Goal: Task Accomplishment & Management: Use online tool/utility

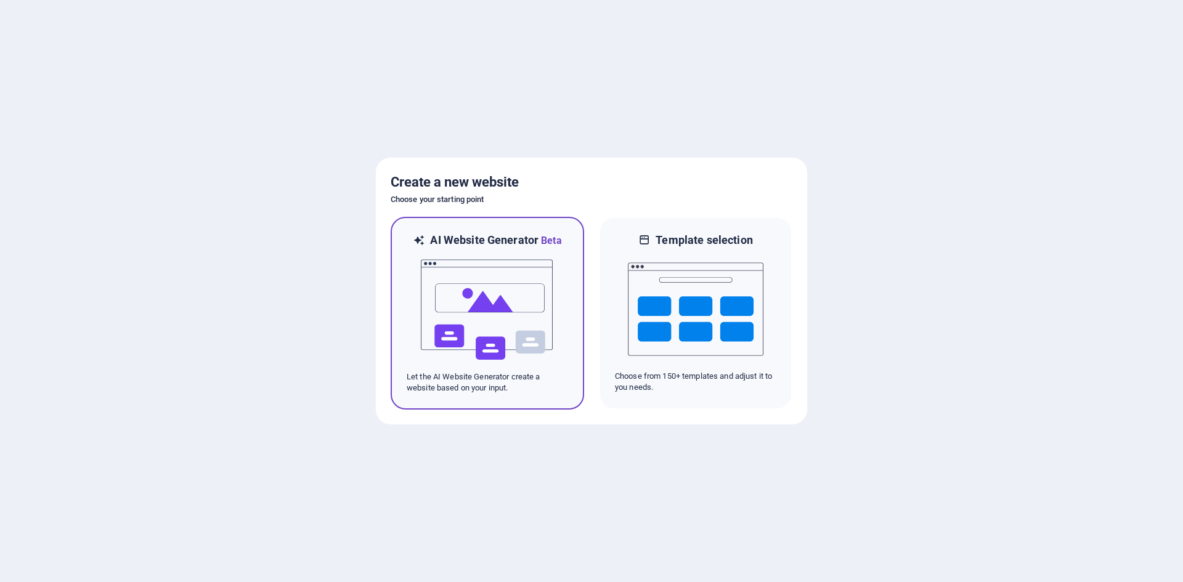
click at [493, 264] on img at bounding box center [488, 309] width 136 height 123
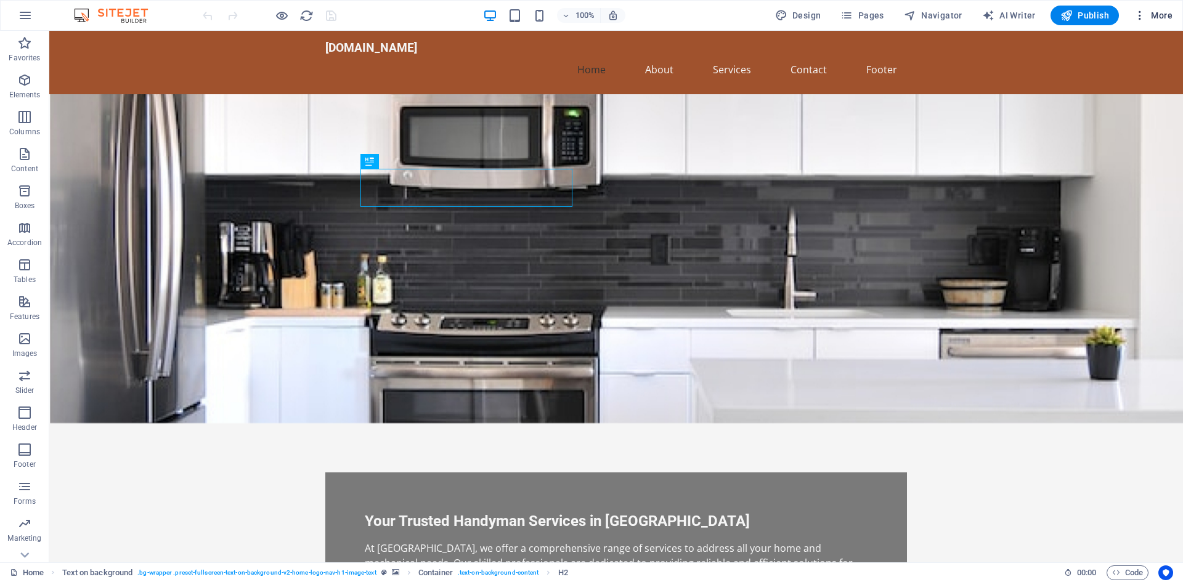
click at [1158, 16] on span "More" at bounding box center [1153, 15] width 39 height 12
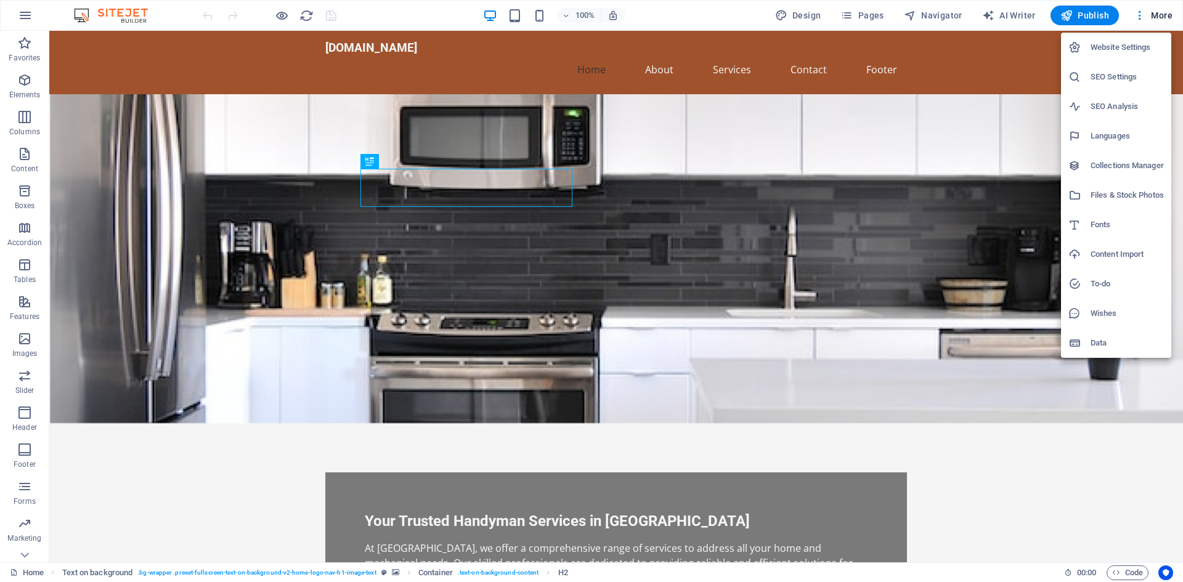
click at [676, 29] on div at bounding box center [591, 291] width 1183 height 582
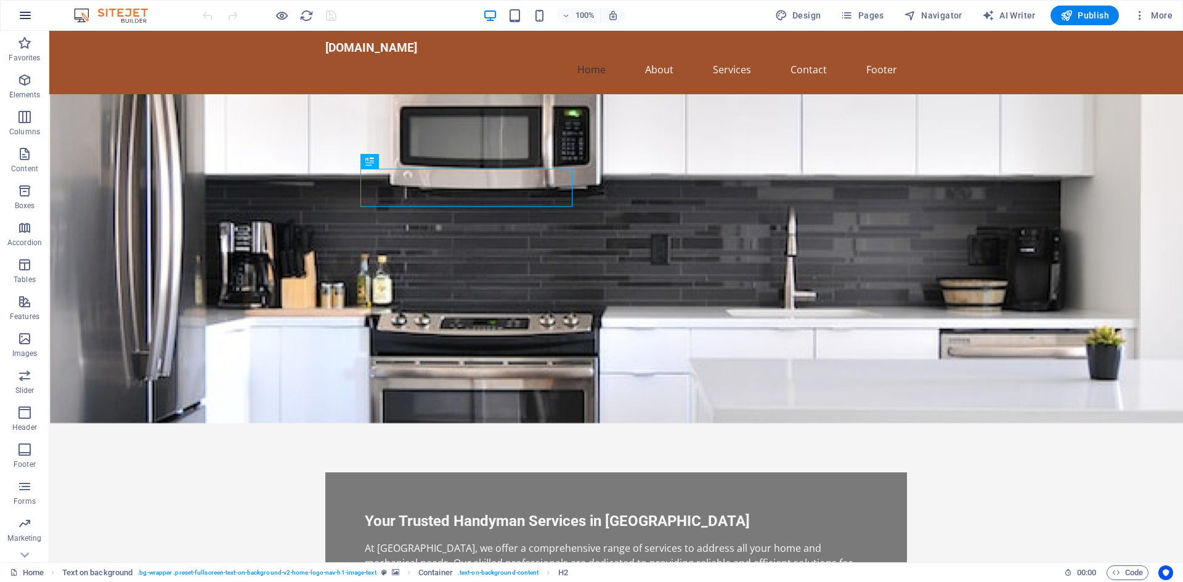
click at [29, 10] on icon "button" at bounding box center [25, 15] width 15 height 15
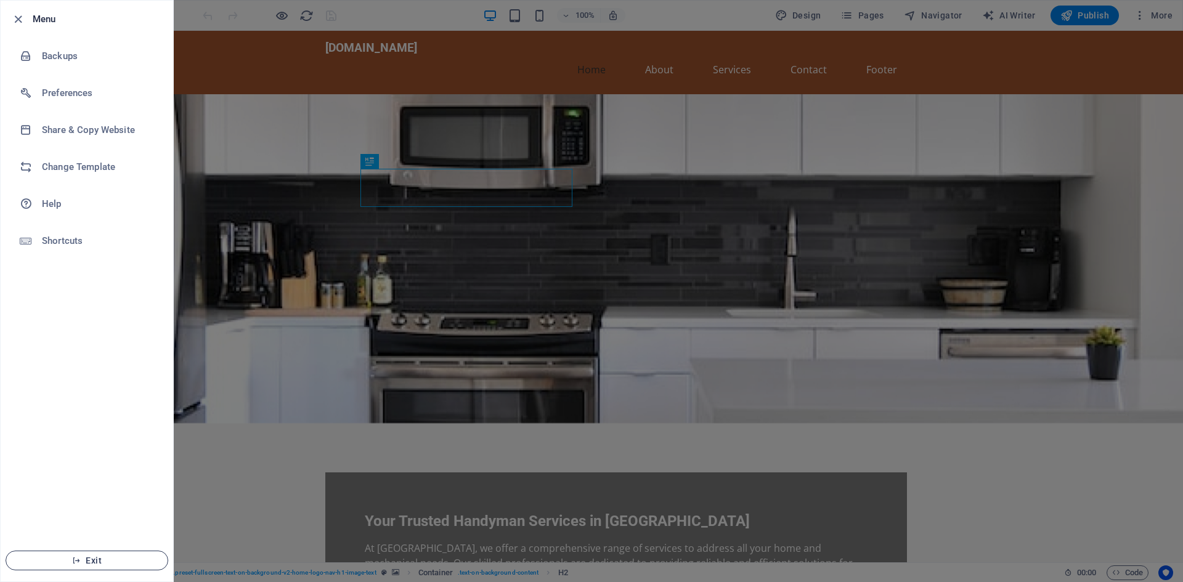
click at [103, 557] on span "Exit" at bounding box center [87, 561] width 142 height 10
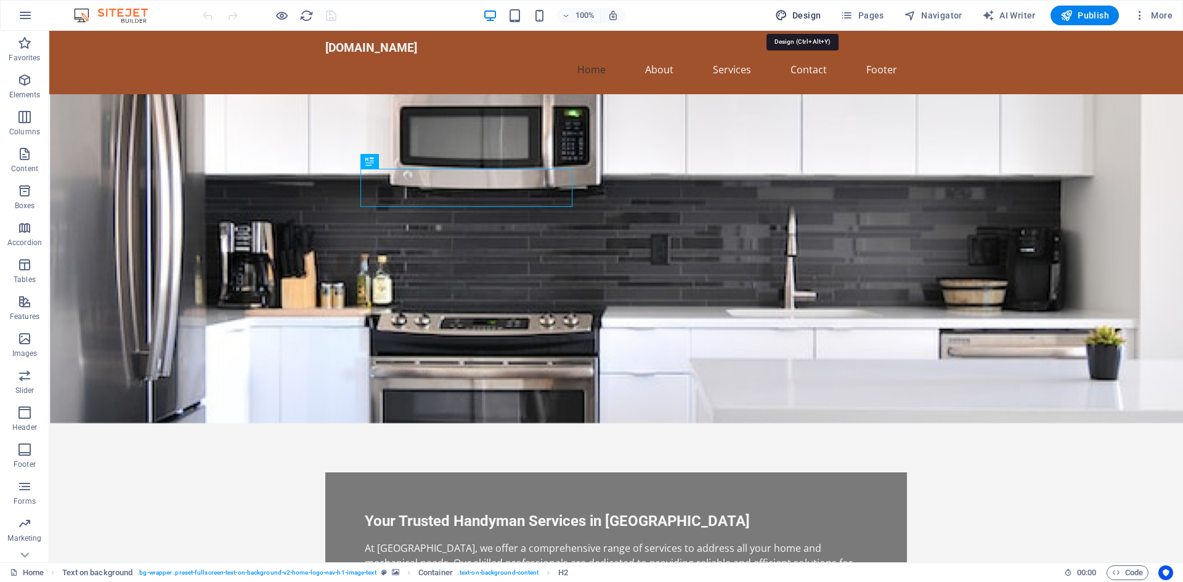
click at [814, 11] on span "Design" at bounding box center [798, 15] width 46 height 12
select select "px"
select select "200"
select select "px"
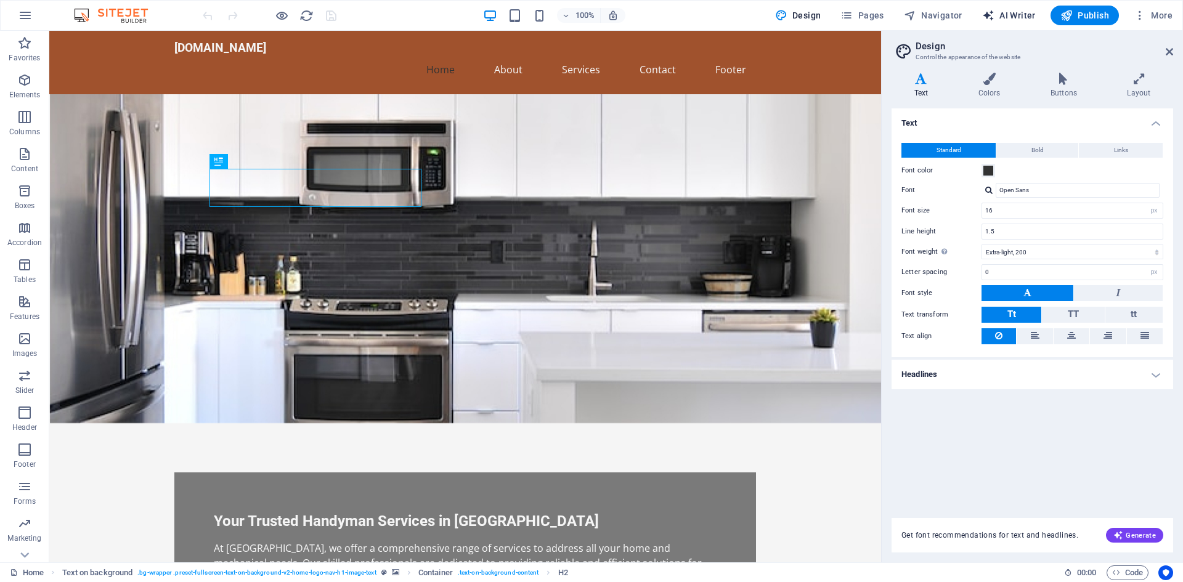
click at [1010, 14] on span "AI Writer" at bounding box center [1009, 15] width 54 height 12
select select "English"
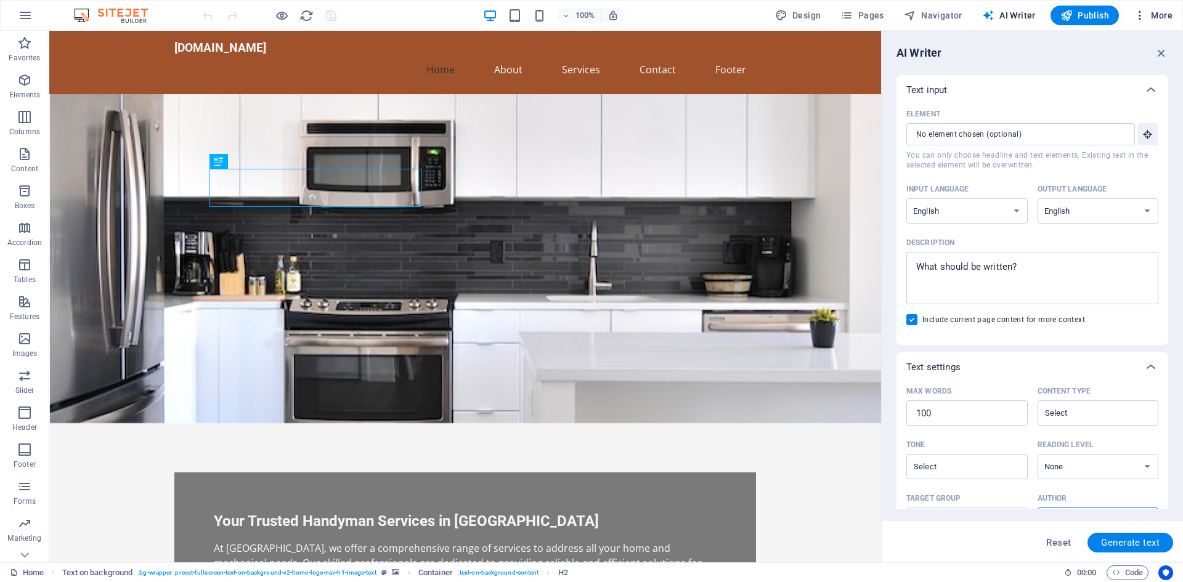
click at [1144, 20] on icon "button" at bounding box center [1140, 15] width 12 height 12
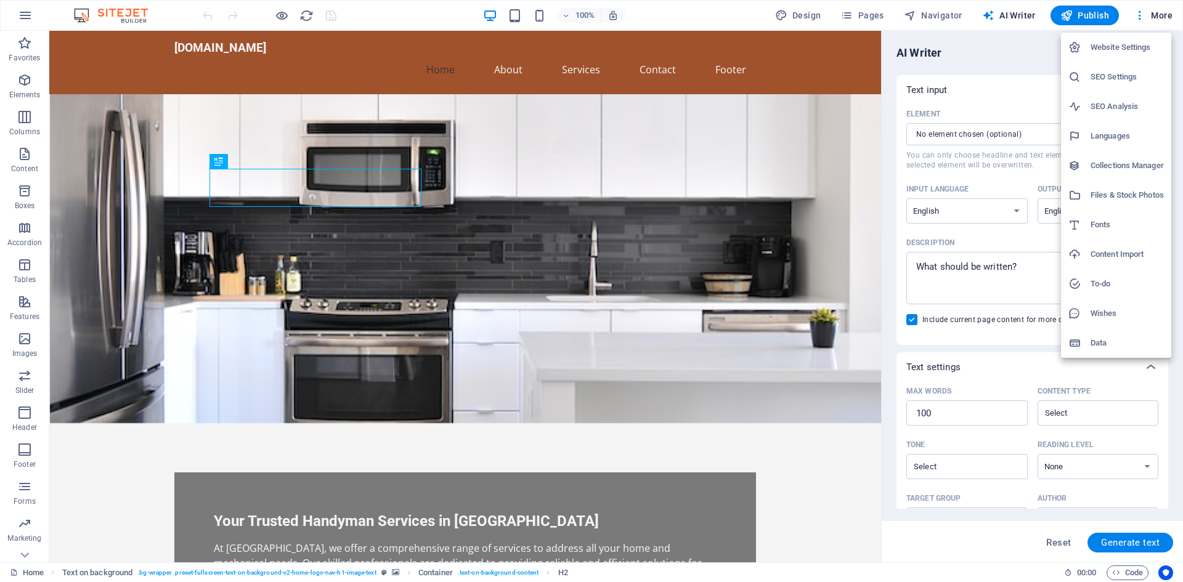
click at [168, 17] on div at bounding box center [591, 291] width 1183 height 582
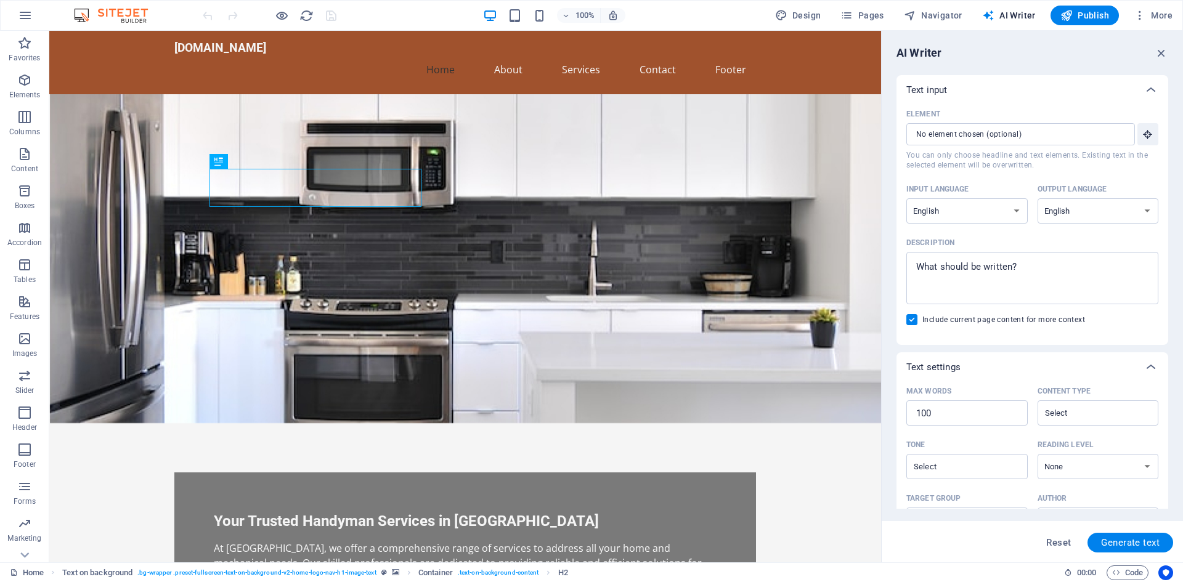
click at [92, 14] on img at bounding box center [117, 15] width 92 height 15
click at [1165, 53] on icon "button" at bounding box center [1162, 53] width 14 height 14
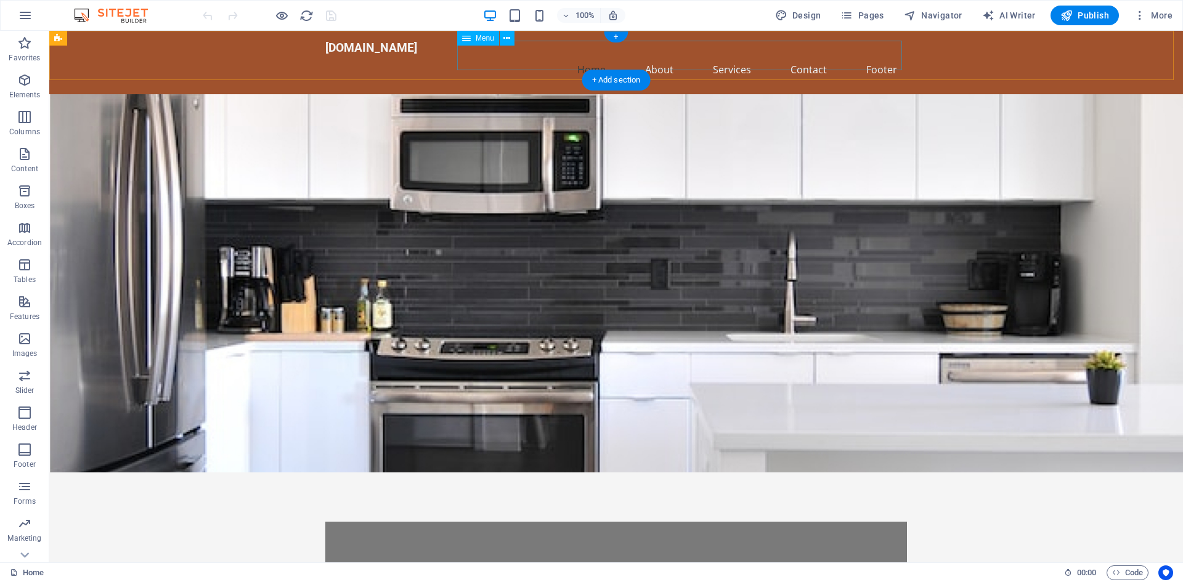
click at [665, 57] on nav "Home About Services Contact Footer" at bounding box center [616, 70] width 582 height 30
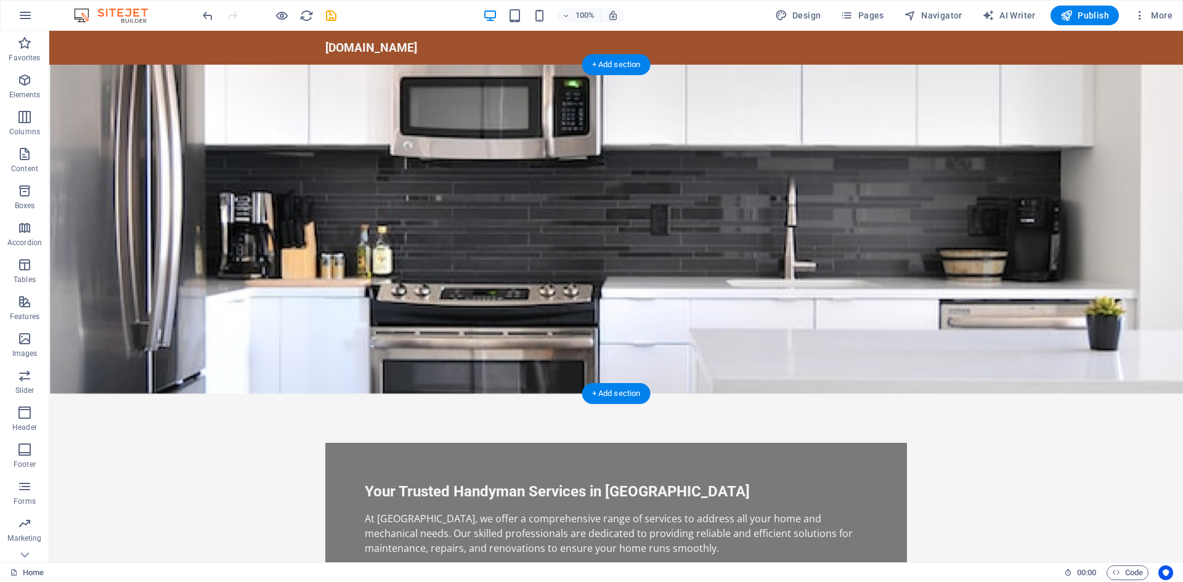
click at [684, 104] on figure at bounding box center [616, 229] width 1134 height 329
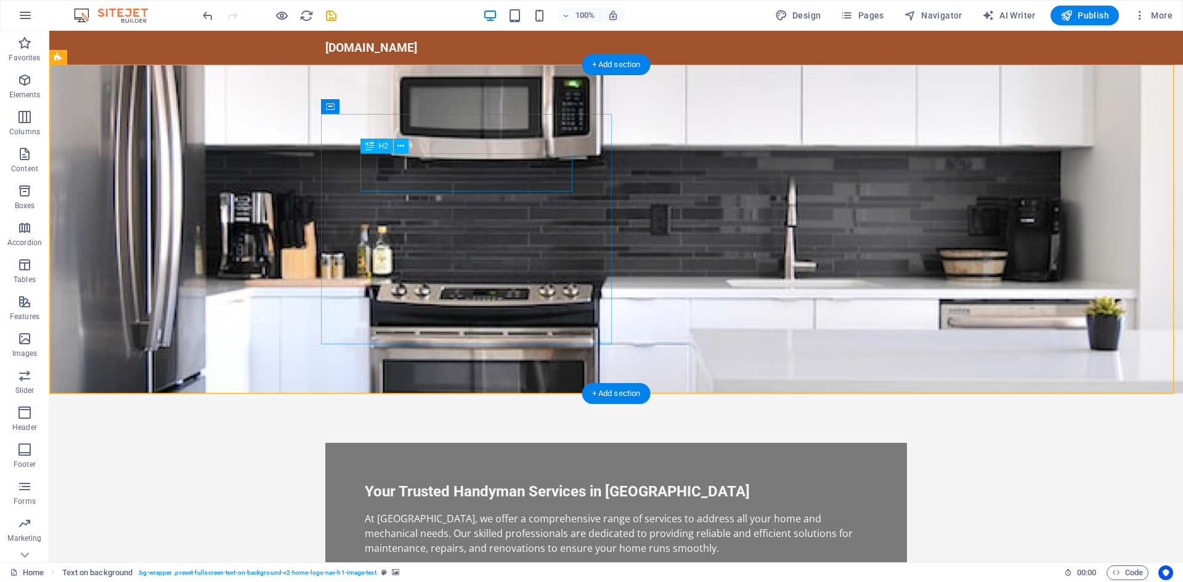
click at [558, 482] on div "Your Trusted Handyman Services in Richwood" at bounding box center [616, 491] width 503 height 19
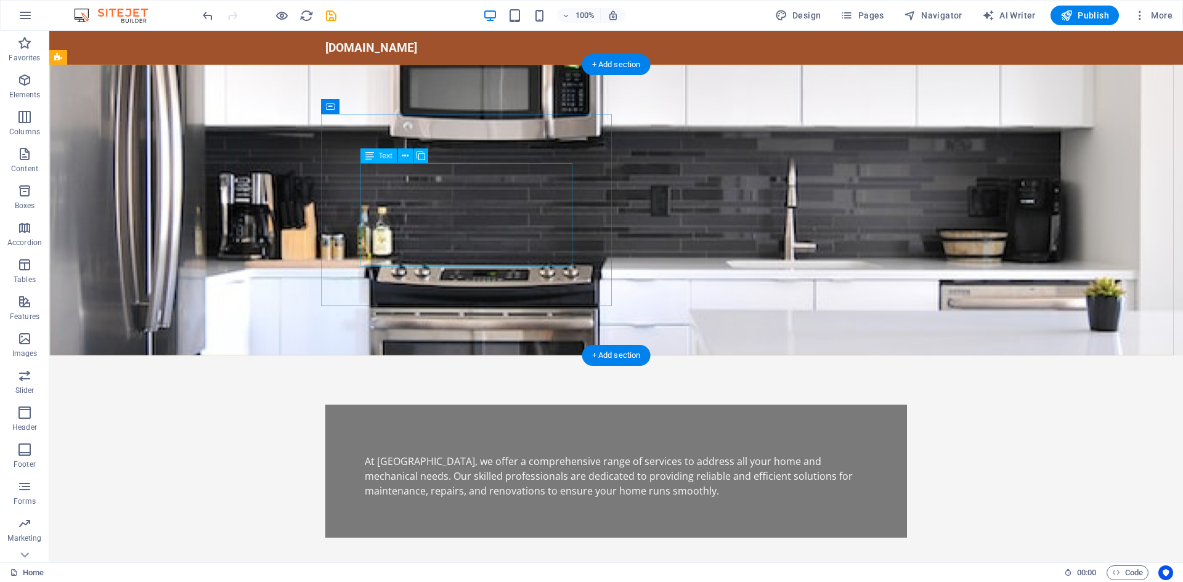
click at [571, 454] on div "At Richwood Handyman, we offer a comprehensive range of services to address all…" at bounding box center [616, 476] width 503 height 44
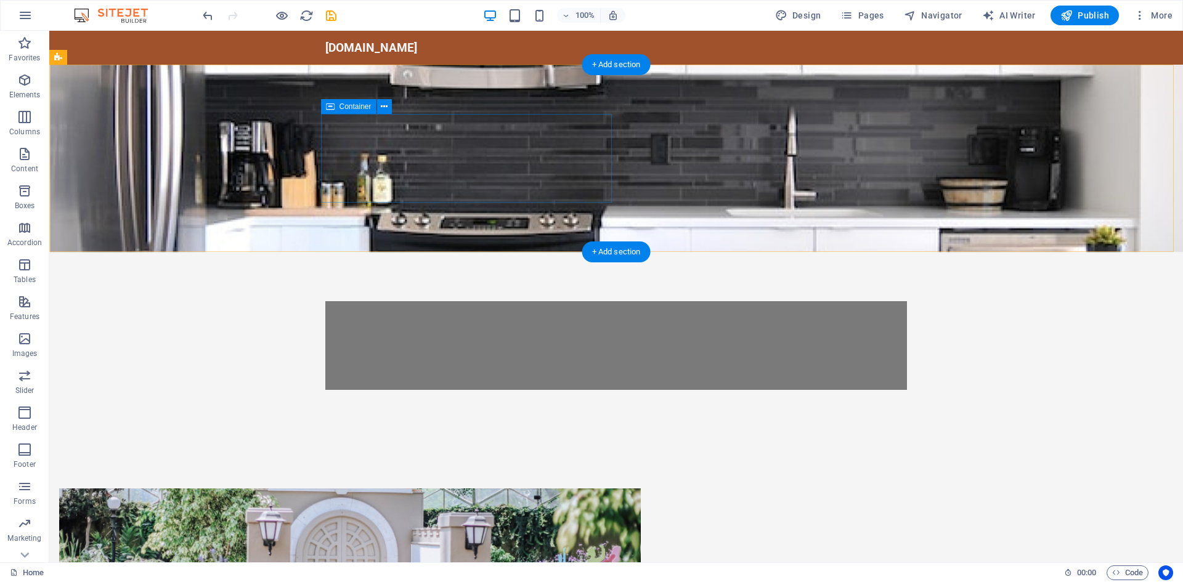
click at [584, 301] on div at bounding box center [616, 345] width 582 height 89
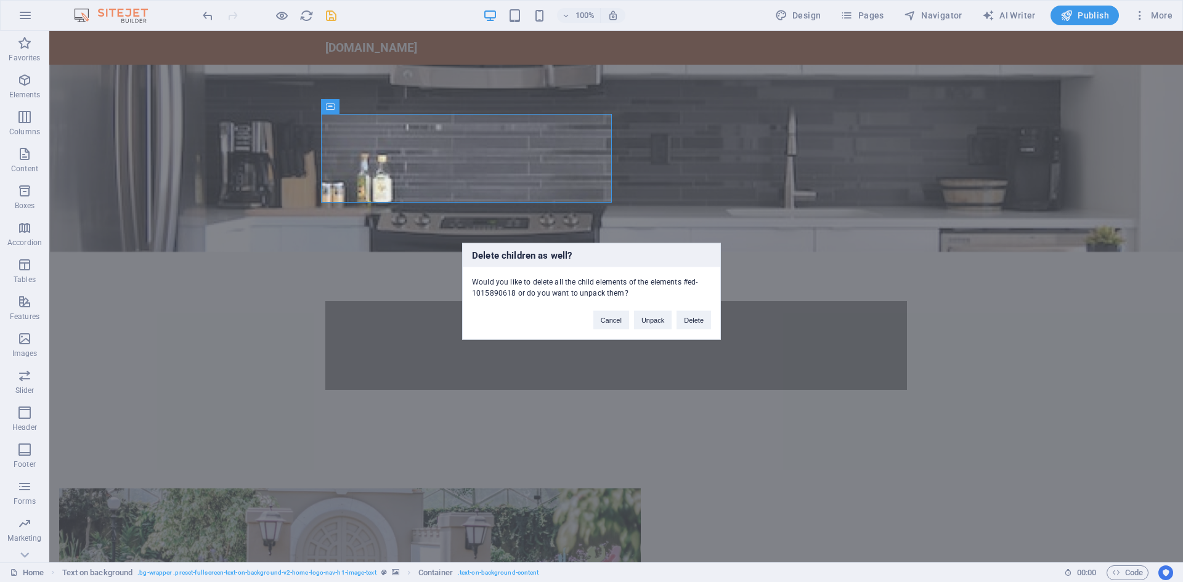
click at [728, 155] on div "Delete children as well? Would you like to delete all the child elements of the…" at bounding box center [591, 291] width 1183 height 582
click at [696, 317] on button "Delete" at bounding box center [693, 320] width 35 height 18
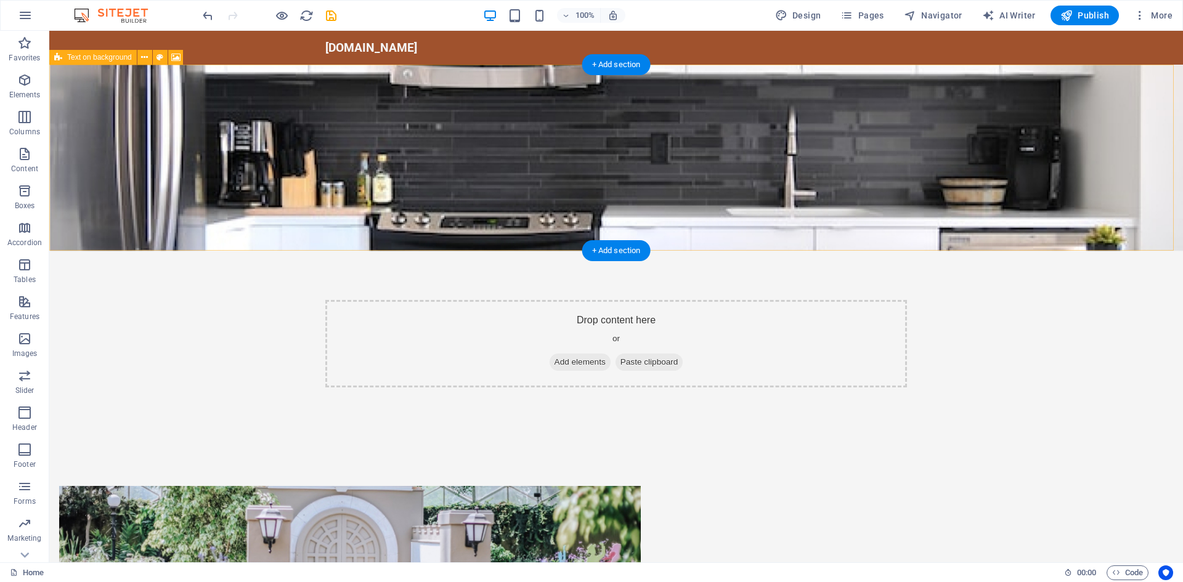
click at [756, 300] on div "Drop content here or Add elements Paste clipboard" at bounding box center [616, 343] width 582 height 87
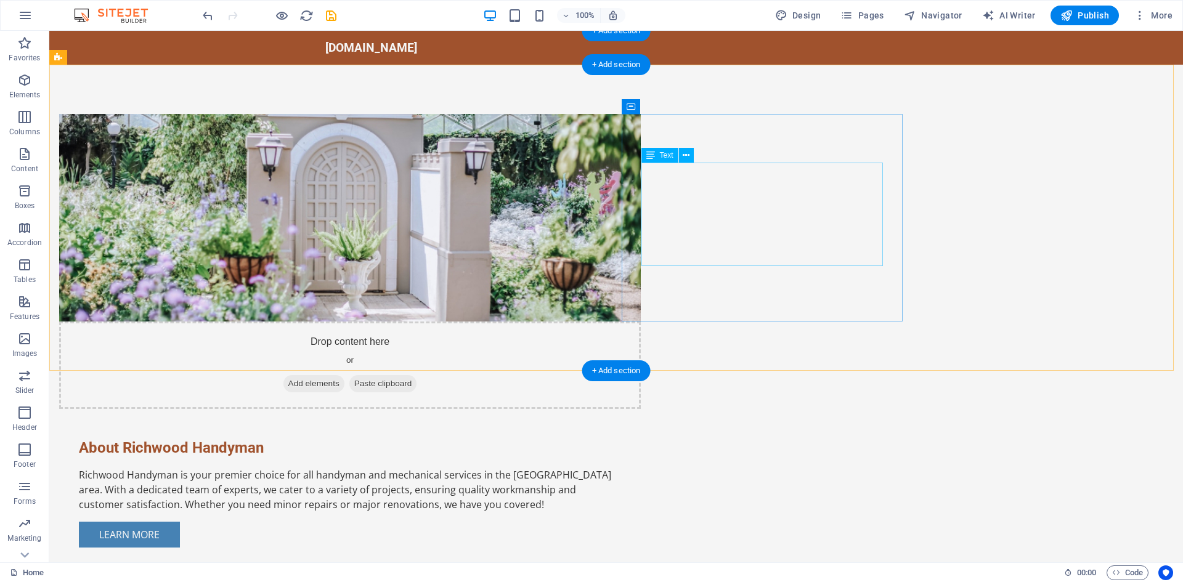
click at [621, 468] on div "Richwood Handyman is your premier choice for all handyman and mechanical servic…" at bounding box center [350, 490] width 542 height 44
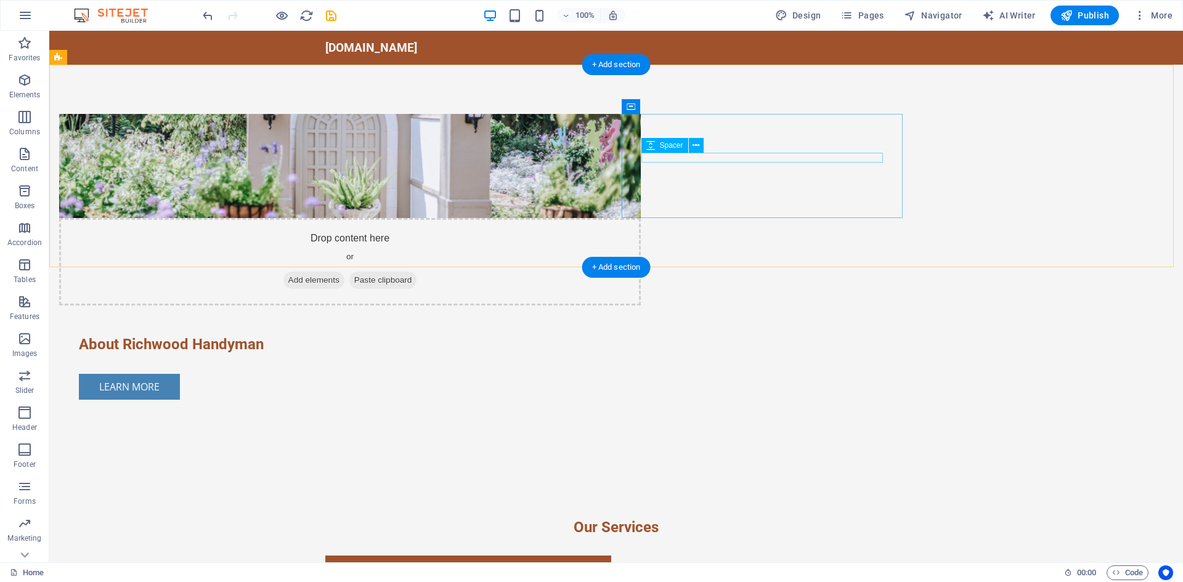
click at [621, 354] on div at bounding box center [350, 359] width 542 height 10
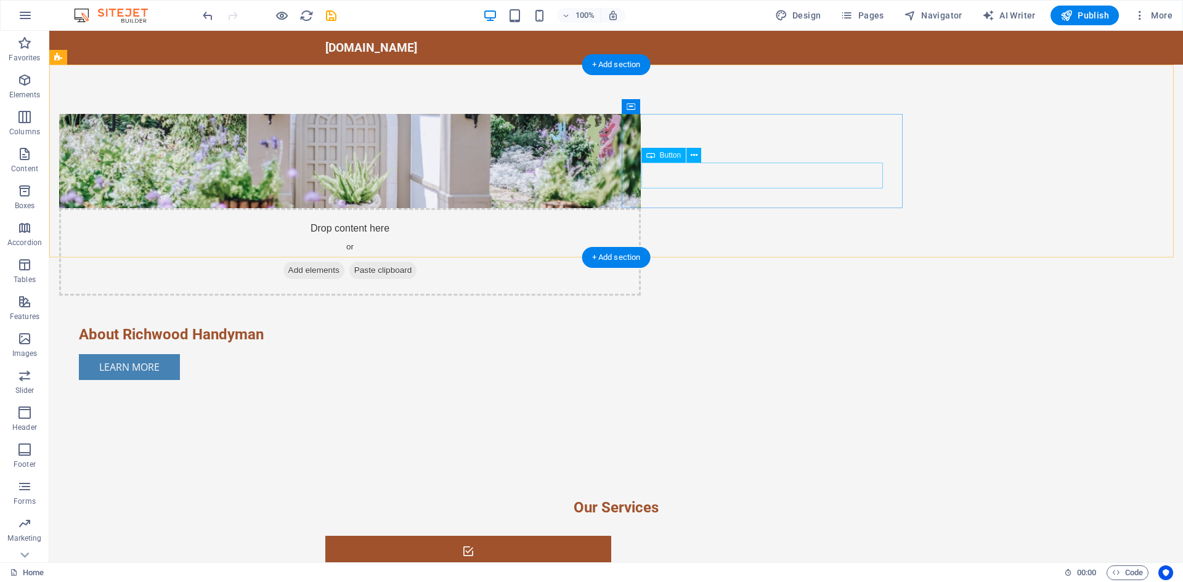
click at [621, 354] on div "Learn More" at bounding box center [350, 367] width 542 height 26
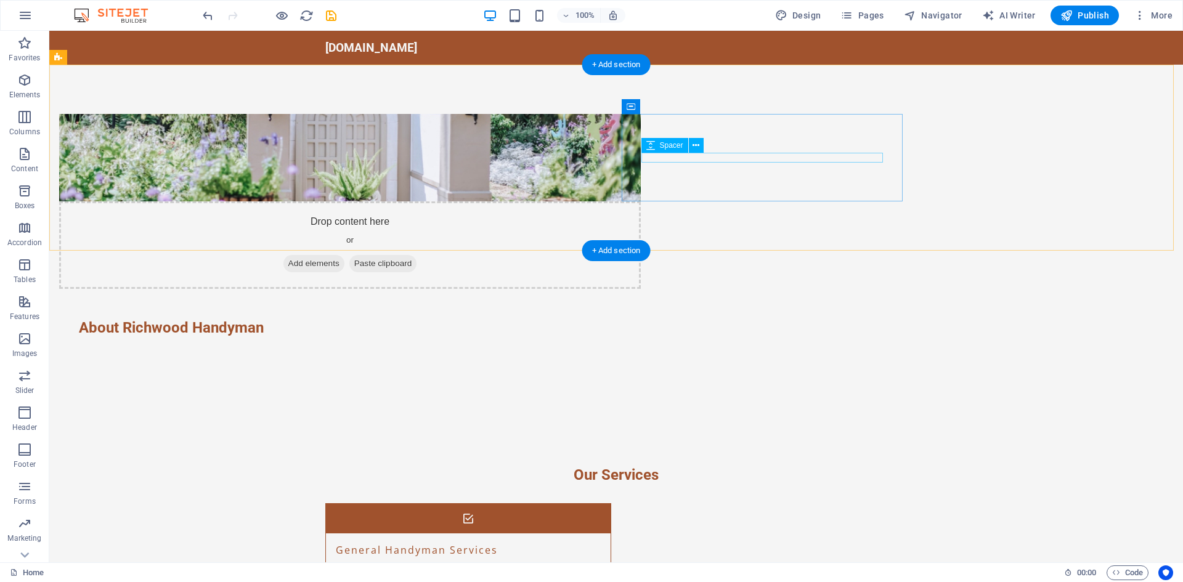
click at [621, 338] on div at bounding box center [350, 343] width 542 height 10
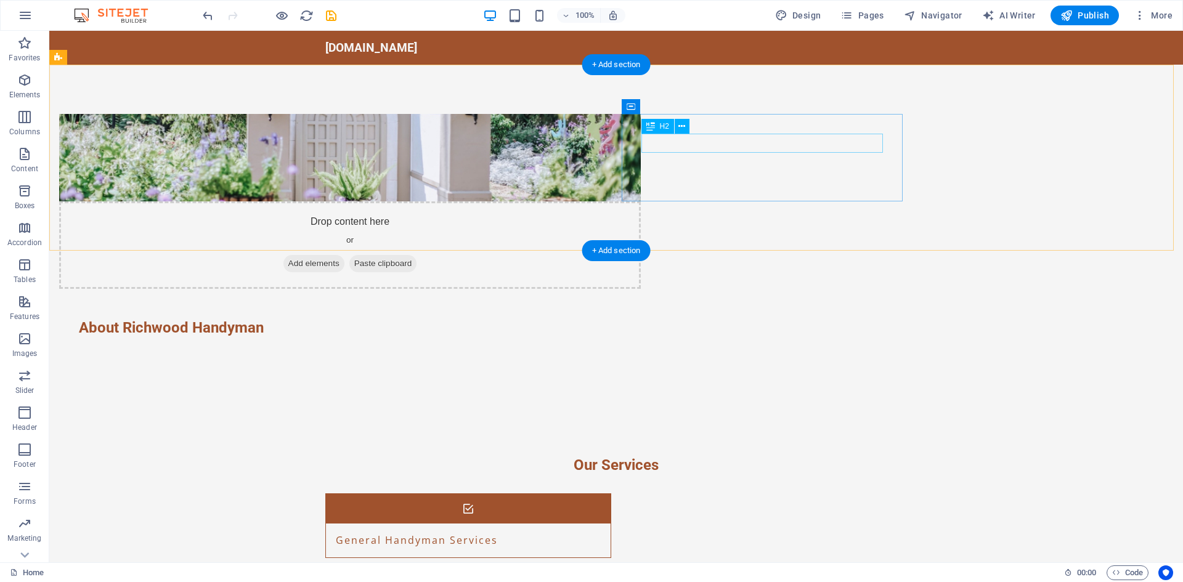
click at [621, 319] on div "About Richwood Handyman" at bounding box center [350, 328] width 542 height 19
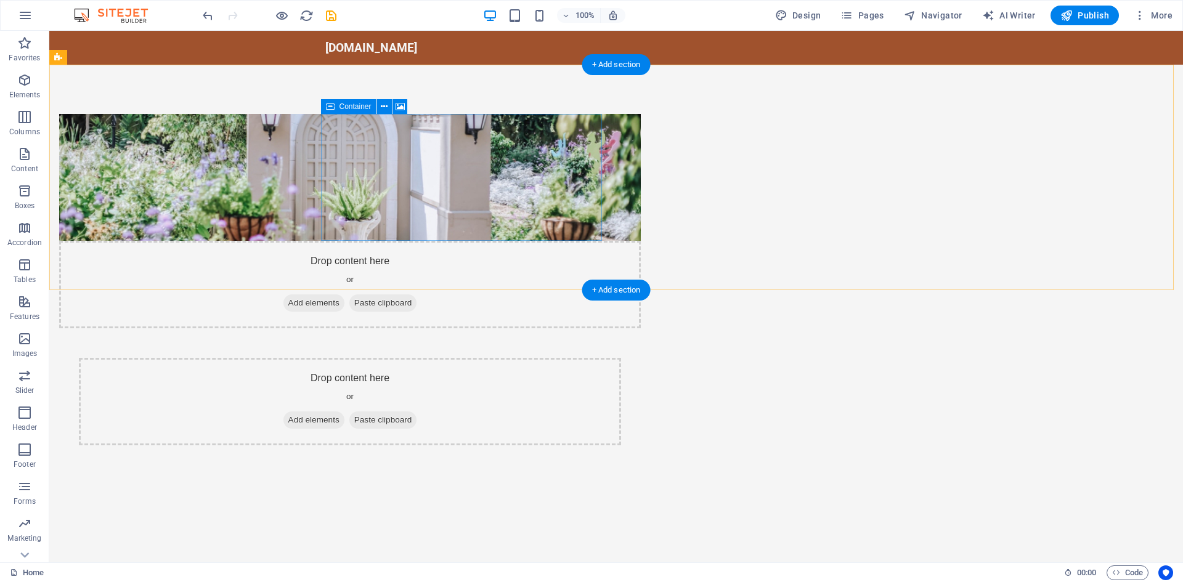
click at [582, 241] on div "Drop content here or Add elements Paste clipboard" at bounding box center [350, 284] width 582 height 87
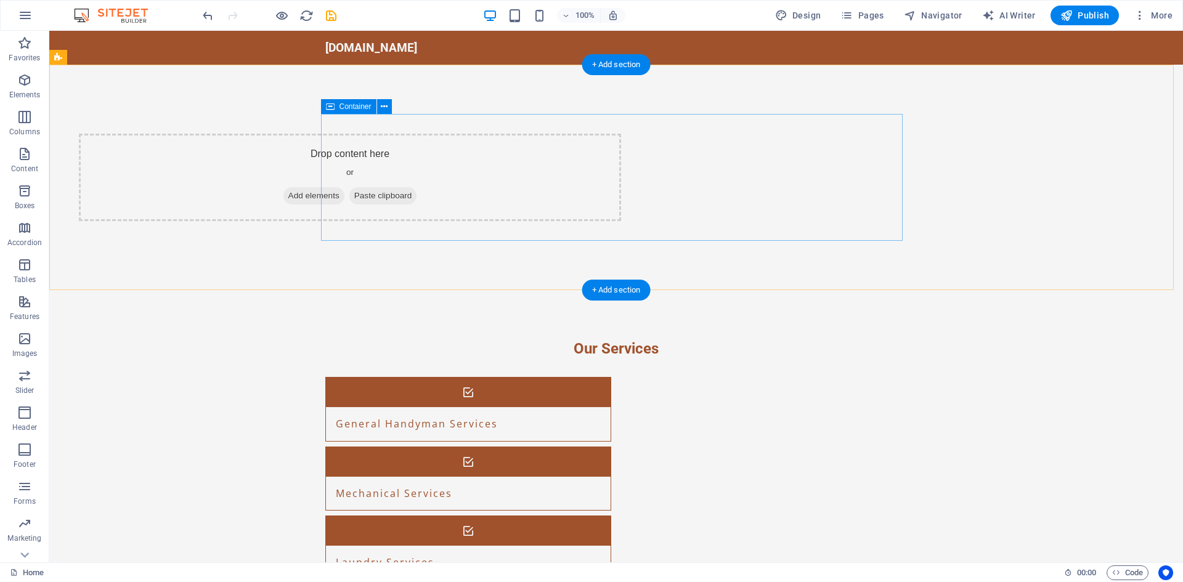
click at [344, 189] on span "Add elements" at bounding box center [313, 195] width 61 height 17
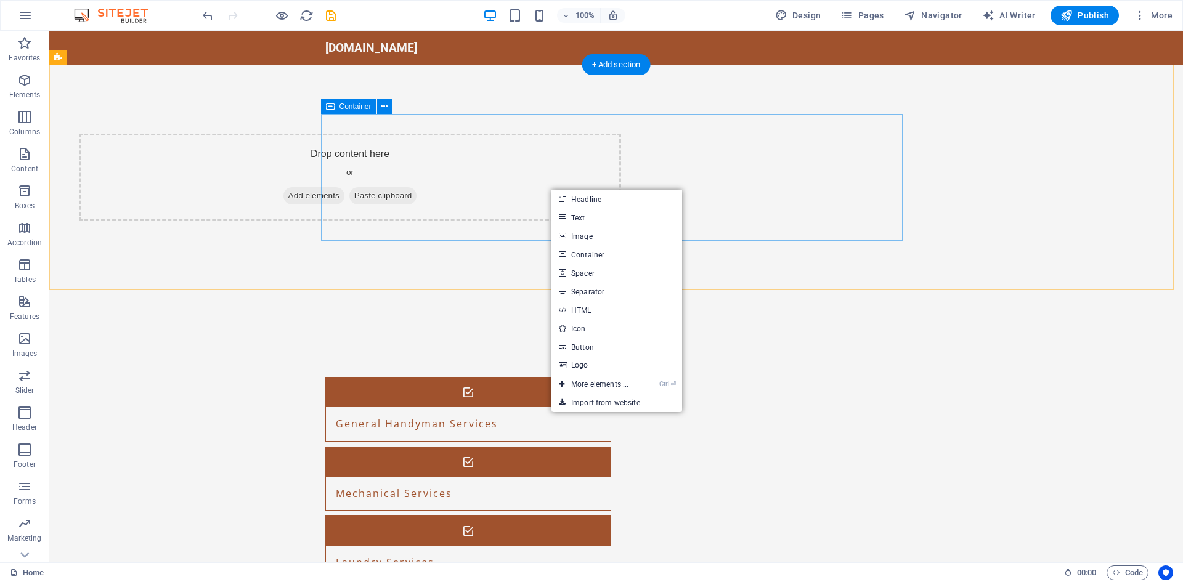
click at [496, 173] on div "Drop content here or Add elements Paste clipboard" at bounding box center [350, 177] width 542 height 87
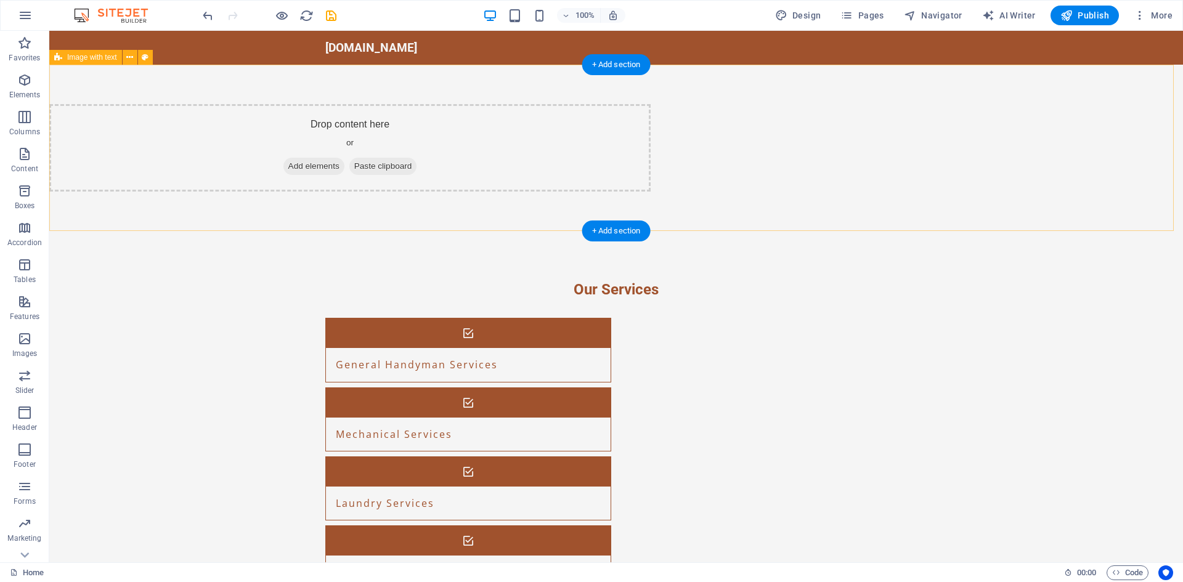
click at [486, 152] on div "Drop content here or Add elements Paste clipboard" at bounding box center [349, 147] width 601 height 87
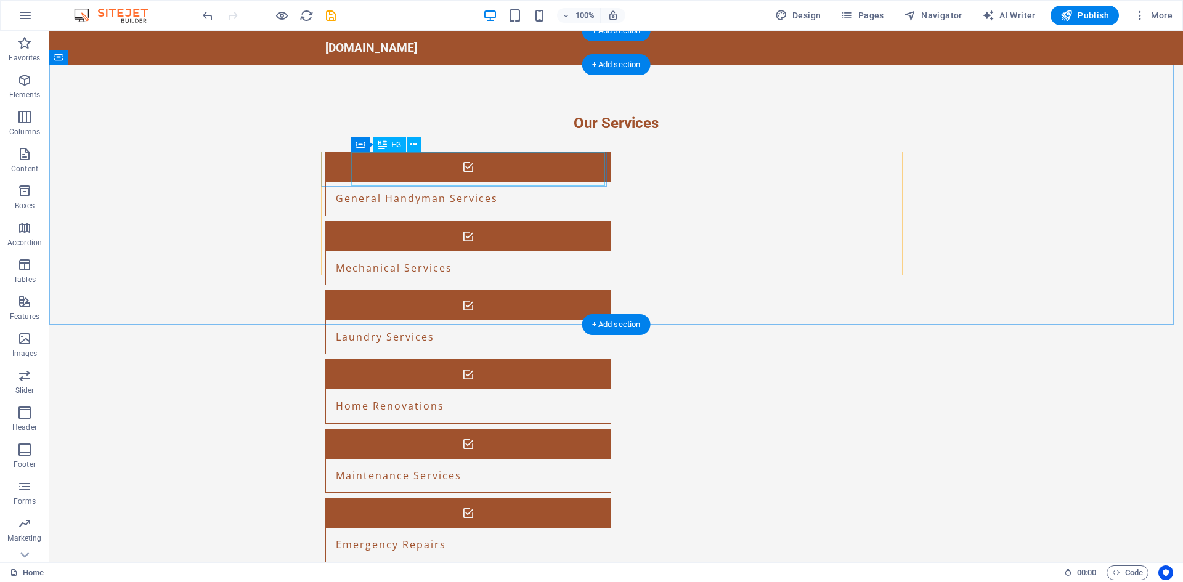
click at [505, 182] on div "General Handyman Services" at bounding box center [453, 198] width 254 height 33
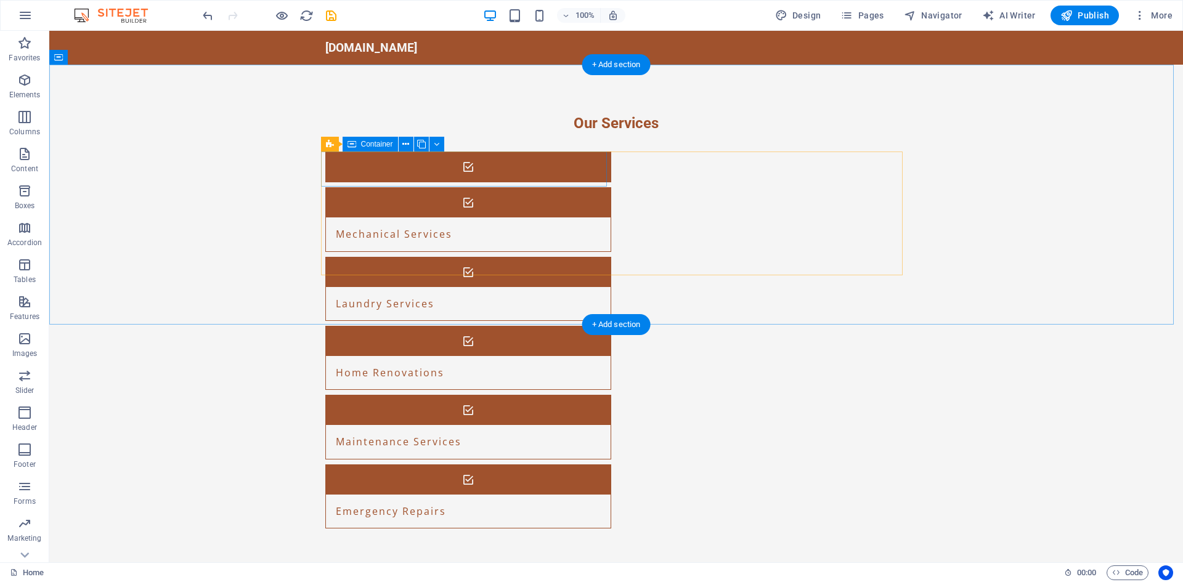
click at [549, 168] on div at bounding box center [468, 167] width 286 height 31
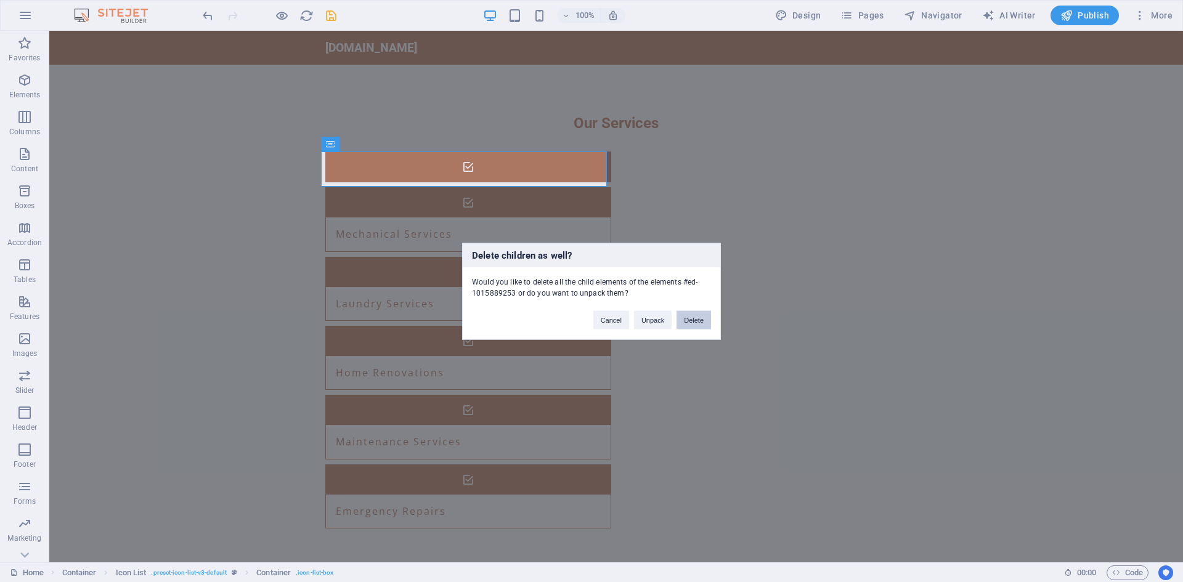
click at [692, 318] on button "Delete" at bounding box center [693, 320] width 35 height 18
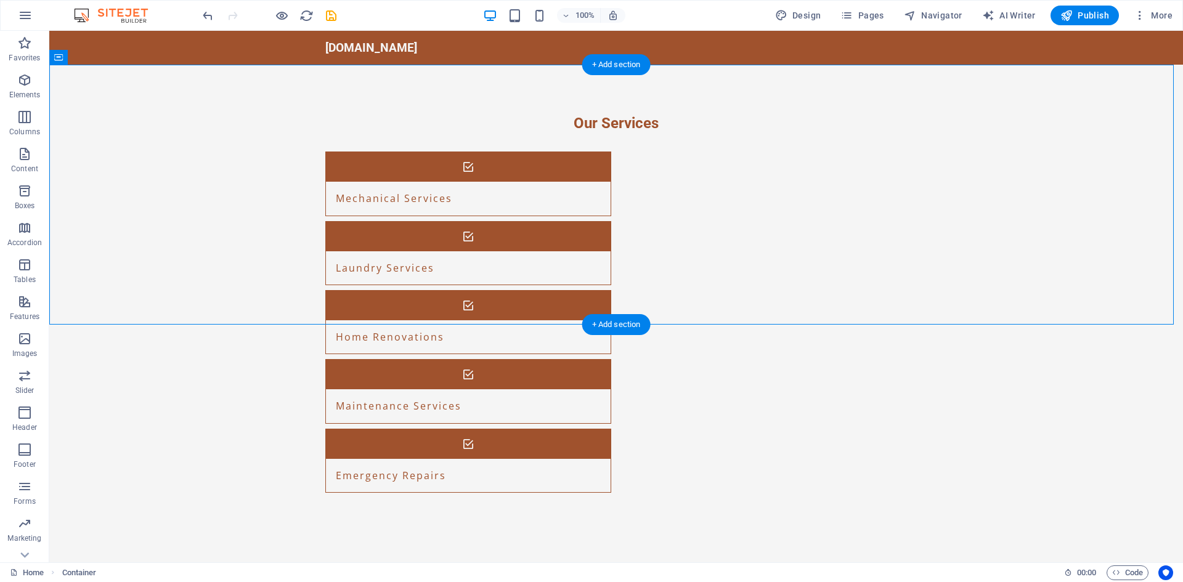
drag, startPoint x: 917, startPoint y: 163, endPoint x: 415, endPoint y: 280, distance: 516.3
click at [415, 280] on div "Our Services Mechanical Services Laundry Services Home Renovations Maintenance …" at bounding box center [616, 303] width 1134 height 477
click at [437, 459] on div "Emergency Repairs" at bounding box center [453, 475] width 254 height 33
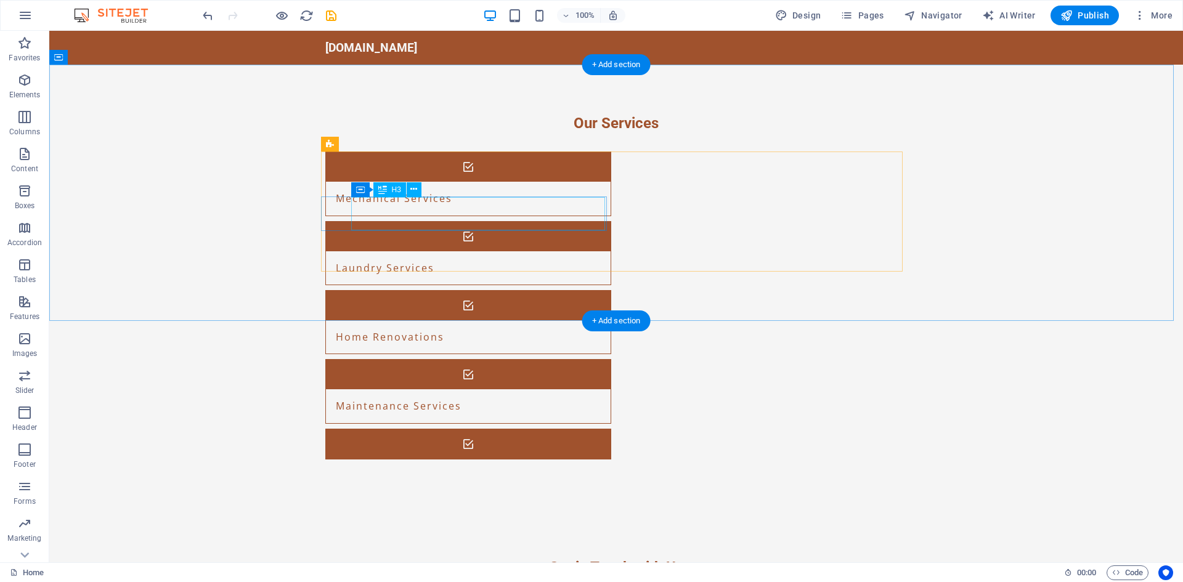
click at [469, 320] on div "Home Renovations" at bounding box center [453, 336] width 254 height 33
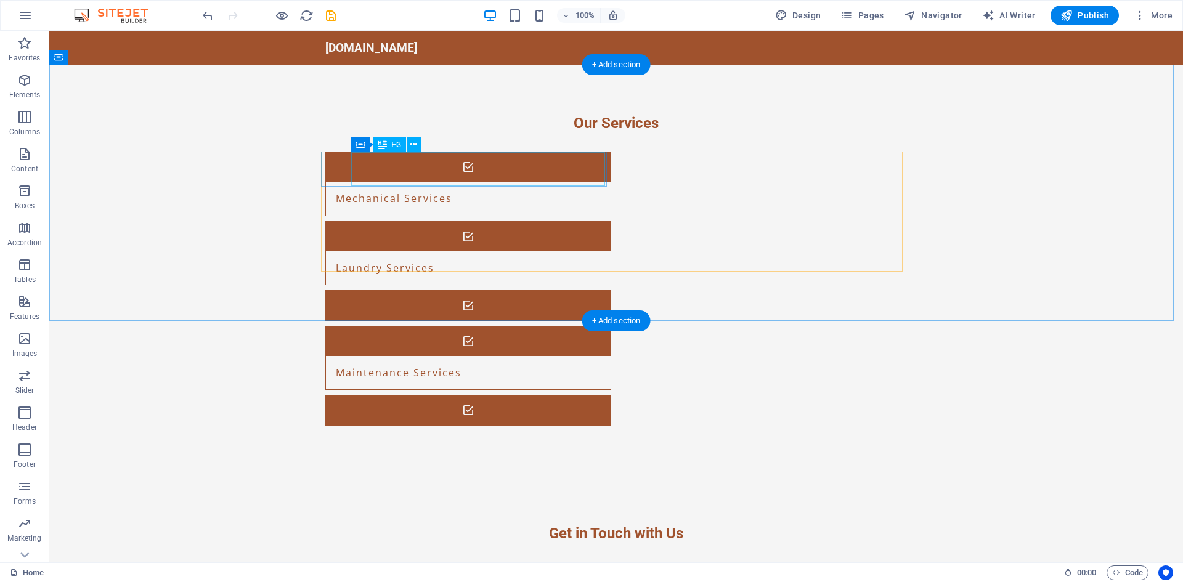
click at [495, 182] on div "Mechanical Services" at bounding box center [453, 198] width 254 height 33
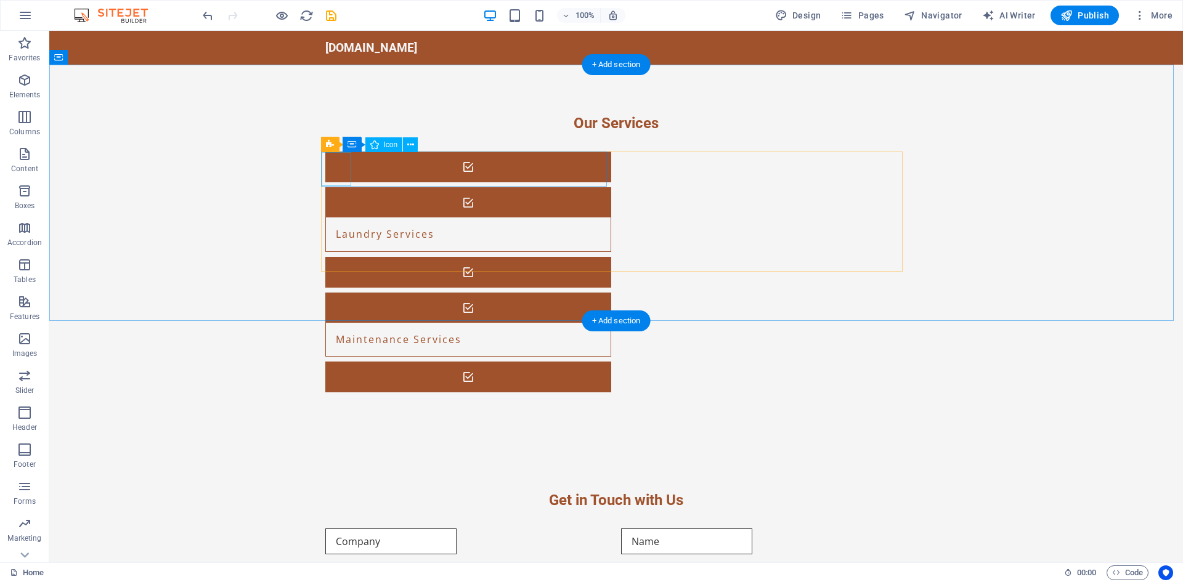
click at [335, 171] on figure at bounding box center [468, 167] width 285 height 30
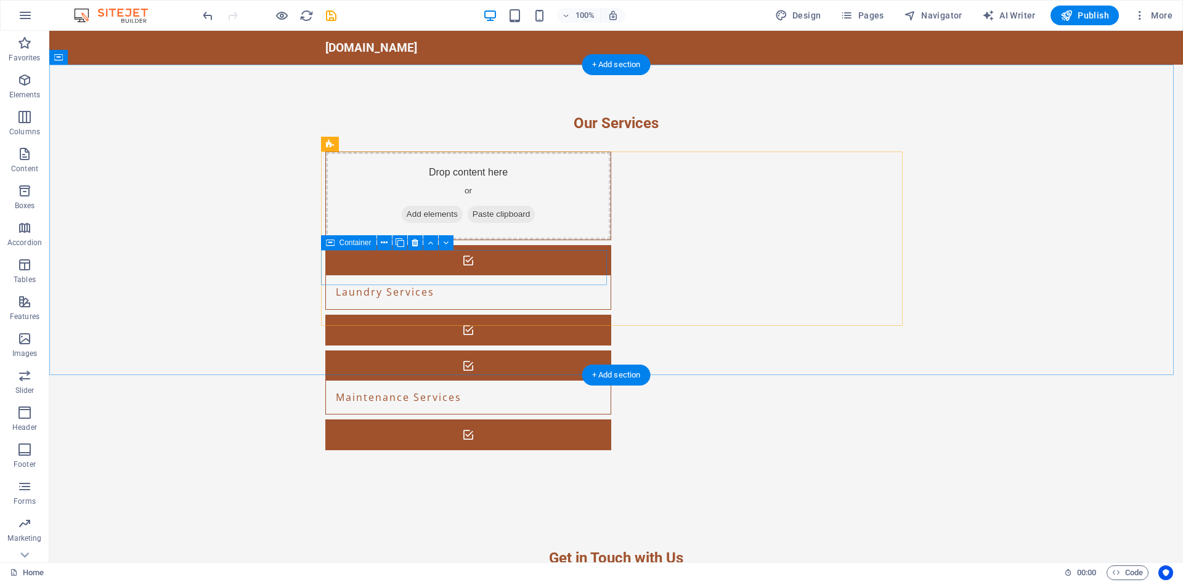
click at [413, 315] on div at bounding box center [468, 330] width 286 height 31
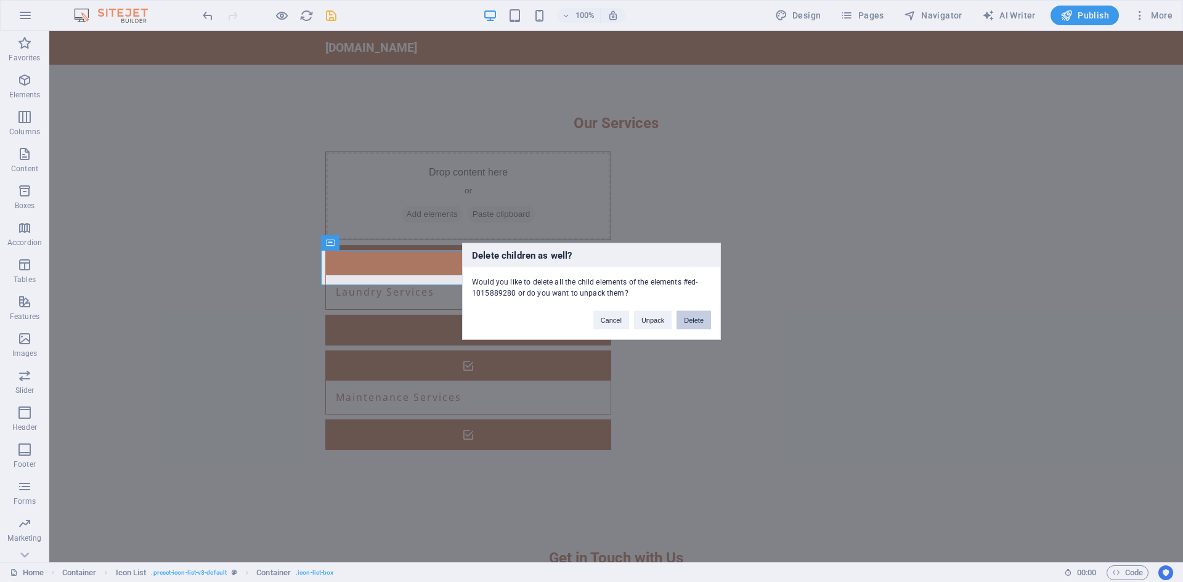
click at [698, 323] on button "Delete" at bounding box center [693, 320] width 35 height 18
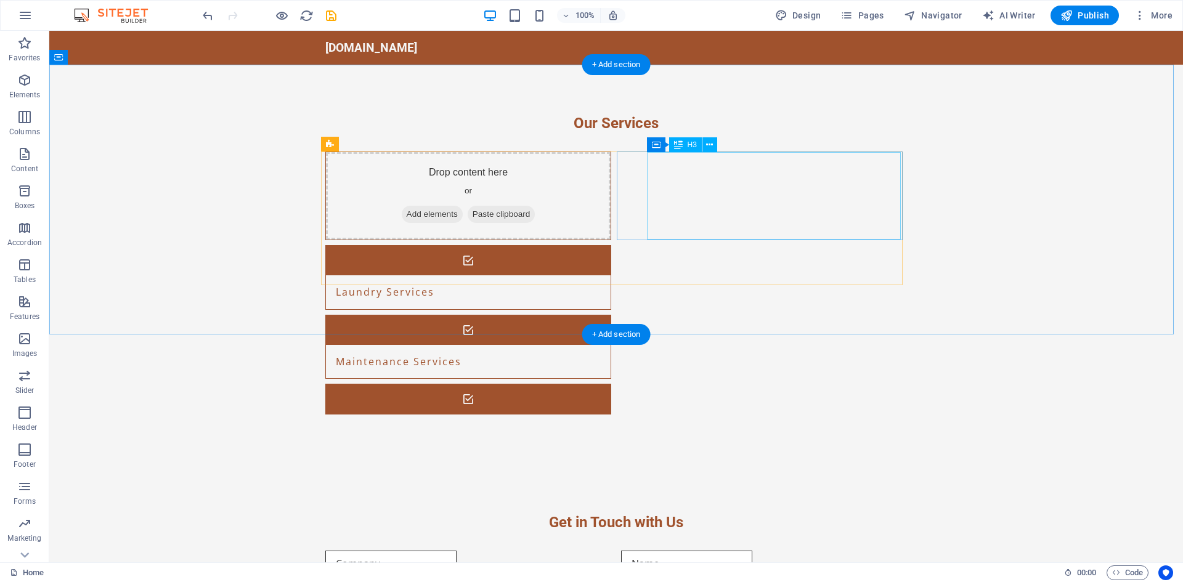
click at [580, 275] on div "Laundry Services" at bounding box center [453, 291] width 254 height 33
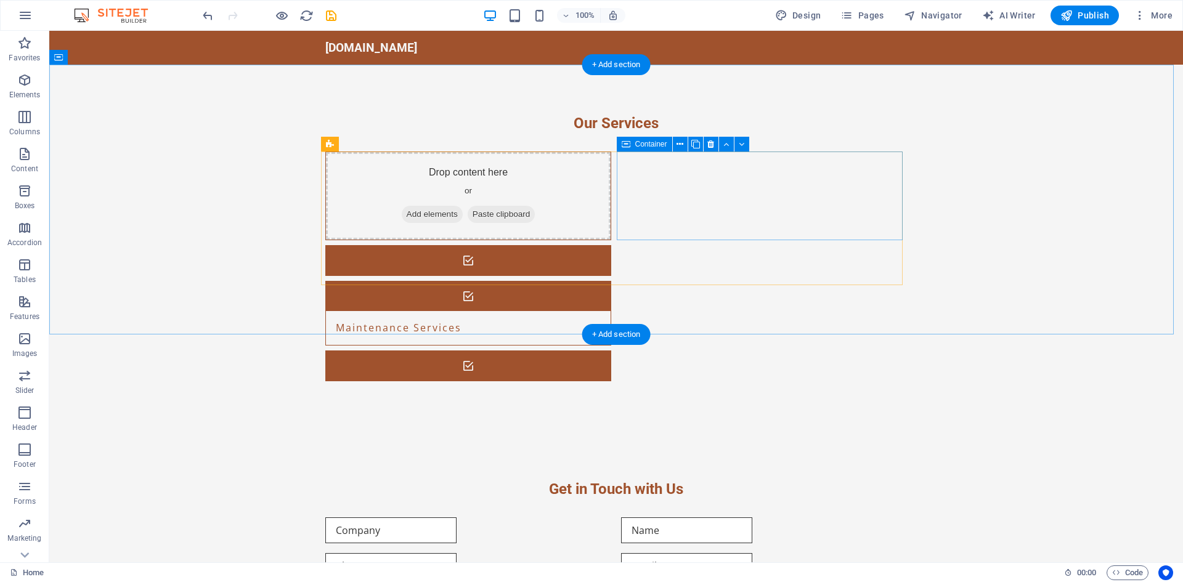
click at [611, 245] on div at bounding box center [468, 260] width 286 height 31
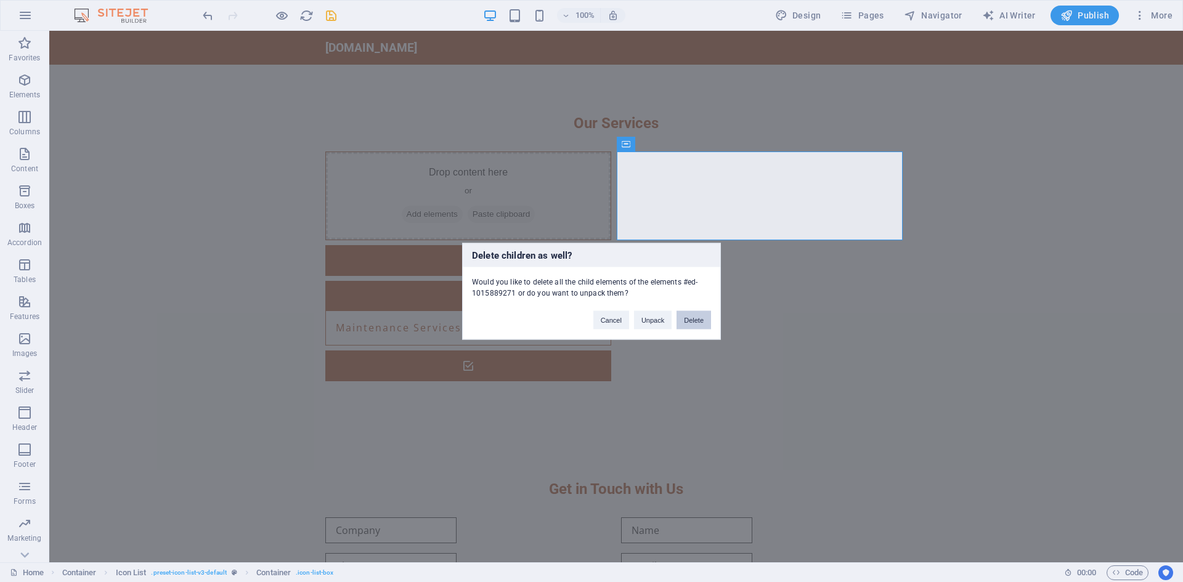
click at [688, 314] on button "Delete" at bounding box center [693, 320] width 35 height 18
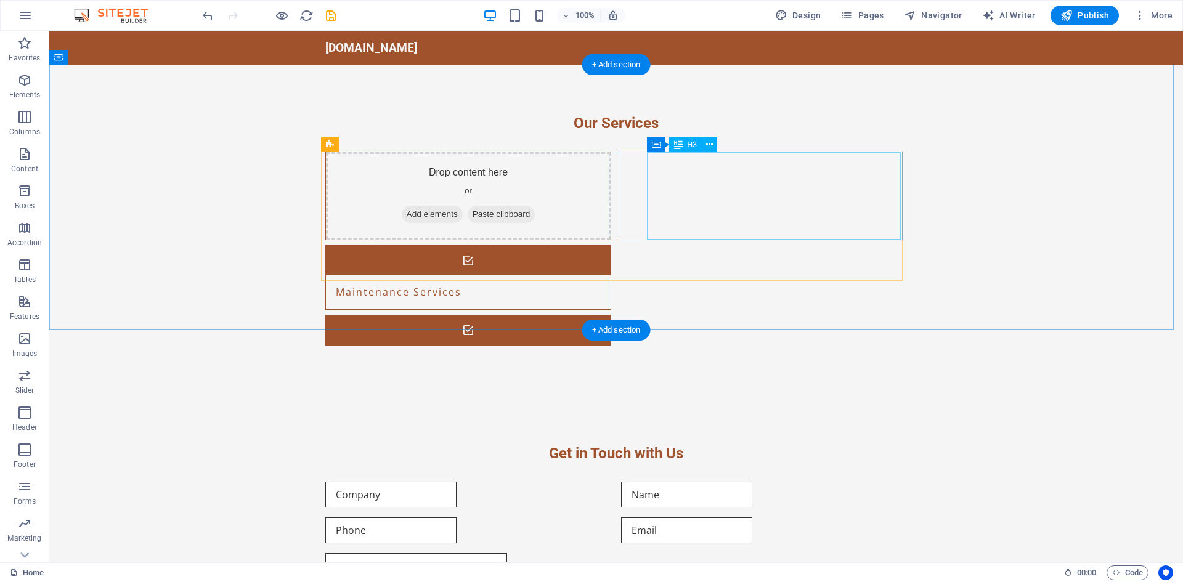
click at [580, 275] on div "Maintenance Services" at bounding box center [453, 291] width 254 height 33
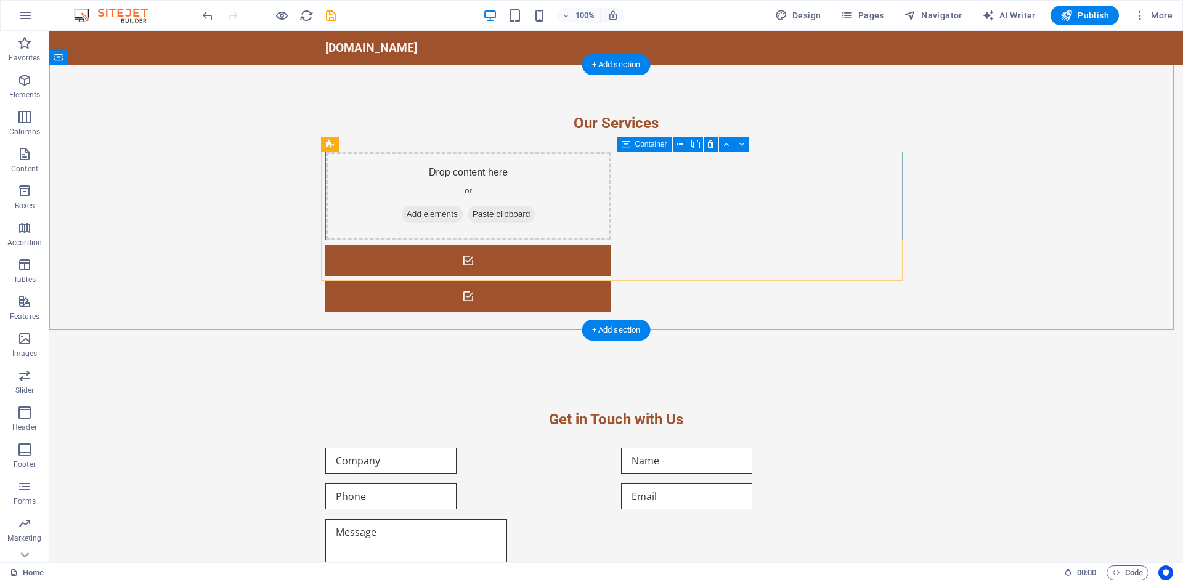
click at [611, 245] on div at bounding box center [468, 260] width 286 height 31
click at [713, 144] on icon at bounding box center [710, 144] width 7 height 13
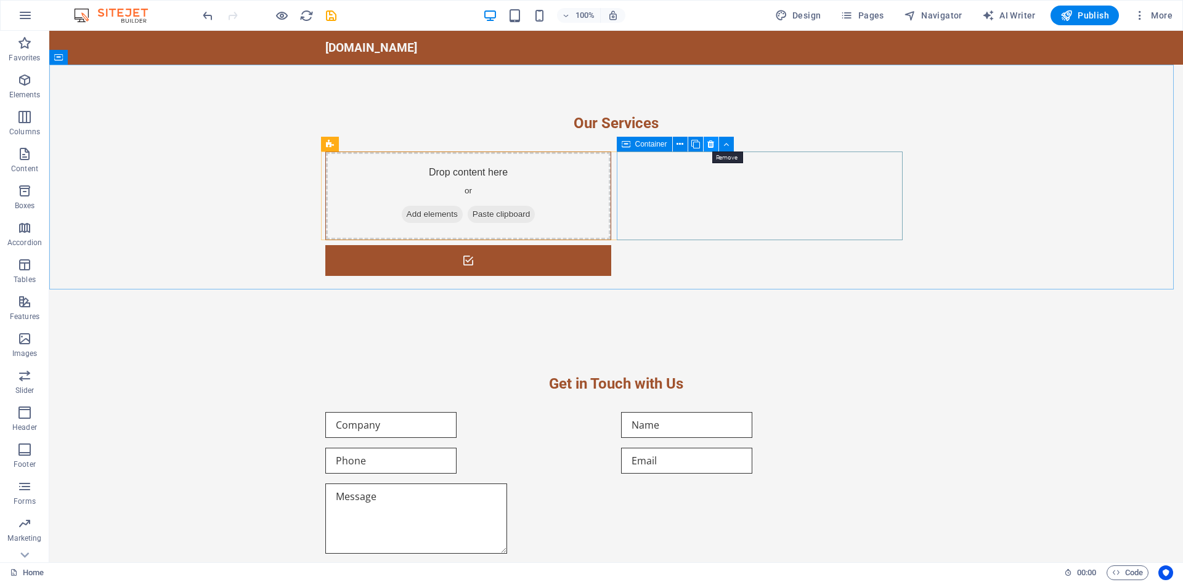
click at [710, 142] on icon at bounding box center [710, 144] width 7 height 13
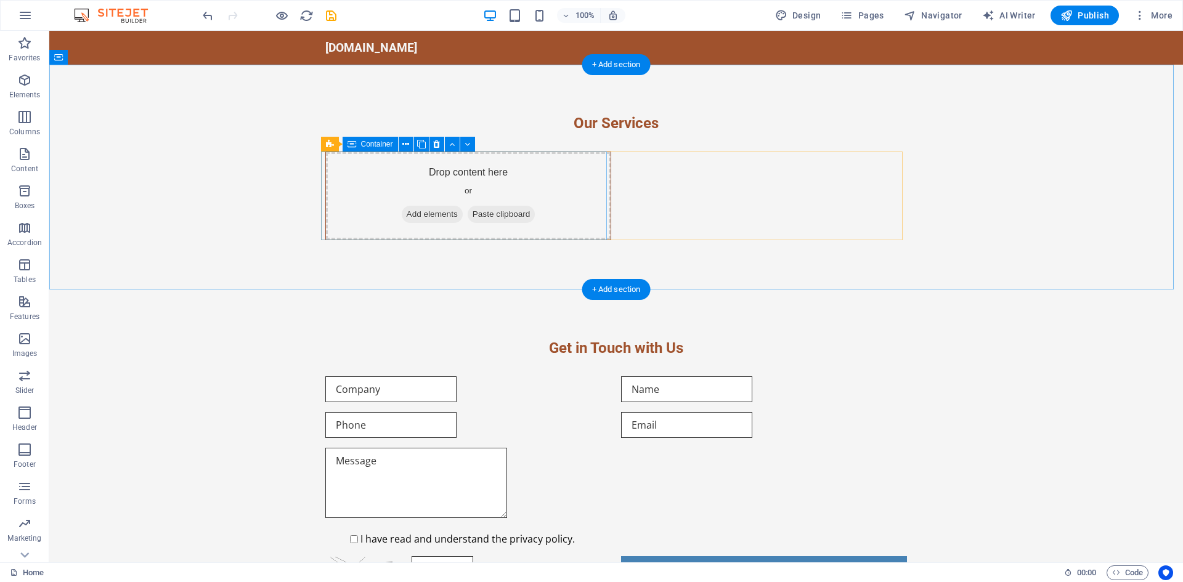
click at [572, 169] on div "Drop content here or Add elements Paste clipboard" at bounding box center [468, 195] width 285 height 87
click at [433, 142] on icon at bounding box center [436, 144] width 7 height 13
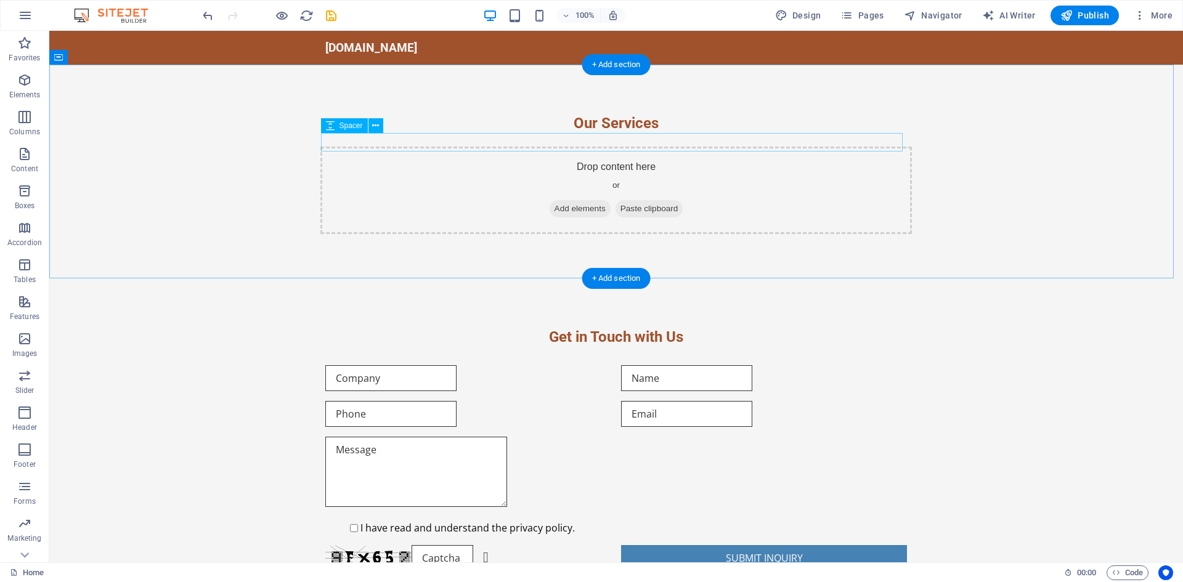
click at [581, 134] on div at bounding box center [616, 142] width 582 height 18
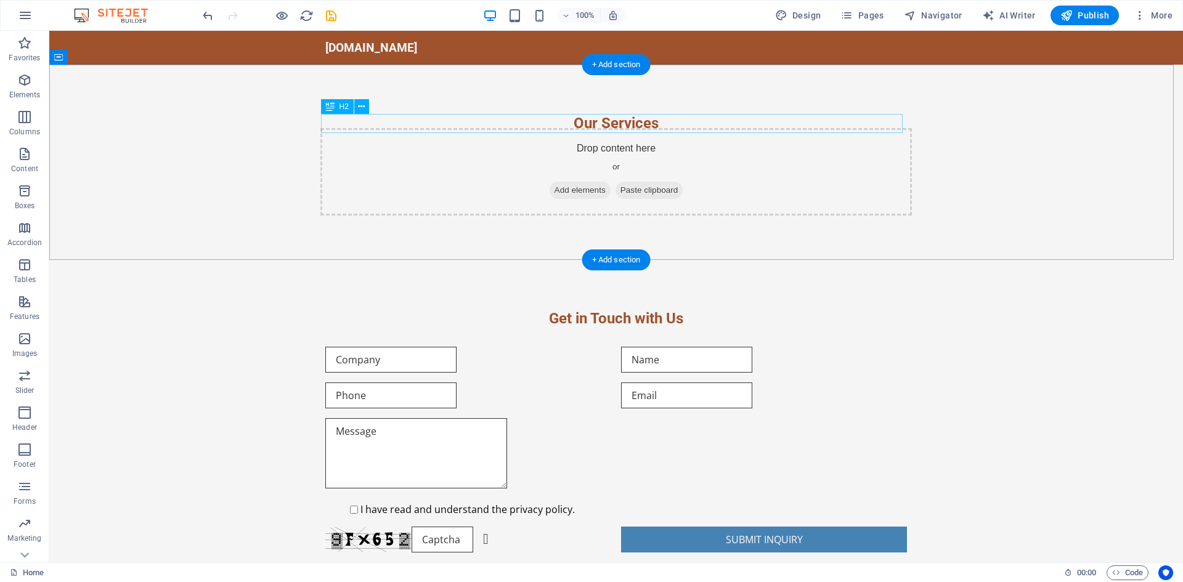
click at [586, 126] on div "Our Services" at bounding box center [616, 123] width 582 height 19
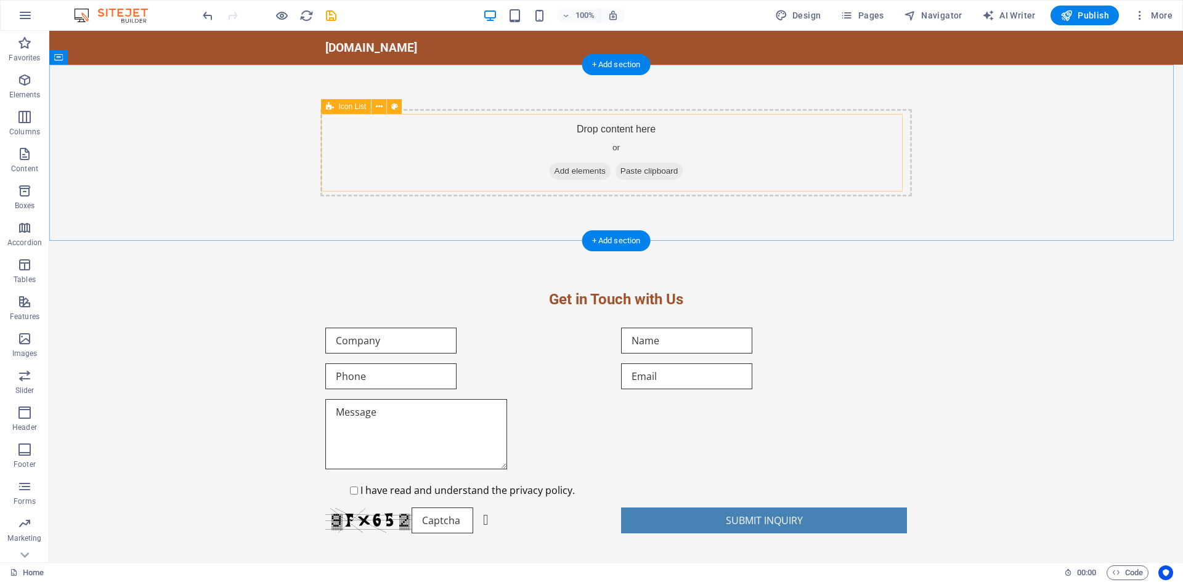
click at [598, 128] on div "Drop content here or Add elements Paste clipboard" at bounding box center [615, 152] width 591 height 87
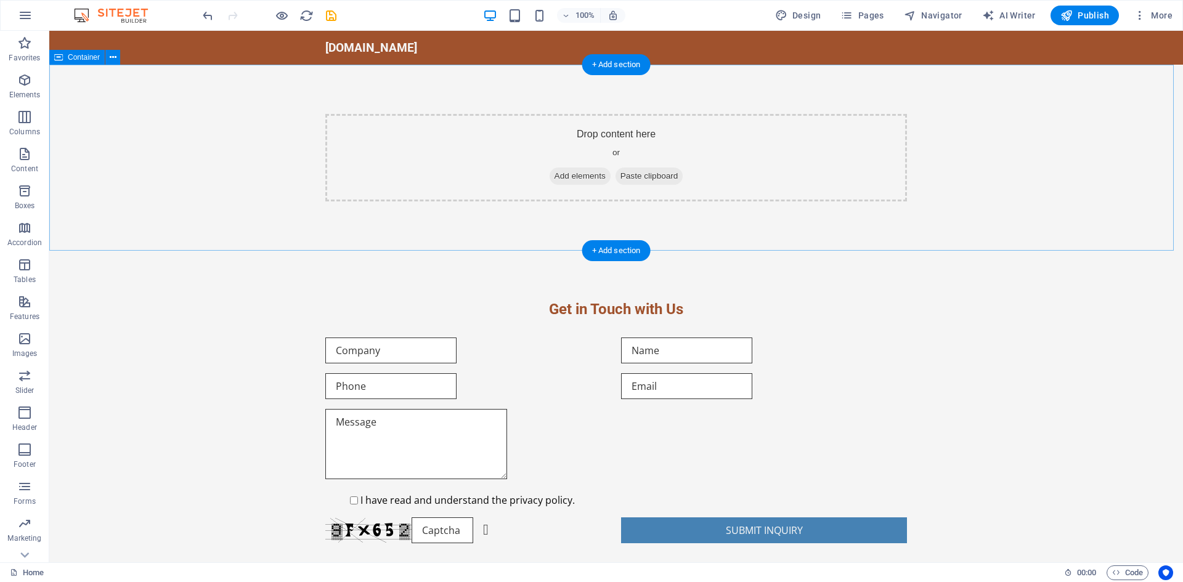
click at [679, 132] on div "Drop content here or Add elements Paste clipboard" at bounding box center [616, 157] width 582 height 87
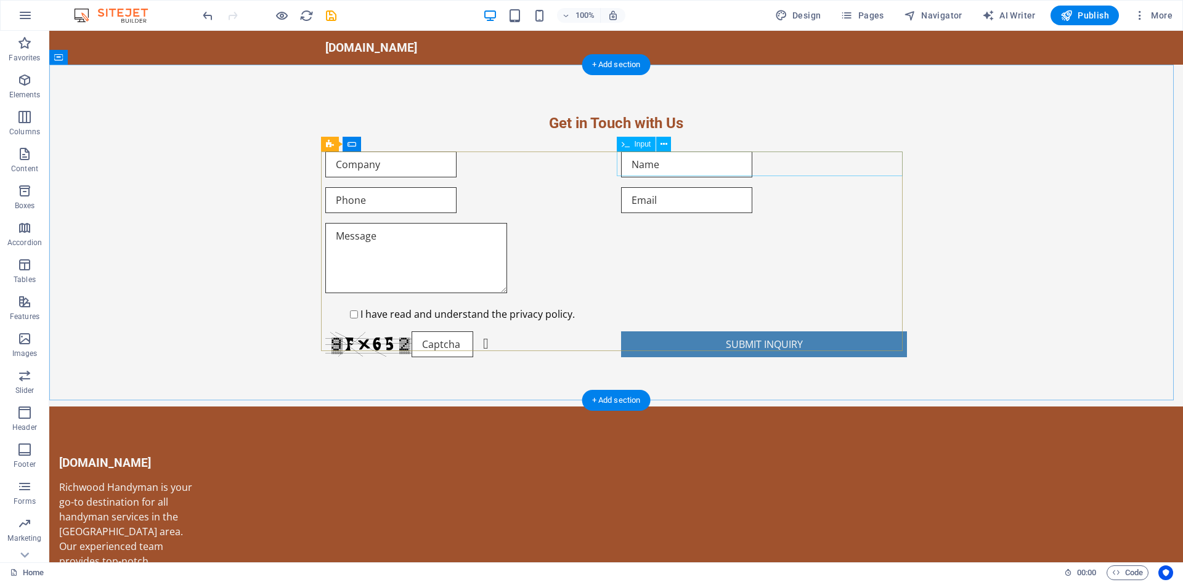
click at [648, 158] on div at bounding box center [764, 165] width 286 height 26
click at [562, 164] on div at bounding box center [468, 165] width 286 height 26
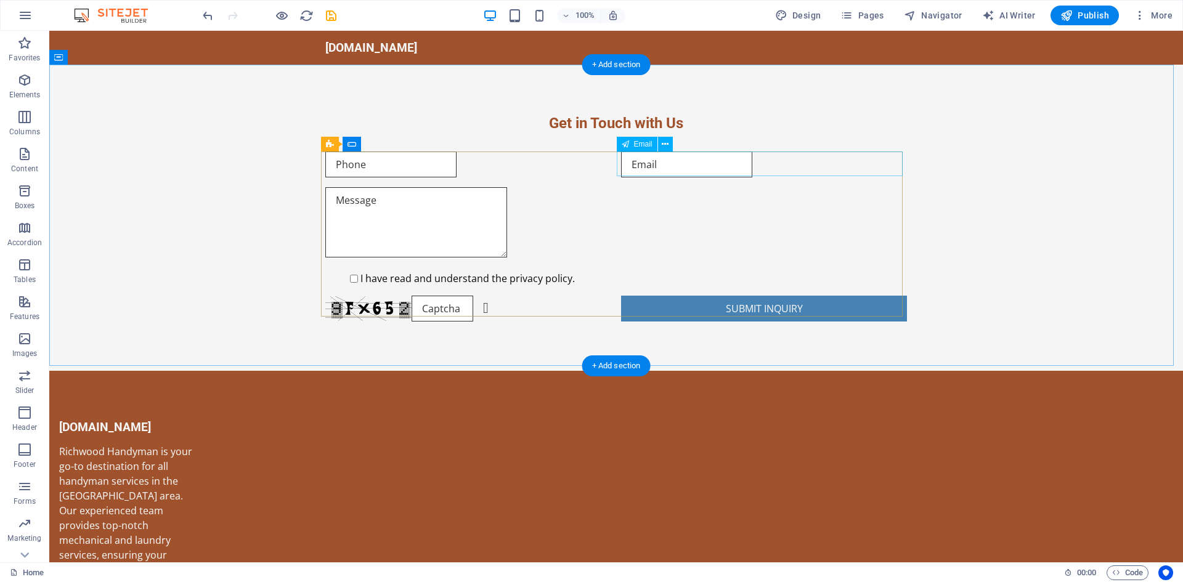
click at [648, 161] on div at bounding box center [764, 165] width 286 height 26
click at [629, 165] on div at bounding box center [616, 165] width 582 height 26
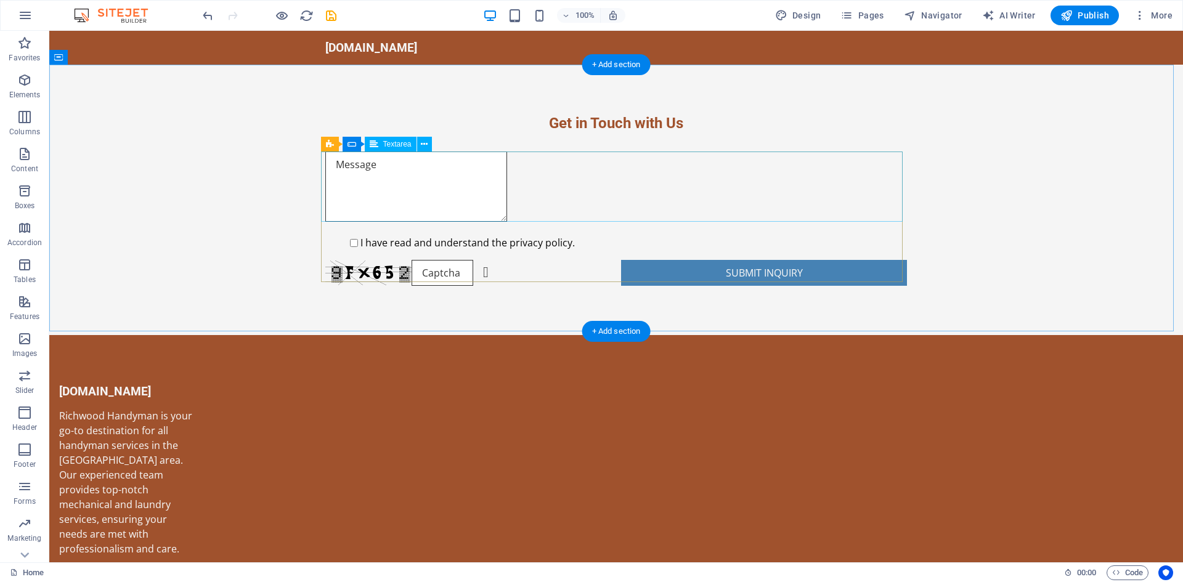
click at [631, 179] on div at bounding box center [616, 189] width 582 height 74
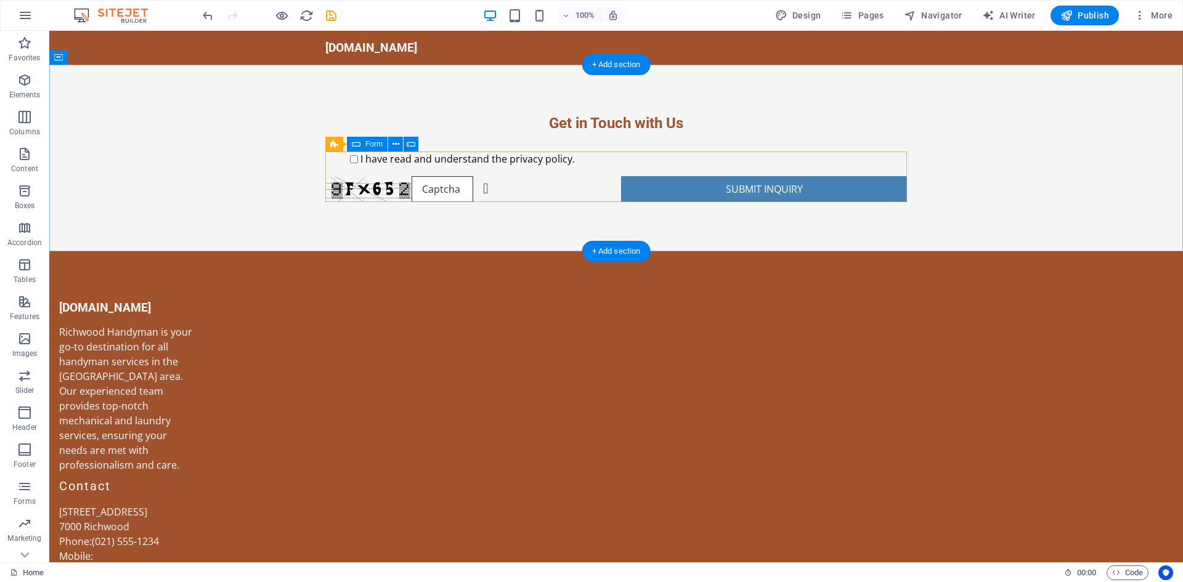
click at [527, 172] on div "I have read and understand the privacy policy. Unreadable? Load new Submit Inqu…" at bounding box center [616, 177] width 582 height 60
click at [527, 166] on div "I have read and understand the privacy policy." at bounding box center [616, 159] width 582 height 15
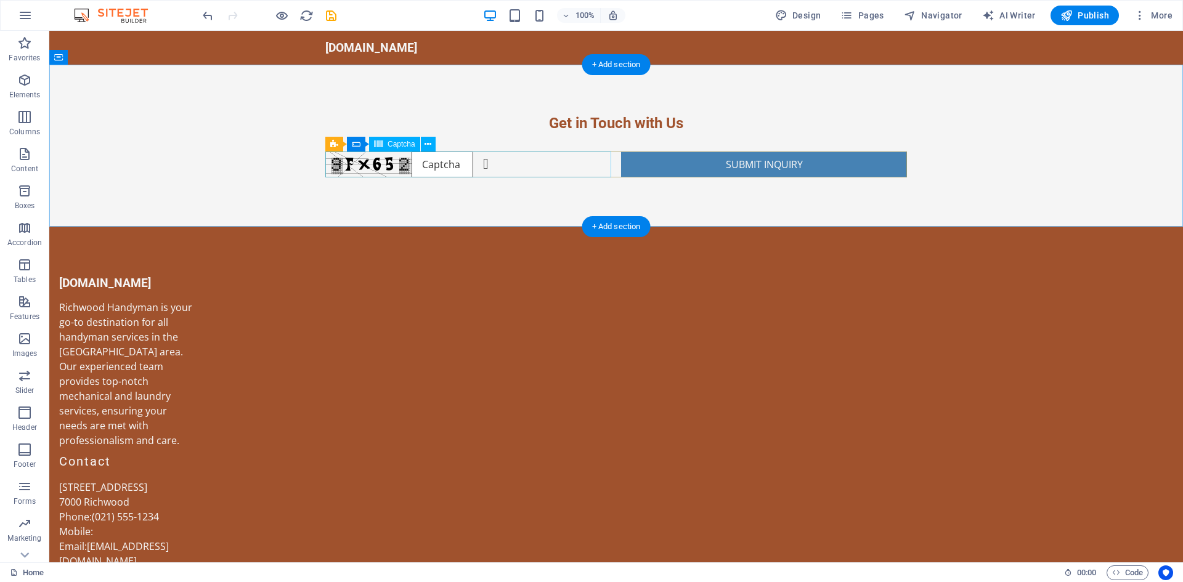
click at [595, 163] on div "Unreadable? Load new" at bounding box center [468, 165] width 286 height 26
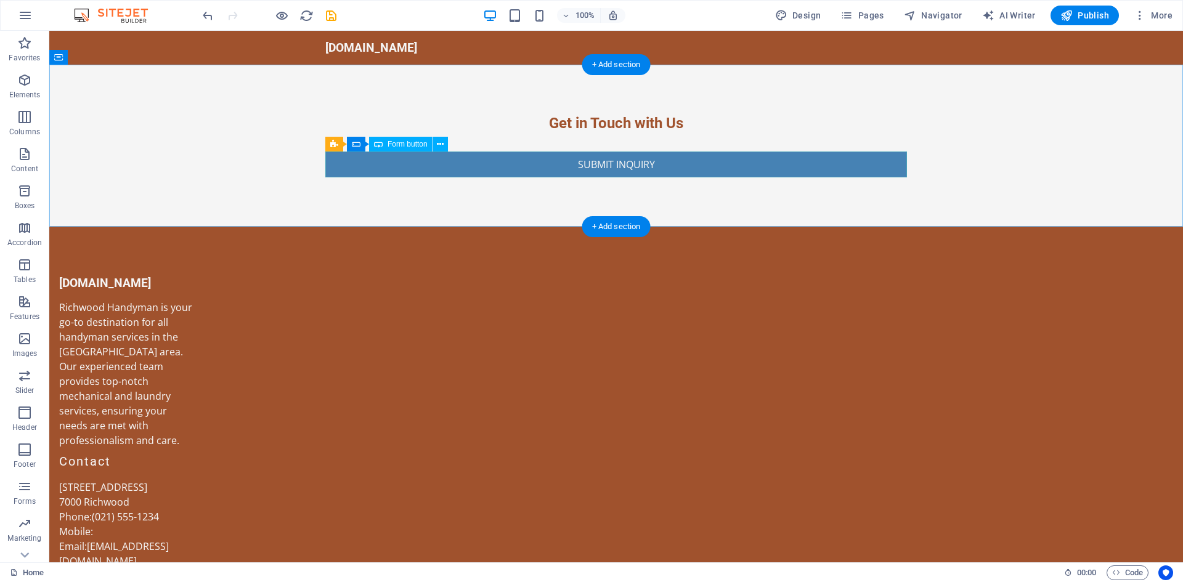
click at [678, 163] on div "Submit Inquiry" at bounding box center [616, 165] width 582 height 26
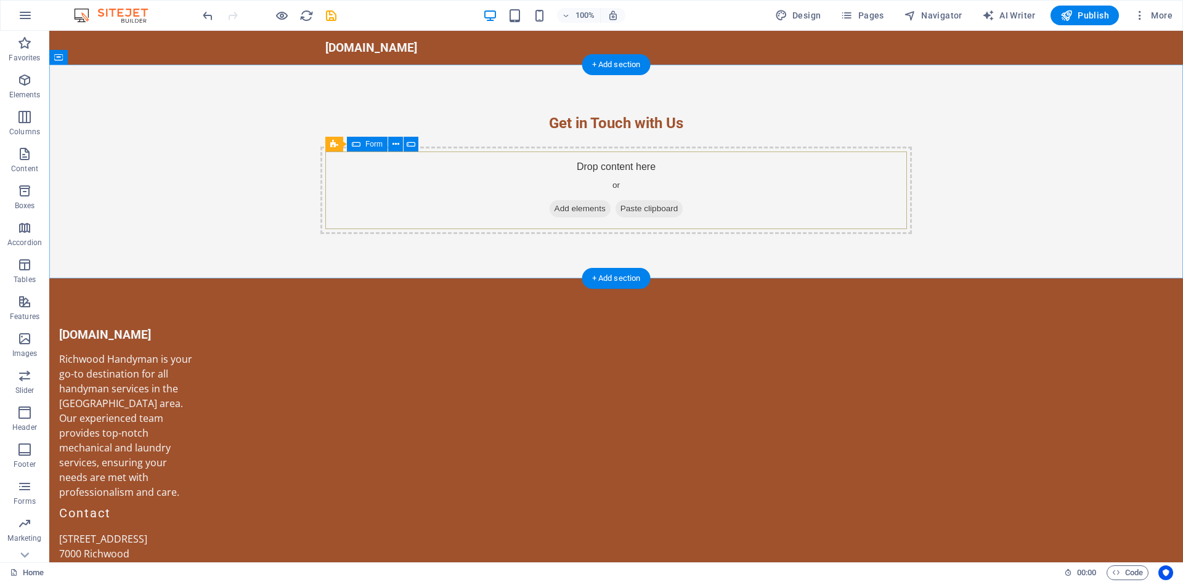
click at [676, 180] on div "Drop content here or Add elements Paste clipboard" at bounding box center [615, 190] width 591 height 87
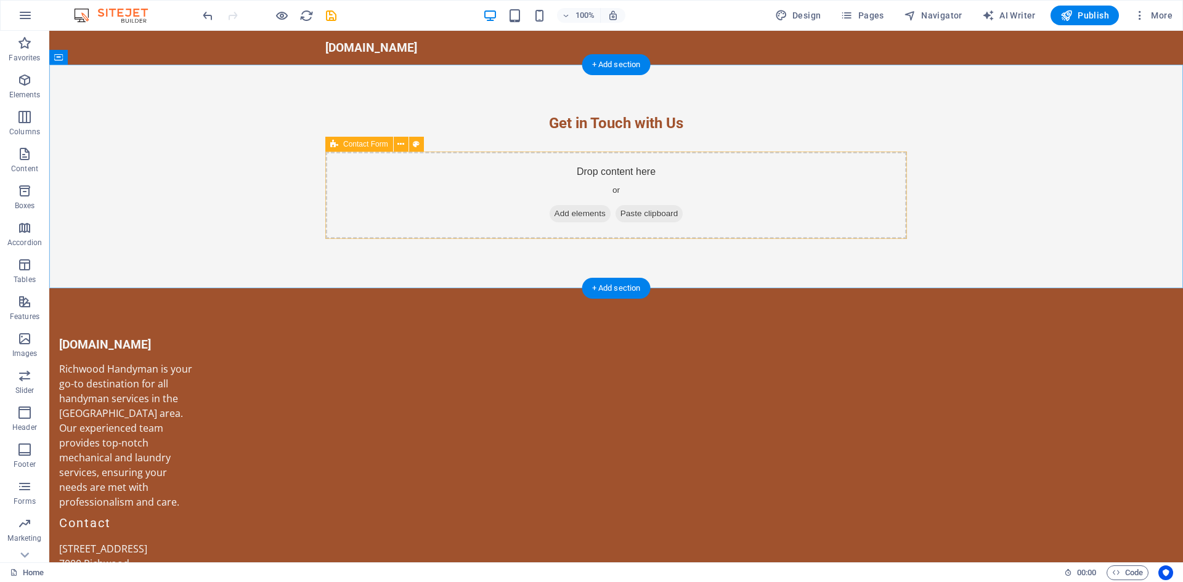
click at [676, 180] on div "Drop content here or Add elements Paste clipboard" at bounding box center [616, 195] width 582 height 87
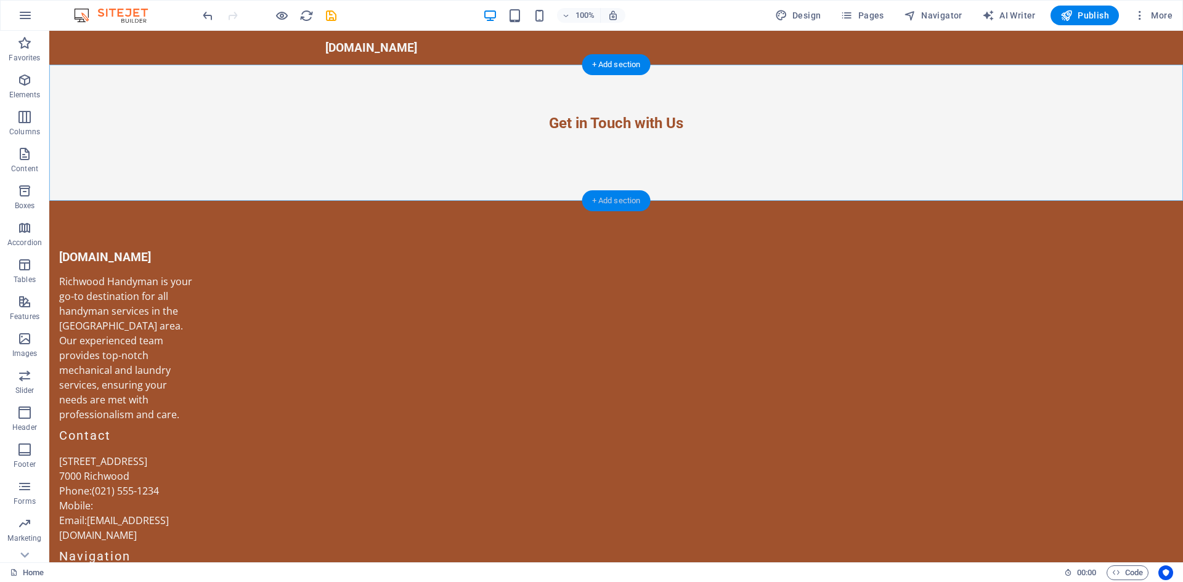
click at [629, 191] on div "+ Add section" at bounding box center [616, 200] width 68 height 21
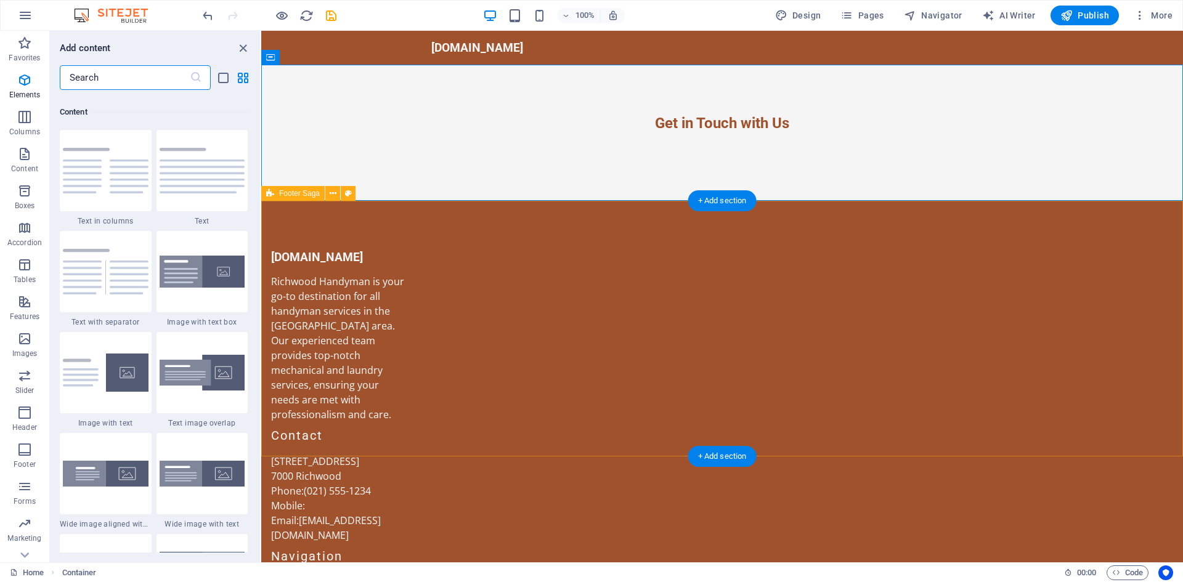
scroll to position [2156, 0]
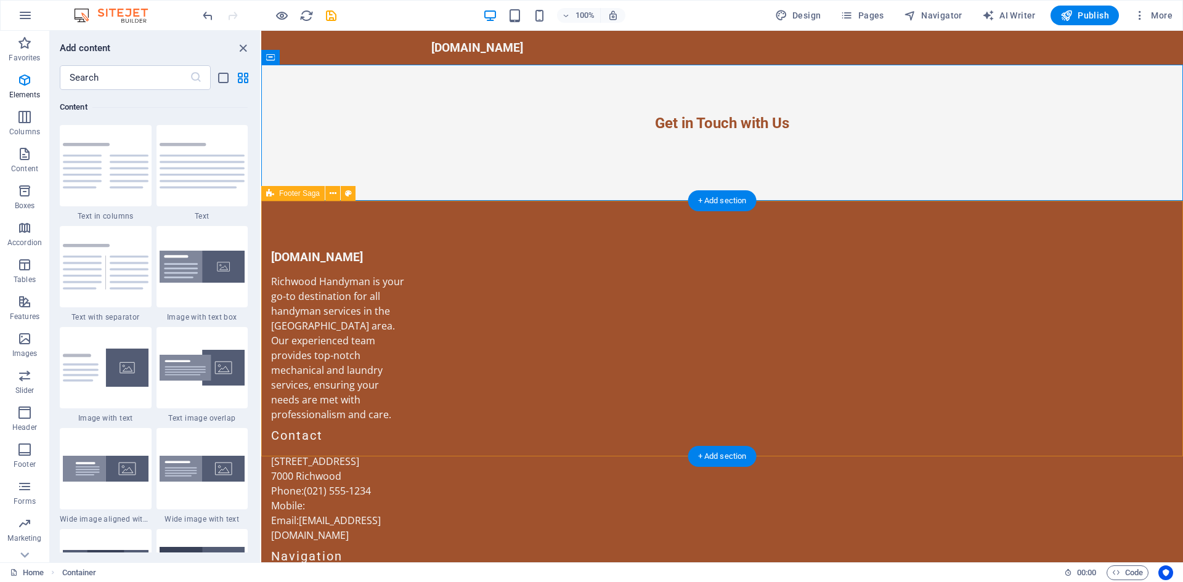
click at [633, 219] on div "richwoodhandyman.co.za Richwood Handyman is your go-to destination for all hand…" at bounding box center [722, 525] width 922 height 648
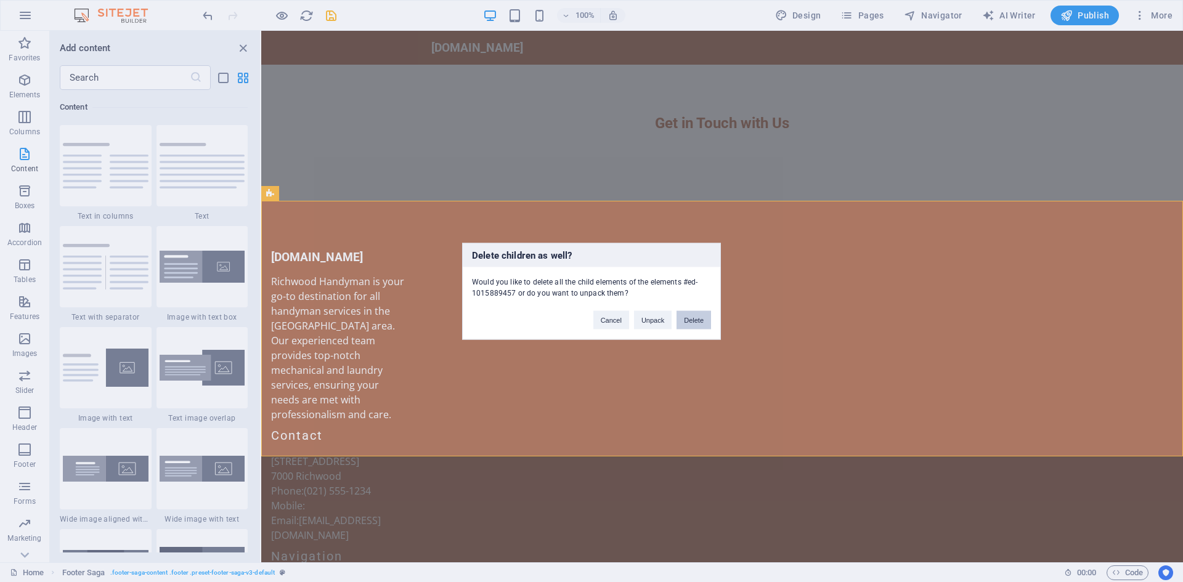
click at [692, 326] on button "Delete" at bounding box center [693, 320] width 35 height 18
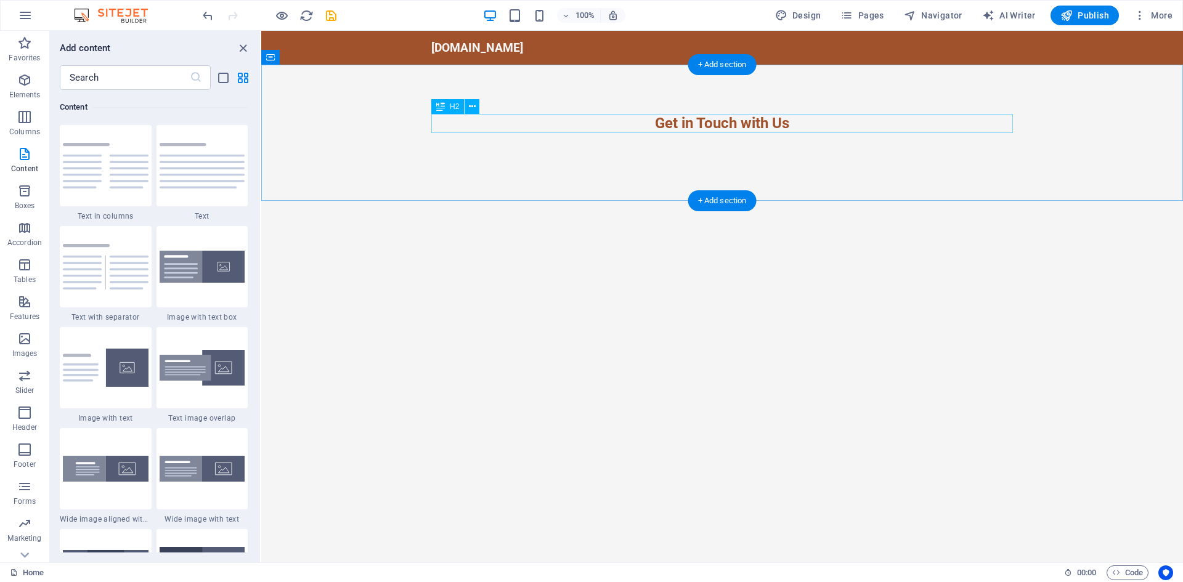
click at [712, 123] on div "Get in Touch with Us" at bounding box center [722, 123] width 582 height 19
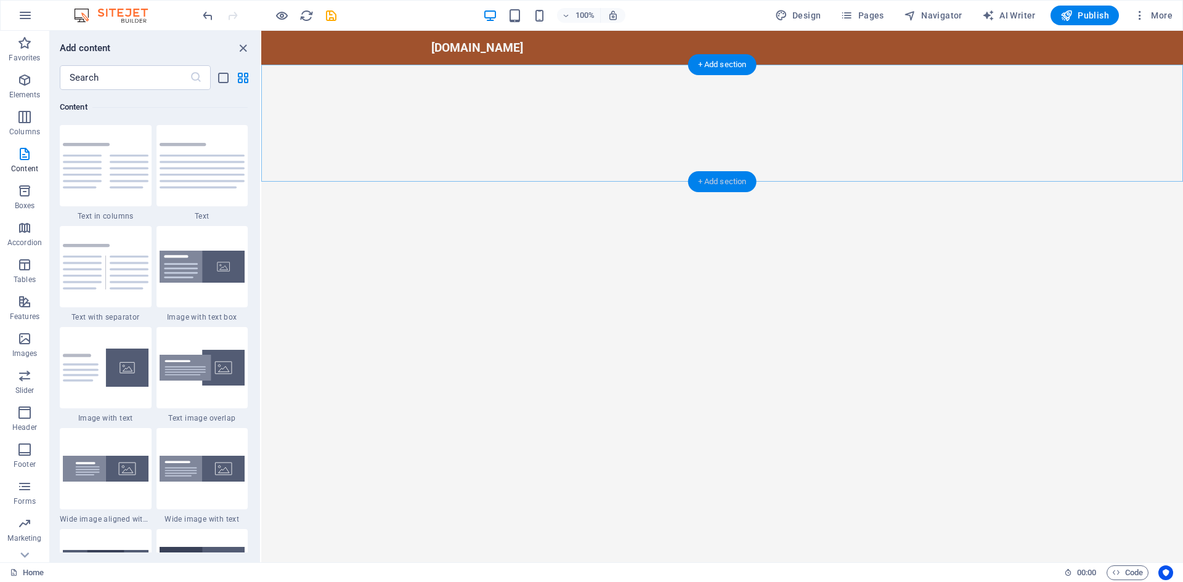
click at [726, 181] on div "+ Add section" at bounding box center [722, 181] width 68 height 21
click at [632, 134] on div at bounding box center [722, 123] width 922 height 117
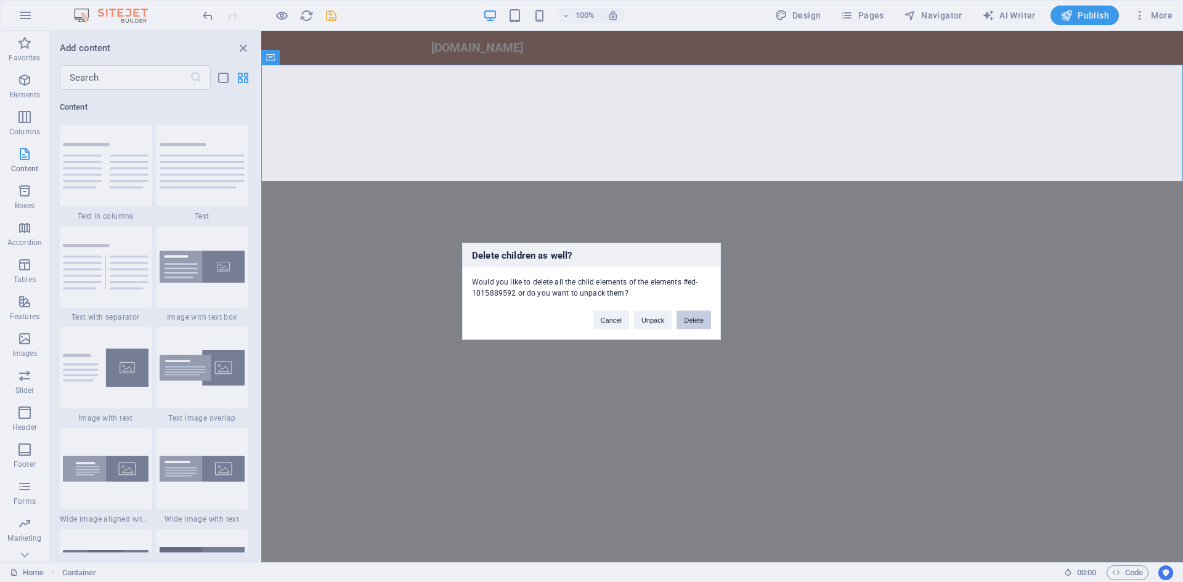
click at [703, 317] on button "Delete" at bounding box center [693, 320] width 35 height 18
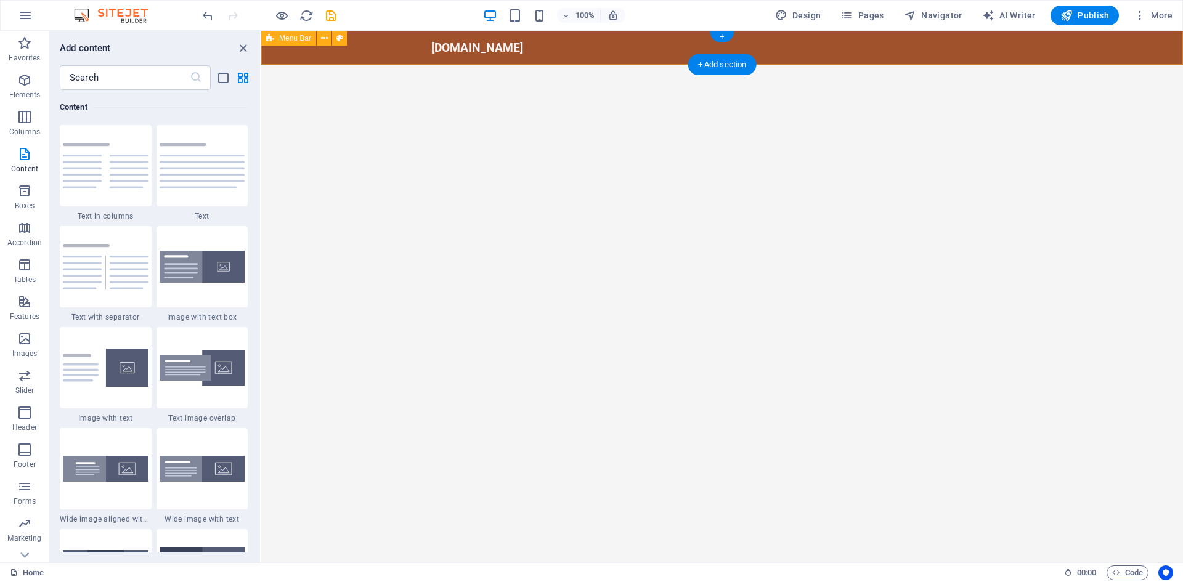
click at [598, 55] on div "[DOMAIN_NAME]" at bounding box center [722, 48] width 922 height 34
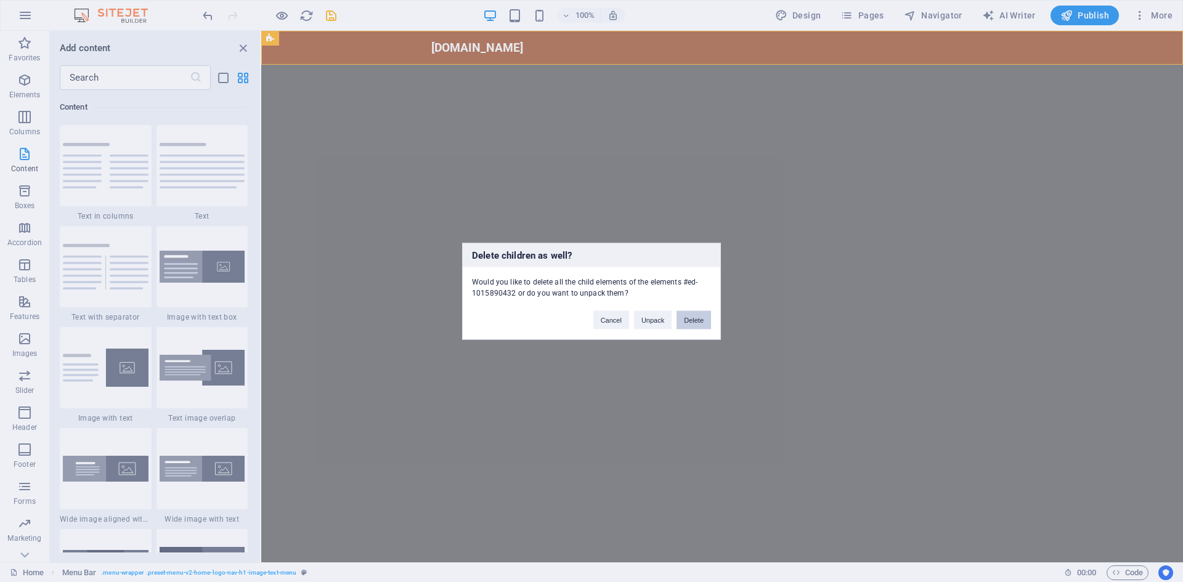
drag, startPoint x: 691, startPoint y: 322, endPoint x: 431, endPoint y: 292, distance: 261.7
click at [691, 322] on button "Delete" at bounding box center [693, 320] width 35 height 18
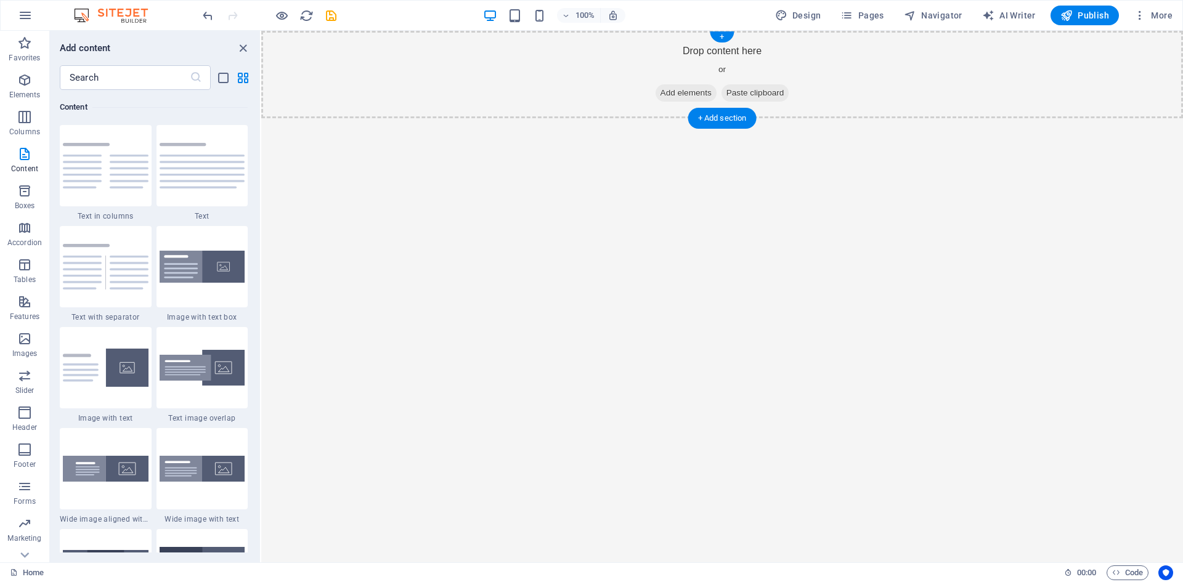
click at [803, 75] on div "Drop content here or Add elements Paste clipboard" at bounding box center [722, 74] width 922 height 87
click at [832, 87] on div "Drop content here or Add elements Paste clipboard" at bounding box center [722, 74] width 922 height 87
click at [646, 63] on div "Drop content here or Add elements Paste clipboard" at bounding box center [722, 74] width 922 height 87
click at [611, 107] on div "Drop content here or Add elements Paste clipboard" at bounding box center [722, 74] width 922 height 87
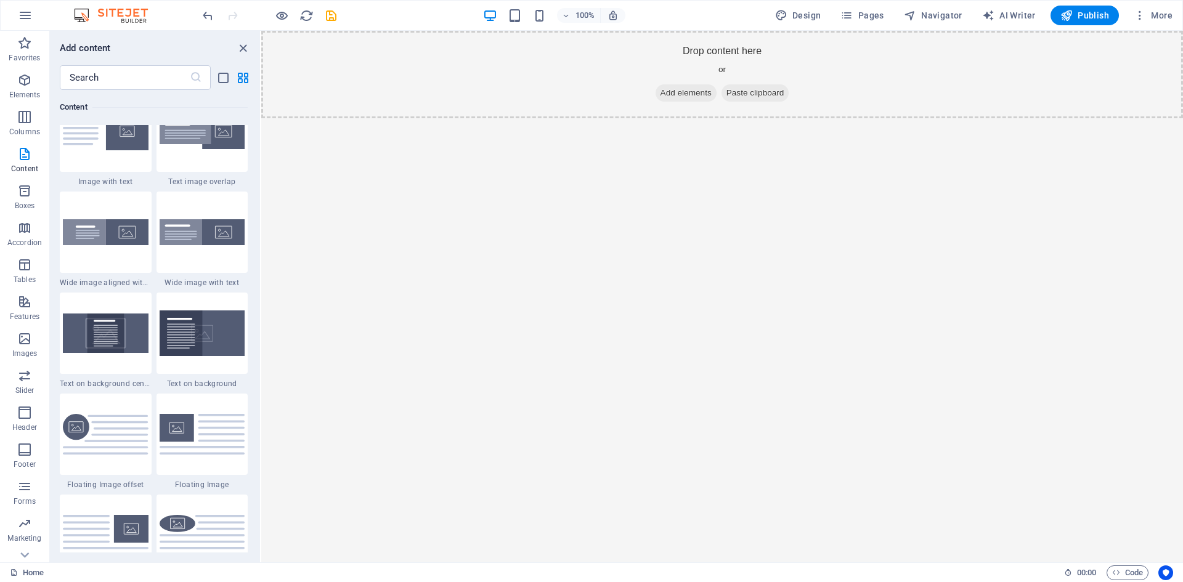
scroll to position [2217, 0]
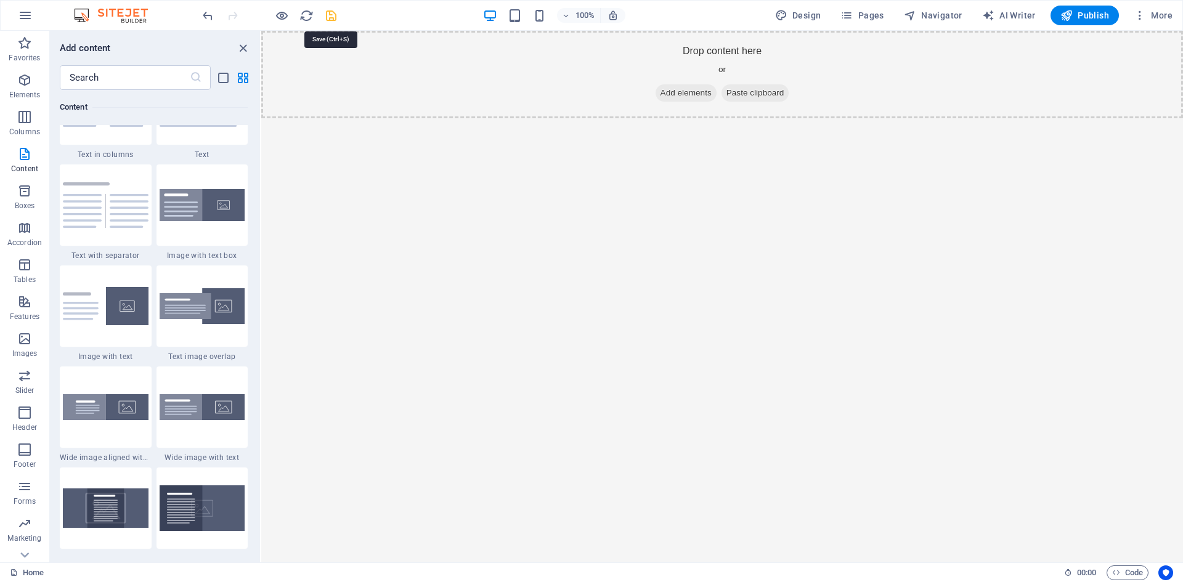
click at [327, 20] on icon "save" at bounding box center [331, 16] width 14 height 14
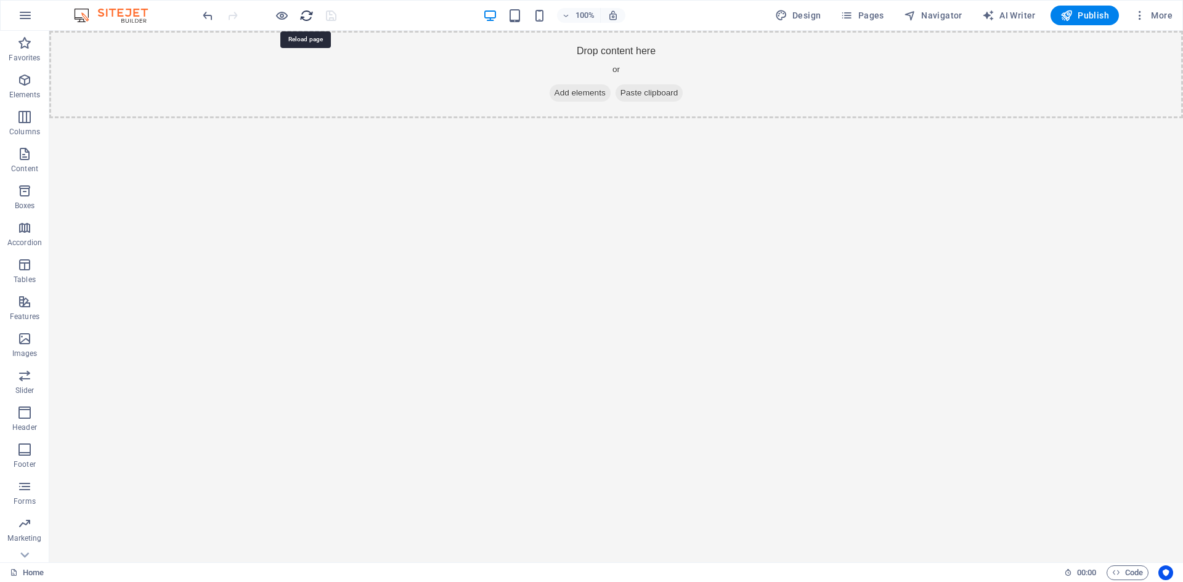
click at [307, 18] on icon "reload" at bounding box center [306, 16] width 14 height 14
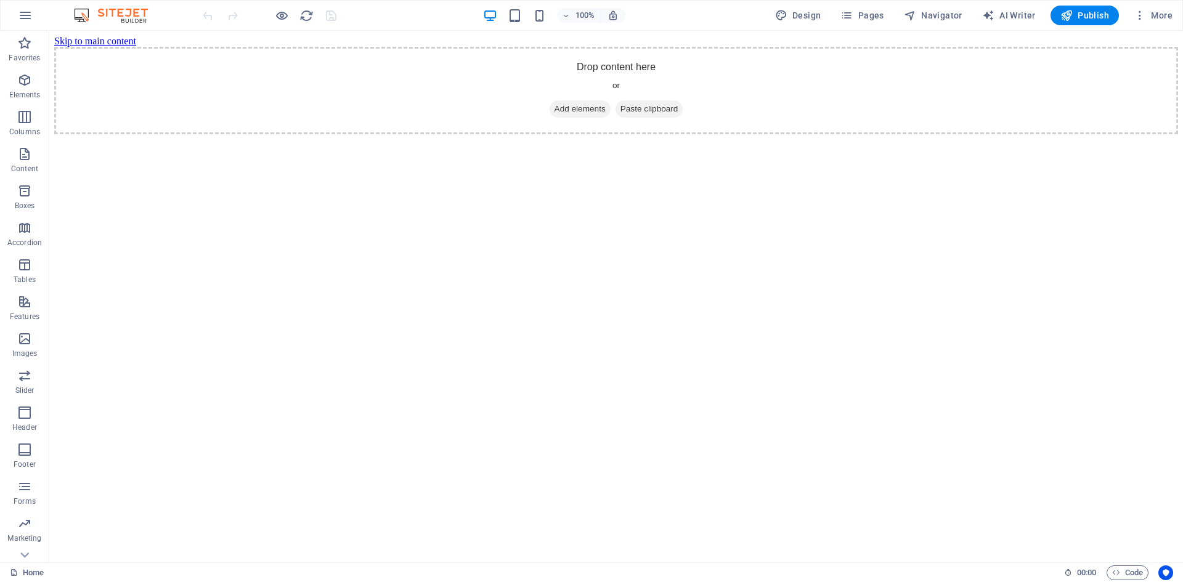
scroll to position [0, 0]
click at [407, 79] on div "Drop content here or Add elements Paste clipboard" at bounding box center [616, 90] width 1124 height 87
drag, startPoint x: 491, startPoint y: 63, endPoint x: 529, endPoint y: 55, distance: 39.2
click at [492, 63] on div "Drop content here or Add elements Paste clipboard" at bounding box center [616, 90] width 1124 height 87
drag, startPoint x: 529, startPoint y: 55, endPoint x: 686, endPoint y: 52, distance: 156.5
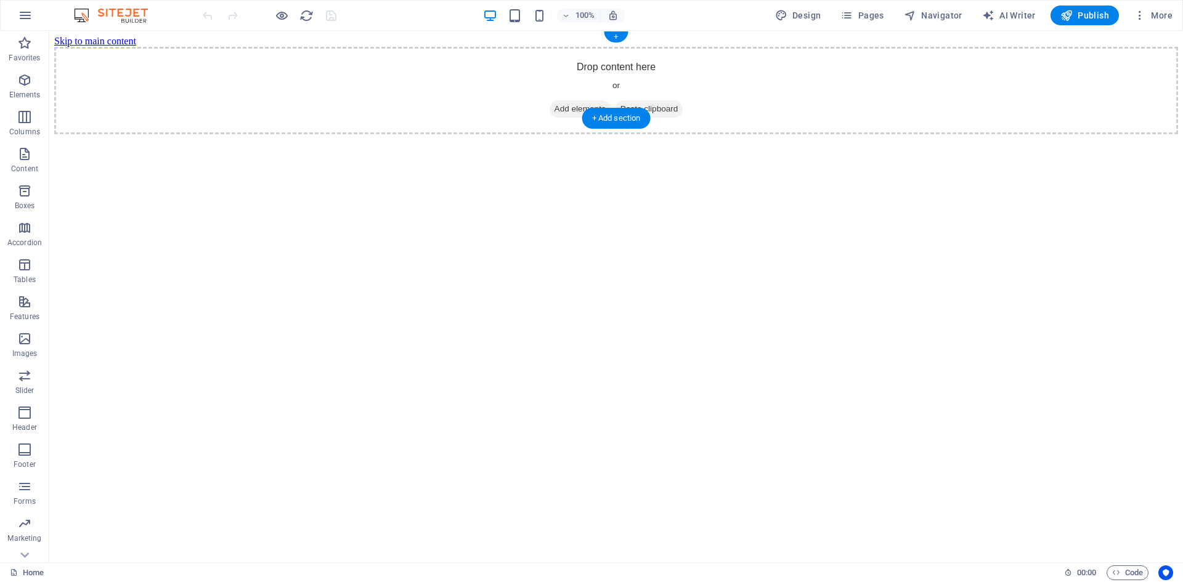
click at [547, 55] on div "Drop content here or Add elements Paste clipboard" at bounding box center [616, 90] width 1124 height 87
drag, startPoint x: 675, startPoint y: 52, endPoint x: 648, endPoint y: 54, distance: 27.2
click at [675, 52] on div "Drop content here or Add elements Paste clipboard" at bounding box center [616, 90] width 1124 height 87
click at [646, 54] on div "Drop content here or Add elements Paste clipboard" at bounding box center [616, 90] width 1124 height 87
click at [700, 99] on div "Drop content here or Add elements Paste clipboard" at bounding box center [616, 90] width 1124 height 87
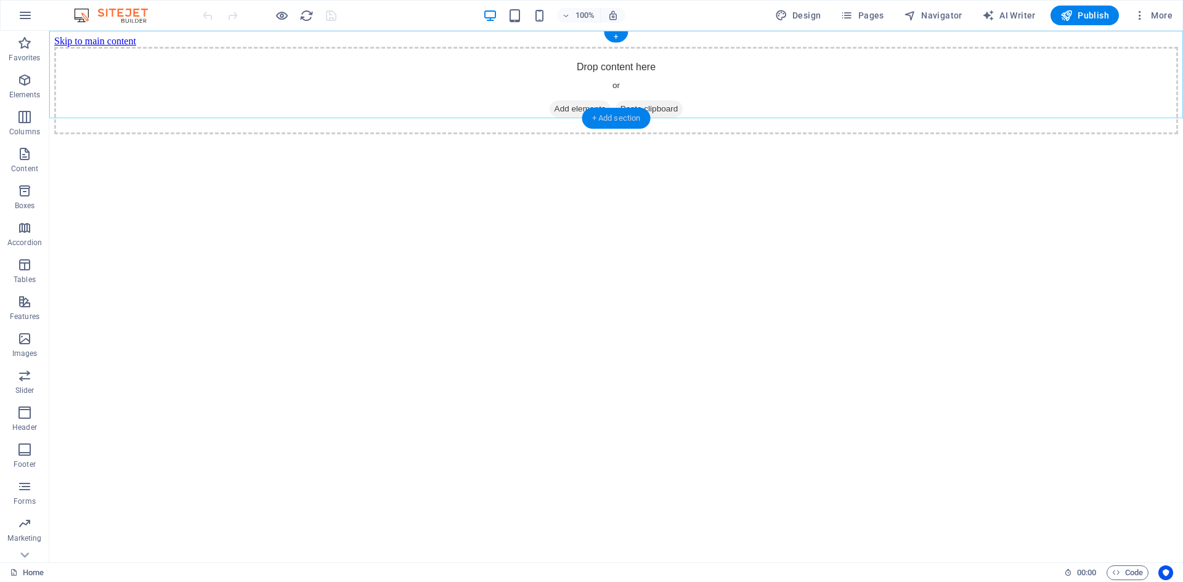
click at [620, 124] on div "+ Add section" at bounding box center [616, 118] width 68 height 21
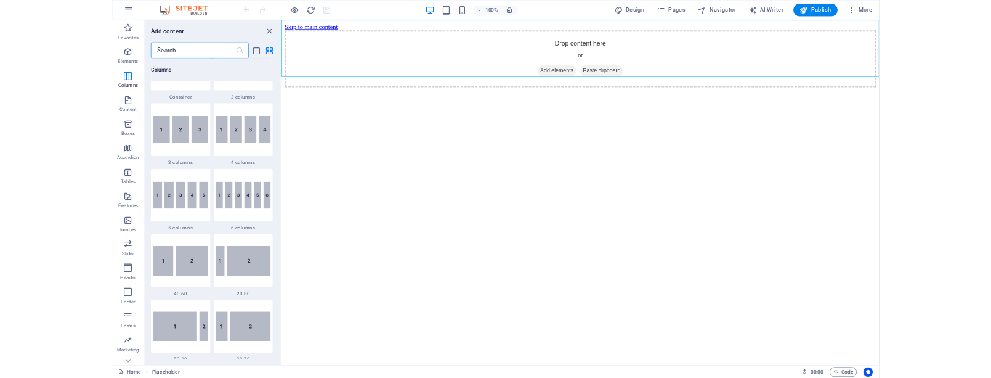
scroll to position [369, 0]
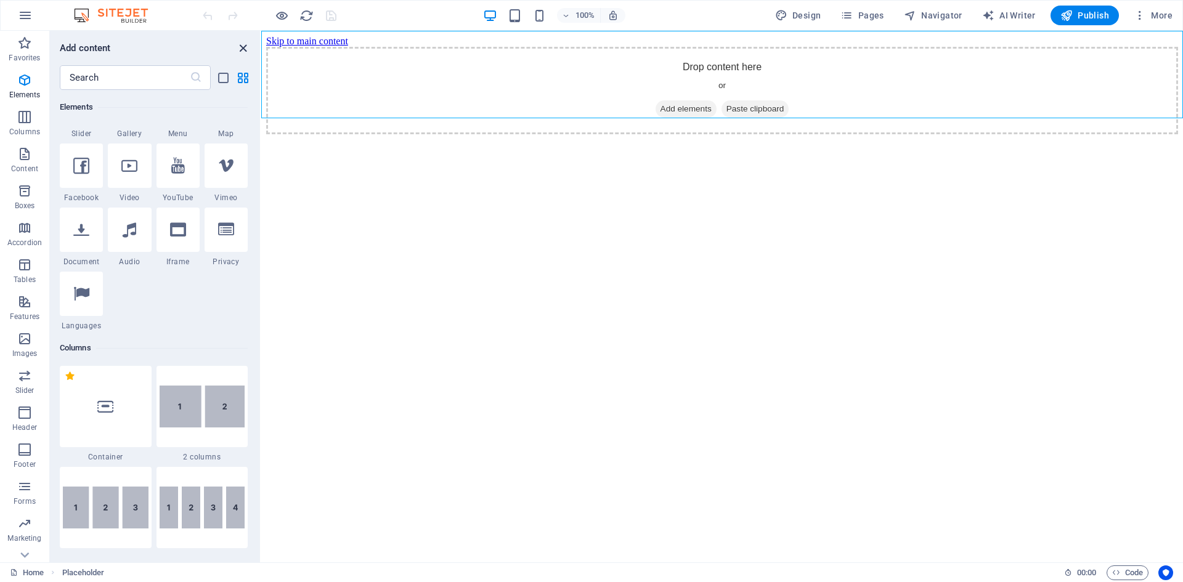
click at [242, 46] on icon "close panel" at bounding box center [243, 48] width 14 height 14
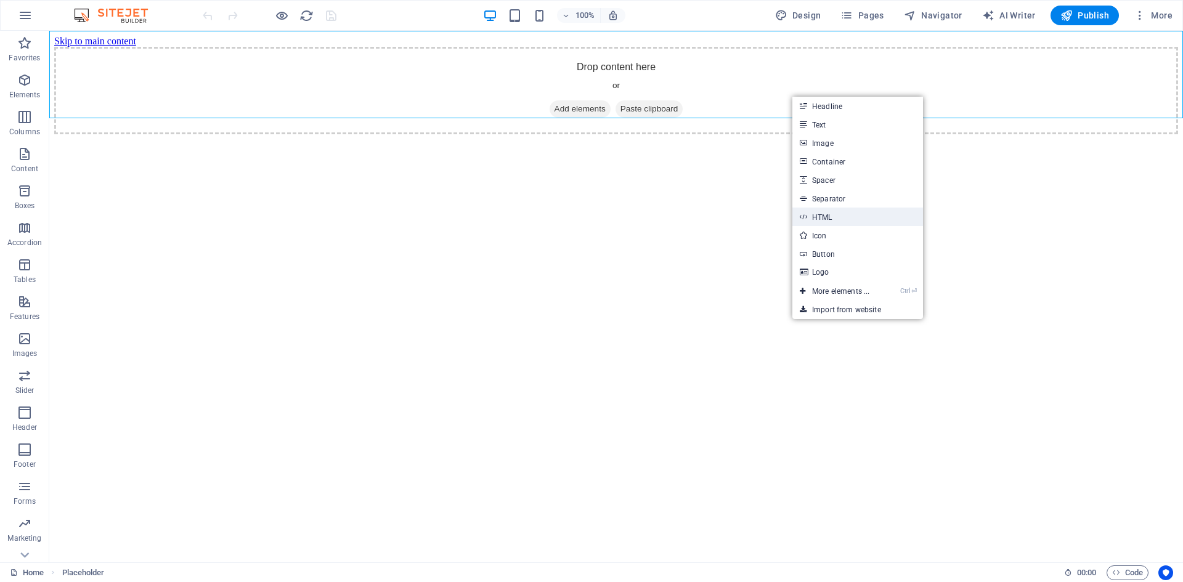
click at [839, 218] on link "HTML" at bounding box center [857, 217] width 131 height 18
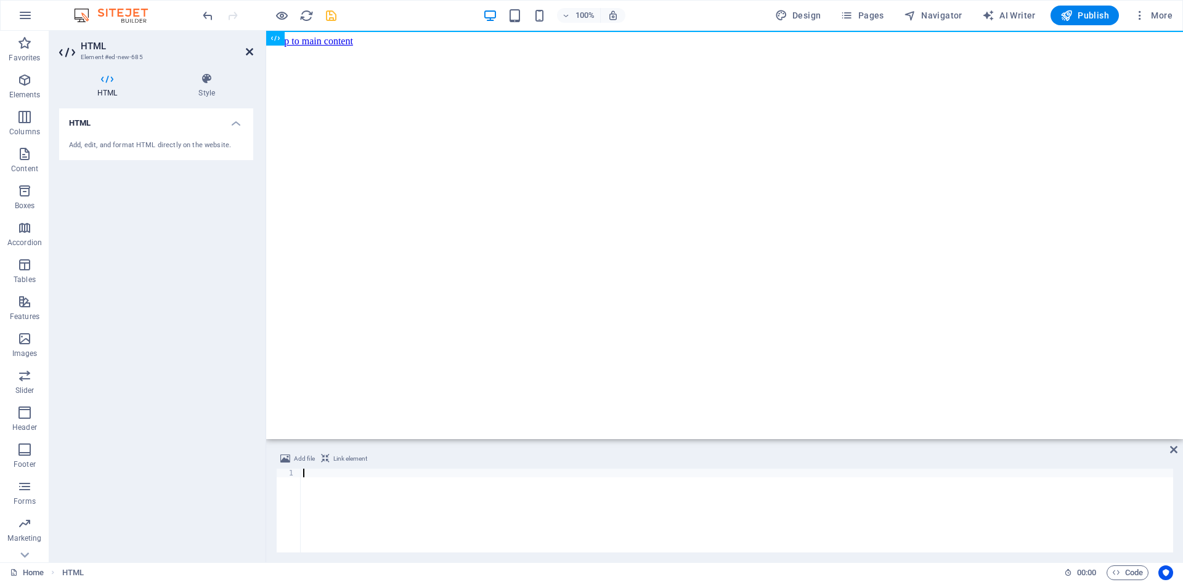
click at [248, 51] on icon at bounding box center [249, 52] width 7 height 10
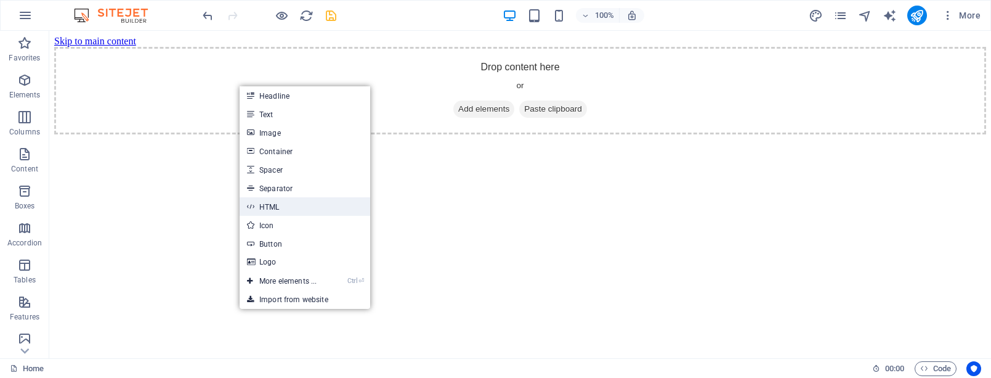
click at [283, 209] on link "HTML" at bounding box center [305, 206] width 131 height 18
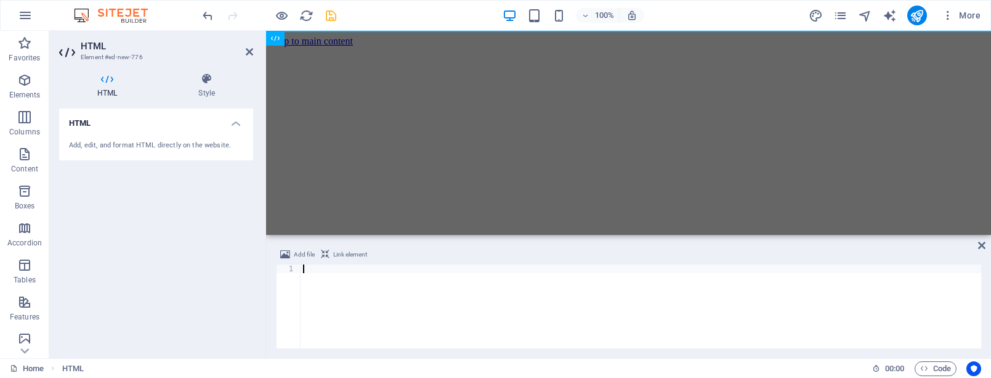
click at [903, 285] on div at bounding box center [641, 314] width 681 height 101
paste textarea "</html>"
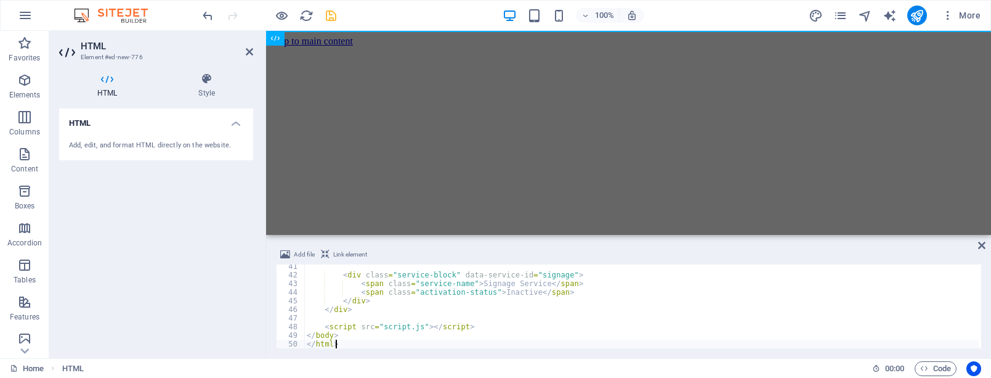
scroll to position [347, 0]
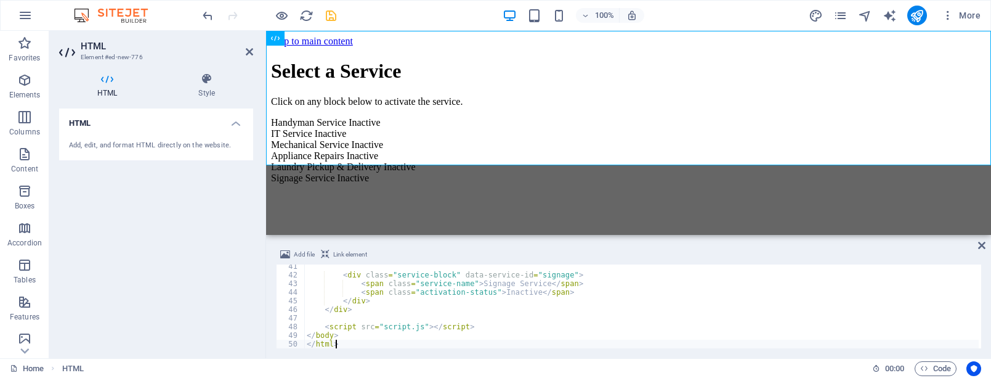
click at [185, 213] on div "HTML Add, edit, and format HTML directly on the website." at bounding box center [156, 228] width 194 height 240
drag, startPoint x: 185, startPoint y: 206, endPoint x: 147, endPoint y: 211, distance: 38.6
click at [147, 211] on div "HTML Add, edit, and format HTML directly on the website." at bounding box center [156, 228] width 194 height 240
click at [237, 123] on h4 "HTML" at bounding box center [156, 119] width 194 height 22
click at [237, 123] on h4 "HTML" at bounding box center [156, 123] width 194 height 30
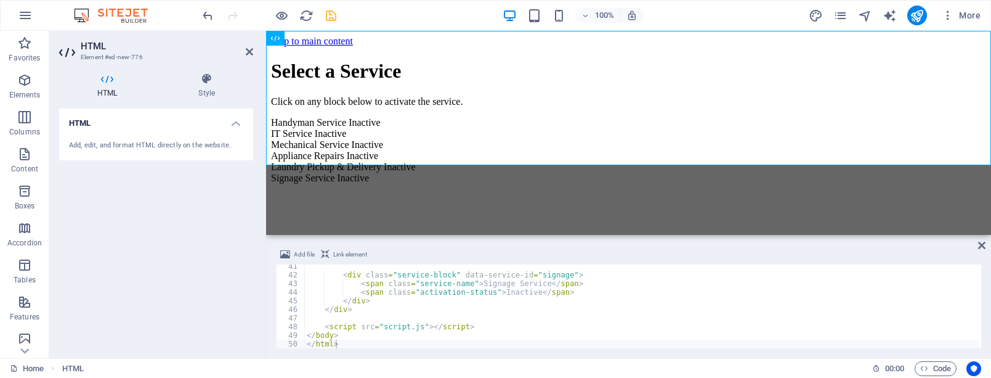
click at [137, 145] on div "Add, edit, and format HTML directly on the website." at bounding box center [156, 145] width 174 height 10
click at [296, 252] on span "Add file" at bounding box center [304, 254] width 21 height 15
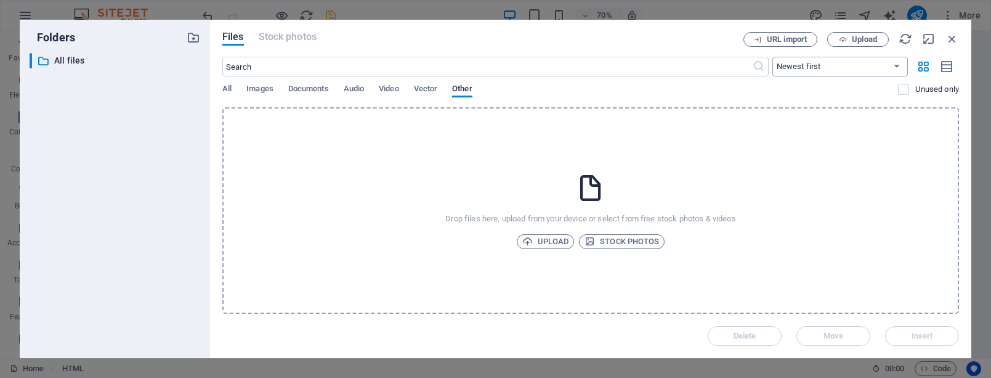
click at [896, 71] on select "Newest first Oldest first Name (A-Z) Name (Z-A) Size (0-9) Size (9-0) Resolutio…" at bounding box center [841, 67] width 136 height 20
click at [538, 238] on span "Upload" at bounding box center [545, 241] width 47 height 15
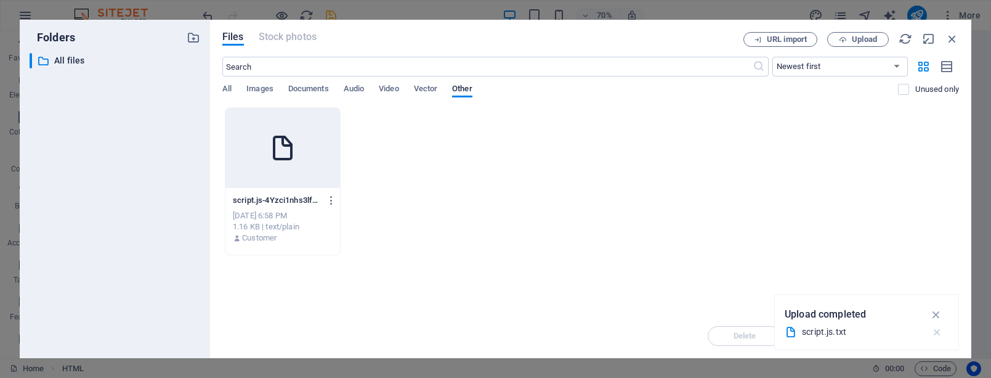
click at [936, 333] on icon "button" at bounding box center [937, 332] width 13 height 12
click at [444, 200] on div "script.js-4Yzci1nhs3lfn_Cn9aiaIQ.txt script.js-4Yzci1nhs3lfn_Cn9aiaIQ.txt Oct 5…" at bounding box center [590, 181] width 737 height 148
drag, startPoint x: 444, startPoint y: 200, endPoint x: 428, endPoint y: 140, distance: 61.9
click at [425, 140] on div "script.js-4Yzci1nhs3lfn_Cn9aiaIQ.txt script.js-4Yzci1nhs3lfn_Cn9aiaIQ.txt Oct 5…" at bounding box center [590, 181] width 737 height 148
click at [522, 164] on div "script.js-4Yzci1nhs3lfn_Cn9aiaIQ.txt script.js-4Yzci1nhs3lfn_Cn9aiaIQ.txt Oct 5…" at bounding box center [590, 181] width 737 height 148
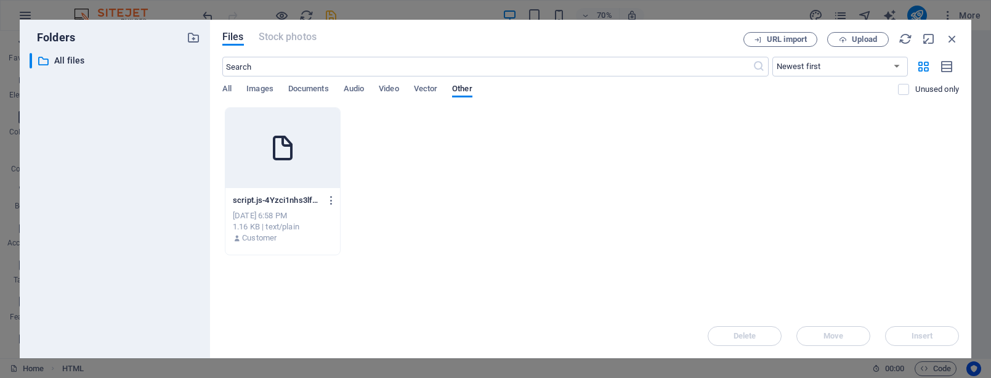
click at [432, 162] on div "script.js-4Yzci1nhs3lfn_Cn9aiaIQ.txt script.js-4Yzci1nhs3lfn_Cn9aiaIQ.txt Oct 5…" at bounding box center [590, 181] width 737 height 148
drag, startPoint x: 622, startPoint y: 225, endPoint x: 506, endPoint y: 193, distance: 120.9
click at [608, 222] on div "script.js-4Yzci1nhs3lfn_Cn9aiaIQ.txt script.js-4Yzci1nhs3lfn_Cn9aiaIQ.txt Oct 5…" at bounding box center [590, 181] width 737 height 148
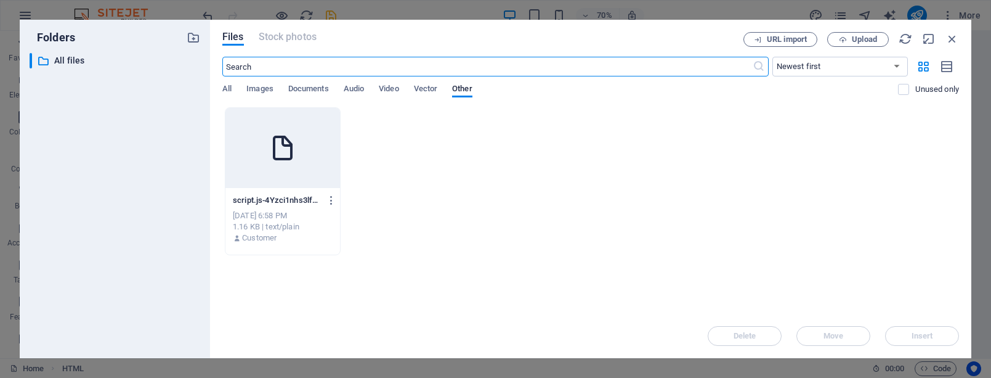
click at [293, 65] on input "text" at bounding box center [487, 67] width 530 height 20
drag, startPoint x: 528, startPoint y: 228, endPoint x: 519, endPoint y: 219, distance: 12.6
click at [523, 222] on div "script.js-4Yzci1nhs3lfn_Cn9aiaIQ.txt script.js-4Yzci1nhs3lfn_Cn9aiaIQ.txt Oct 5…" at bounding box center [590, 181] width 737 height 148
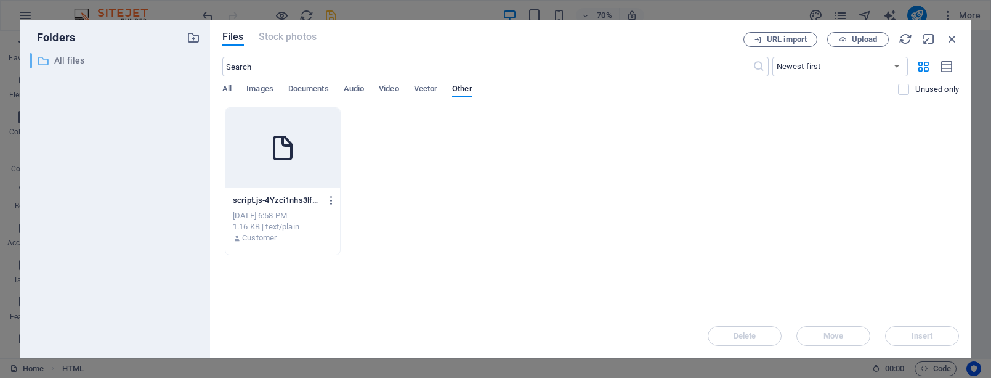
click at [79, 65] on p "All files" at bounding box center [115, 61] width 123 height 14
click at [62, 63] on p "All files" at bounding box center [115, 61] width 123 height 14
click at [484, 251] on div "script.js-4Yzci1nhs3lfn_Cn9aiaIQ.txt script.js-4Yzci1nhs3lfn_Cn9aiaIQ.txt Oct 5…" at bounding box center [590, 181] width 737 height 148
click at [317, 195] on p "script.js-4Yzci1nhs3lfn_Cn9aiaIQ.txt" at bounding box center [277, 200] width 88 height 11
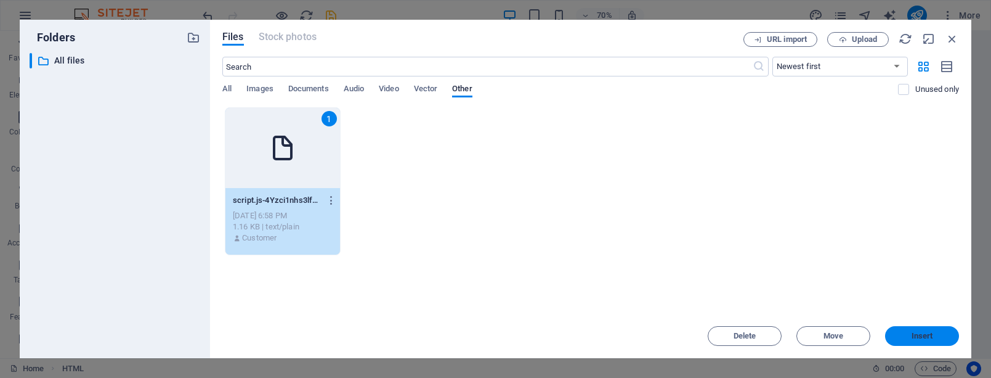
click at [920, 333] on span "Insert" at bounding box center [923, 335] width 22 height 7
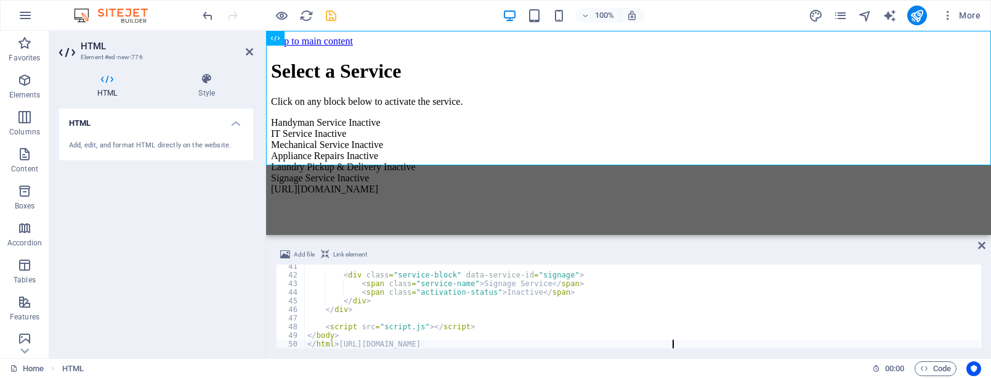
click at [501, 192] on html "Skip to main content Service Selection Starter Select a Service Click on any bl…" at bounding box center [628, 115] width 725 height 169
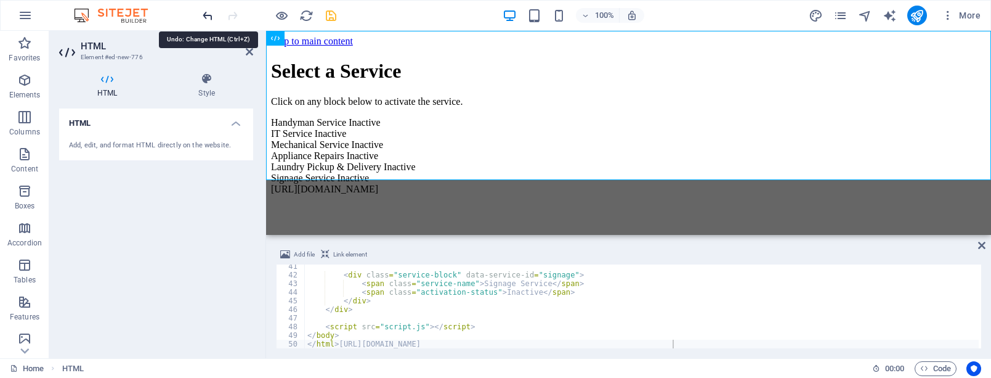
click at [205, 15] on icon "undo" at bounding box center [208, 16] width 14 height 14
type textarea "<!DOCTYPE html>"
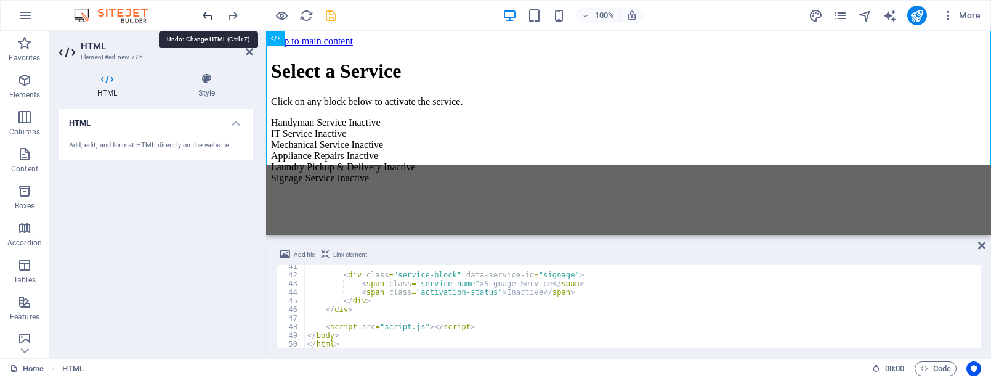
click at [205, 15] on icon "undo" at bounding box center [208, 16] width 14 height 14
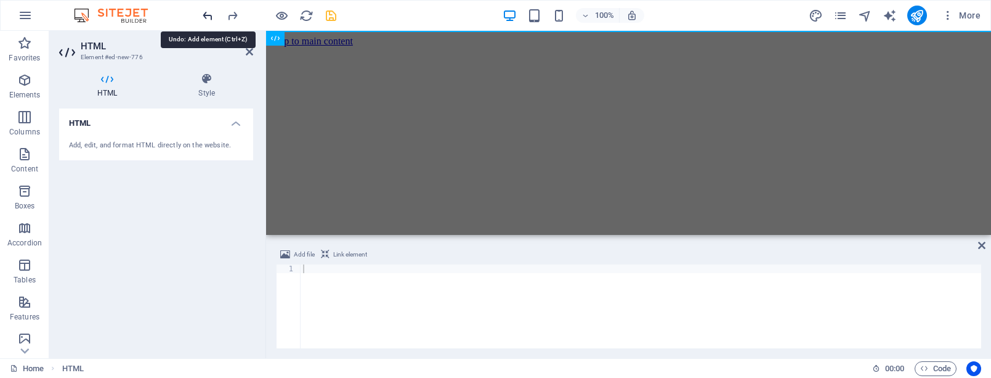
click at [205, 15] on icon "undo" at bounding box center [208, 16] width 14 height 14
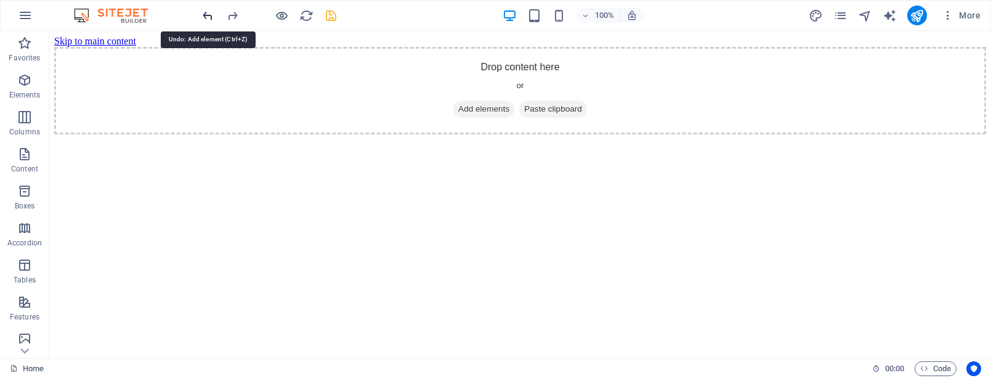
click at [205, 15] on icon "undo" at bounding box center [208, 16] width 14 height 14
click at [33, 20] on button "button" at bounding box center [25, 16] width 30 height 30
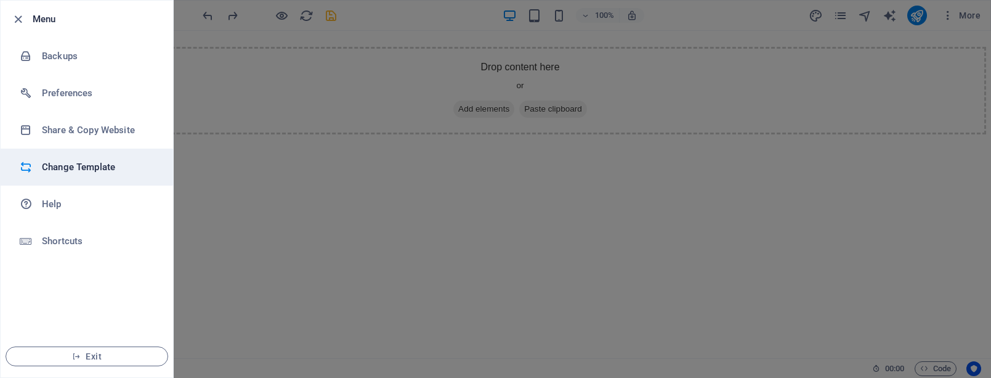
click at [76, 161] on h6 "Change Template" at bounding box center [99, 167] width 114 height 15
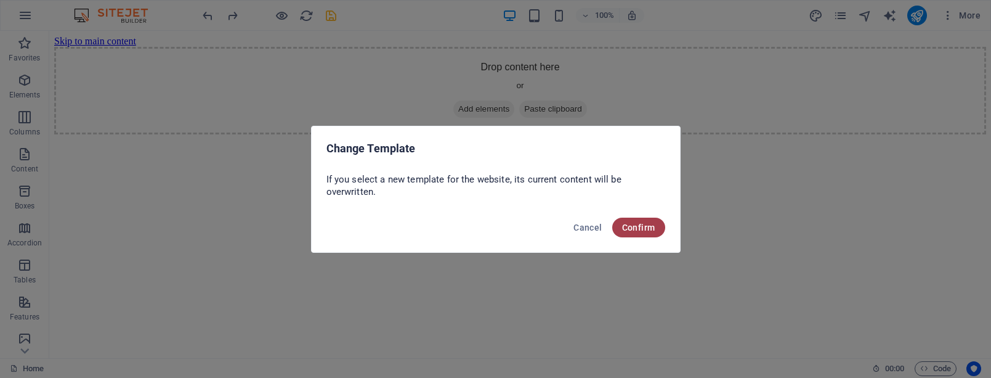
click at [638, 230] on span "Confirm" at bounding box center [638, 227] width 33 height 10
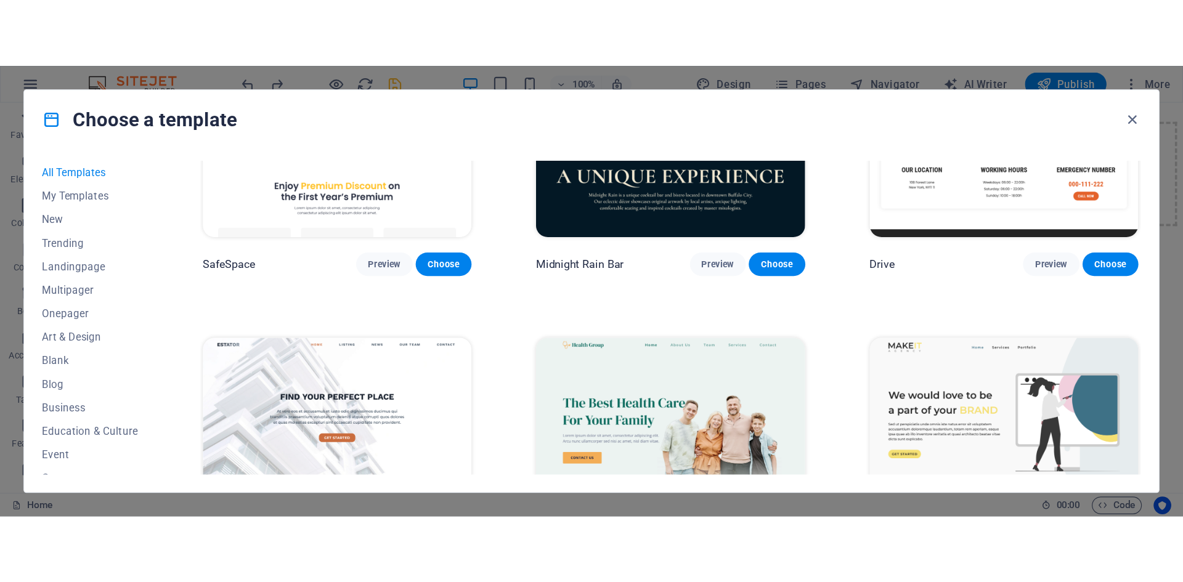
scroll to position [3302, 0]
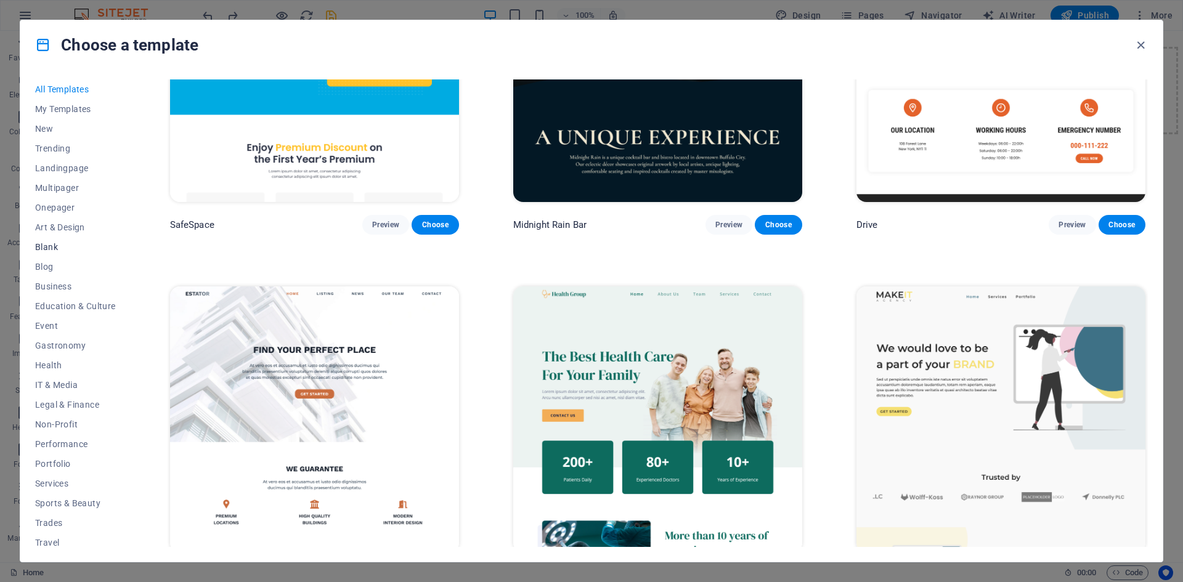
click at [53, 248] on span "Blank" at bounding box center [75, 247] width 81 height 10
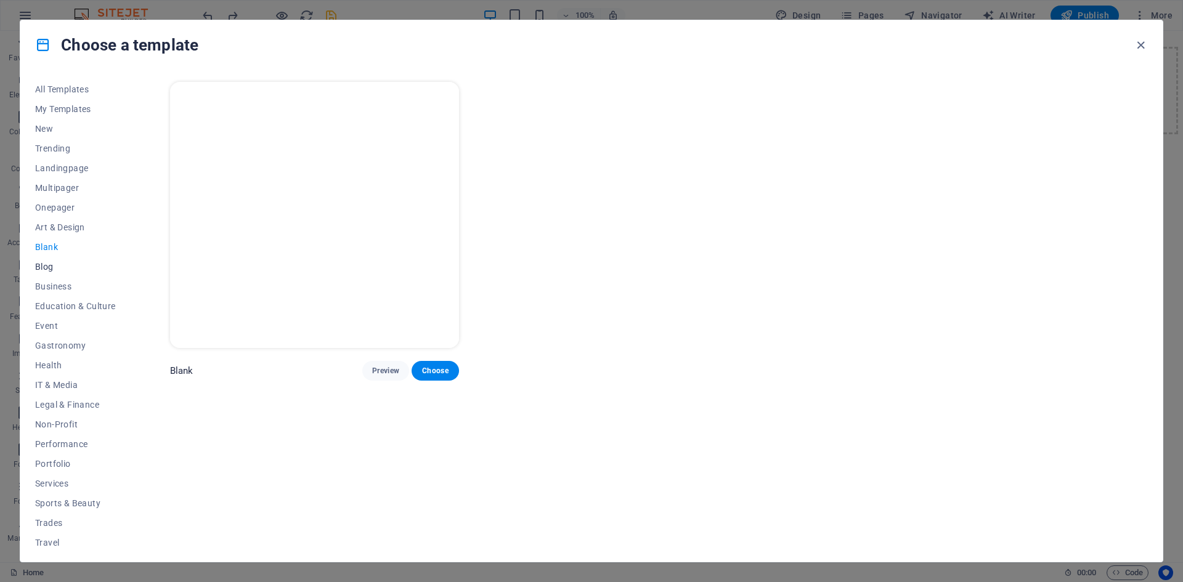
click at [54, 264] on span "Blog" at bounding box center [75, 267] width 81 height 10
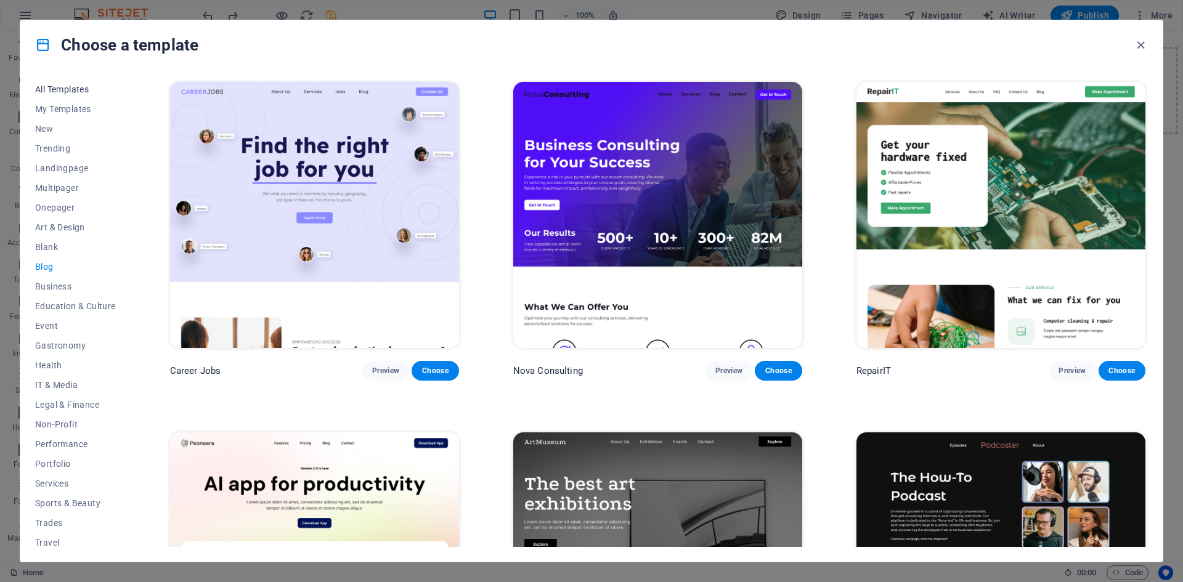
click at [65, 86] on span "All Templates" at bounding box center [75, 89] width 81 height 10
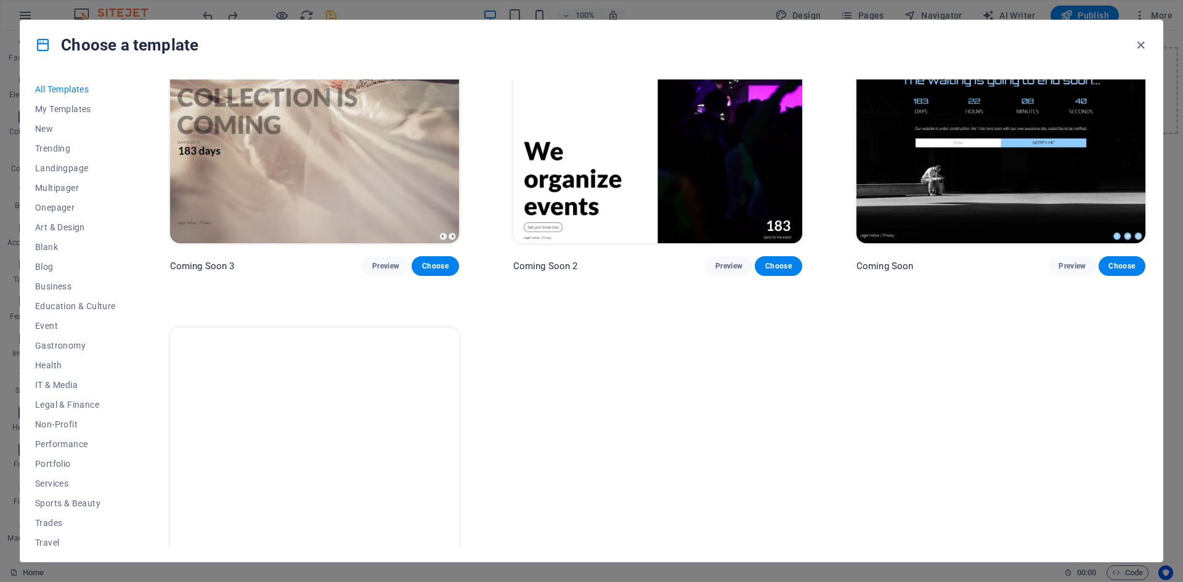
scroll to position [19045, 0]
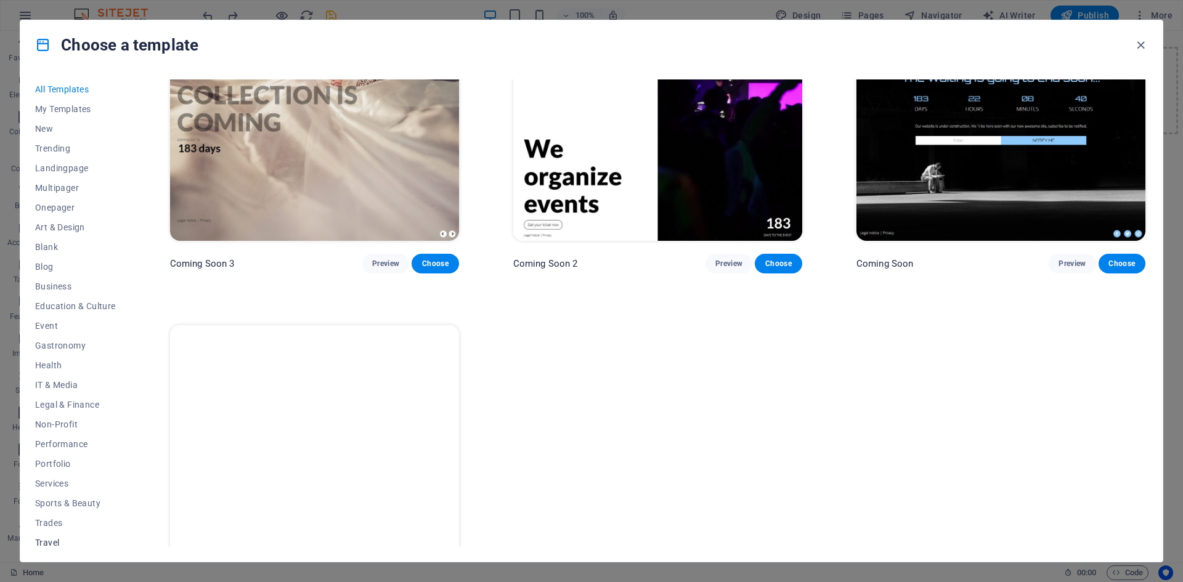
click at [46, 540] on span "Travel" at bounding box center [75, 543] width 81 height 10
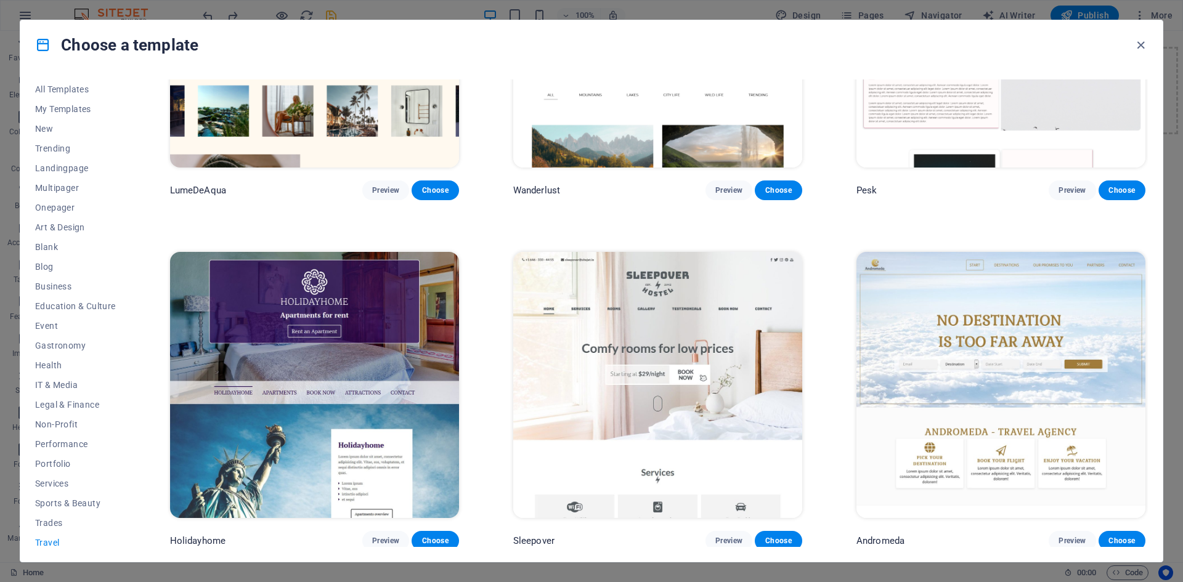
scroll to position [0, 0]
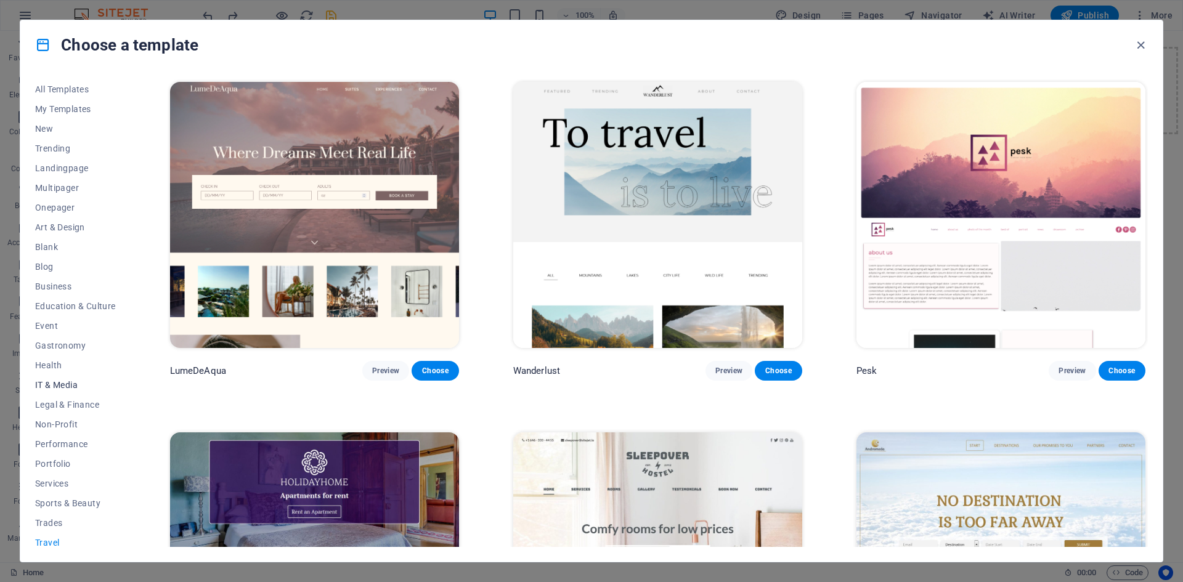
click at [52, 386] on span "IT & Media" at bounding box center [75, 385] width 81 height 10
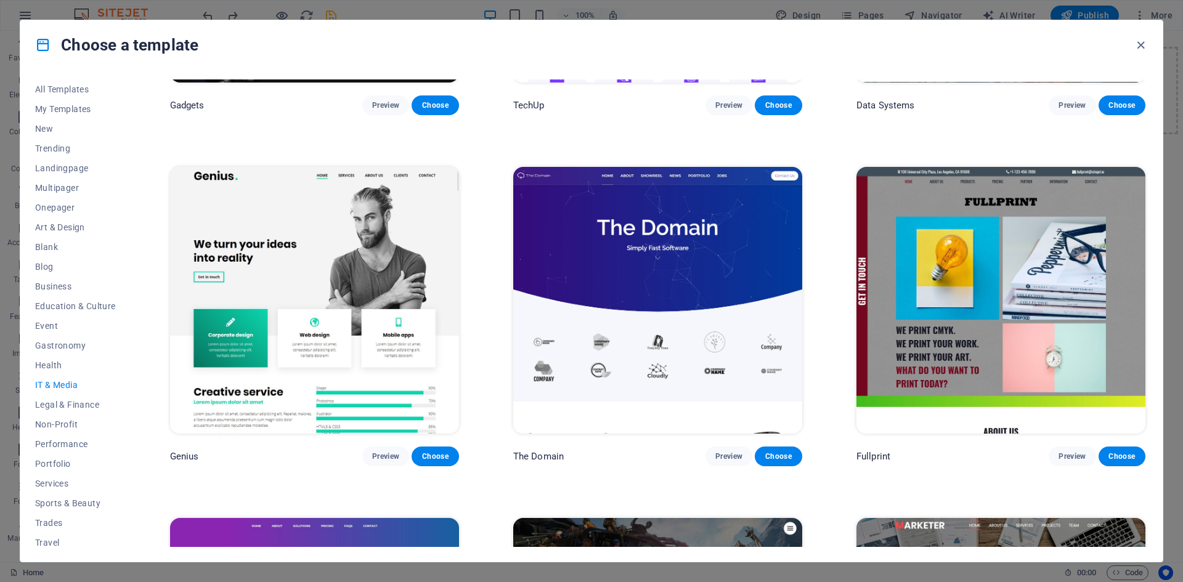
scroll to position [678, 0]
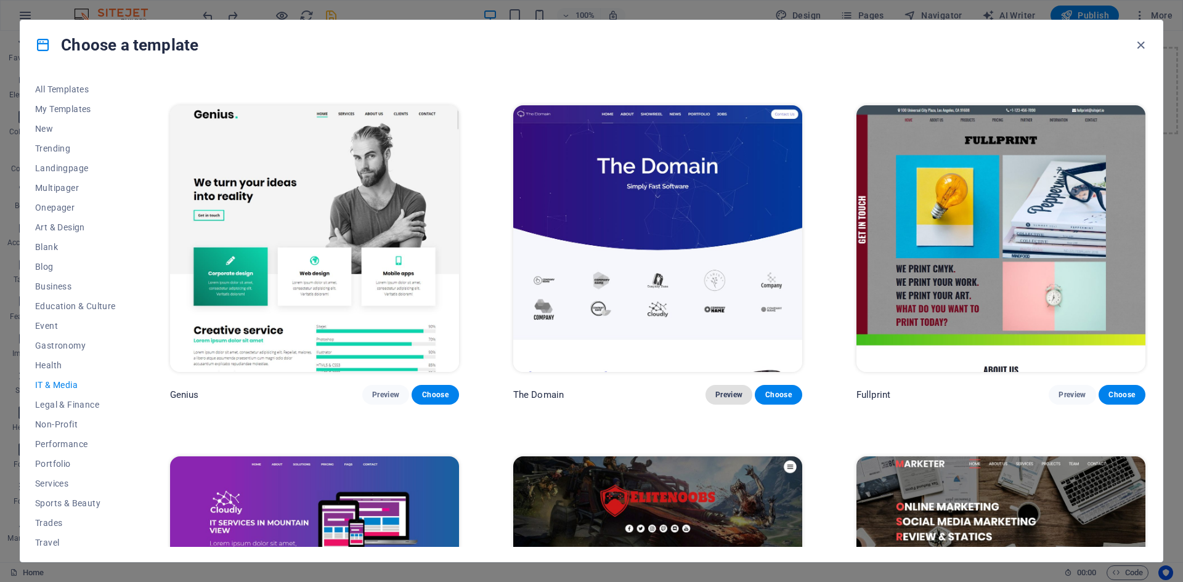
click at [724, 390] on span "Preview" at bounding box center [728, 395] width 27 height 10
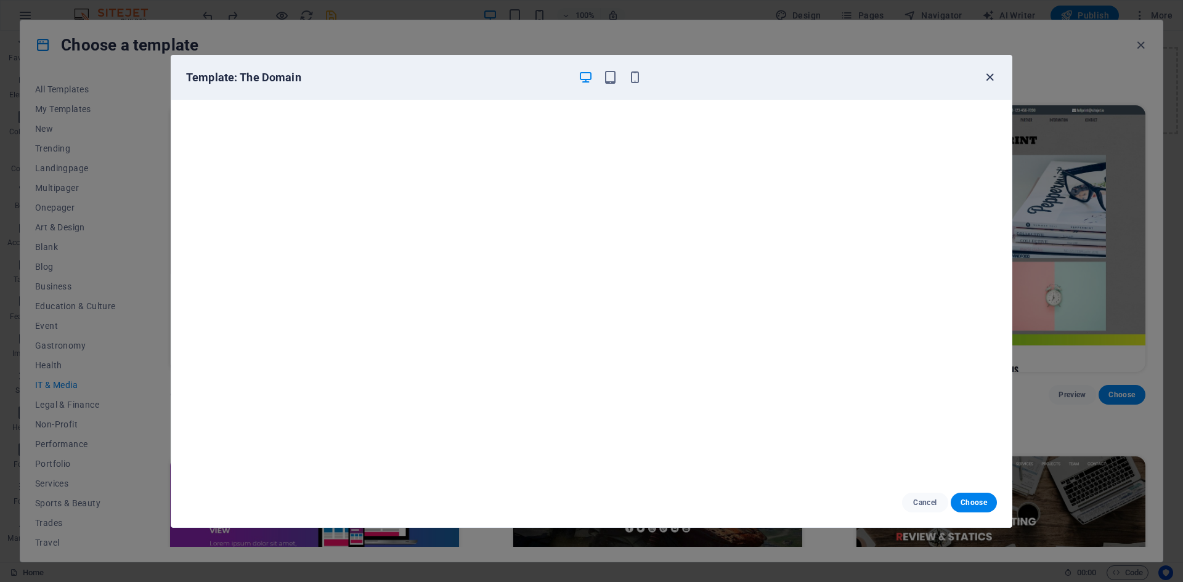
click at [991, 78] on icon "button" at bounding box center [990, 77] width 14 height 14
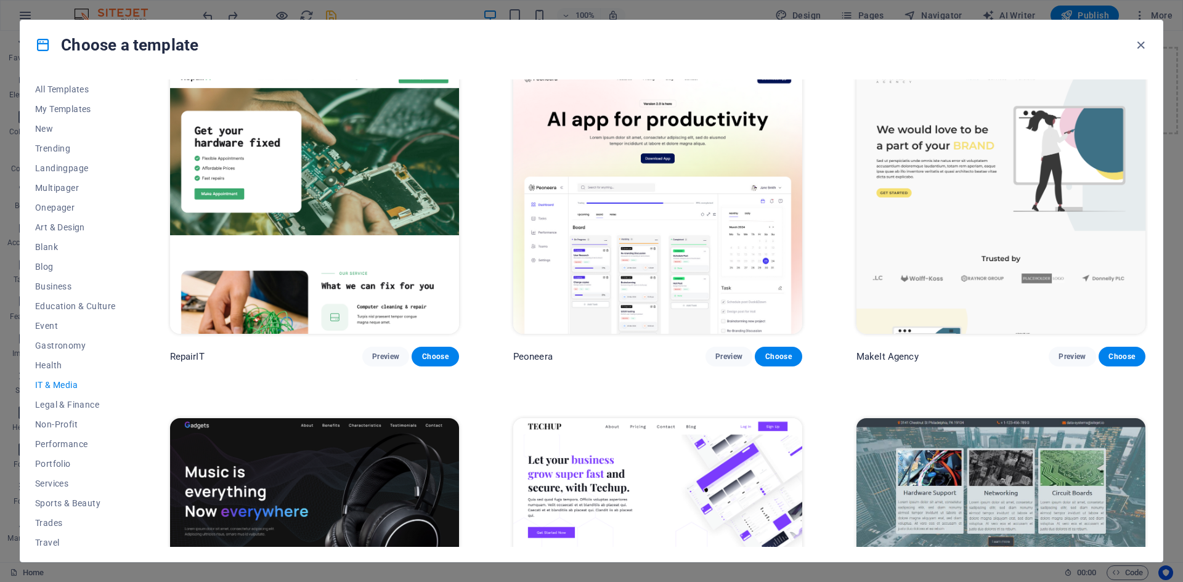
scroll to position [0, 0]
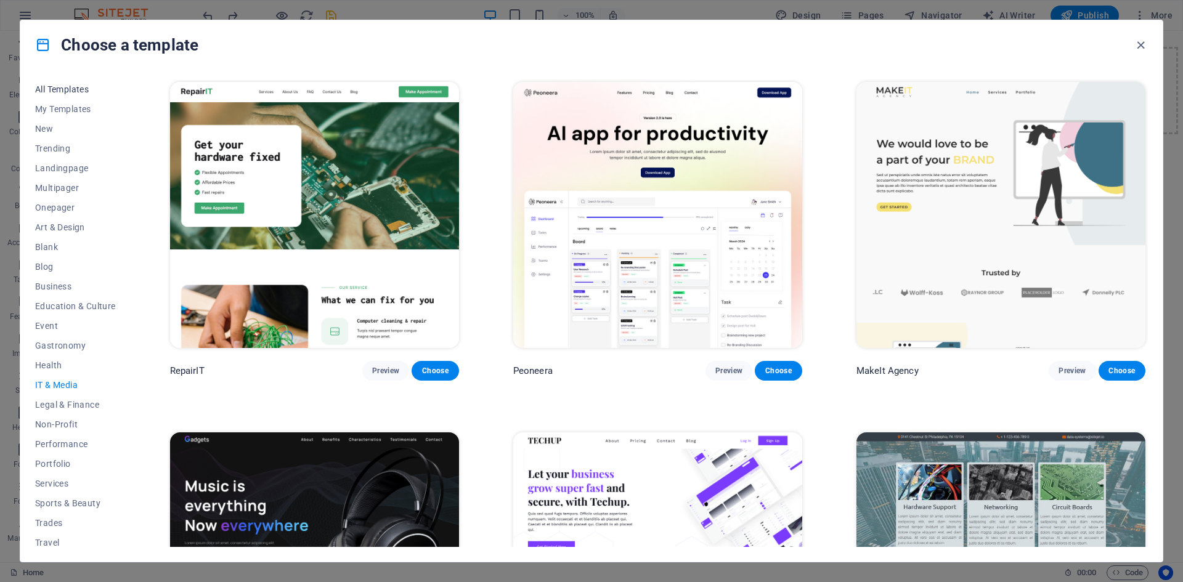
click at [68, 89] on span "All Templates" at bounding box center [75, 89] width 81 height 10
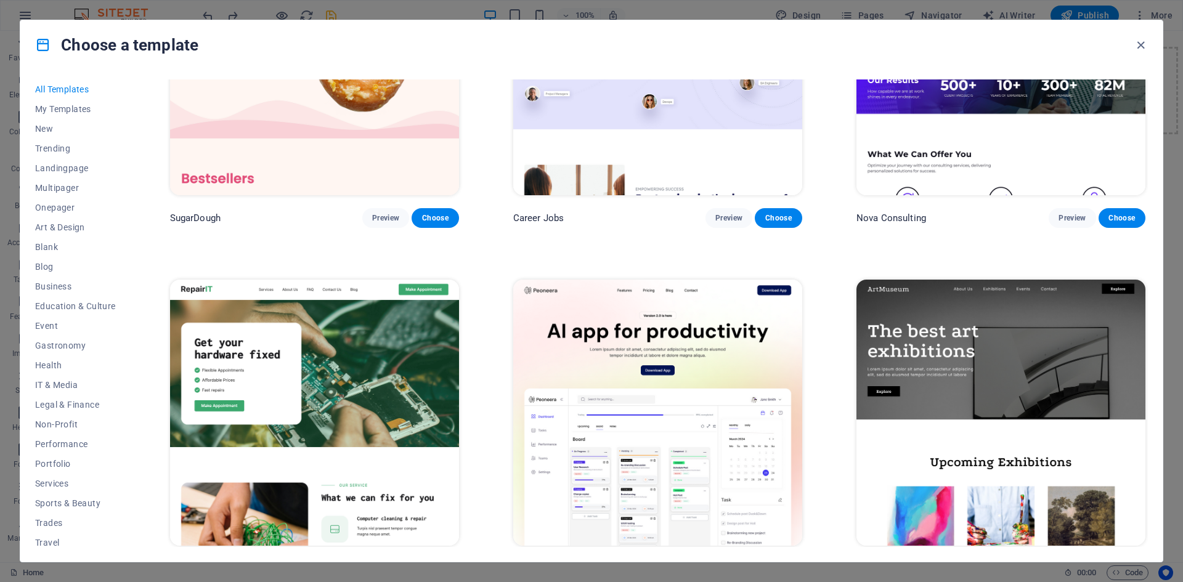
scroll to position [246, 0]
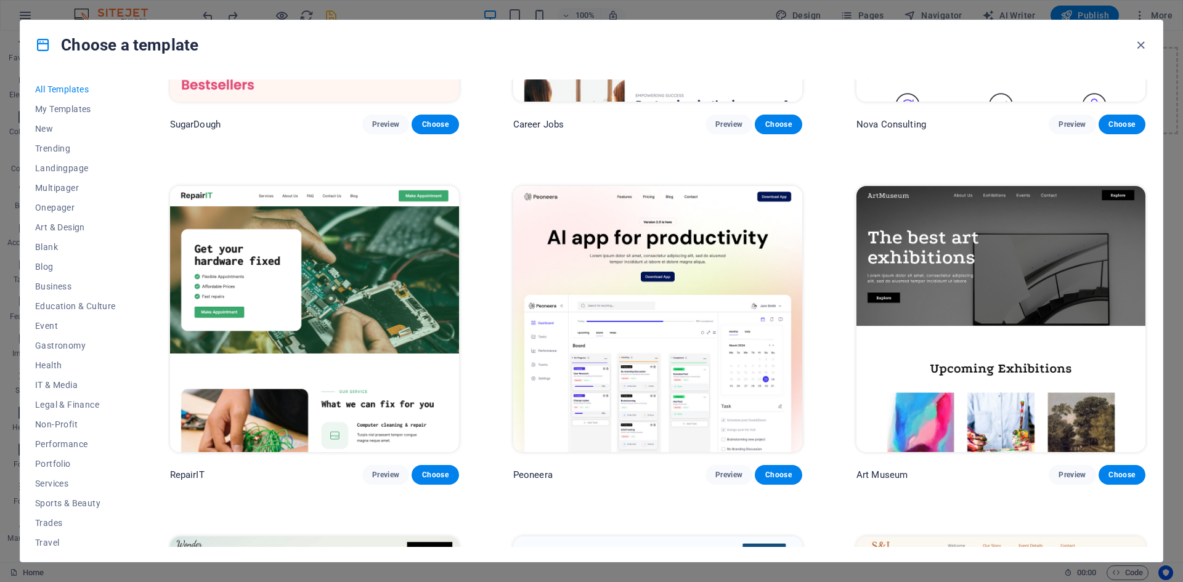
click at [973, 357] on img at bounding box center [1000, 319] width 289 height 266
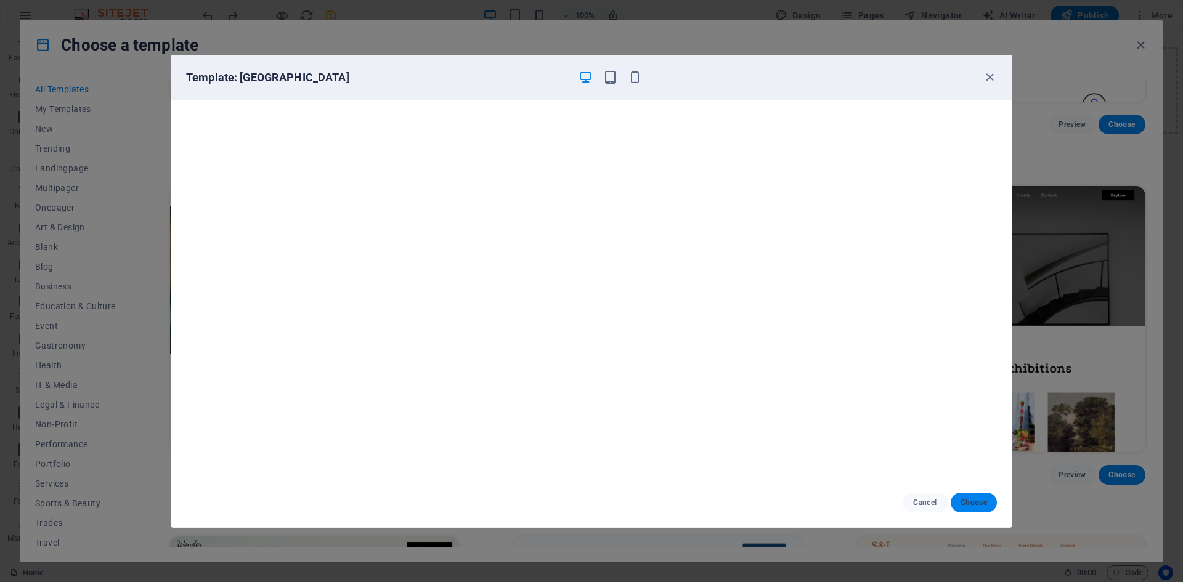
click at [972, 504] on span "Choose" at bounding box center [973, 503] width 26 height 10
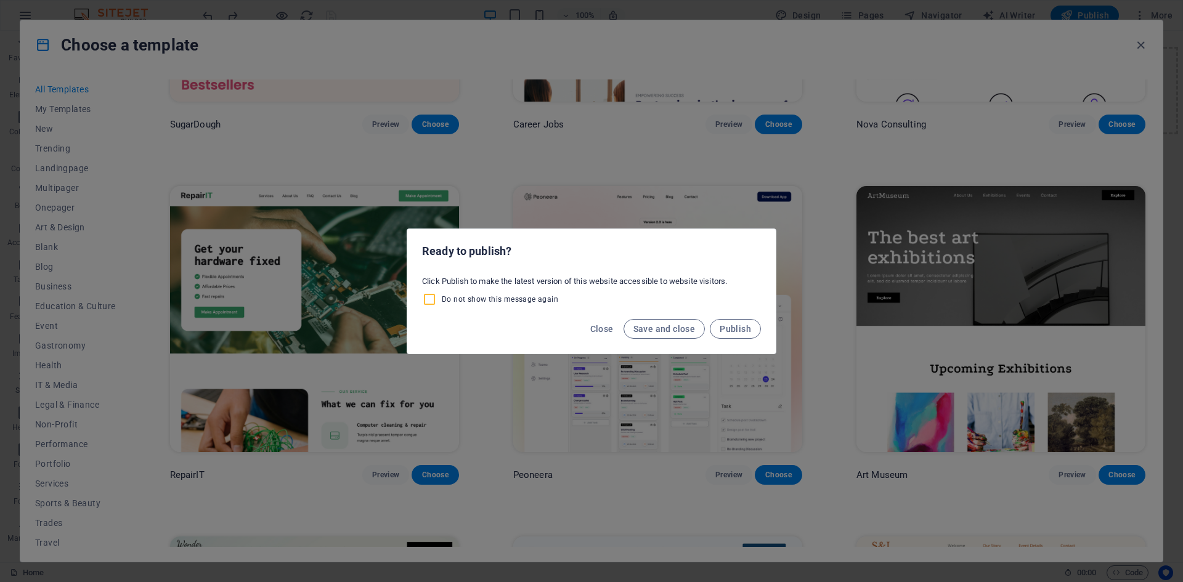
click at [433, 298] on input "Do not show this message again" at bounding box center [432, 299] width 20 height 15
checkbox input "true"
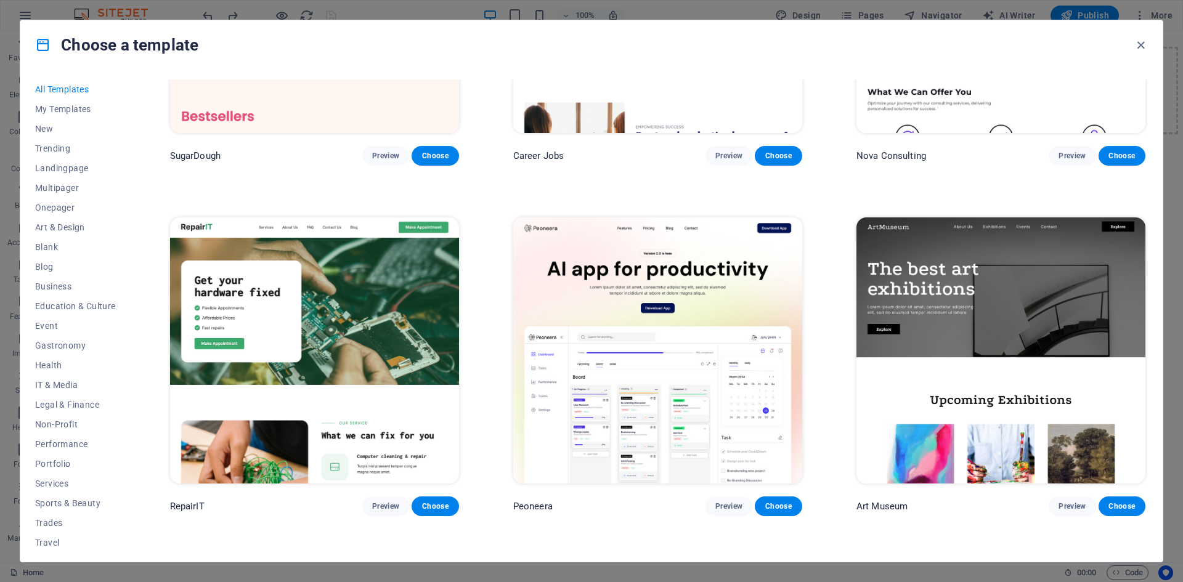
scroll to position [308, 0]
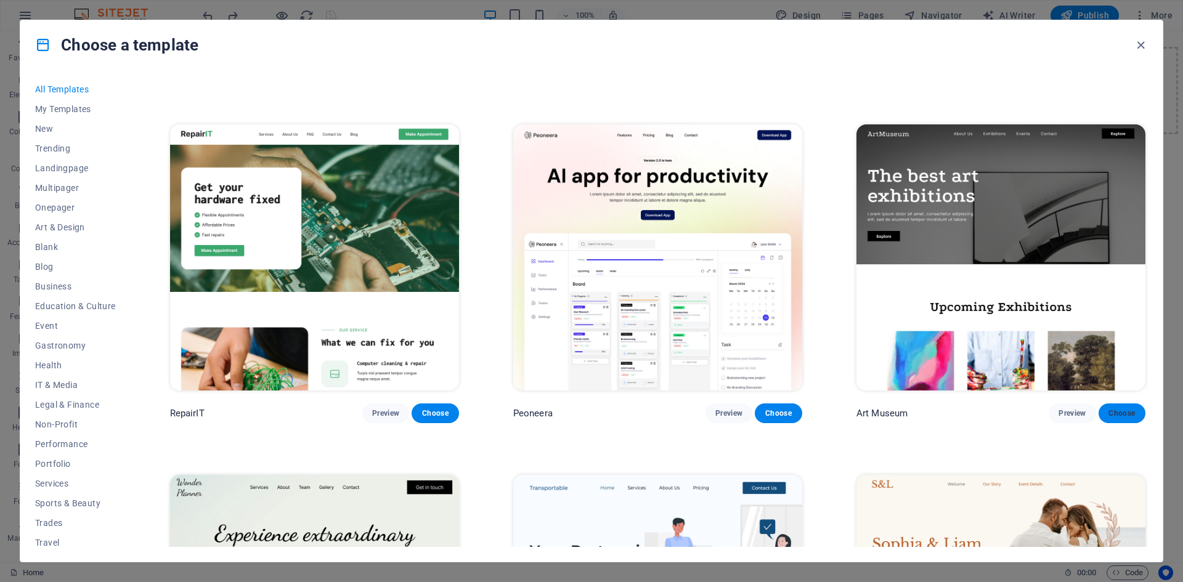
click at [1118, 411] on span "Choose" at bounding box center [1121, 413] width 27 height 10
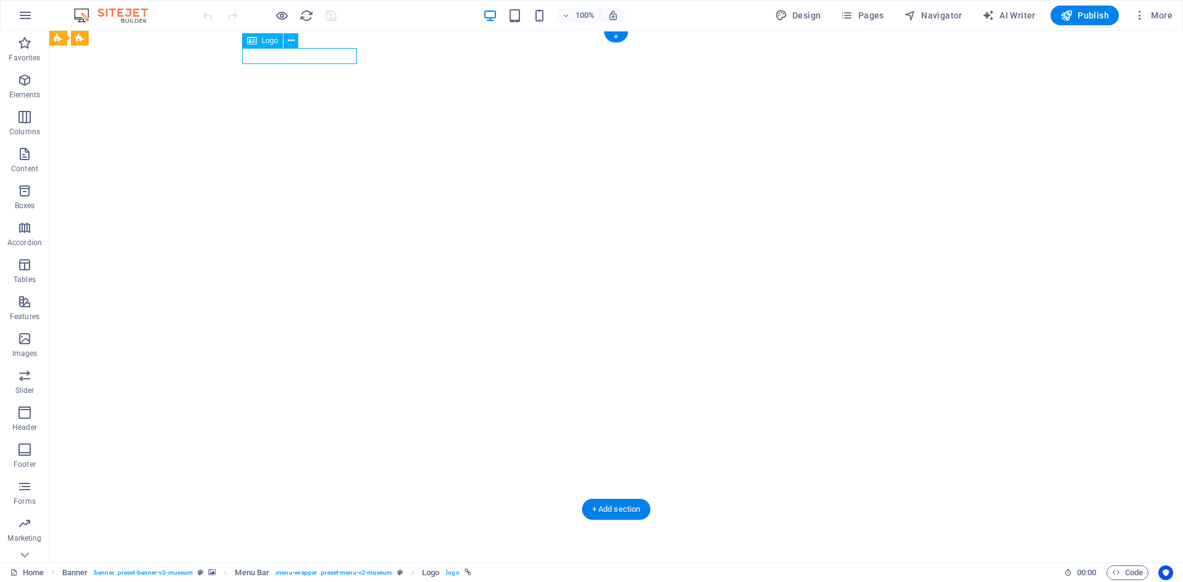
select select "px"
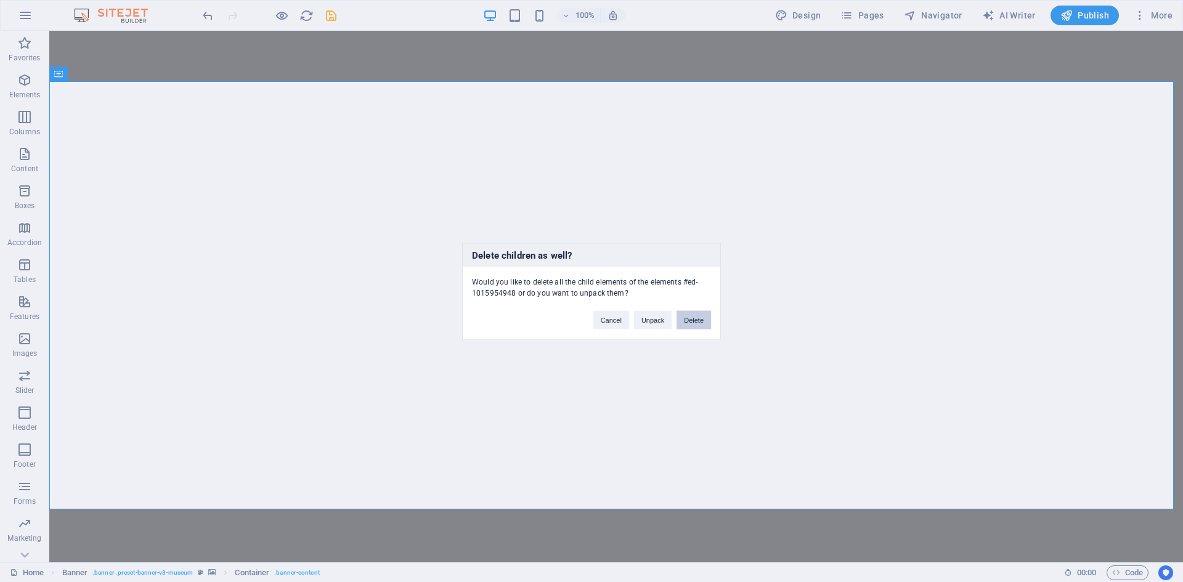
click at [697, 318] on button "Delete" at bounding box center [693, 320] width 35 height 18
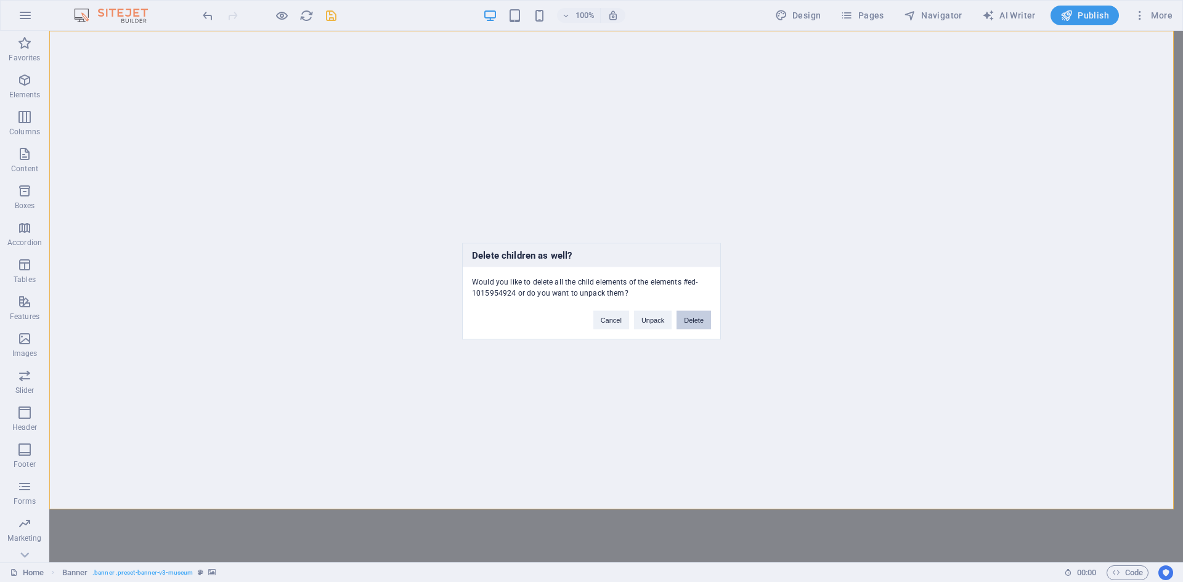
click at [691, 318] on button "Delete" at bounding box center [693, 320] width 35 height 18
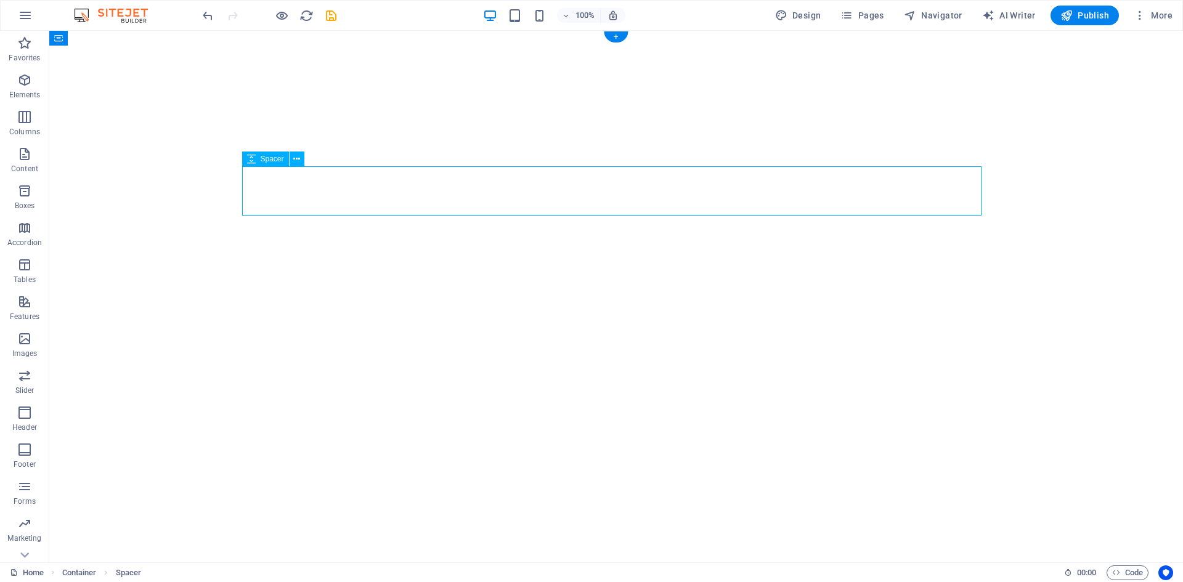
select select "px"
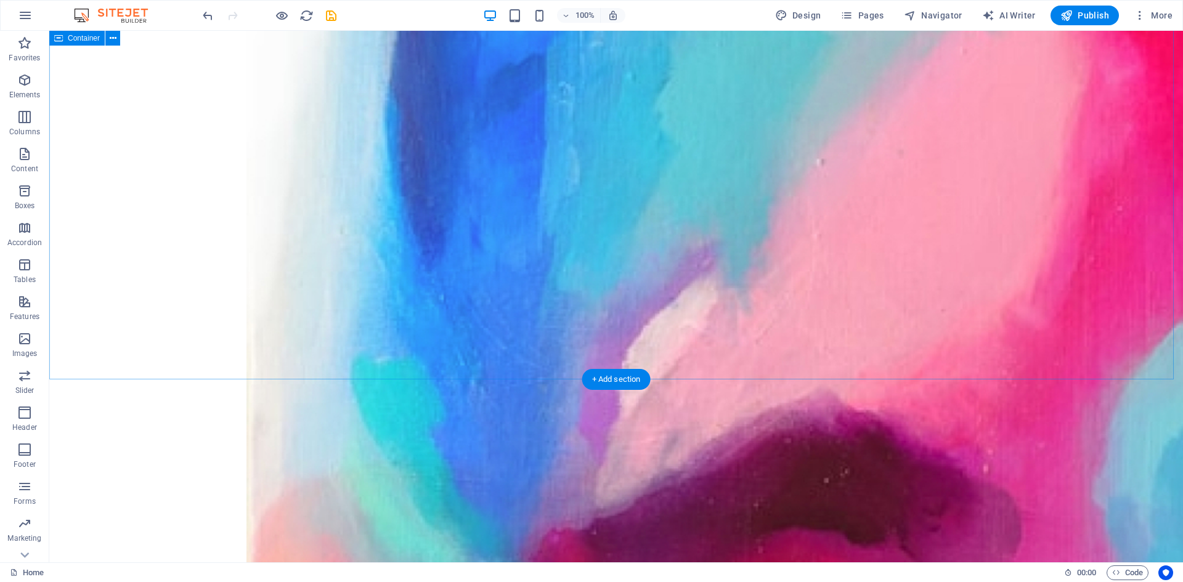
scroll to position [678, 0]
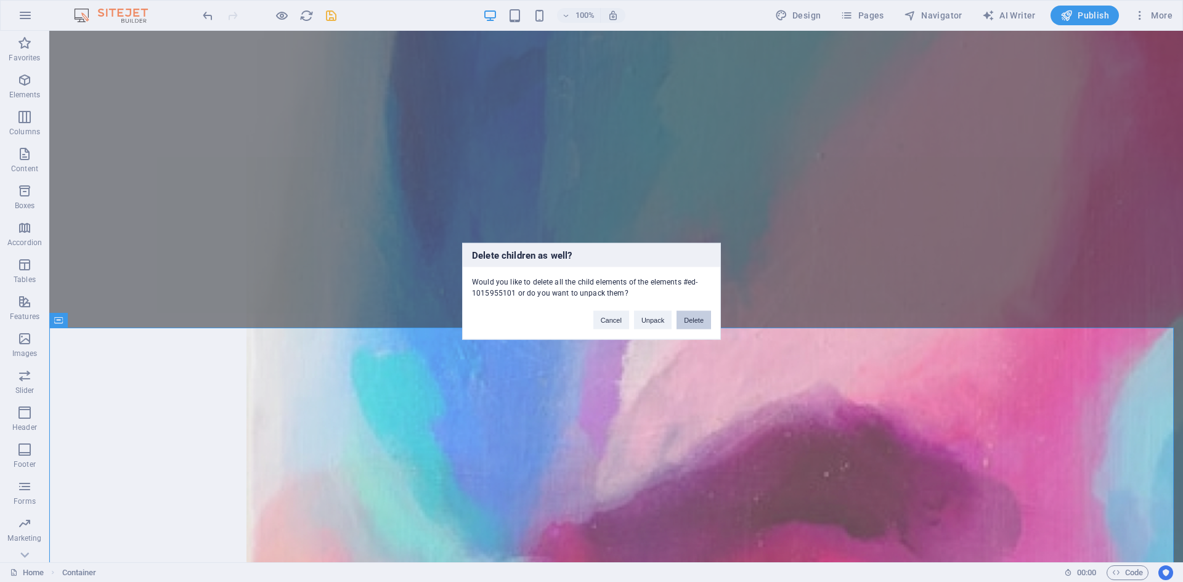
click at [700, 318] on button "Delete" at bounding box center [693, 320] width 35 height 18
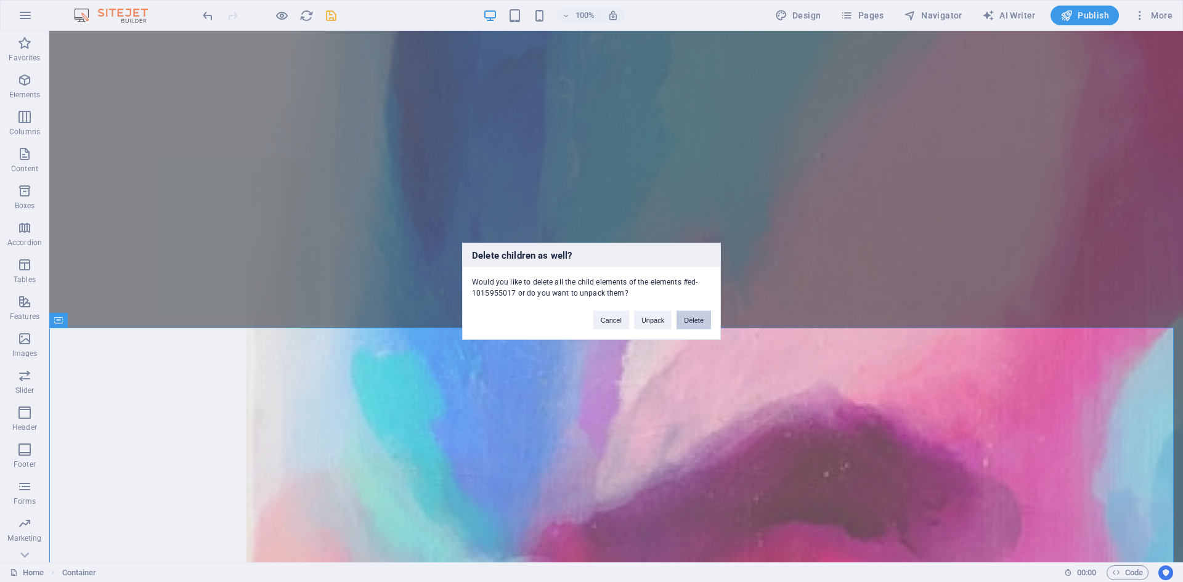
click at [706, 322] on button "Delete" at bounding box center [693, 320] width 35 height 18
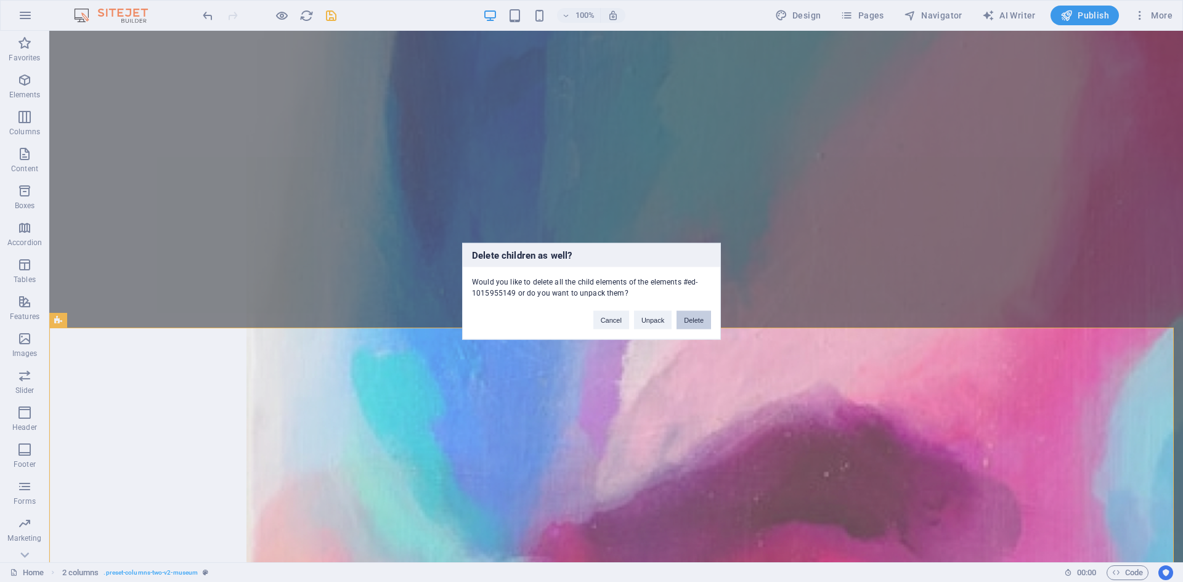
click at [688, 319] on button "Delete" at bounding box center [693, 320] width 35 height 18
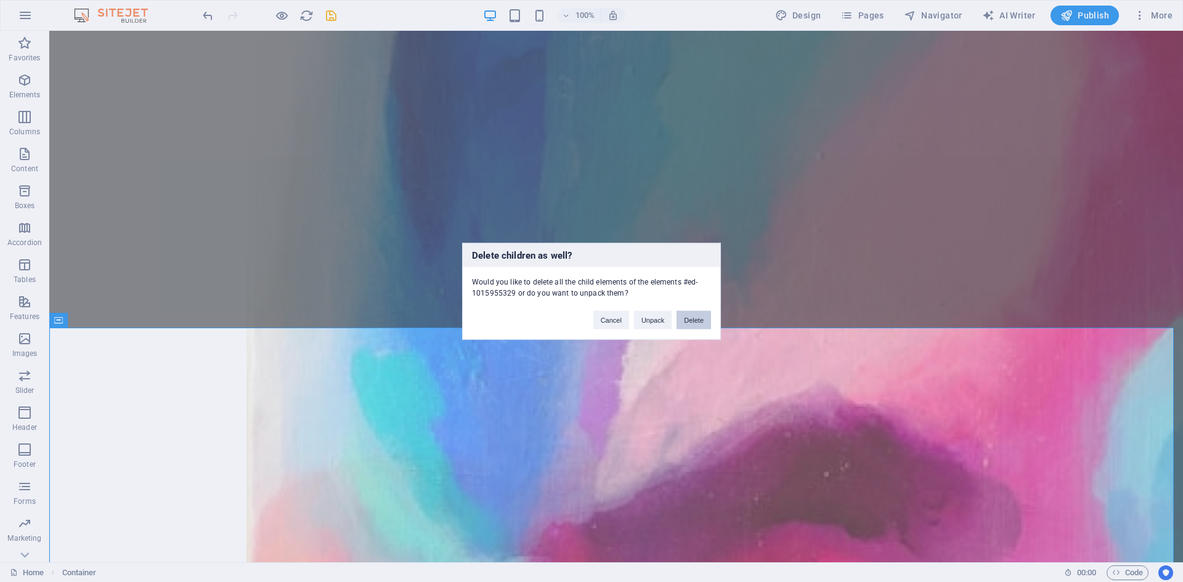
click at [695, 322] on button "Delete" at bounding box center [693, 320] width 35 height 18
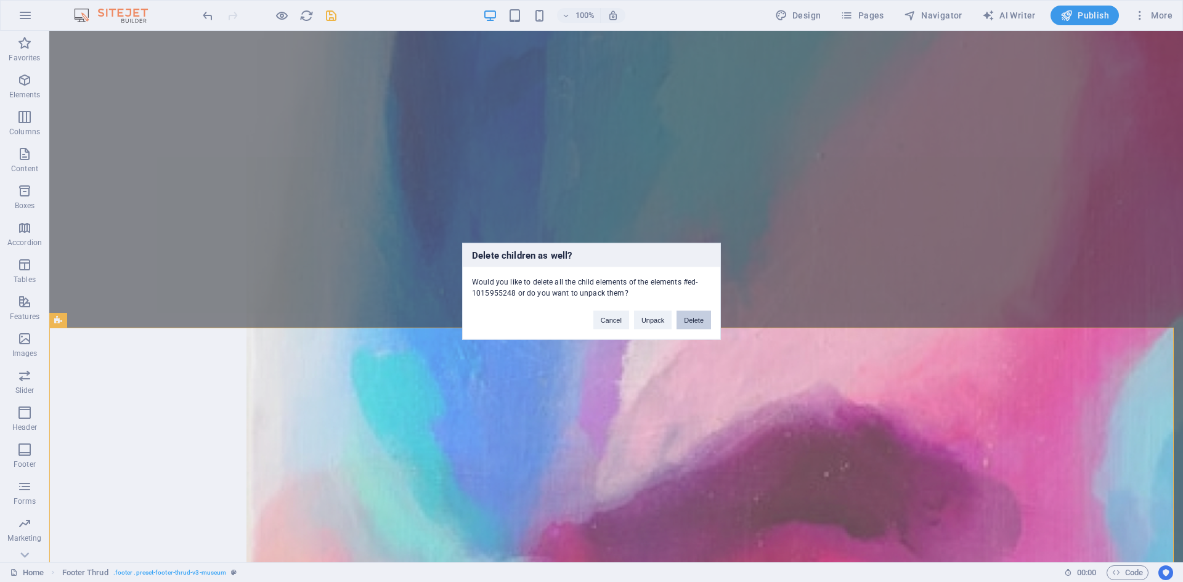
click at [698, 323] on button "Delete" at bounding box center [693, 320] width 35 height 18
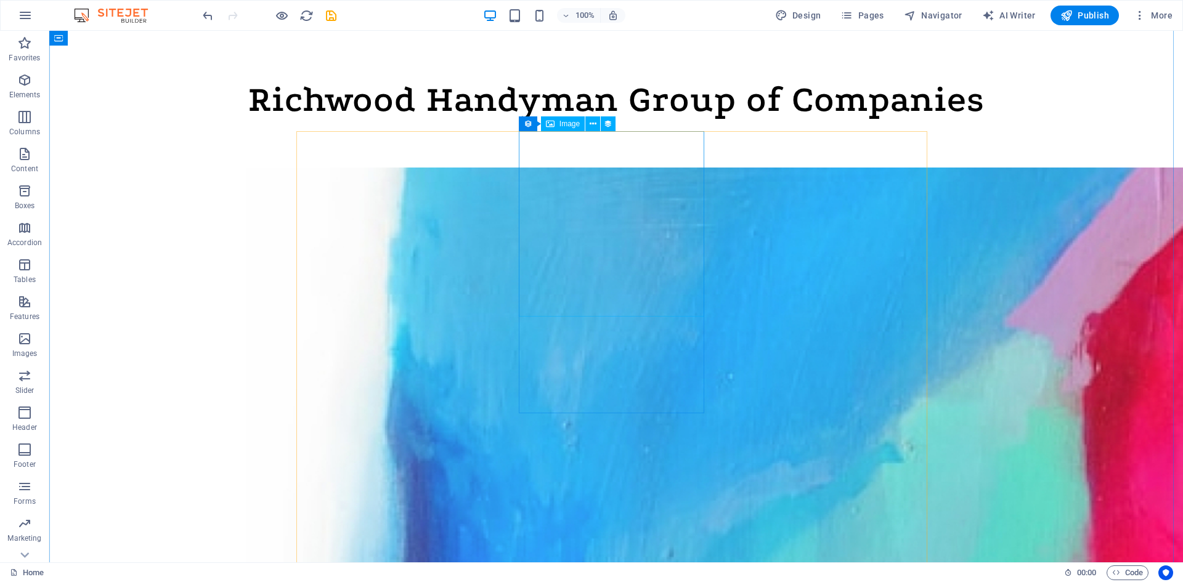
scroll to position [0, 0]
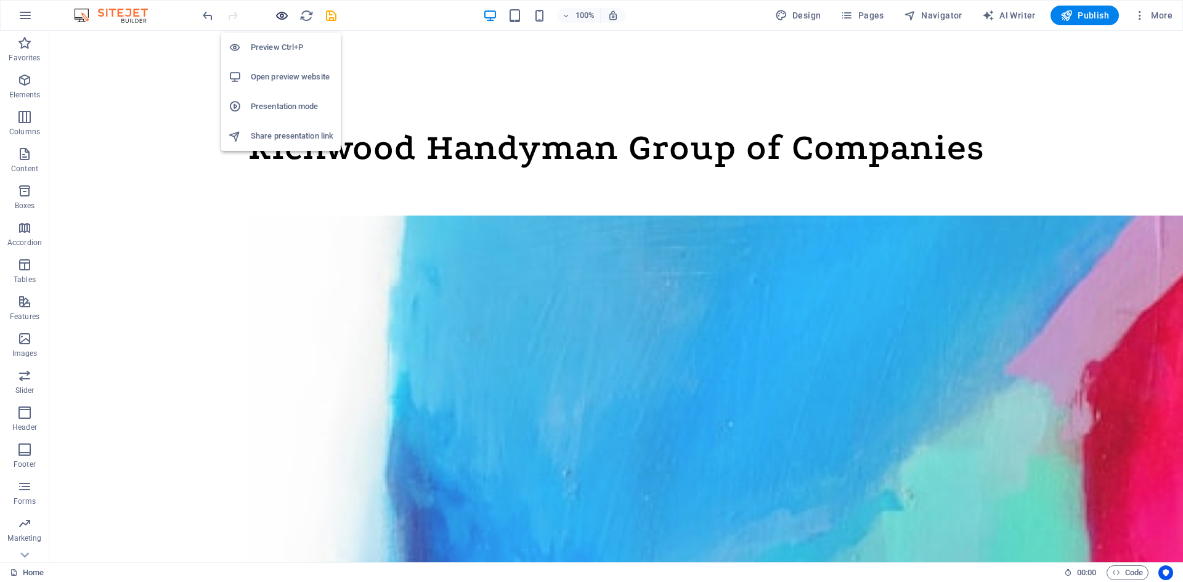
click at [283, 15] on icon "button" at bounding box center [282, 16] width 14 height 14
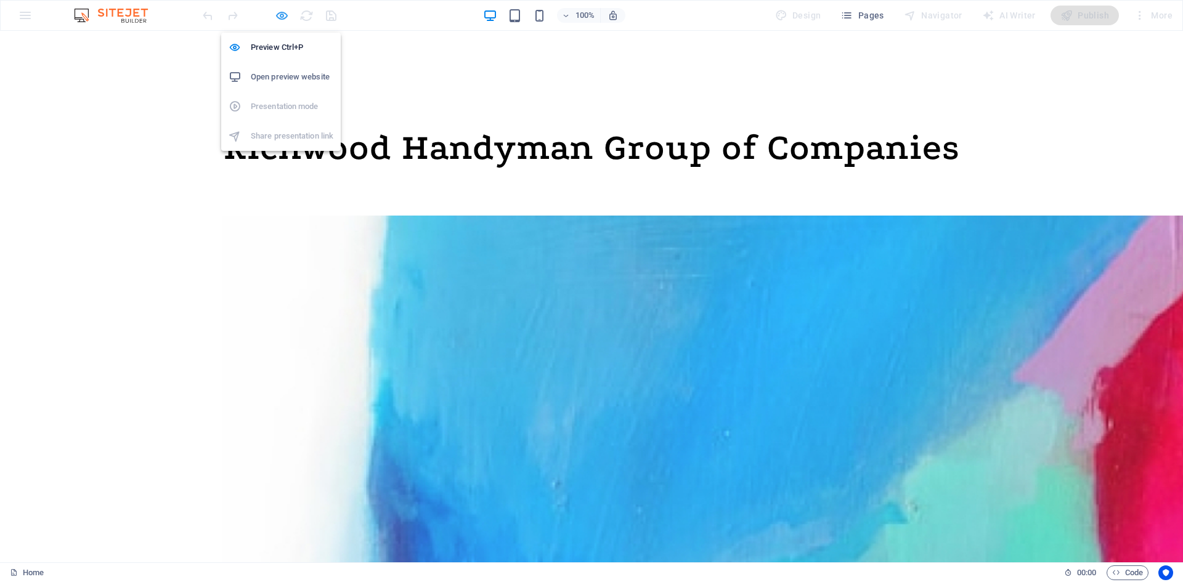
click at [280, 17] on icon "button" at bounding box center [282, 16] width 14 height 14
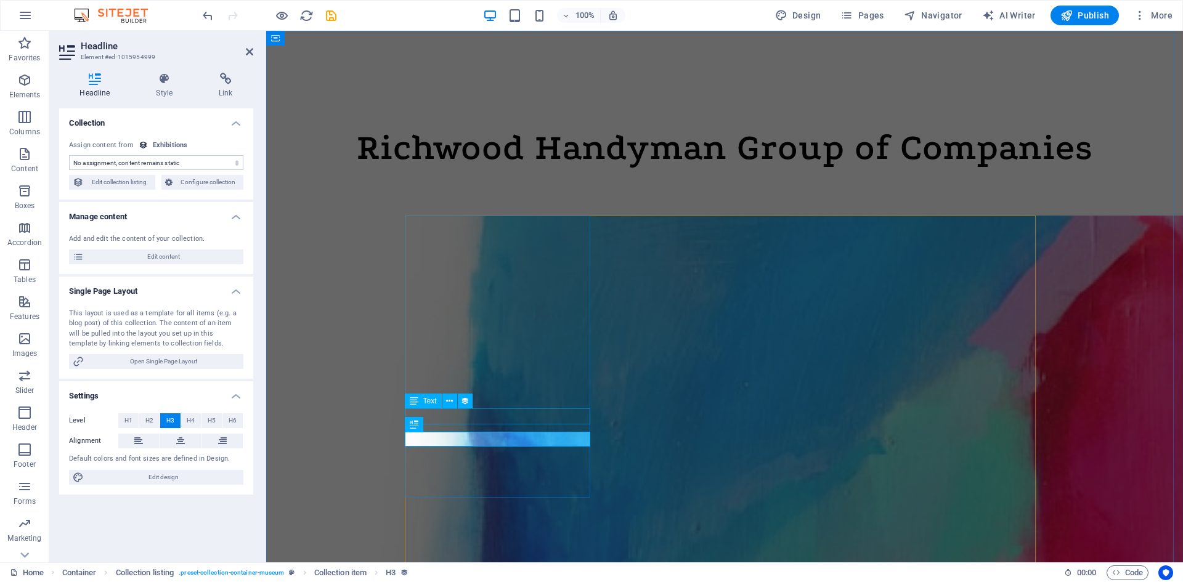
select select "name"
click at [159, 165] on select "No assignment, content remains static Created at (Date) Updated at (Date) Exhib…" at bounding box center [156, 162] width 174 height 15
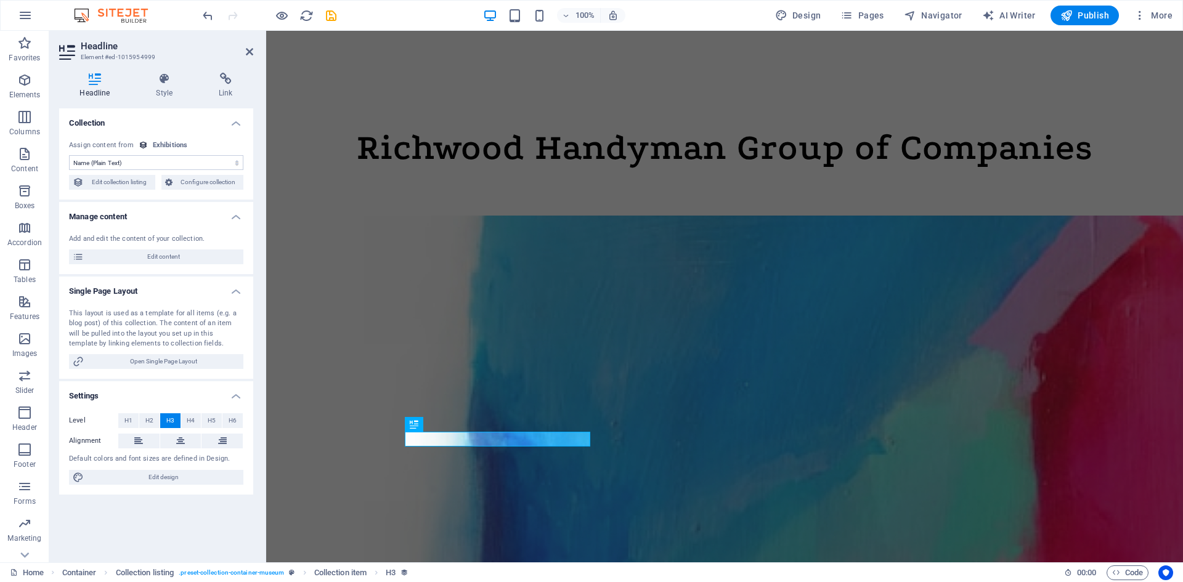
click at [159, 165] on select "No assignment, content remains static Created at (Date) Updated at (Date) Exhib…" at bounding box center [156, 162] width 174 height 15
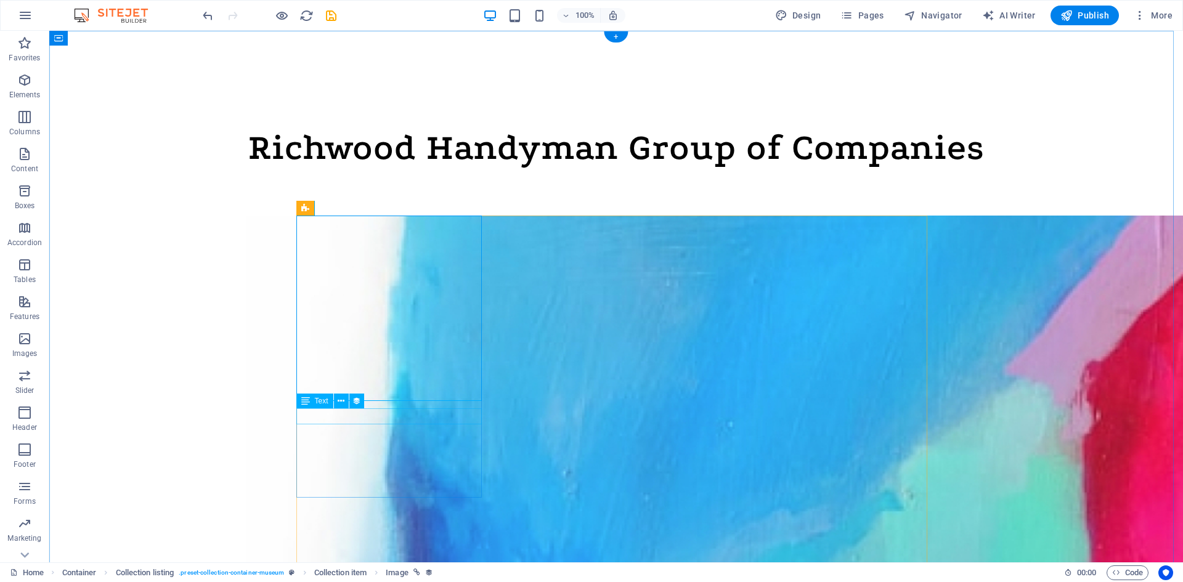
select select "exhibition-date"
select select "3"
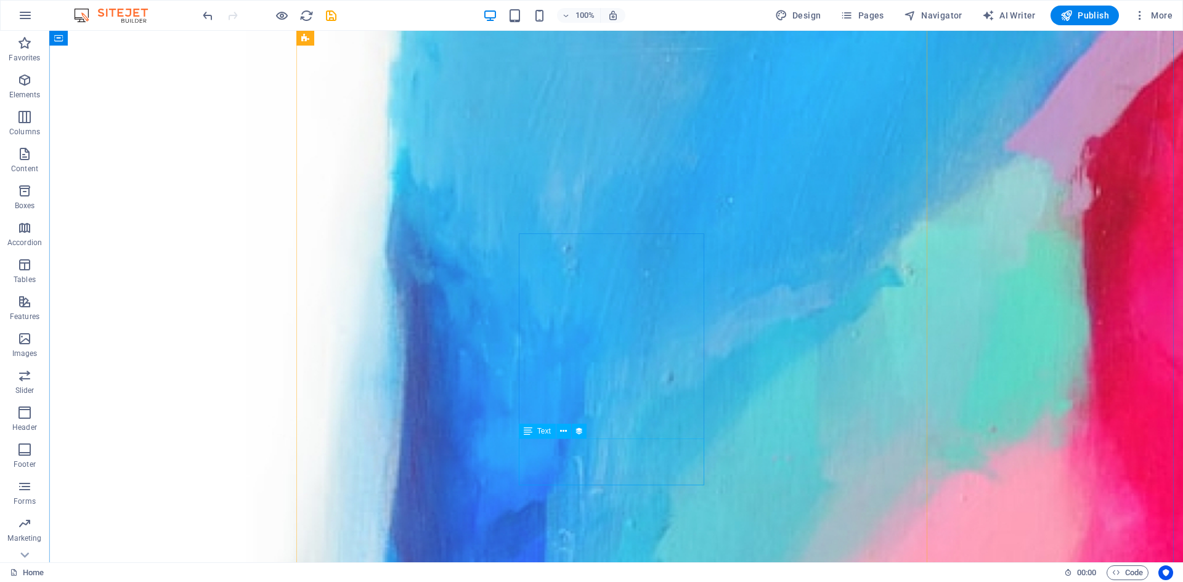
scroll to position [62, 0]
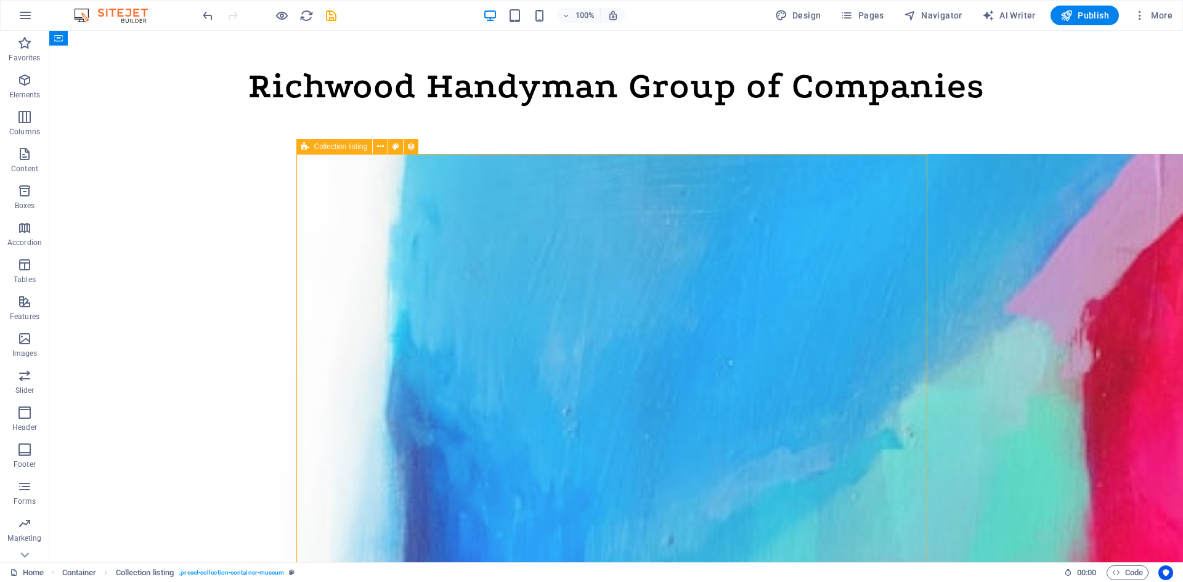
drag, startPoint x: 914, startPoint y: 367, endPoint x: 914, endPoint y: 381, distance: 14.2
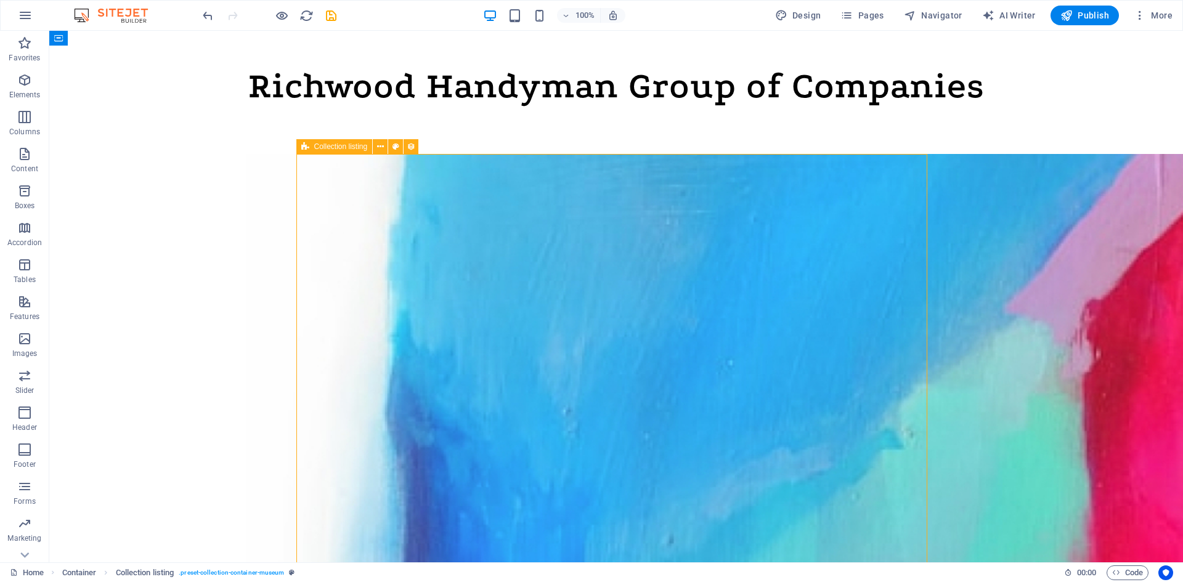
click at [788, 388] on span "Collection item" at bounding box center [784, 388] width 49 height 7
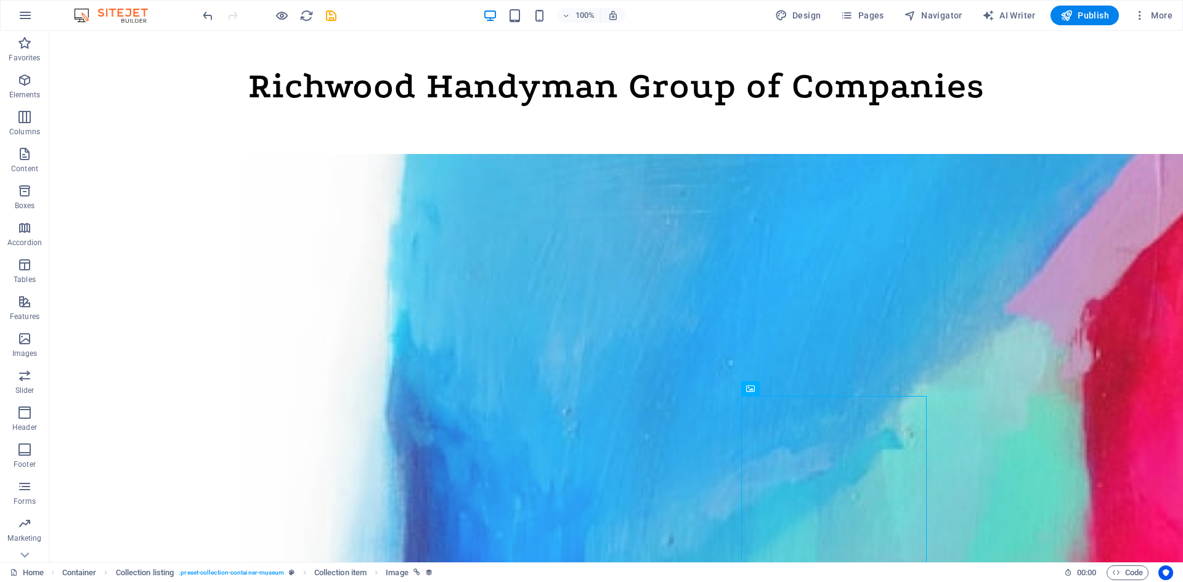
drag, startPoint x: 845, startPoint y: 421, endPoint x: 1002, endPoint y: 250, distance: 232.4
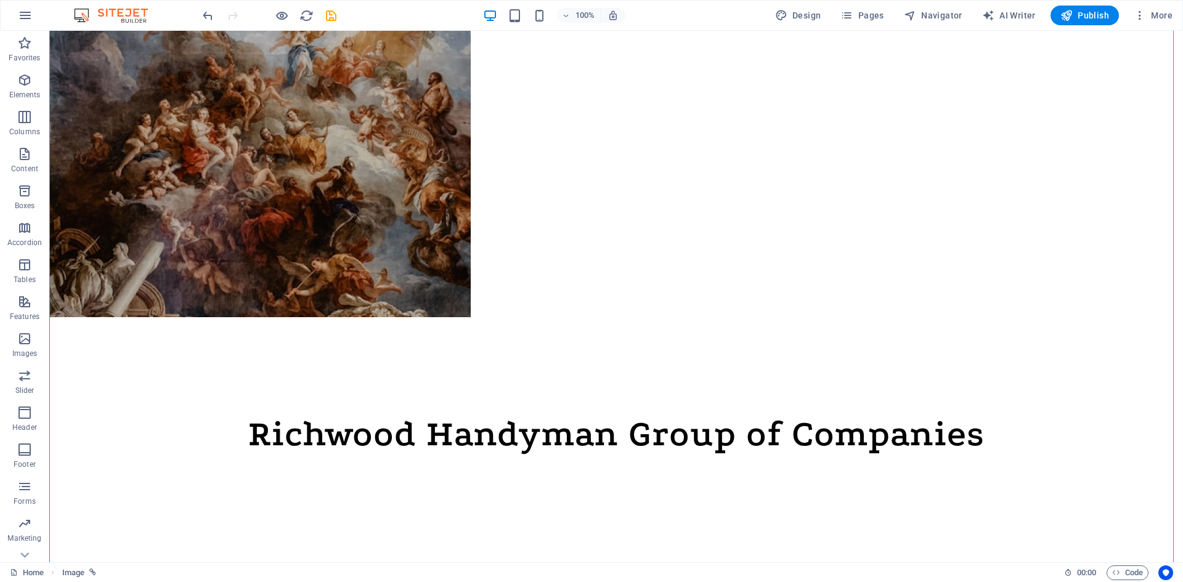
scroll to position [308, 0]
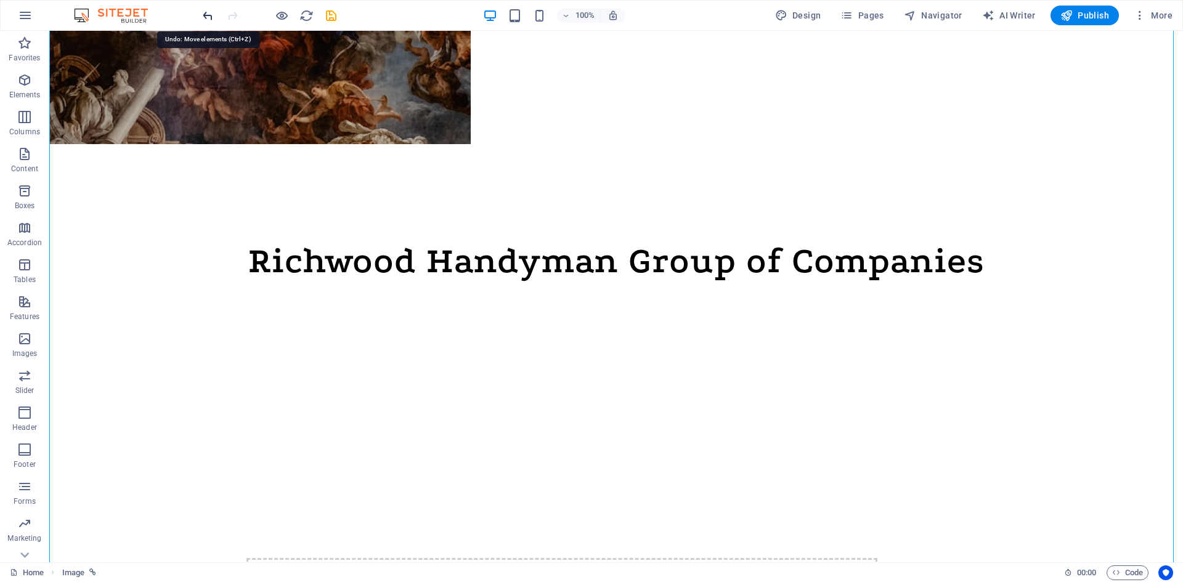
click at [201, 14] on icon "undo" at bounding box center [208, 16] width 14 height 14
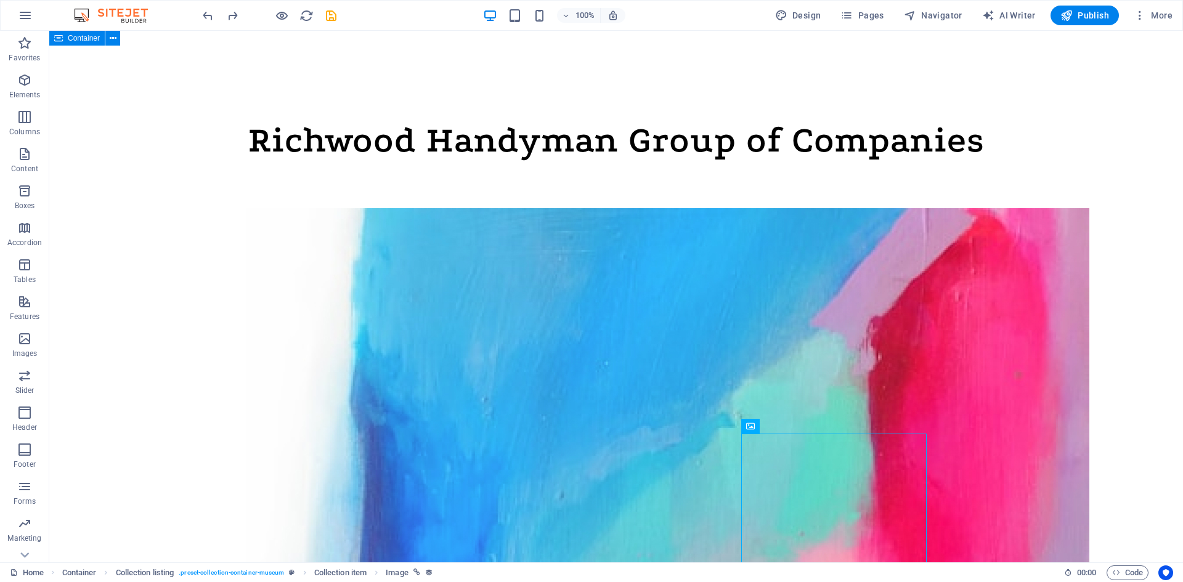
scroll to position [0, 0]
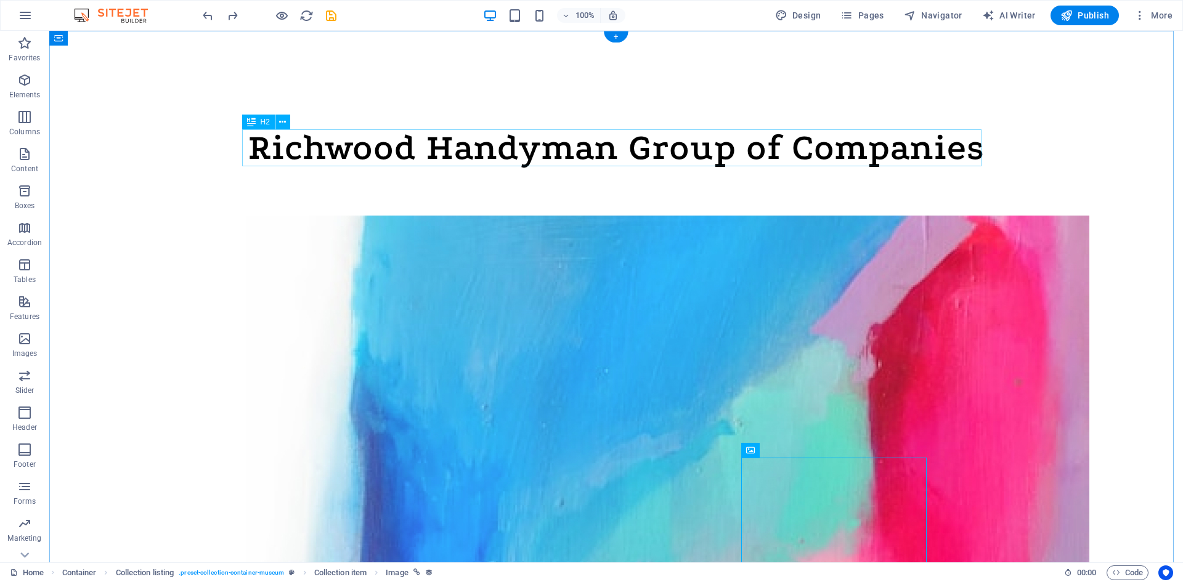
click at [389, 152] on div "Richwood Handyman Group of Companies" at bounding box center [615, 147] width 739 height 37
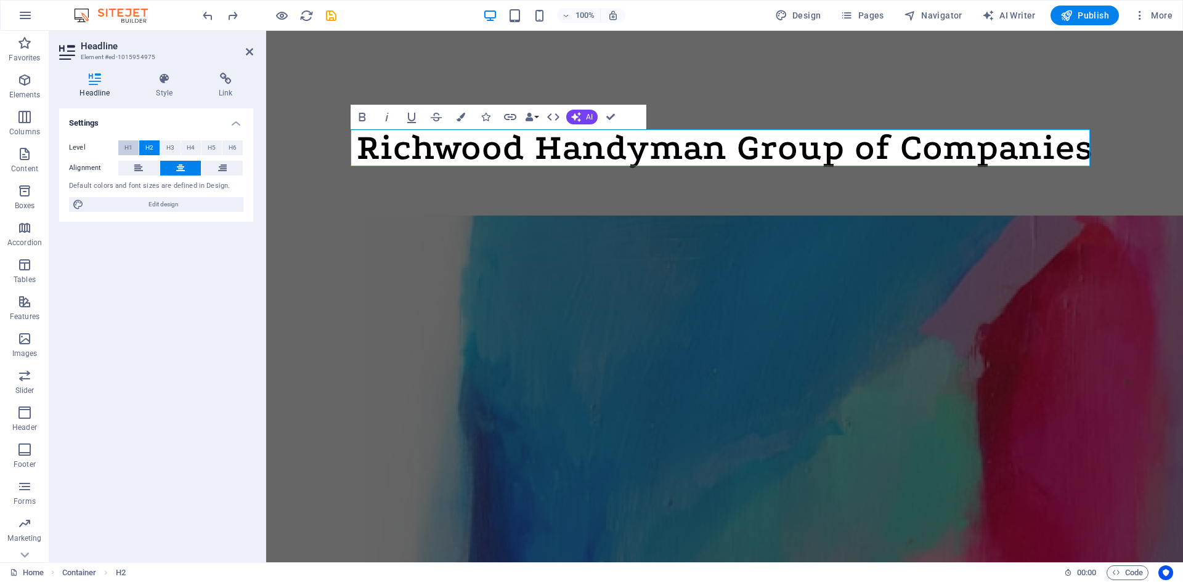
click at [131, 147] on span "H1" at bounding box center [128, 147] width 8 height 15
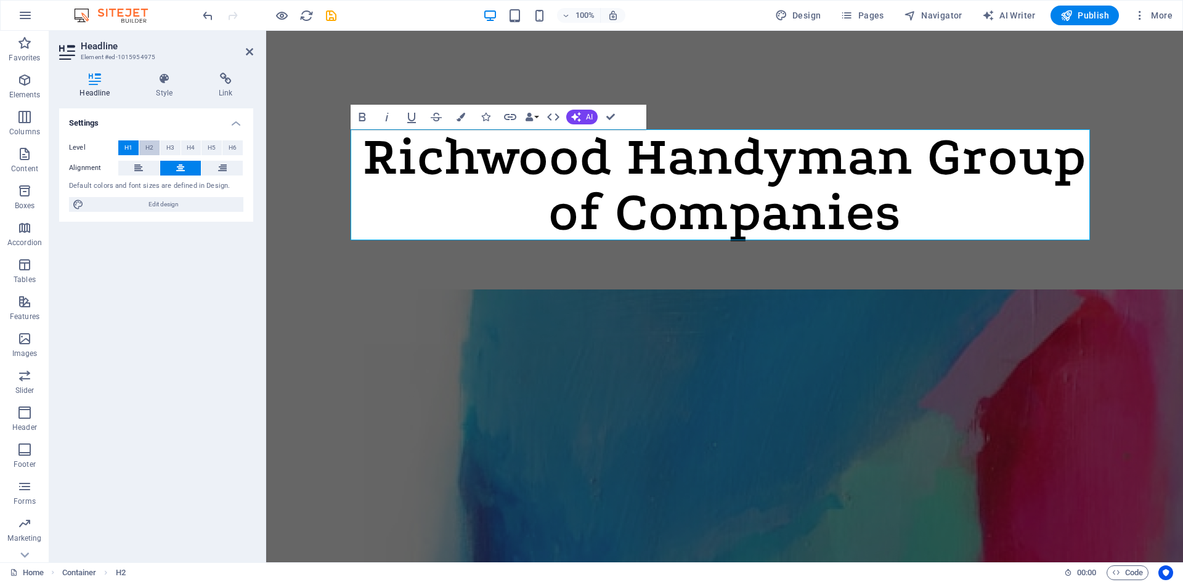
click at [150, 148] on span "H2" at bounding box center [149, 147] width 8 height 15
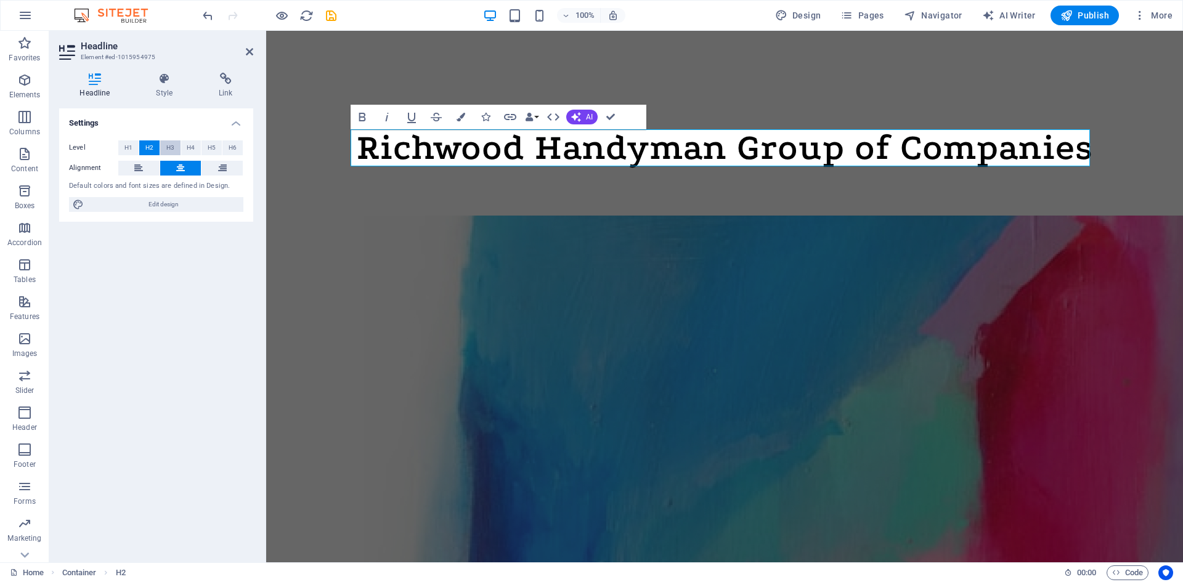
click at [168, 148] on span "H3" at bounding box center [170, 147] width 8 height 15
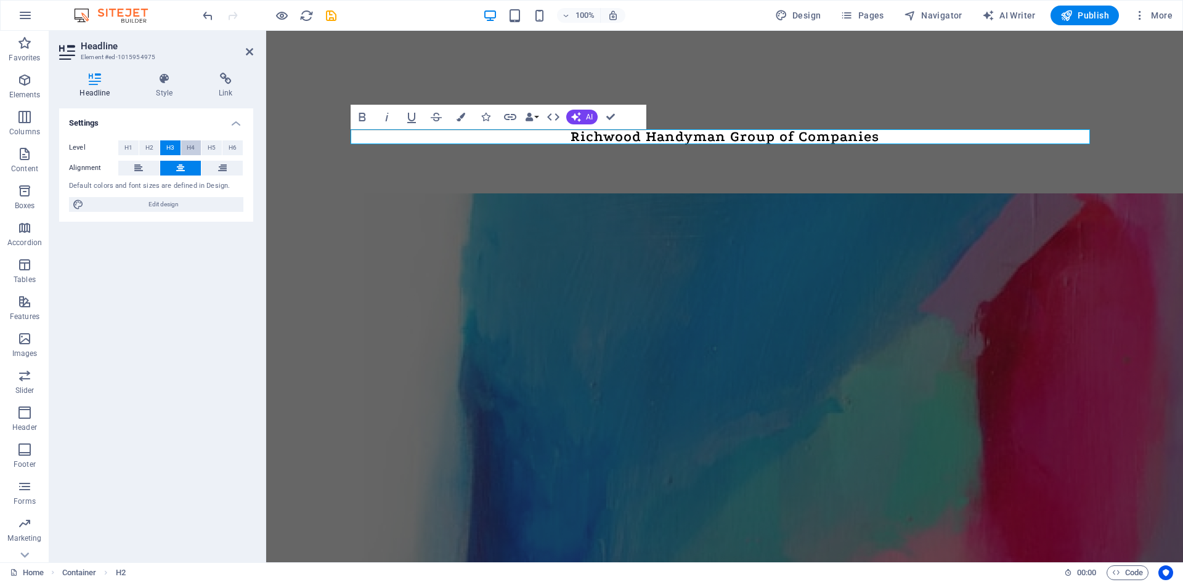
click at [190, 148] on span "H4" at bounding box center [191, 147] width 8 height 15
click at [146, 148] on span "H2" at bounding box center [149, 147] width 8 height 15
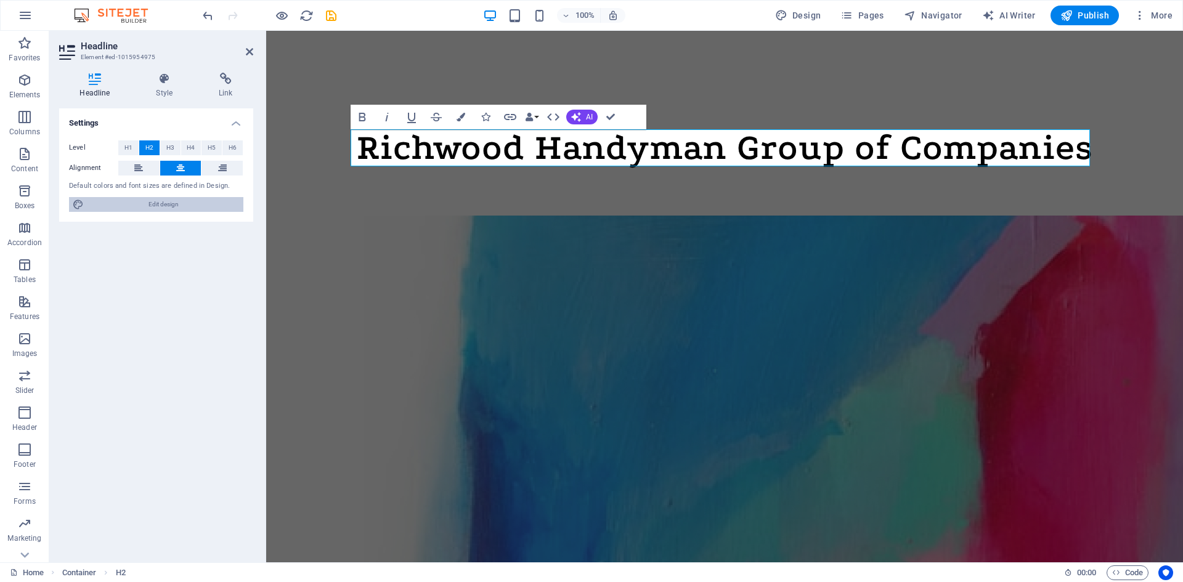
click at [195, 210] on span "Edit design" at bounding box center [163, 204] width 152 height 15
select select "px"
select select "300"
select select "px"
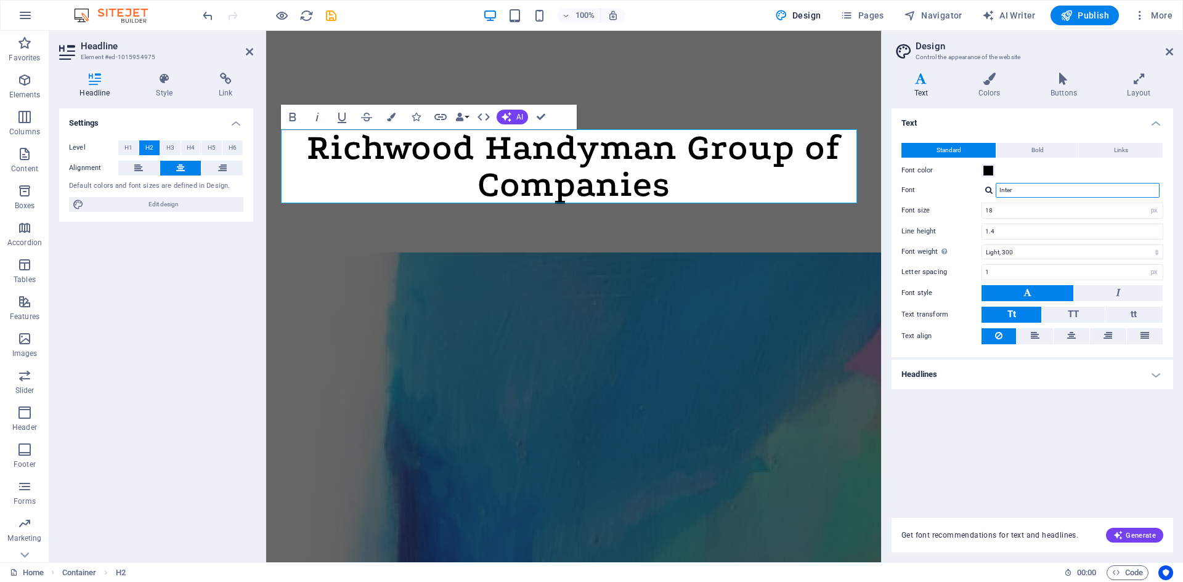
click at [1091, 192] on input "Inter" at bounding box center [1078, 190] width 164 height 15
click at [989, 192] on div at bounding box center [988, 190] width 7 height 8
click at [1049, 216] on div "Podkova" at bounding box center [1080, 222] width 163 height 13
type input "Podkova"
click at [993, 88] on h4 "Colors" at bounding box center [992, 86] width 72 height 26
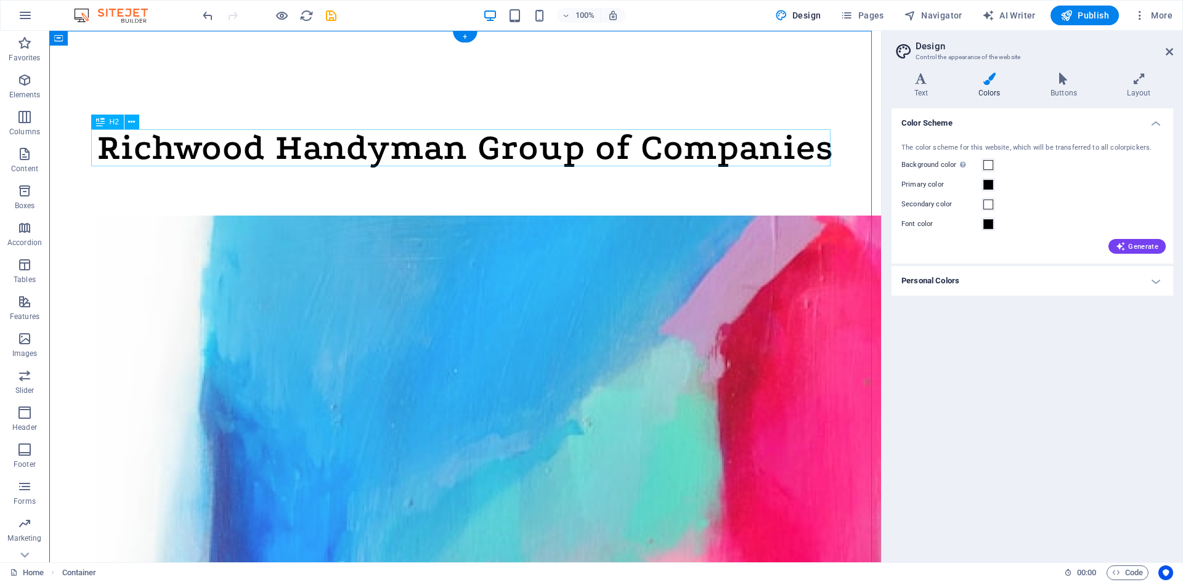
click at [554, 146] on div "Richwood Handyman Group of Companies" at bounding box center [464, 147] width 739 height 37
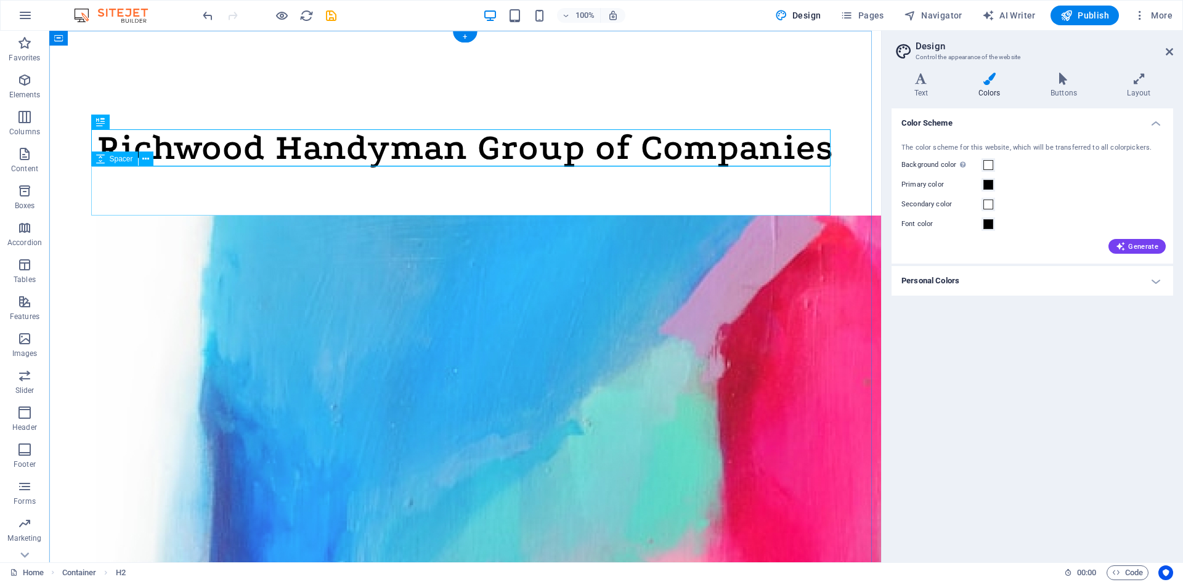
click at [381, 192] on div at bounding box center [464, 190] width 739 height 49
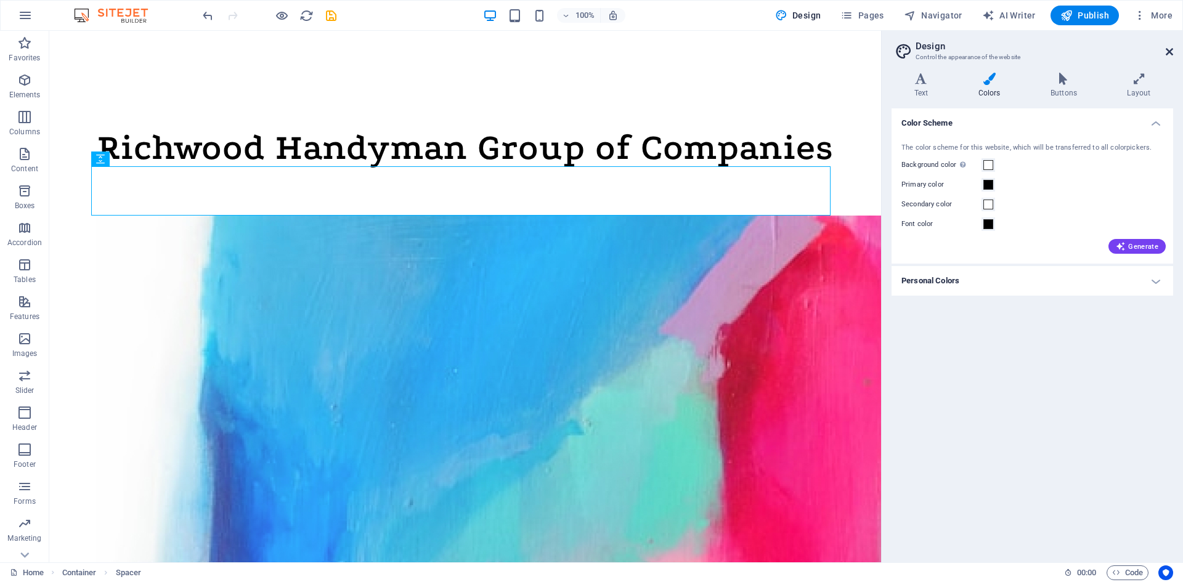
click at [1172, 52] on icon at bounding box center [1169, 52] width 7 height 10
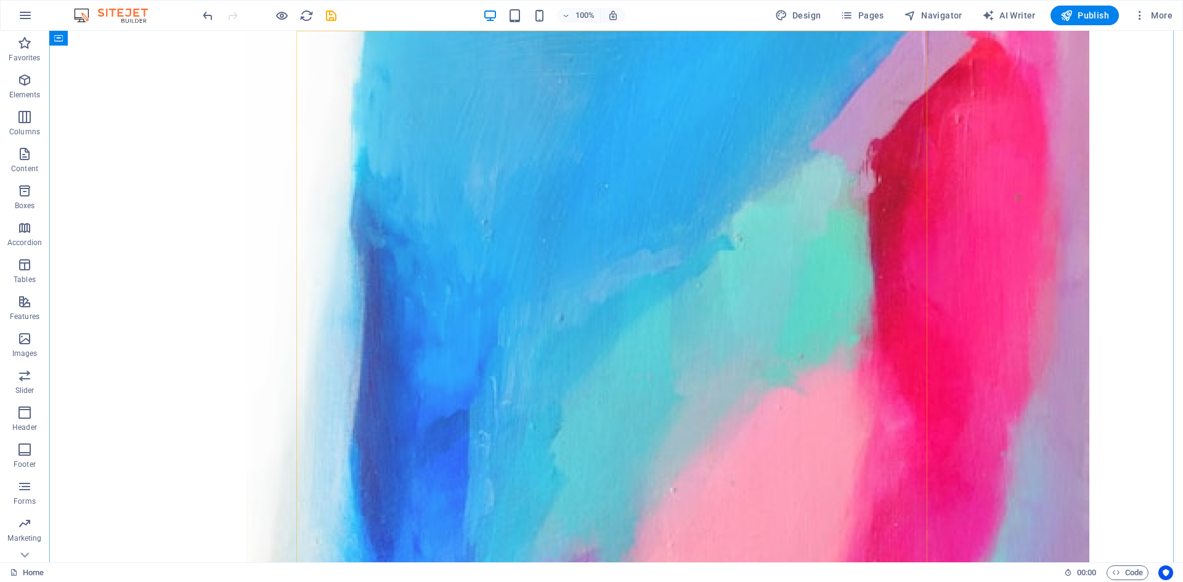
scroll to position [123, 0]
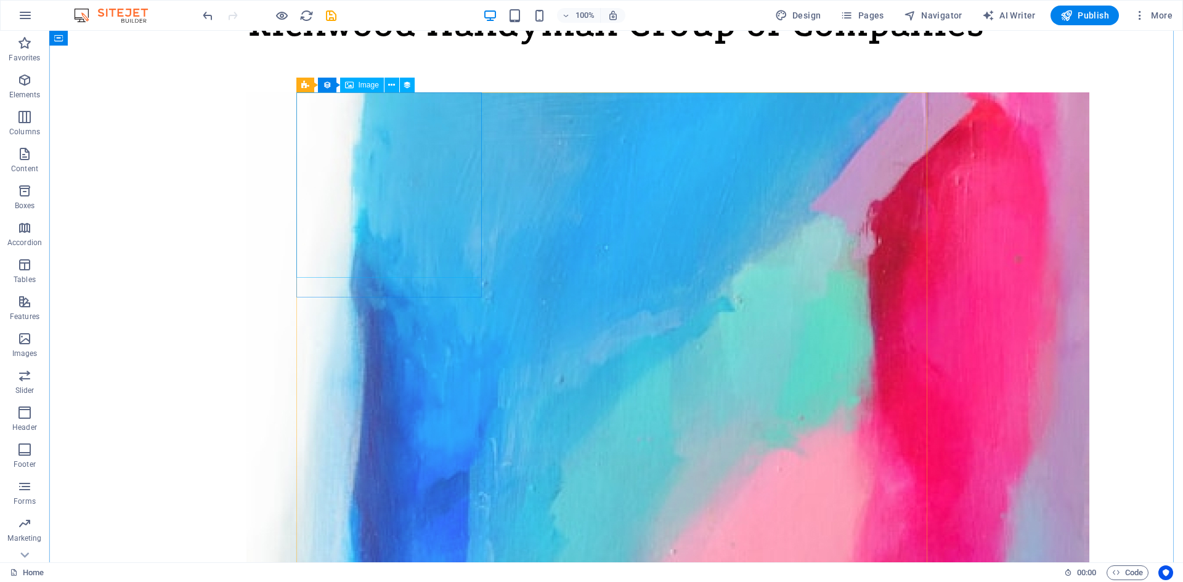
click at [434, 208] on figure at bounding box center [561, 513] width 631 height 843
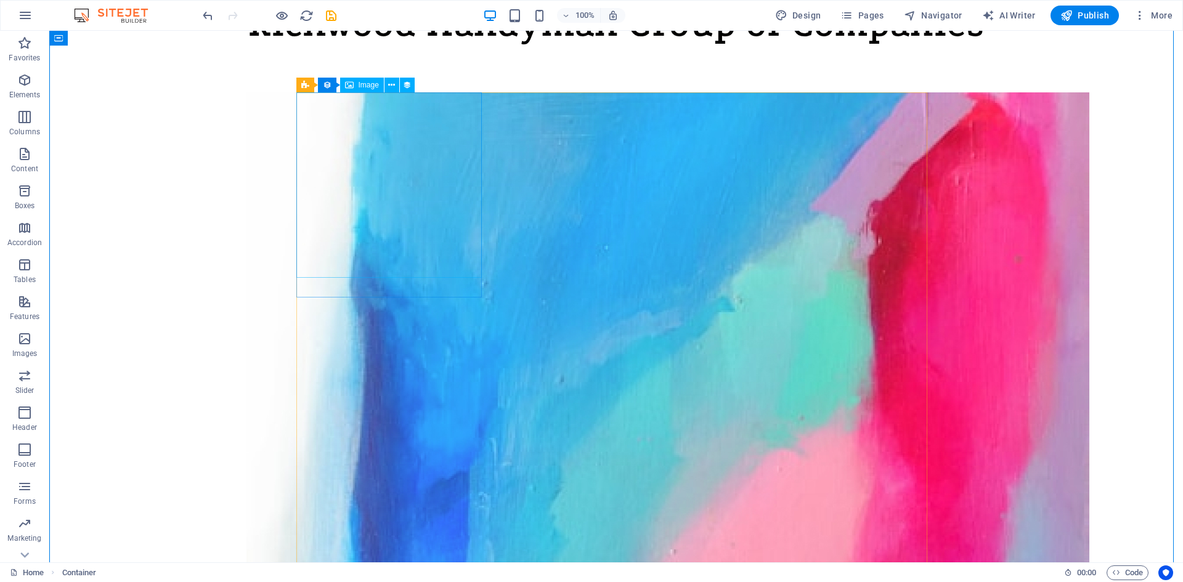
click at [388, 155] on figure at bounding box center [561, 513] width 631 height 843
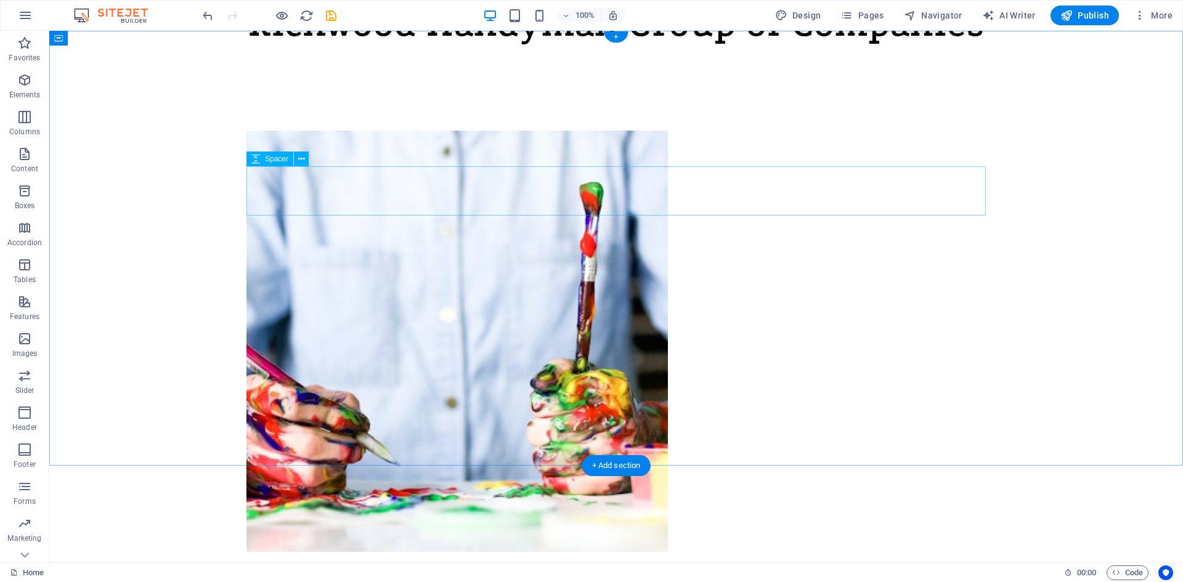
scroll to position [0, 0]
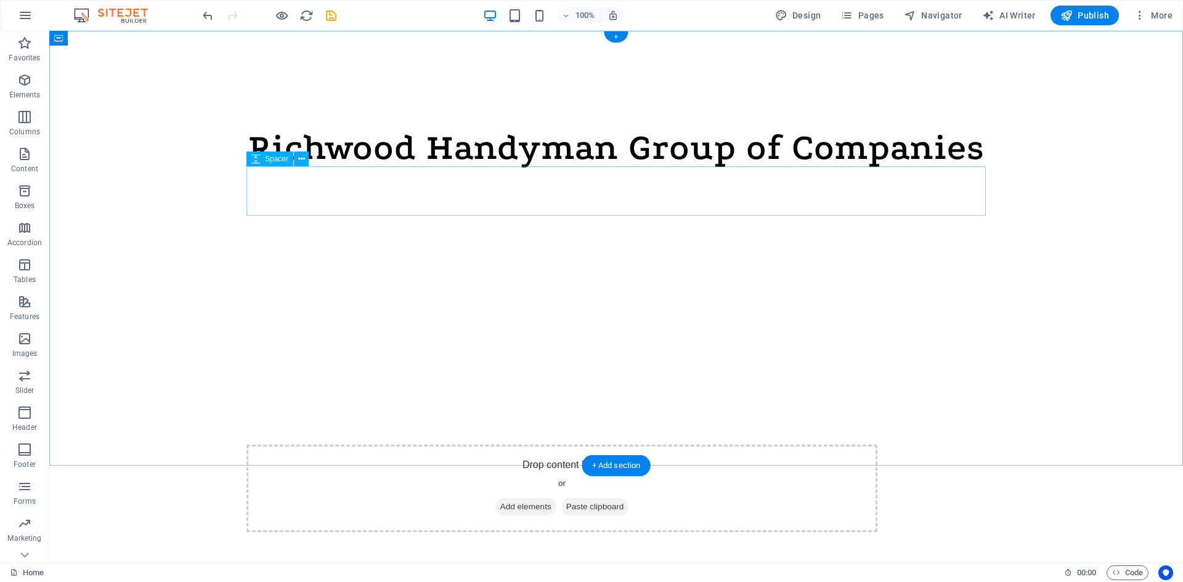
click at [641, 195] on div at bounding box center [615, 190] width 739 height 49
click at [23, 87] on icon "button" at bounding box center [24, 80] width 15 height 15
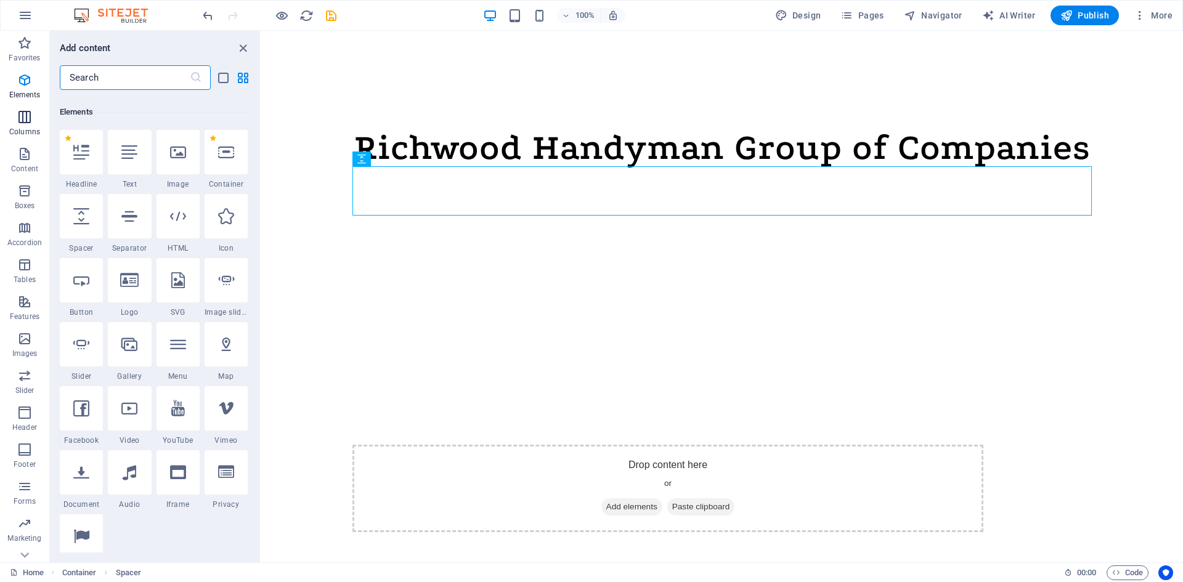
scroll to position [131, 0]
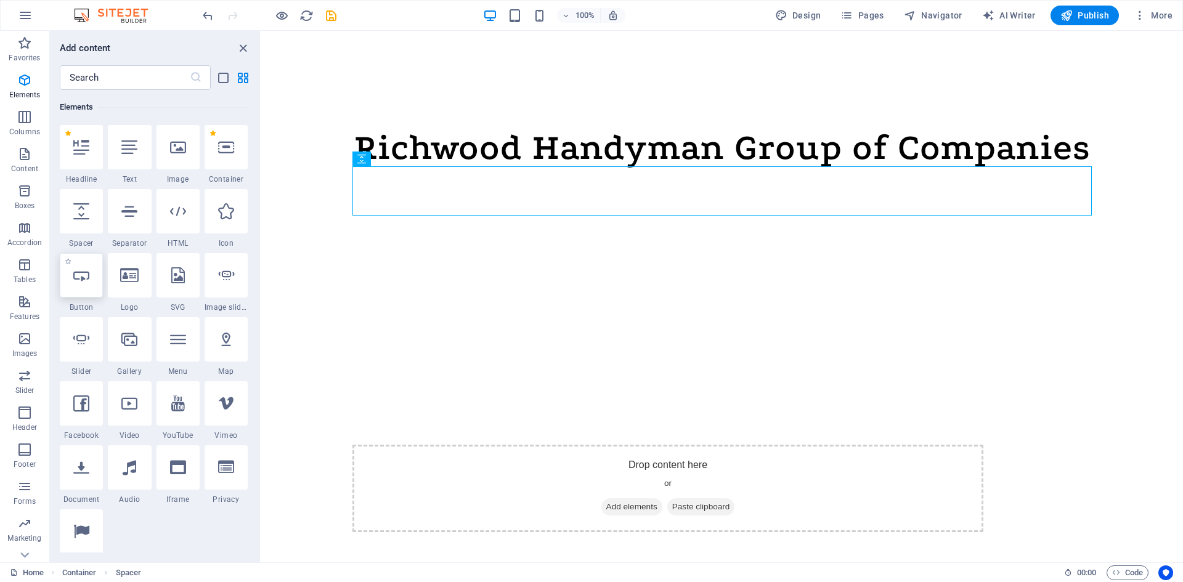
click at [70, 280] on div at bounding box center [81, 275] width 43 height 44
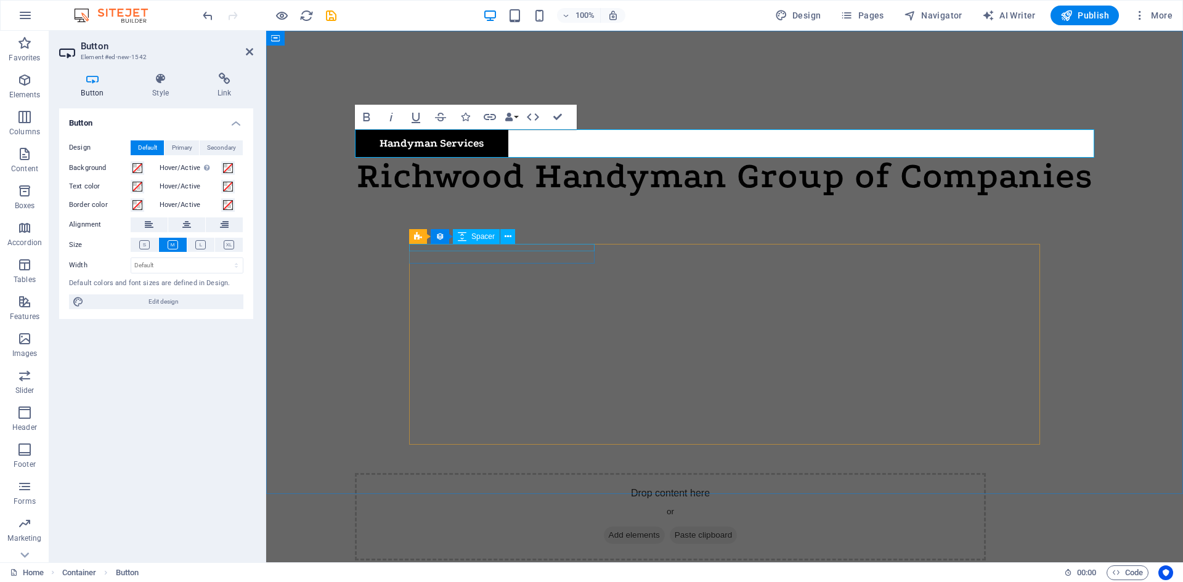
click at [533, 249] on div at bounding box center [670, 247] width 631 height 7
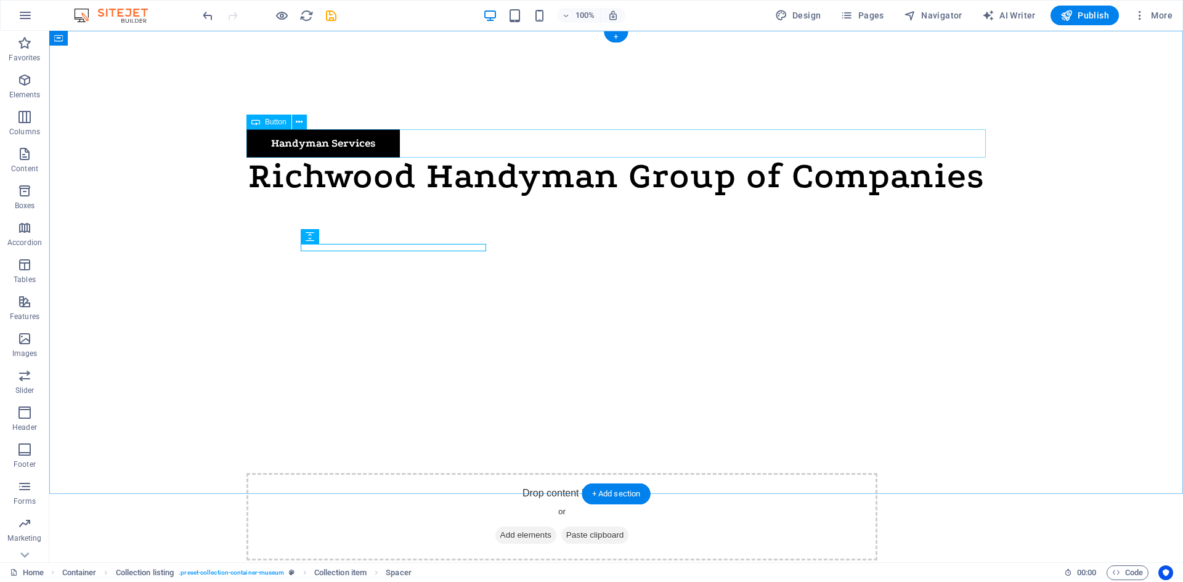
click at [335, 141] on div "Handyman Services" at bounding box center [615, 143] width 739 height 28
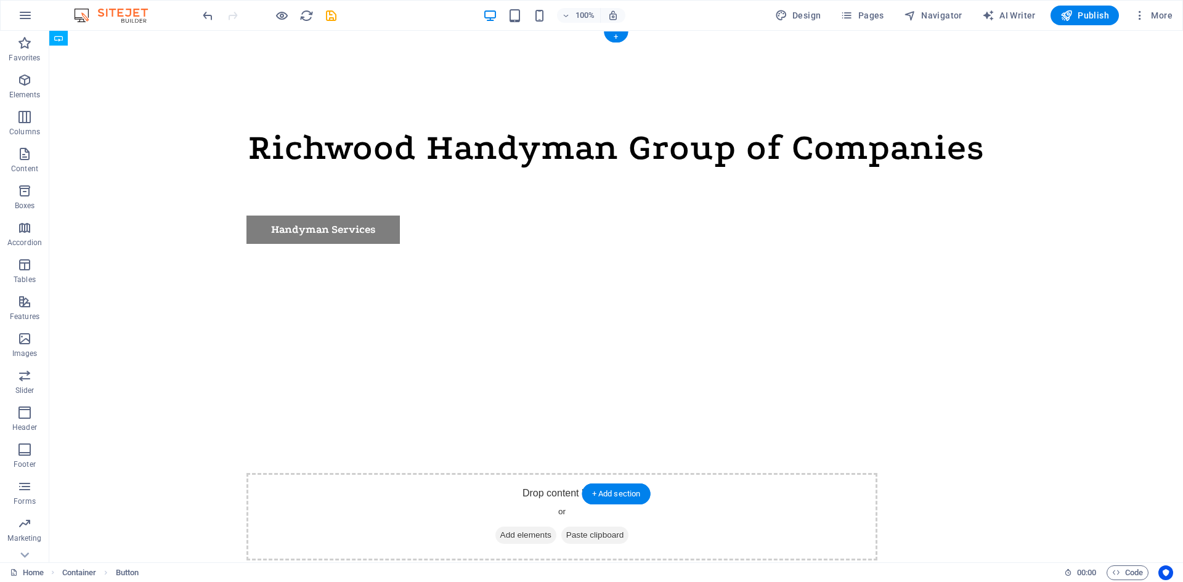
drag, startPoint x: 308, startPoint y: 153, endPoint x: 360, endPoint y: 210, distance: 77.2
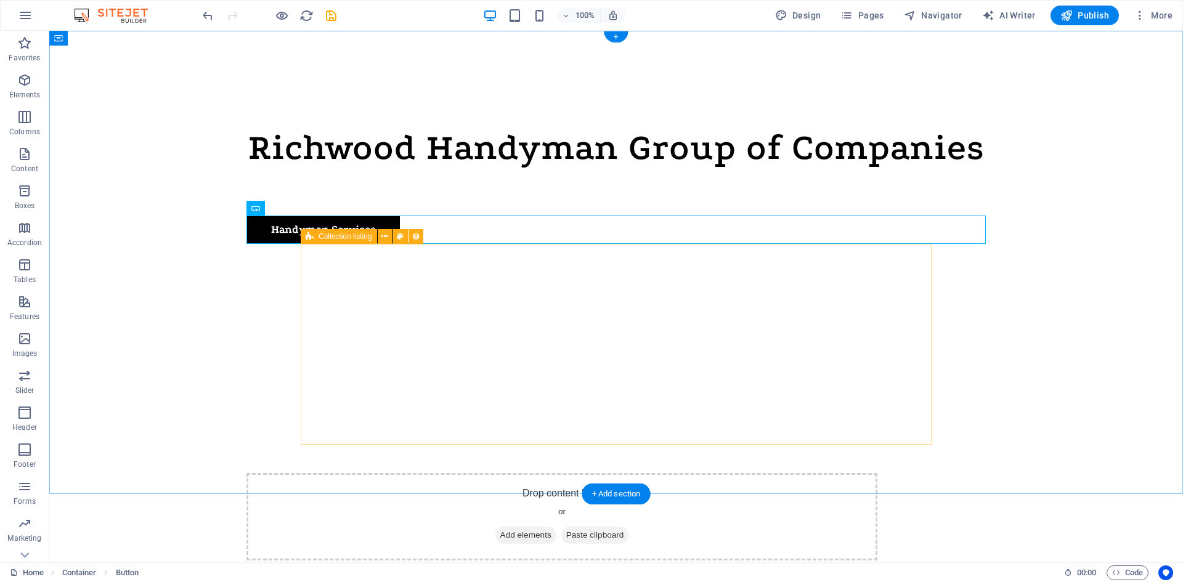
click at [456, 292] on div "Drop content here or Add elements Paste clipboard" at bounding box center [561, 402] width 631 height 317
click at [490, 226] on div "Handyman Services" at bounding box center [615, 230] width 739 height 28
click at [441, 234] on div "Handyman Services" at bounding box center [615, 230] width 739 height 28
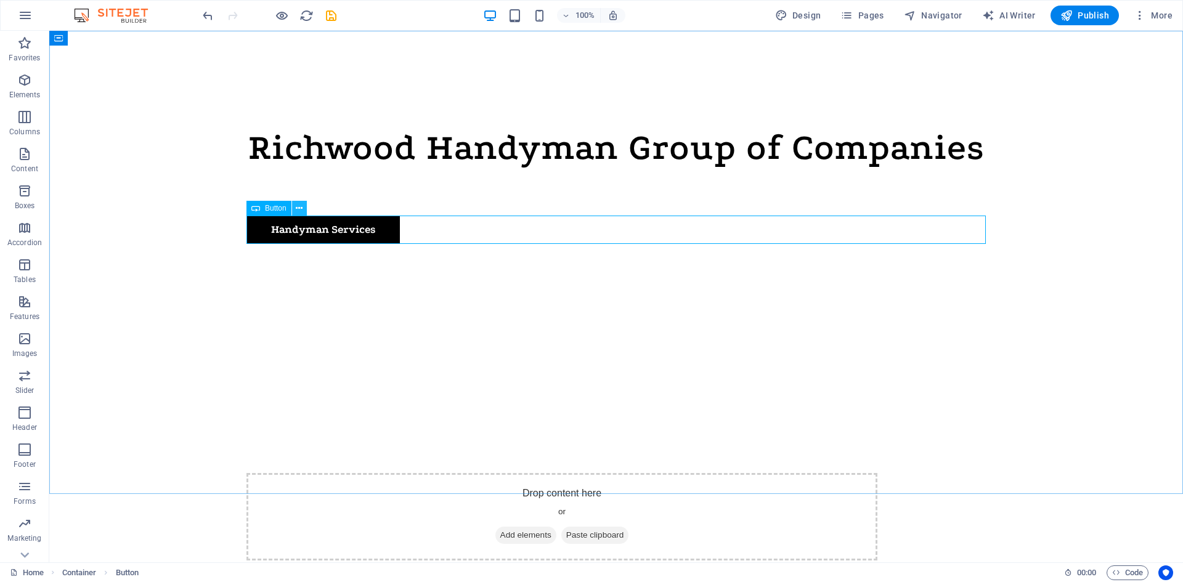
click at [303, 209] on icon at bounding box center [299, 208] width 7 height 13
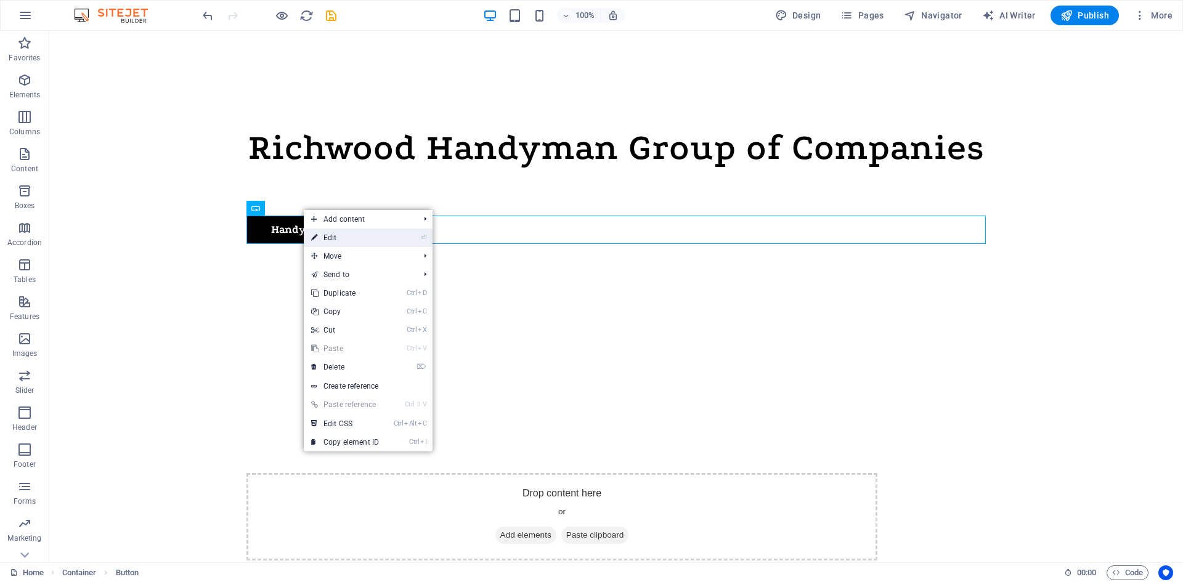
click at [354, 242] on link "⏎ Edit" at bounding box center [345, 238] width 83 height 18
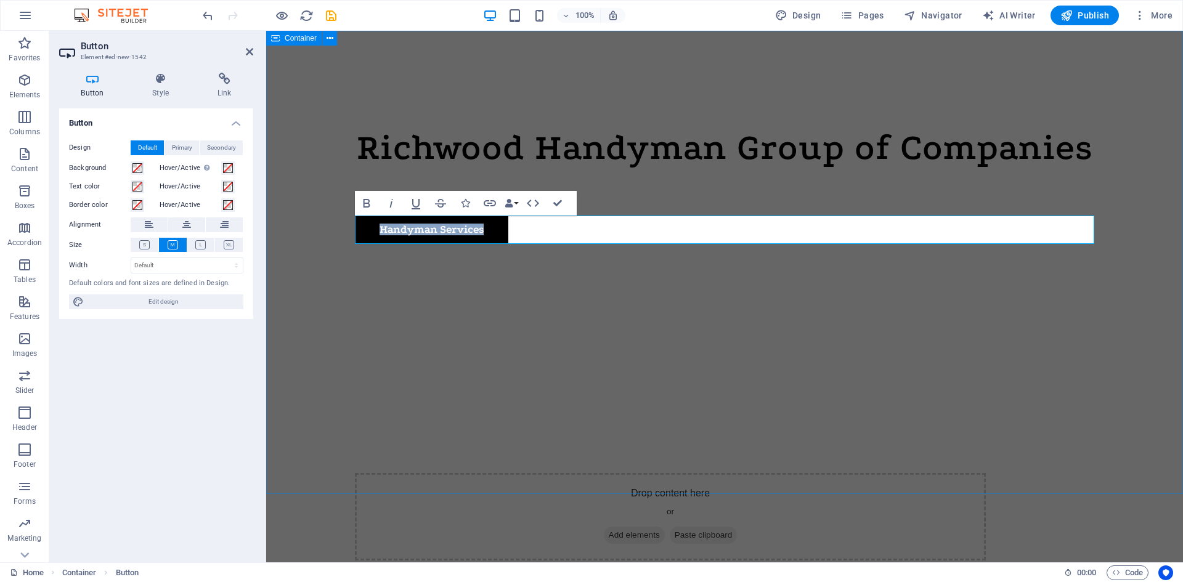
click at [304, 271] on div "Richwood Handyman Group of Companies Handyman Services Drop content here or Add…" at bounding box center [724, 320] width 917 height 579
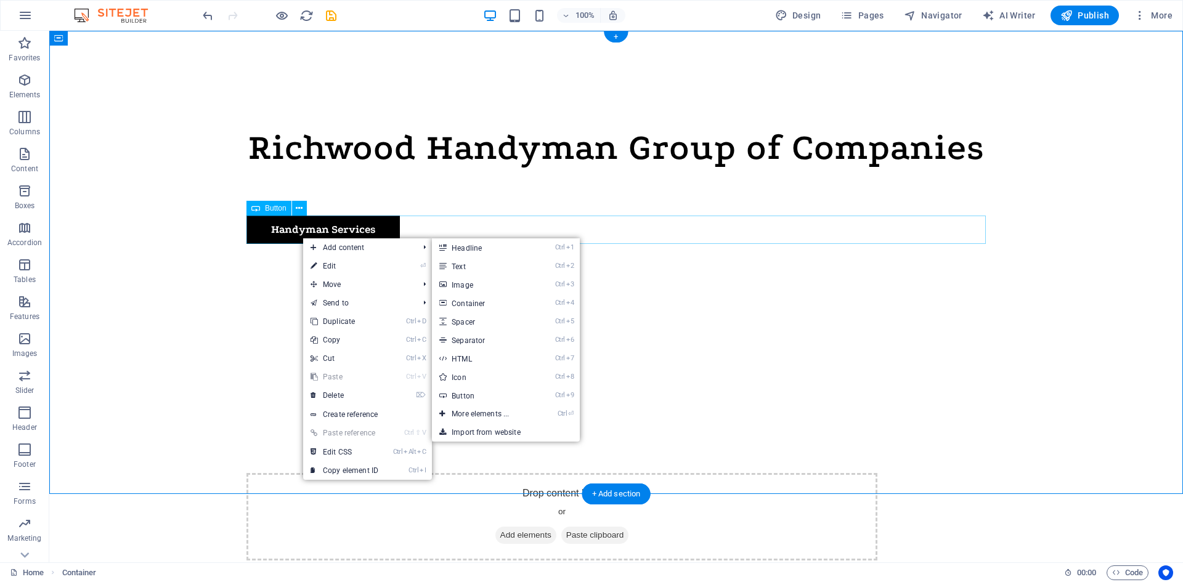
click at [417, 221] on div "Handyman Services" at bounding box center [615, 230] width 739 height 28
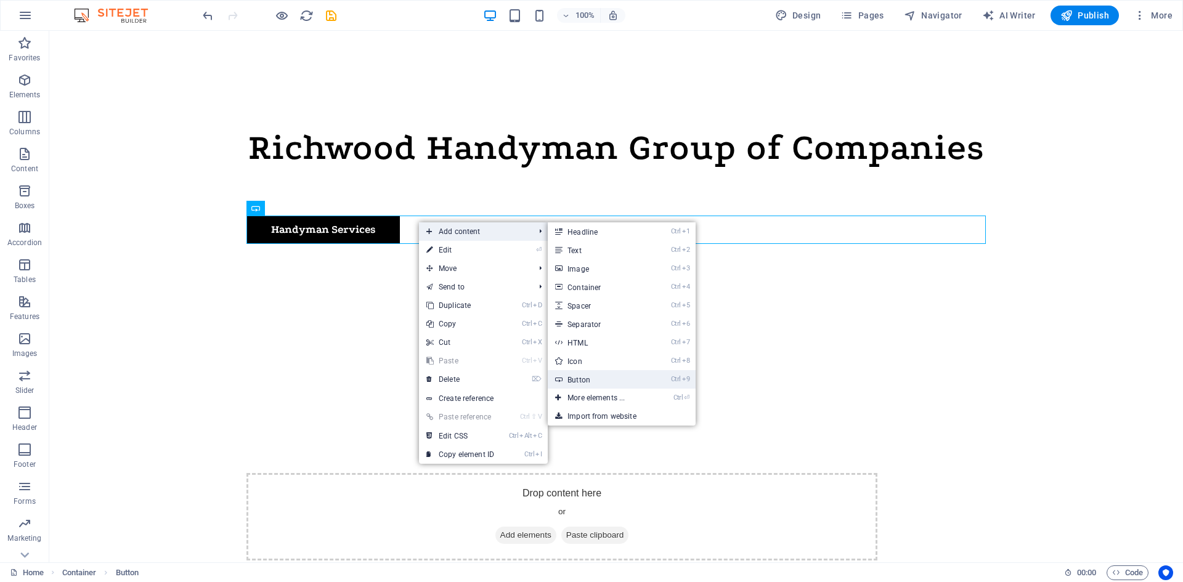
click at [595, 375] on link "Ctrl 9 Button" at bounding box center [599, 379] width 102 height 18
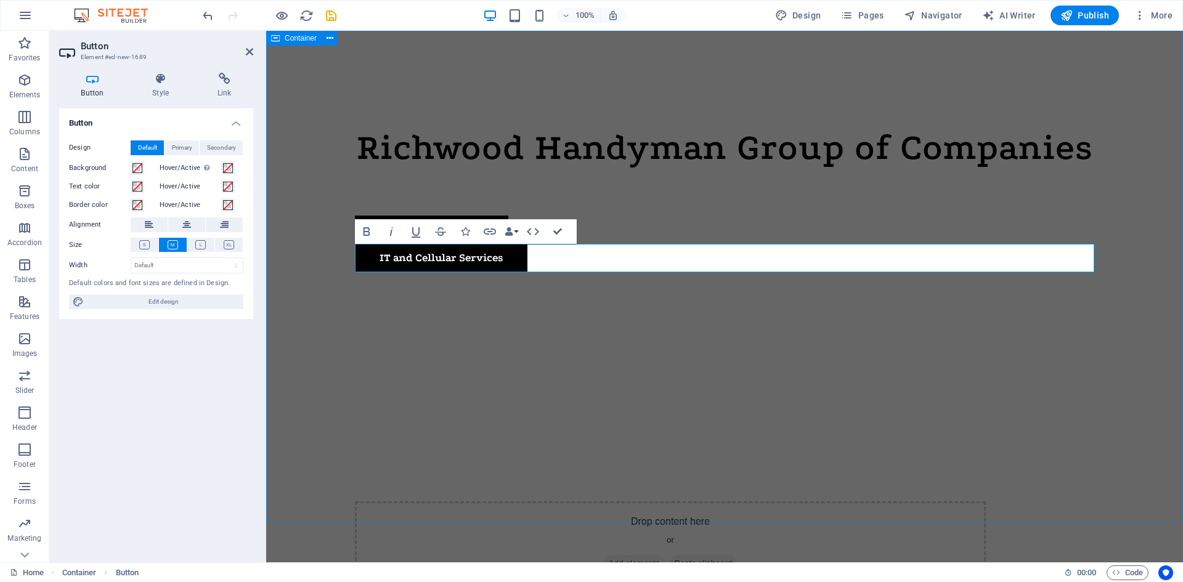
click at [307, 337] on div "Richwood Handyman Group of Companies Handyman Services IT and Cellular Services…" at bounding box center [724, 334] width 917 height 607
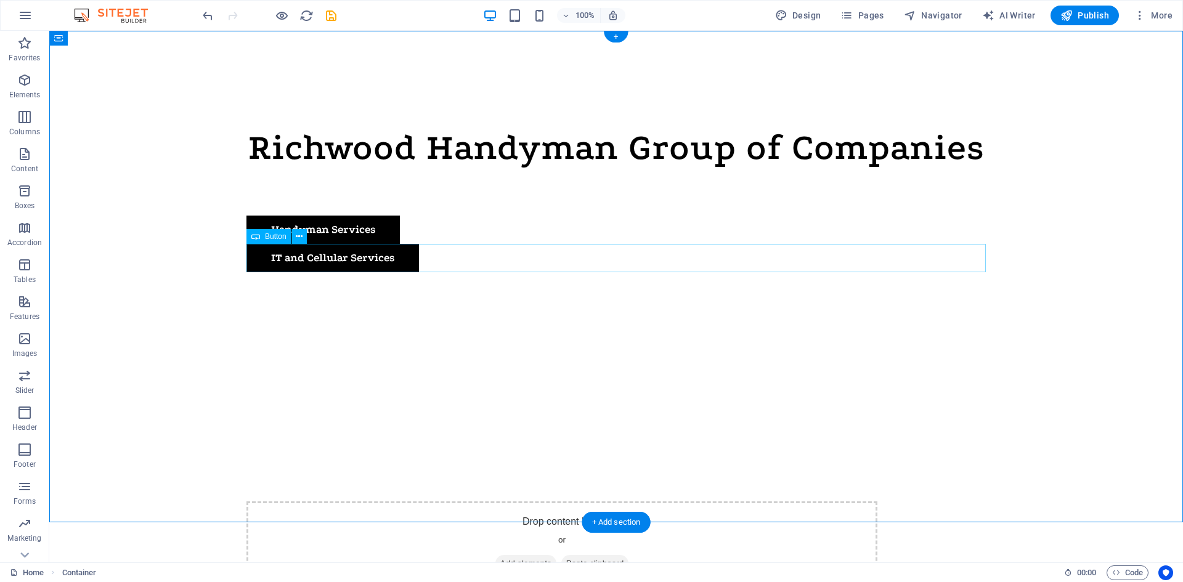
click at [404, 261] on div "IT and Cellular Services" at bounding box center [615, 258] width 739 height 28
click at [361, 253] on div "IT and Cellular Services" at bounding box center [615, 258] width 739 height 28
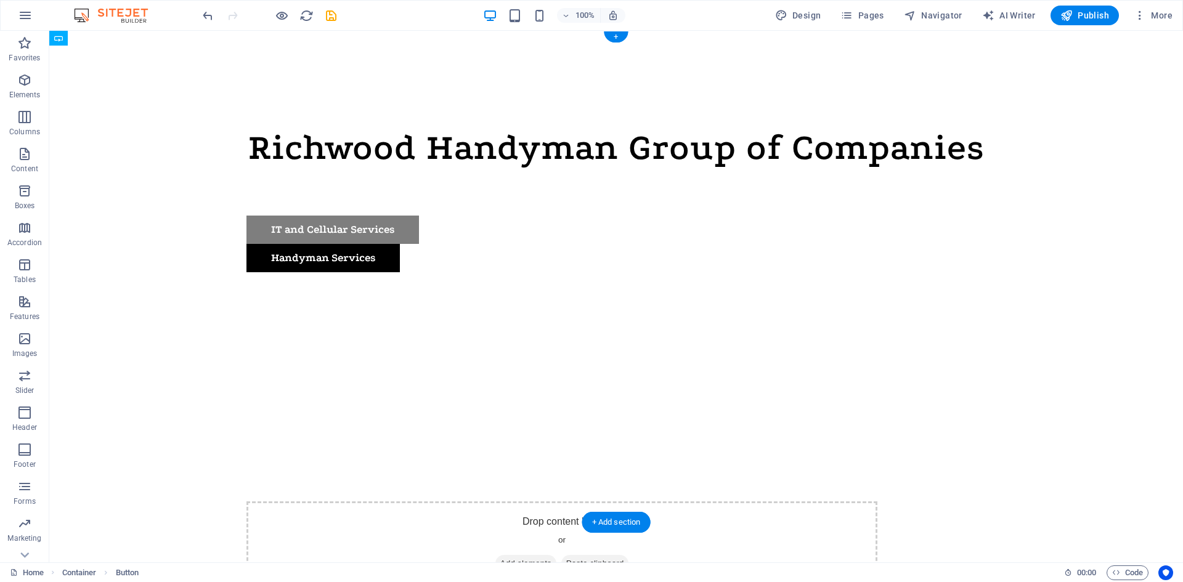
drag, startPoint x: 302, startPoint y: 271, endPoint x: 548, endPoint y: 229, distance: 250.1
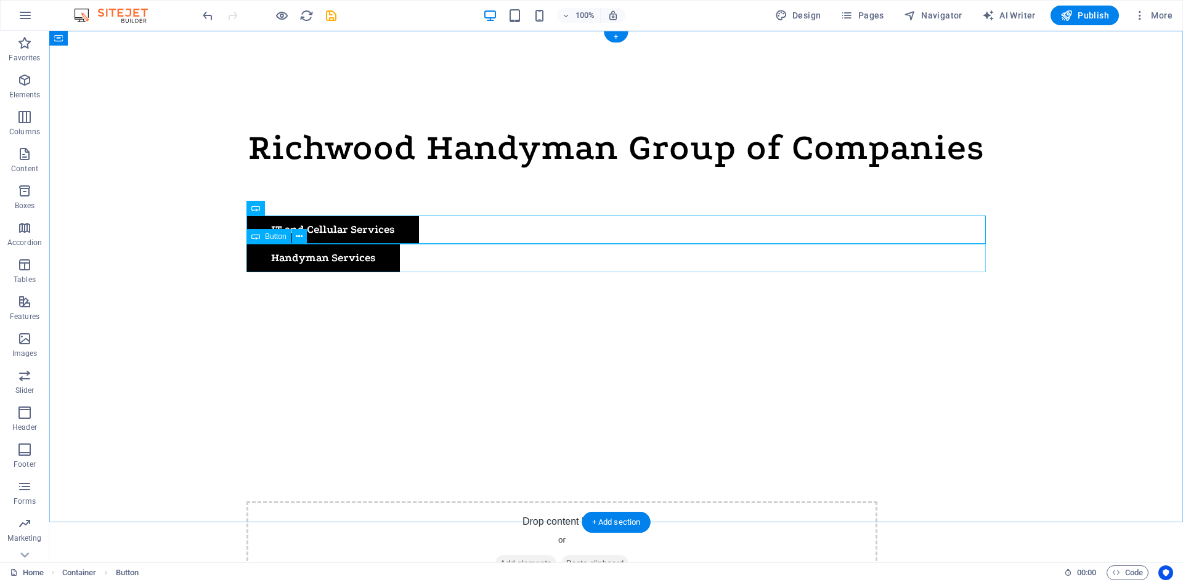
click at [270, 255] on div "Handyman Services" at bounding box center [615, 258] width 739 height 28
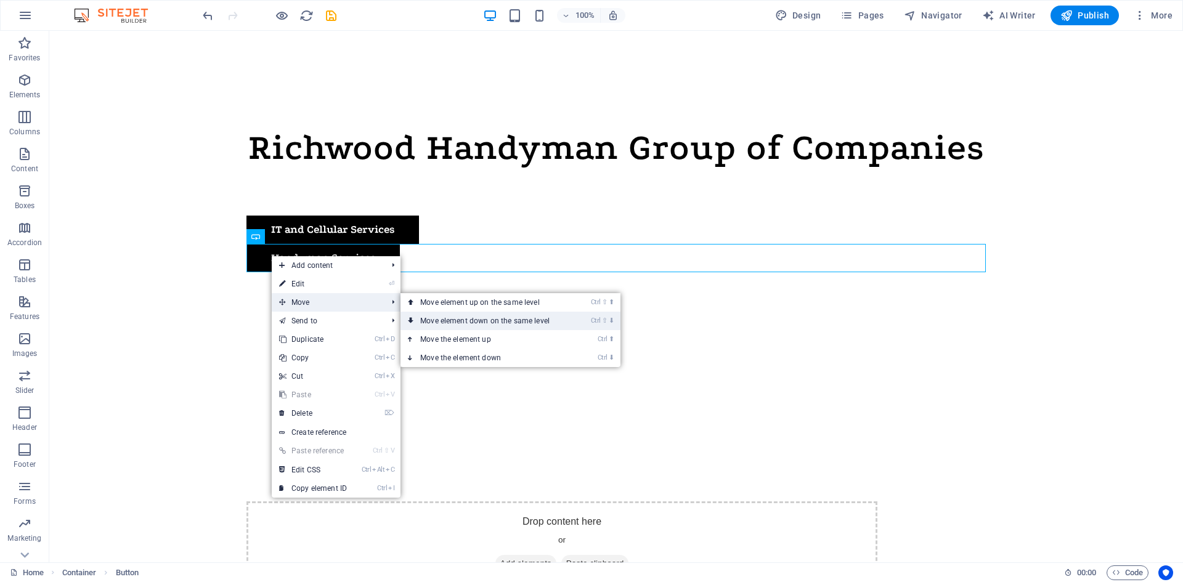
click at [514, 322] on link "Ctrl ⇧ ⬇ Move element down on the same level" at bounding box center [487, 321] width 174 height 18
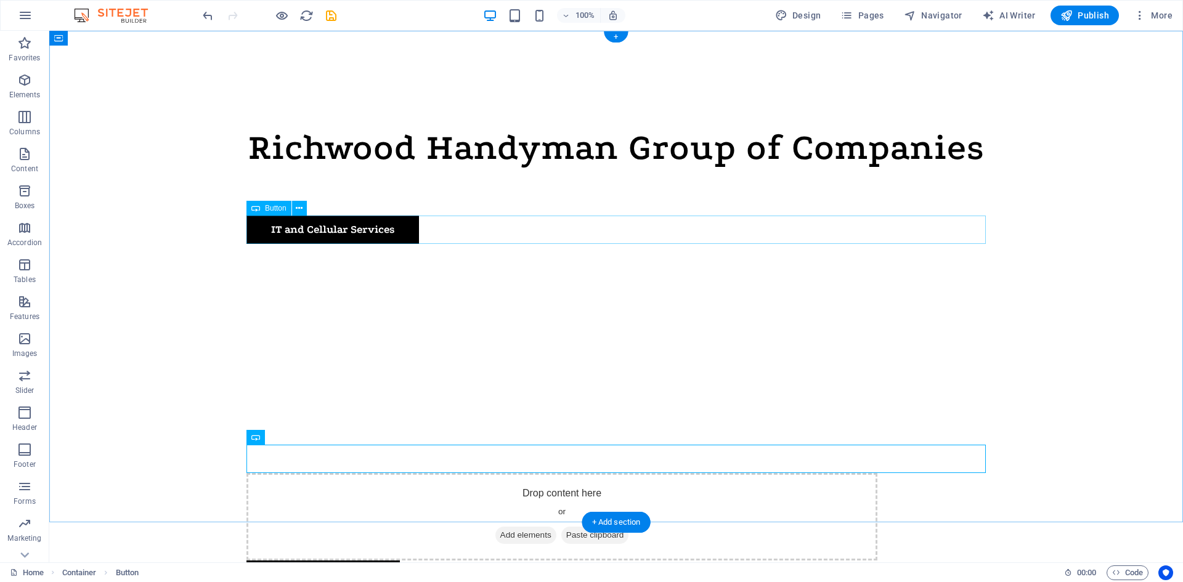
click at [353, 221] on div "IT and Cellular Services" at bounding box center [615, 230] width 739 height 28
click at [311, 561] on div "Handyman Services" at bounding box center [615, 575] width 739 height 28
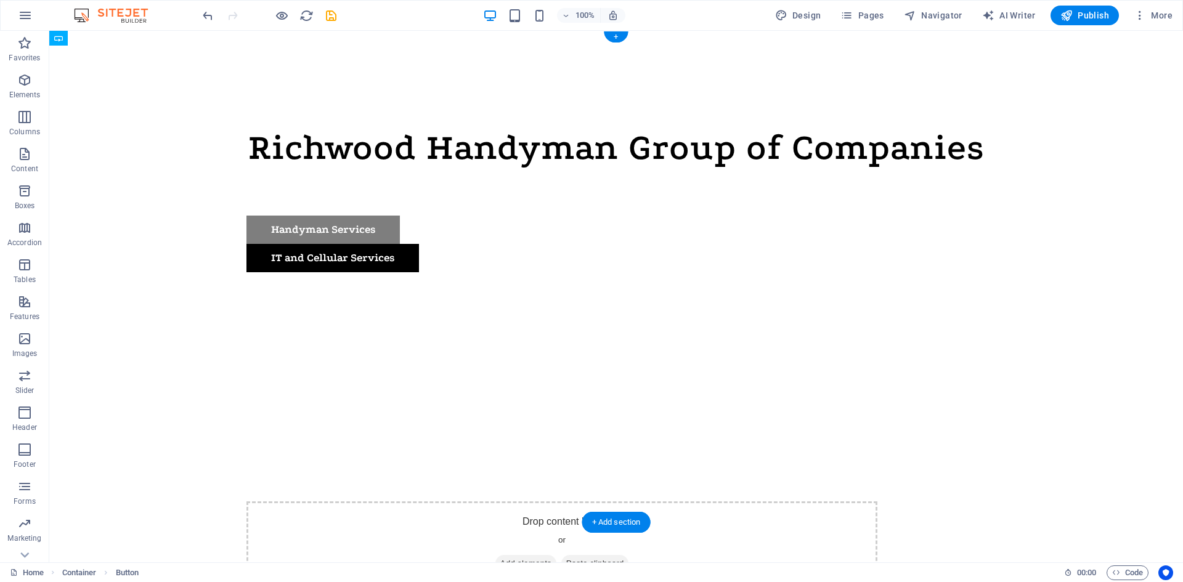
drag, startPoint x: 328, startPoint y: 473, endPoint x: 386, endPoint y: 228, distance: 252.0
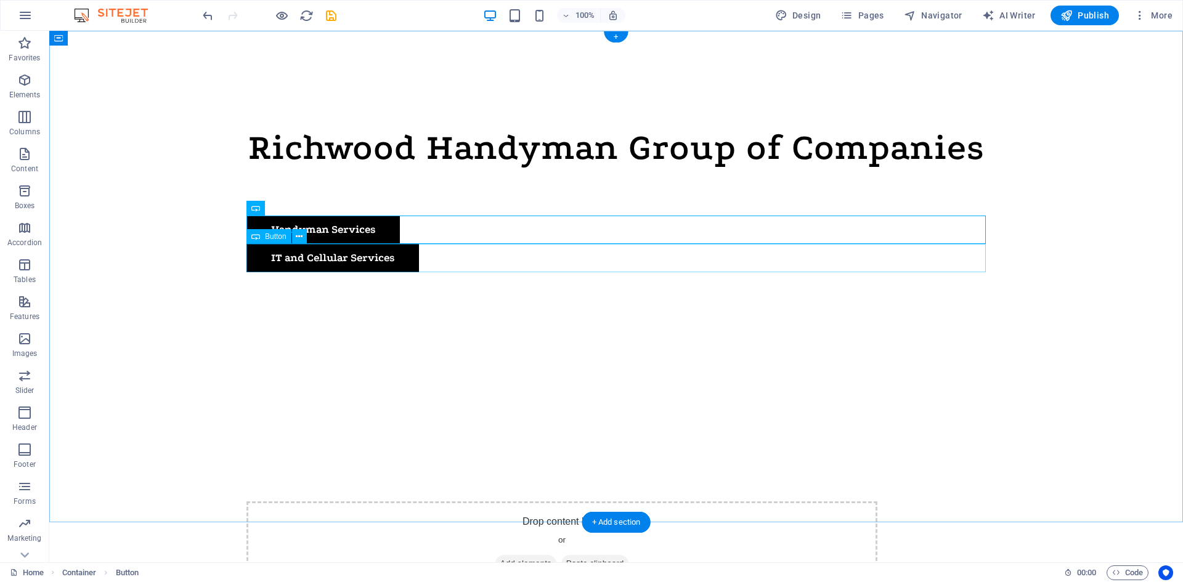
click at [474, 261] on div "IT and Cellular Services" at bounding box center [615, 258] width 739 height 28
click at [299, 209] on icon at bounding box center [299, 208] width 7 height 13
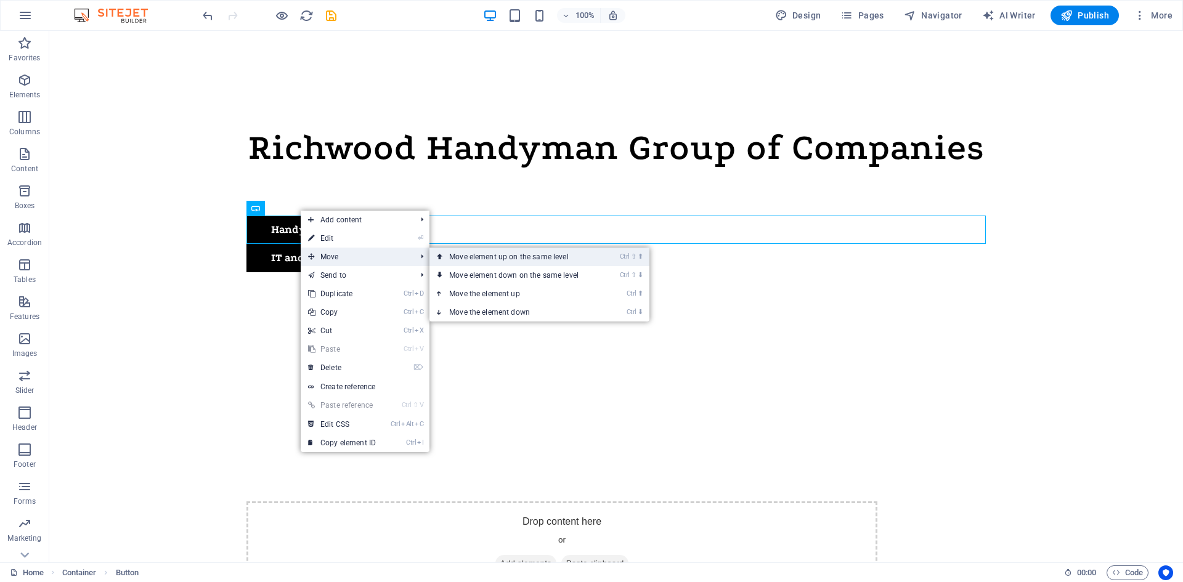
click at [514, 261] on link "Ctrl ⇧ ⬆ Move element up on the same level" at bounding box center [516, 257] width 174 height 18
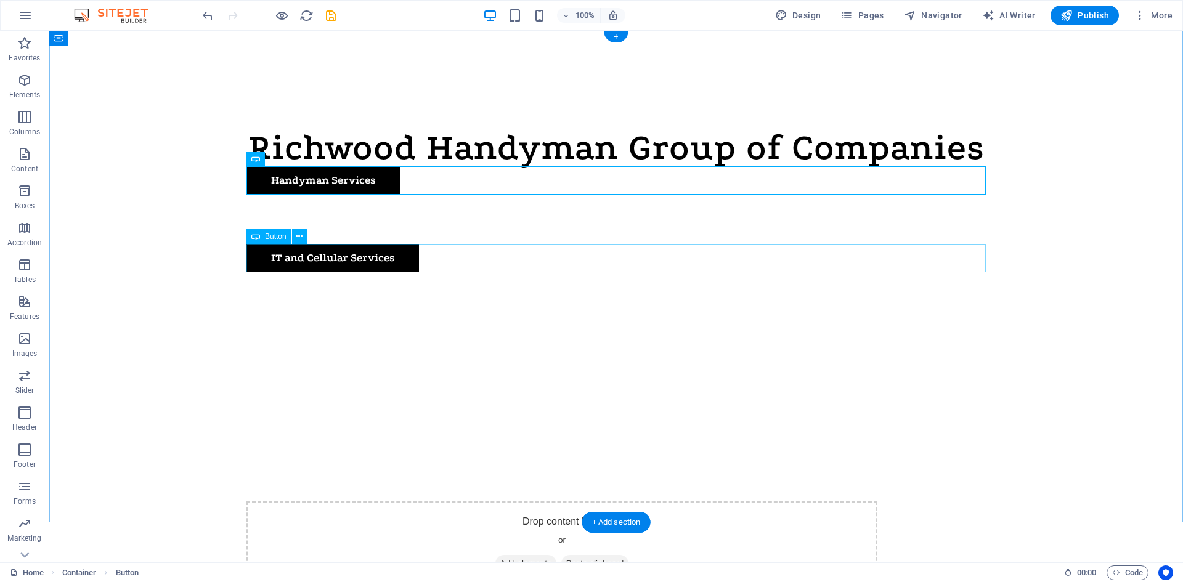
click at [384, 259] on div "IT and Cellular Services" at bounding box center [615, 258] width 739 height 28
click at [373, 190] on div "Handyman Services" at bounding box center [615, 180] width 739 height 28
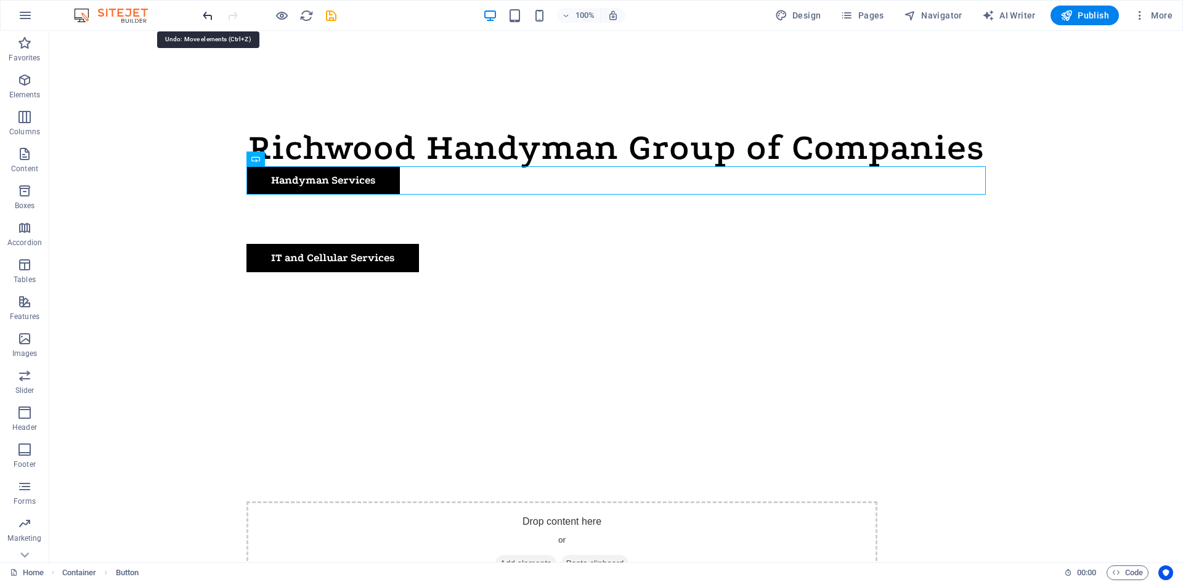
click at [205, 15] on icon "undo" at bounding box center [208, 16] width 14 height 14
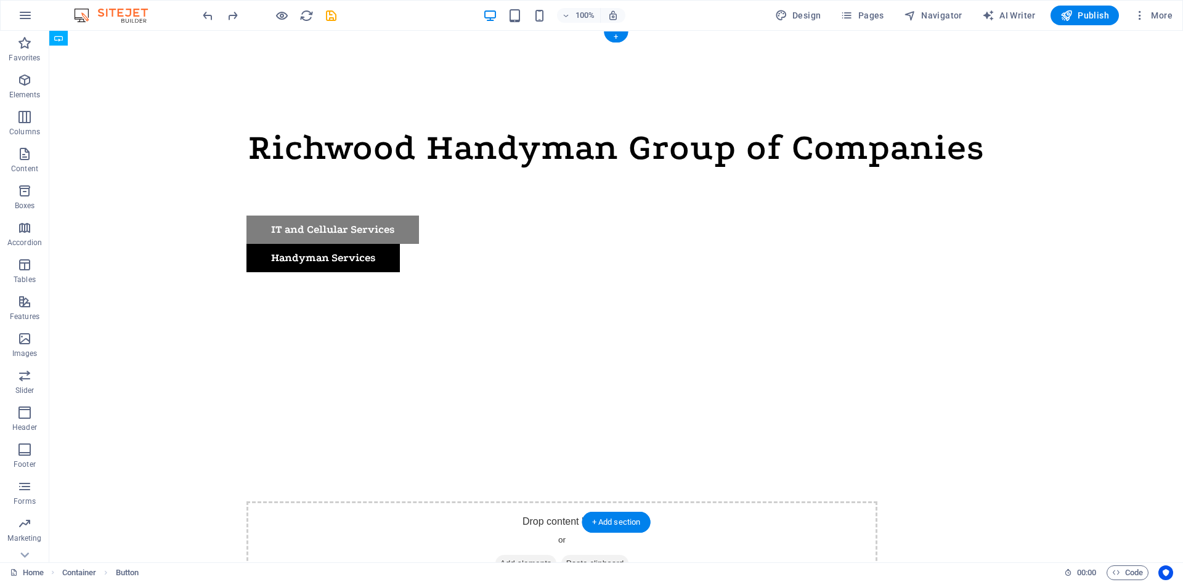
drag, startPoint x: 279, startPoint y: 259, endPoint x: 459, endPoint y: 232, distance: 181.8
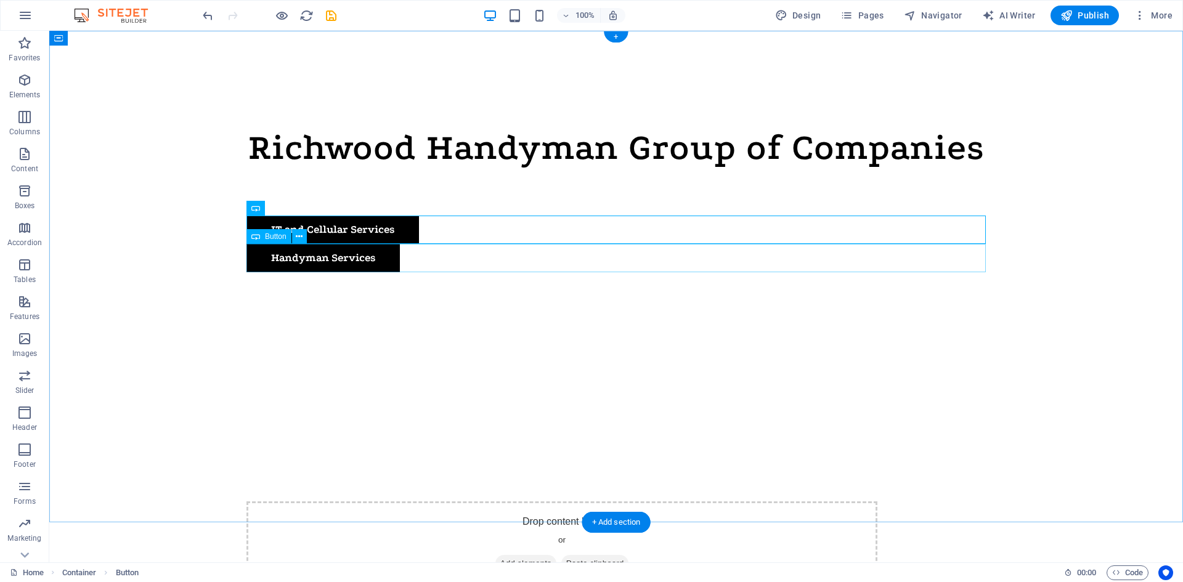
click at [478, 264] on div "Handyman Services" at bounding box center [615, 258] width 739 height 28
click at [524, 216] on div "IT and Cellular Services" at bounding box center [615, 230] width 739 height 28
click at [442, 324] on div "Drop content here or Add elements Paste clipboard" at bounding box center [561, 430] width 631 height 317
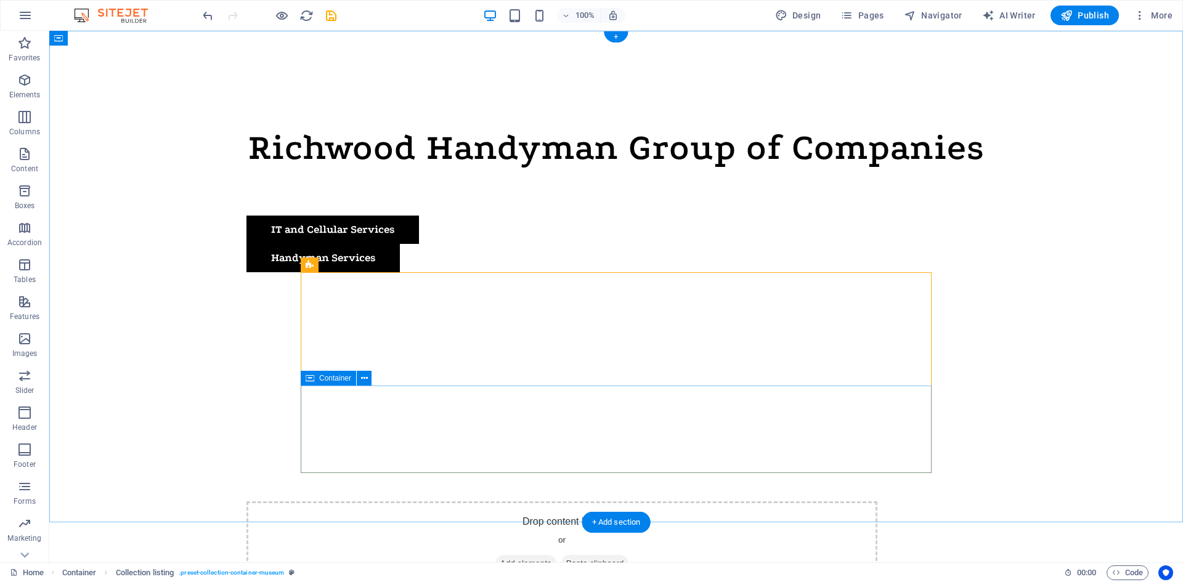
click at [469, 501] on div "Drop content here or Add elements Paste clipboard" at bounding box center [561, 544] width 631 height 87
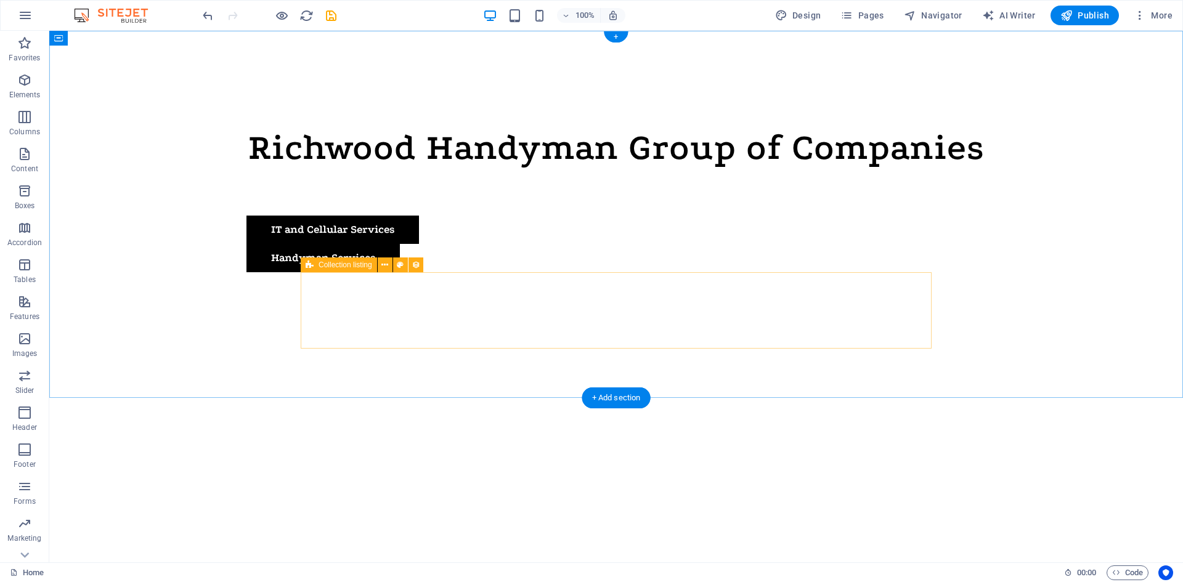
click at [407, 317] on div at bounding box center [561, 377] width 631 height 211
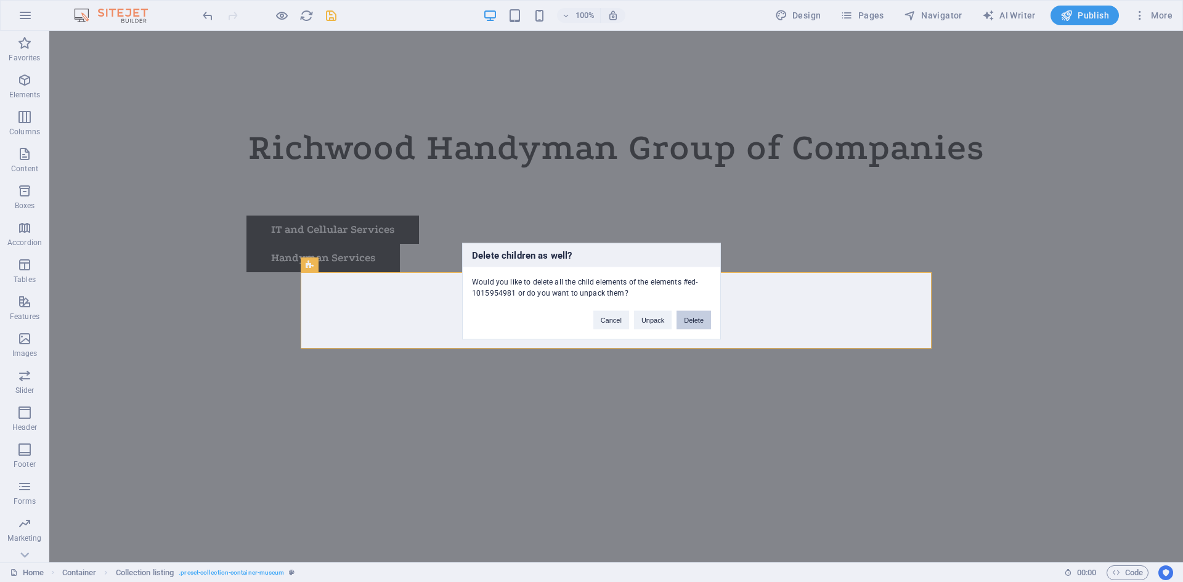
click at [685, 320] on button "Delete" at bounding box center [693, 320] width 35 height 18
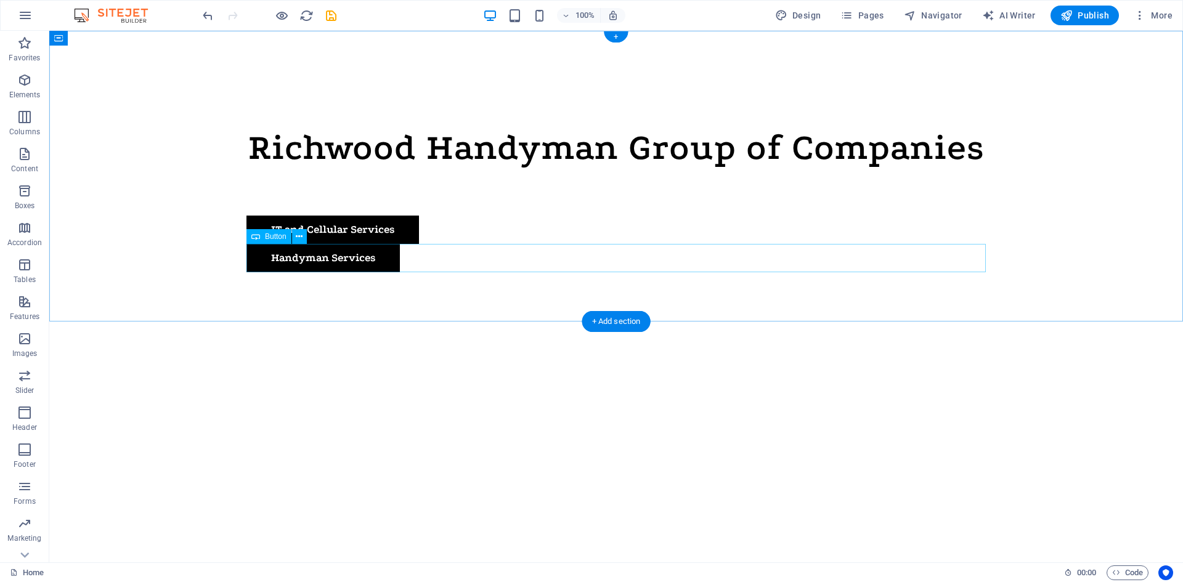
click at [376, 262] on div "Handyman Services" at bounding box center [615, 258] width 739 height 28
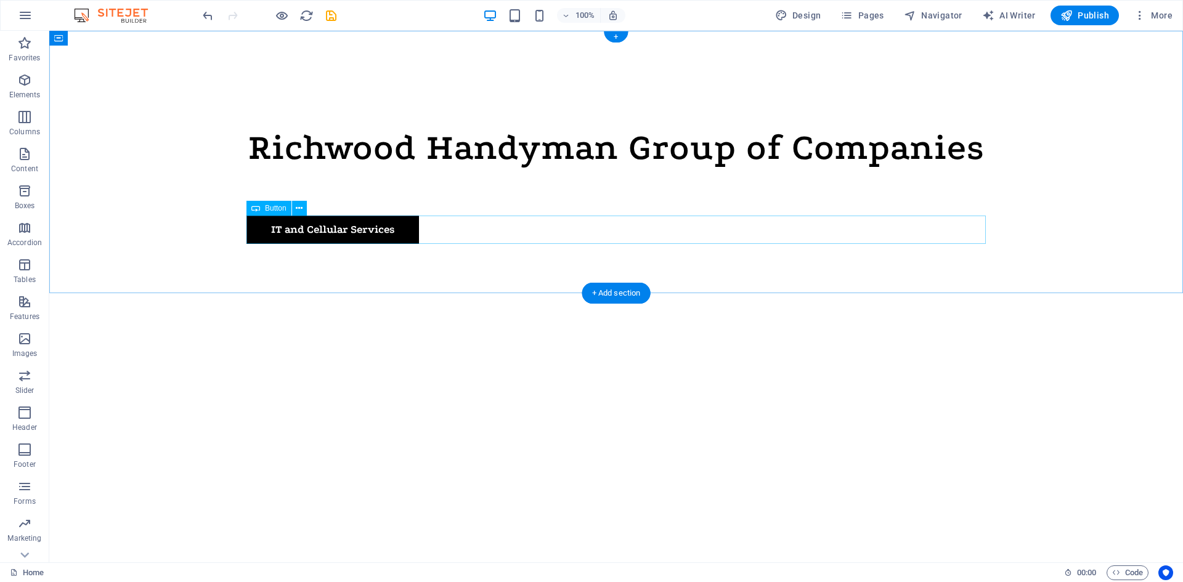
click at [378, 240] on div "IT and Cellular Services" at bounding box center [615, 230] width 739 height 28
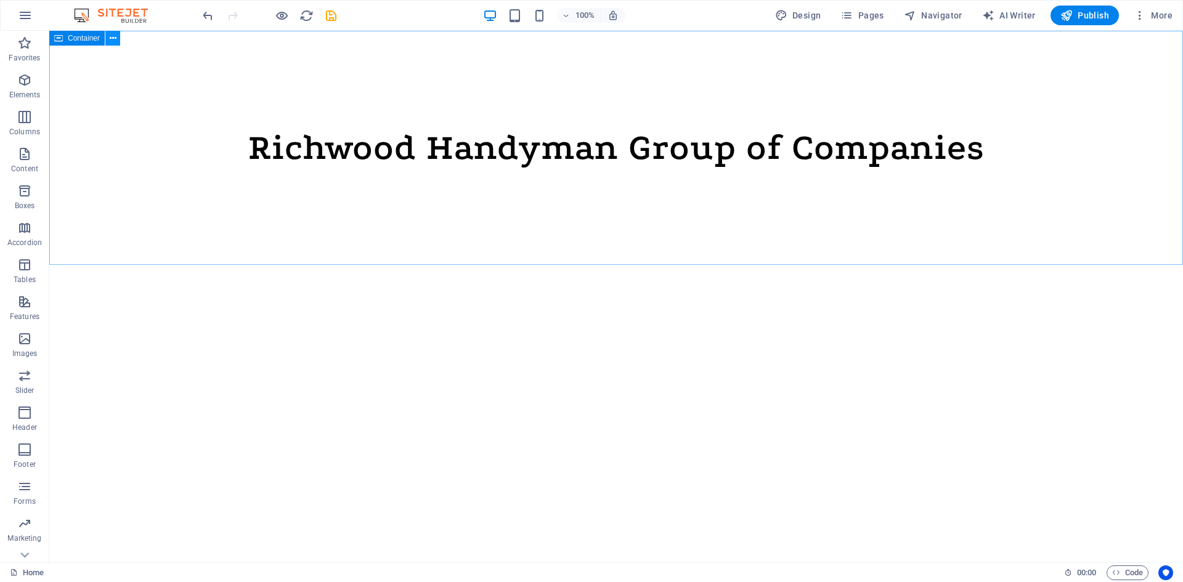
click at [115, 40] on icon at bounding box center [113, 38] width 7 height 13
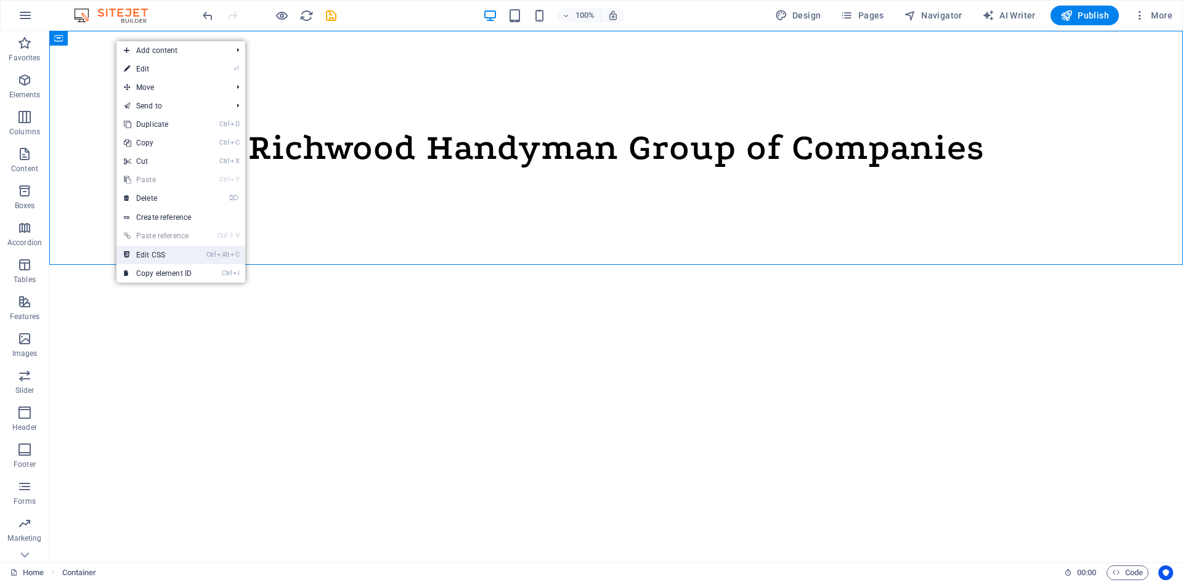
click at [168, 256] on link "Ctrl Alt C Edit CSS" at bounding box center [157, 255] width 83 height 18
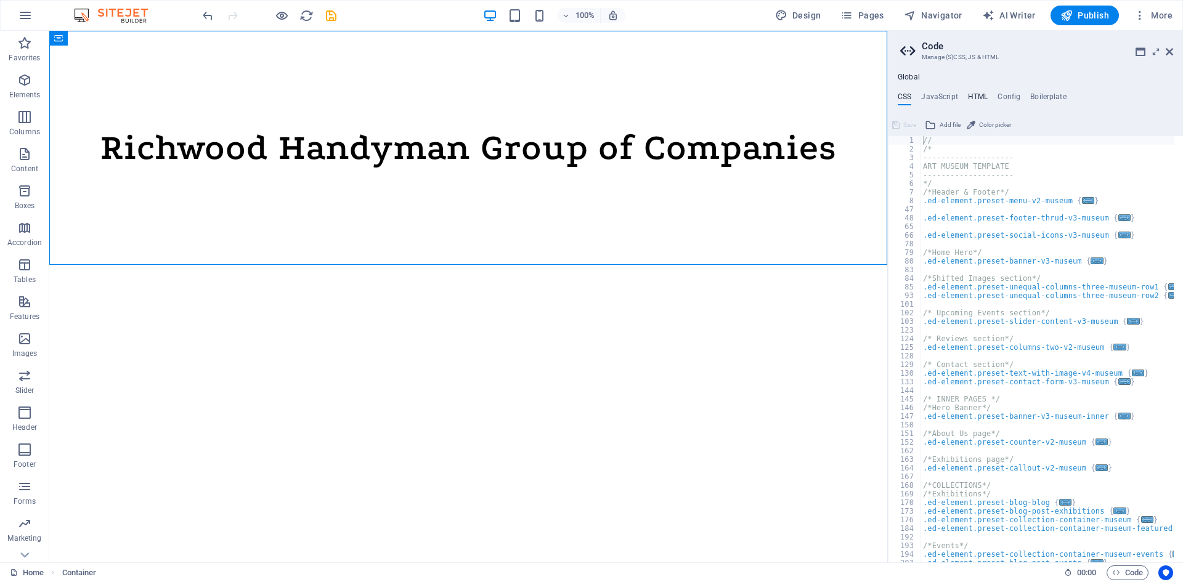
click at [980, 95] on h4 "HTML" at bounding box center [978, 99] width 20 height 14
type textarea "<a href="#main-content" class="wv-link-content button">Skip to main content</a>"
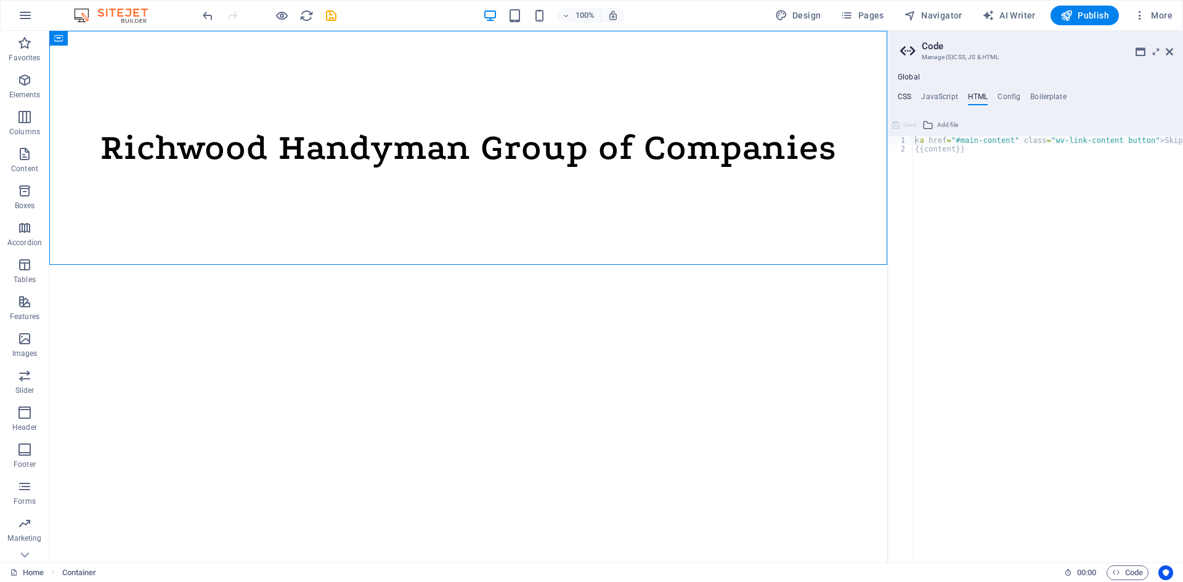
click at [902, 94] on h4 "CSS" at bounding box center [905, 99] width 14 height 14
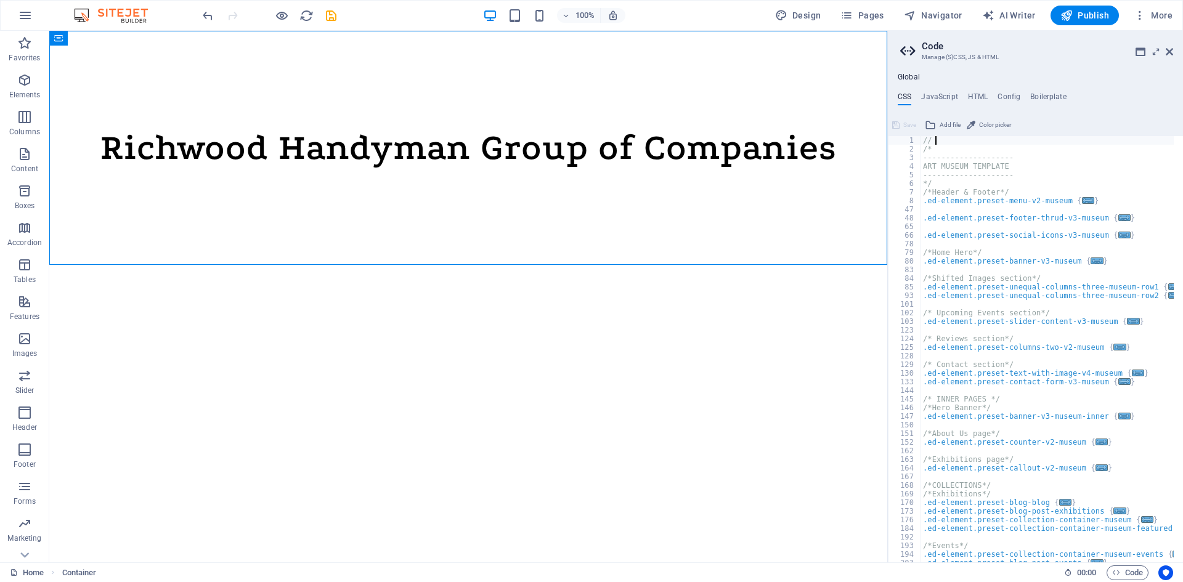
paste textarea "}"
type textarea "}"
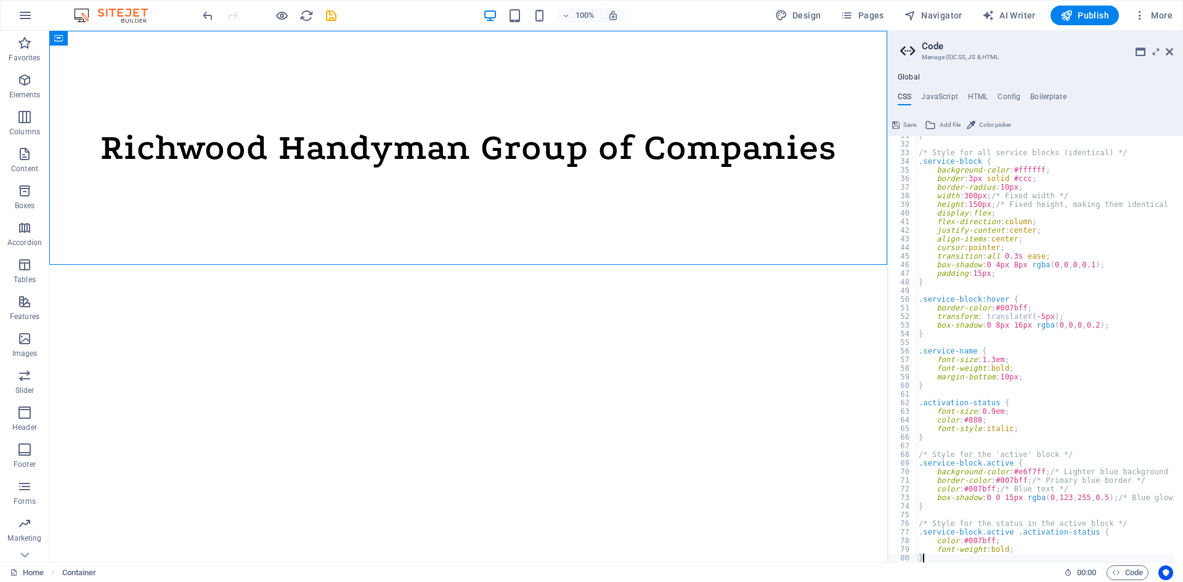
click at [719, 265] on html "Skip to main content Richwood Handyman Group of Companies" at bounding box center [468, 148] width 838 height 234
click at [839, 152] on div "Richwood Handyman Group of Companies" at bounding box center [468, 148] width 838 height 234
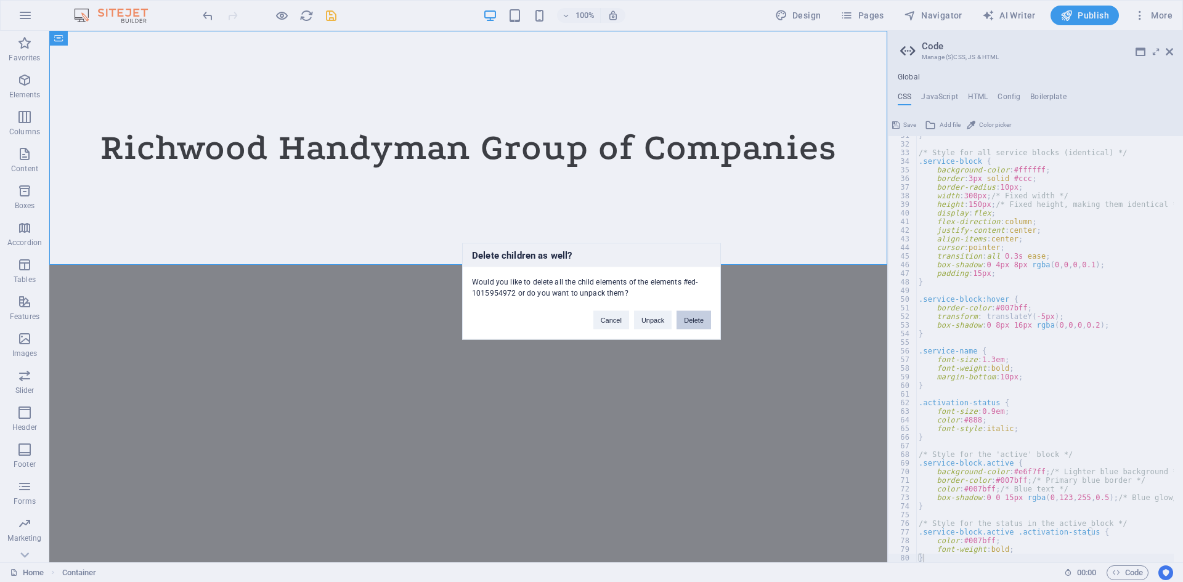
click at [698, 323] on button "Delete" at bounding box center [693, 320] width 35 height 18
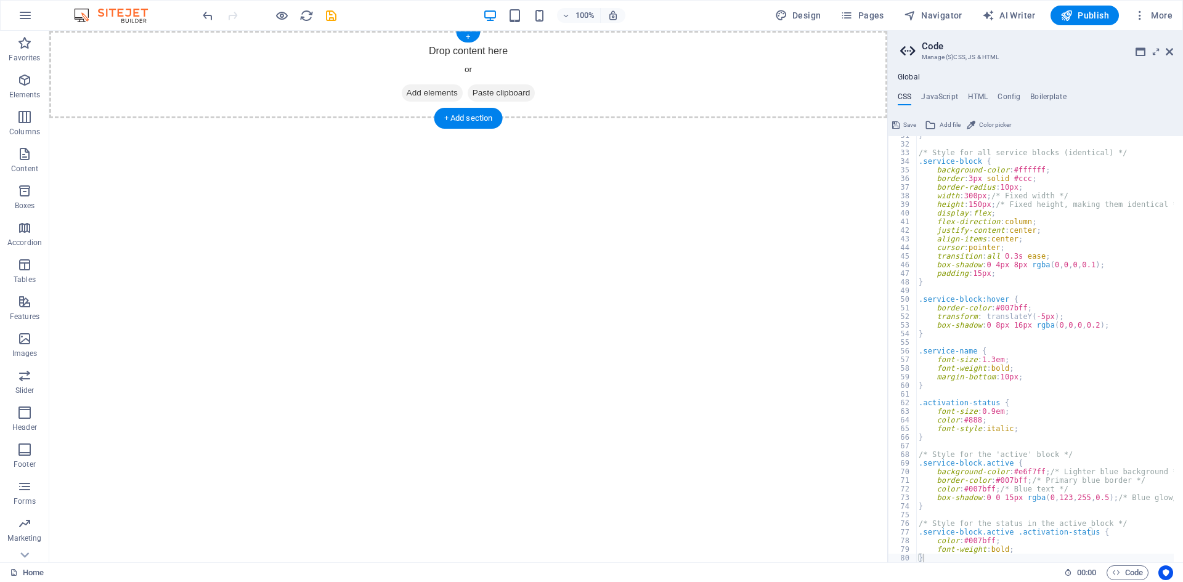
click at [554, 58] on div "Drop content here or Add elements Paste clipboard" at bounding box center [468, 74] width 838 height 87
click at [978, 92] on h4 "HTML" at bounding box center [978, 99] width 20 height 14
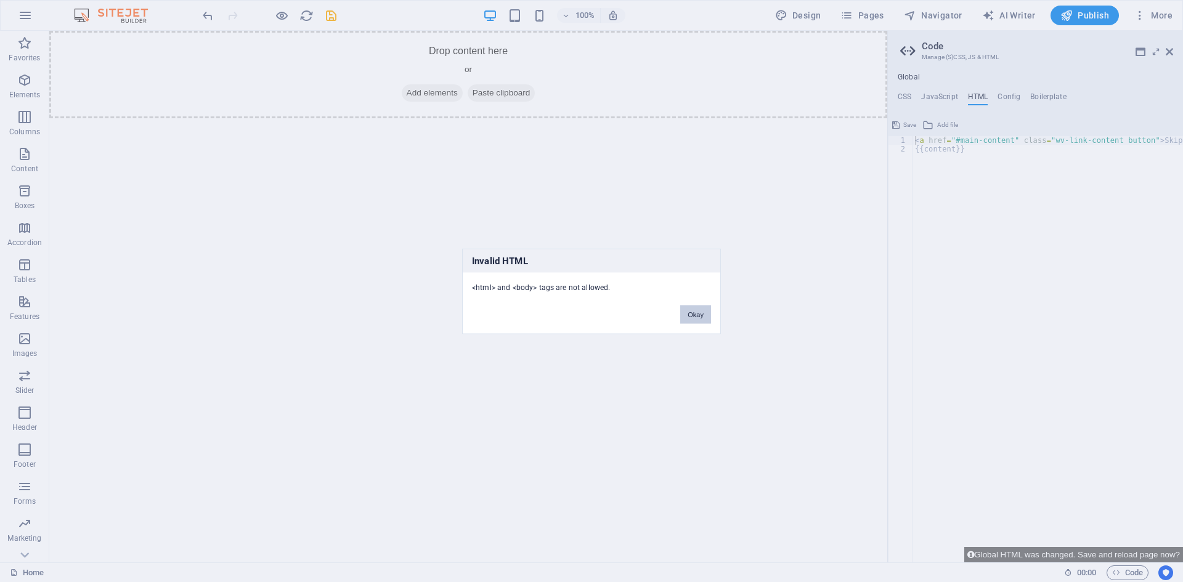
click at [699, 314] on button "Okay" at bounding box center [695, 314] width 31 height 18
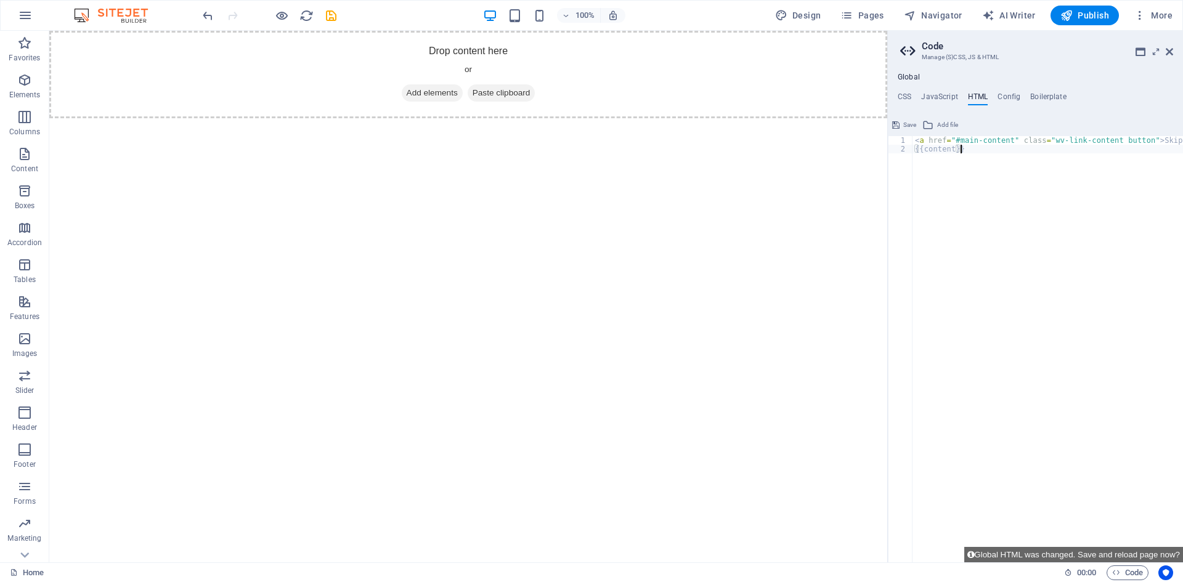
paste textarea "<a href="#main-content" class="wv-link-content button">Skip to main content</a>"
type textarea "<a href="#main-content" class="wv-link-content button">Skip to main content</a>"
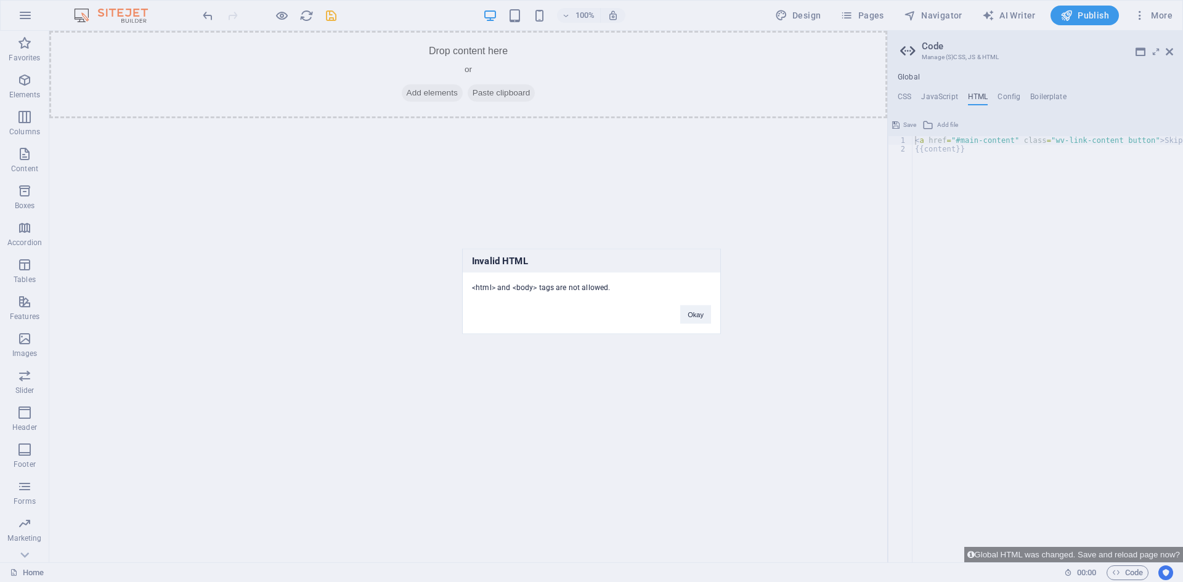
click at [771, 246] on div "Invalid HTML <html> and <body> tags are not allowed. Okay" at bounding box center [591, 291] width 1183 height 582
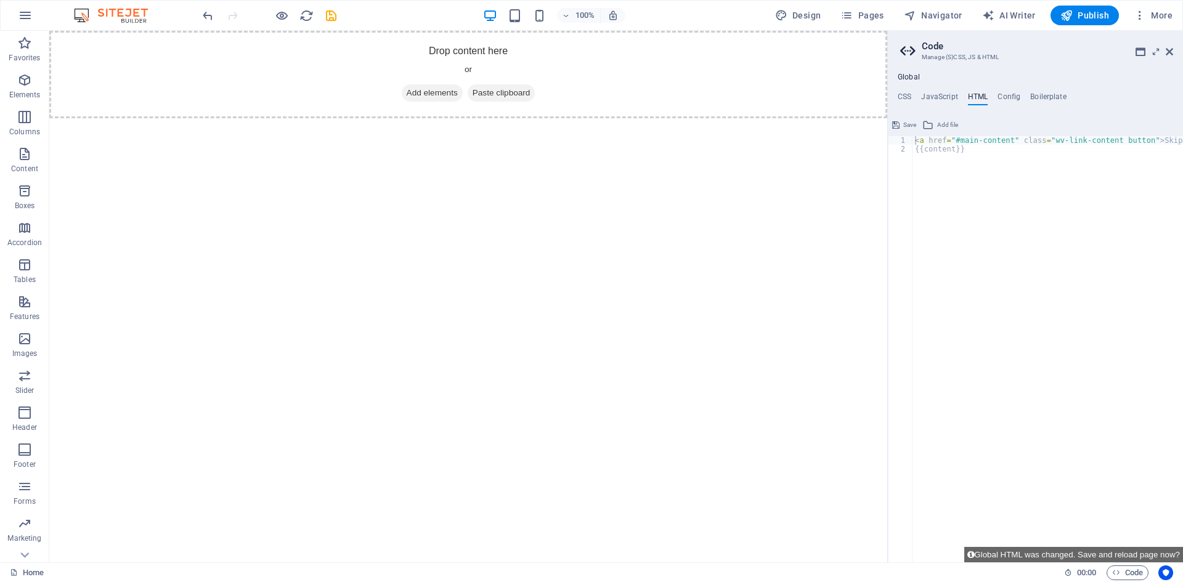
click at [1015, 91] on div "Global CSS JavaScript HTML Config Boilerplate } 31 32 33 34 35 36 37 38 39 40 4…" at bounding box center [1035, 318] width 295 height 490
click at [1004, 100] on h4 "Config" at bounding box center [1008, 99] width 23 height 14
type textarea "$color-background: #ffffff;"
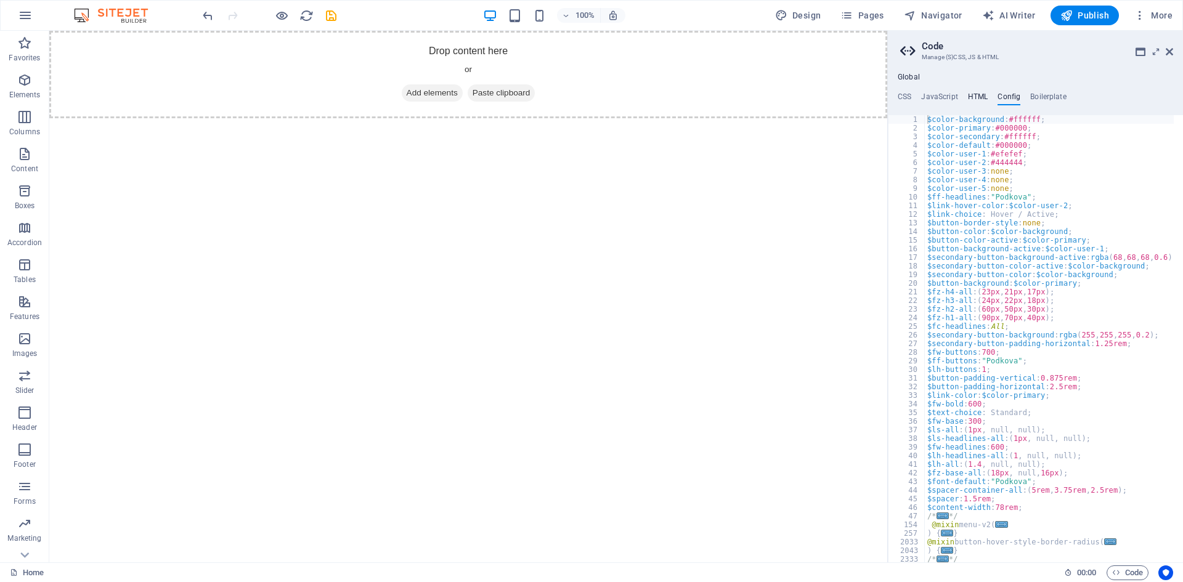
click at [977, 99] on h4 "HTML" at bounding box center [978, 99] width 20 height 14
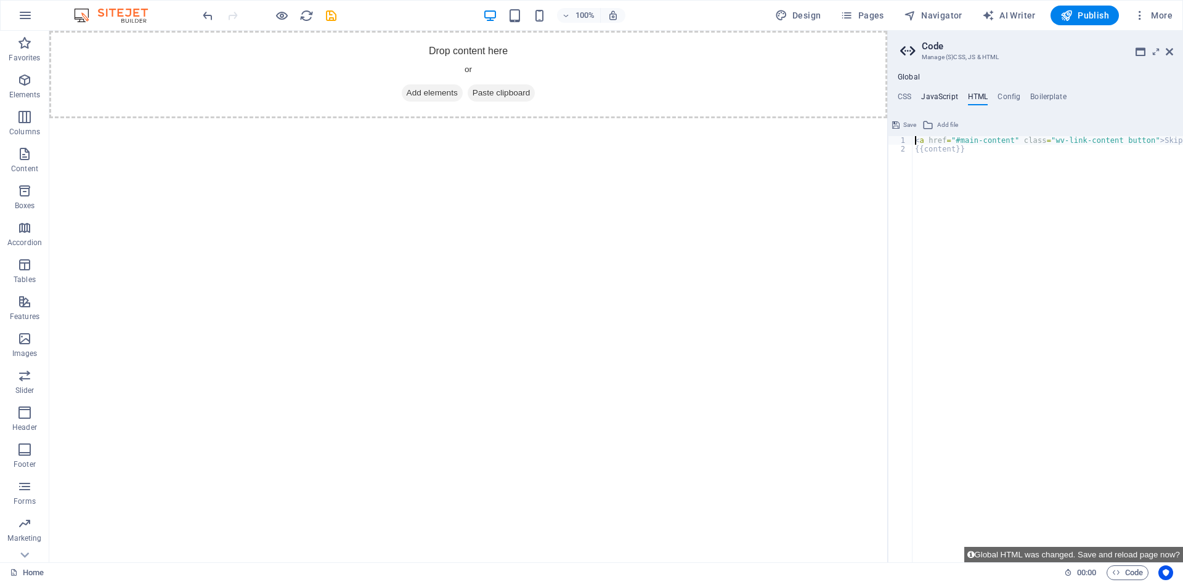
click at [943, 99] on h4 "JavaScript" at bounding box center [939, 99] width 36 height 14
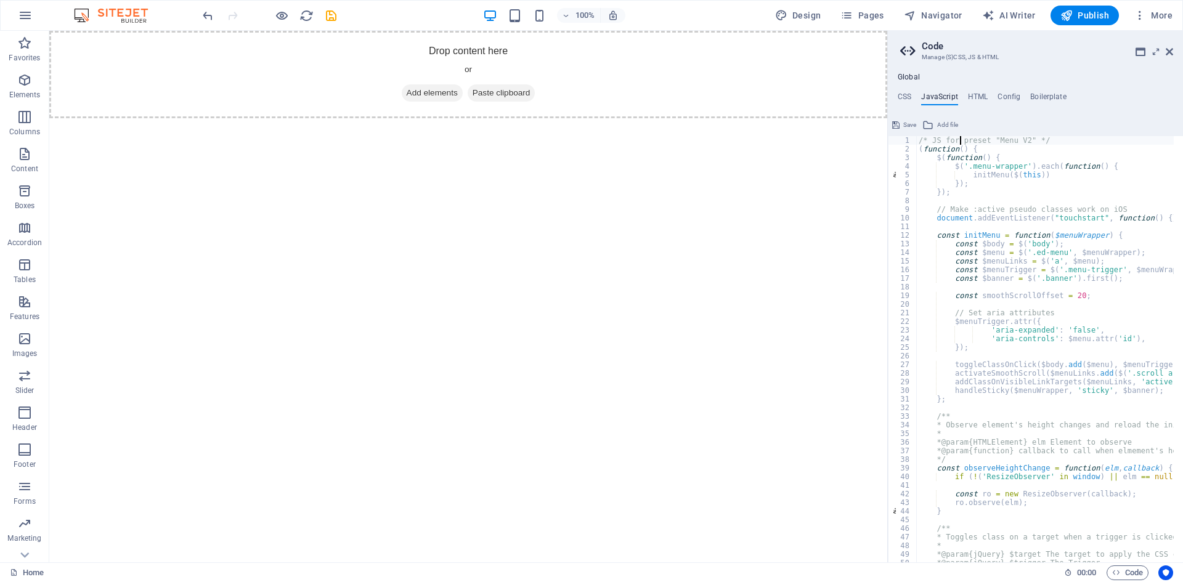
paste textarea "});"
type textarea "});preset "Menu V2" */"
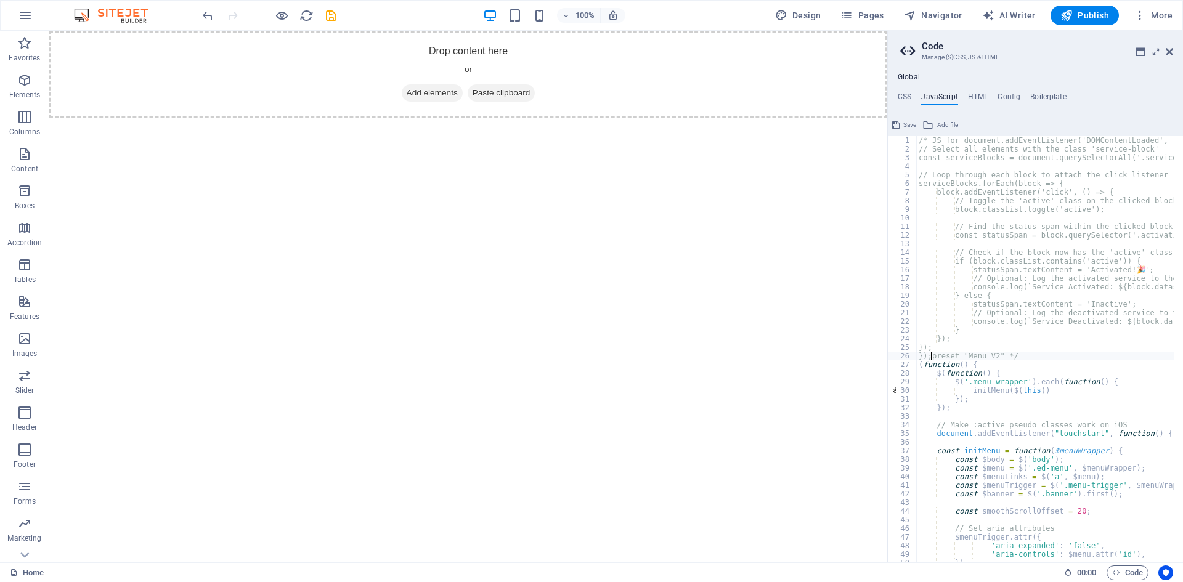
click at [761, 118] on html "Skip to main content Drop content here or Add elements Paste clipboard" at bounding box center [468, 74] width 838 height 87
click at [982, 94] on h4 "HTML" at bounding box center [978, 99] width 20 height 14
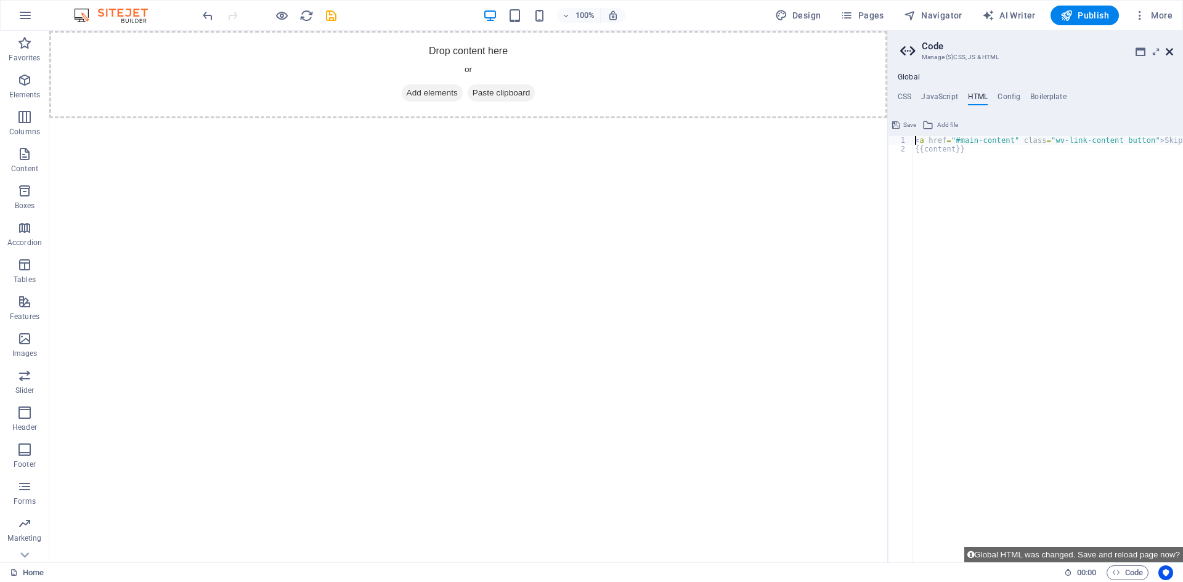
click at [1167, 53] on icon at bounding box center [1169, 52] width 7 height 10
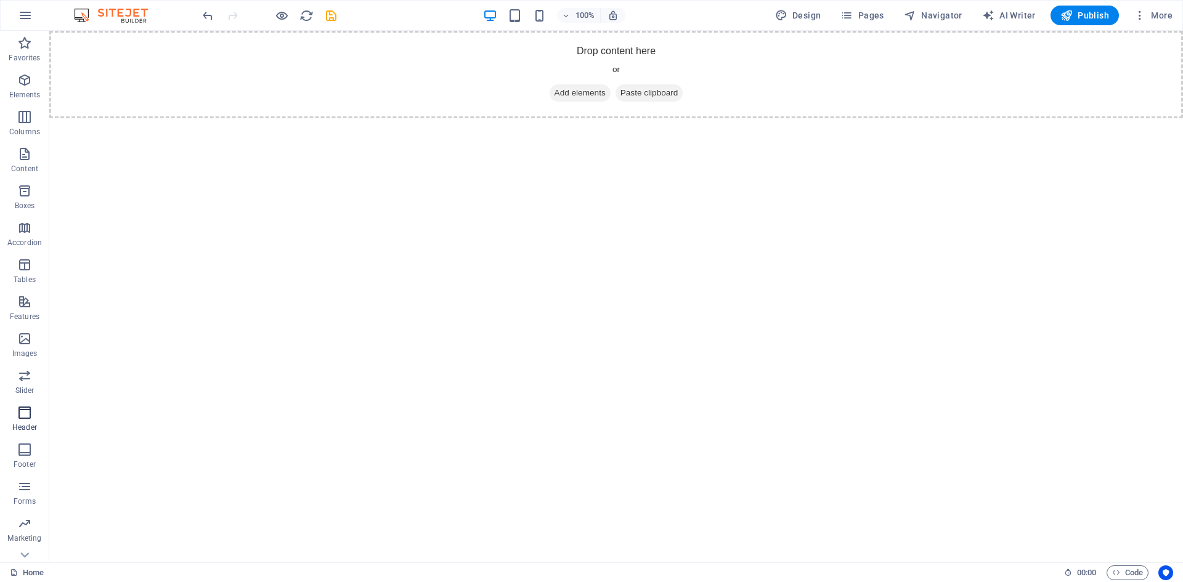
scroll to position [23, 0]
click at [30, 14] on icon "button" at bounding box center [25, 15] width 15 height 15
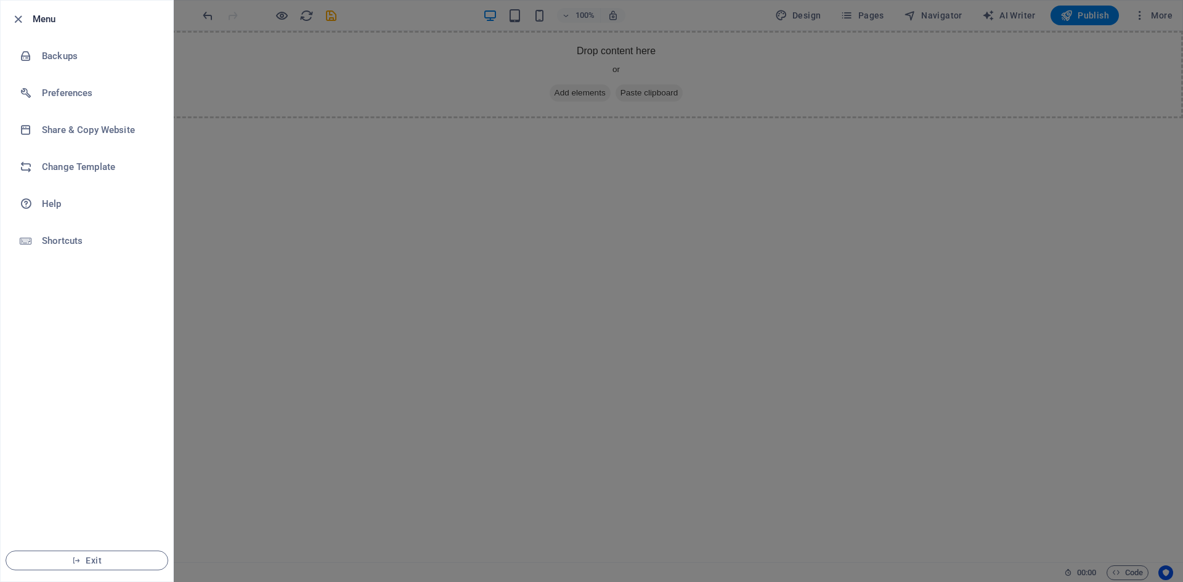
click at [305, 250] on div at bounding box center [591, 291] width 1183 height 582
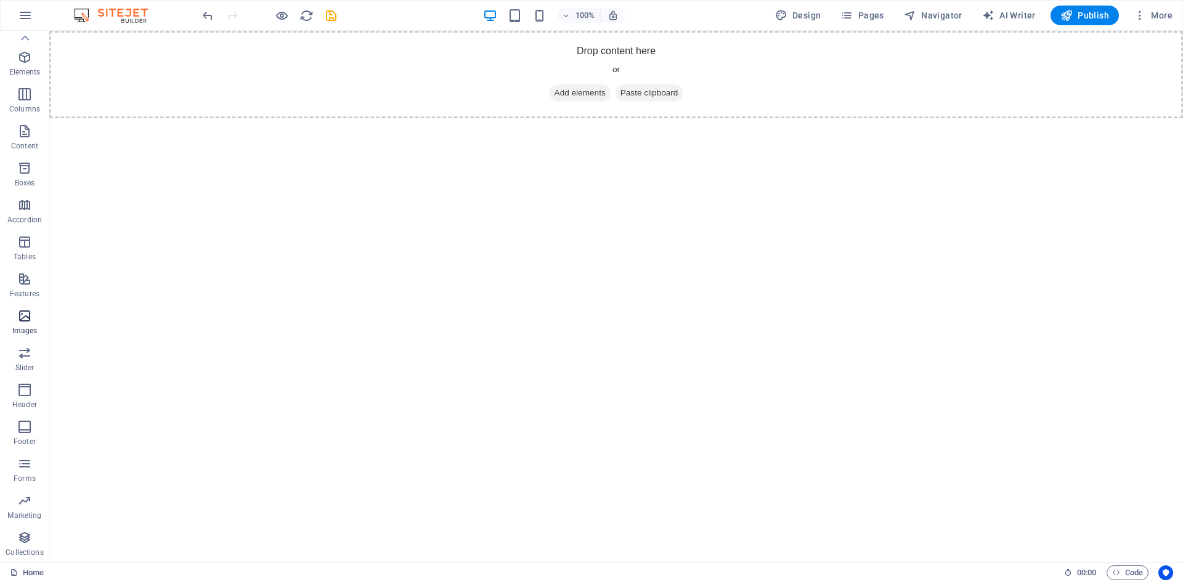
drag, startPoint x: 34, startPoint y: 318, endPoint x: 22, endPoint y: 277, distance: 42.5
click at [34, 318] on span "Images" at bounding box center [24, 324] width 49 height 30
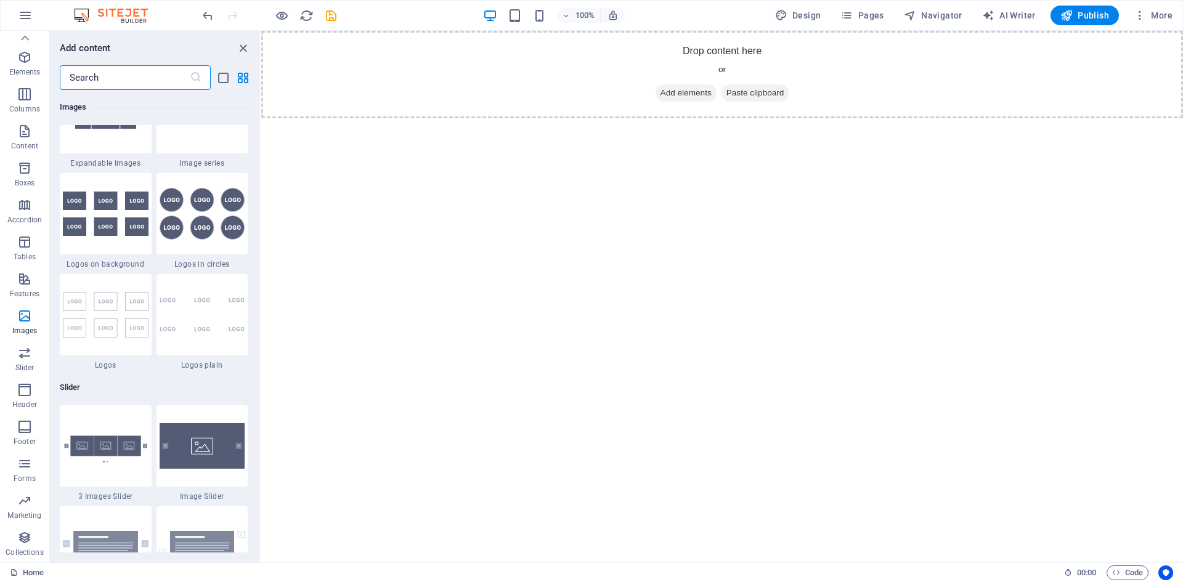
scroll to position [6678, 0]
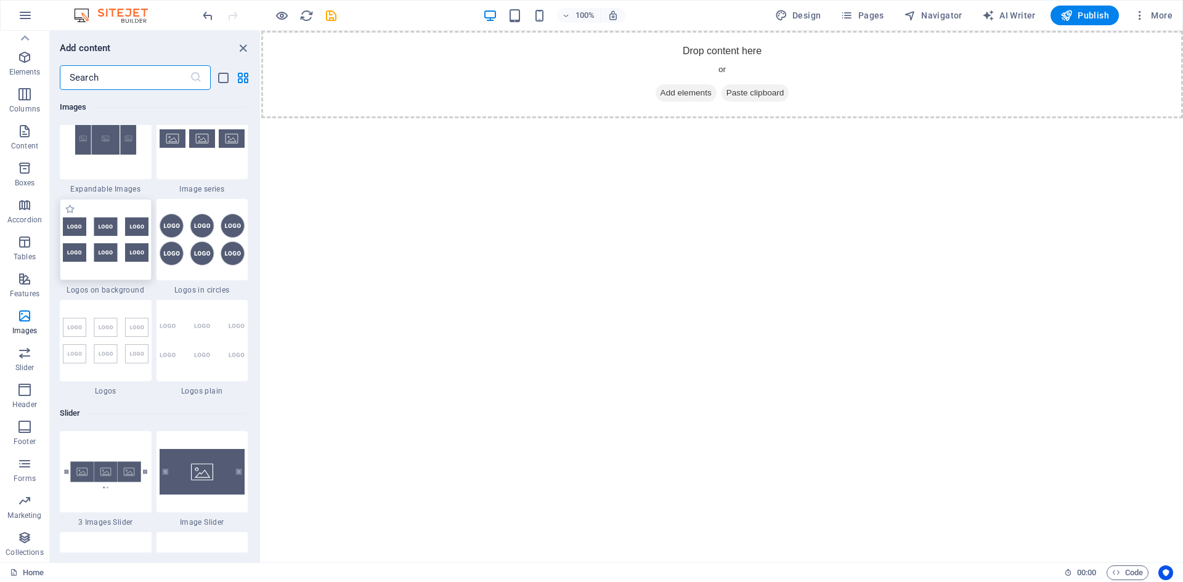
click at [109, 248] on img at bounding box center [106, 239] width 86 height 44
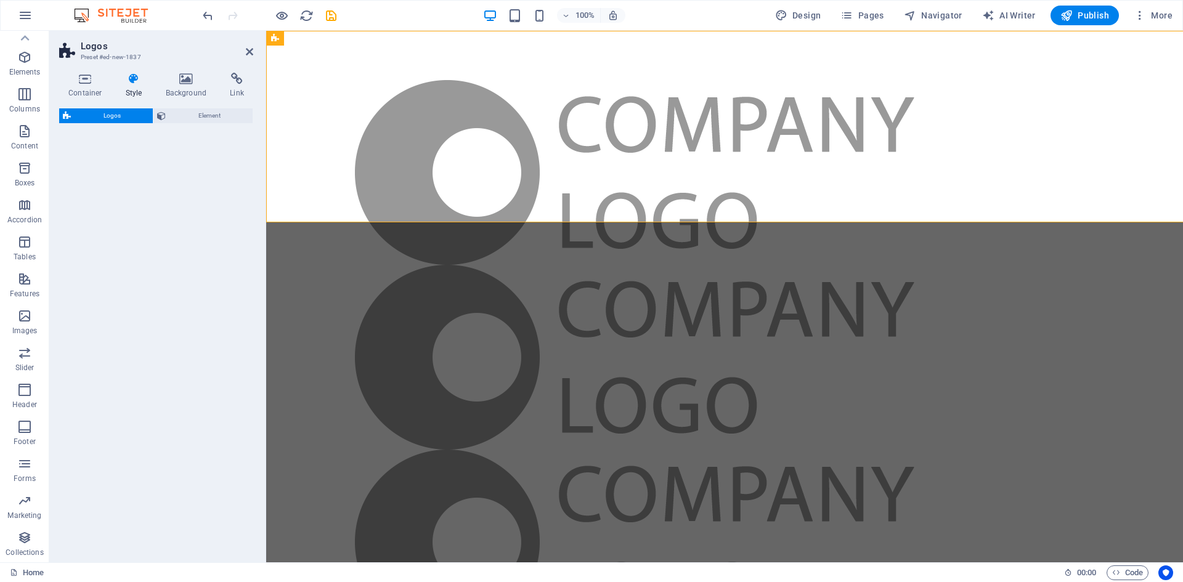
select select "rem"
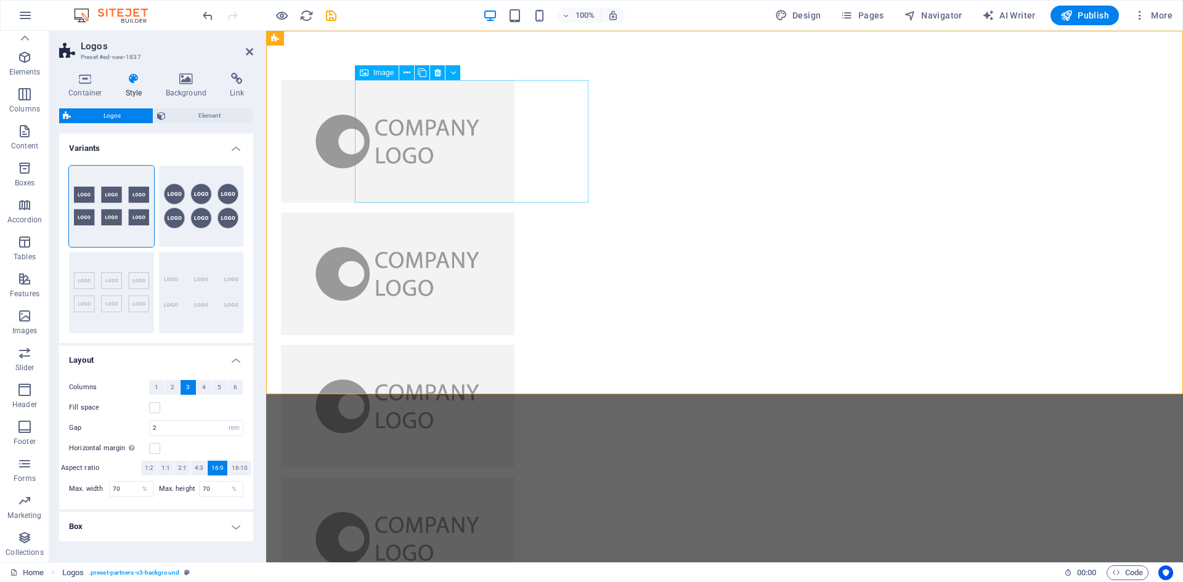
click at [436, 116] on figure at bounding box center [397, 141] width 233 height 123
click at [455, 75] on icon at bounding box center [453, 73] width 6 height 13
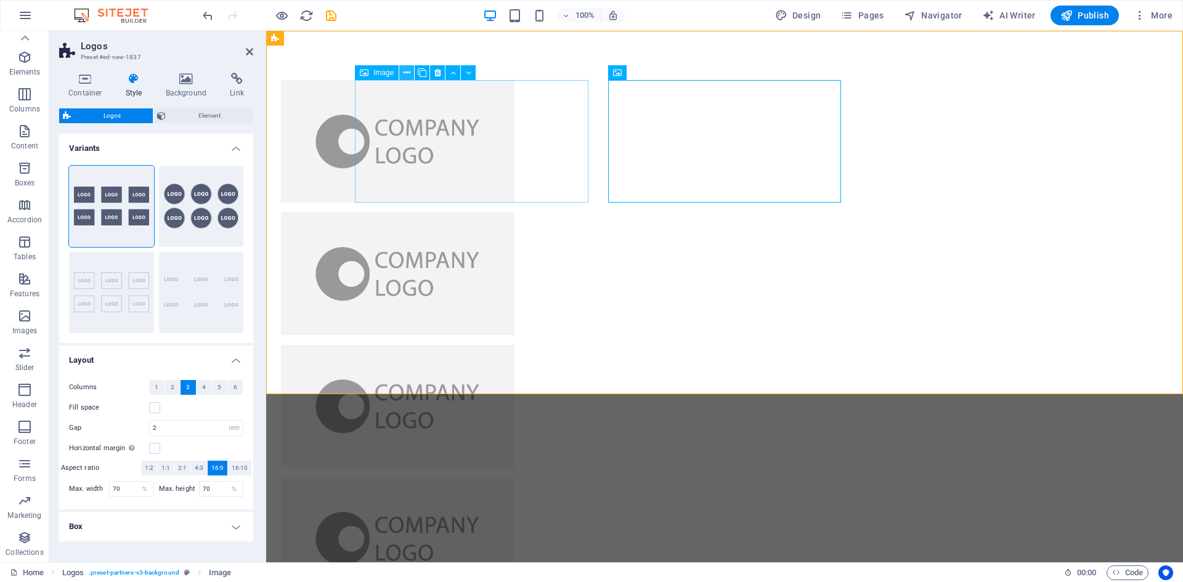
click at [410, 74] on icon at bounding box center [407, 73] width 7 height 13
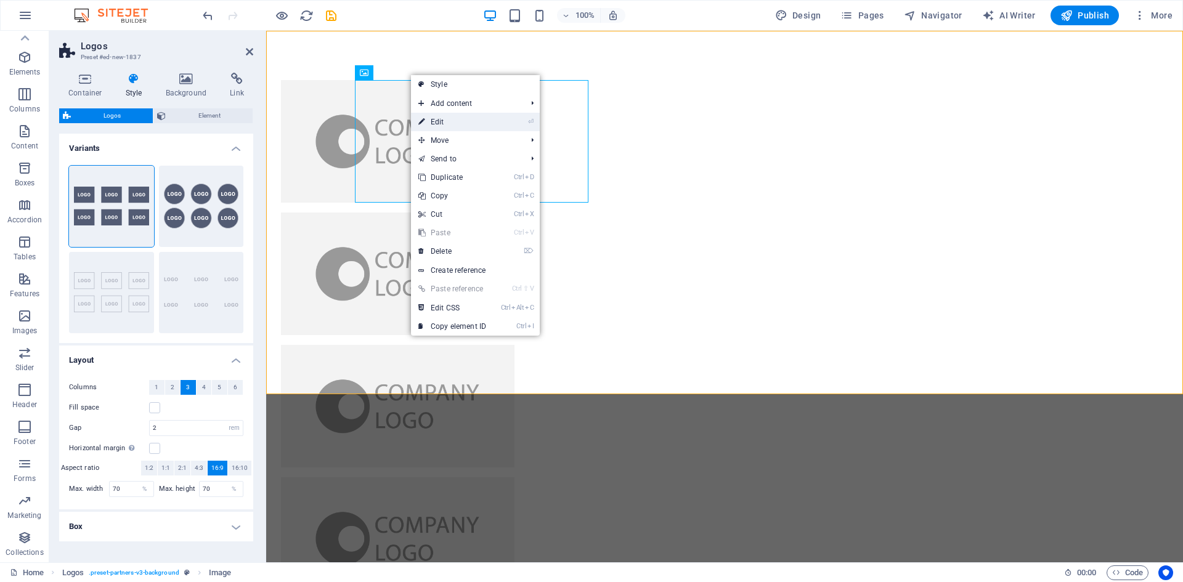
click at [444, 124] on link "⏎ Edit" at bounding box center [452, 122] width 83 height 18
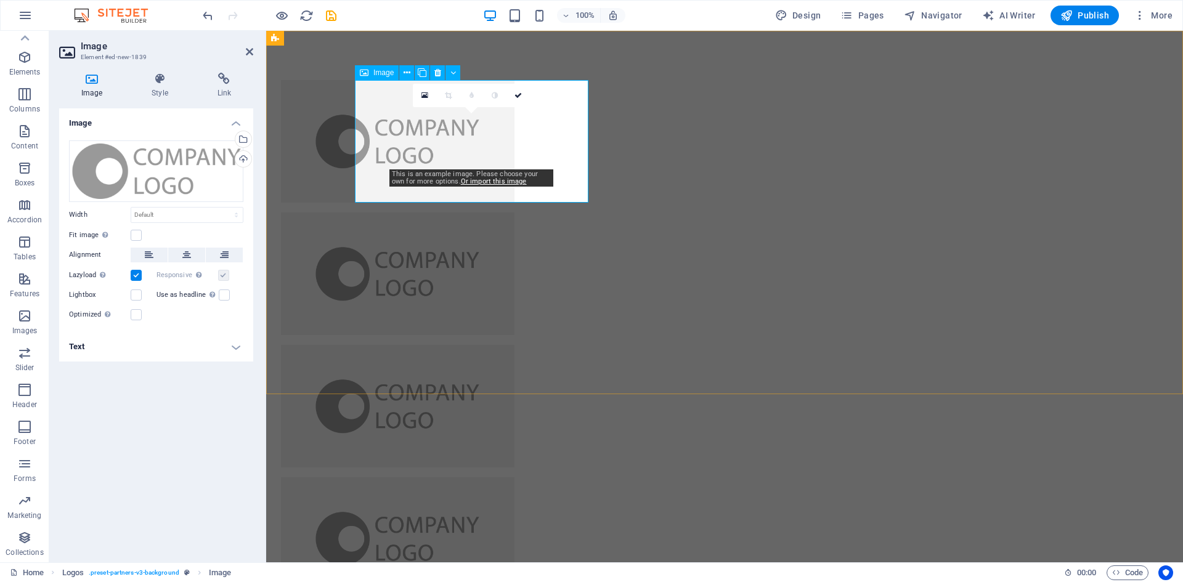
click at [514, 145] on figure at bounding box center [397, 141] width 233 height 123
click at [514, 115] on figure at bounding box center [397, 141] width 233 height 123
click at [235, 348] on h4 "Text" at bounding box center [156, 347] width 194 height 30
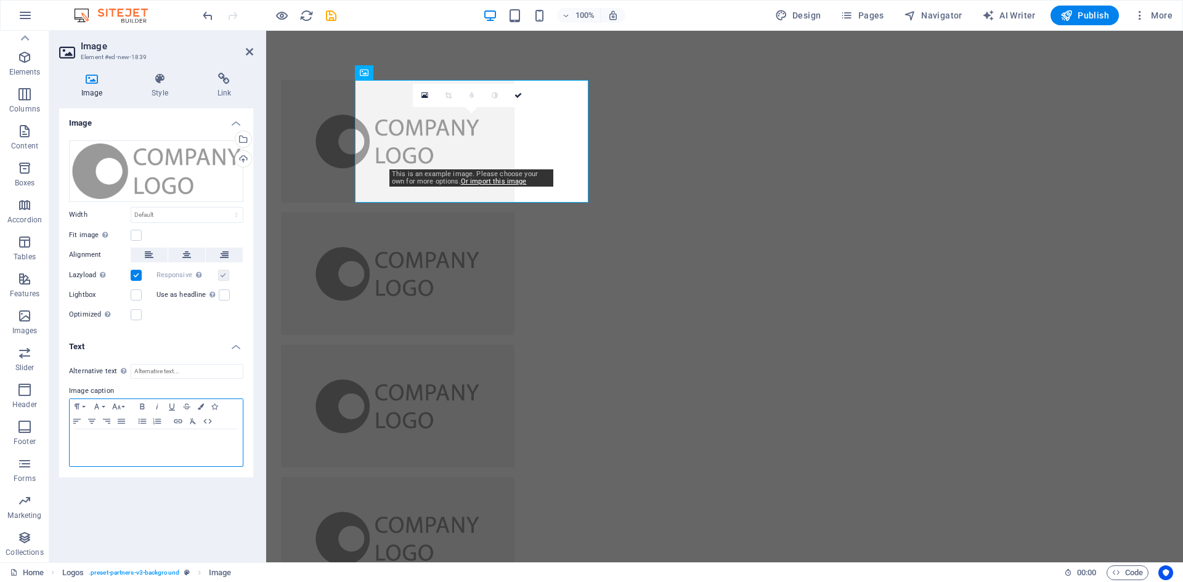
click at [166, 445] on p at bounding box center [156, 441] width 161 height 11
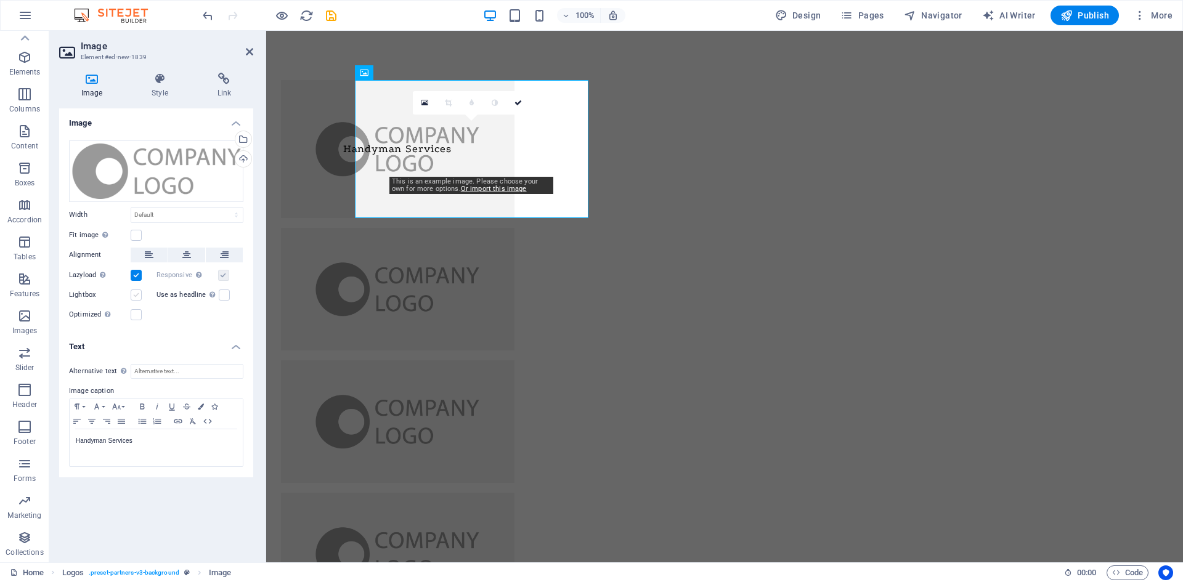
click at [139, 298] on label at bounding box center [136, 295] width 11 height 11
click at [0, 0] on input "Lightbox" at bounding box center [0, 0] width 0 height 0
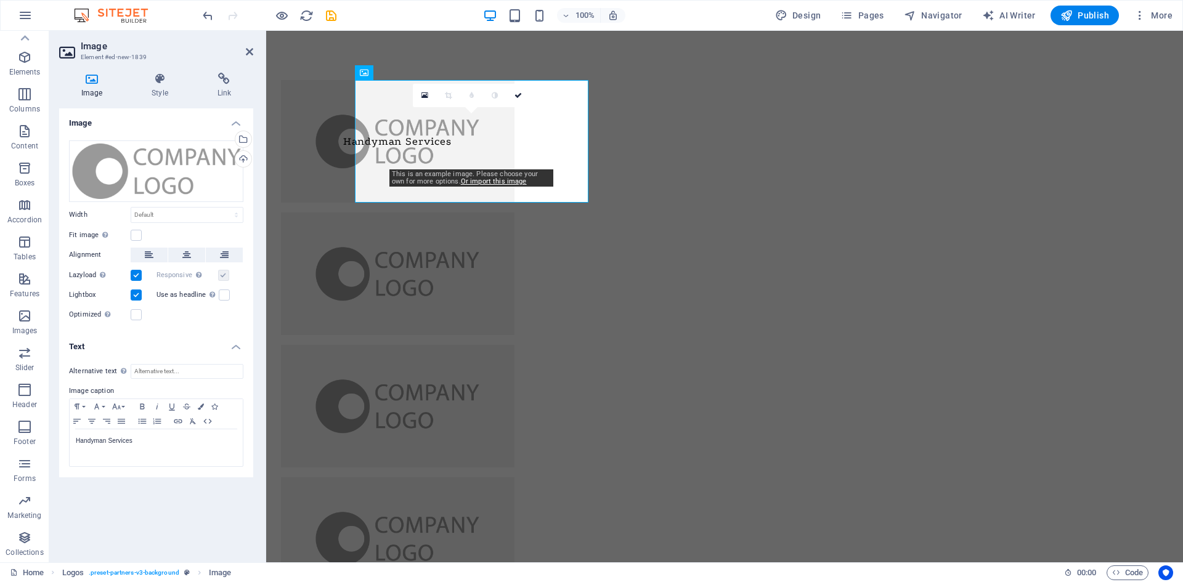
click at [139, 294] on label at bounding box center [136, 295] width 11 height 11
click at [0, 0] on input "Lightbox" at bounding box center [0, 0] width 0 height 0
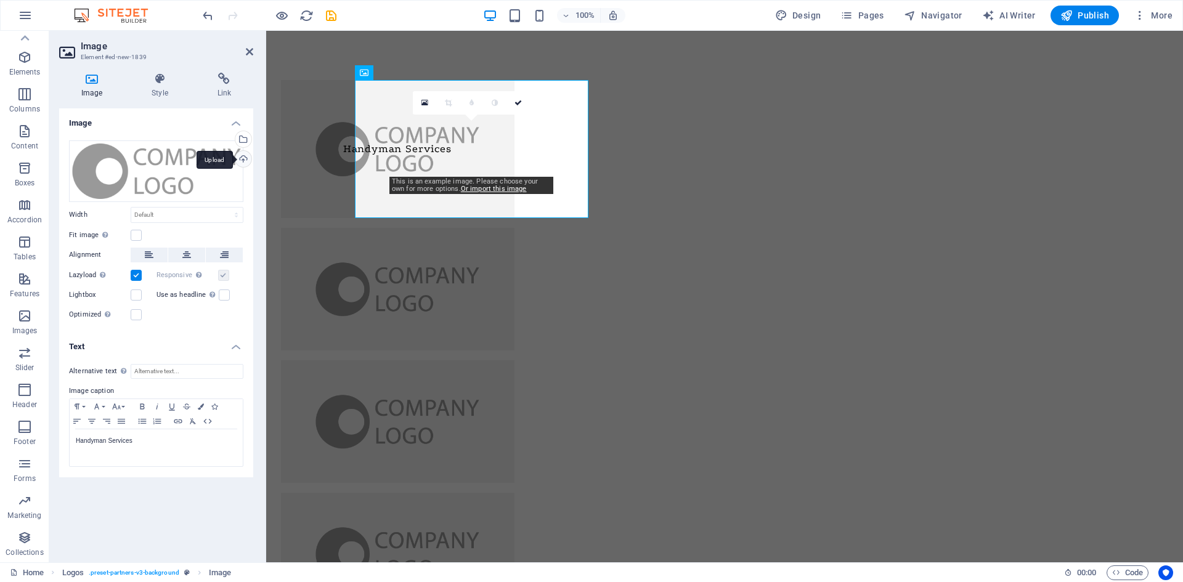
click at [243, 161] on div "Upload" at bounding box center [242, 160] width 18 height 18
click at [514, 228] on figure at bounding box center [397, 289] width 233 height 123
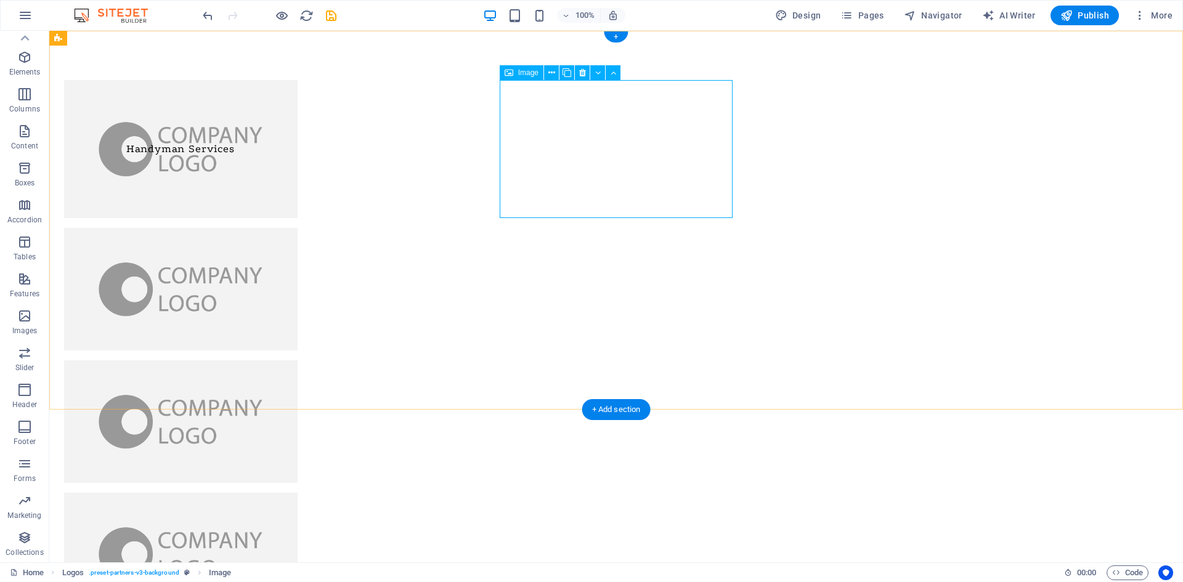
click at [298, 228] on figure at bounding box center [180, 289] width 233 height 123
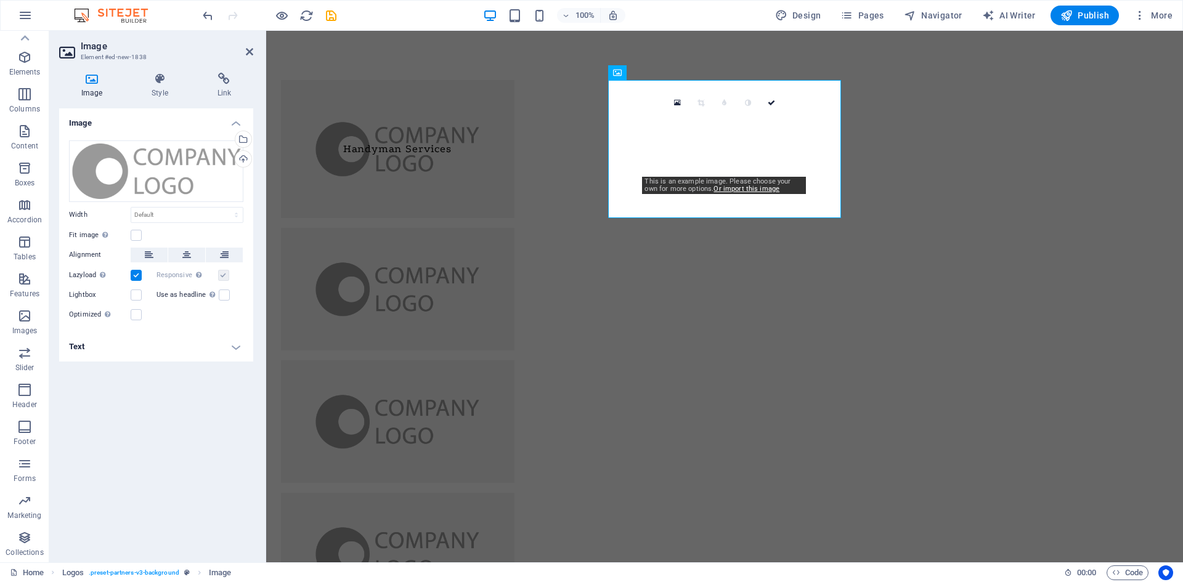
click at [141, 346] on h4 "Text" at bounding box center [156, 347] width 194 height 30
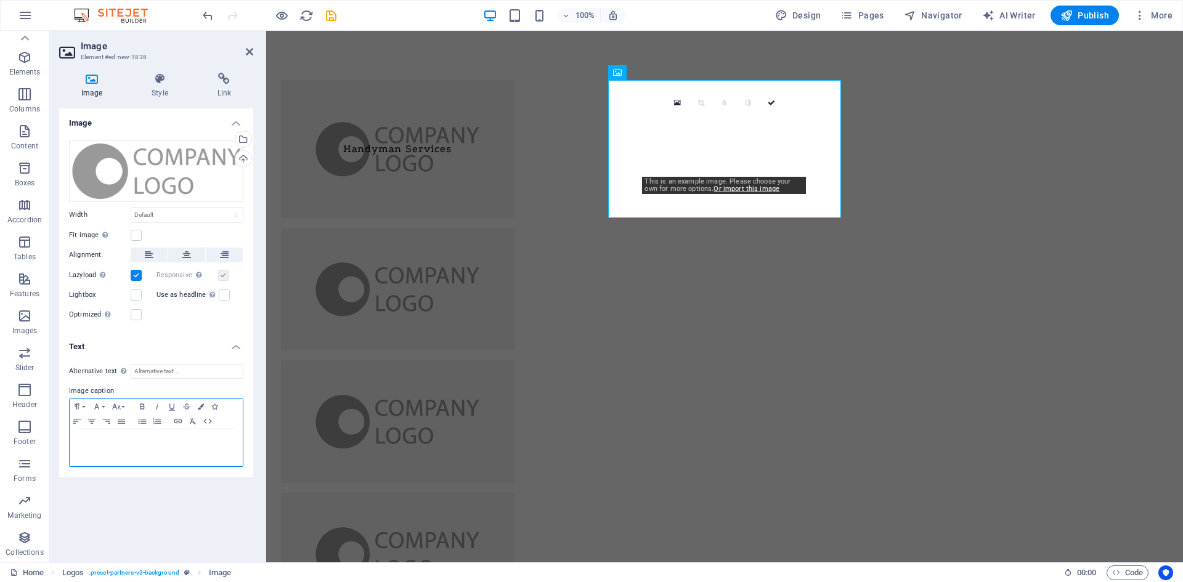
click at [138, 452] on div at bounding box center [156, 447] width 173 height 37
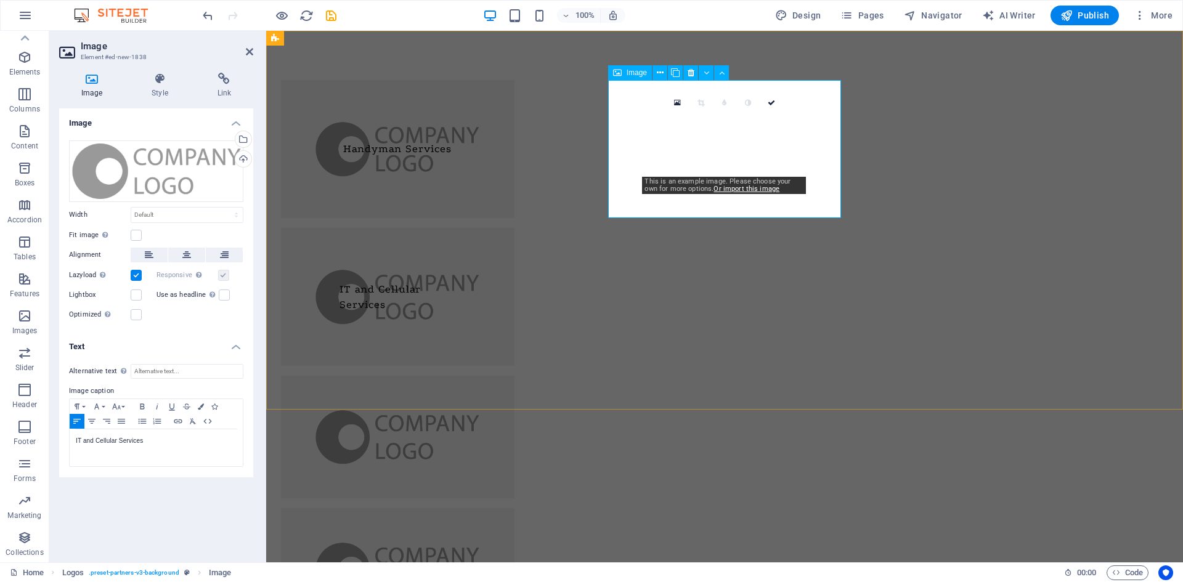
click at [514, 228] on figure "IT and Cellular Services" at bounding box center [397, 297] width 233 height 138
click at [94, 439] on p "IT and Cellular Services" at bounding box center [156, 441] width 161 height 11
click at [89, 418] on icon "button" at bounding box center [91, 421] width 15 height 10
click at [137, 234] on label at bounding box center [136, 235] width 11 height 11
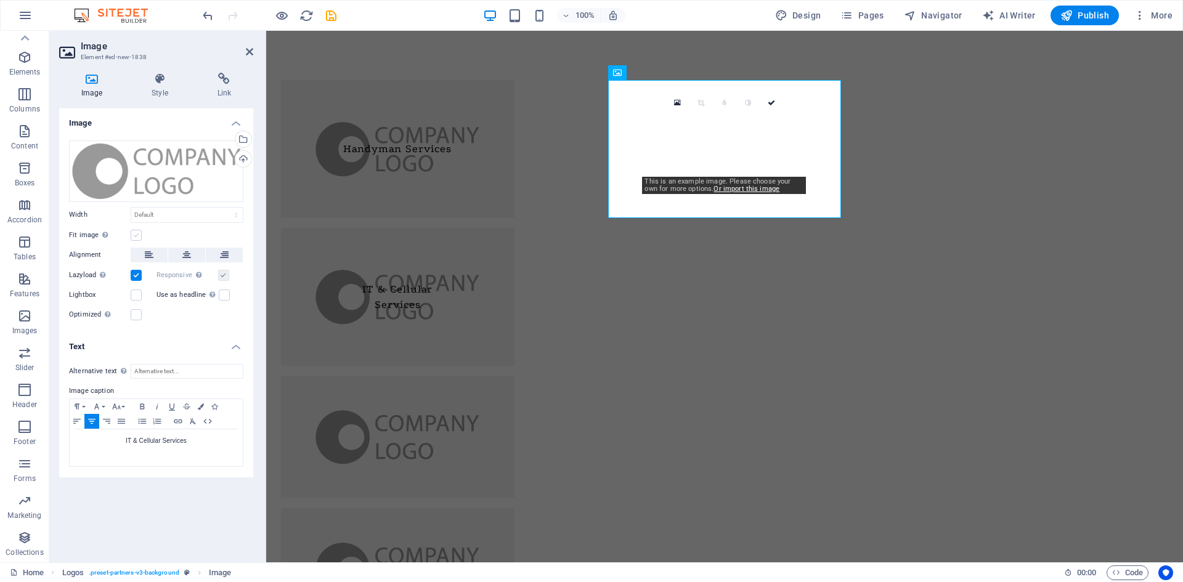
click at [0, 0] on input "Fit image Automatically fit image to a fixed width and height" at bounding box center [0, 0] width 0 height 0
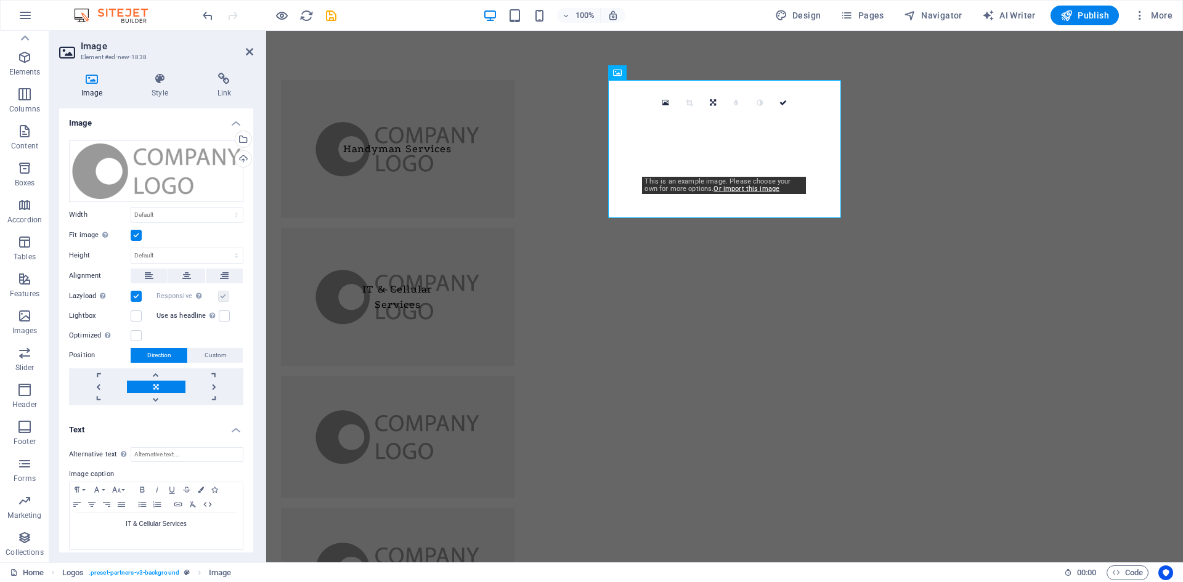
click at [137, 234] on label at bounding box center [136, 235] width 11 height 11
click at [0, 0] on input "Fit image Automatically fit image to a fixed width and height" at bounding box center [0, 0] width 0 height 0
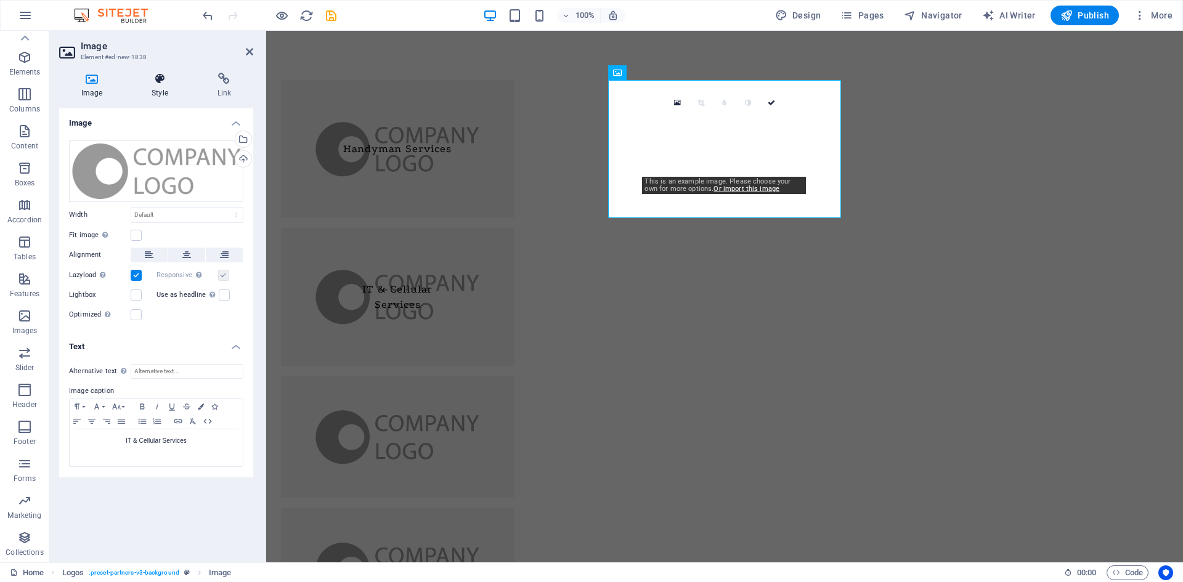
click at [160, 87] on h4 "Style" at bounding box center [161, 86] width 65 height 26
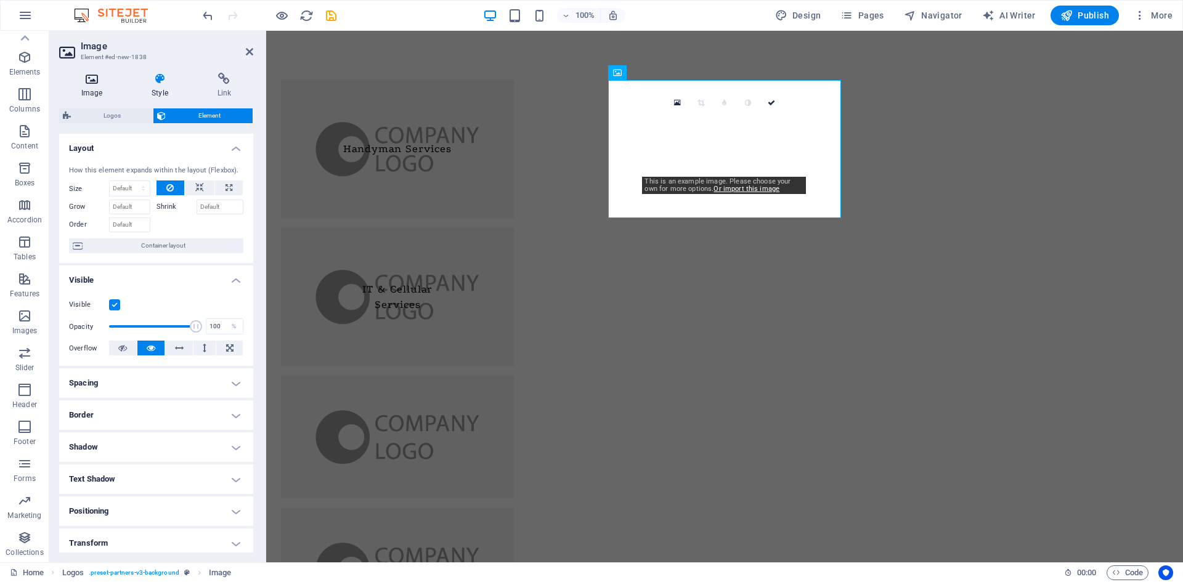
click at [83, 83] on icon at bounding box center [91, 79] width 65 height 12
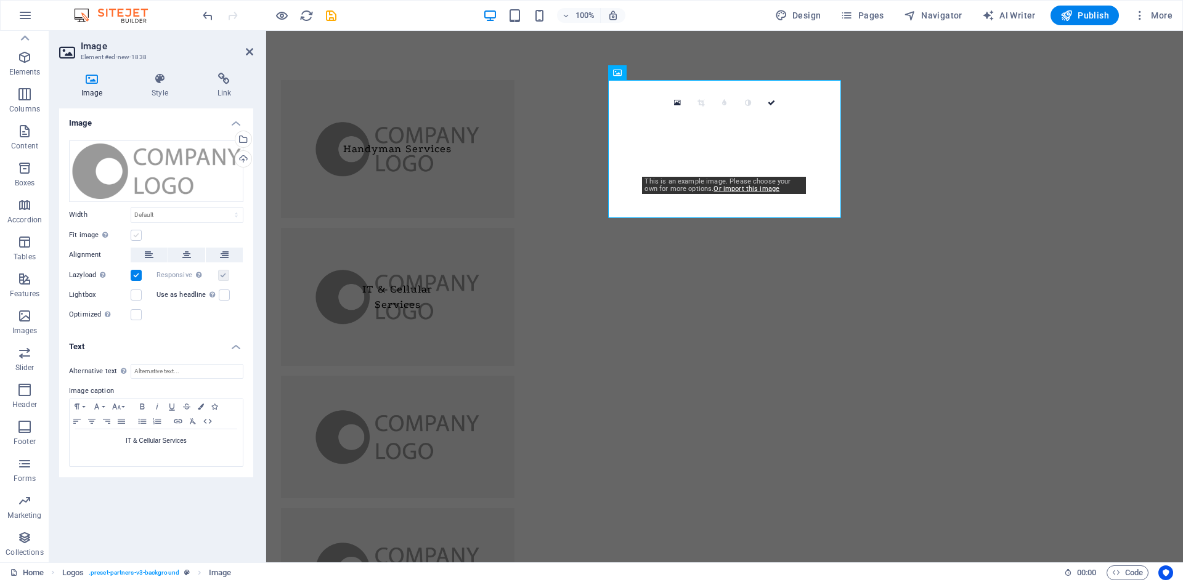
click at [136, 233] on label at bounding box center [136, 235] width 11 height 11
click at [0, 0] on input "Fit image Automatically fit image to a fixed width and height" at bounding box center [0, 0] width 0 height 0
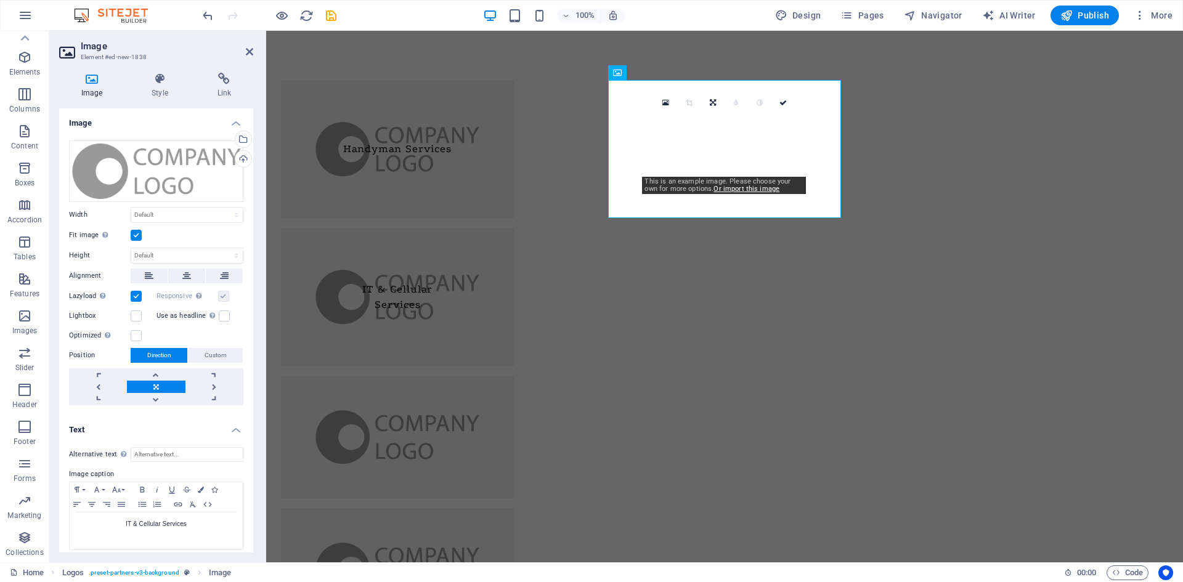
click at [135, 233] on label at bounding box center [136, 235] width 11 height 11
click at [0, 0] on input "Fit image Automatically fit image to a fixed width and height" at bounding box center [0, 0] width 0 height 0
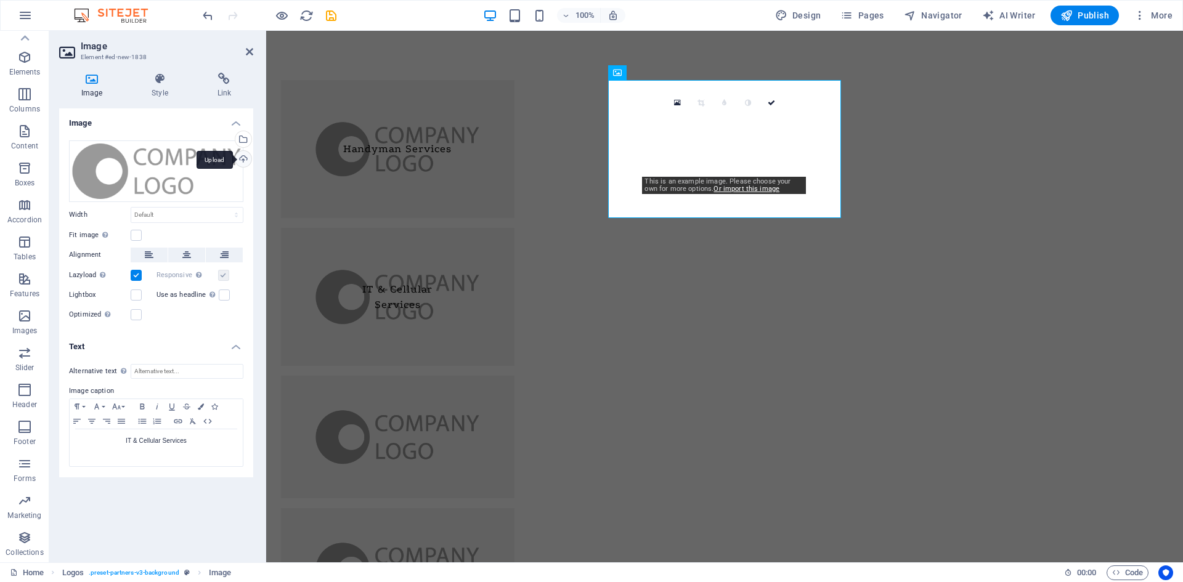
click at [242, 158] on div "Upload" at bounding box center [242, 160] width 18 height 18
click at [246, 142] on div "Select files from the file manager, stock photos, or upload file(s)" at bounding box center [242, 140] width 18 height 18
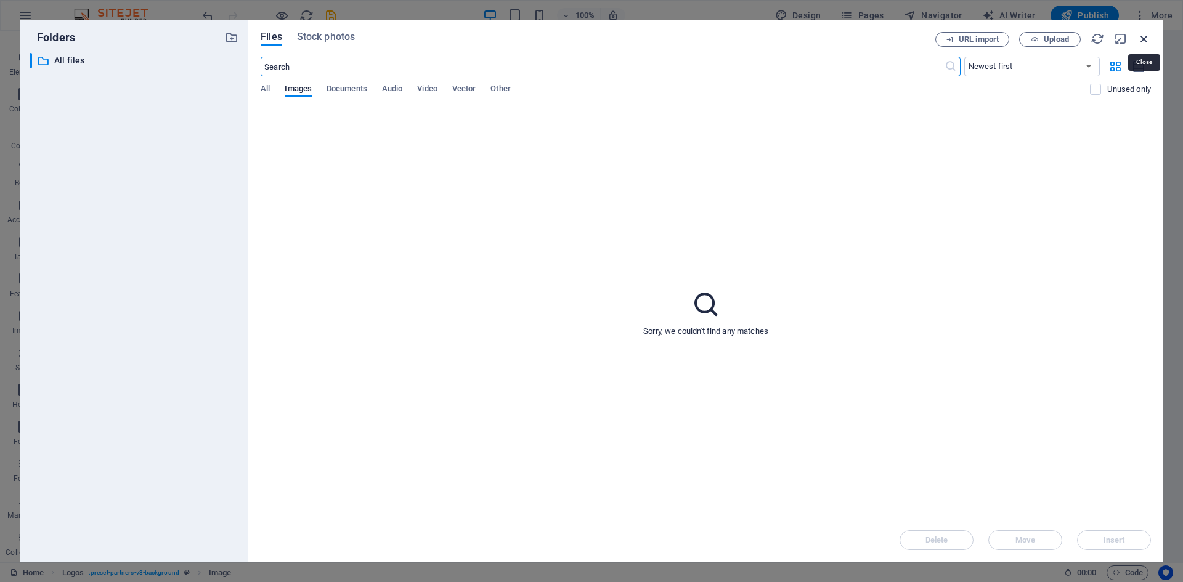
click at [1150, 34] on icon "button" at bounding box center [1144, 39] width 14 height 14
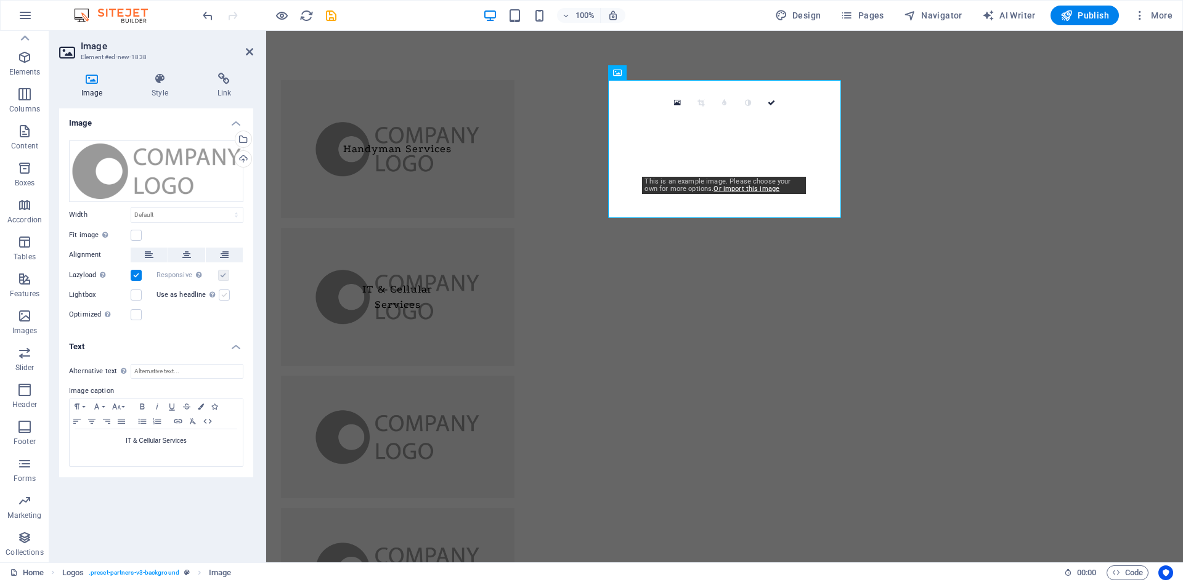
click at [221, 297] on label at bounding box center [224, 295] width 11 height 11
click at [0, 0] on input "Use as headline The image will be wrapped in an H1 headline tag. Useful for giv…" at bounding box center [0, 0] width 0 height 0
click at [221, 297] on label at bounding box center [224, 295] width 11 height 11
click at [0, 0] on input "Use as headline The image will be wrapped in an H1 headline tag. Useful for giv…" at bounding box center [0, 0] width 0 height 0
click at [222, 297] on label at bounding box center [224, 295] width 11 height 11
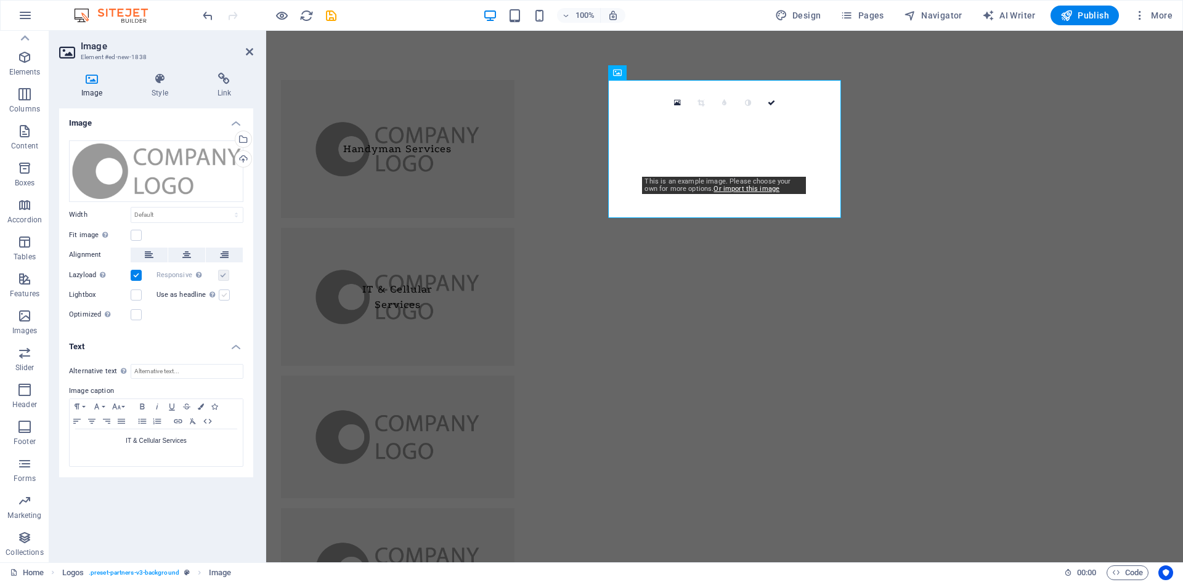
click at [0, 0] on input "Use as headline The image will be wrapped in an H1 headline tag. Useful for giv…" at bounding box center [0, 0] width 0 height 0
click at [222, 297] on label at bounding box center [224, 295] width 11 height 11
click at [0, 0] on input "Use as headline The image will be wrapped in an H1 headline tag. Useful for giv…" at bounding box center [0, 0] width 0 height 0
click at [187, 178] on div "Drag files here, click to choose files or select files from Files or our free s…" at bounding box center [156, 171] width 174 height 62
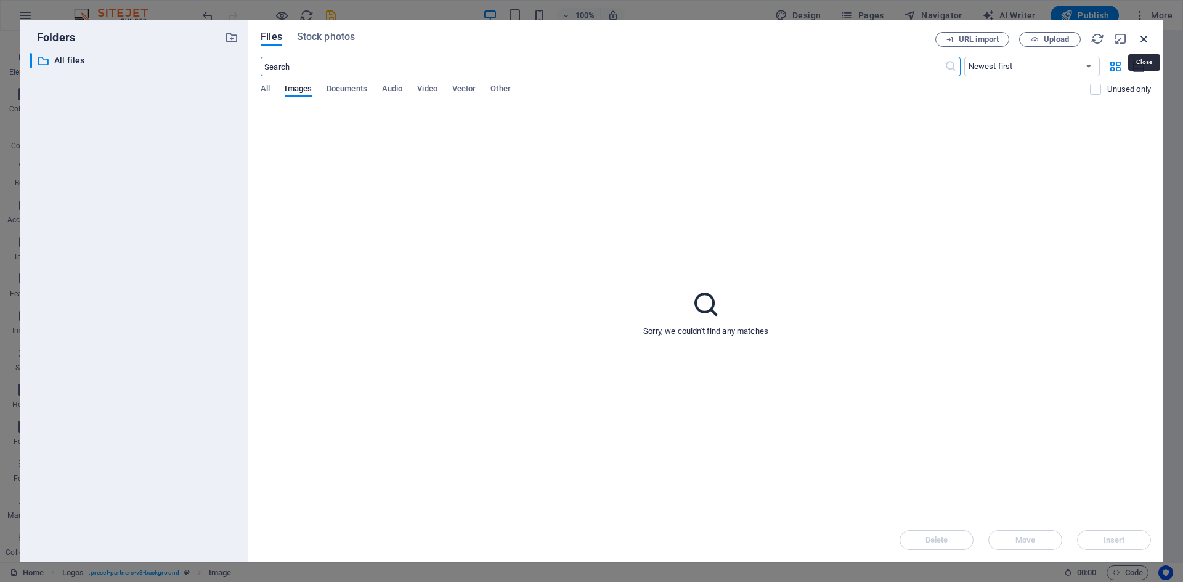
click at [1143, 35] on icon "button" at bounding box center [1144, 39] width 14 height 14
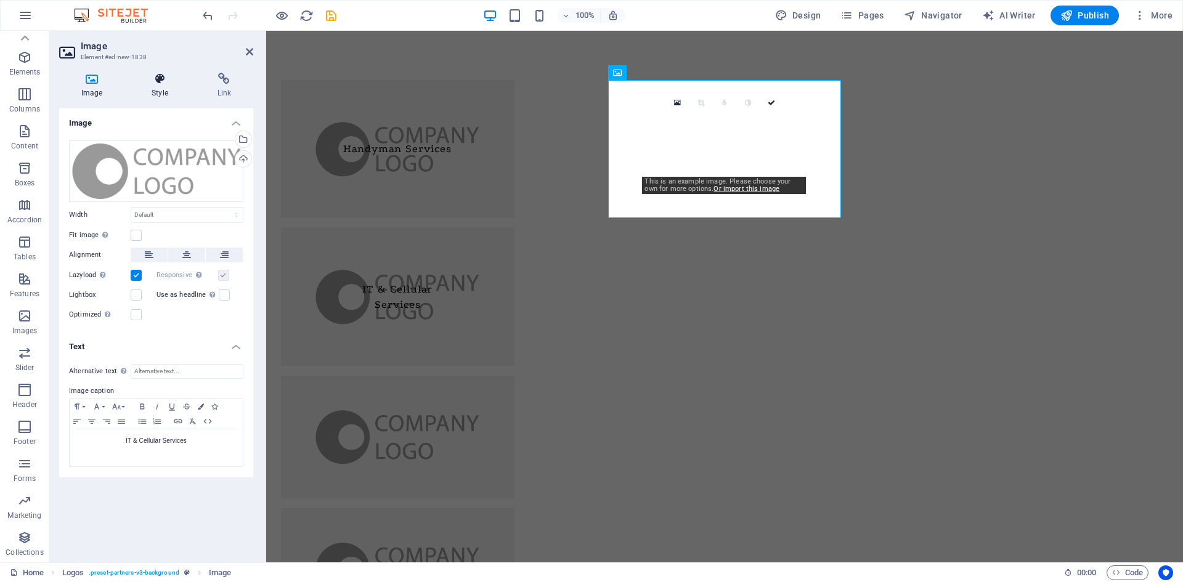
click at [156, 81] on icon at bounding box center [159, 79] width 60 height 12
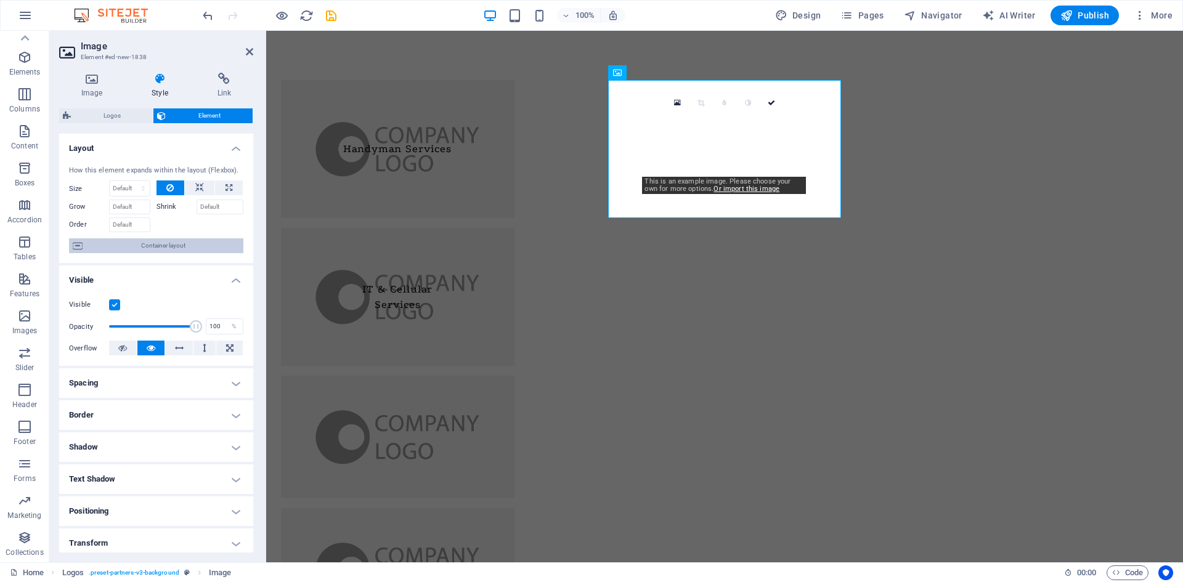
click at [166, 249] on span "Container layout" at bounding box center [162, 245] width 153 height 15
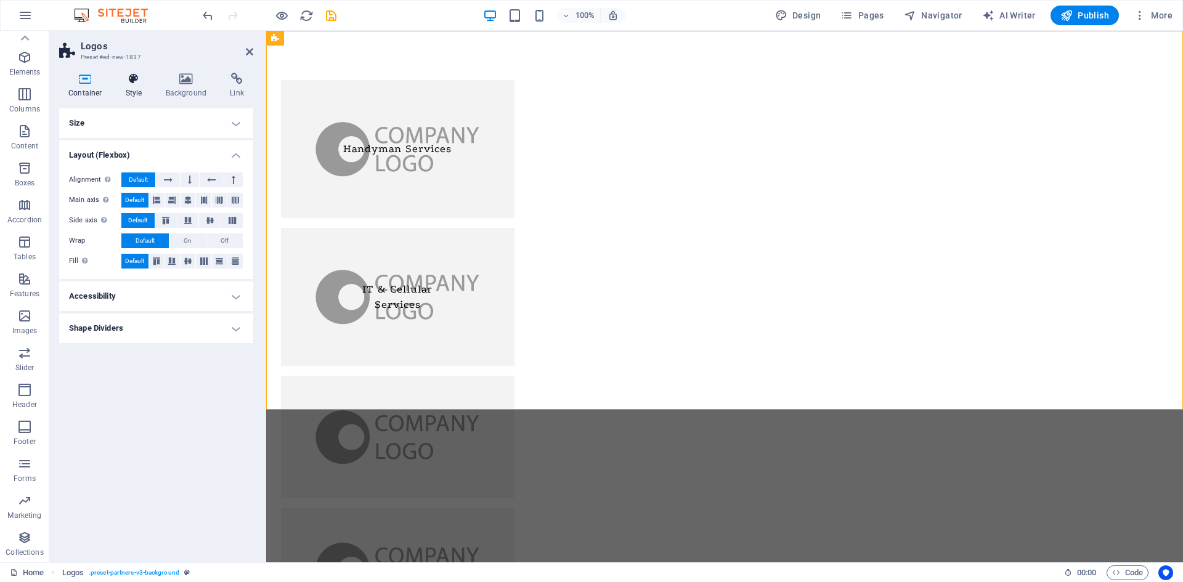
click at [134, 87] on h4 "Style" at bounding box center [136, 86] width 40 height 26
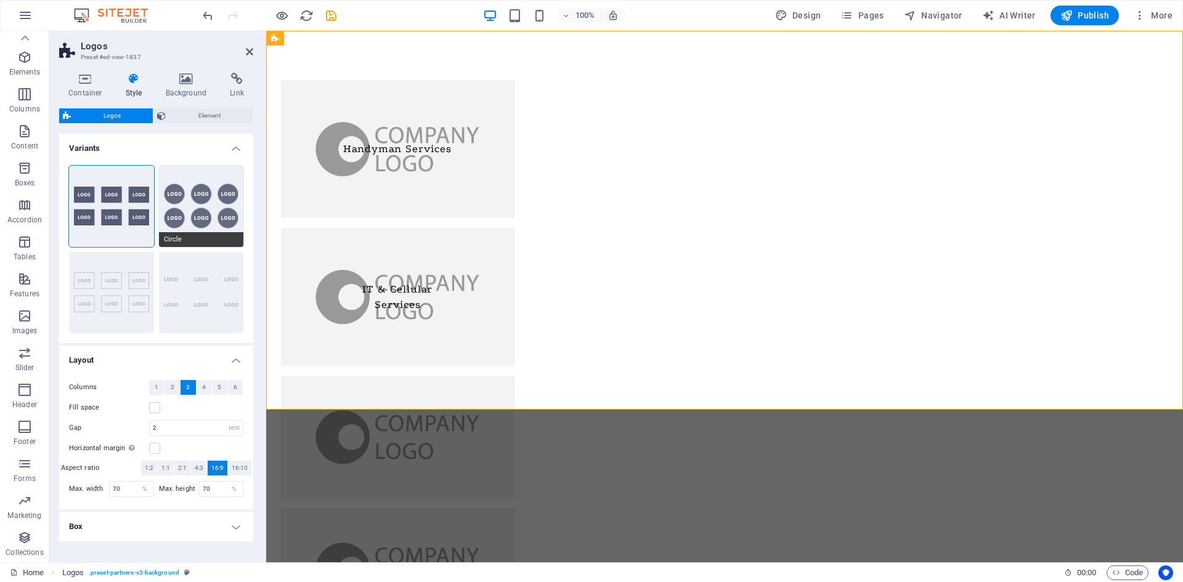
click at [199, 217] on button "Circle" at bounding box center [201, 206] width 85 height 81
type input "1"
type input "80"
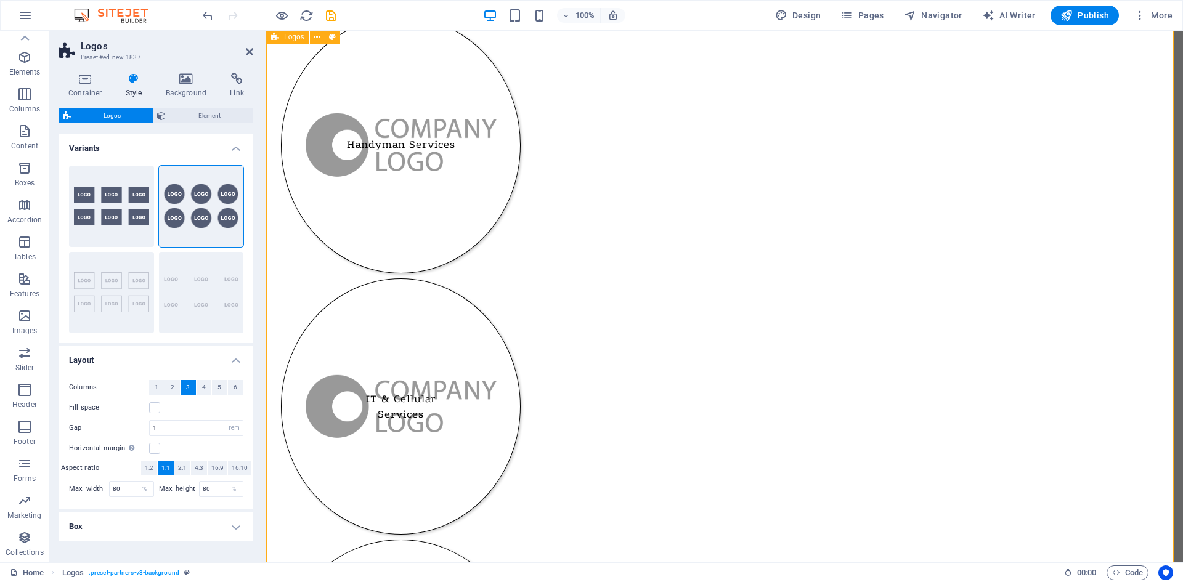
scroll to position [75, 0]
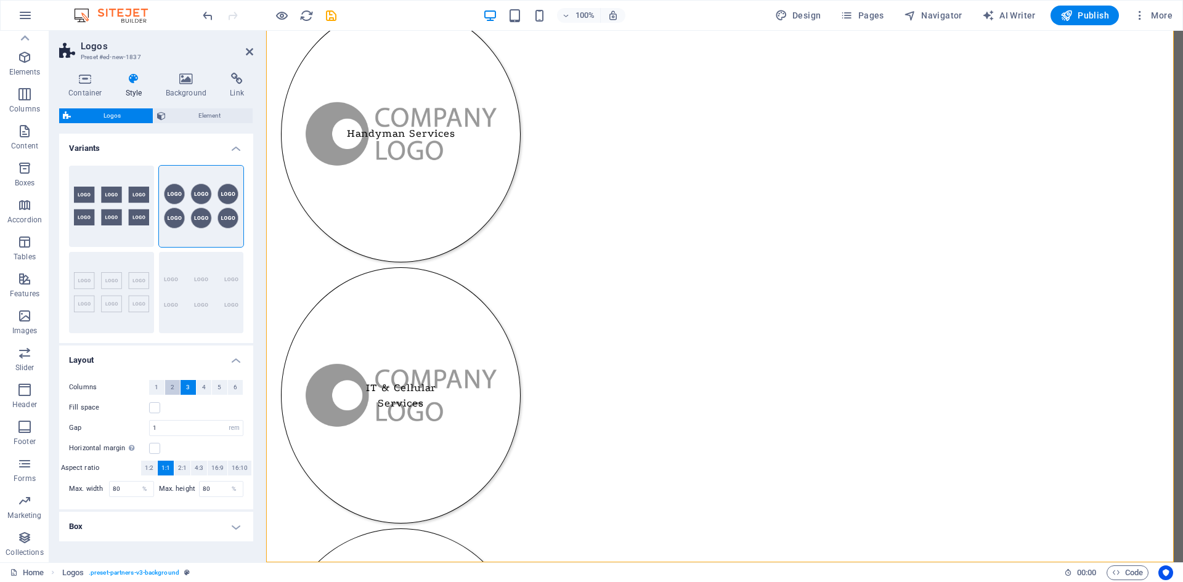
click at [174, 387] on button "2" at bounding box center [172, 387] width 15 height 15
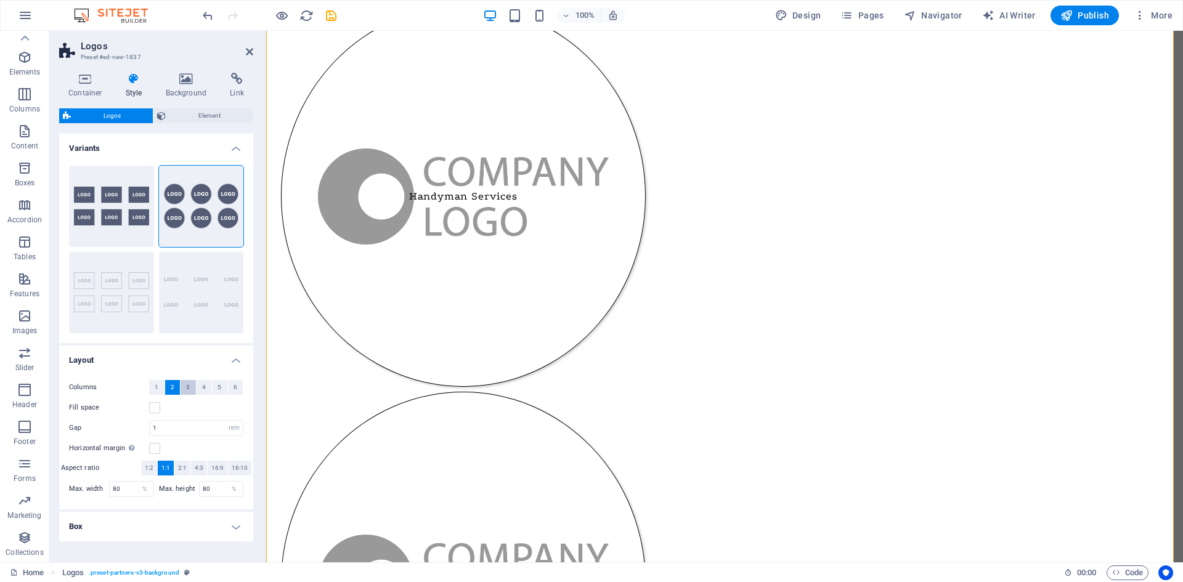
click at [190, 387] on button "3" at bounding box center [188, 387] width 15 height 15
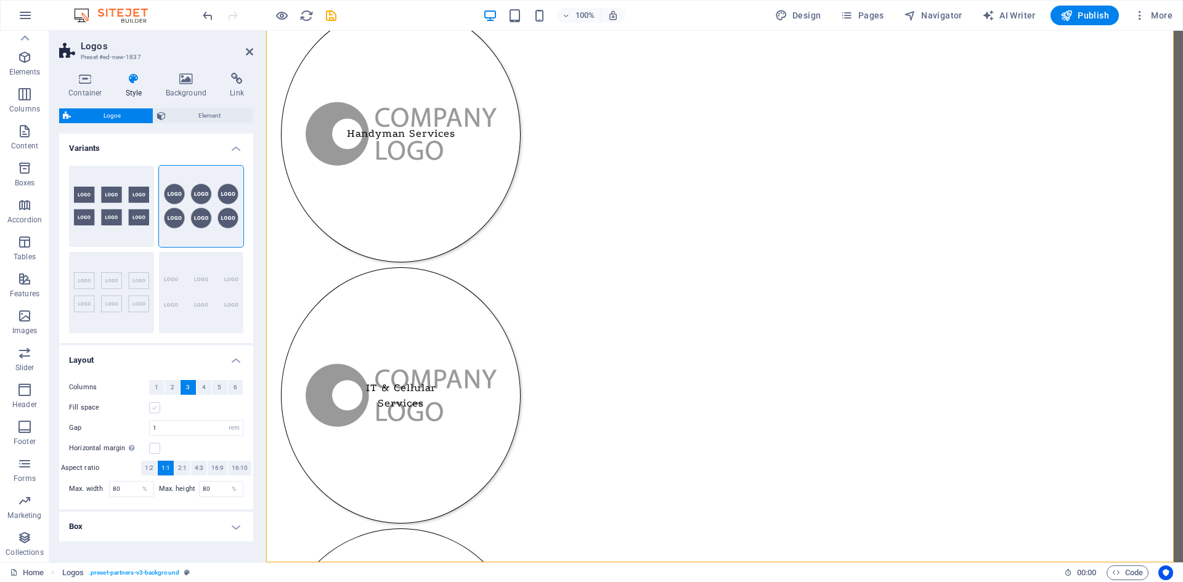
click at [156, 407] on label at bounding box center [154, 407] width 11 height 11
click at [0, 0] on input "Fill space" at bounding box center [0, 0] width 0 height 0
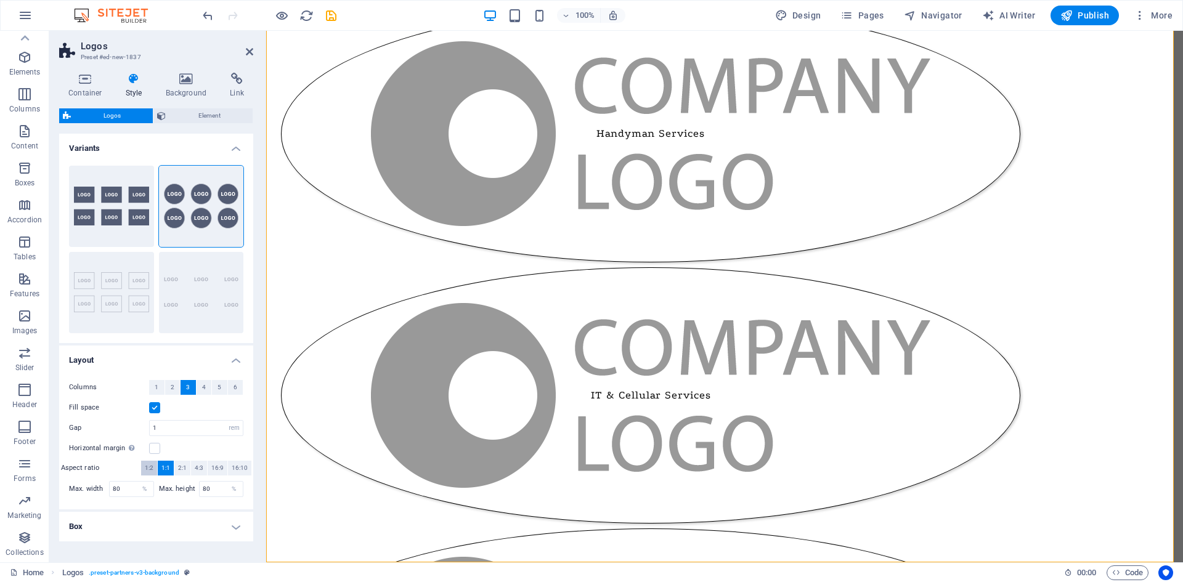
click at [153, 469] on span "1:2" at bounding box center [149, 468] width 9 height 15
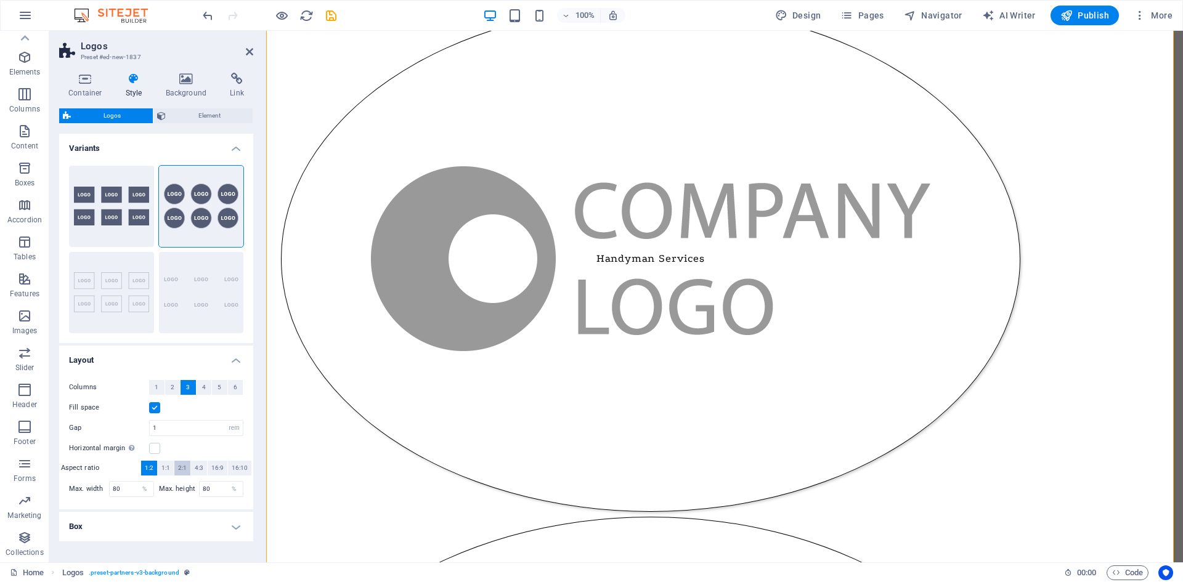
click at [182, 469] on span "2:1" at bounding box center [182, 468] width 9 height 15
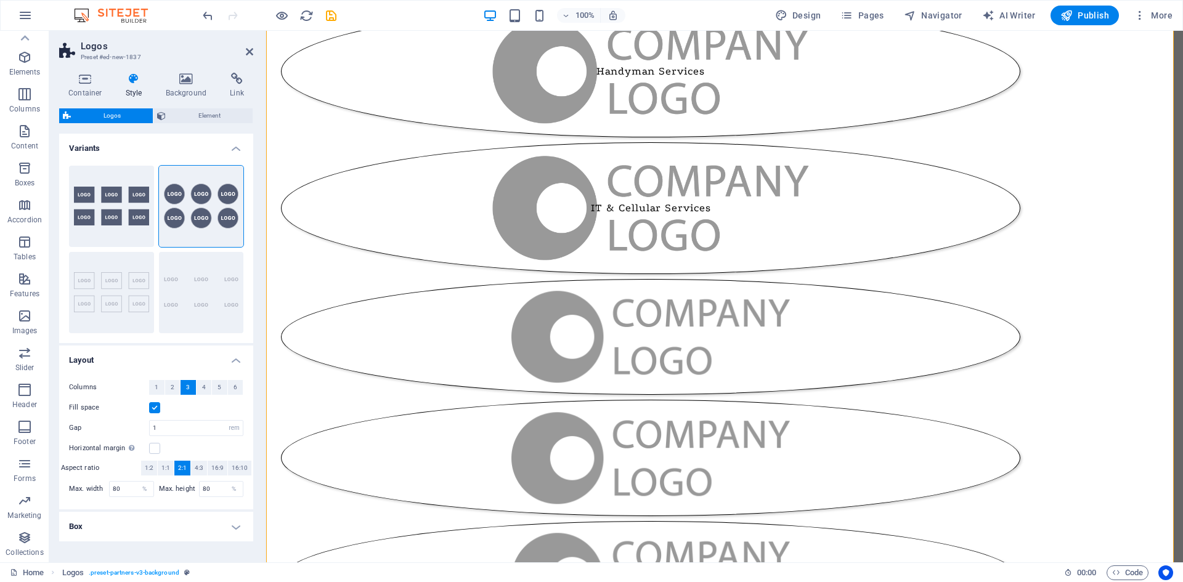
scroll to position [0, 0]
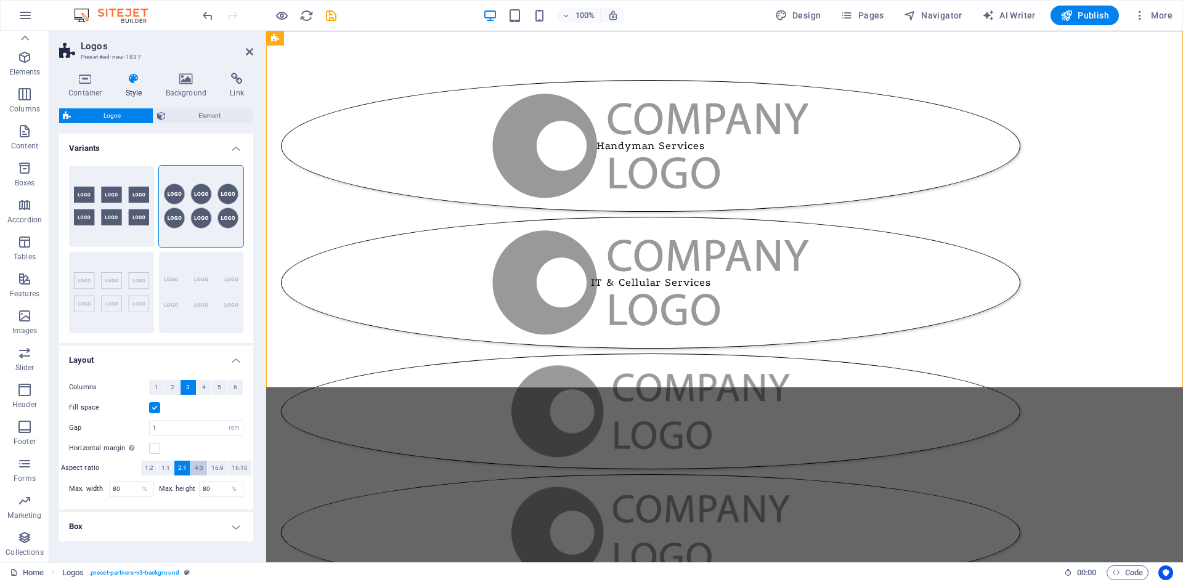
click at [200, 466] on span "4:3" at bounding box center [199, 468] width 9 height 15
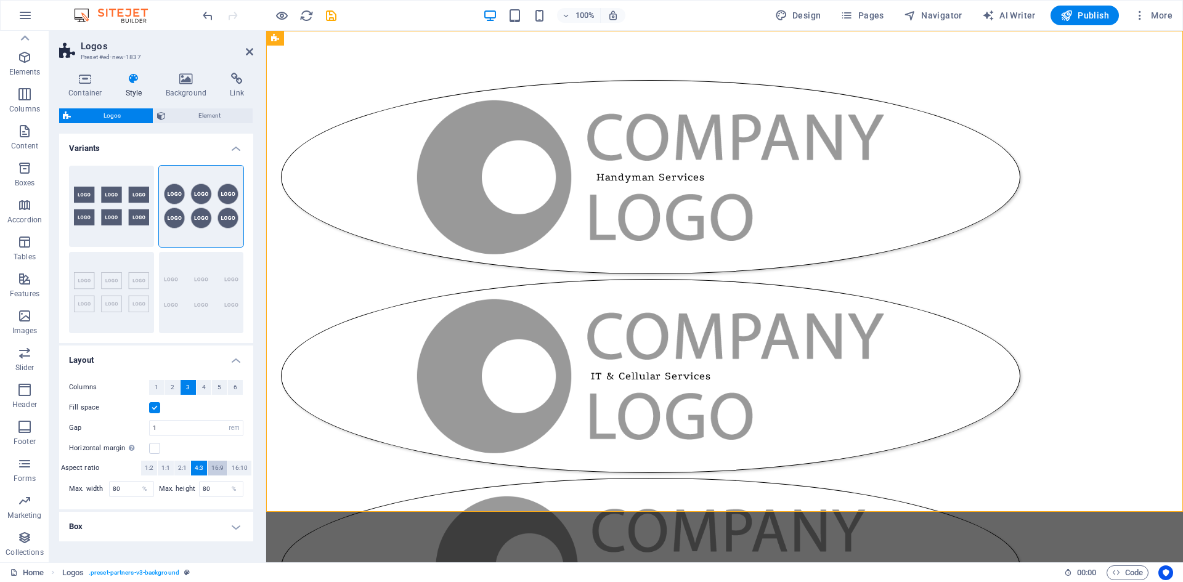
click at [214, 466] on span "16:9" at bounding box center [217, 468] width 12 height 15
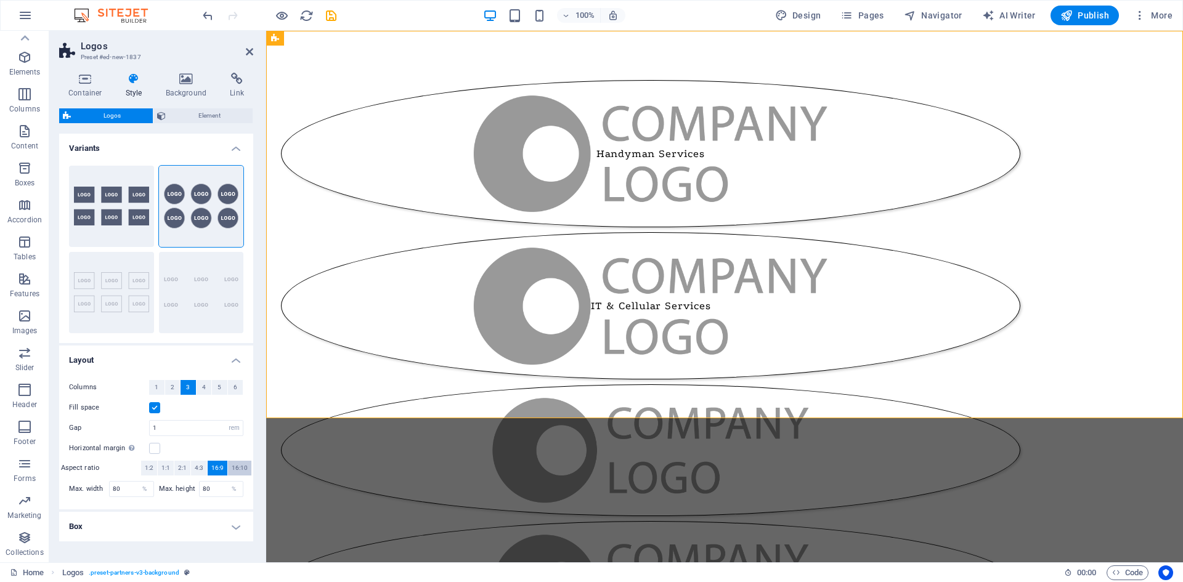
click at [235, 466] on span "16:10" at bounding box center [240, 468] width 16 height 15
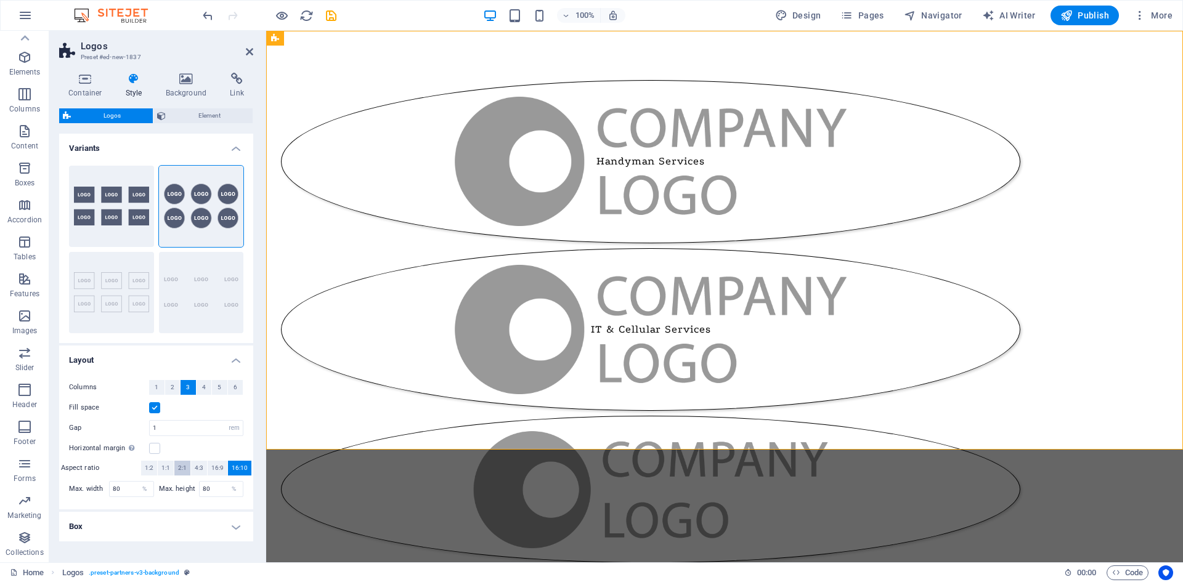
click at [182, 466] on span "2:1" at bounding box center [182, 468] width 9 height 15
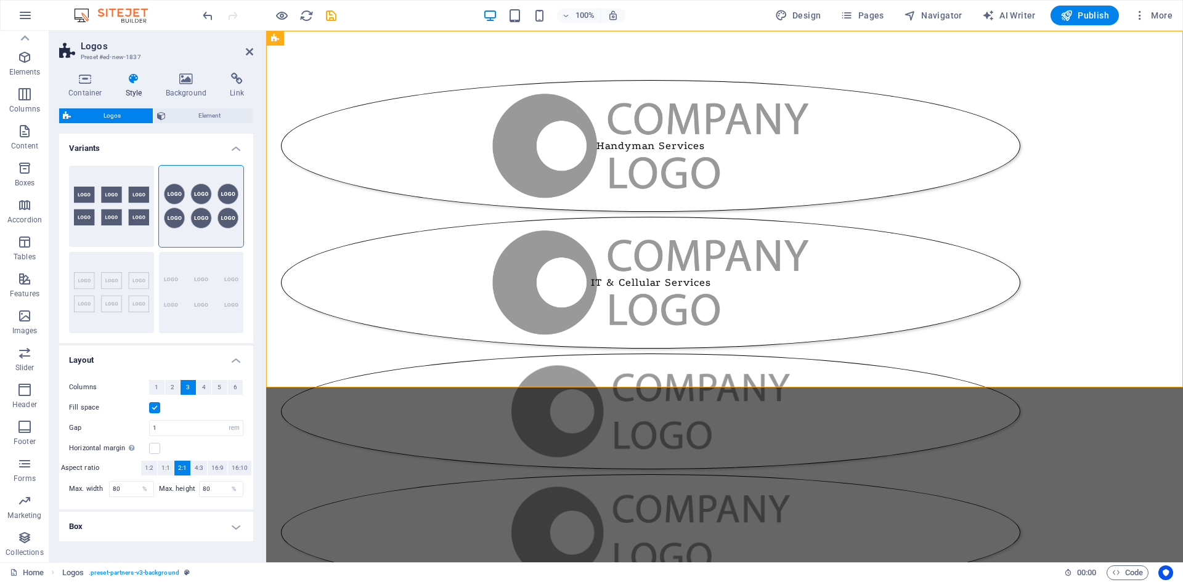
scroll to position [38, 0]
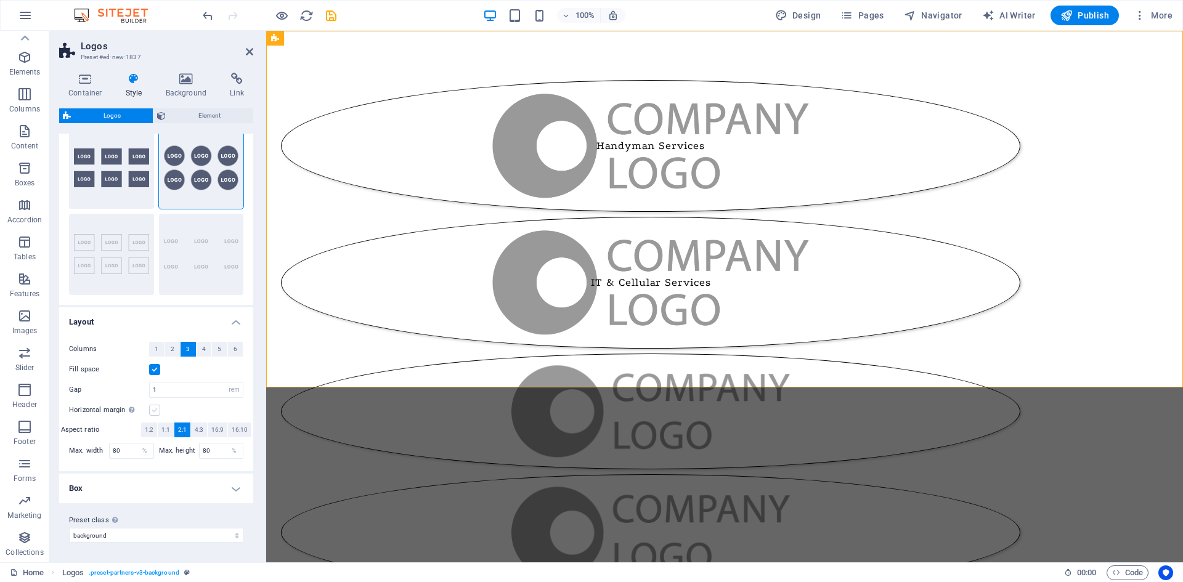
click at [153, 408] on label at bounding box center [154, 410] width 11 height 11
click at [0, 0] on input "Horizontal margin Only if the containers "Content width" is not set to "Default"" at bounding box center [0, 0] width 0 height 0
click at [153, 408] on label at bounding box center [154, 410] width 11 height 11
click at [0, 0] on input "Horizontal margin Only if the containers "Content width" is not set to "Default"" at bounding box center [0, 0] width 0 height 0
click at [211, 493] on h4 "Box" at bounding box center [156, 489] width 194 height 30
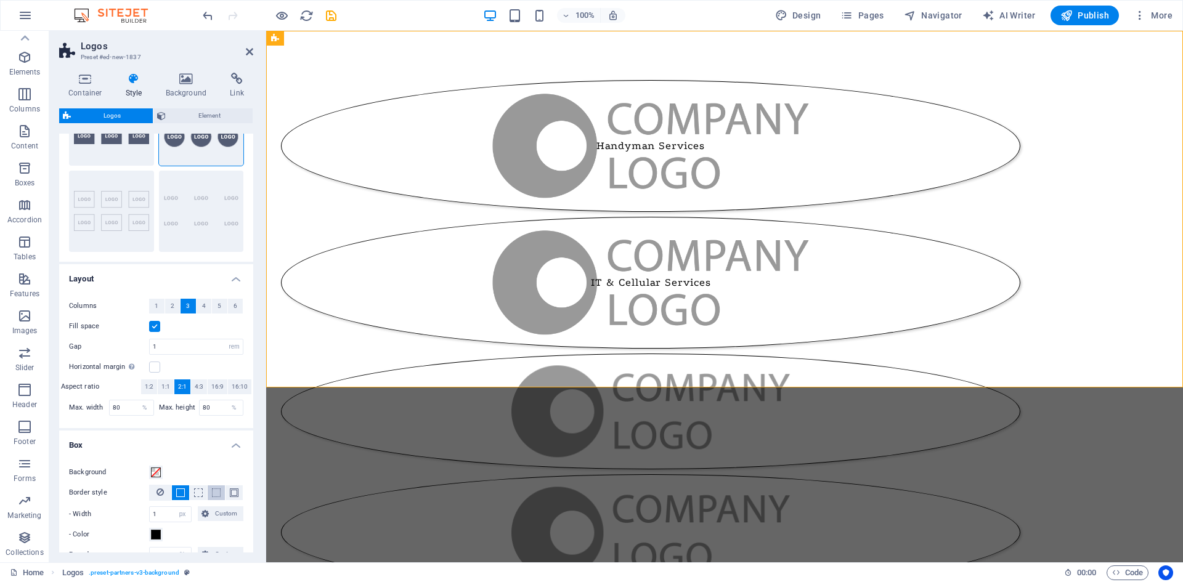
scroll to position [100, 0]
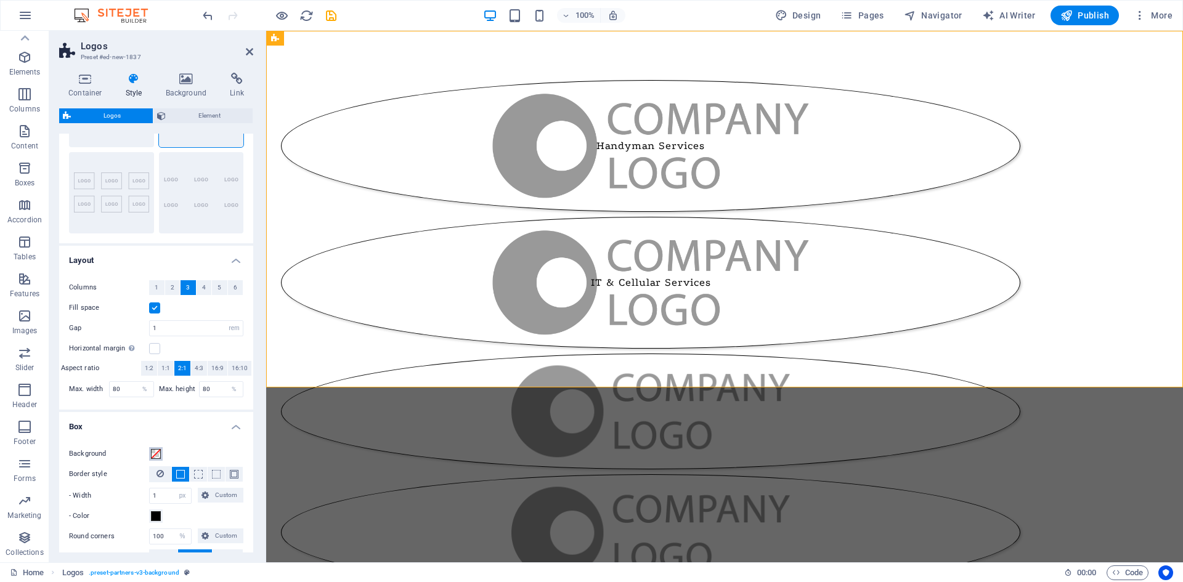
click at [156, 453] on span at bounding box center [156, 454] width 10 height 10
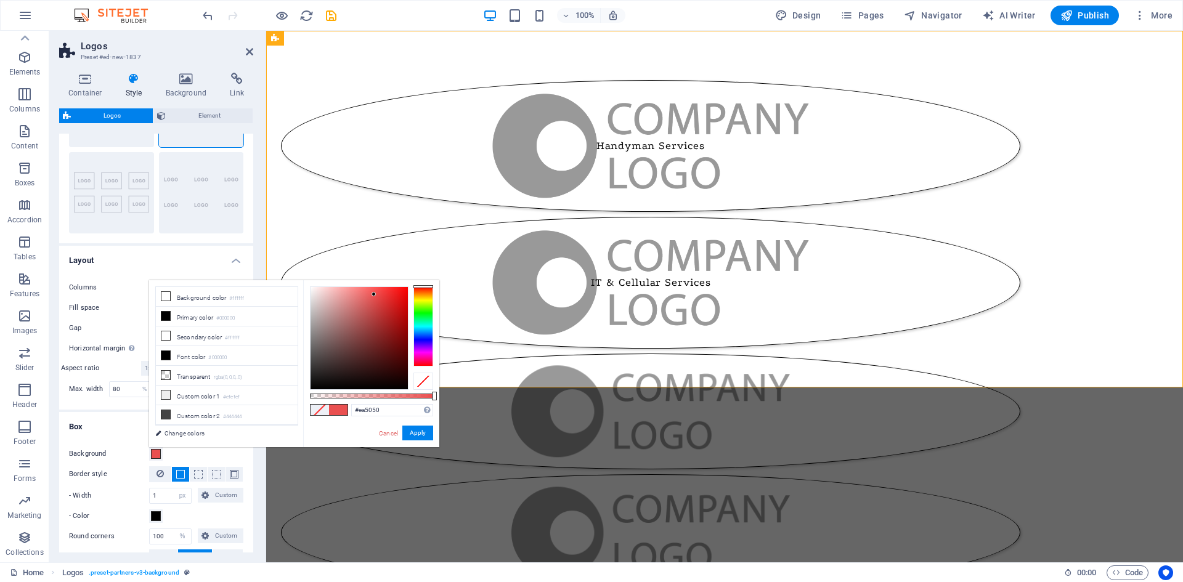
drag, startPoint x: 331, startPoint y: 331, endPoint x: 374, endPoint y: 294, distance: 56.3
click at [374, 294] on div at bounding box center [359, 338] width 97 height 102
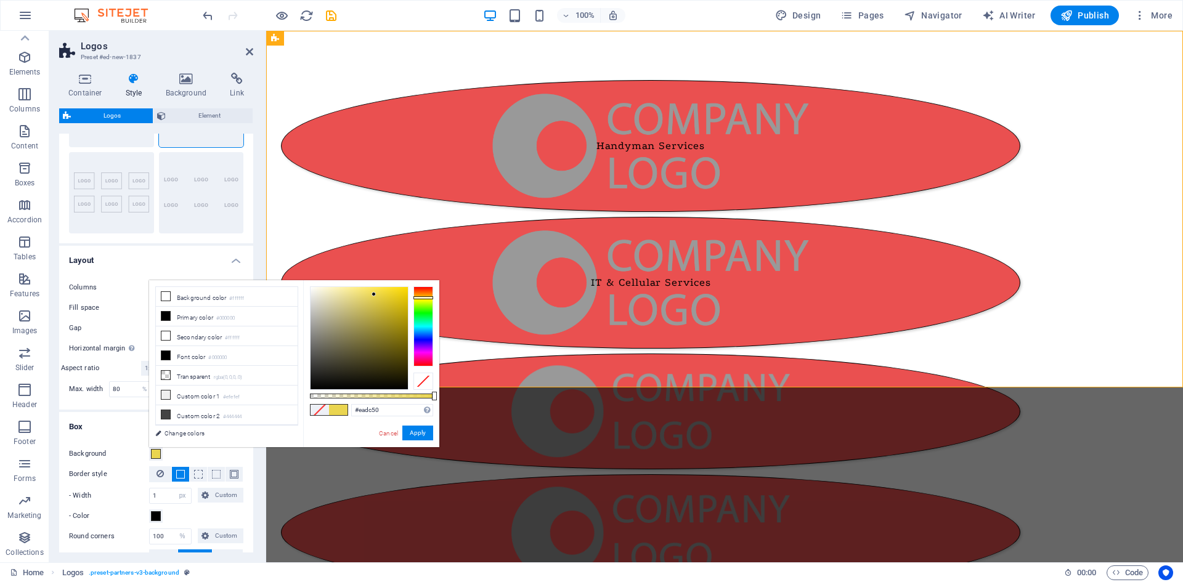
drag, startPoint x: 427, startPoint y: 286, endPoint x: 428, endPoint y: 298, distance: 11.7
click at [428, 298] on div at bounding box center [423, 297] width 20 height 3
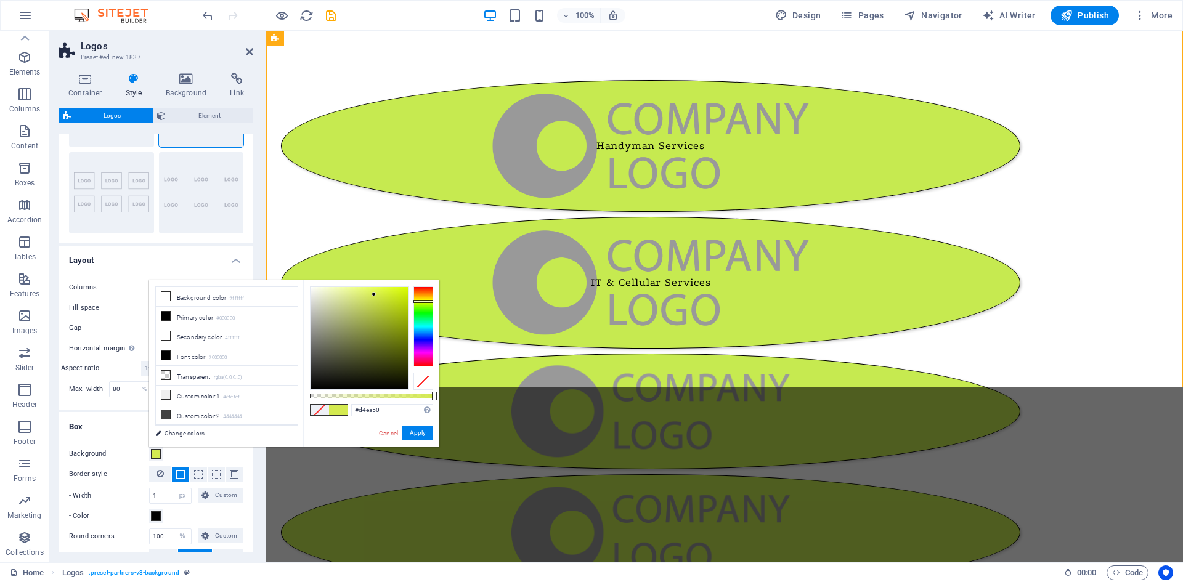
click at [431, 301] on div at bounding box center [423, 301] width 20 height 3
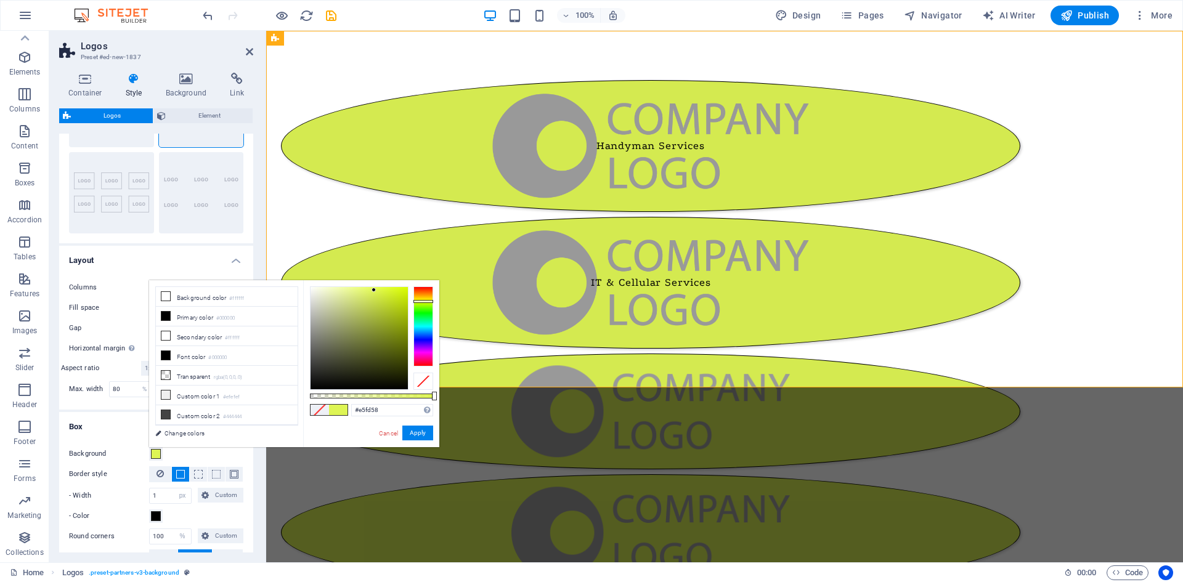
type input "#e7fe59"
drag, startPoint x: 374, startPoint y: 293, endPoint x: 373, endPoint y: 286, distance: 6.8
click at [373, 286] on div at bounding box center [373, 286] width 4 height 4
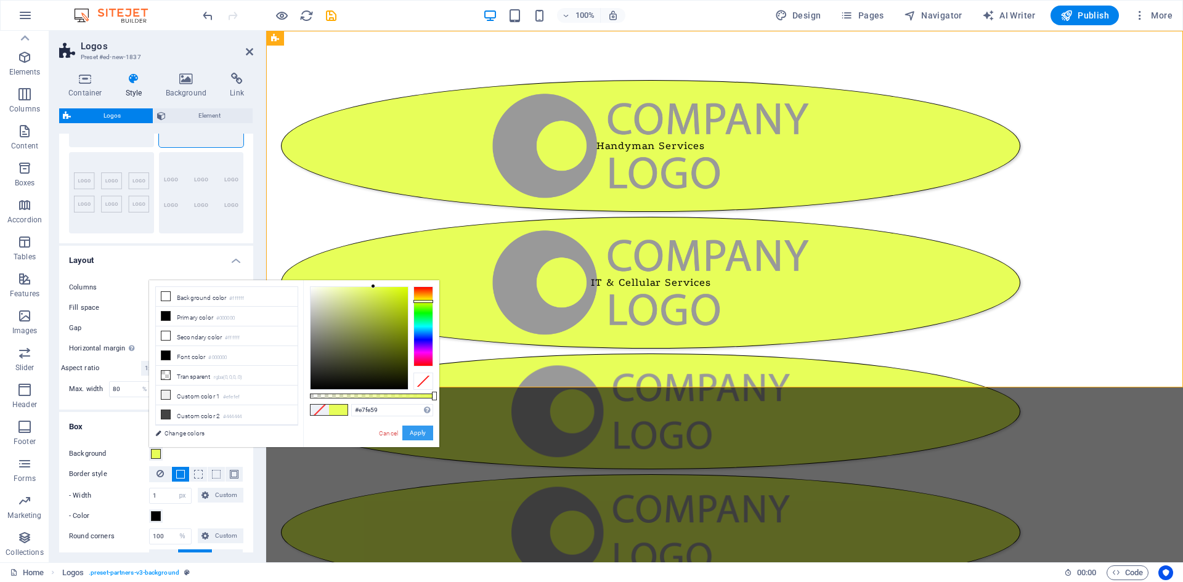
click at [420, 431] on button "Apply" at bounding box center [417, 433] width 31 height 15
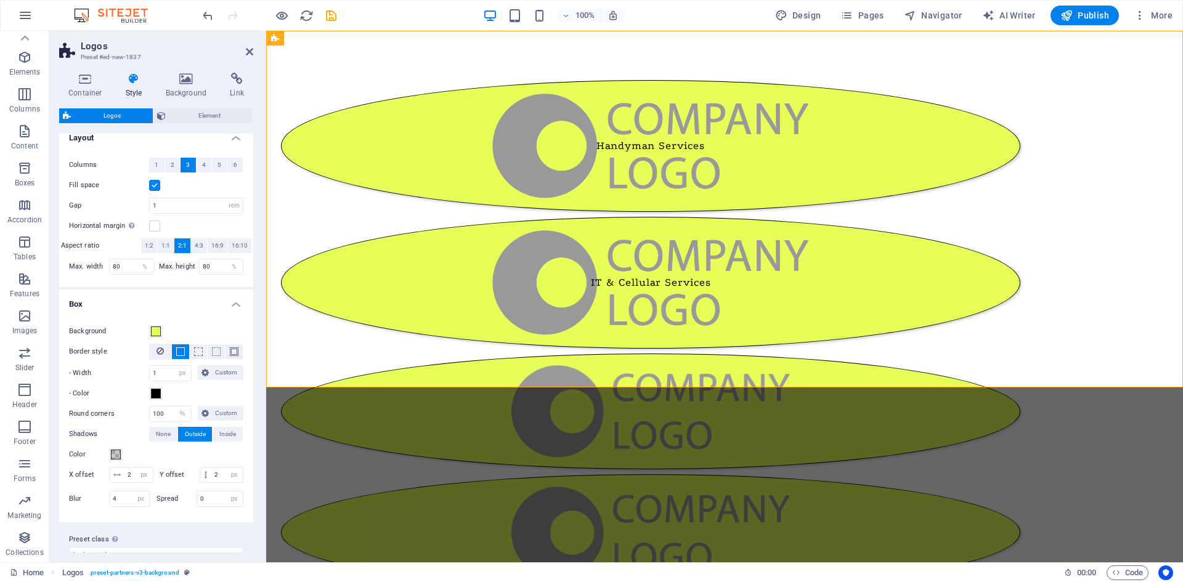
scroll to position [223, 0]
click at [116, 456] on span at bounding box center [116, 454] width 10 height 10
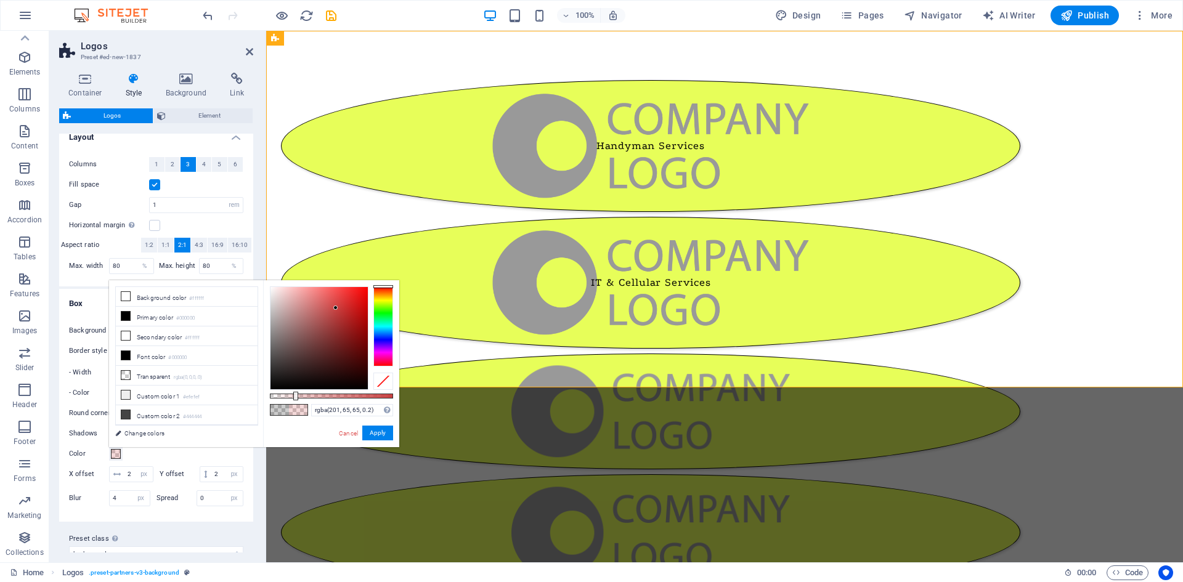
drag, startPoint x: 312, startPoint y: 311, endPoint x: 336, endPoint y: 308, distance: 23.6
click at [336, 308] on div at bounding box center [318, 338] width 97 height 102
type input "rgba(234, 74, 74, 0.2)"
drag, startPoint x: 336, startPoint y: 308, endPoint x: 336, endPoint y: 294, distance: 13.6
click at [336, 294] on div at bounding box center [336, 294] width 4 height 4
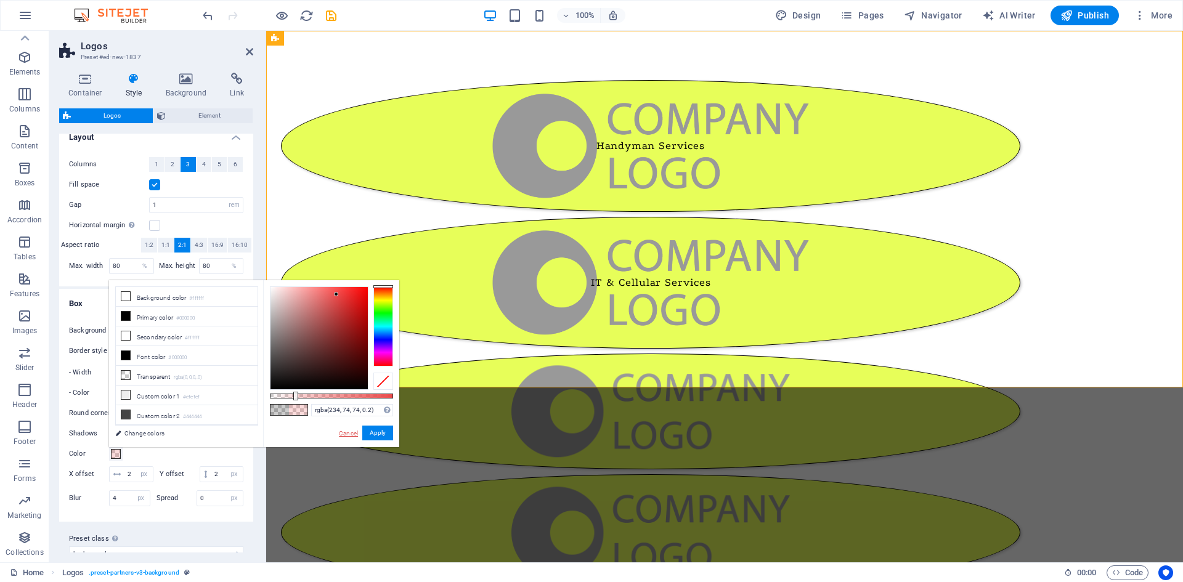
click at [347, 434] on link "Cancel" at bounding box center [349, 433] width 22 height 9
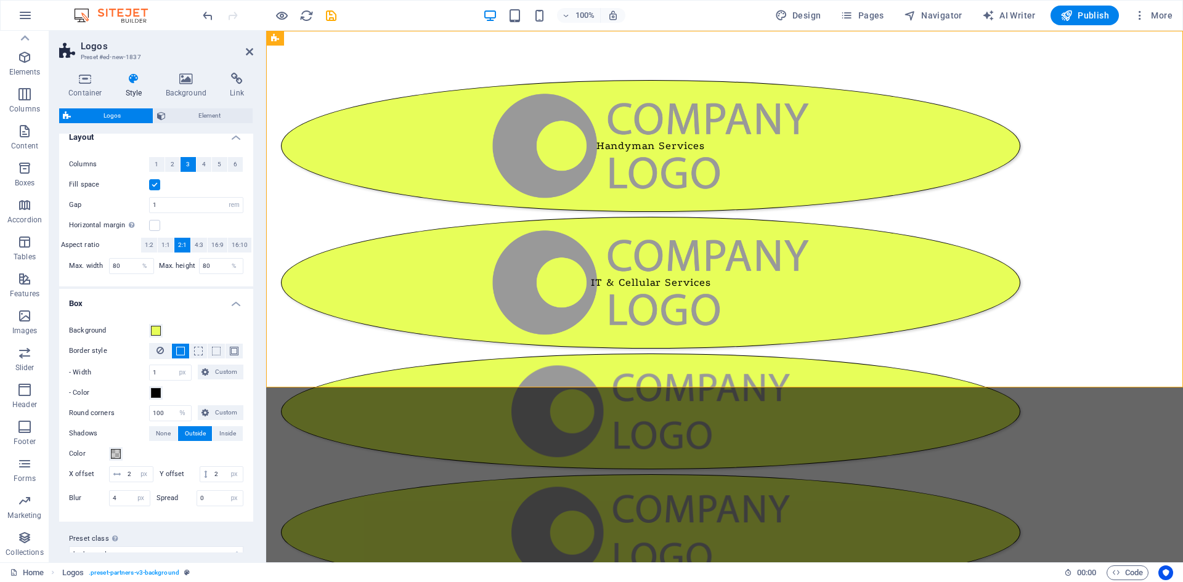
scroll to position [258, 0]
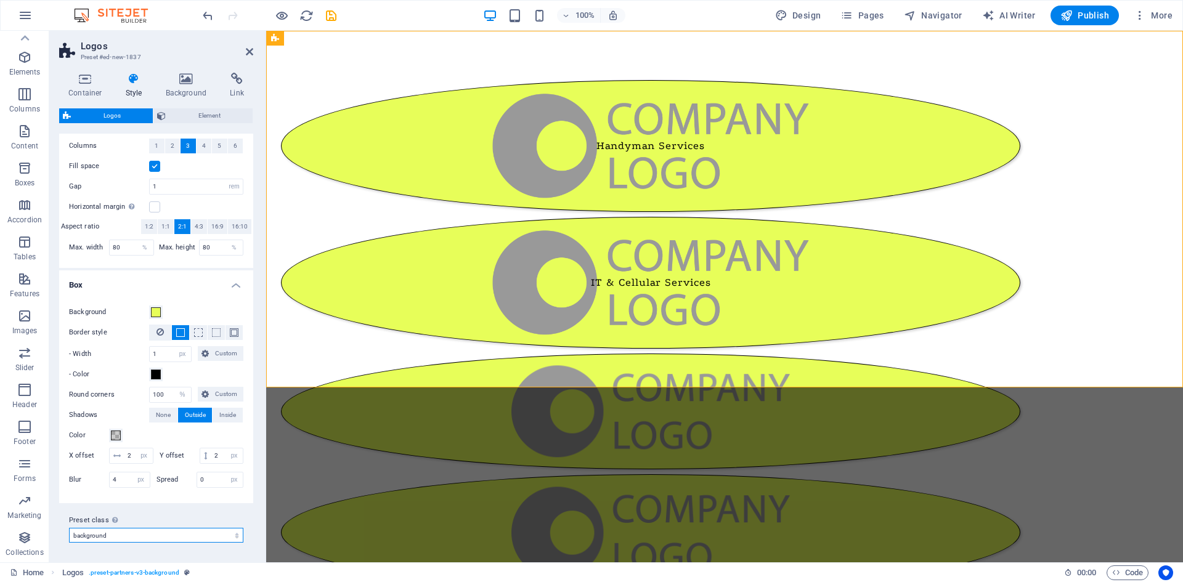
click at [160, 536] on select "background Add preset class" at bounding box center [156, 535] width 174 height 15
click at [160, 535] on select "background Add preset class" at bounding box center [156, 535] width 174 height 15
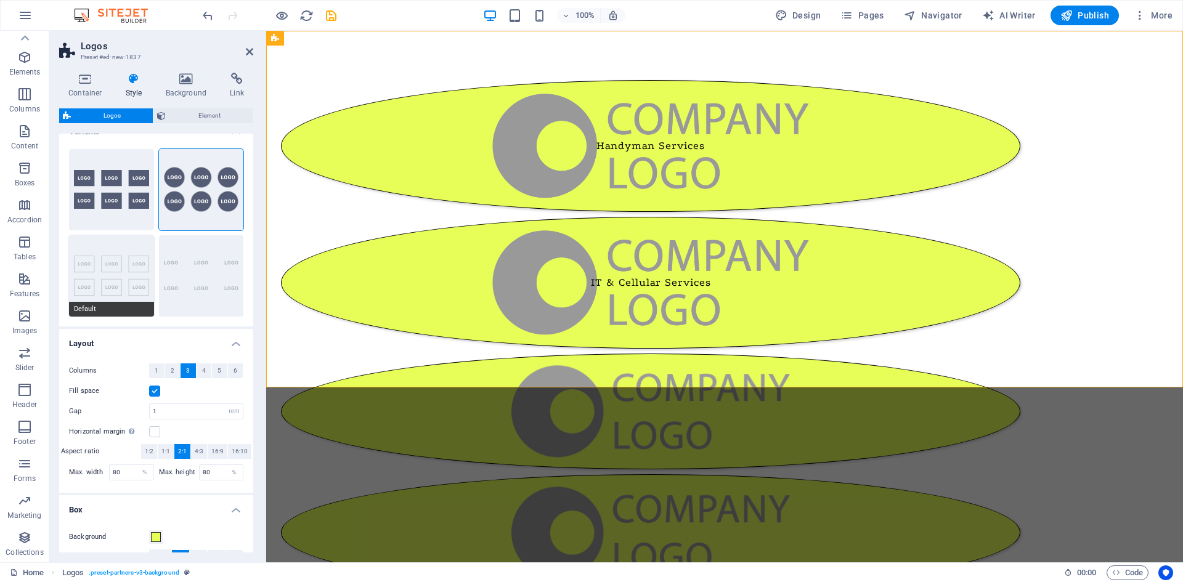
scroll to position [0, 0]
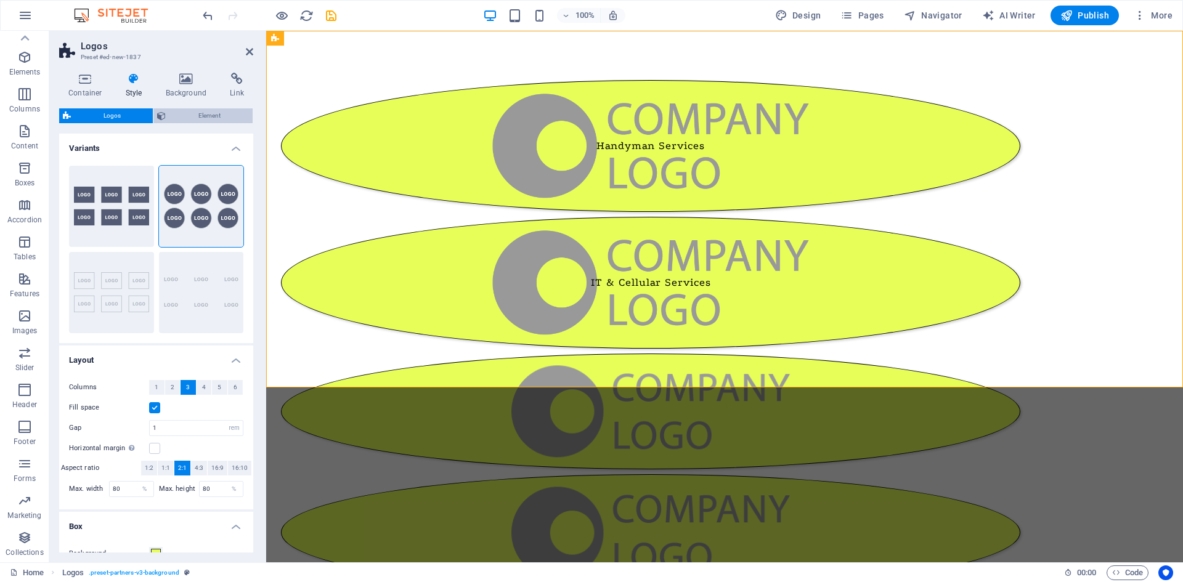
click at [214, 118] on span "Element" at bounding box center [208, 115] width 79 height 15
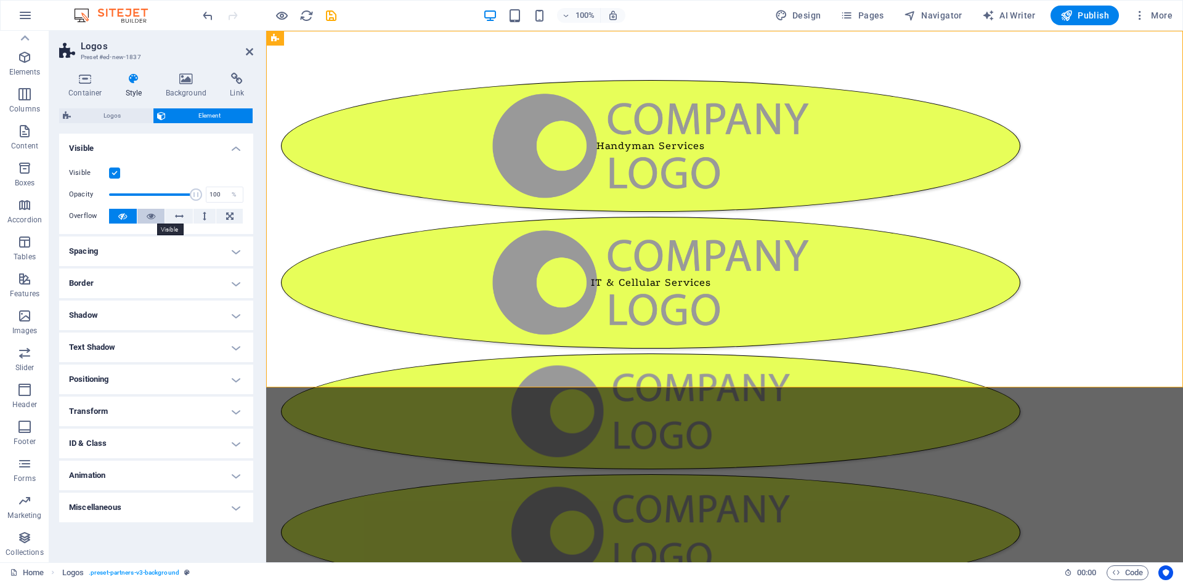
click at [147, 216] on icon at bounding box center [151, 216] width 9 height 15
click at [114, 216] on button at bounding box center [123, 216] width 28 height 15
click at [148, 247] on h4 "Spacing" at bounding box center [156, 252] width 194 height 30
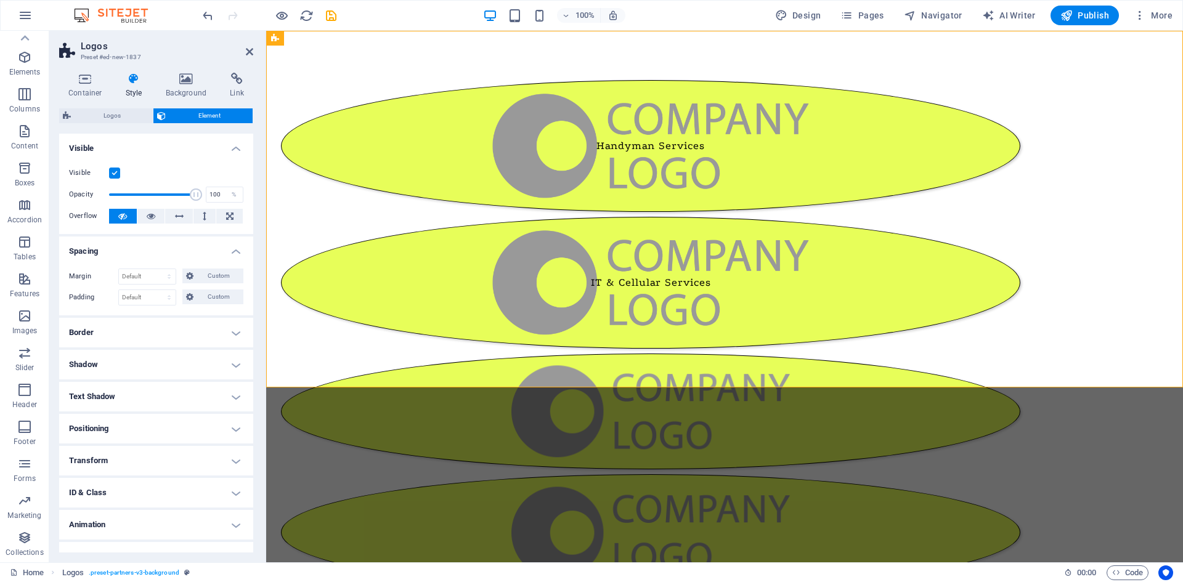
click at [148, 247] on h4 "Spacing" at bounding box center [156, 248] width 194 height 22
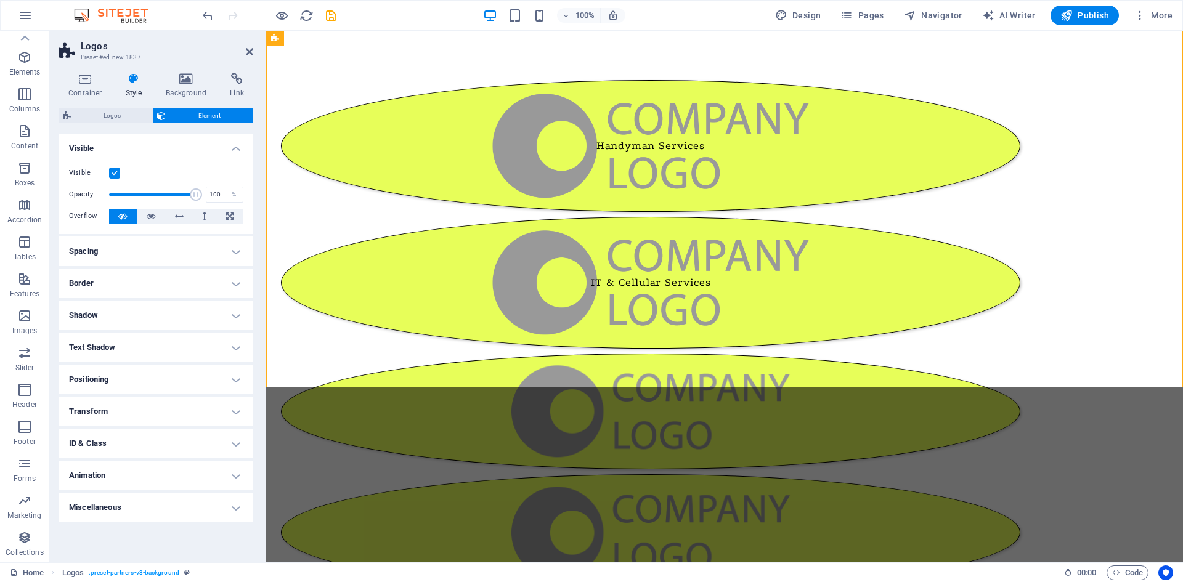
click at [205, 497] on h4 "Miscellaneous" at bounding box center [156, 508] width 194 height 30
click at [205, 497] on h4 "Miscellaneous" at bounding box center [156, 504] width 194 height 22
click at [156, 469] on h4 "Animation" at bounding box center [156, 476] width 194 height 30
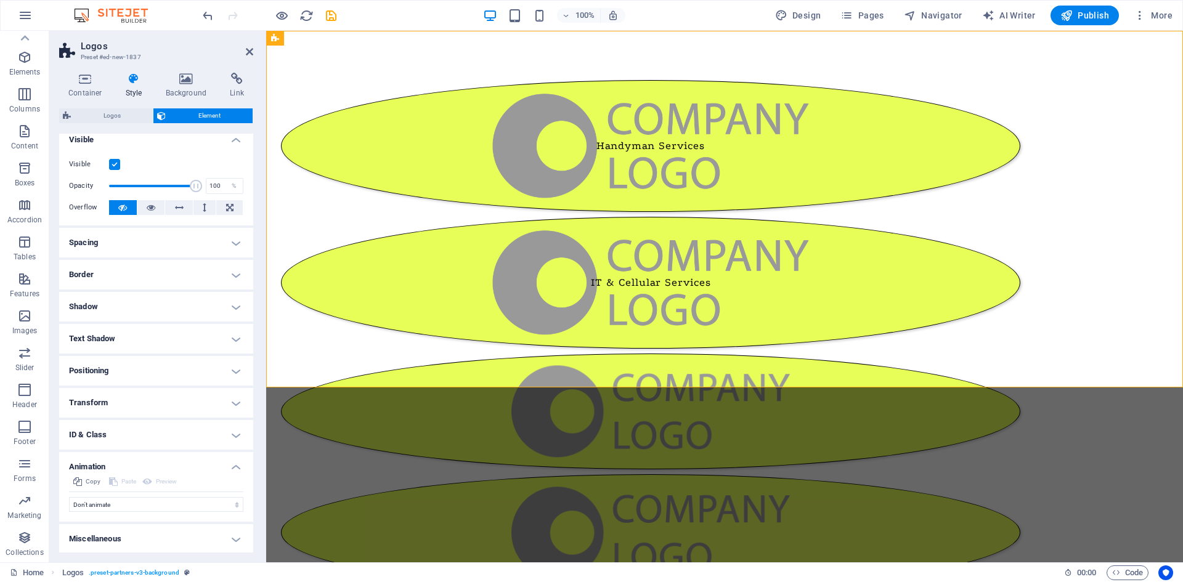
scroll to position [10, 0]
click at [140, 505] on select "Don't animate Show / Hide Slide up/down Zoom in/out Slide left to right Slide r…" at bounding box center [156, 503] width 174 height 15
select select "shrink"
click at [69, 496] on select "Don't animate Show / Hide Slide up/down Zoom in/out Slide left to right Slide r…" at bounding box center [156, 503] width 174 height 15
select select "scroll"
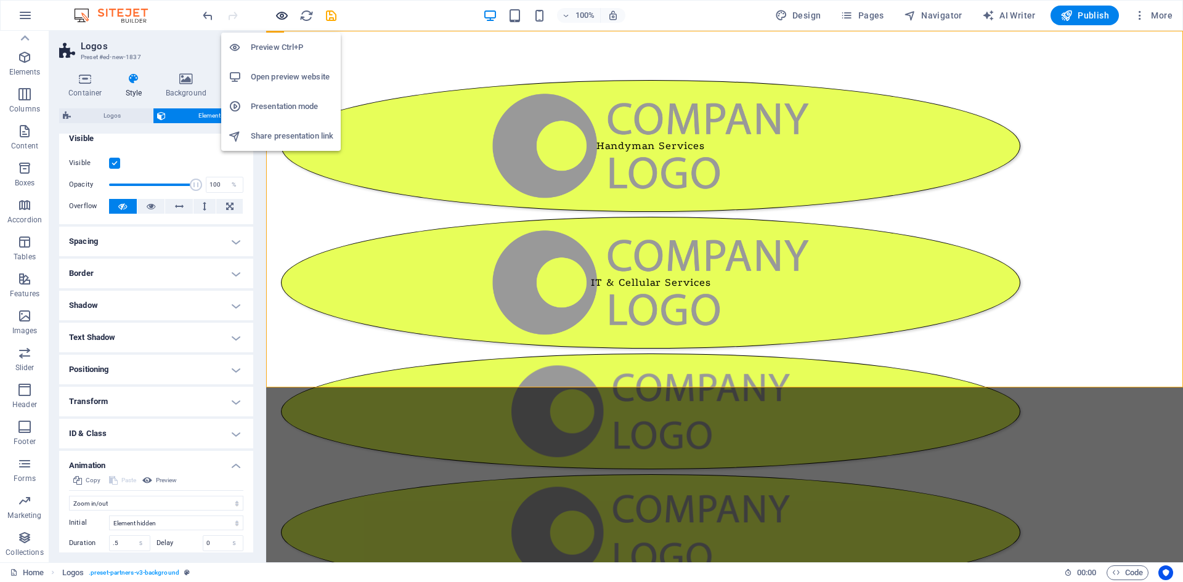
click at [281, 19] on icon "button" at bounding box center [282, 16] width 14 height 14
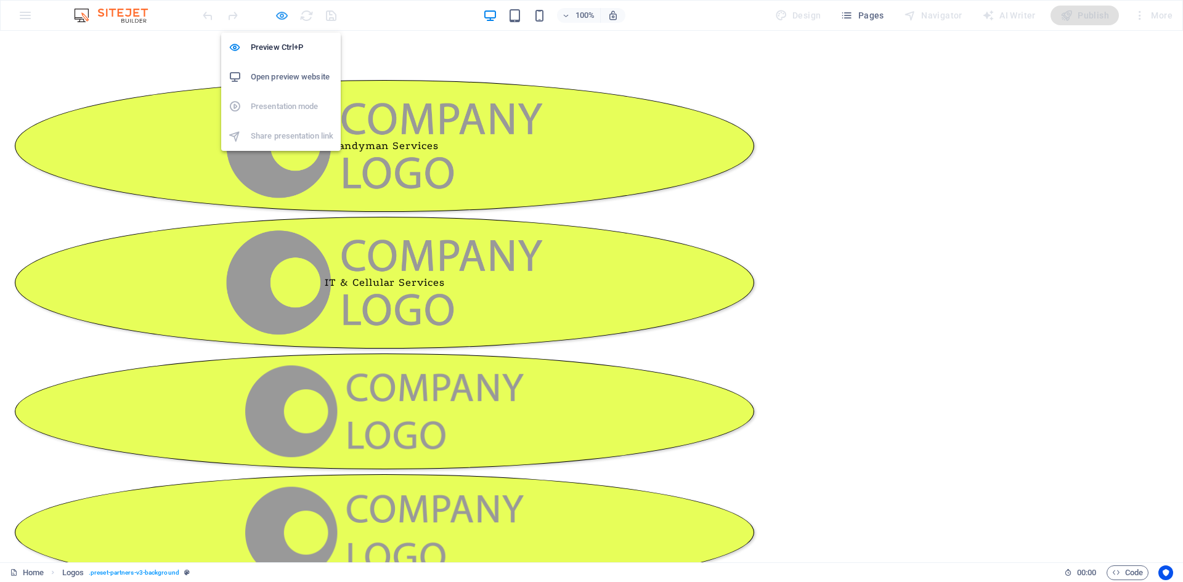
click at [281, 19] on icon "button" at bounding box center [282, 16] width 14 height 14
select select "shrink"
select select "s"
select select "scroll"
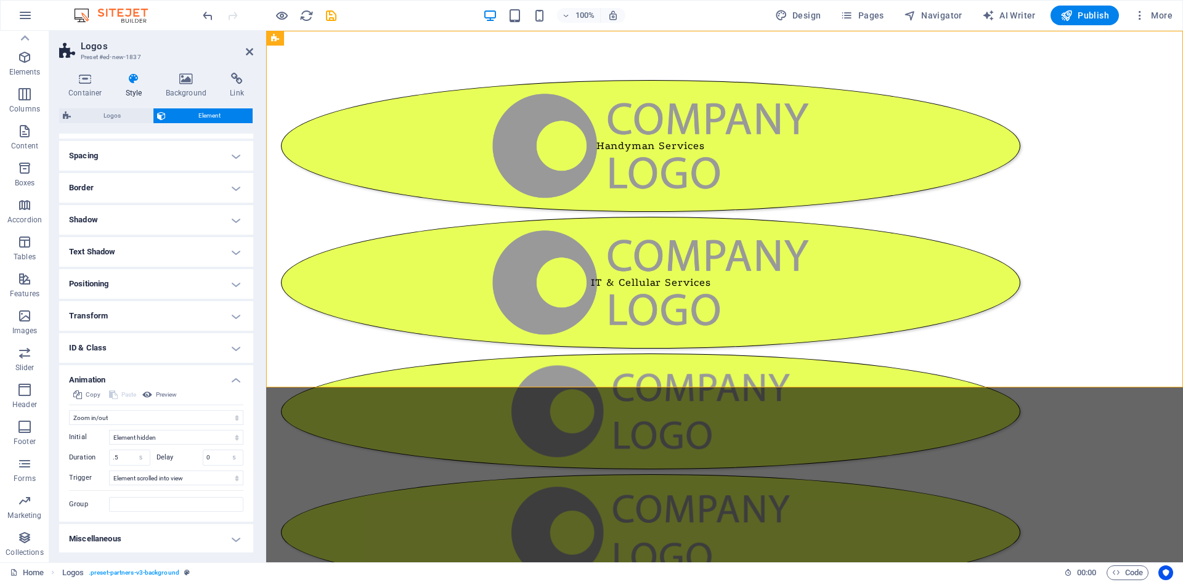
scroll to position [97, 0]
click at [198, 412] on select "Don't animate Show / Hide Slide up/down Zoom in/out Slide left to right Slide r…" at bounding box center [156, 416] width 174 height 15
click at [69, 423] on select "Don't animate Show / Hide Slide up/down Zoom in/out Slide left to right Slide r…" at bounding box center [156, 416] width 174 height 15
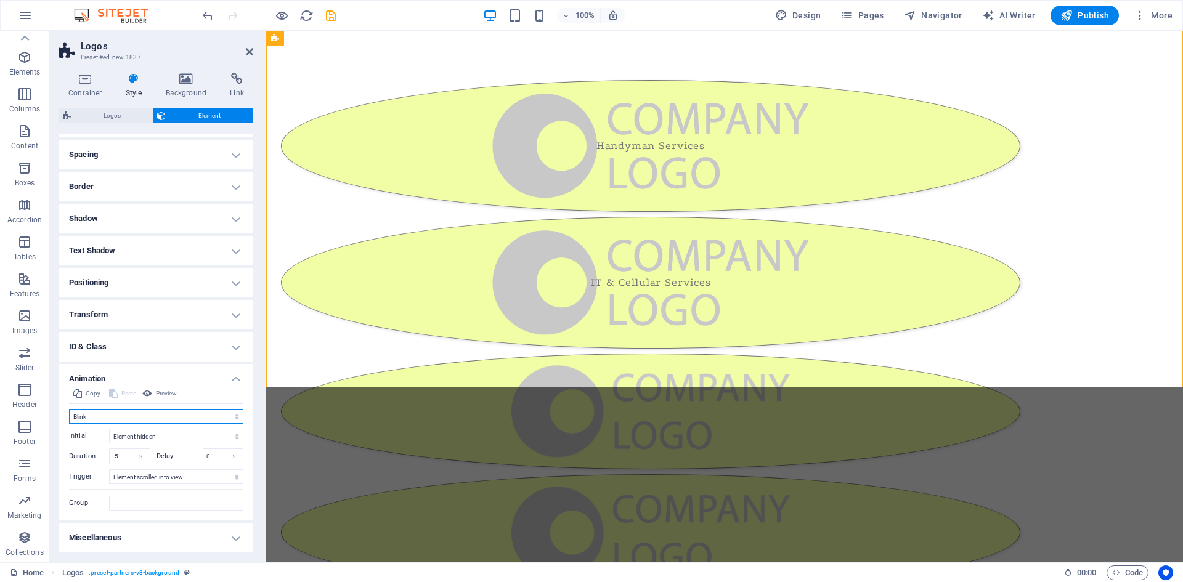
scroll to position [82, 0]
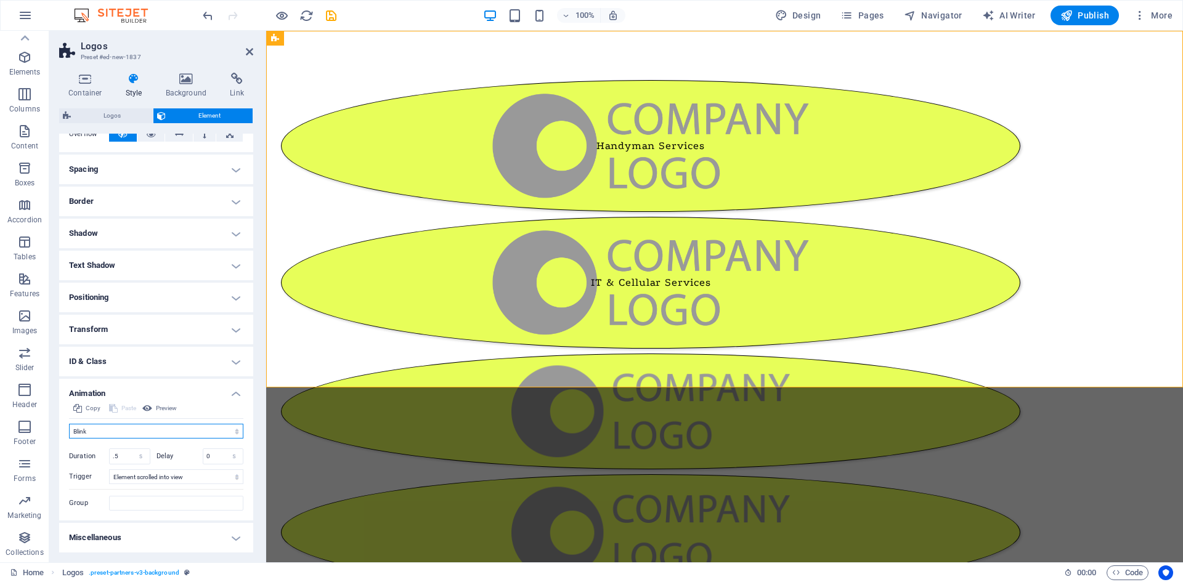
click at [124, 427] on select "Don't animate Show / Hide Slide up/down Zoom in/out Slide left to right Slide r…" at bounding box center [156, 431] width 174 height 15
click at [69, 424] on select "Don't animate Show / Hide Slide up/down Zoom in/out Slide left to right Slide r…" at bounding box center [156, 431] width 174 height 15
click at [129, 424] on select "Don't animate Show / Hide Slide up/down Zoom in/out Slide left to right Slide r…" at bounding box center [156, 425] width 174 height 15
click at [69, 418] on select "Don't animate Show / Hide Slide up/down Zoom in/out Slide left to right Slide r…" at bounding box center [156, 425] width 174 height 15
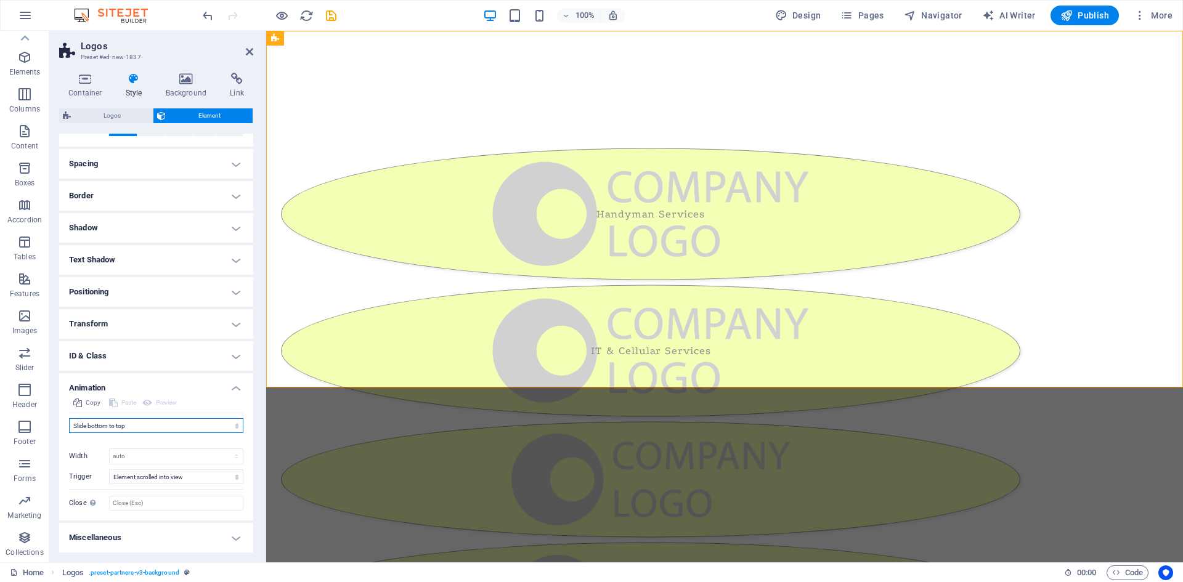
scroll to position [97, 0]
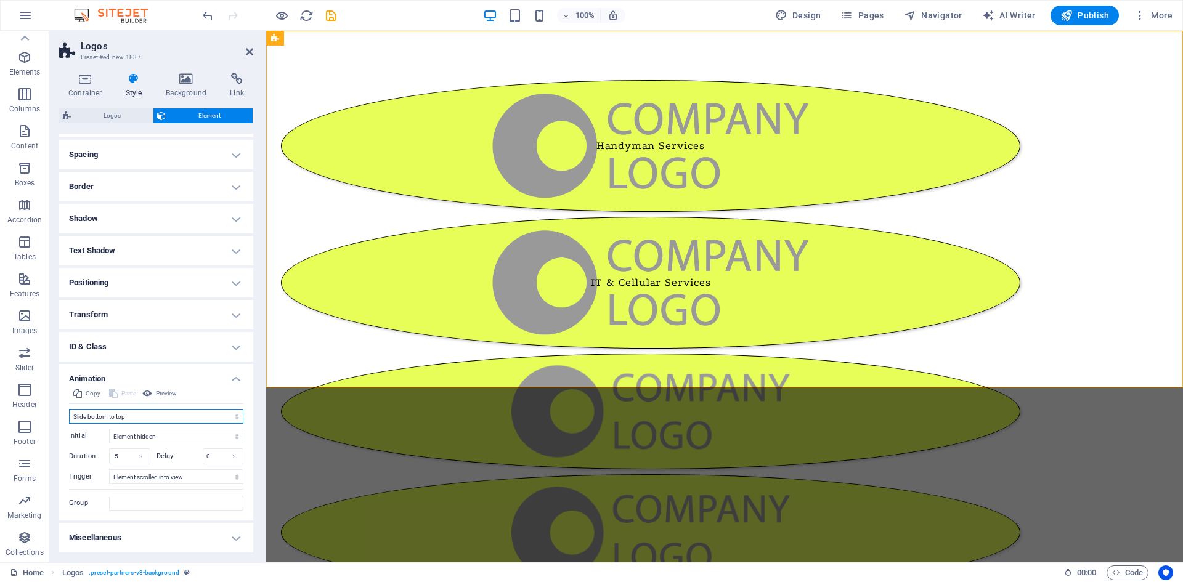
click at [155, 416] on select "Don't animate Show / Hide Slide up/down Zoom in/out Slide left to right Slide r…" at bounding box center [156, 416] width 174 height 15
select select "shrink"
click at [69, 409] on select "Don't animate Show / Hide Slide up/down Zoom in/out Slide left to right Slide r…" at bounding box center [156, 416] width 174 height 15
click at [201, 479] on select "No automatic trigger On page load Element scrolled into view" at bounding box center [176, 476] width 134 height 15
click at [109, 469] on select "No automatic trigger On page load Element scrolled into view" at bounding box center [176, 476] width 134 height 15
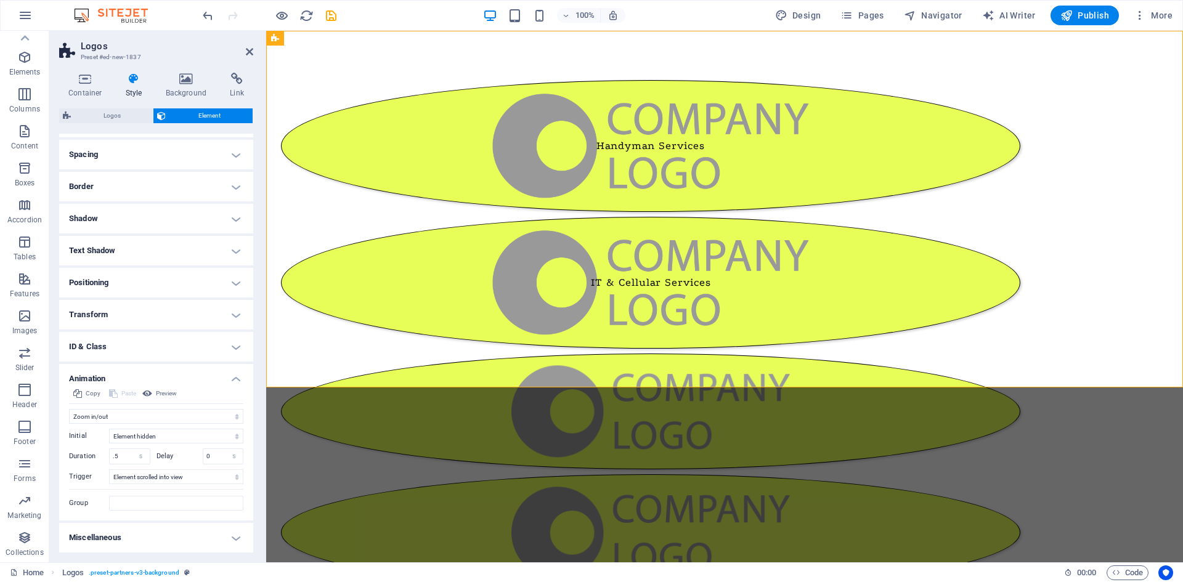
click at [213, 537] on h4 "Miscellaneous" at bounding box center [156, 538] width 194 height 30
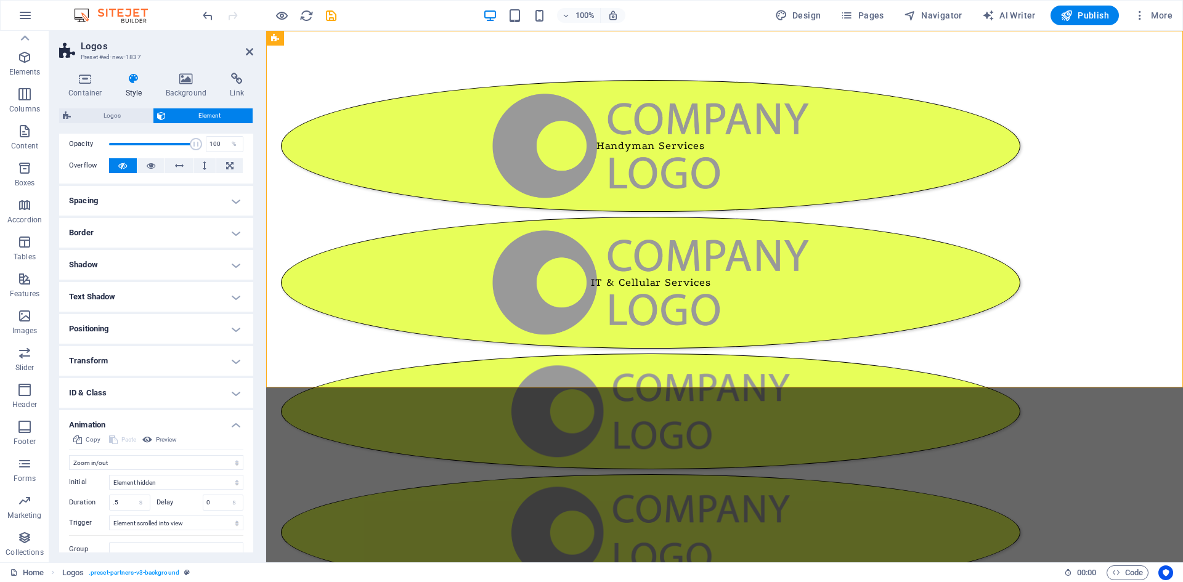
scroll to position [50, 0]
click at [193, 399] on h4 "ID & Class" at bounding box center [156, 394] width 194 height 30
click at [216, 399] on h4 "ID & Class" at bounding box center [156, 390] width 194 height 22
click at [173, 363] on h4 "Transform" at bounding box center [156, 362] width 194 height 30
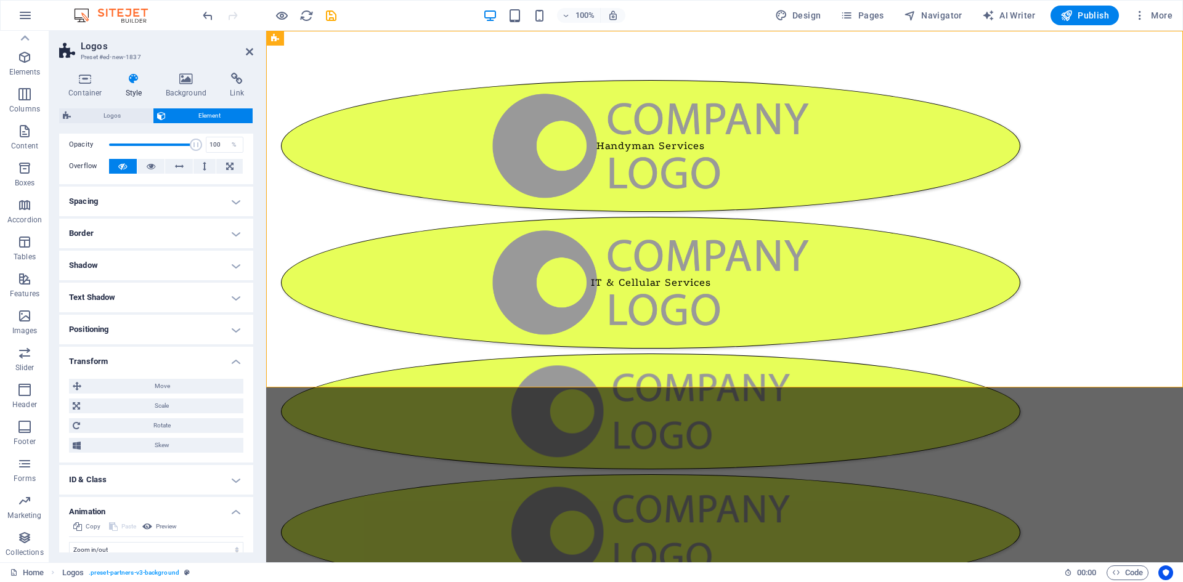
click at [173, 363] on h4 "Transform" at bounding box center [156, 358] width 194 height 22
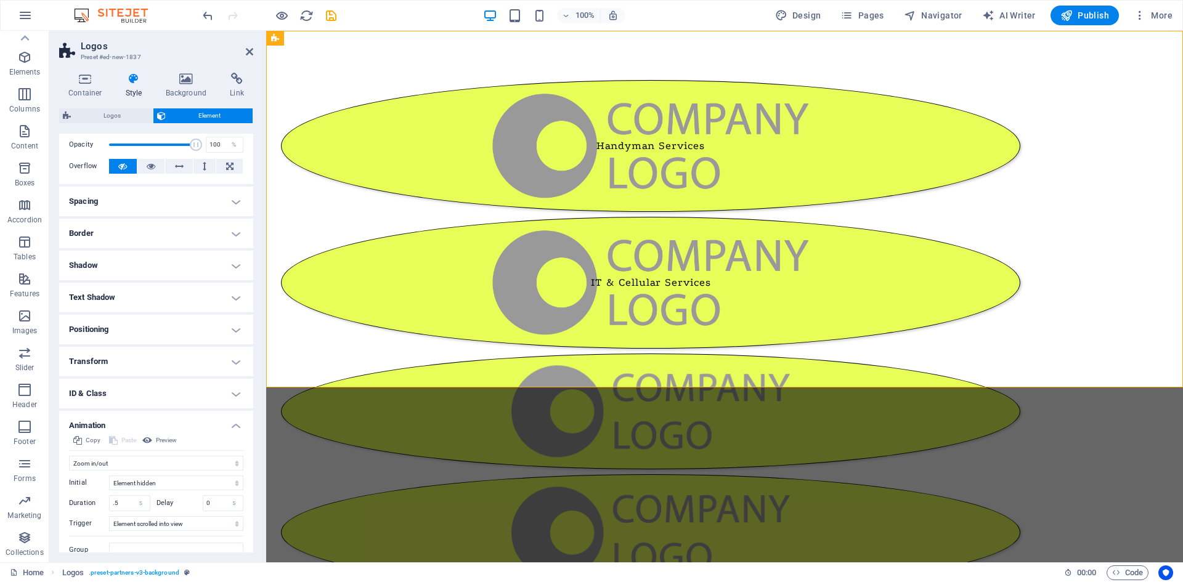
click at [176, 331] on h4 "Positioning" at bounding box center [156, 330] width 194 height 30
click at [176, 331] on h4 "Positioning" at bounding box center [156, 326] width 194 height 22
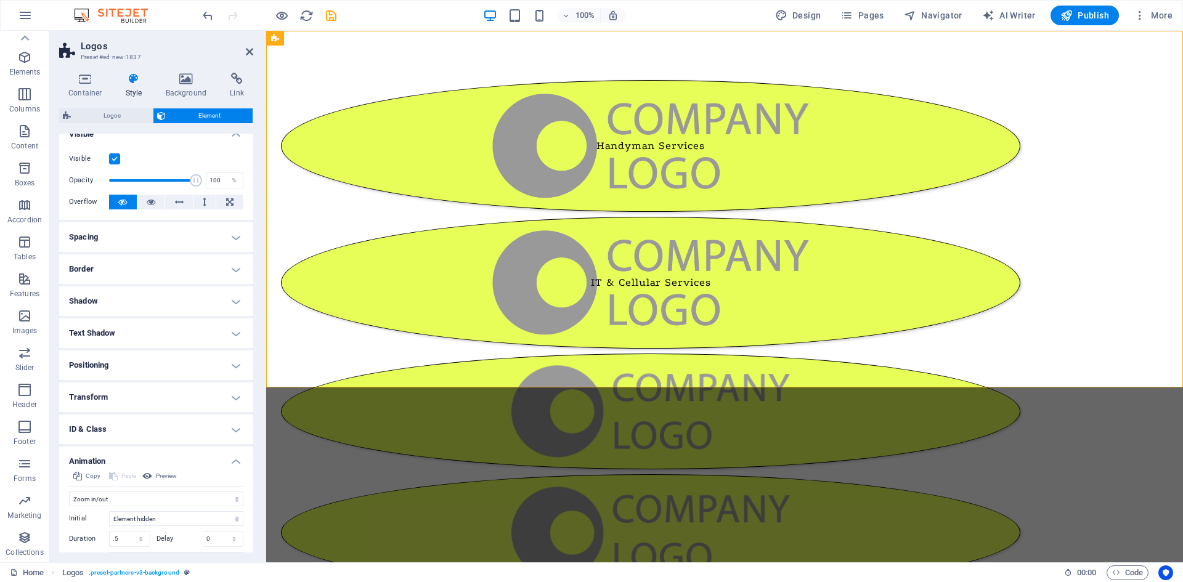
scroll to position [0, 0]
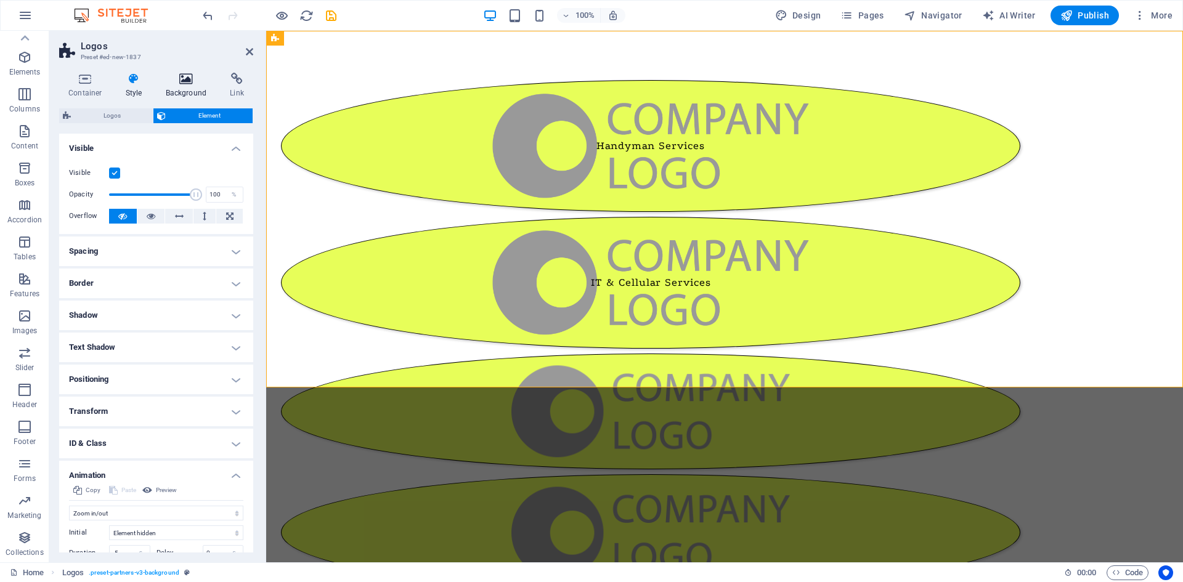
click at [179, 87] on h4 "Background" at bounding box center [188, 86] width 65 height 26
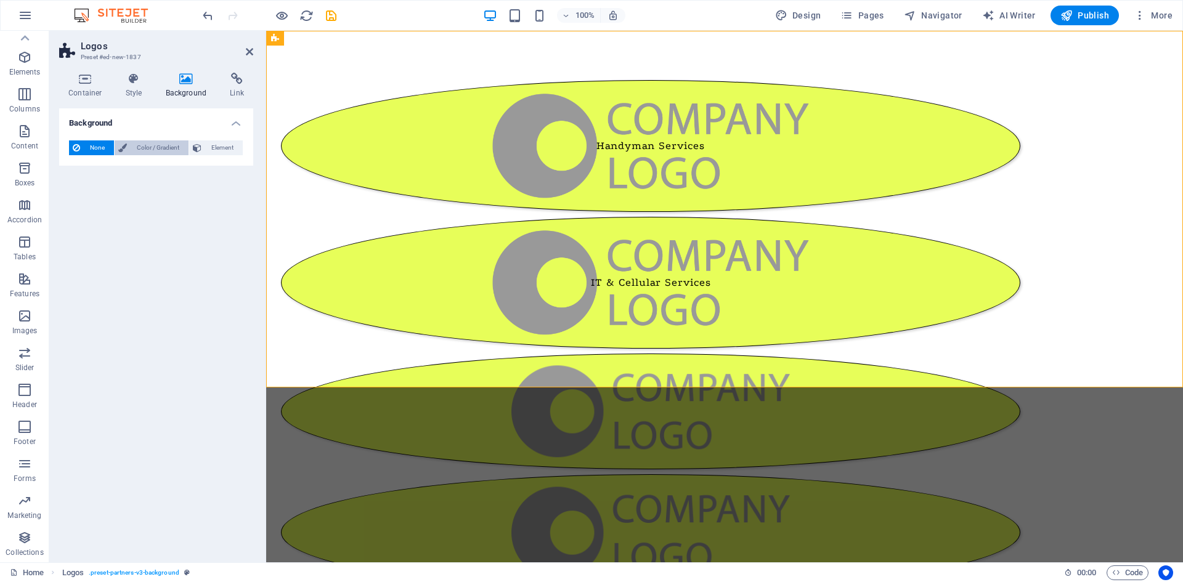
click at [155, 144] on span "Color / Gradient" at bounding box center [158, 147] width 54 height 15
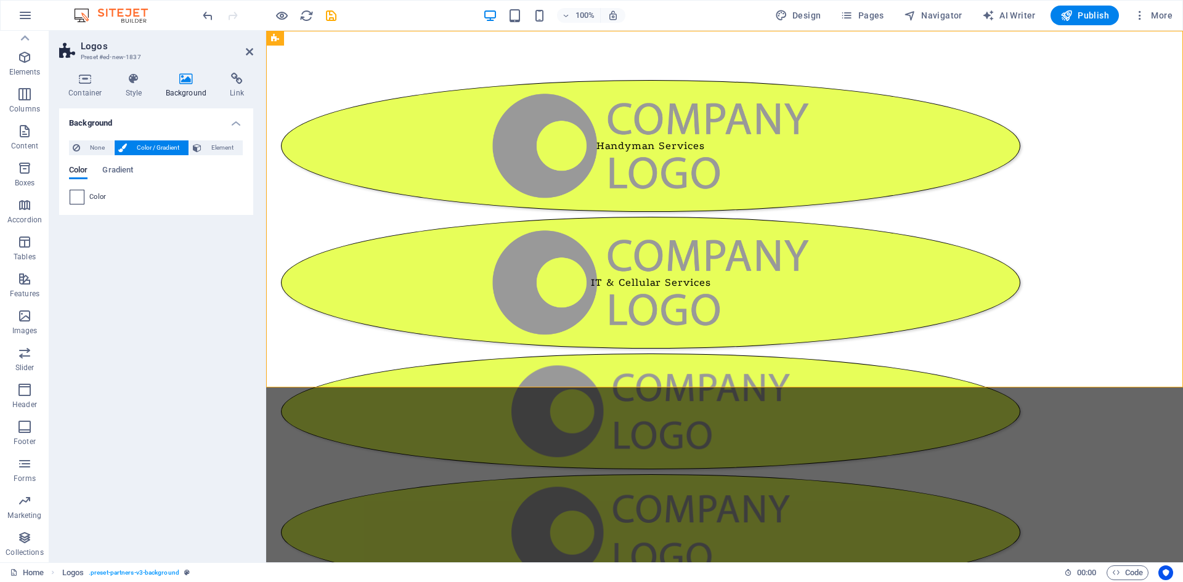
click at [83, 198] on span at bounding box center [77, 197] width 14 height 14
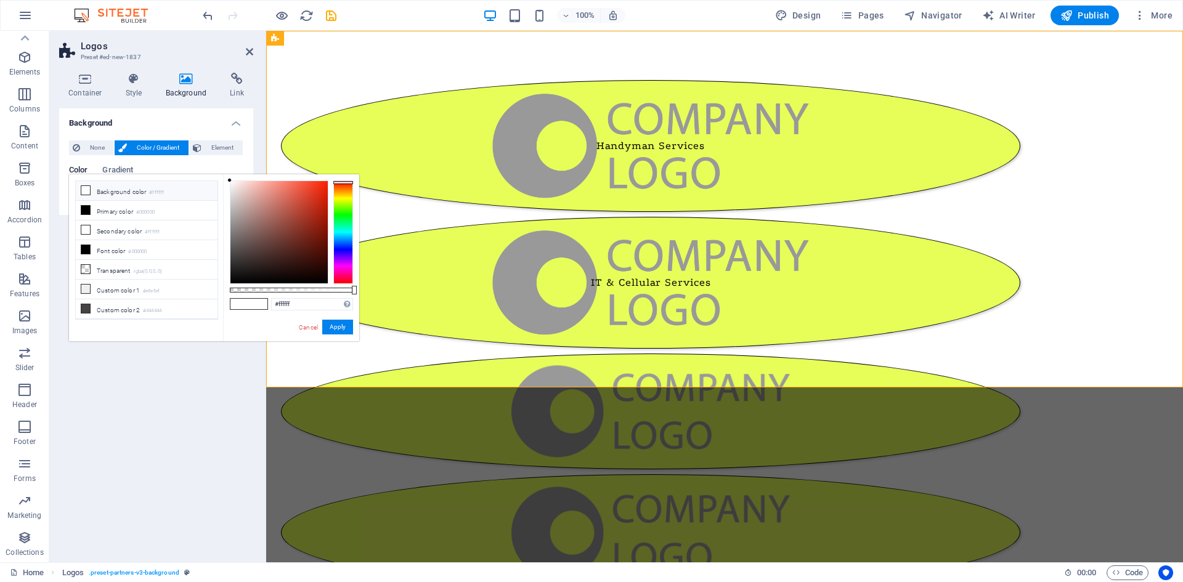
click at [346, 182] on div at bounding box center [343, 233] width 20 height 104
drag, startPoint x: 346, startPoint y: 182, endPoint x: 346, endPoint y: 197, distance: 14.8
click at [346, 197] on div at bounding box center [343, 197] width 20 height 3
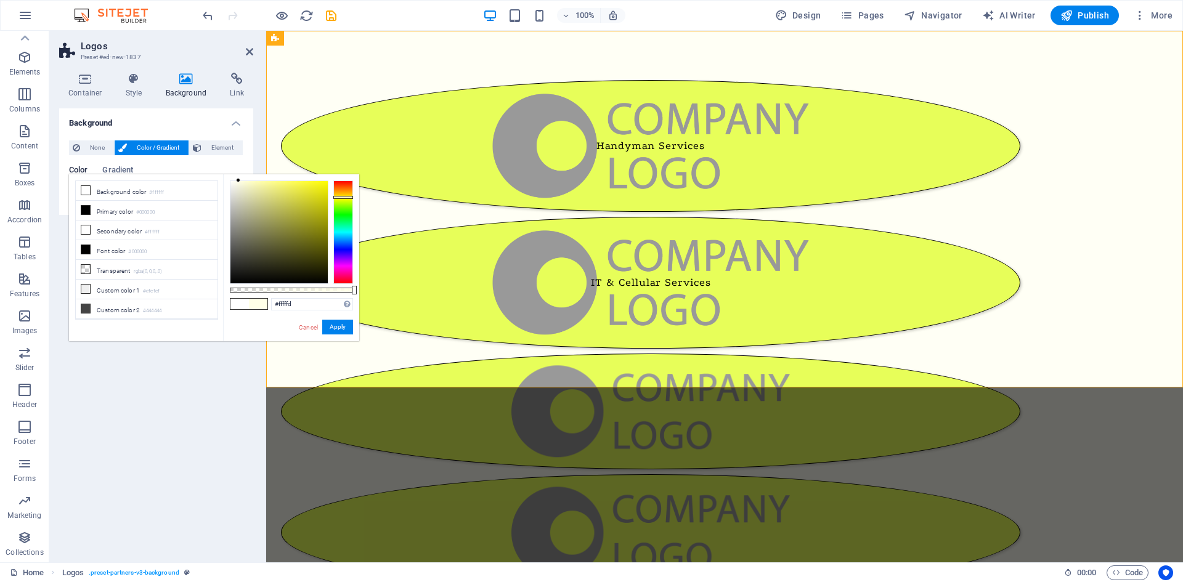
type input "#ffffff"
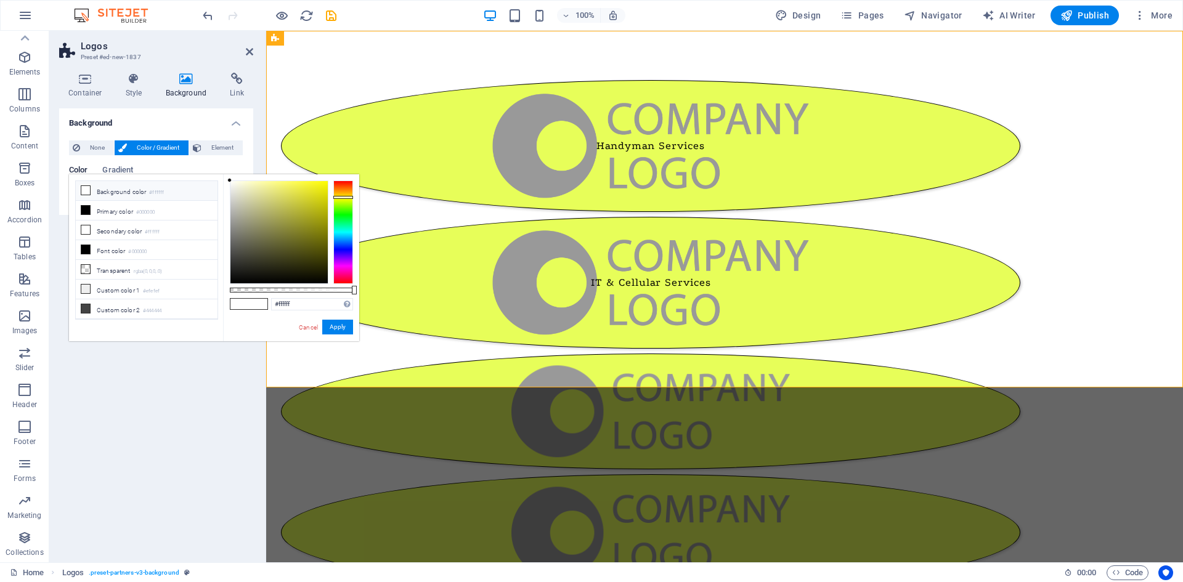
drag, startPoint x: 231, startPoint y: 181, endPoint x: 210, endPoint y: 171, distance: 23.4
click at [210, 171] on body "richwoodhandyman.co.za Home Favorites Elements Columns Content Boxes Accordion …" at bounding box center [591, 291] width 1183 height 582
click at [306, 331] on link "Cancel" at bounding box center [309, 327] width 22 height 9
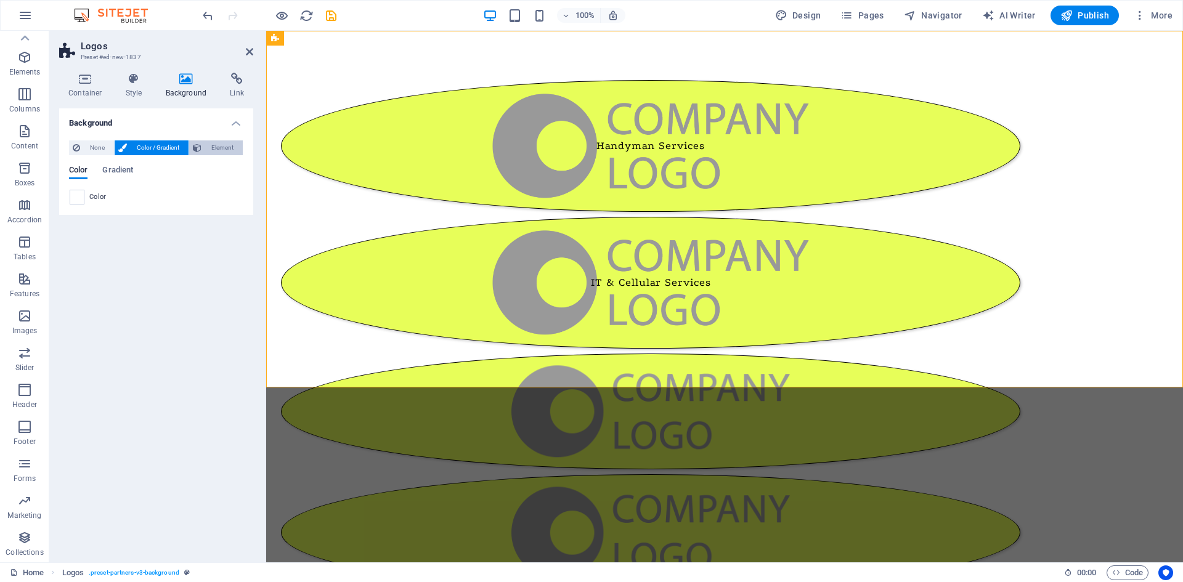
click at [214, 145] on span "Element" at bounding box center [222, 147] width 34 height 15
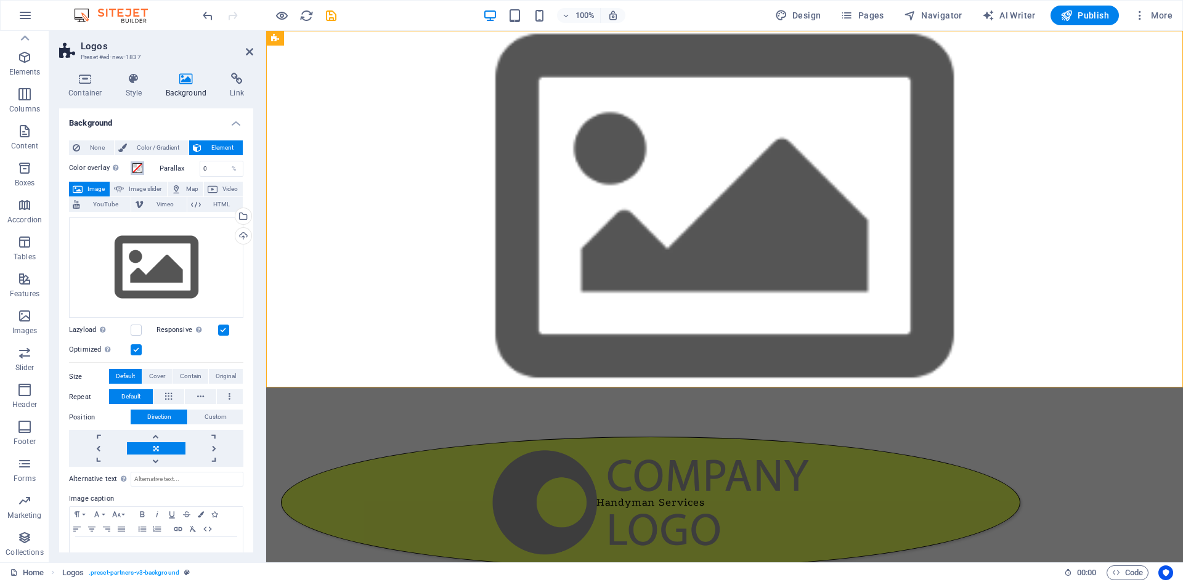
click at [137, 168] on span at bounding box center [137, 168] width 10 height 10
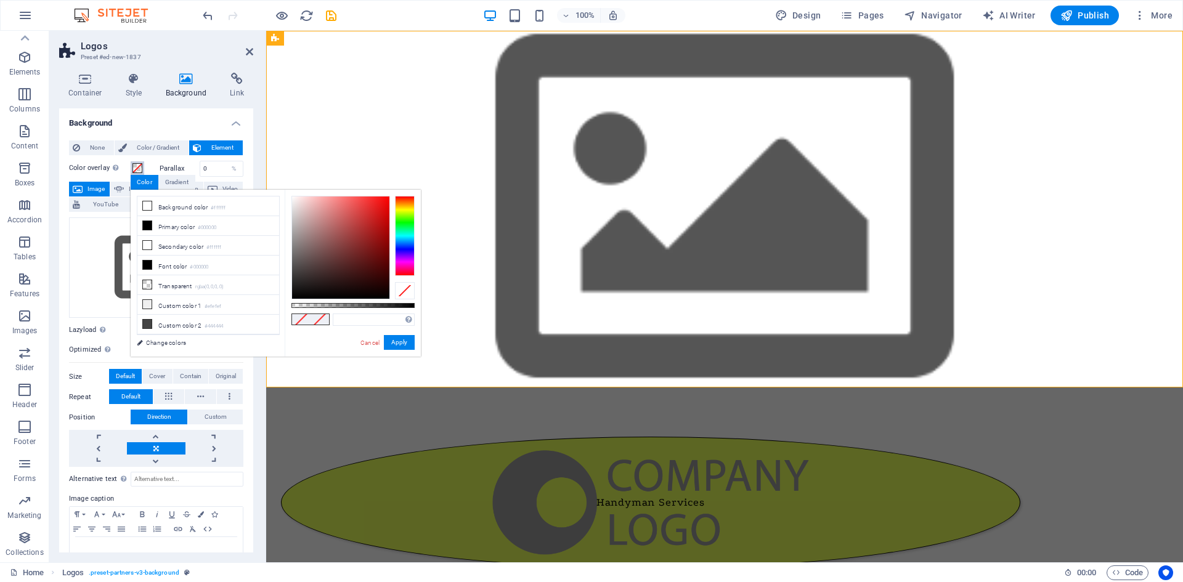
click at [137, 168] on span at bounding box center [137, 168] width 10 height 10
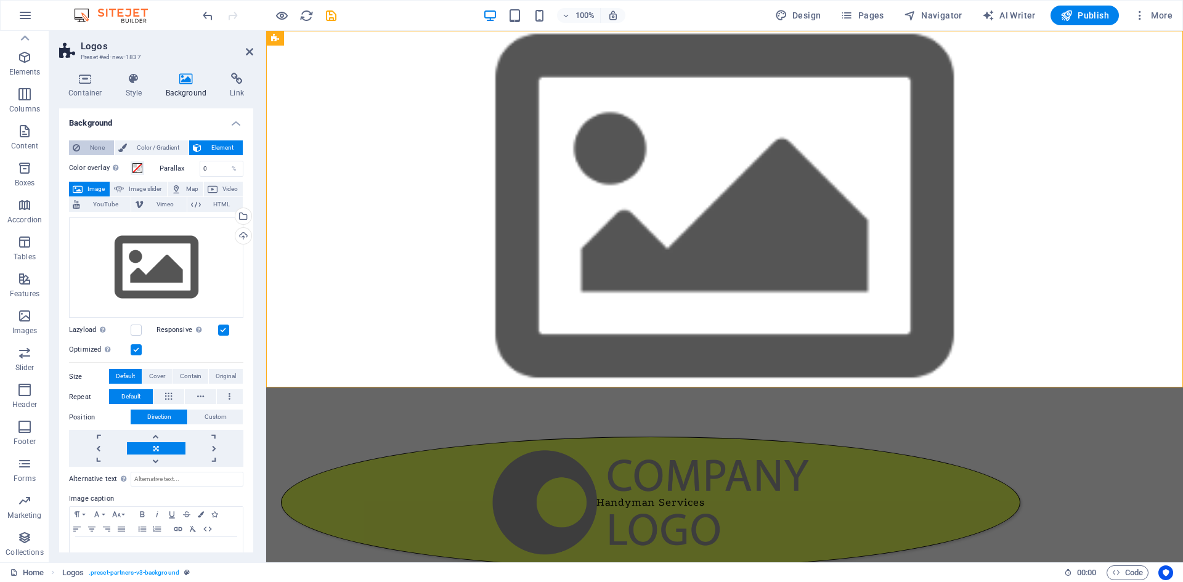
click at [91, 144] on span "None" at bounding box center [97, 147] width 26 height 15
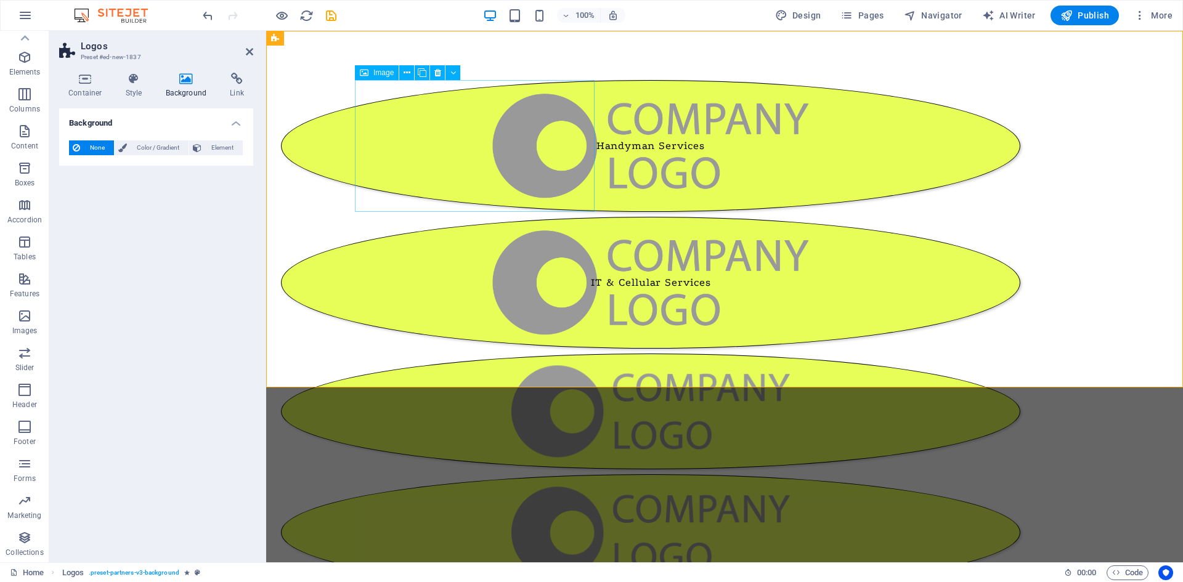
click at [469, 143] on figure "Handyman Services" at bounding box center [650, 146] width 739 height 132
click at [237, 83] on icon at bounding box center [237, 79] width 33 height 12
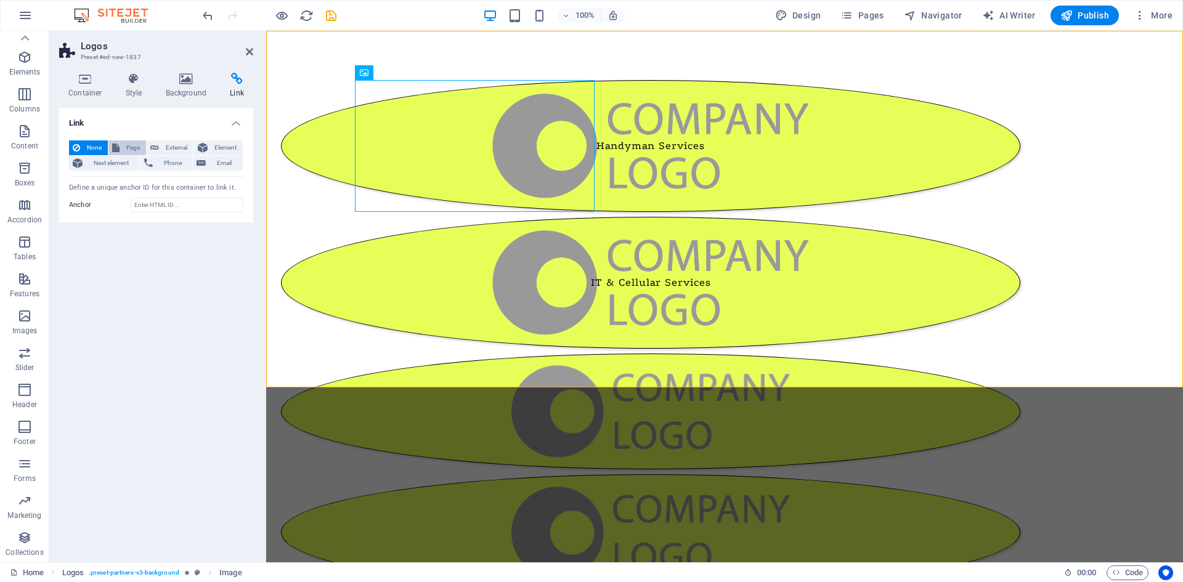
click at [134, 144] on span "Page" at bounding box center [132, 147] width 19 height 15
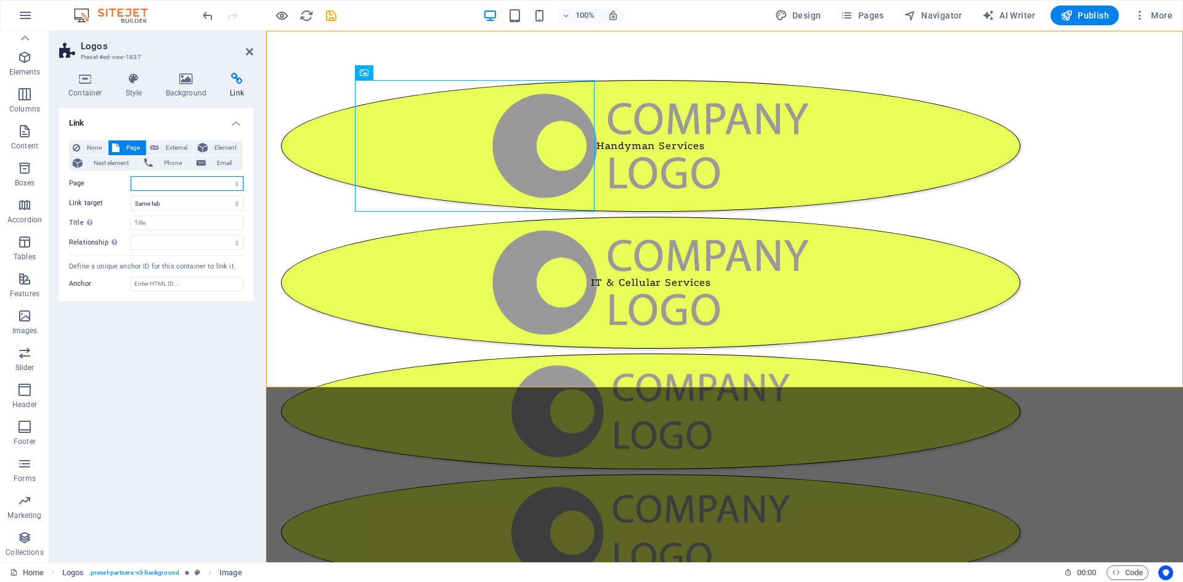
click at [237, 182] on select "Home About Us Exhibitions Events Contact Privacy Legal Notice" at bounding box center [187, 183] width 113 height 15
select select "1"
click at [131, 176] on select "Home About Us Exhibitions Events Contact Privacy Legal Notice" at bounding box center [187, 183] width 113 height 15
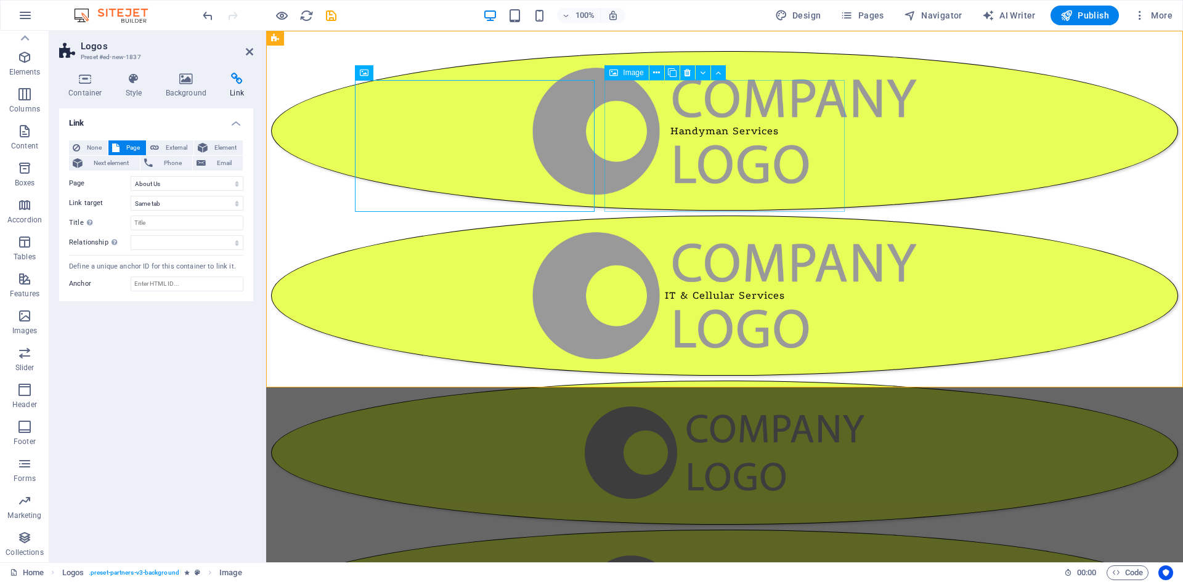
click at [720, 216] on figure "IT & Cellular Services" at bounding box center [724, 296] width 907 height 160
click at [512, 160] on figure "Handyman Services" at bounding box center [724, 131] width 907 height 160
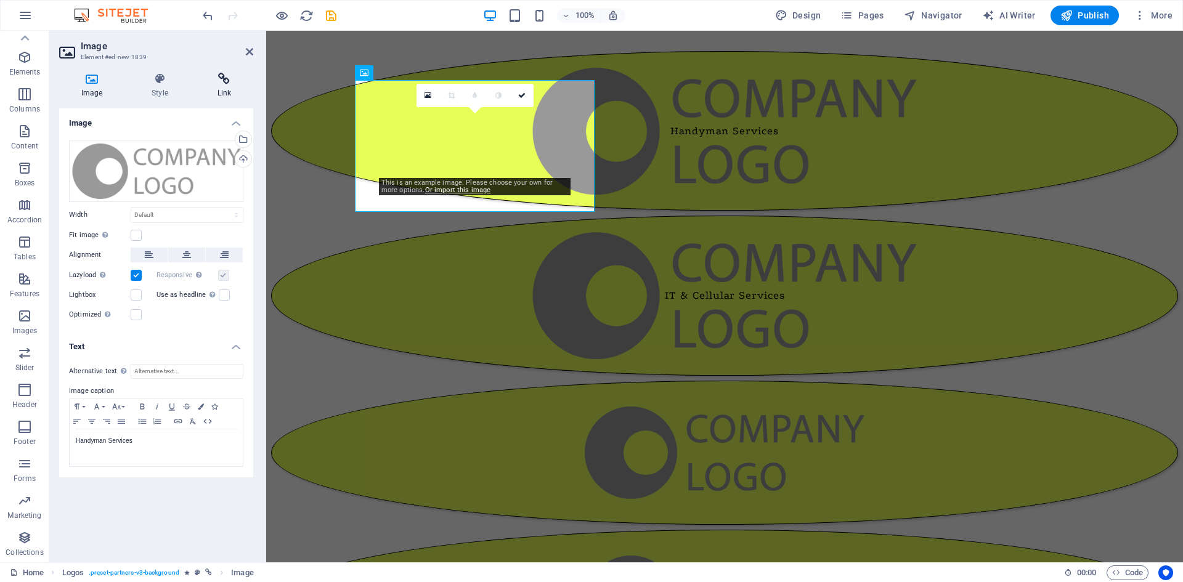
click at [227, 87] on h4 "Link" at bounding box center [224, 86] width 58 height 26
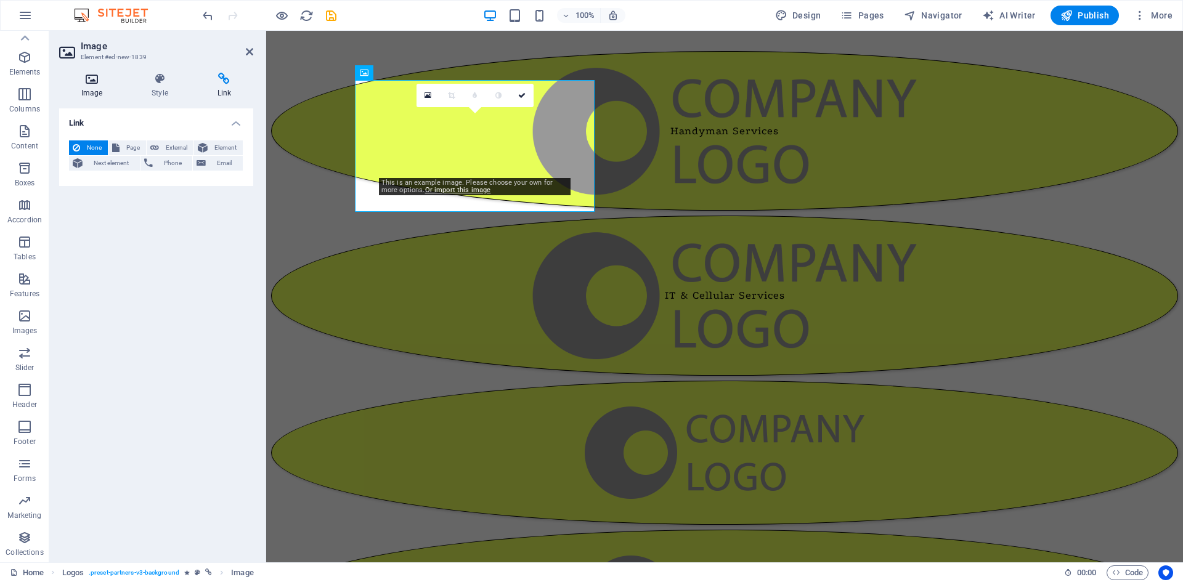
click at [98, 84] on icon at bounding box center [91, 79] width 65 height 12
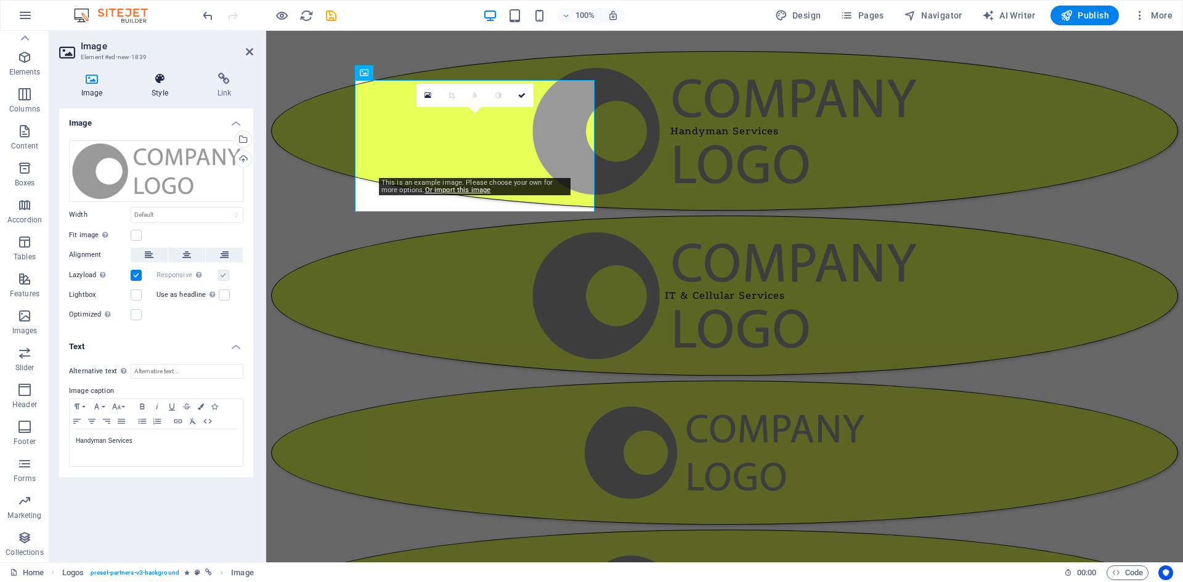
click at [164, 89] on h4 "Style" at bounding box center [161, 86] width 65 height 26
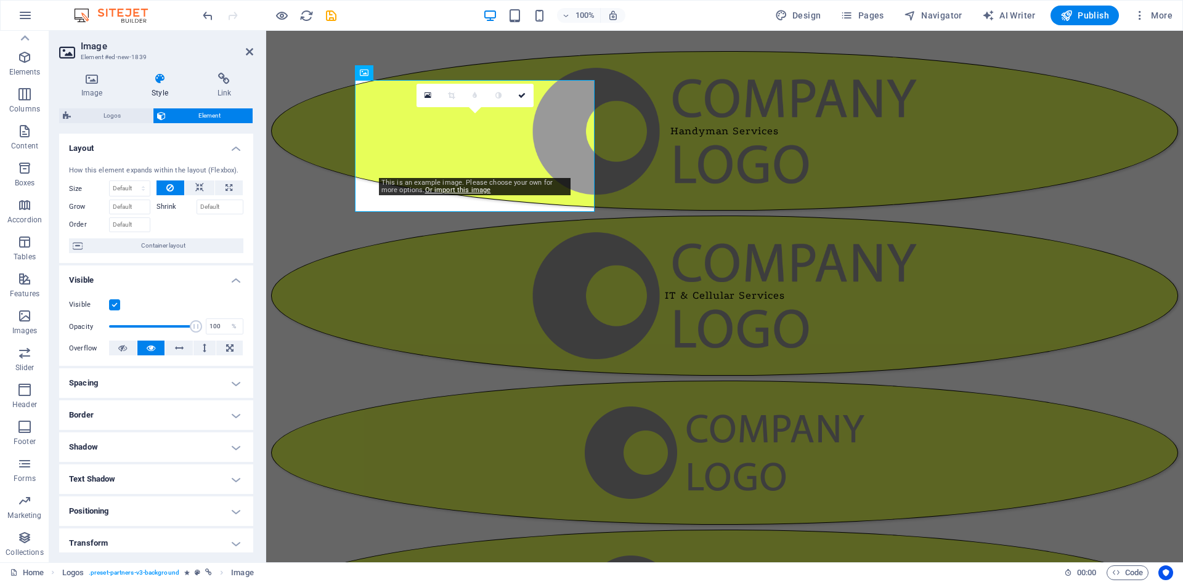
click at [169, 187] on icon at bounding box center [169, 188] width 7 height 15
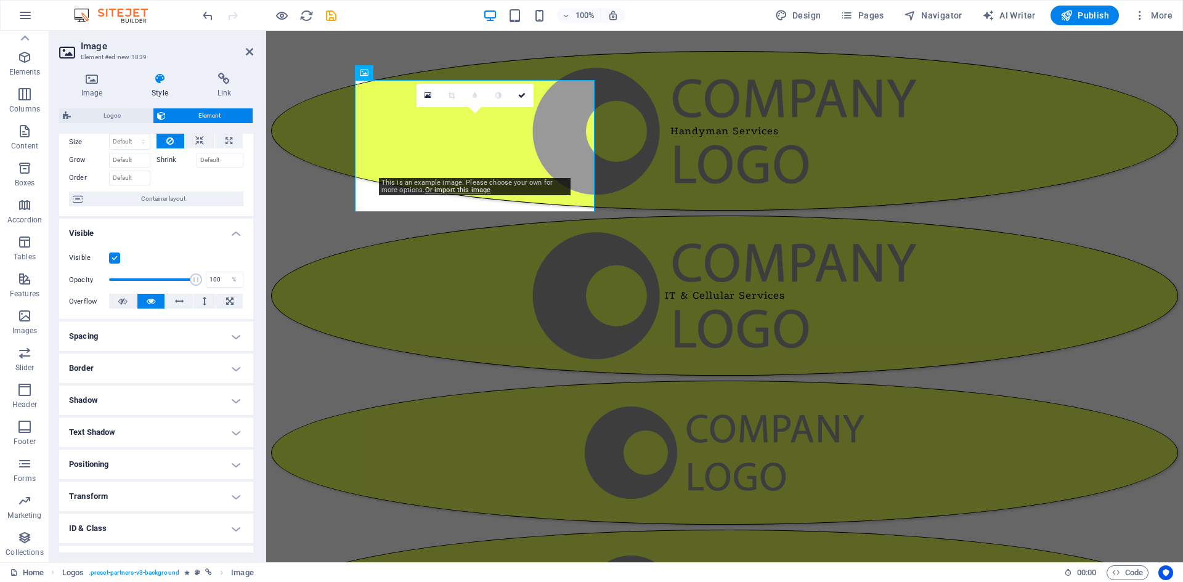
scroll to position [102, 0]
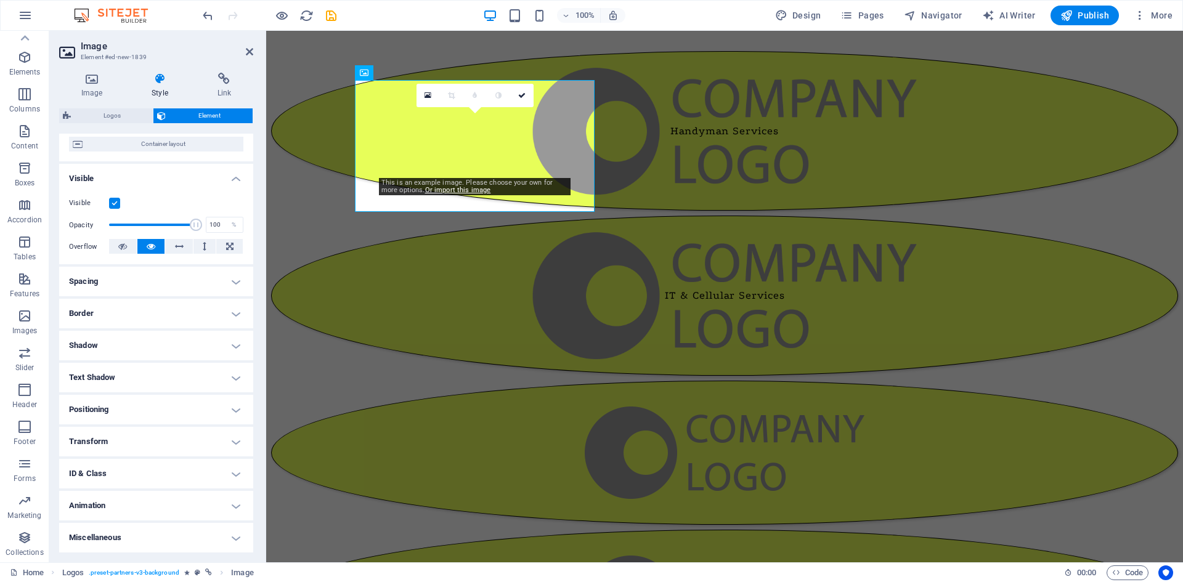
click at [169, 504] on h4 "Animation" at bounding box center [156, 506] width 194 height 30
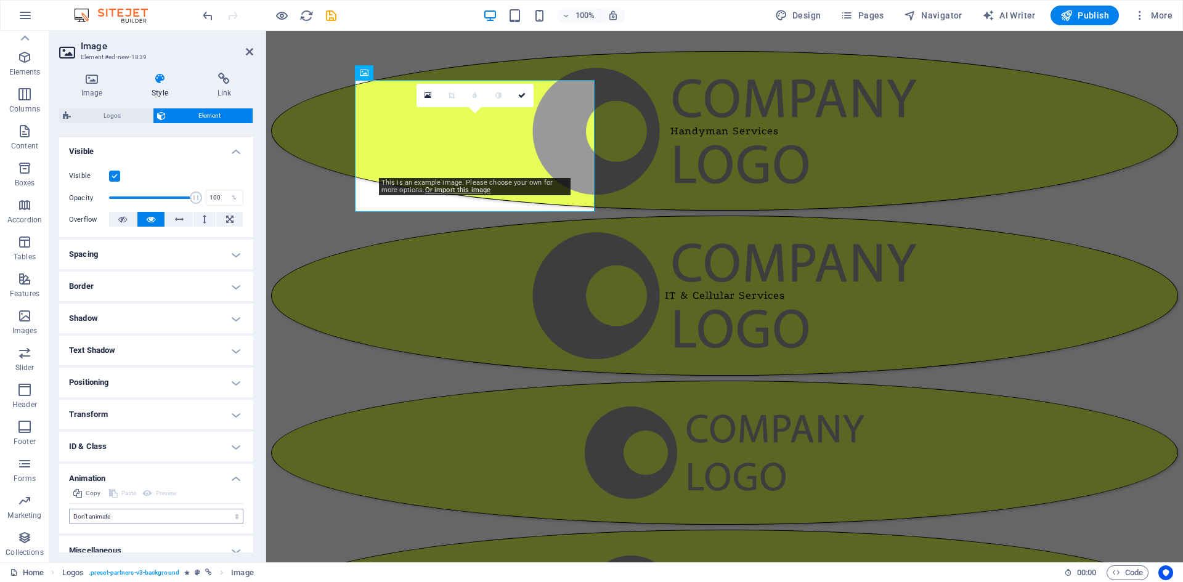
scroll to position [142, 0]
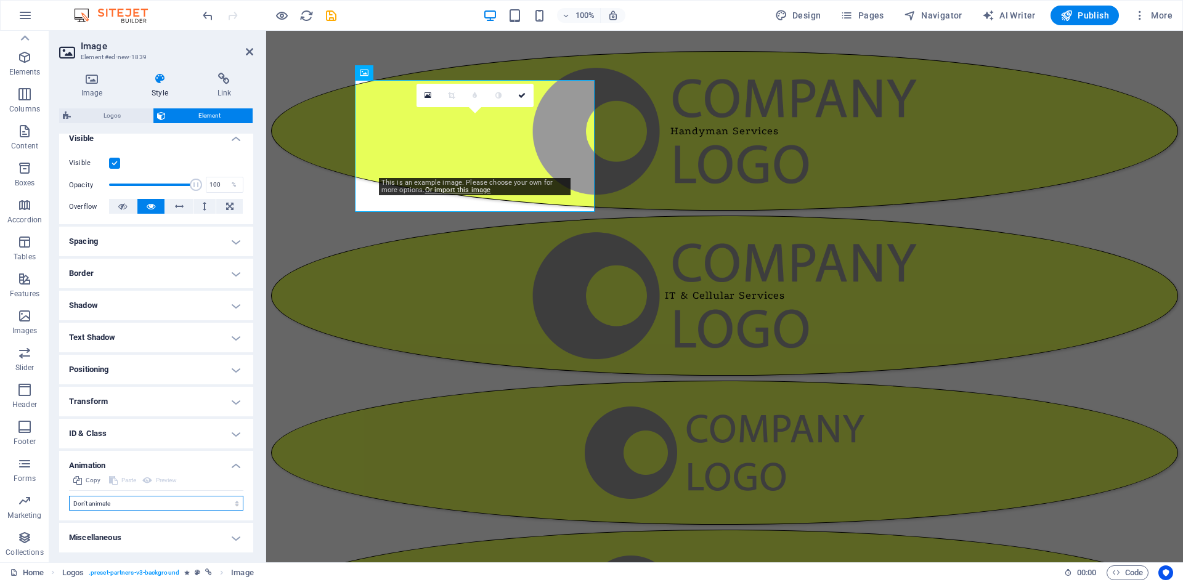
click at [192, 501] on select "Don't animate Show / Hide Slide up/down Zoom in/out Slide left to right Slide r…" at bounding box center [156, 503] width 174 height 15
select select "shrink"
click at [69, 496] on select "Don't animate Show / Hide Slide up/down Zoom in/out Slide left to right Slide r…" at bounding box center [156, 503] width 174 height 15
select select "scroll"
click at [227, 87] on h4 "Link" at bounding box center [224, 86] width 58 height 26
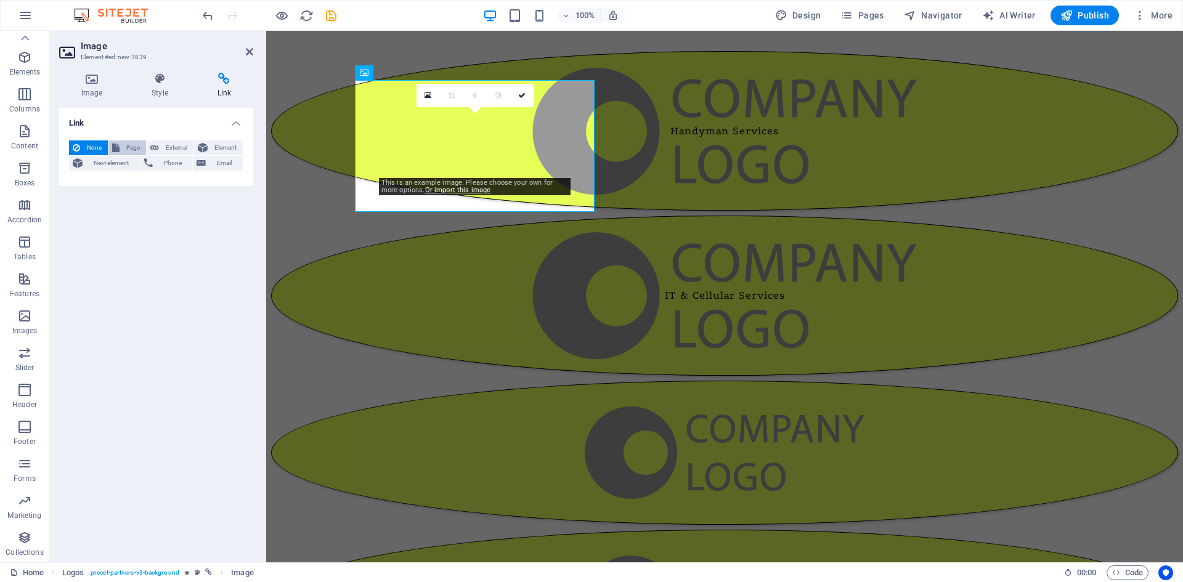
click at [134, 145] on span "Page" at bounding box center [132, 147] width 19 height 15
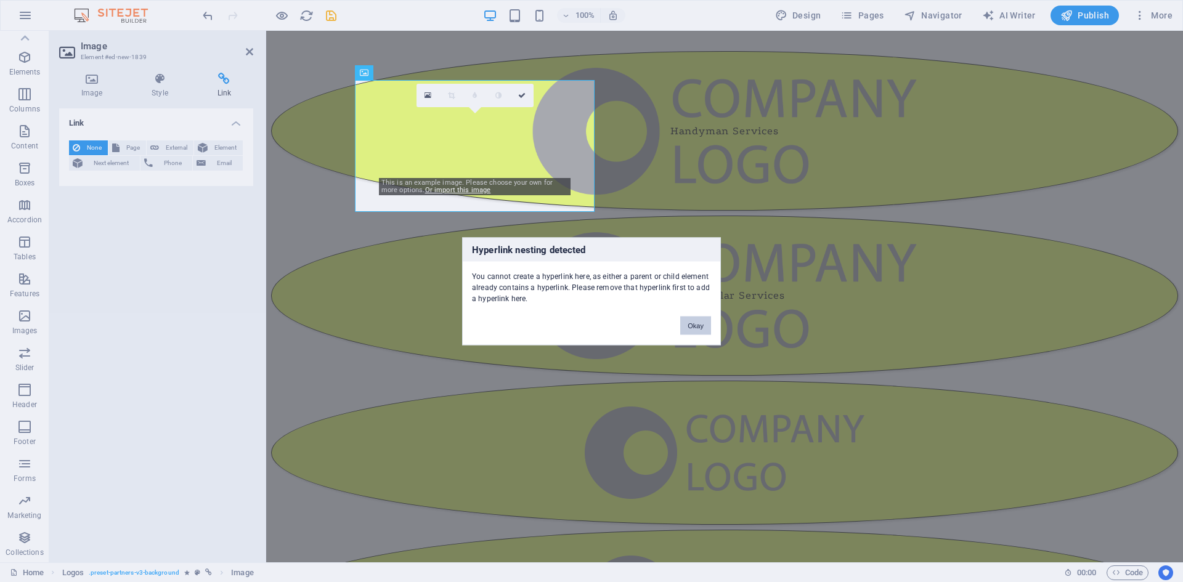
click at [691, 323] on button "Okay" at bounding box center [695, 325] width 31 height 18
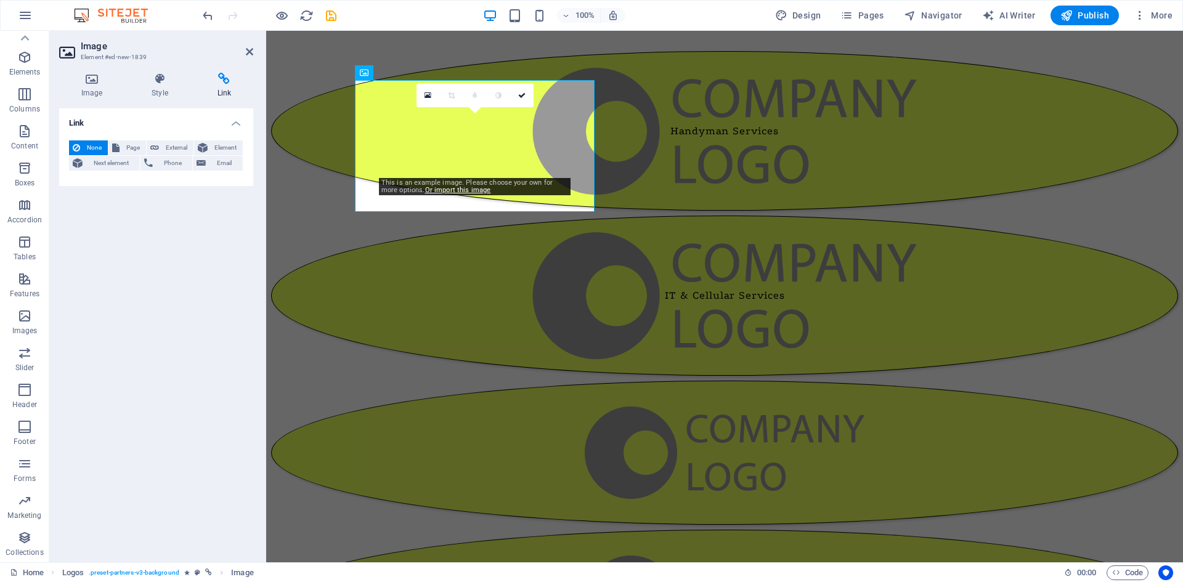
click at [188, 245] on div "Link None Page External Element Next element Phone Email Page Home About Us Exh…" at bounding box center [156, 330] width 194 height 444
click at [250, 50] on icon at bounding box center [249, 52] width 7 height 10
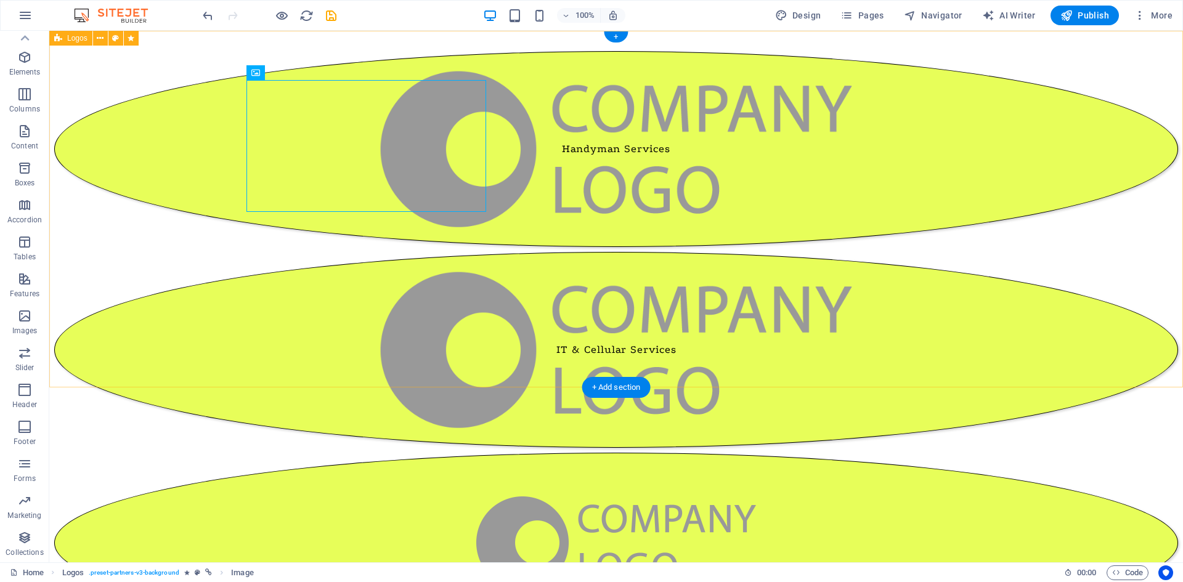
select select "1"
select select
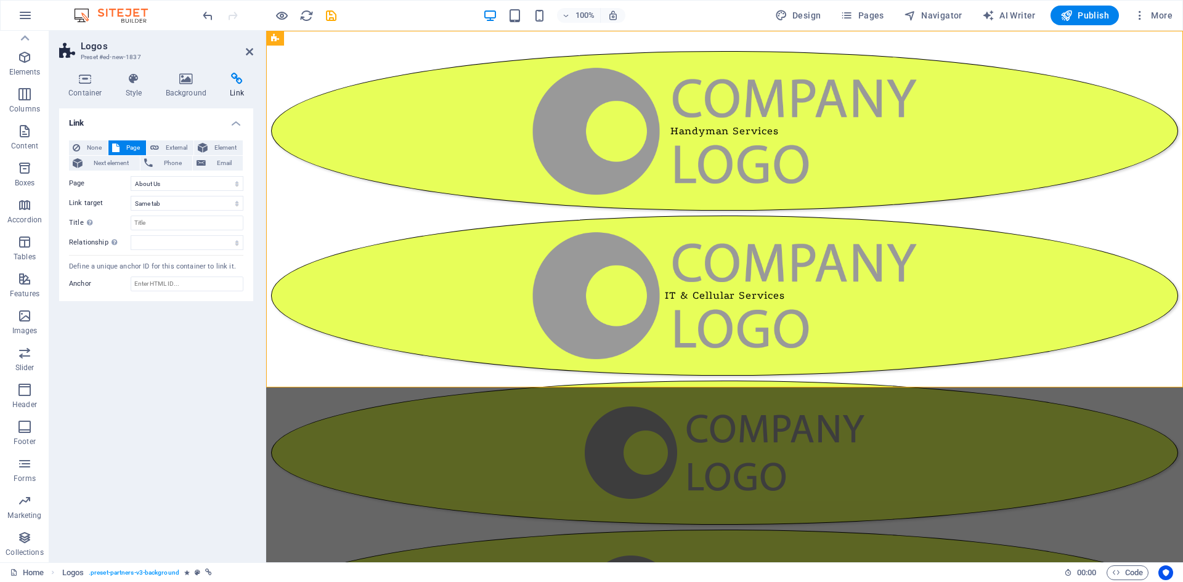
click at [235, 86] on h4 "Link" at bounding box center [237, 86] width 33 height 26
click at [85, 142] on span "None" at bounding box center [94, 147] width 20 height 15
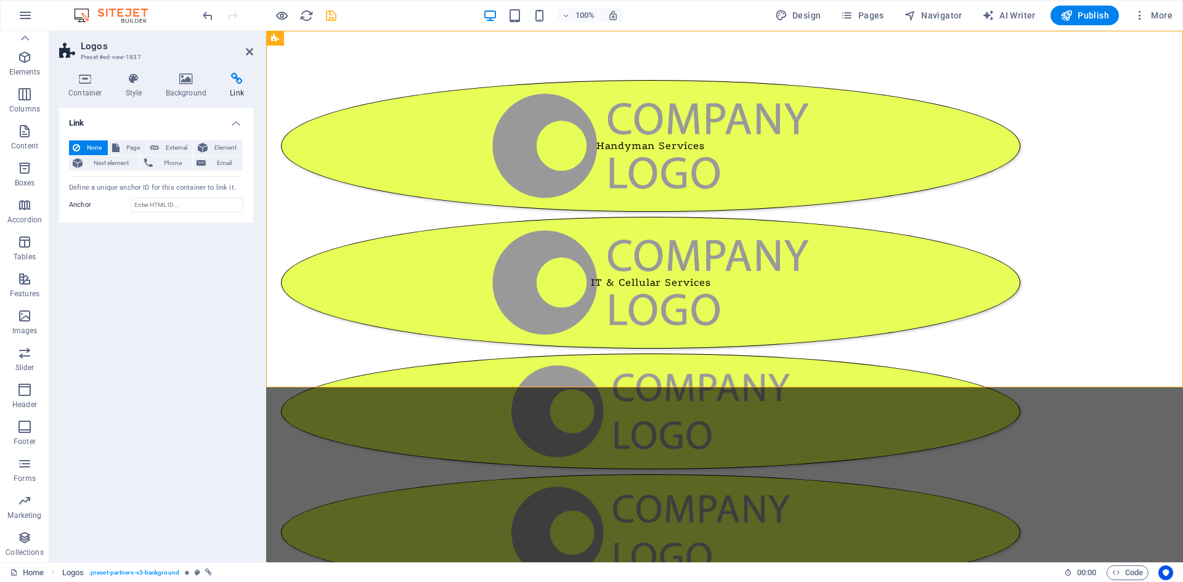
click at [333, 12] on icon "save" at bounding box center [331, 16] width 14 height 14
click at [313, 94] on div "Handyman Services IT & Cellular Services" at bounding box center [724, 456] width 917 height 851
click at [91, 82] on icon at bounding box center [85, 79] width 52 height 12
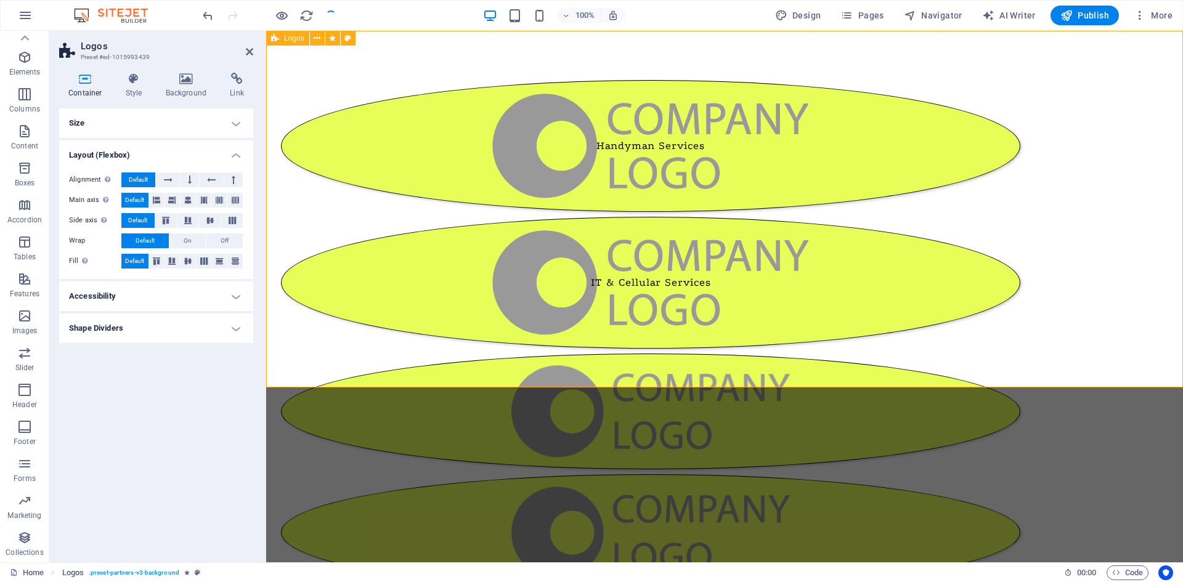
click at [292, 137] on div "Handyman Services IT & Cellular Services" at bounding box center [724, 456] width 917 height 851
click at [406, 143] on figure "Handyman Services" at bounding box center [650, 146] width 739 height 132
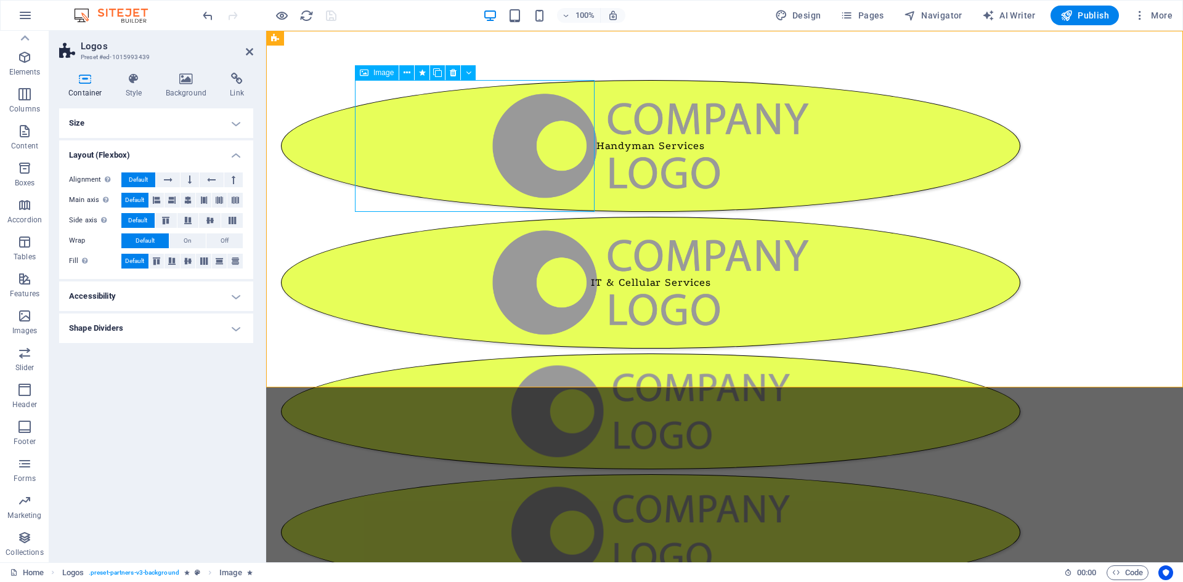
click at [406, 143] on figure "Handyman Services" at bounding box center [650, 146] width 739 height 132
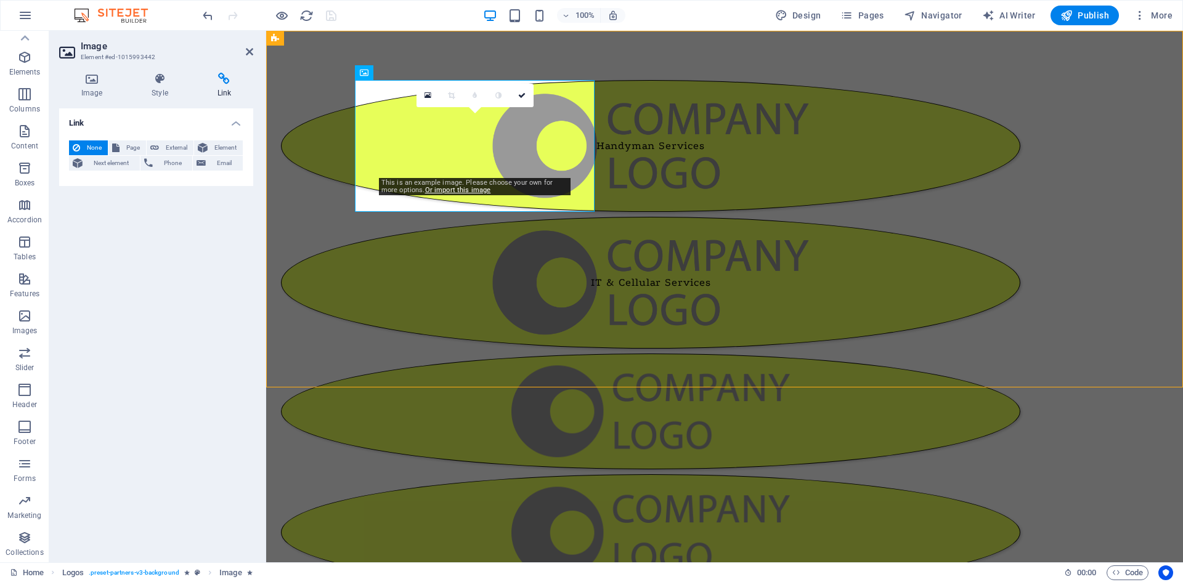
click at [230, 92] on h4 "Link" at bounding box center [224, 86] width 58 height 26
click at [124, 145] on span "Page" at bounding box center [132, 147] width 19 height 15
select select
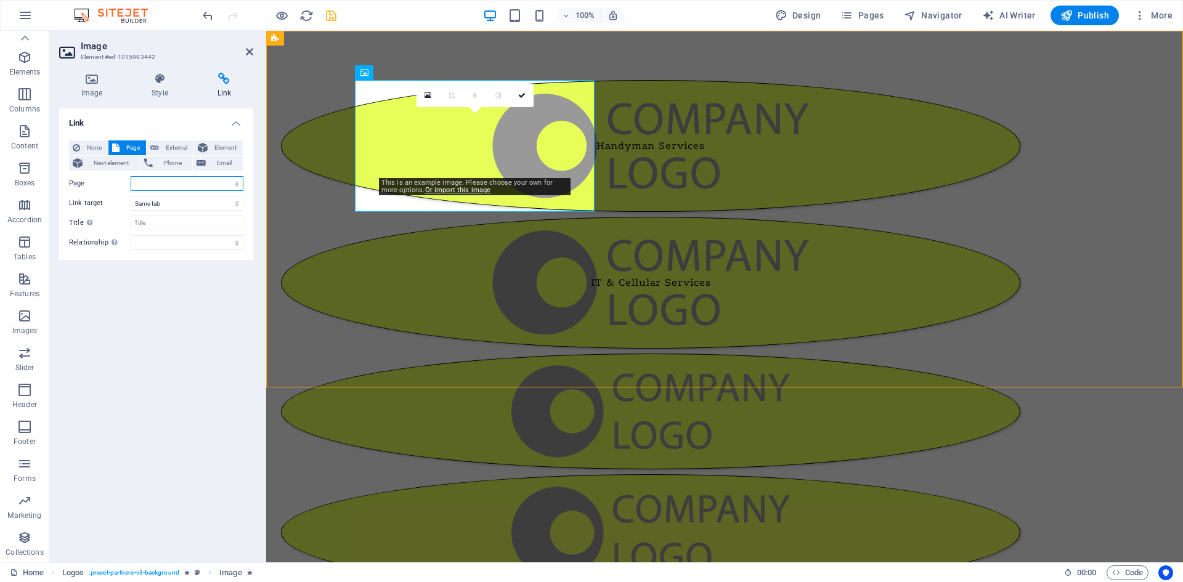
click at [191, 184] on select "Home About Us Exhibitions Events Contact Privacy Legal Notice" at bounding box center [187, 183] width 113 height 15
select select "1"
click at [131, 176] on select "Home About Us Exhibitions Events Contact Privacy Legal Notice" at bounding box center [187, 183] width 113 height 15
select select
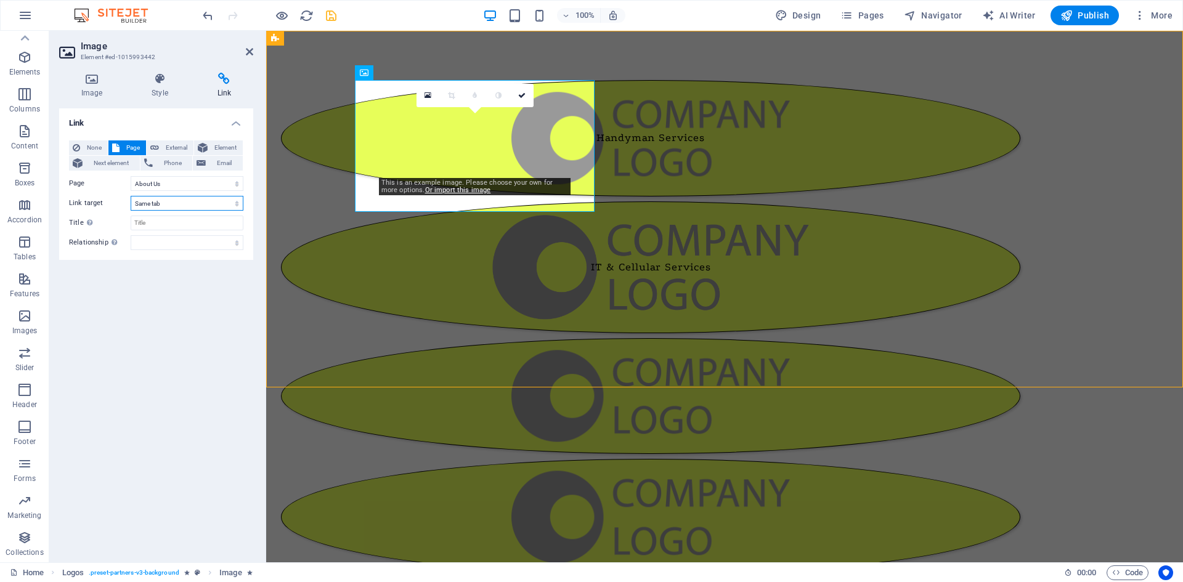
click at [171, 205] on select "New tab Same tab Overlay" at bounding box center [187, 203] width 113 height 15
click at [163, 239] on select "alternate author bookmark external help license next nofollow noreferrer noopen…" at bounding box center [187, 242] width 113 height 15
click at [81, 308] on div "Link None Page External Element Next element Phone Email Page Home About Us Exh…" at bounding box center [156, 330] width 194 height 444
click at [166, 82] on icon at bounding box center [159, 79] width 60 height 12
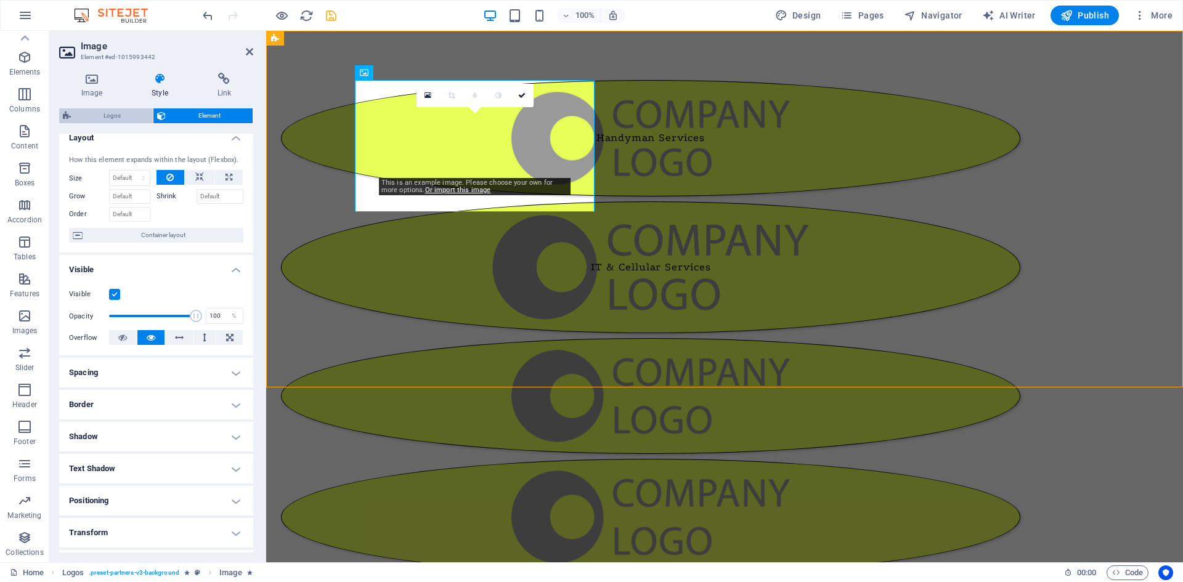
scroll to position [0, 0]
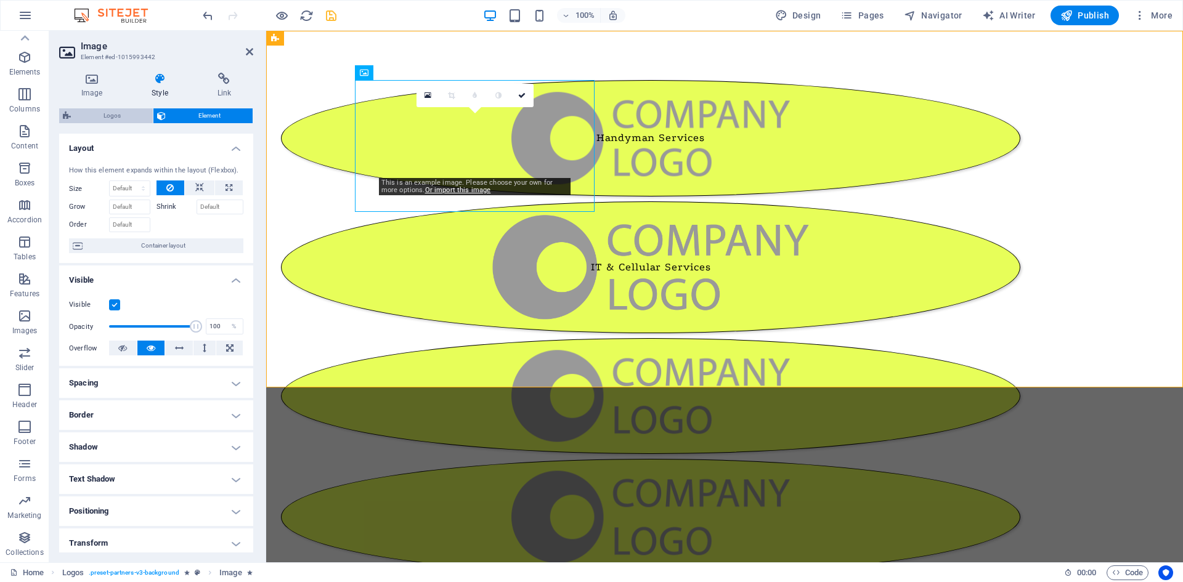
click at [117, 114] on span "Logos" at bounding box center [112, 115] width 75 height 15
select select "rem"
select select "px"
select select "%"
select select "px"
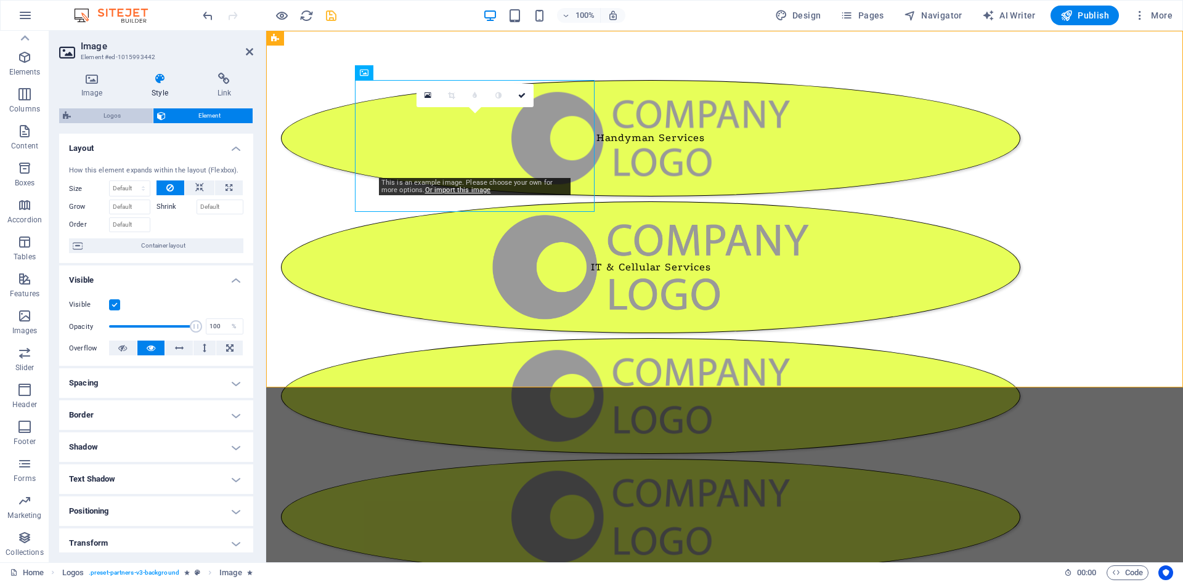
select select "px"
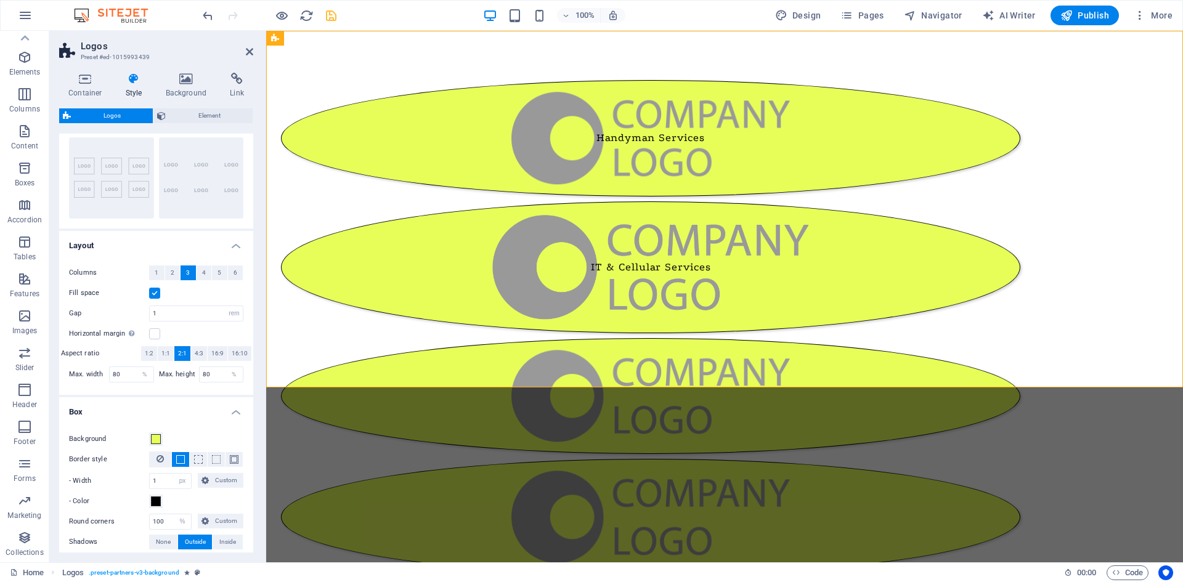
scroll to position [123, 0]
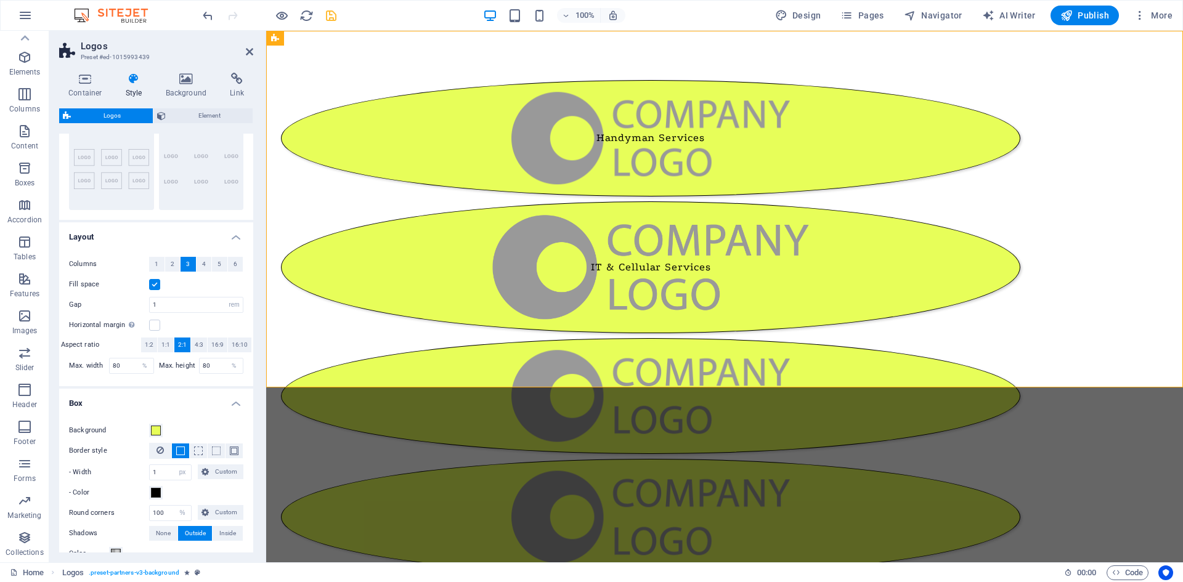
click at [155, 285] on label at bounding box center [154, 284] width 11 height 11
click at [0, 0] on input "Fill space" at bounding box center [0, 0] width 0 height 0
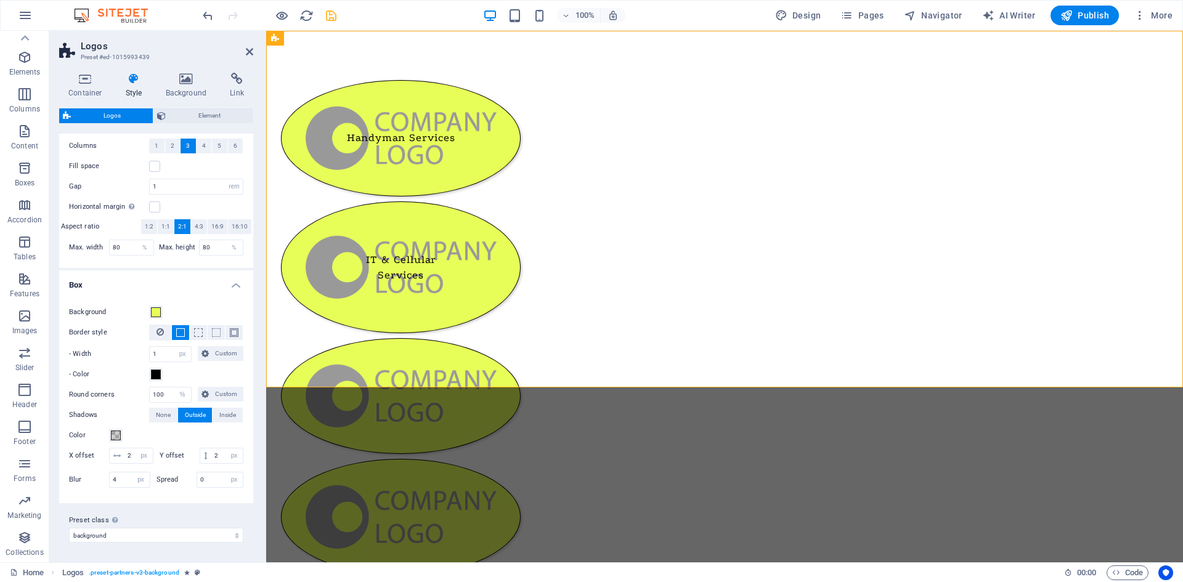
scroll to position [246, 0]
click at [157, 333] on icon at bounding box center [159, 332] width 7 height 15
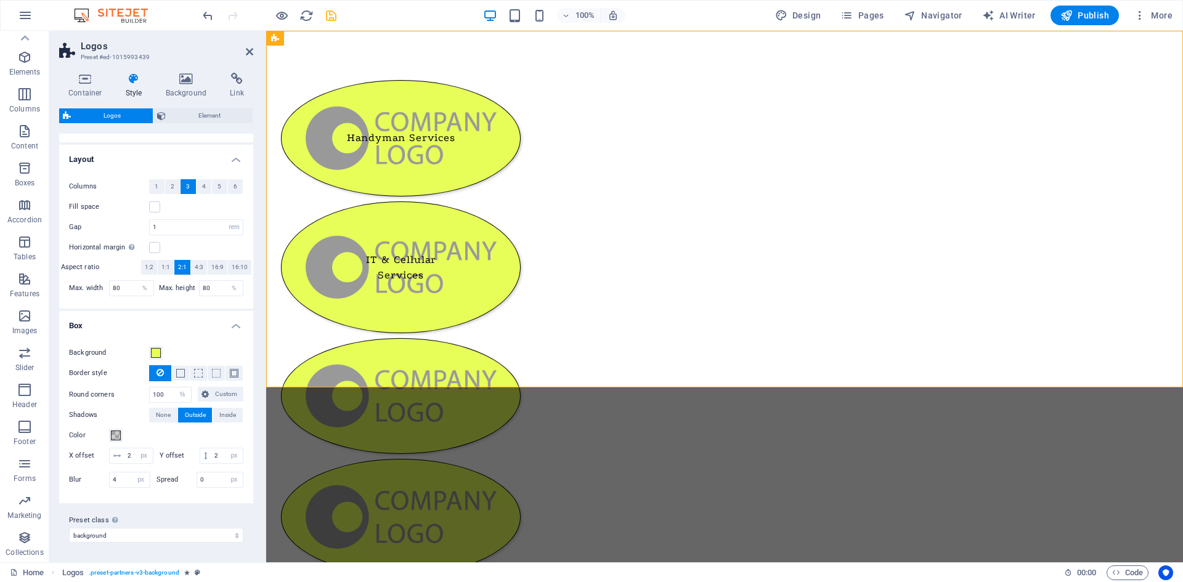
scroll to position [217, 0]
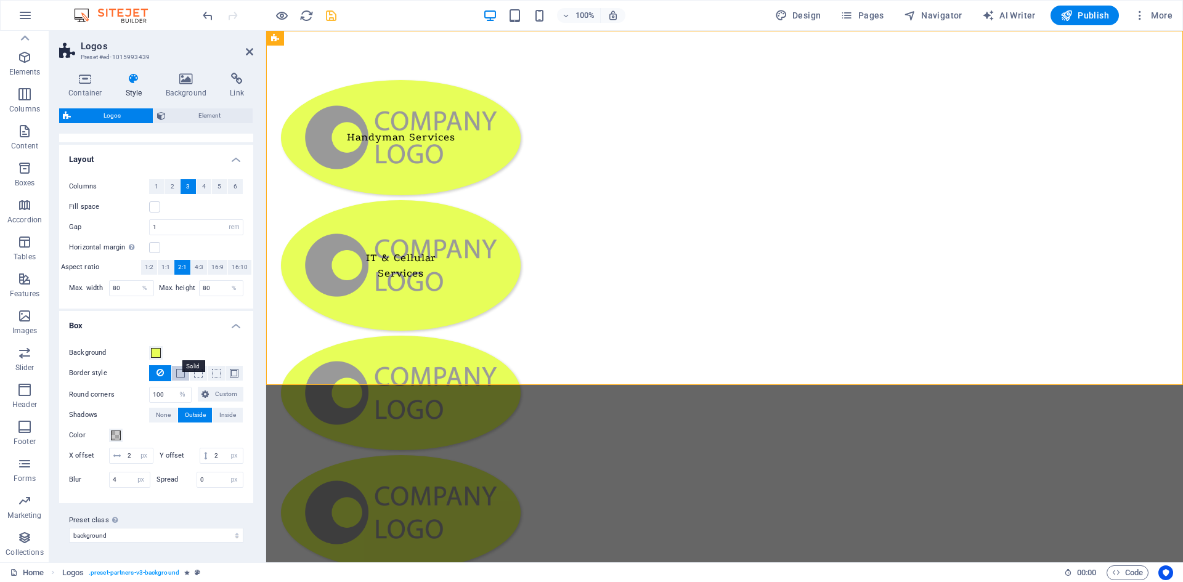
click at [180, 369] on span at bounding box center [180, 373] width 9 height 9
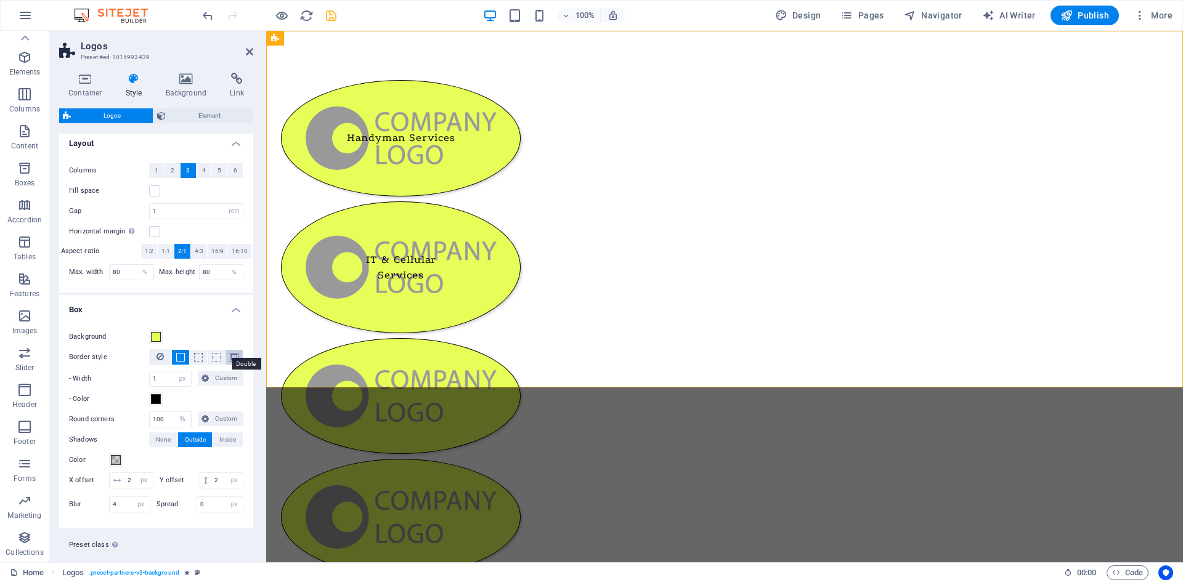
click at [233, 358] on span at bounding box center [234, 357] width 9 height 9
click at [145, 318] on div "Background Border style - Width 1 px rem vh vw Custom Custom 1 px rem vh vw 1 p…" at bounding box center [156, 422] width 199 height 211
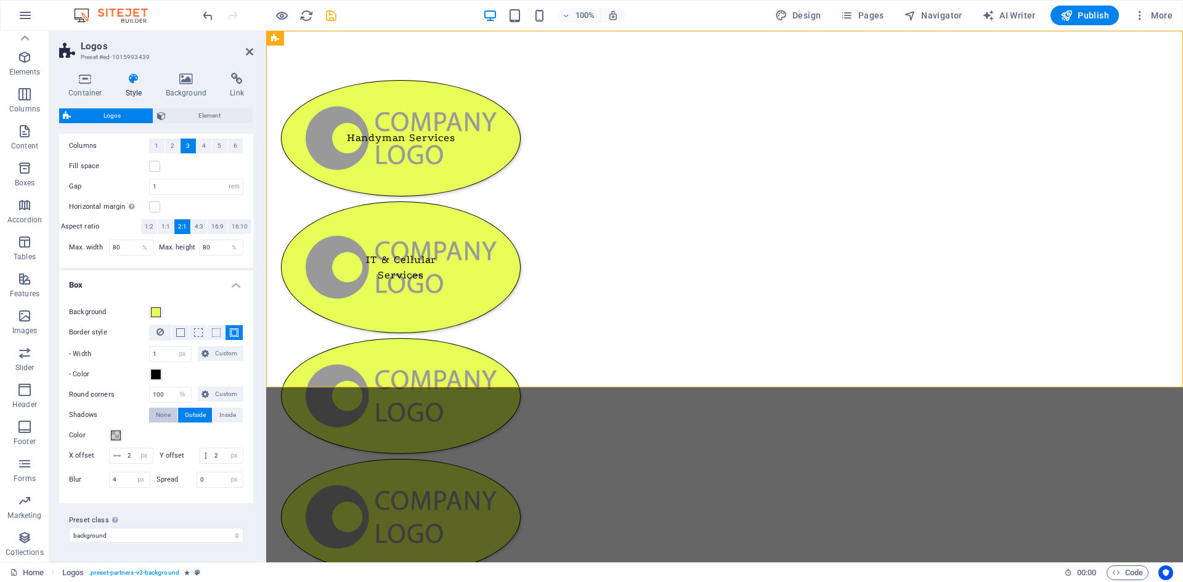
click at [157, 408] on span "None" at bounding box center [163, 415] width 15 height 15
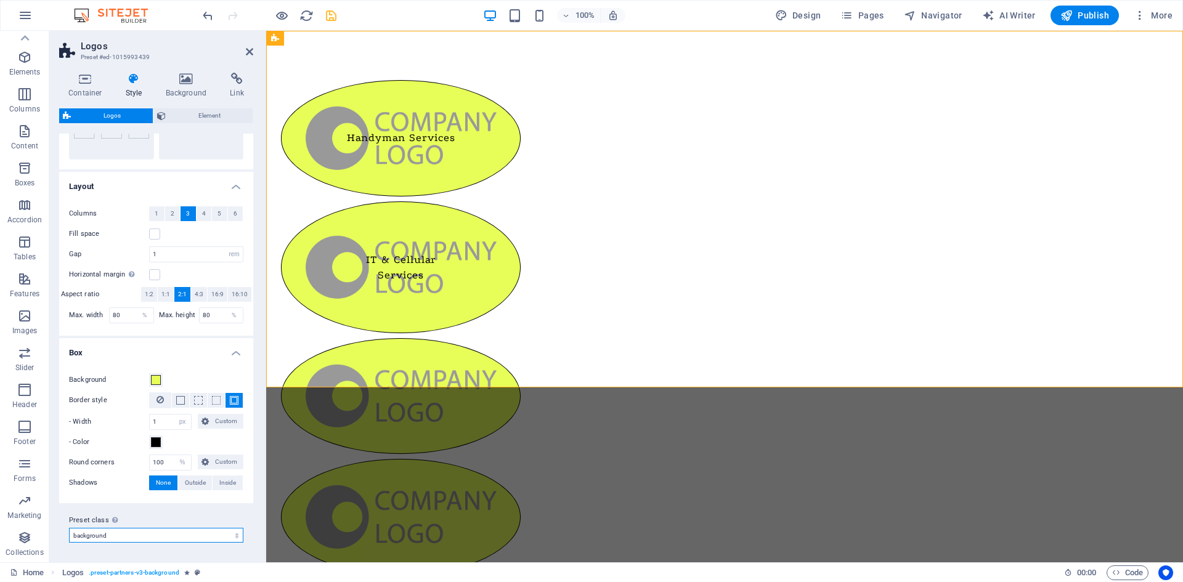
click at [160, 532] on select "background Add preset class" at bounding box center [156, 535] width 174 height 15
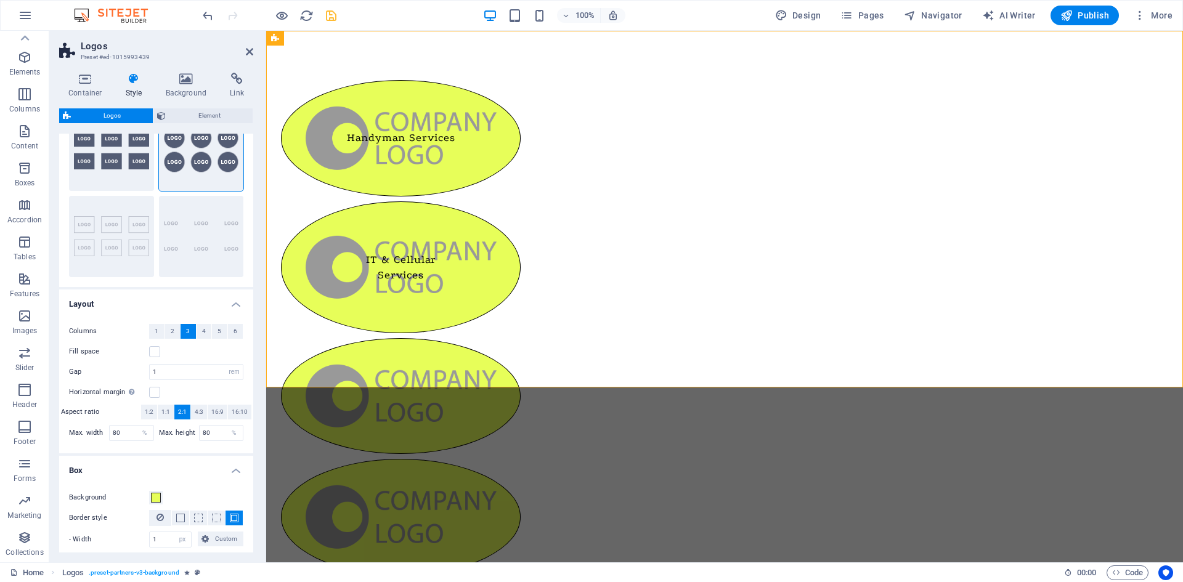
scroll to position [0, 0]
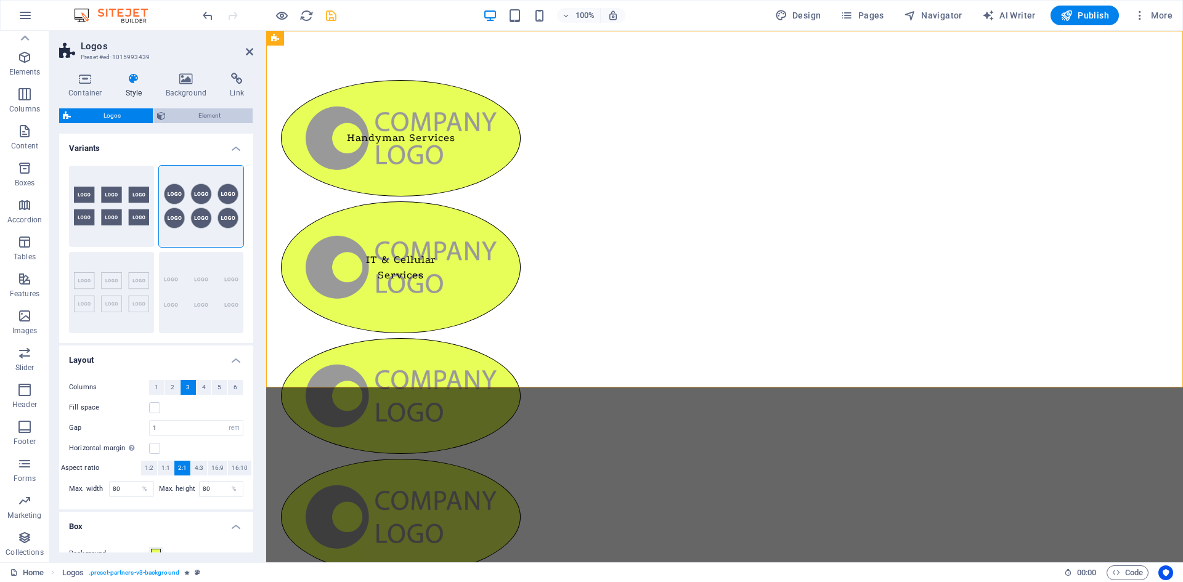
click at [195, 119] on span "Element" at bounding box center [208, 115] width 79 height 15
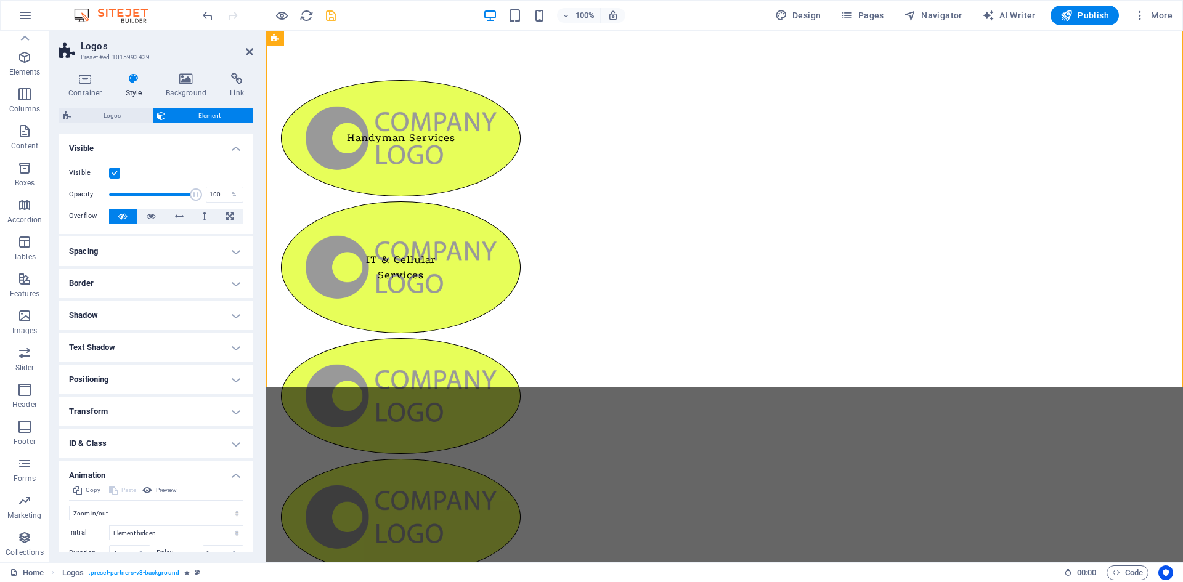
click at [116, 172] on label at bounding box center [114, 173] width 11 height 11
click at [0, 0] on input "Visible" at bounding box center [0, 0] width 0 height 0
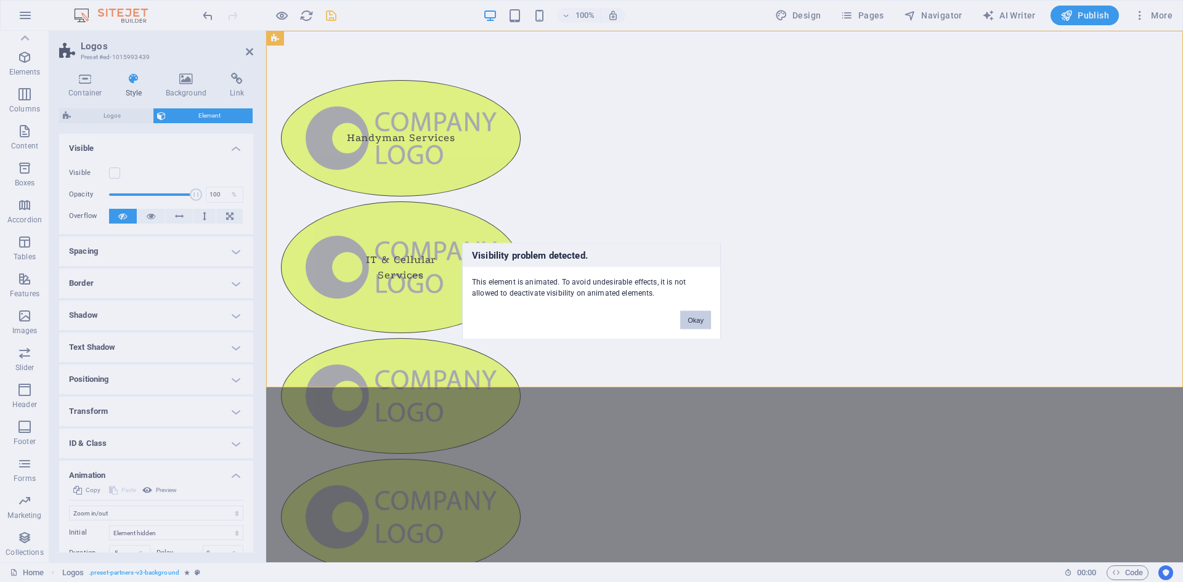
click at [689, 322] on button "Okay" at bounding box center [695, 320] width 31 height 18
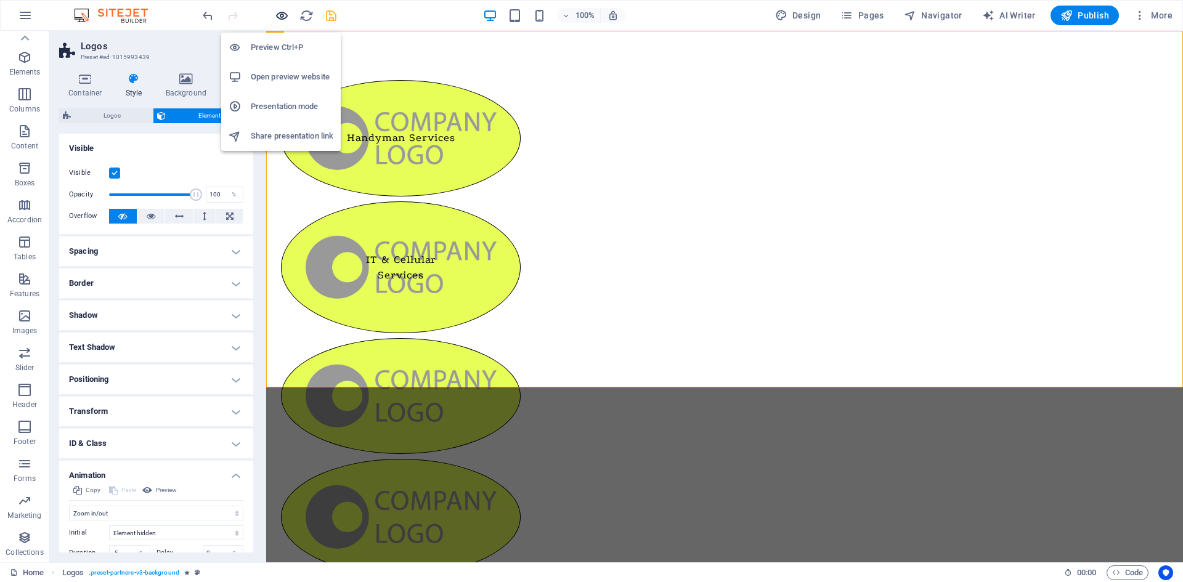
click at [286, 15] on icon "button" at bounding box center [282, 16] width 14 height 14
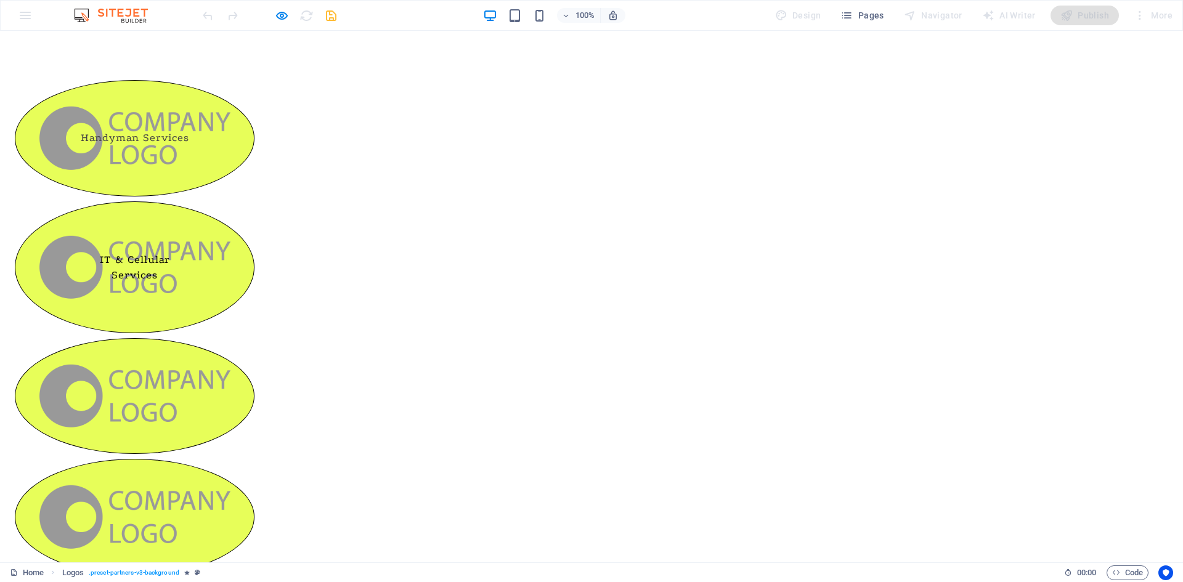
click at [230, 137] on img at bounding box center [134, 138] width 191 height 63
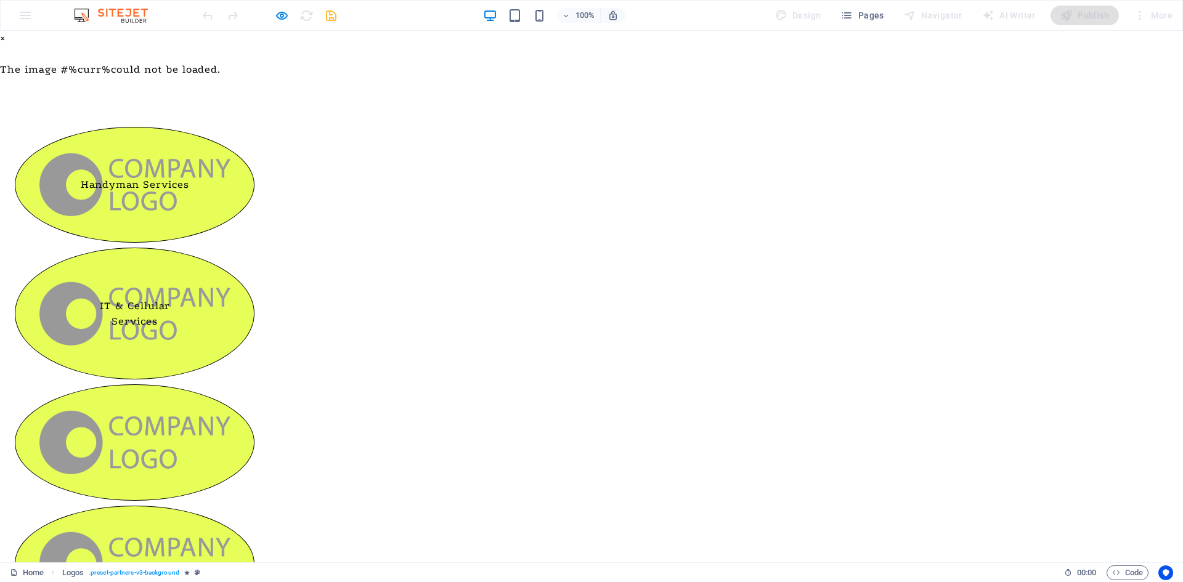
click at [445, 78] on div "× The image #%curr% could not be loaded." at bounding box center [591, 54] width 1183 height 47
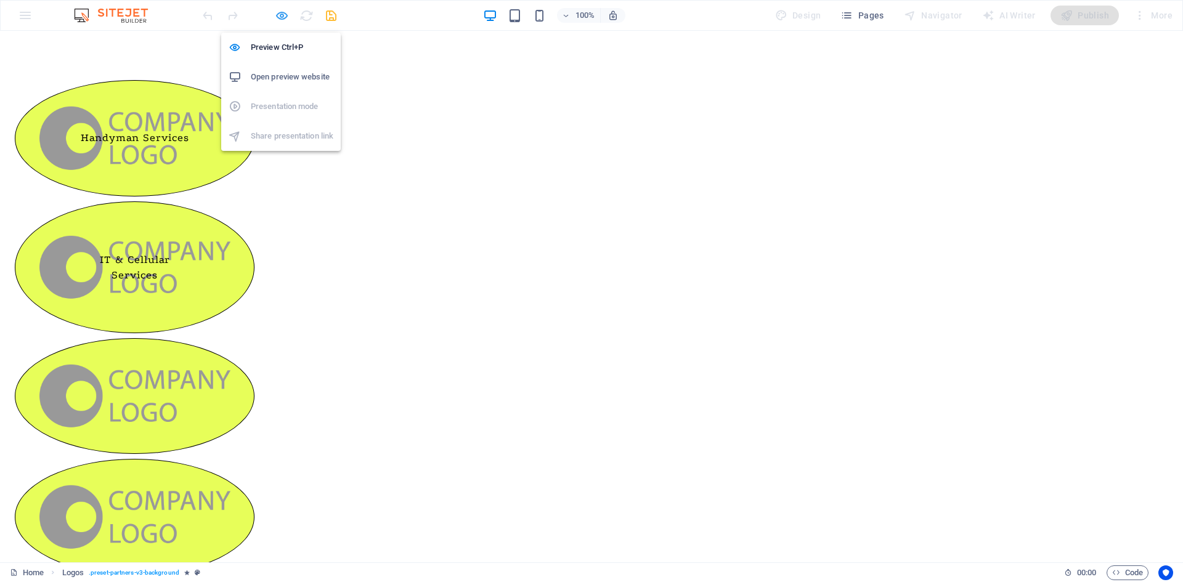
click at [283, 18] on icon "button" at bounding box center [282, 16] width 14 height 14
select select "shrink"
select select "s"
select select "scroll"
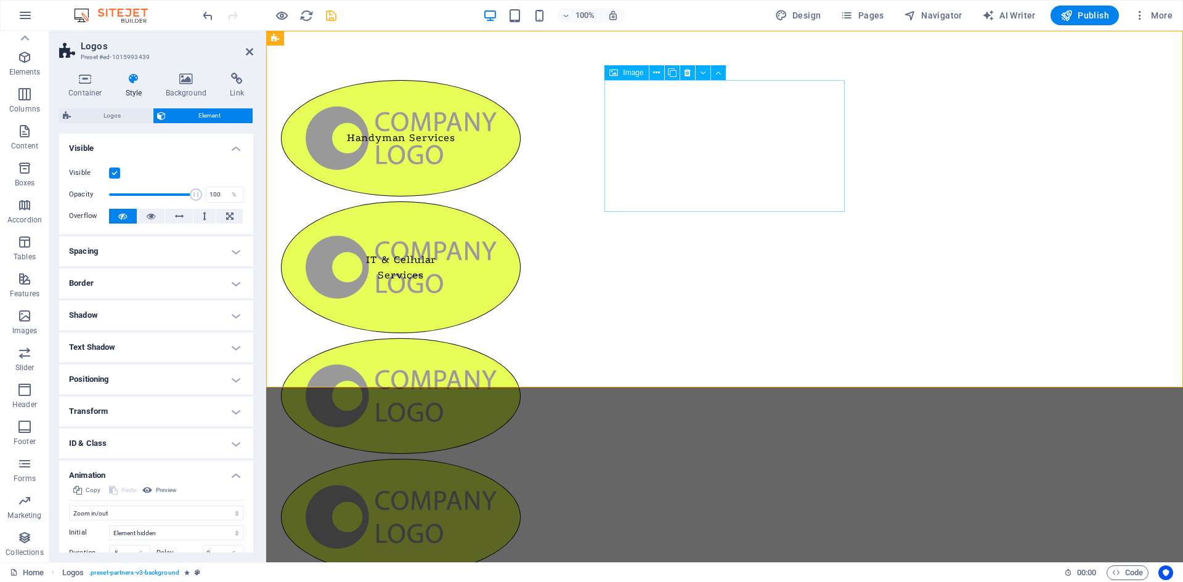
click at [521, 201] on figure "IT & Cellular Services" at bounding box center [401, 267] width 240 height 132
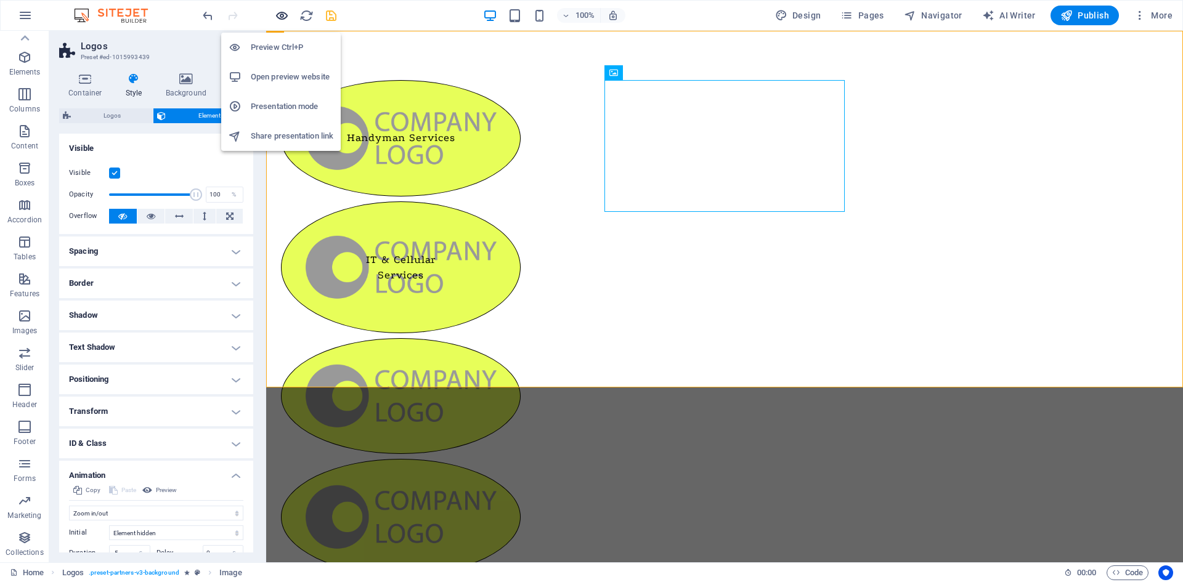
click at [282, 18] on icon "button" at bounding box center [282, 16] width 14 height 14
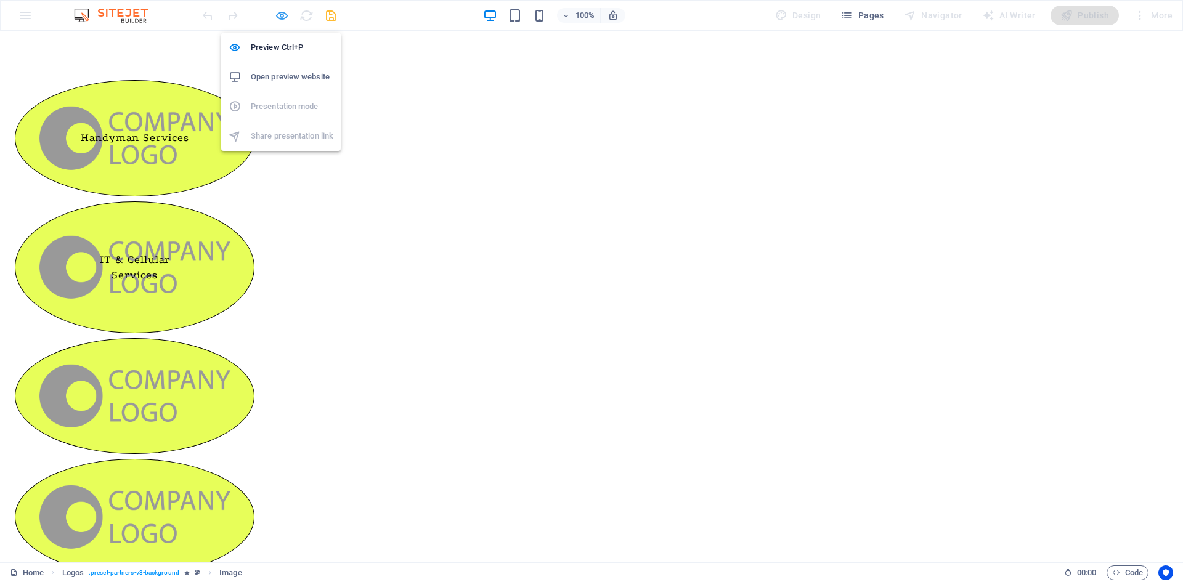
click at [283, 15] on icon "button" at bounding box center [282, 16] width 14 height 14
select select "shrink"
select select "s"
select select "scroll"
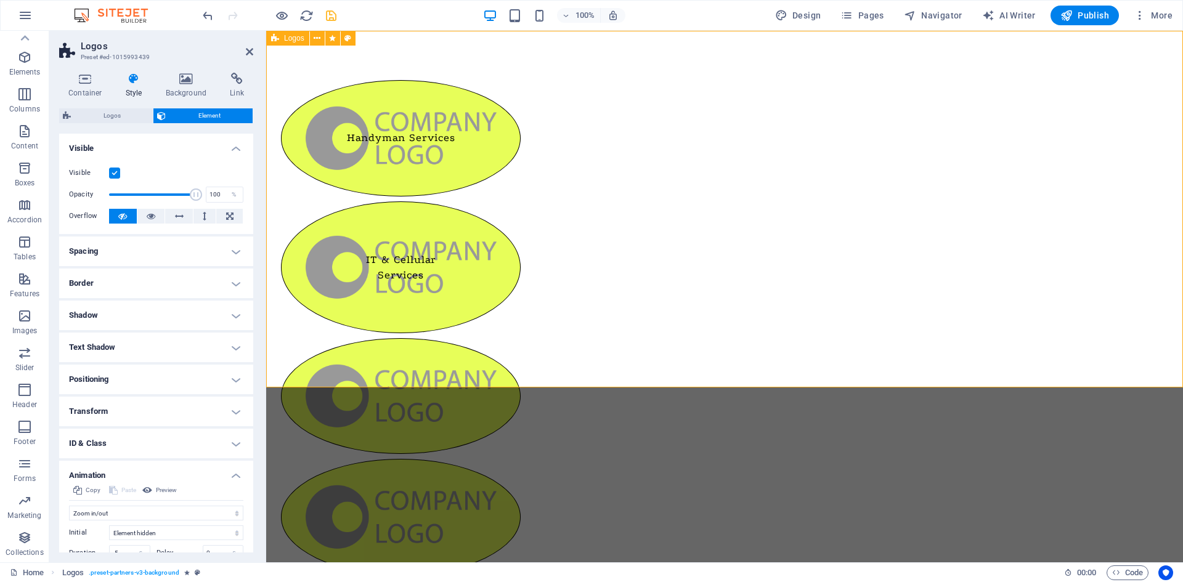
click at [296, 171] on div "Handyman Services IT & Cellular Services" at bounding box center [724, 449] width 917 height 836
click at [118, 120] on span "Logos" at bounding box center [112, 115] width 75 height 15
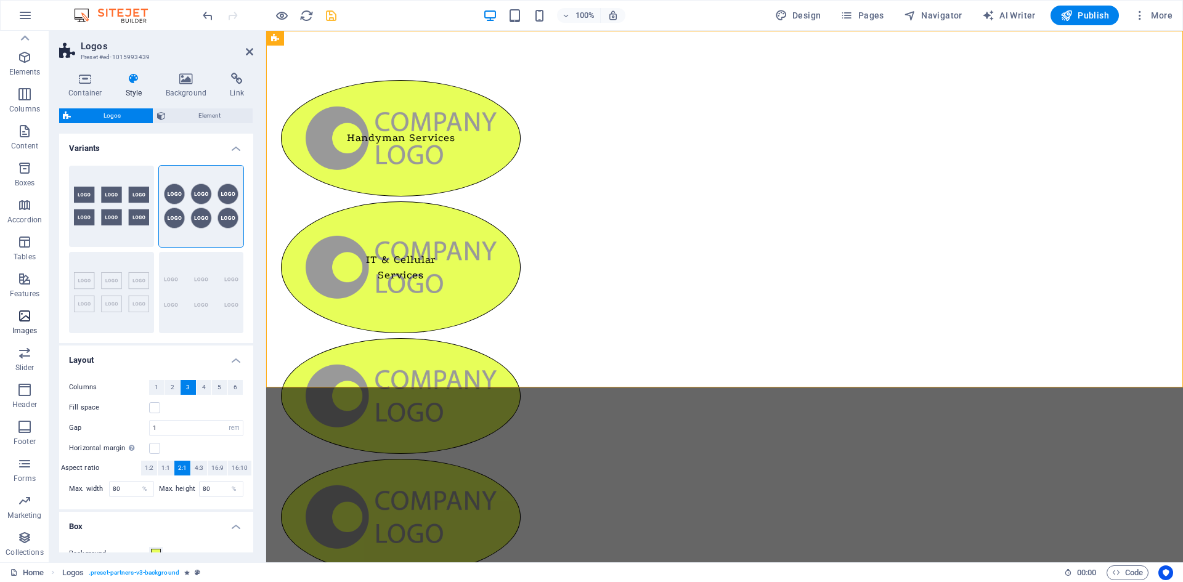
click at [36, 318] on span "Images" at bounding box center [24, 324] width 49 height 30
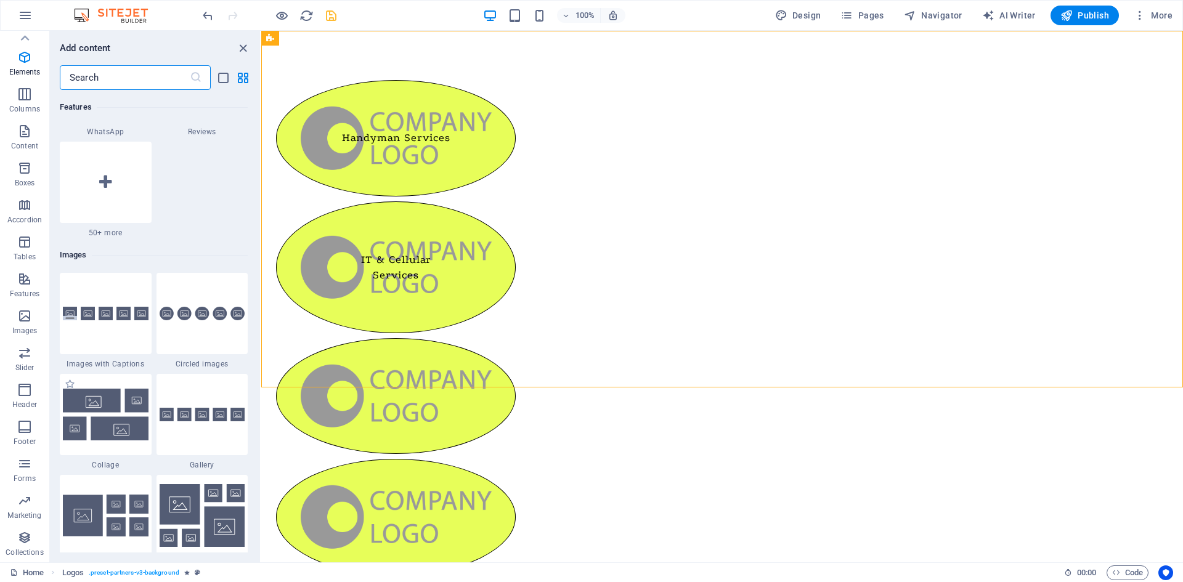
scroll to position [6247, 0]
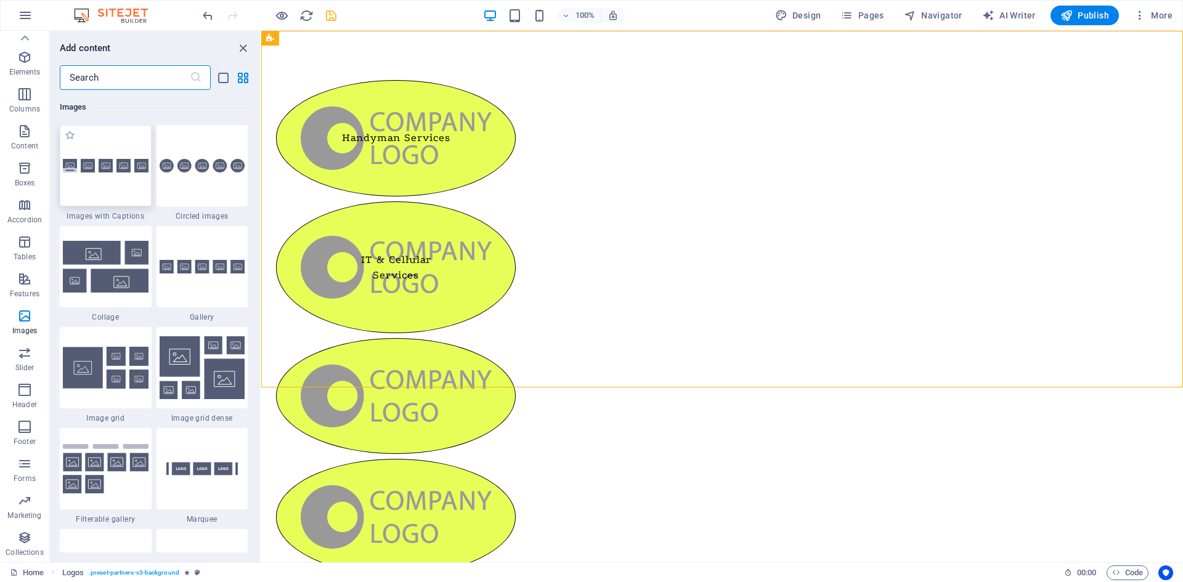
click at [105, 184] on div at bounding box center [106, 165] width 92 height 81
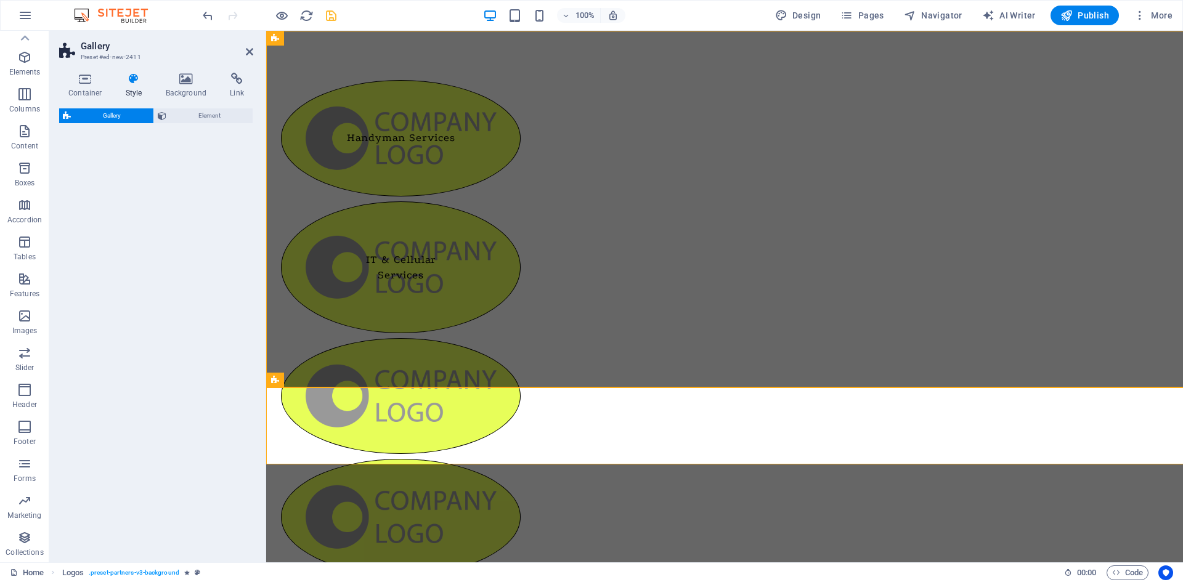
select select "rem"
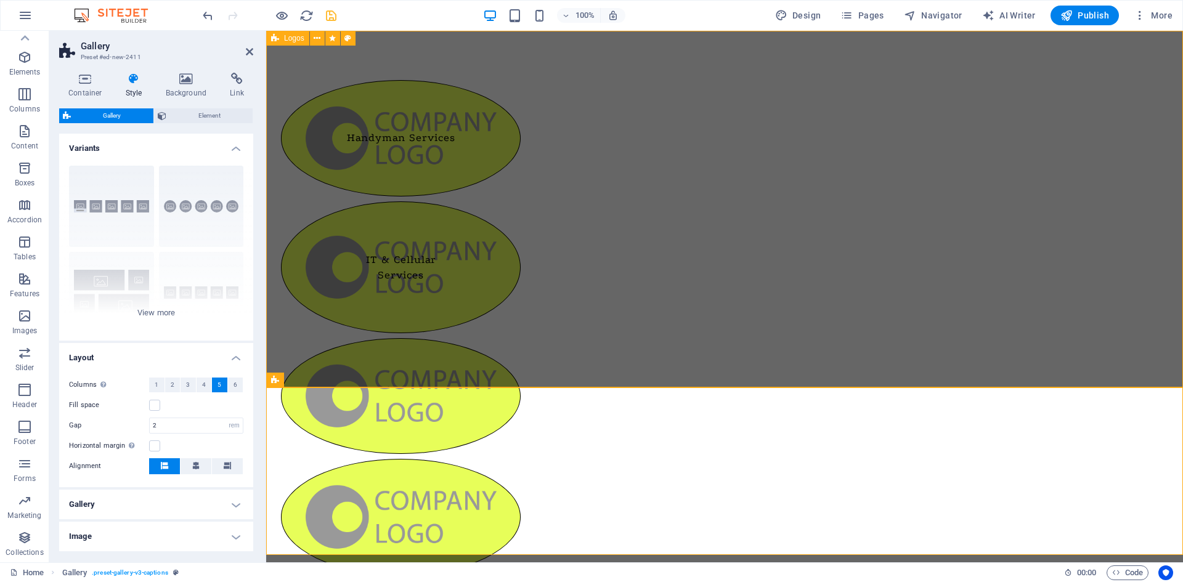
click at [597, 83] on div "Handyman Services IT & Cellular Services" at bounding box center [724, 449] width 917 height 836
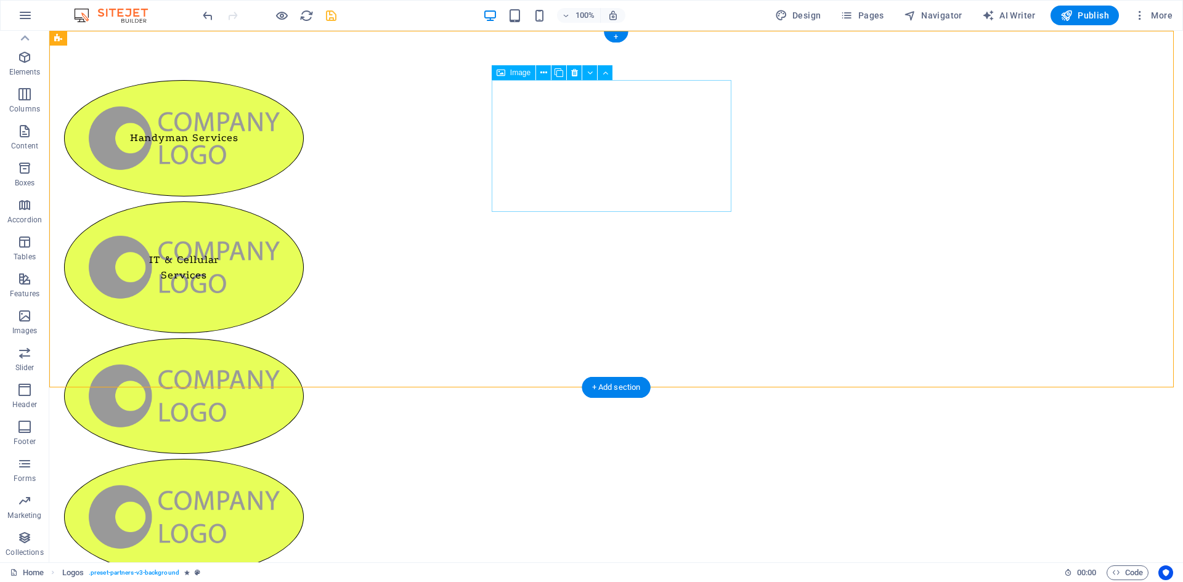
click at [304, 201] on figure "IT & Cellular Services" at bounding box center [184, 267] width 240 height 132
click at [688, 60] on div "Handyman Services IT & Cellular Services" at bounding box center [616, 449] width 1134 height 836
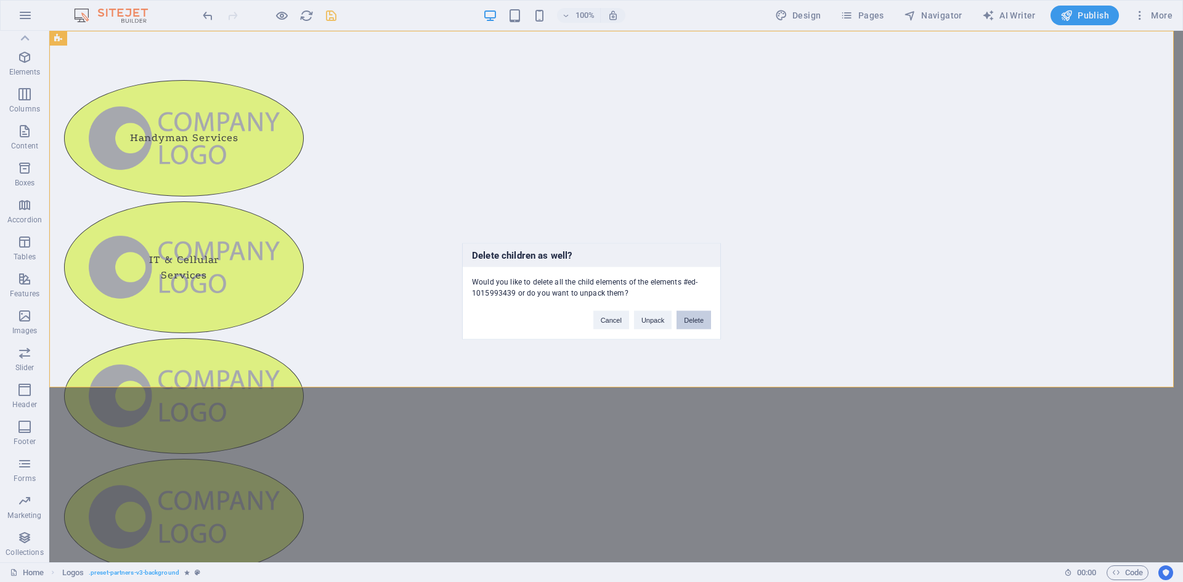
click at [692, 322] on button "Delete" at bounding box center [693, 320] width 35 height 18
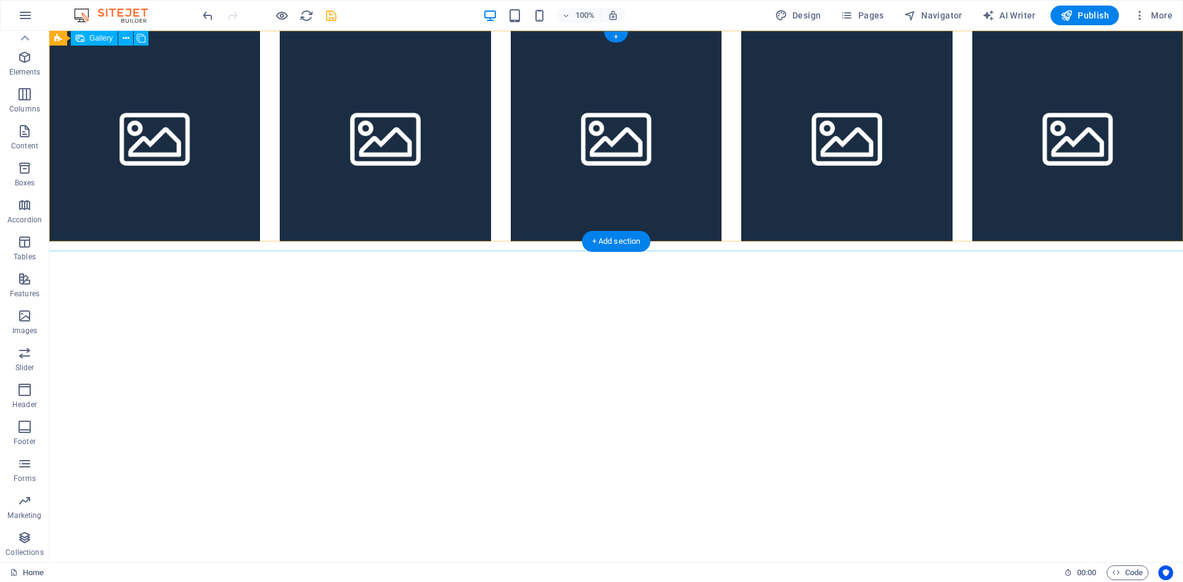
click at [253, 100] on li at bounding box center [154, 136] width 211 height 211
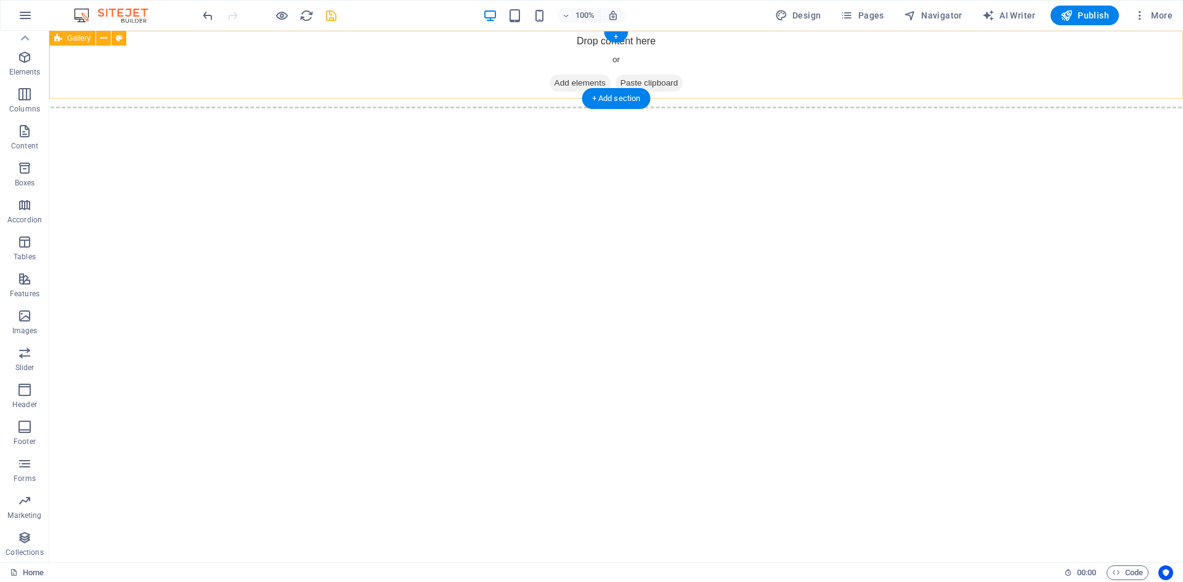
click at [380, 87] on div "Drop content here or Add elements Paste clipboard" at bounding box center [615, 64] width 1153 height 87
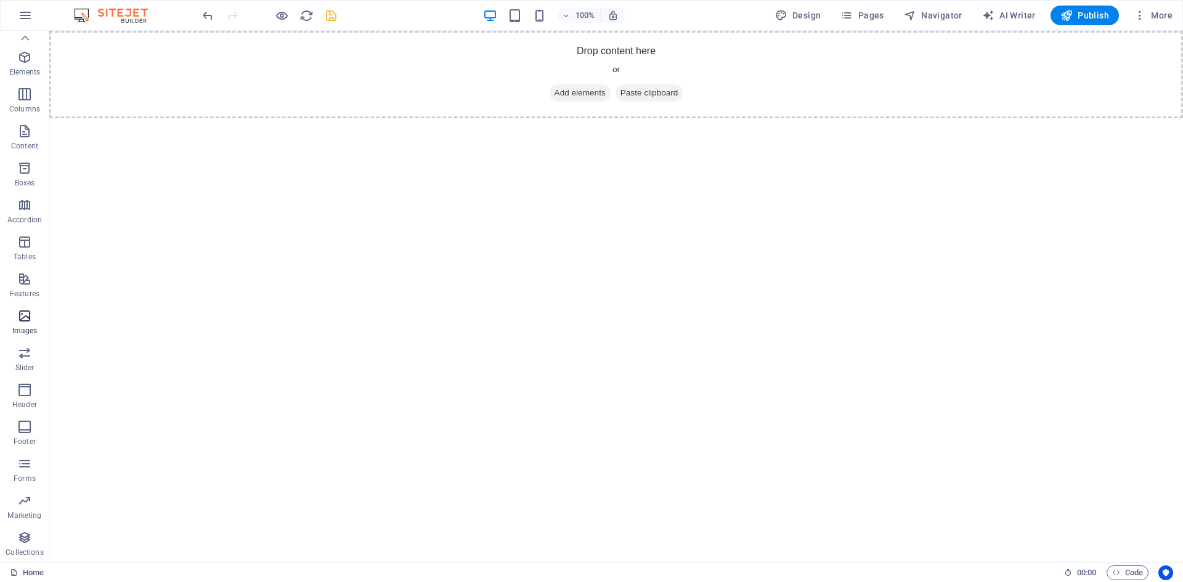
click at [27, 325] on span "Images" at bounding box center [24, 324] width 49 height 30
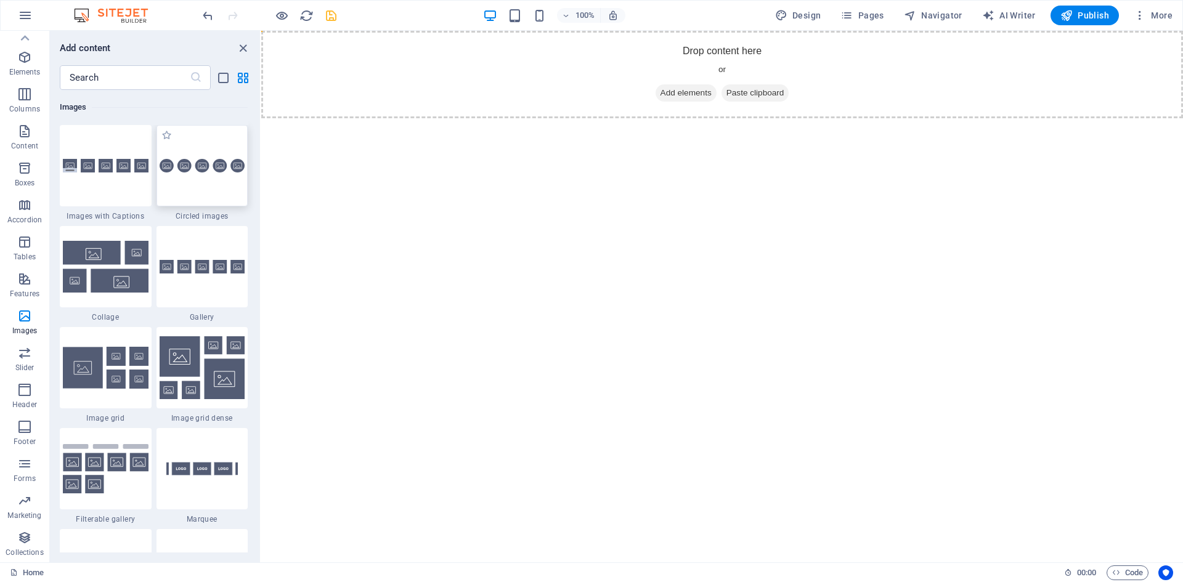
click at [205, 179] on div at bounding box center [202, 165] width 92 height 81
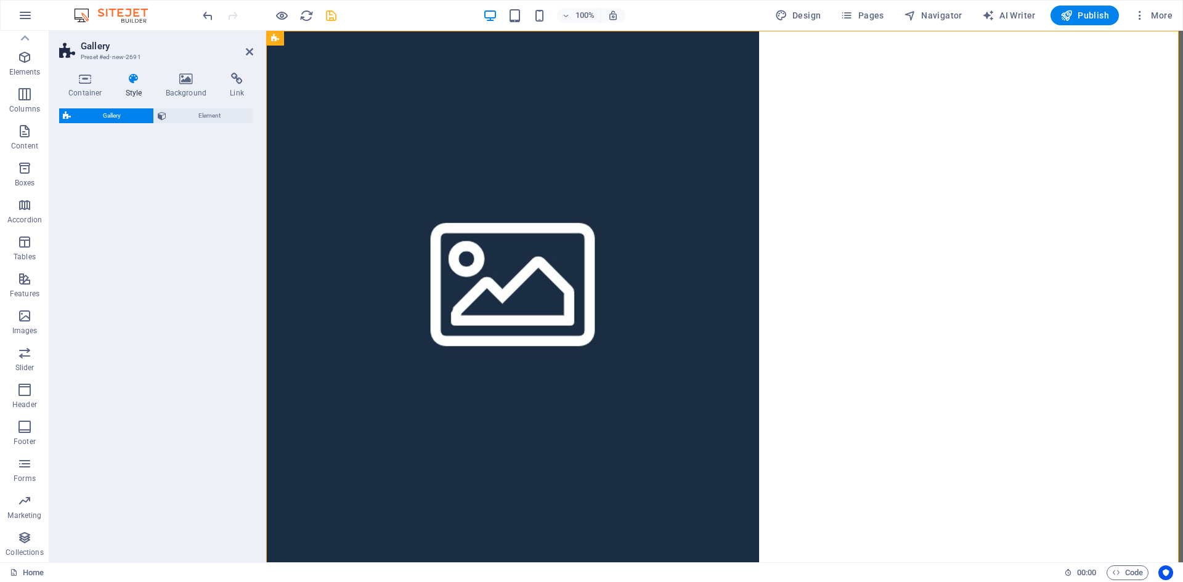
select select "rem"
select select "preset-gallery-v3-circle"
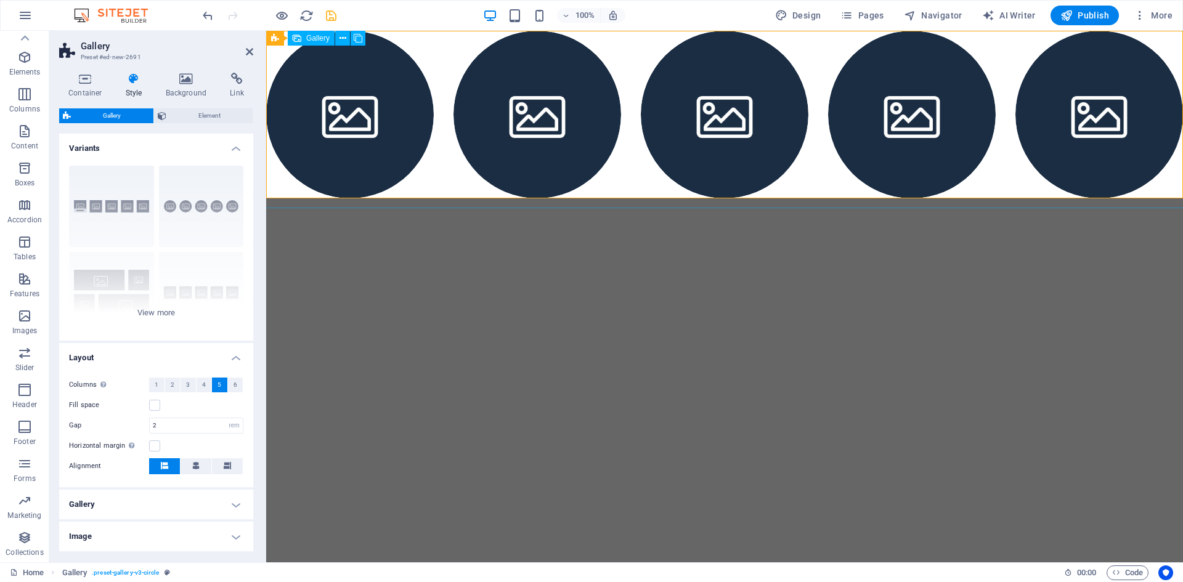
click at [639, 166] on div at bounding box center [724, 114] width 936 height 187
select select "4"
select select "px"
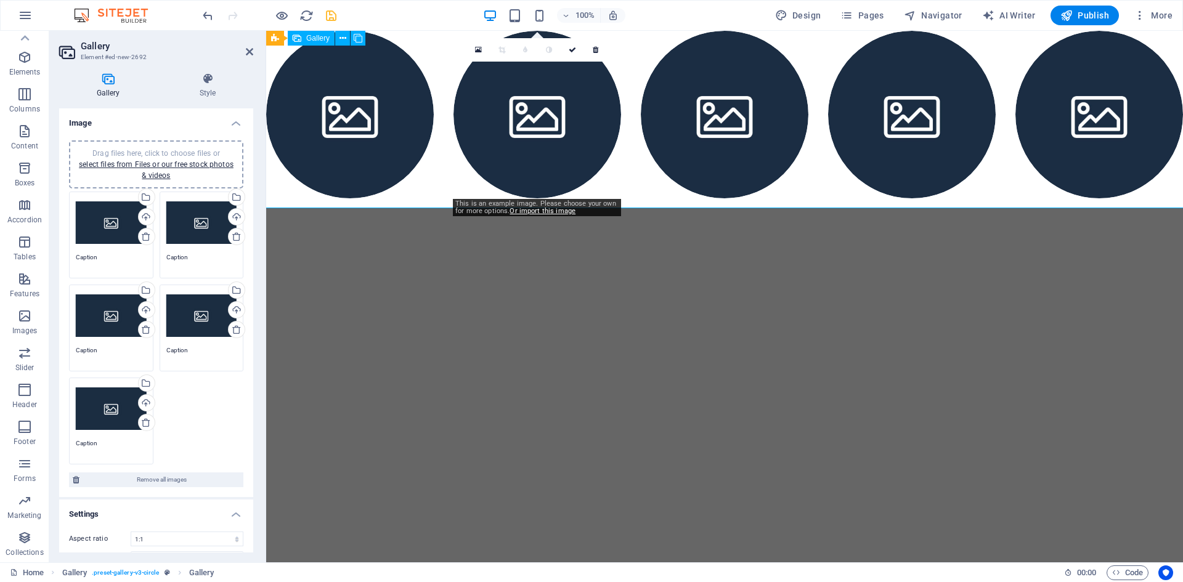
click at [569, 137] on li at bounding box center [537, 115] width 168 height 168
click at [529, 127] on li at bounding box center [537, 115] width 168 height 168
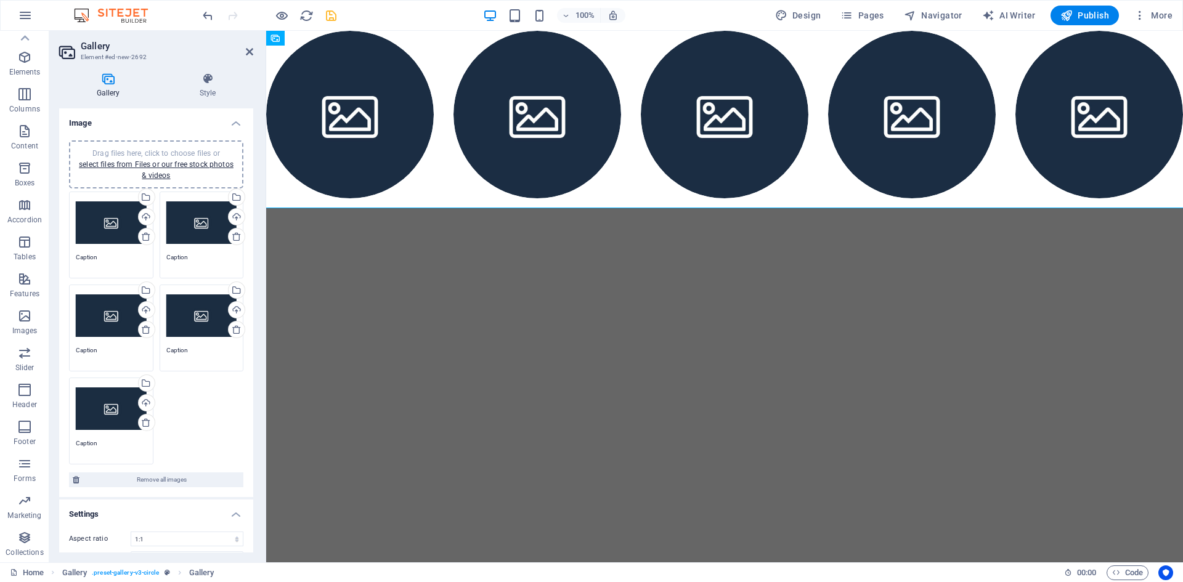
click at [106, 253] on textarea "Caption" at bounding box center [111, 262] width 71 height 18
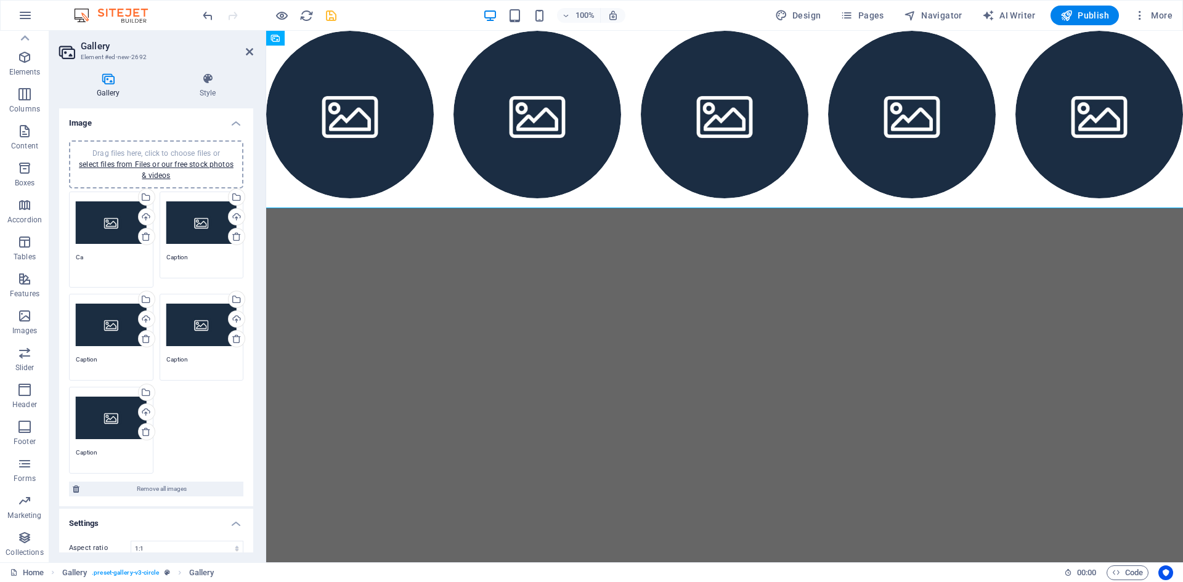
type textarea "C"
type textarea "Handyman Services"
click at [351, 198] on html "Skip to main content" at bounding box center [724, 115] width 917 height 168
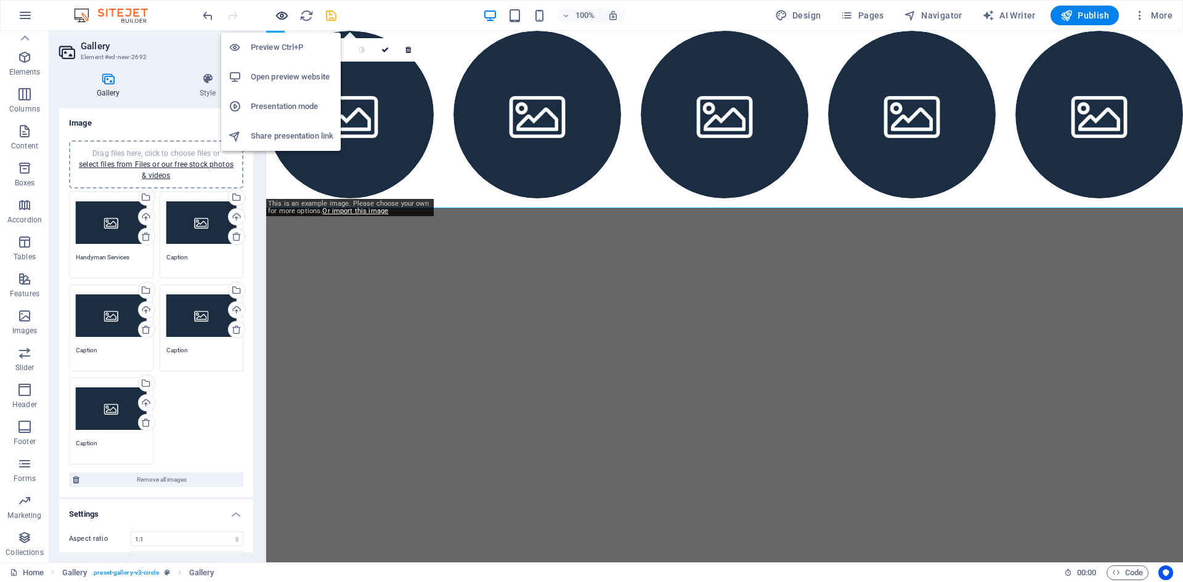
click at [280, 18] on icon "button" at bounding box center [282, 16] width 14 height 14
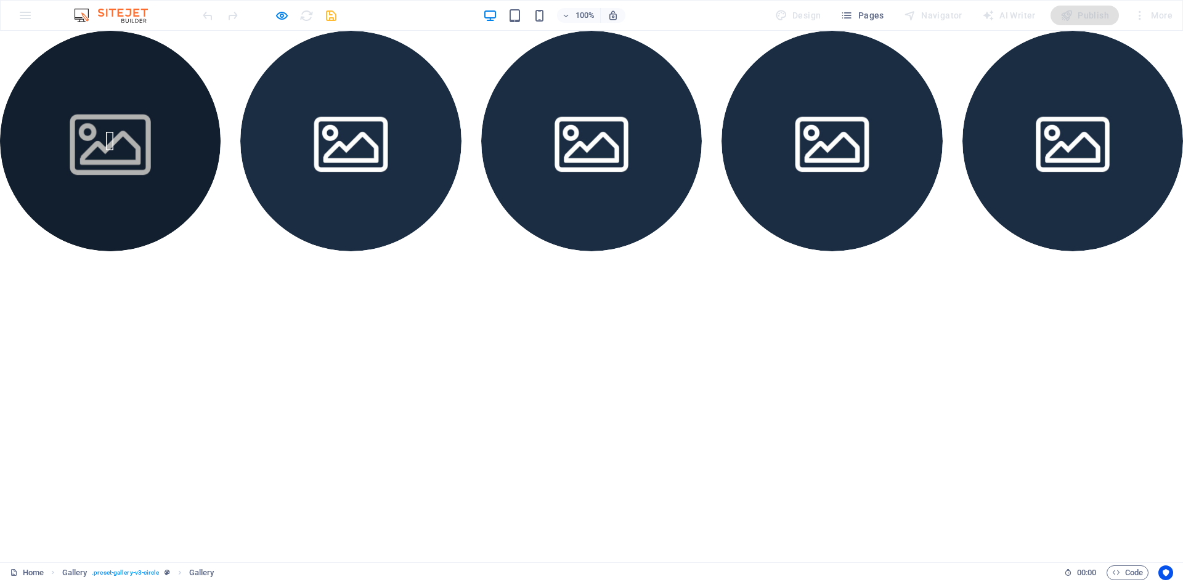
click at [134, 156] on img at bounding box center [110, 141] width 243 height 243
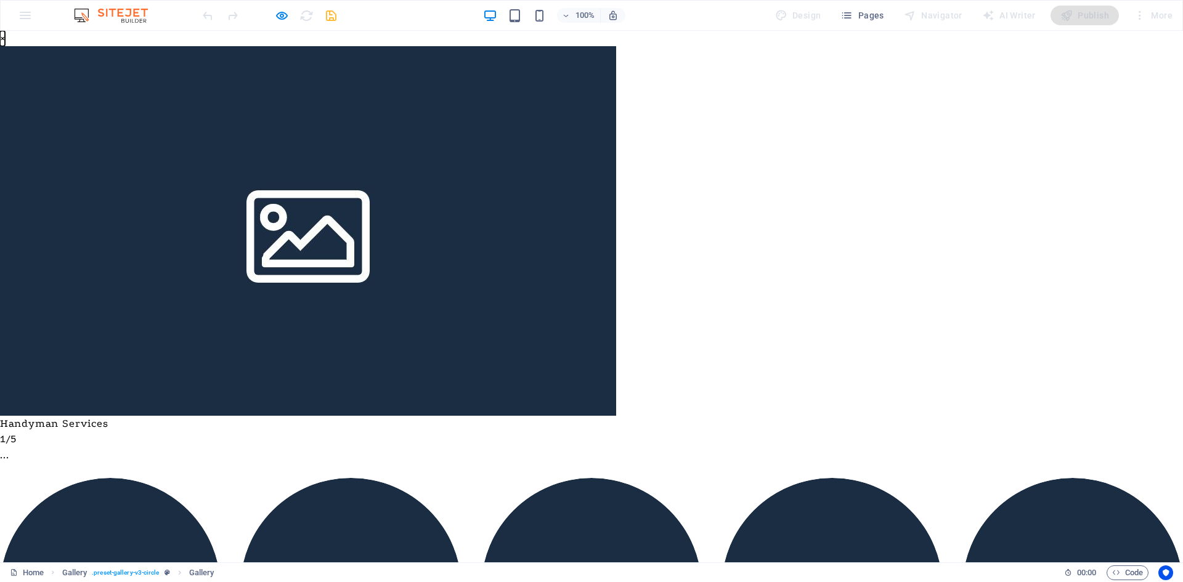
click at [5, 46] on button "×" at bounding box center [2, 38] width 5 height 15
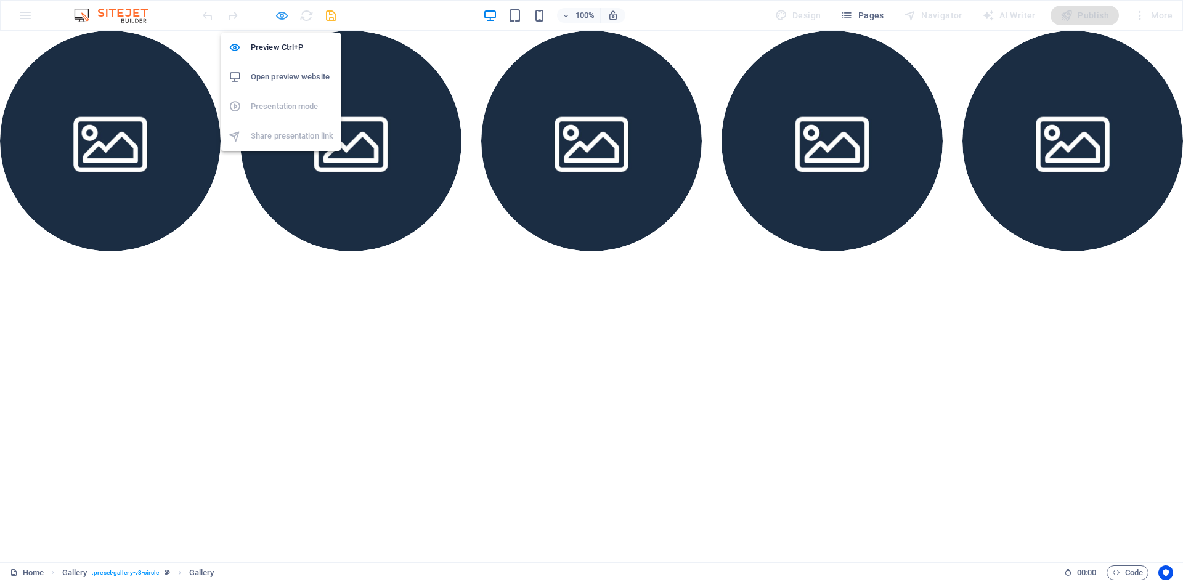
click at [282, 15] on icon "button" at bounding box center [282, 16] width 14 height 14
select select "4"
select select "px"
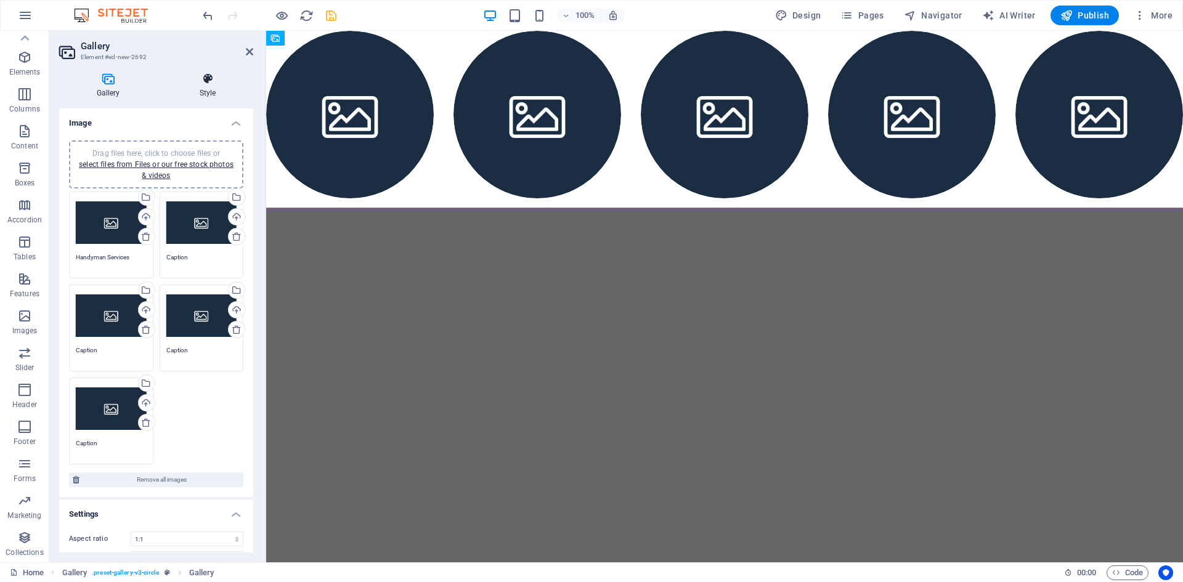
click at [206, 83] on icon at bounding box center [207, 79] width 91 height 12
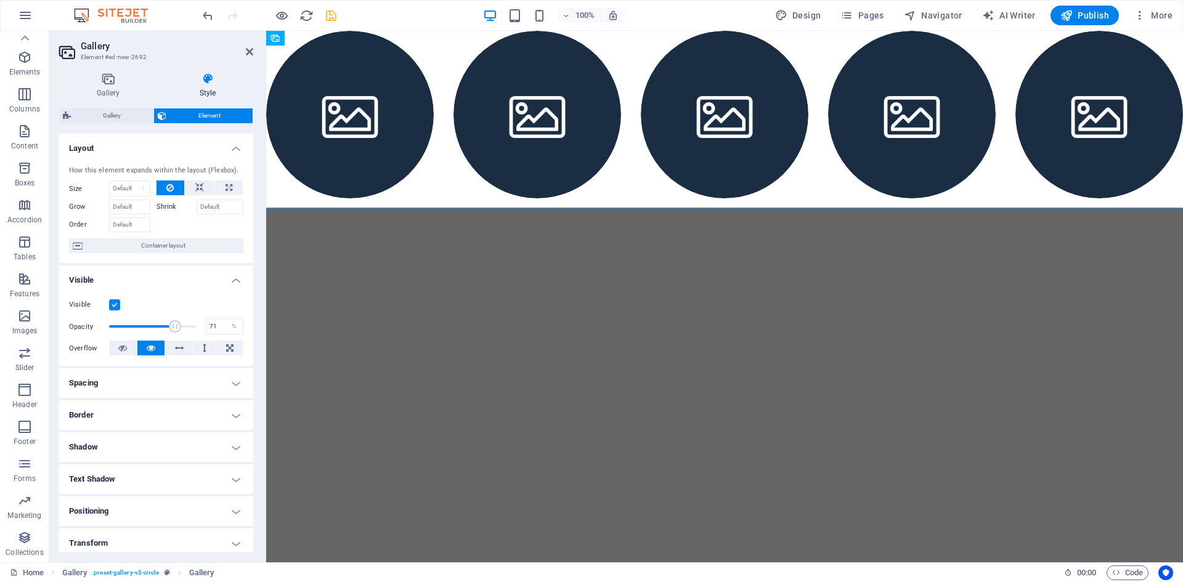
drag, startPoint x: 194, startPoint y: 325, endPoint x: 169, endPoint y: 325, distance: 25.3
click at [169, 325] on span at bounding box center [175, 326] width 12 height 12
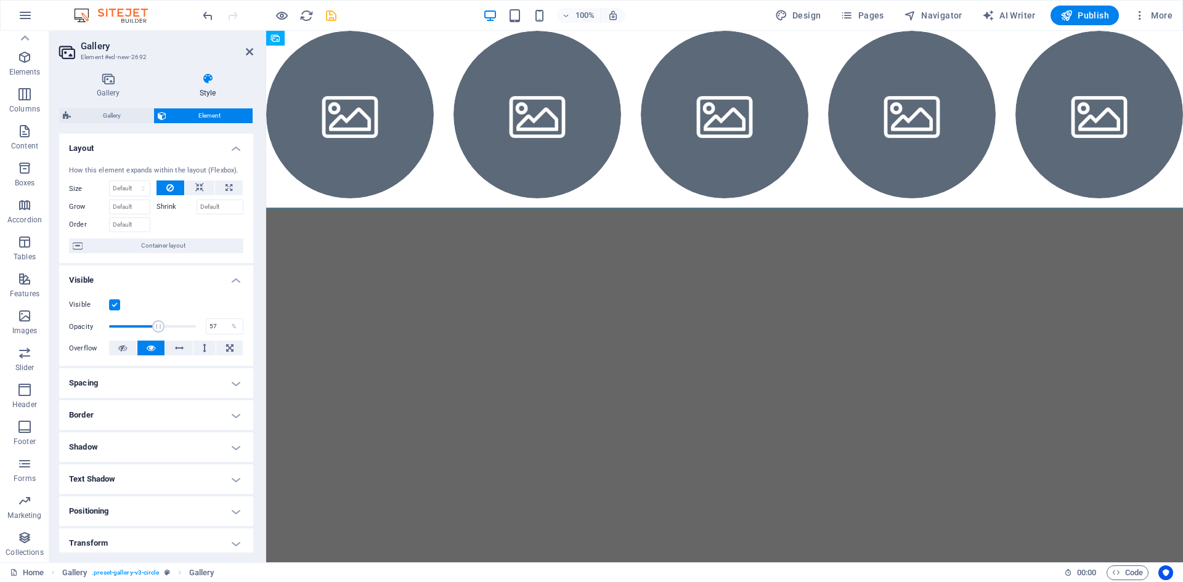
drag, startPoint x: 169, startPoint y: 325, endPoint x: 156, endPoint y: 325, distance: 12.3
click at [156, 325] on span at bounding box center [158, 326] width 12 height 12
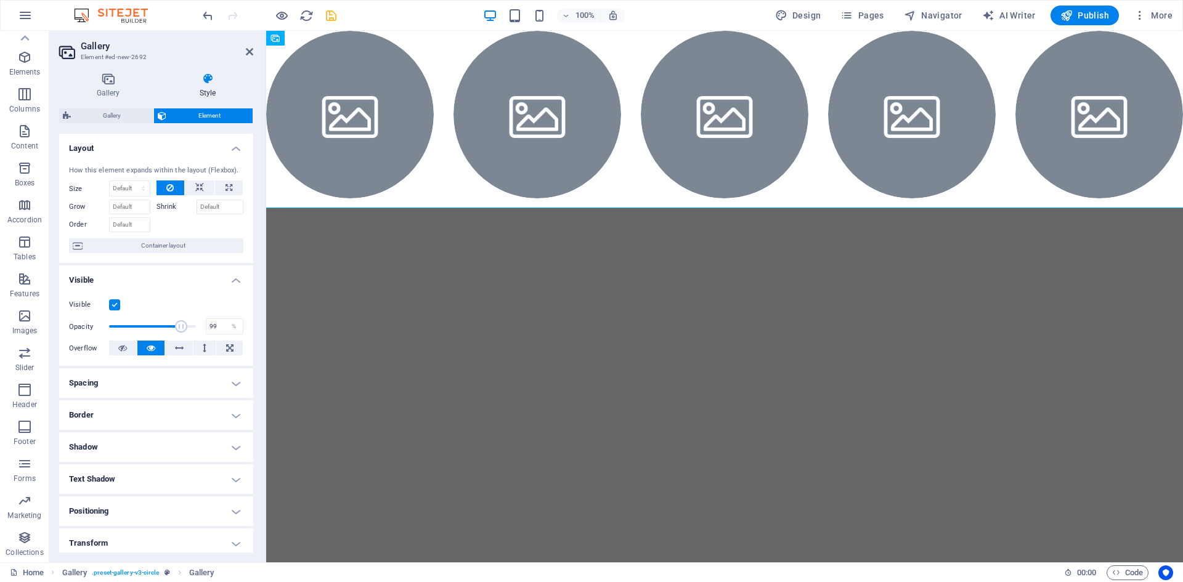
type input "100"
drag, startPoint x: 156, startPoint y: 325, endPoint x: 216, endPoint y: 325, distance: 59.1
click at [216, 325] on div "Opacity 100 %" at bounding box center [156, 326] width 174 height 18
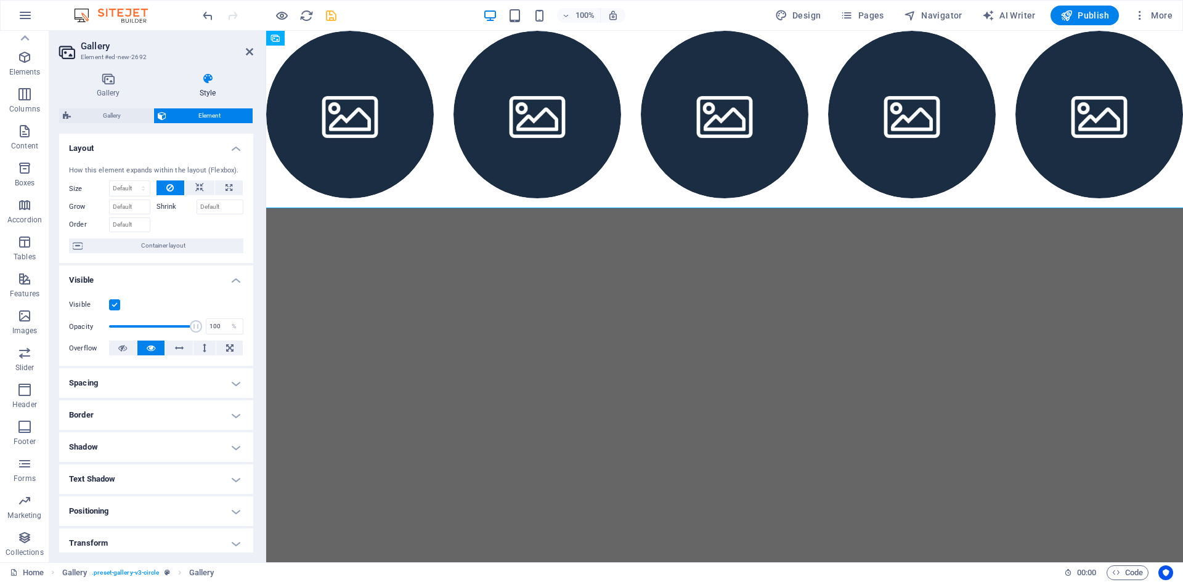
click at [154, 380] on h4 "Spacing" at bounding box center [156, 383] width 194 height 30
click at [166, 408] on select "Default auto px % rem vw vh Custom" at bounding box center [147, 408] width 57 height 15
click at [119, 401] on select "Default auto px % rem vw vh Custom" at bounding box center [147, 408] width 57 height 15
select select "DISABLED_OPTION_VALUE"
click at [198, 407] on span "Custom" at bounding box center [218, 407] width 43 height 15
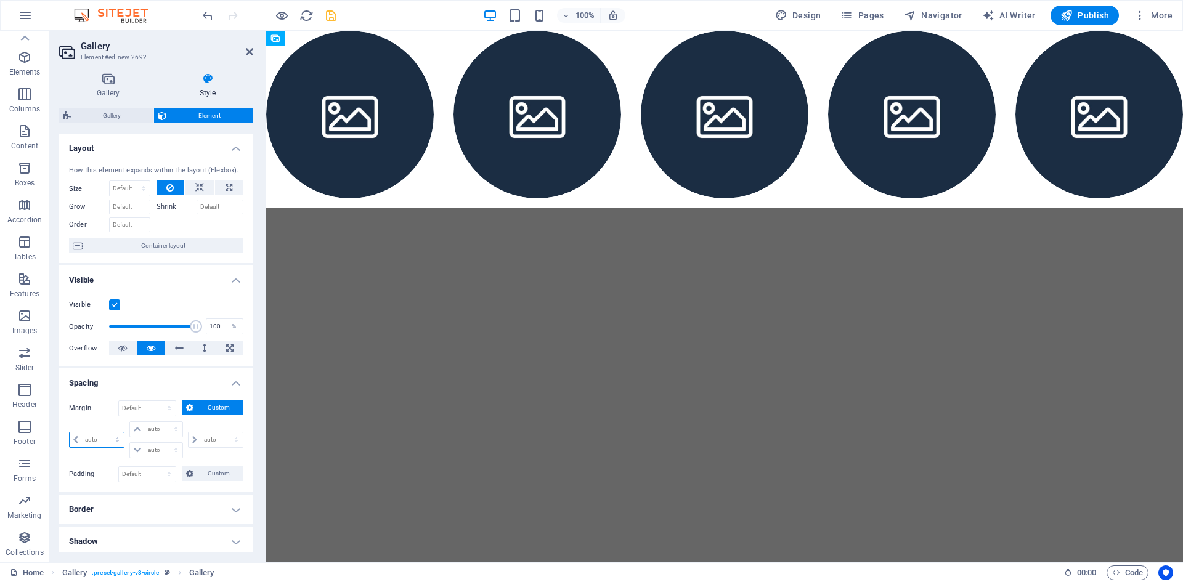
click at [78, 438] on select "auto px % rem vw vh" at bounding box center [97, 439] width 54 height 15
click at [97, 418] on div "Margin Default auto px % rem vw vh Custom Custom auto px % rem vw vh auto px % …" at bounding box center [156, 430] width 174 height 61
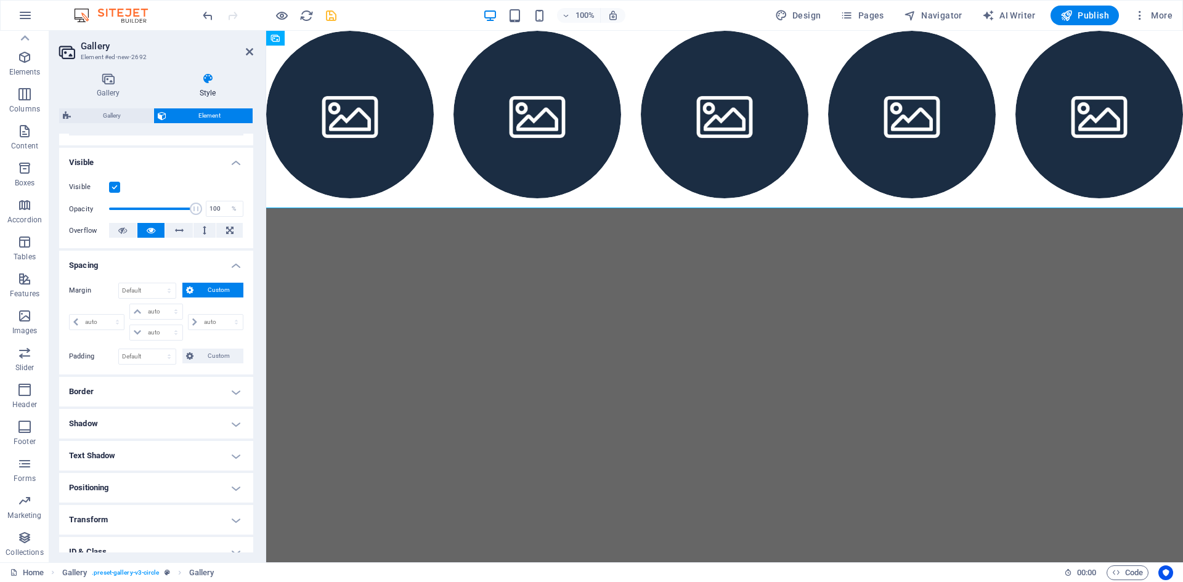
scroll to position [123, 0]
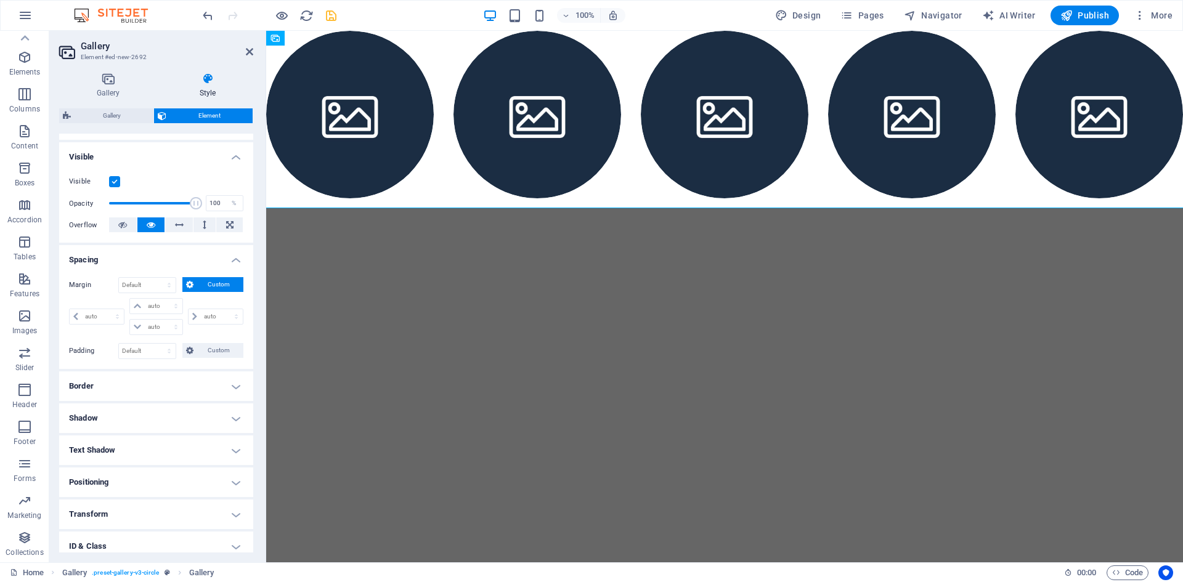
click at [235, 387] on h4 "Border" at bounding box center [156, 387] width 194 height 30
click at [163, 408] on span at bounding box center [161, 411] width 9 height 9
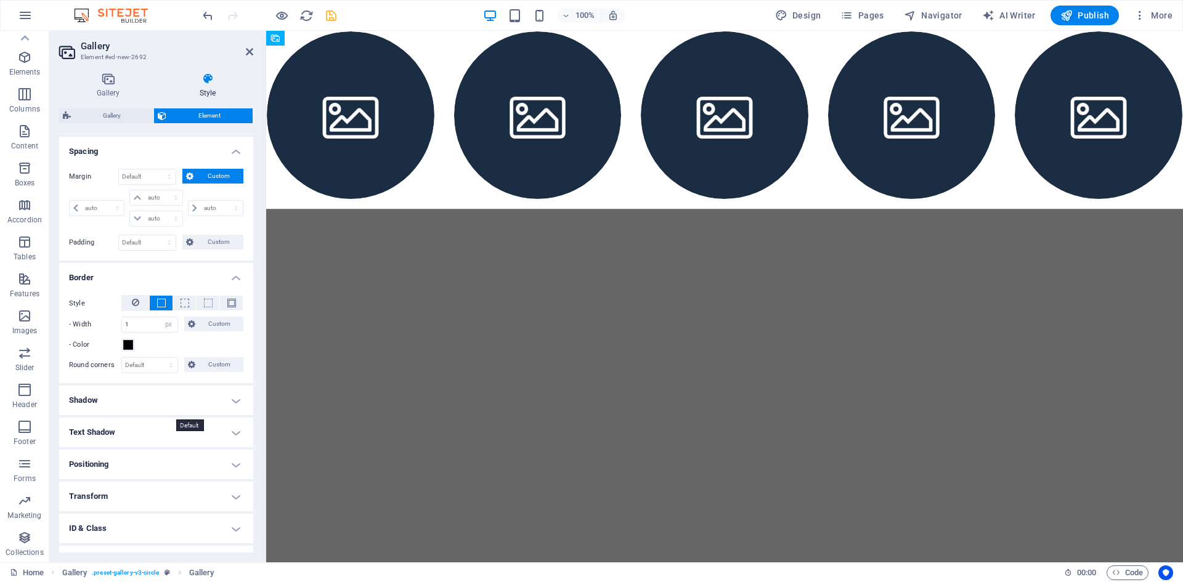
scroll to position [286, 0]
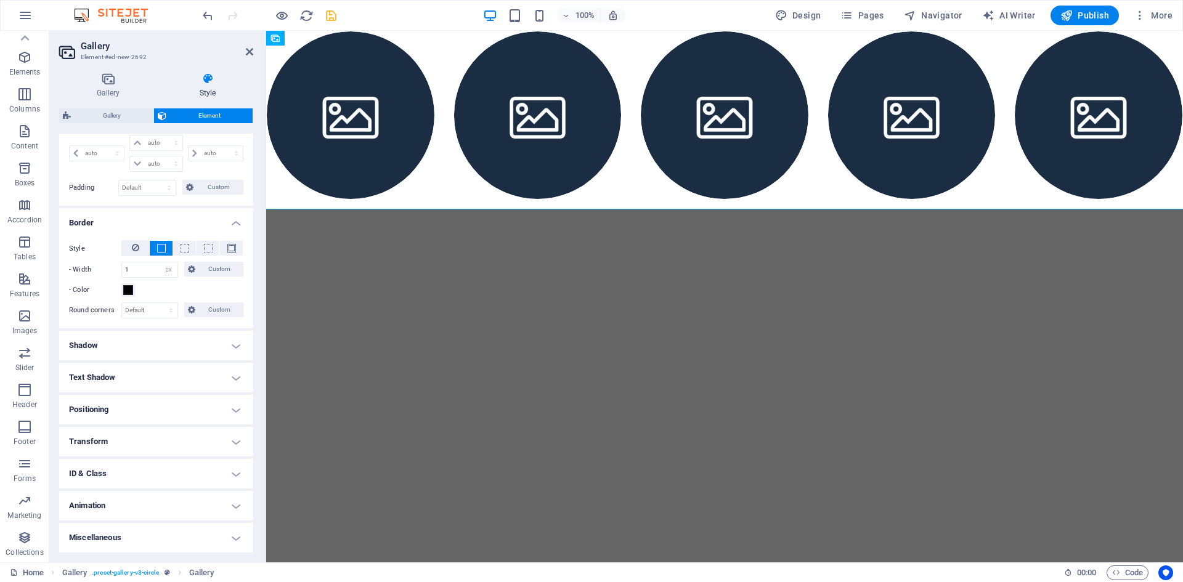
click at [181, 403] on h4 "Positioning" at bounding box center [156, 410] width 194 height 30
click at [113, 434] on span "Static" at bounding box center [111, 434] width 15 height 15
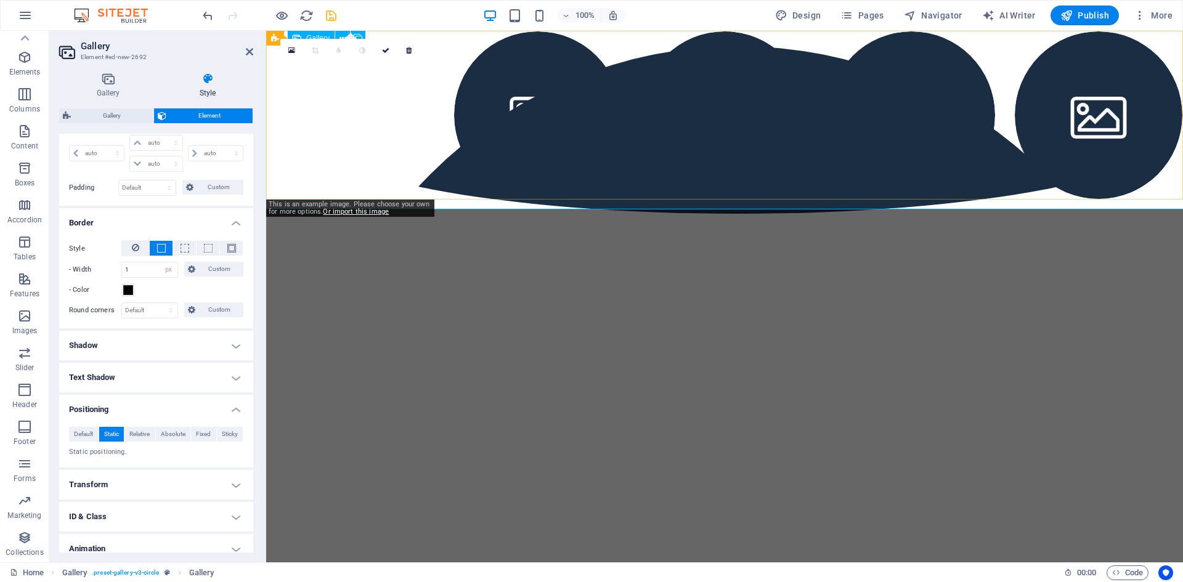
drag, startPoint x: 332, startPoint y: 158, endPoint x: 336, endPoint y: 148, distance: 11.3
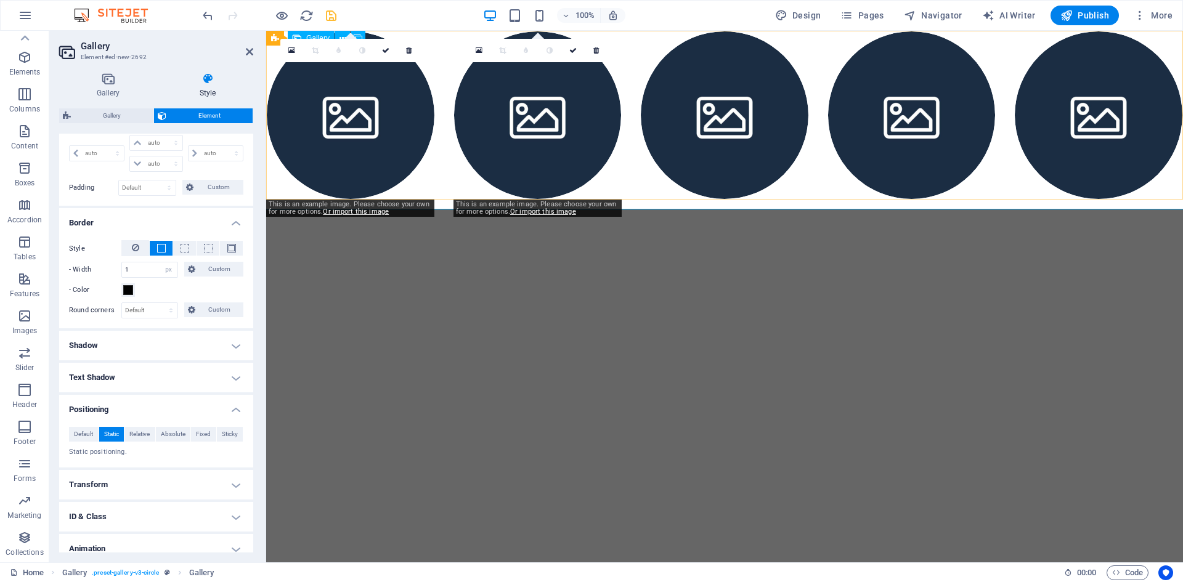
click at [489, 144] on li at bounding box center [538, 115] width 168 height 168
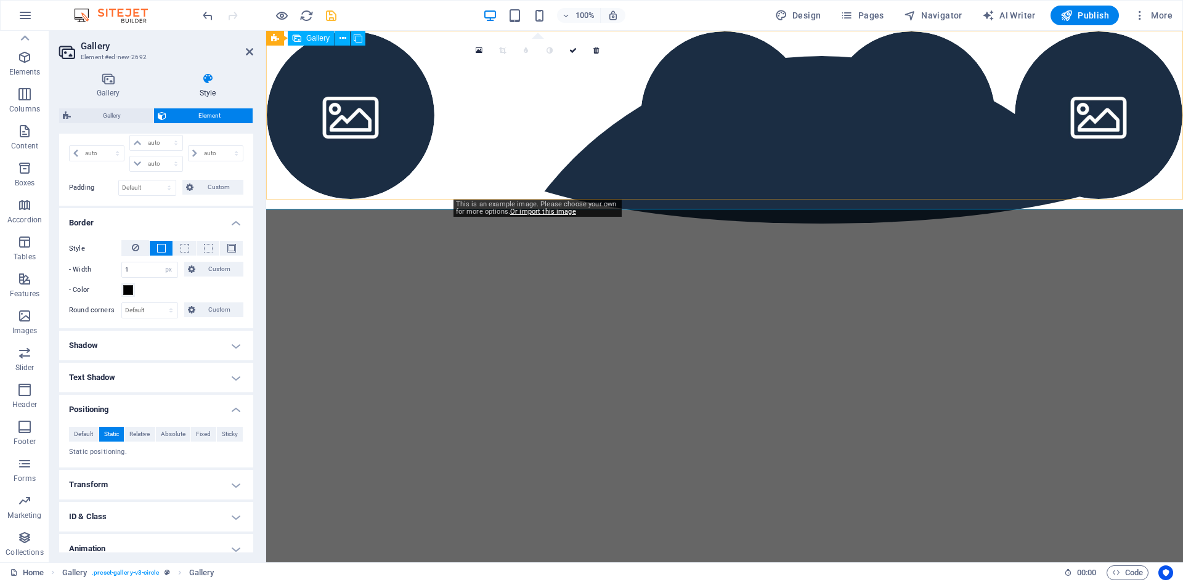
drag, startPoint x: 489, startPoint y: 144, endPoint x: 495, endPoint y: 158, distance: 16.0
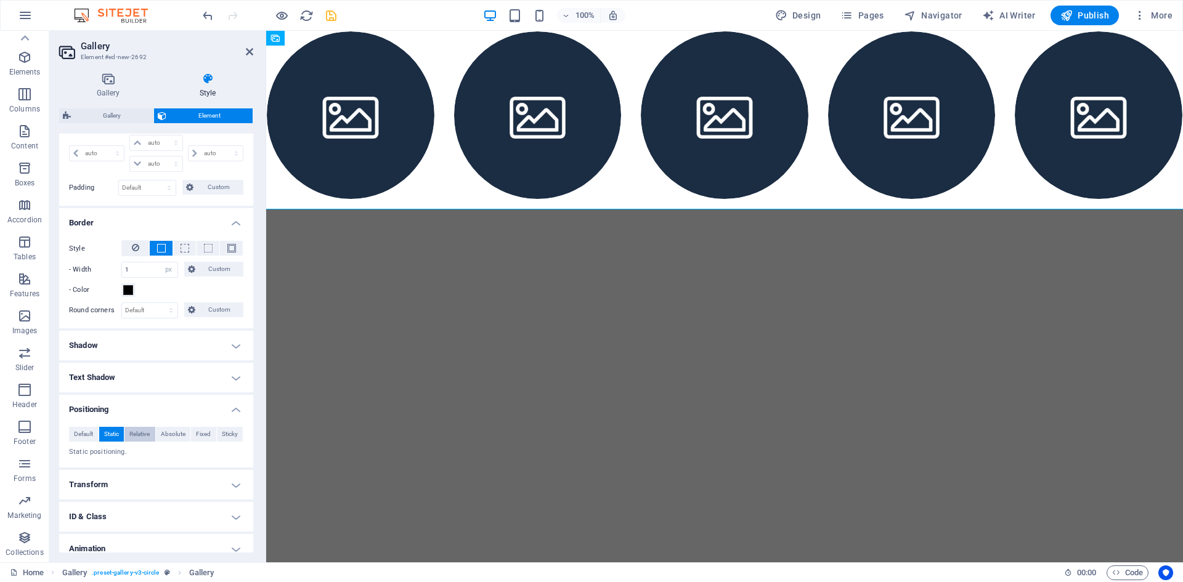
click at [133, 430] on span "Relative" at bounding box center [139, 434] width 20 height 15
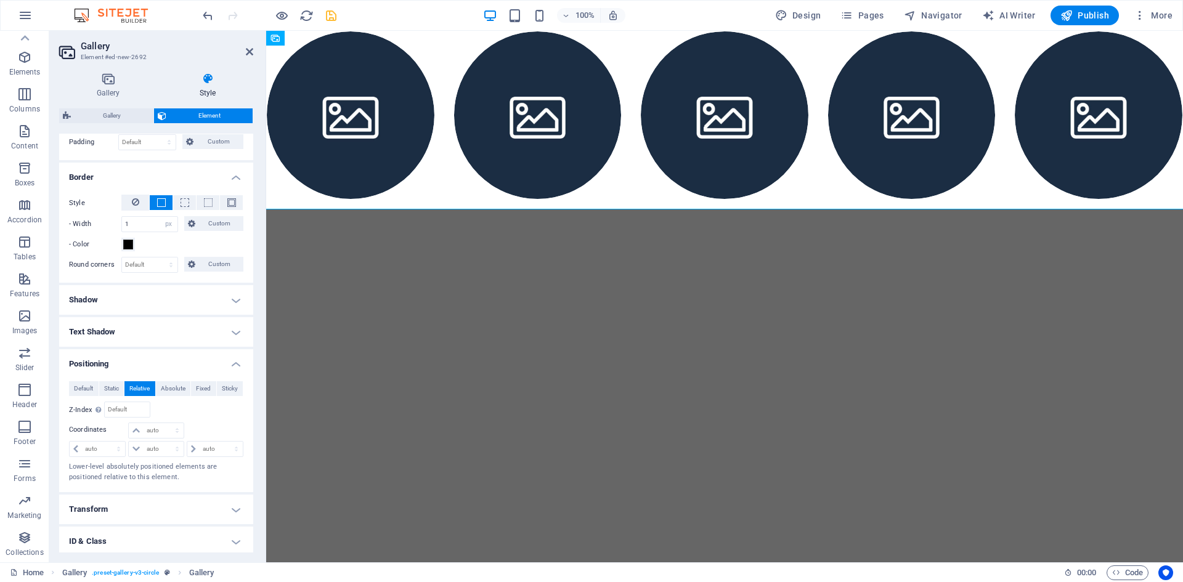
scroll to position [348, 0]
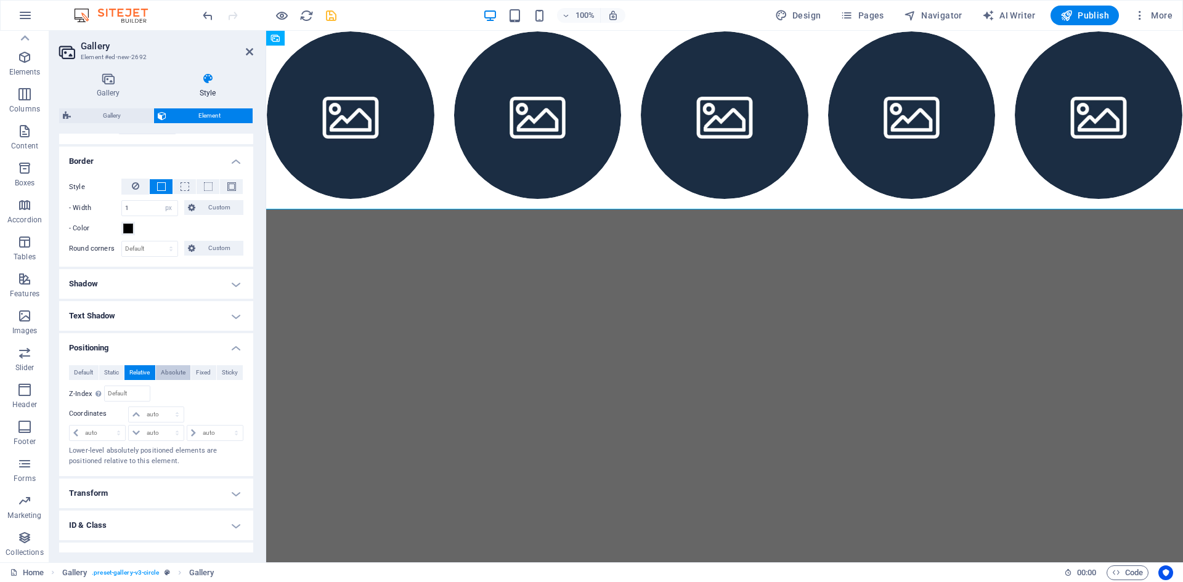
click at [175, 368] on span "Absolute" at bounding box center [173, 372] width 25 height 15
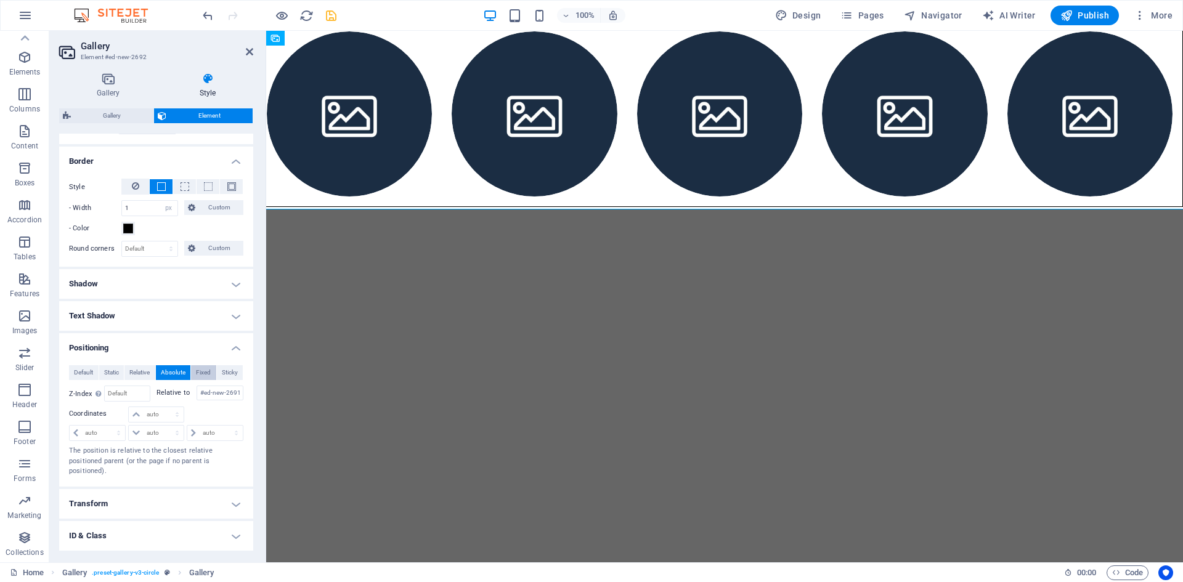
click at [198, 370] on span "Fixed" at bounding box center [203, 372] width 15 height 15
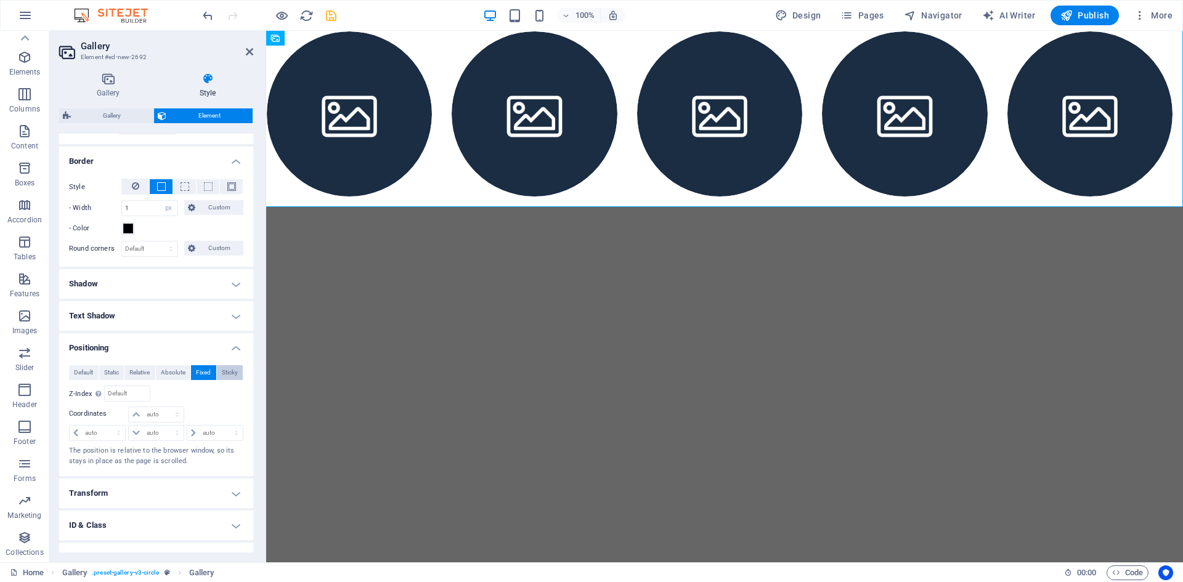
click at [229, 371] on span "Sticky" at bounding box center [230, 372] width 16 height 15
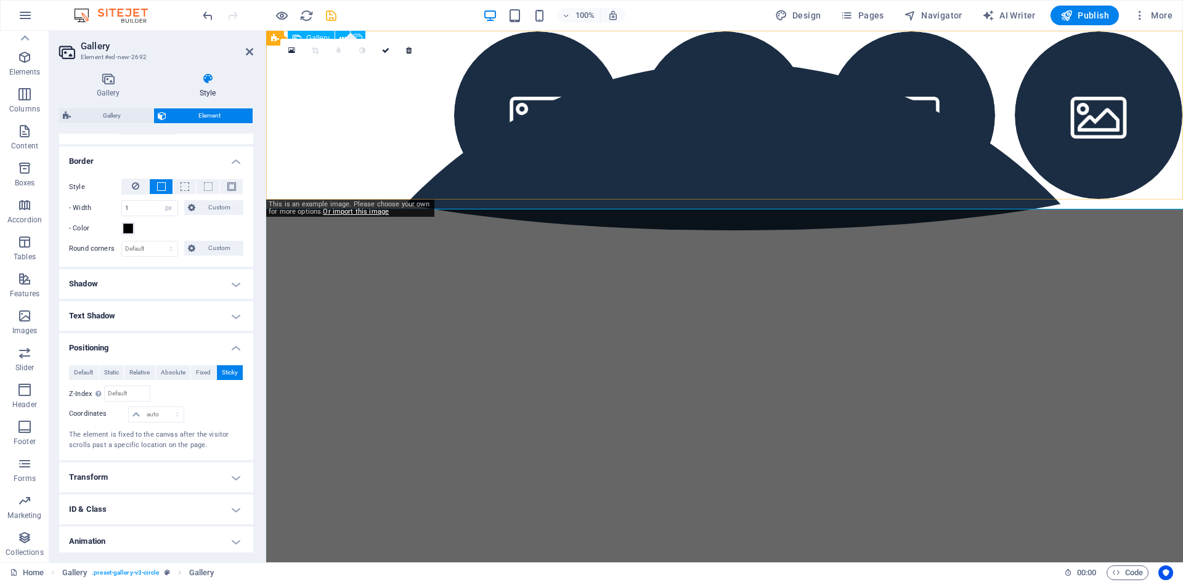
drag, startPoint x: 347, startPoint y: 129, endPoint x: 359, endPoint y: 158, distance: 31.5
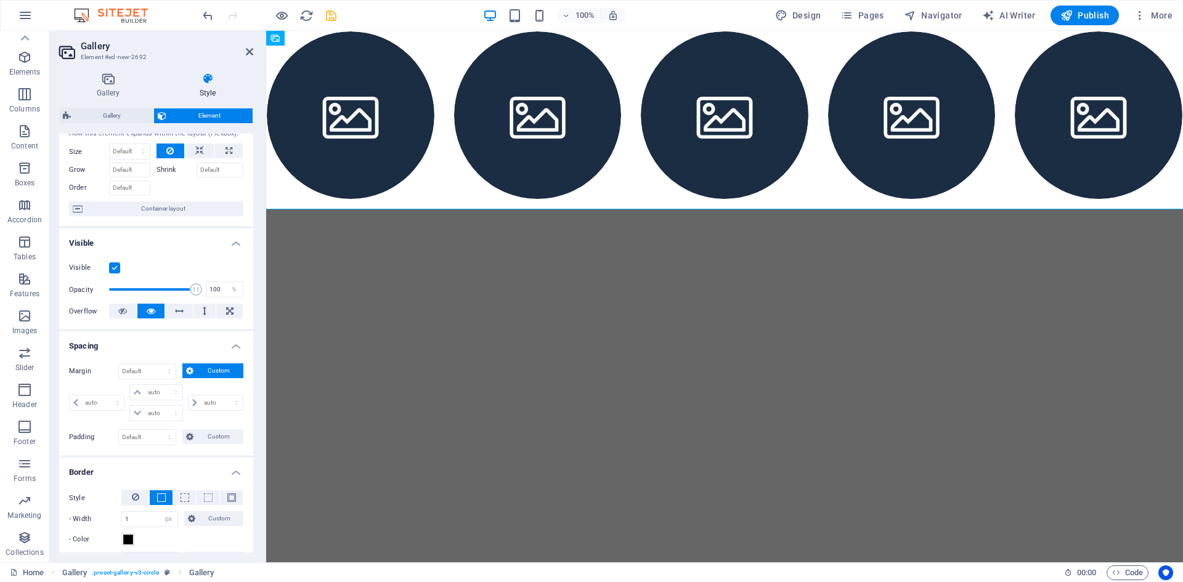
scroll to position [0, 0]
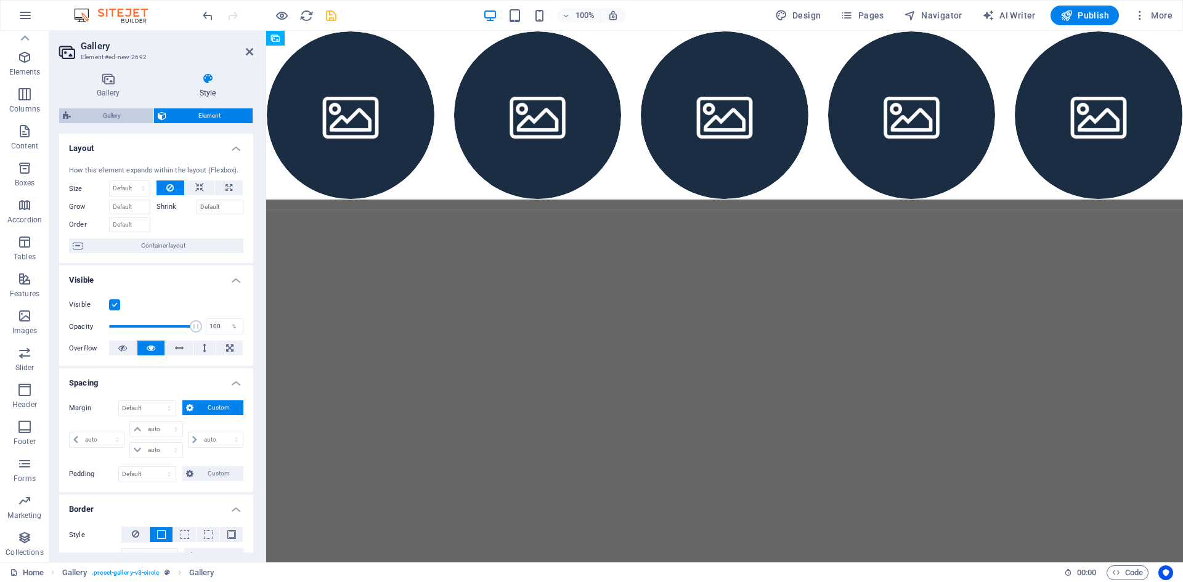
click at [111, 120] on span "Gallery" at bounding box center [112, 115] width 75 height 15
select select "rem"
select select "preset-gallery-v3-circle"
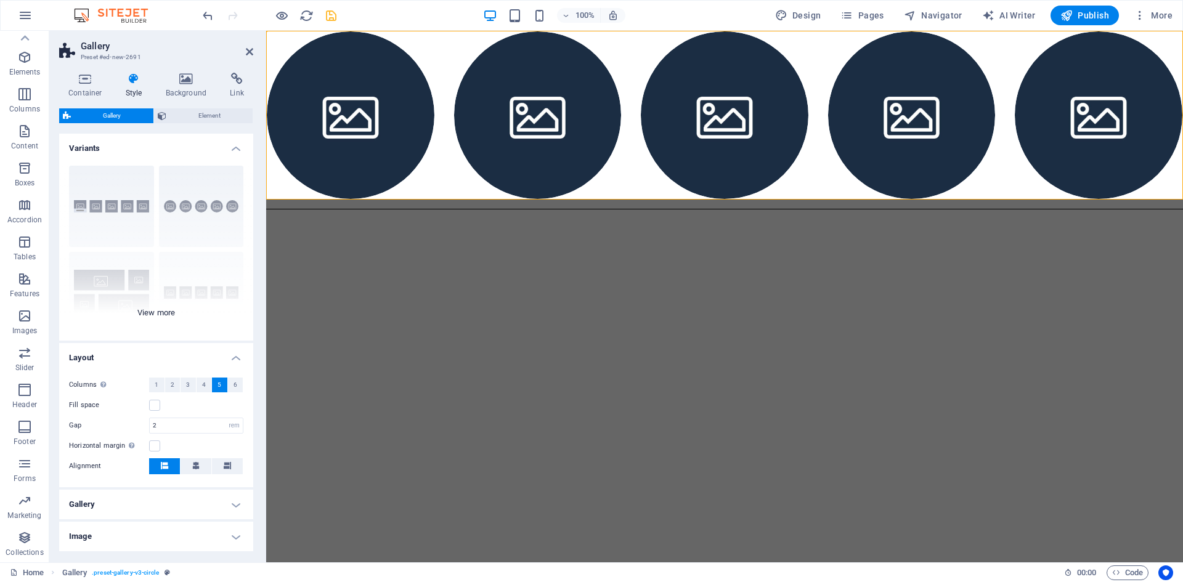
click at [163, 314] on div "Captions Circle Collage Default Grid Grid shifted" at bounding box center [156, 248] width 194 height 185
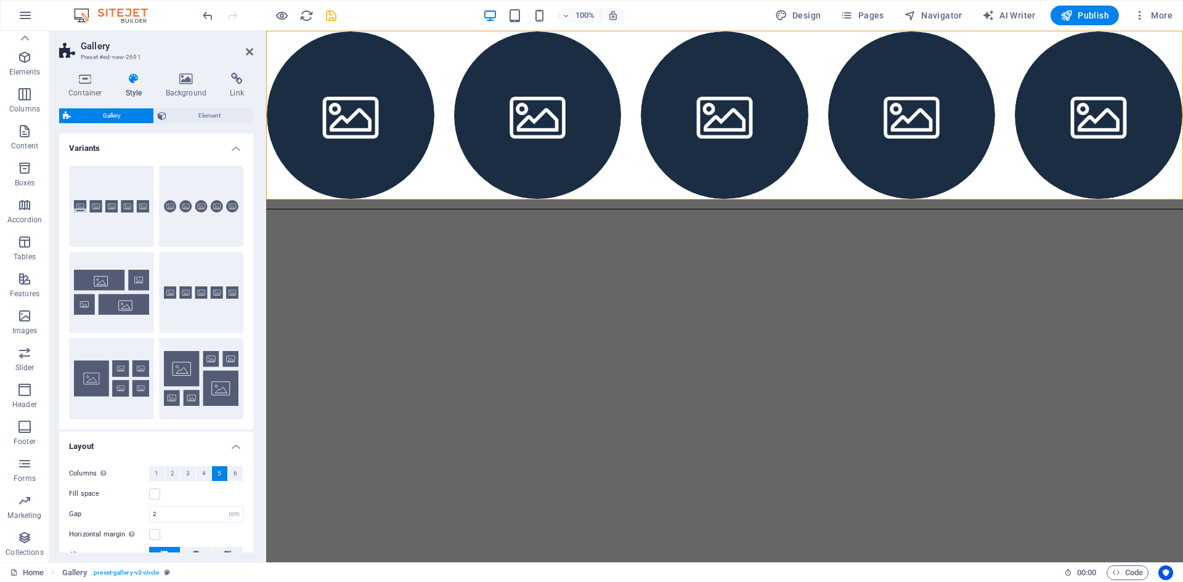
click at [237, 148] on h4 "Variants" at bounding box center [156, 145] width 194 height 22
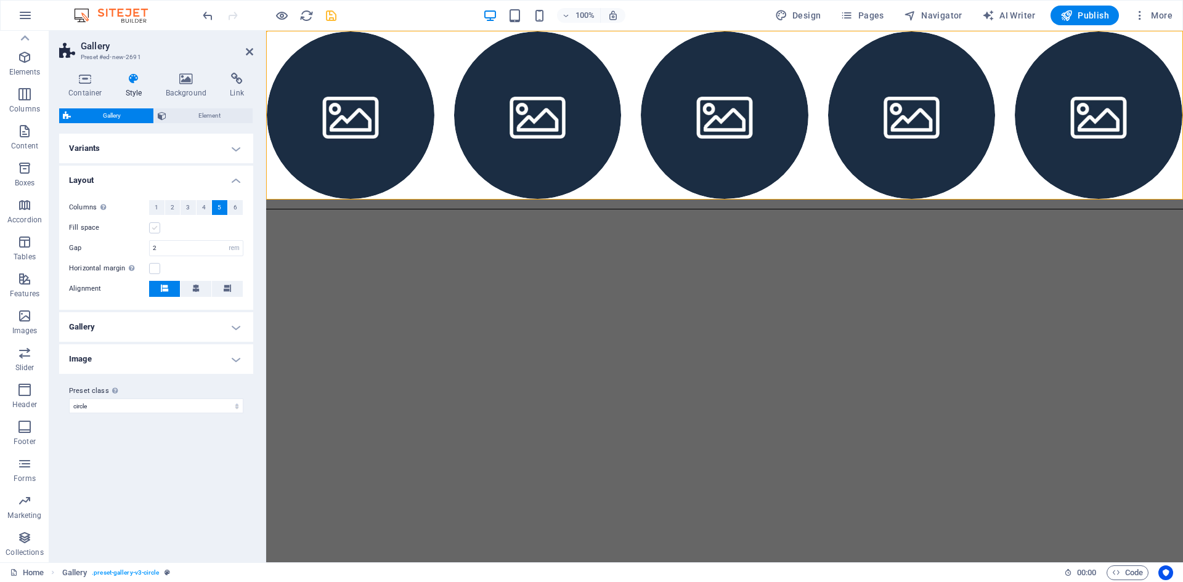
click at [155, 229] on label at bounding box center [154, 227] width 11 height 11
click at [0, 0] on input "Fill space" at bounding box center [0, 0] width 0 height 0
click at [174, 248] on input "2" at bounding box center [196, 248] width 93 height 15
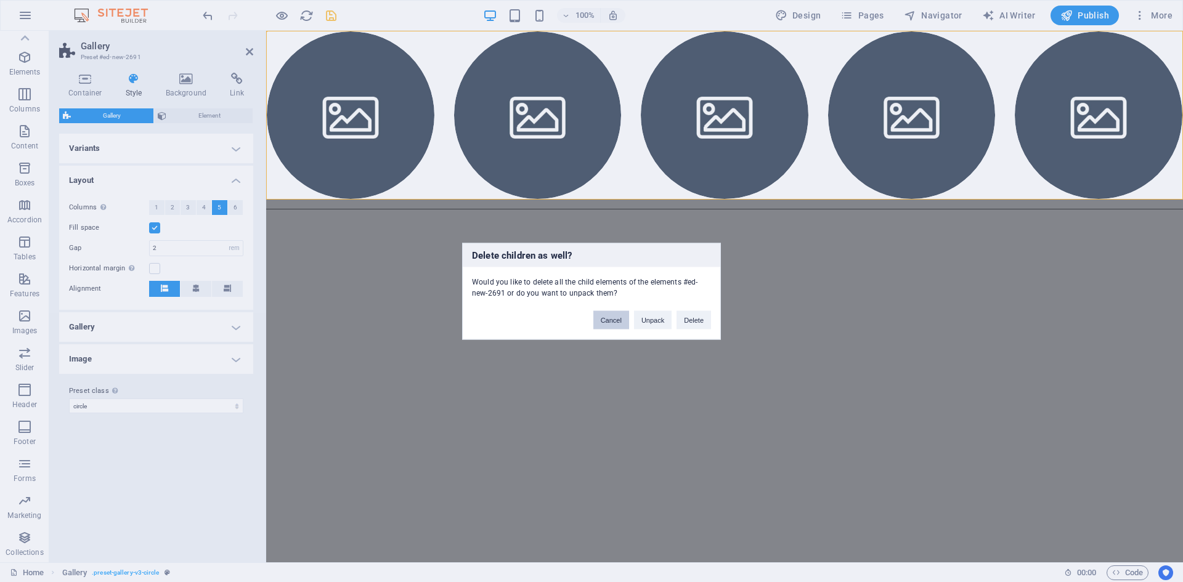
click at [617, 324] on button "Cancel" at bounding box center [611, 320] width 36 height 18
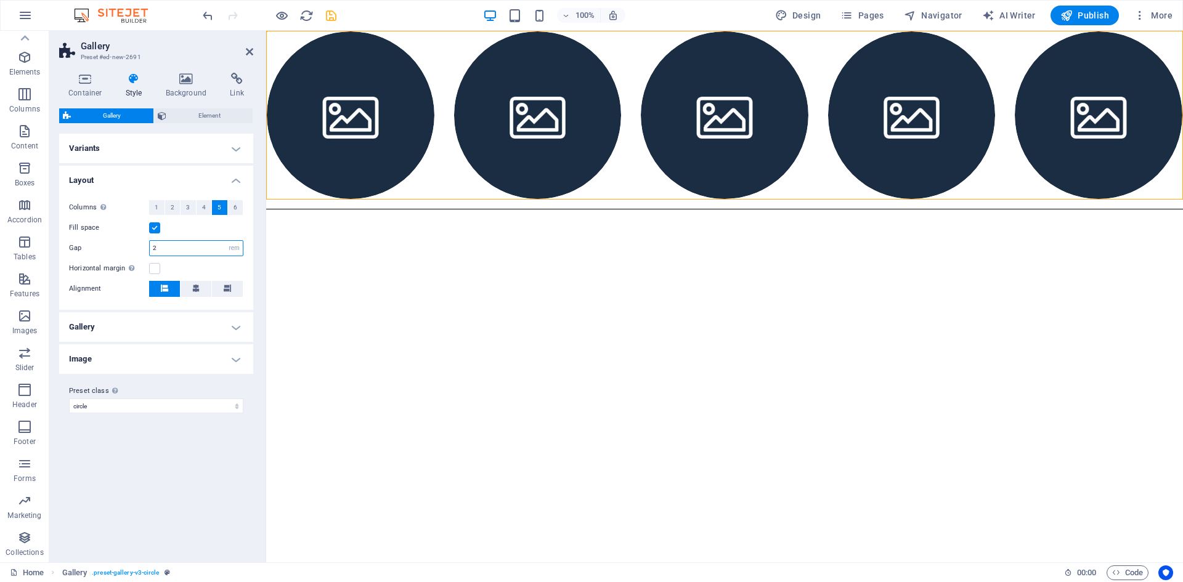
click at [181, 245] on input "2" at bounding box center [196, 248] width 93 height 15
type input "1"
click at [187, 263] on div "Horizontal margin Only if the containers "Content width" is not set to "Default"" at bounding box center [156, 268] width 174 height 15
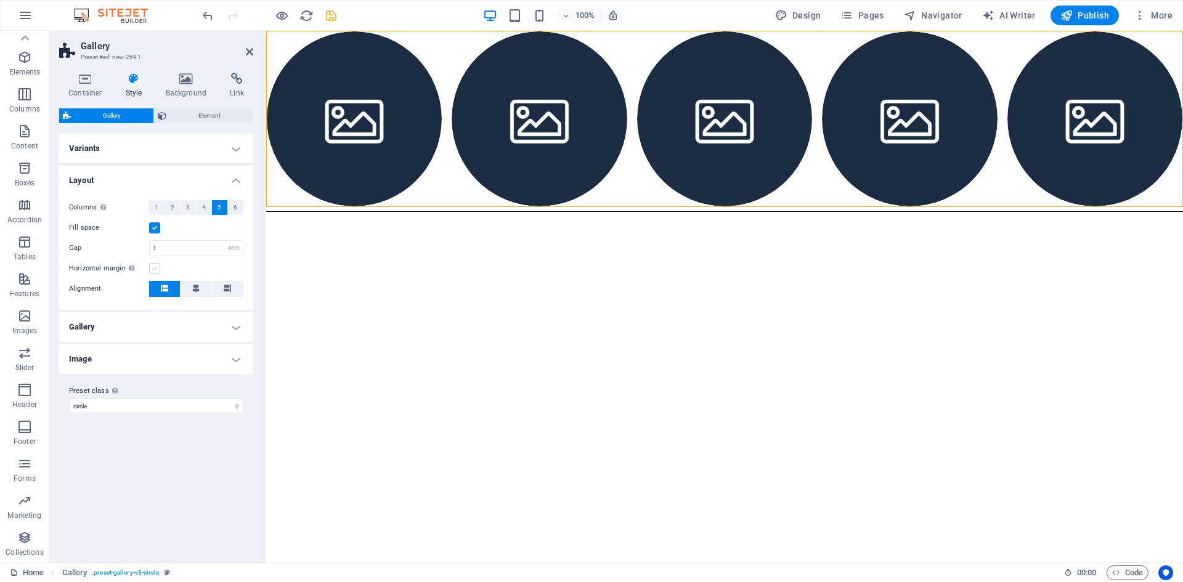
click at [152, 269] on label at bounding box center [154, 268] width 11 height 11
click at [0, 0] on input "Horizontal margin Only if the containers "Content width" is not set to "Default"" at bounding box center [0, 0] width 0 height 0
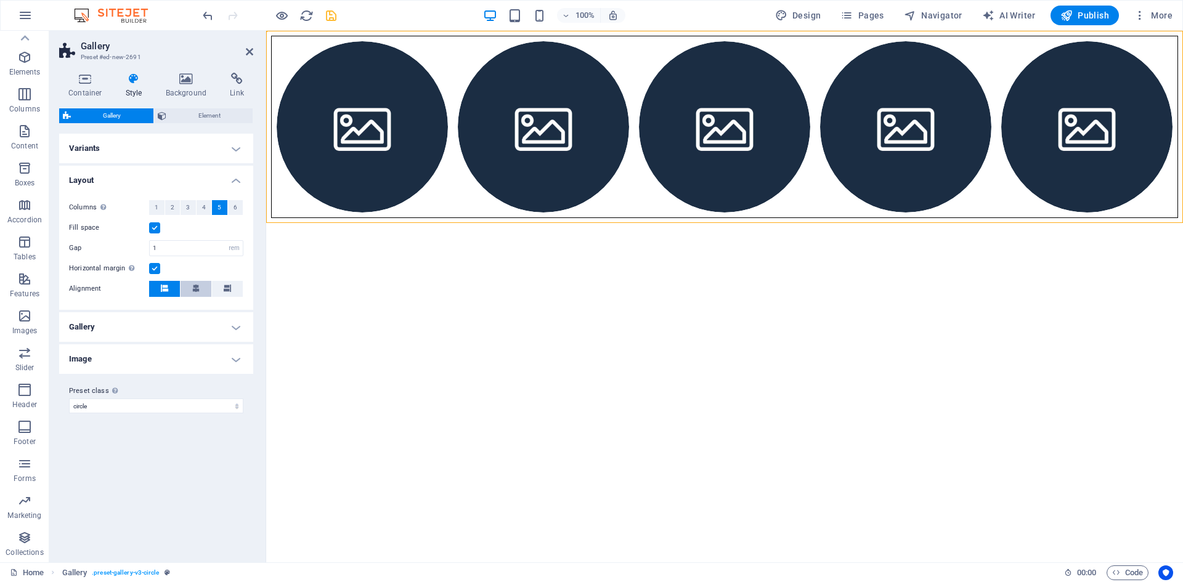
click at [200, 291] on button at bounding box center [196, 289] width 31 height 16
drag, startPoint x: 449, startPoint y: 217, endPoint x: 448, endPoint y: 239, distance: 22.2
click at [448, 223] on html "Skip to main content" at bounding box center [724, 127] width 917 height 192
click at [442, 191] on div at bounding box center [724, 127] width 907 height 182
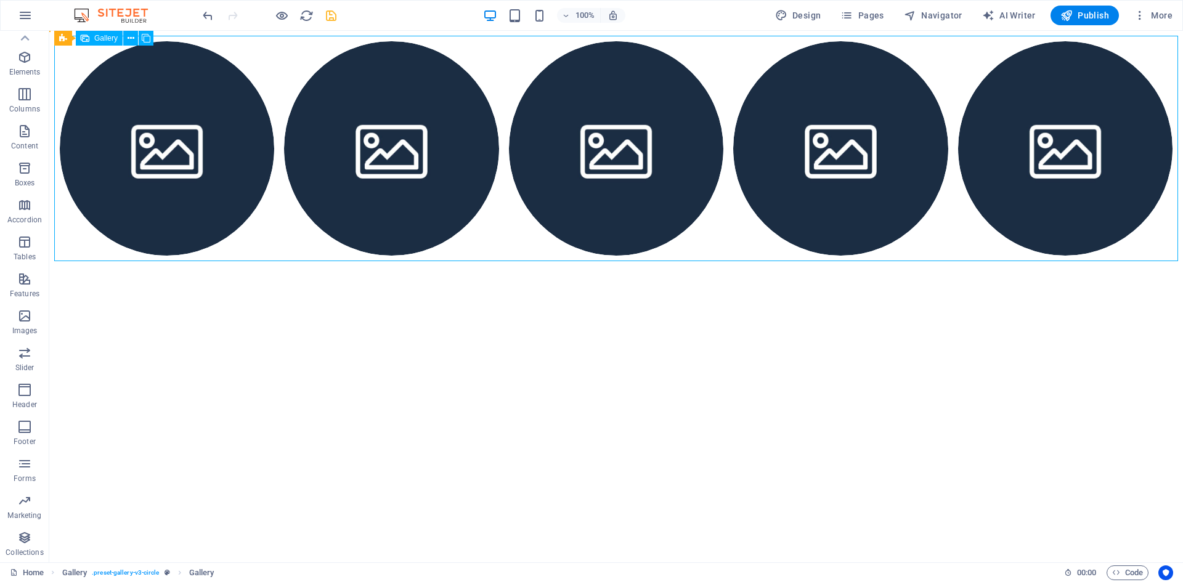
drag, startPoint x: 231, startPoint y: 41, endPoint x: 448, endPoint y: 57, distance: 217.4
click at [448, 57] on div at bounding box center [616, 148] width 1124 height 225
drag, startPoint x: 471, startPoint y: 48, endPoint x: 471, endPoint y: 116, distance: 68.4
click at [471, 82] on div at bounding box center [616, 148] width 1124 height 225
drag, startPoint x: 485, startPoint y: 61, endPoint x: 490, endPoint y: 335, distance: 274.2
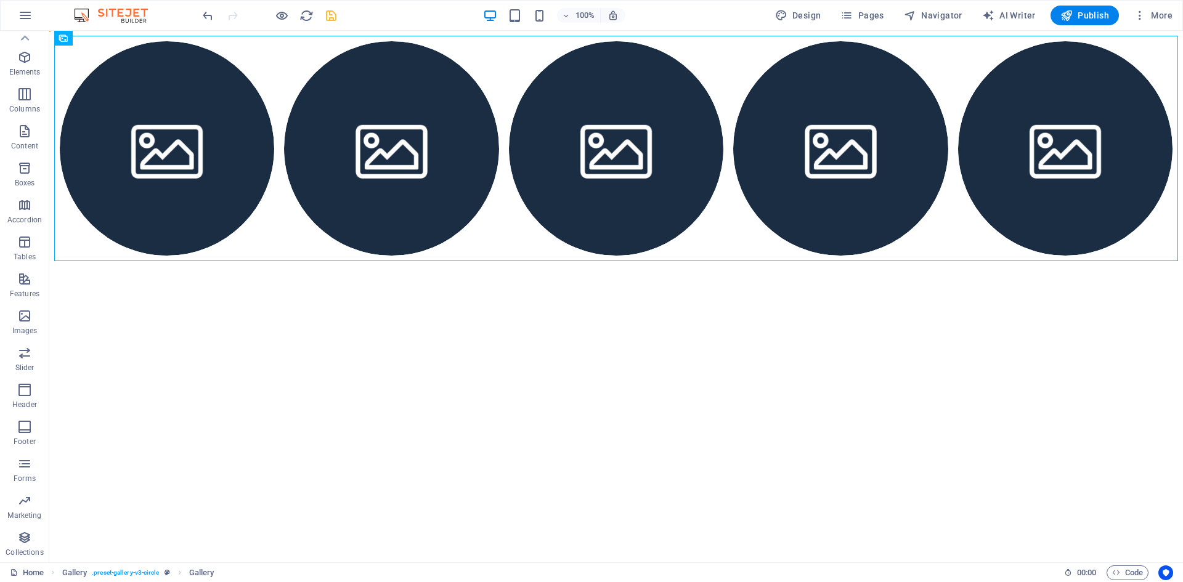
click at [490, 266] on html "Skip to main content" at bounding box center [616, 148] width 1134 height 235
click at [611, 39] on div "+" at bounding box center [616, 36] width 24 height 11
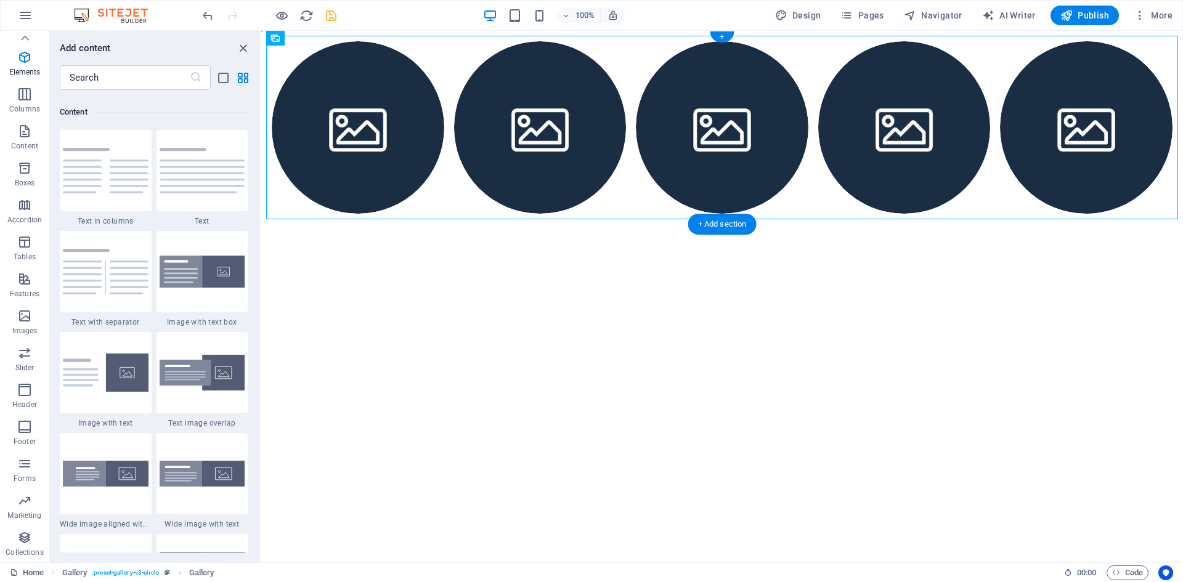
scroll to position [2156, 0]
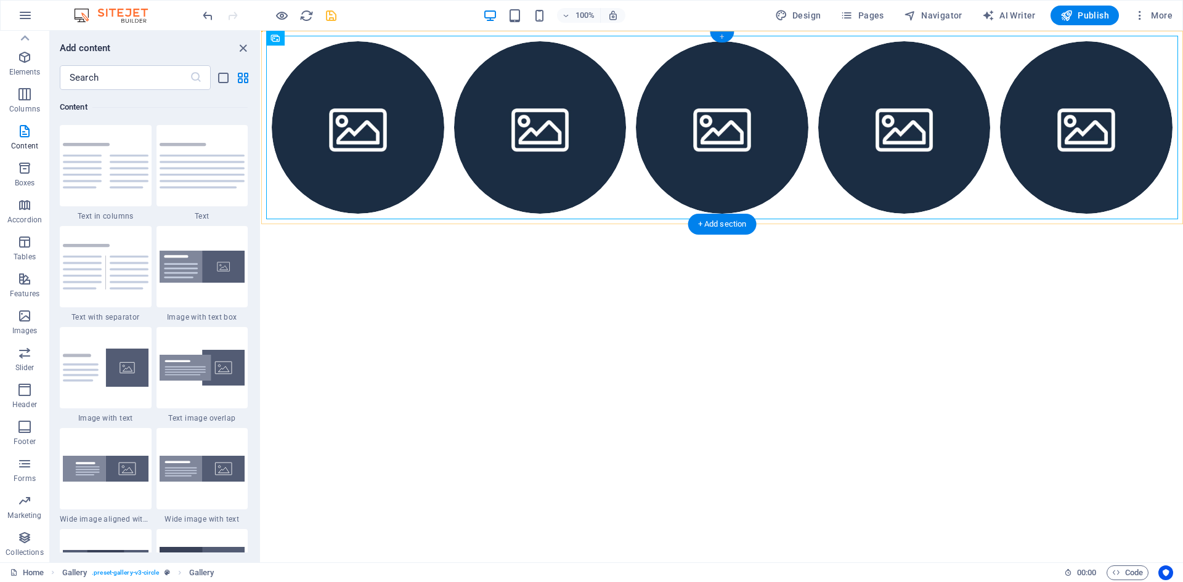
click at [723, 36] on div "+" at bounding box center [722, 36] width 24 height 11
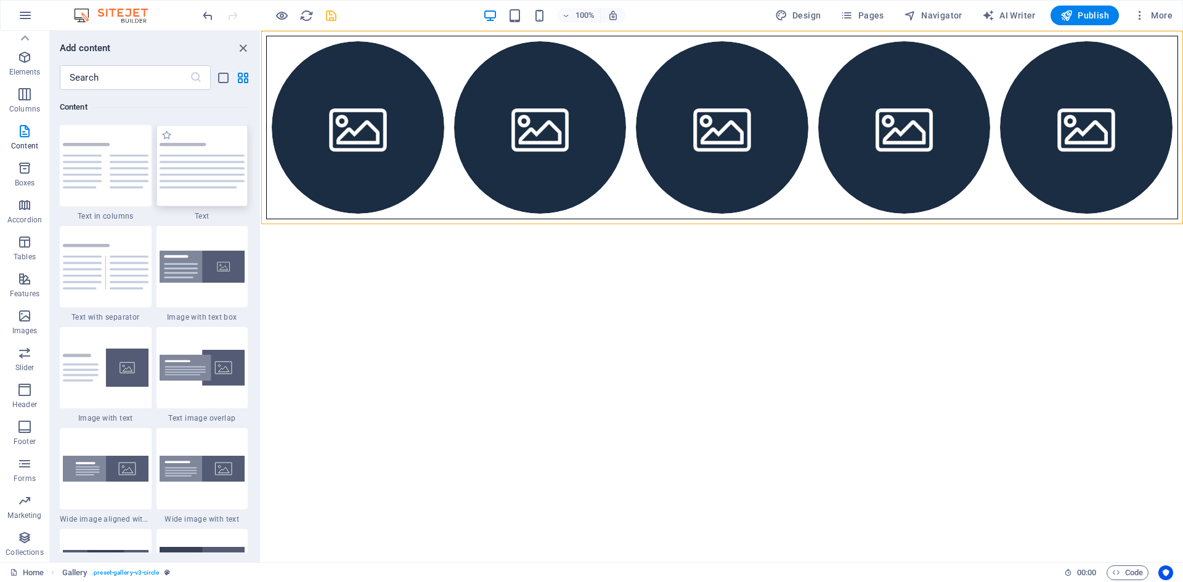
click at [189, 174] on img at bounding box center [203, 166] width 86 height 46
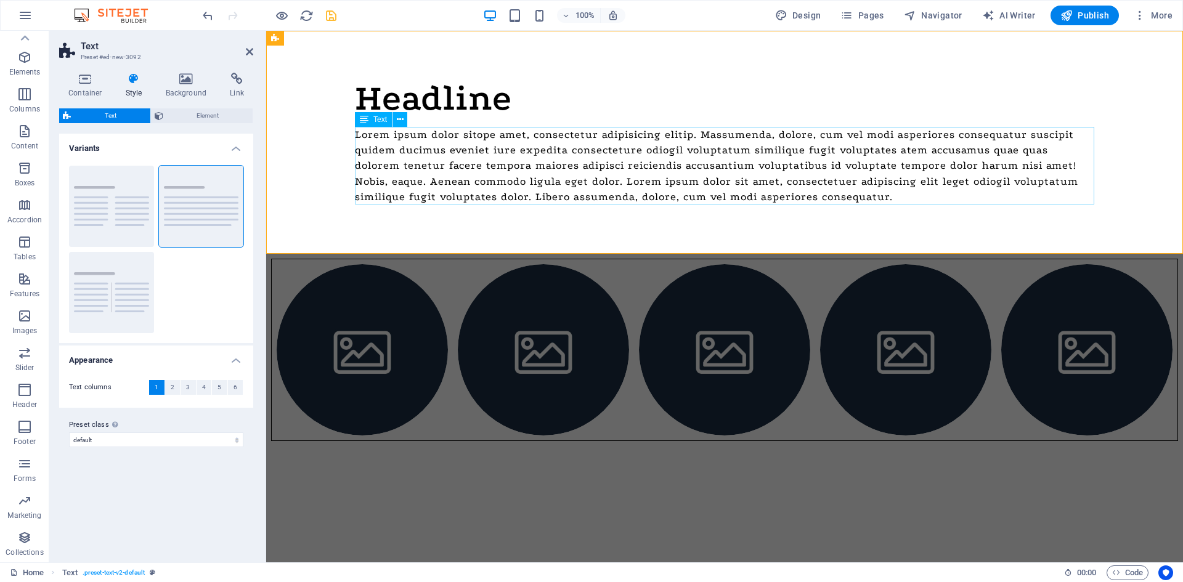
click at [924, 199] on div "Lorem ipsum dolor sitope amet, consectetur adipisicing elitip. Massumenda, dolo…" at bounding box center [724, 166] width 739 height 78
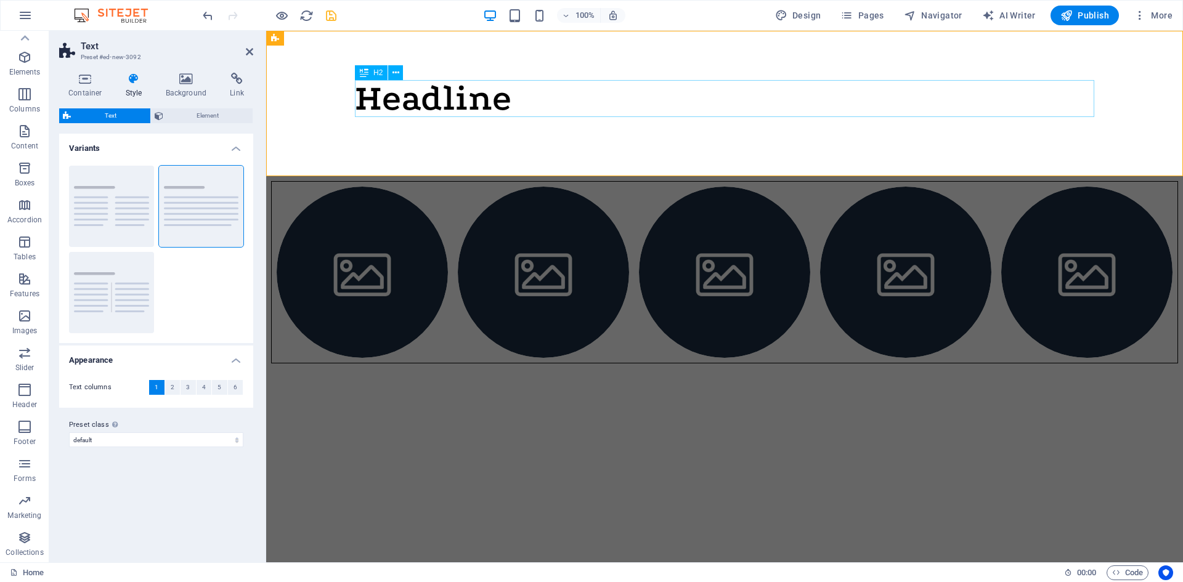
click at [522, 97] on div "Headline" at bounding box center [724, 98] width 739 height 37
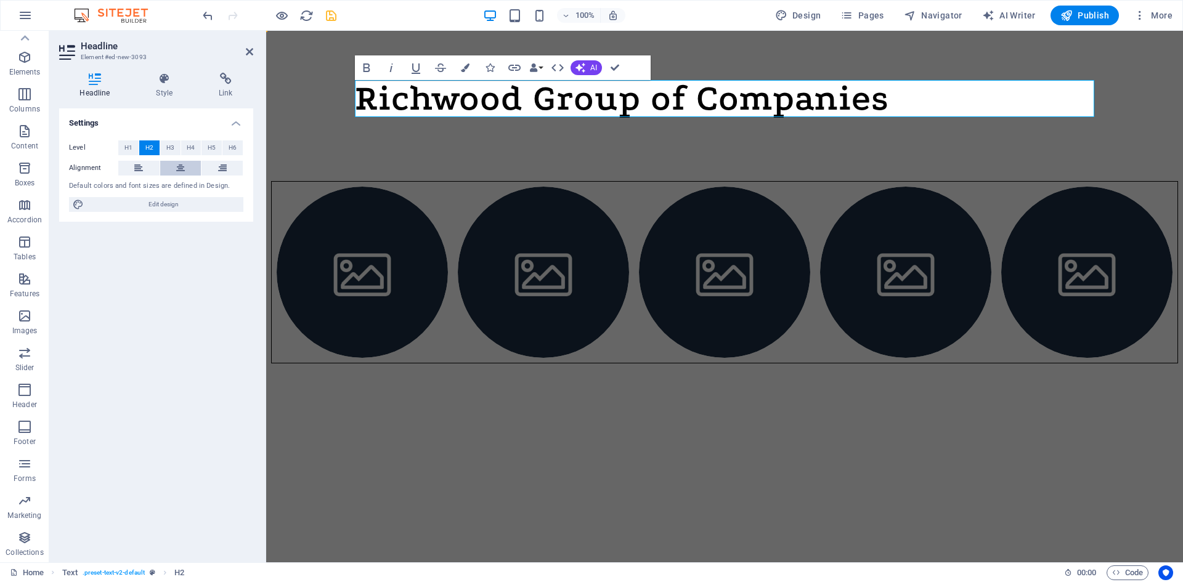
click at [182, 162] on icon at bounding box center [180, 168] width 9 height 15
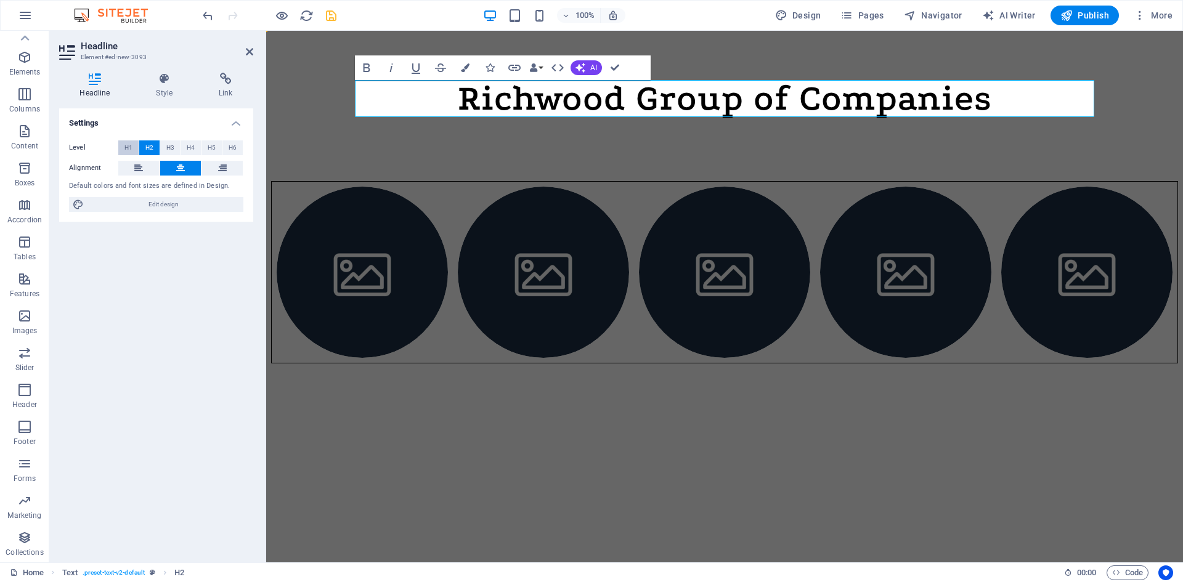
click at [131, 148] on span "H1" at bounding box center [128, 147] width 8 height 15
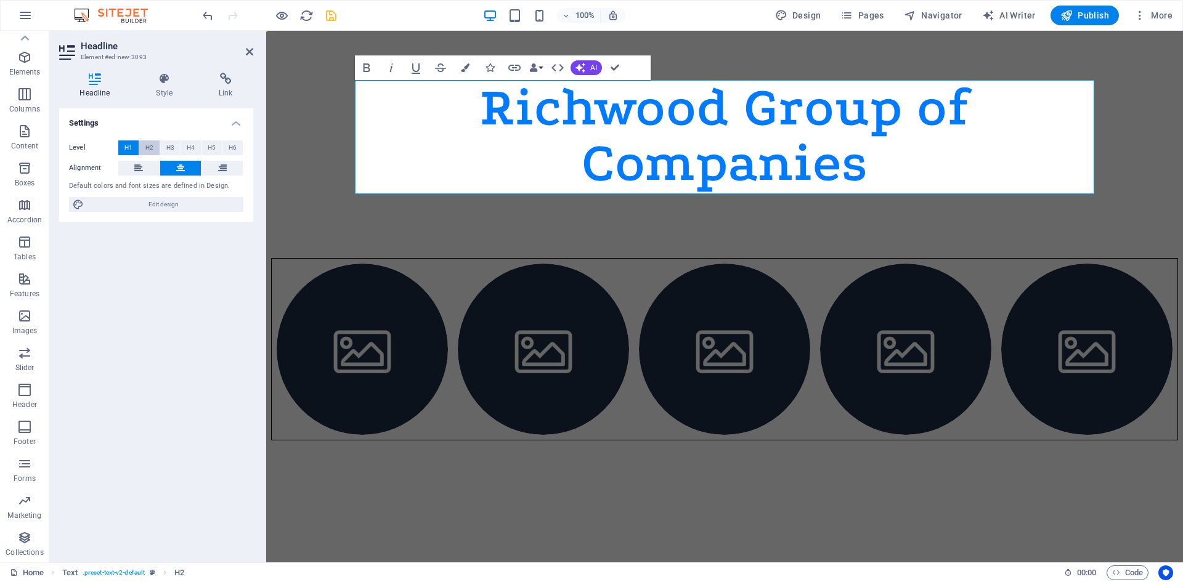
click at [148, 148] on span "H2" at bounding box center [149, 147] width 8 height 15
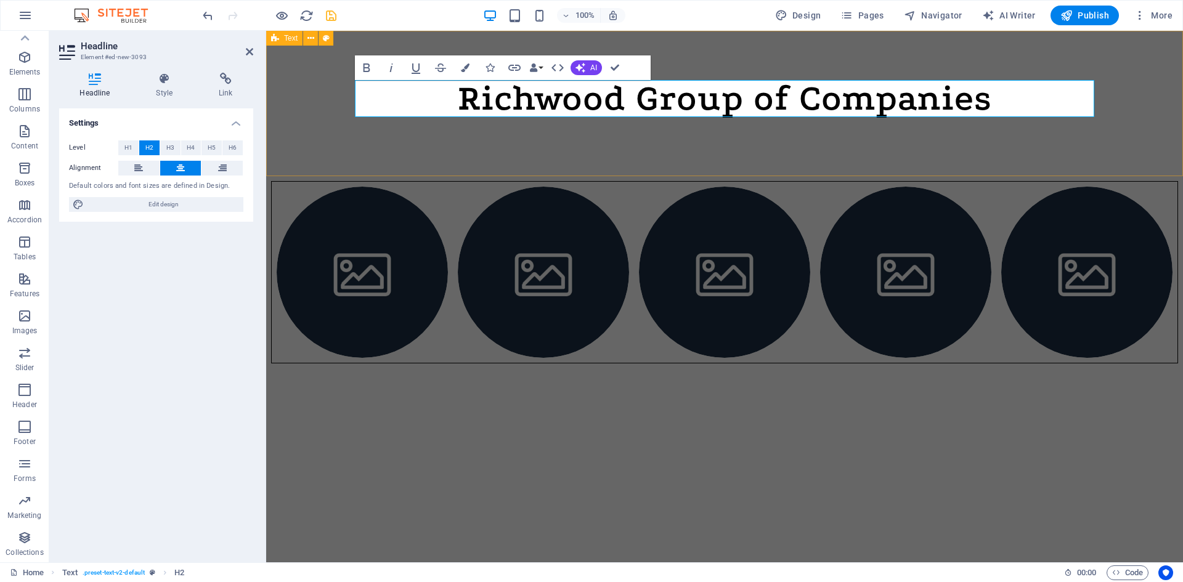
click at [492, 155] on div "Richwood Group of Companies" at bounding box center [724, 103] width 917 height 145
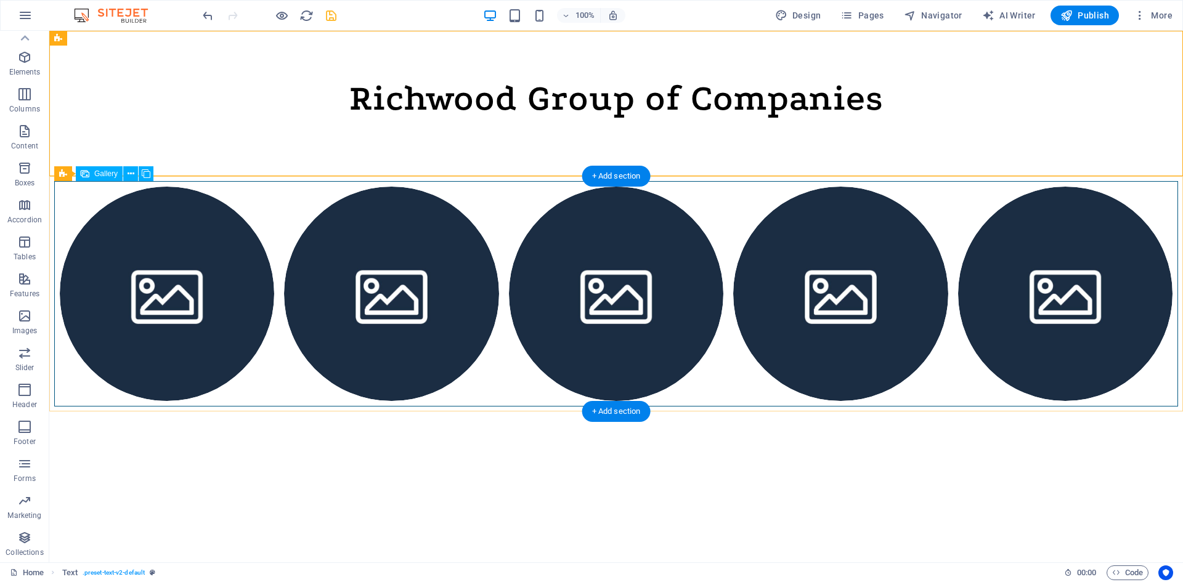
click at [174, 244] on li at bounding box center [167, 294] width 214 height 214
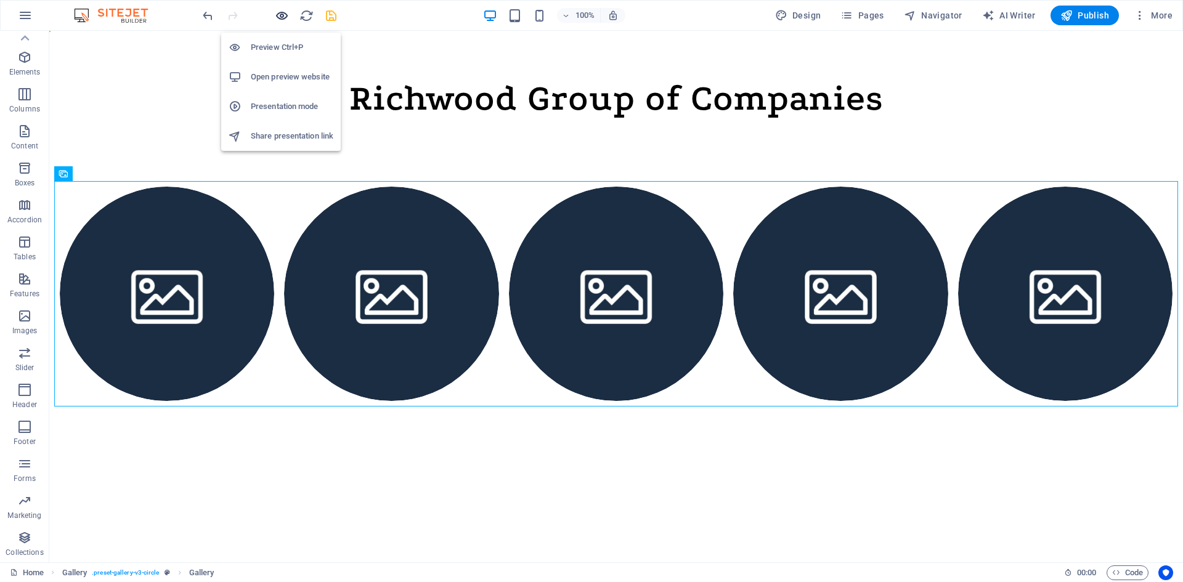
click at [283, 25] on div "Preview Ctrl+P Open preview website Presentation mode Share presentation link" at bounding box center [281, 87] width 120 height 128
click at [262, 47] on h6 "Preview Ctrl+P" at bounding box center [292, 47] width 83 height 15
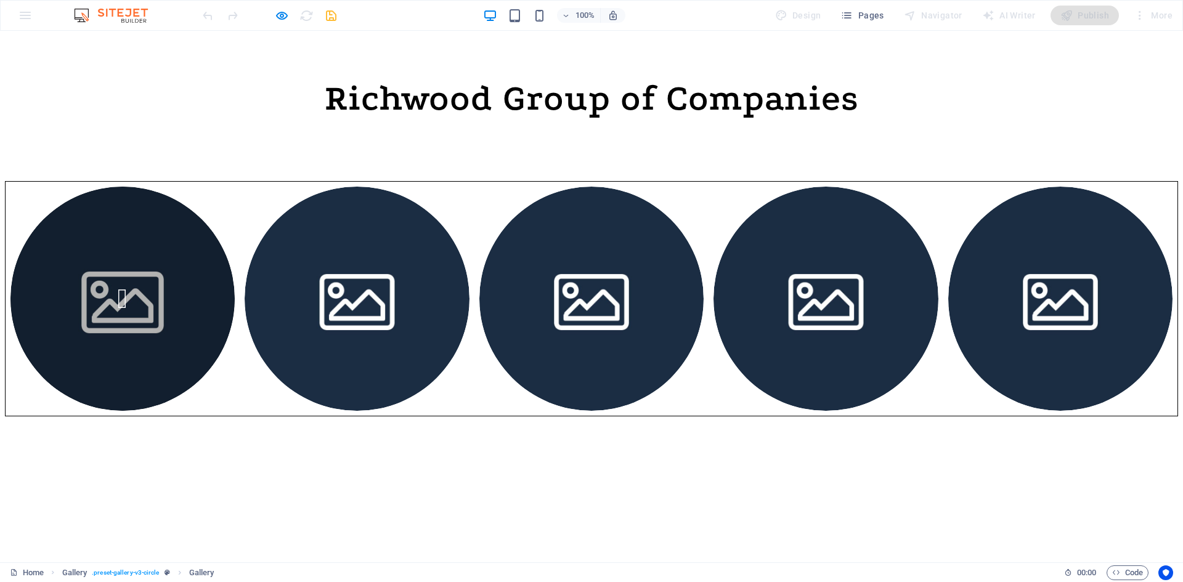
click at [157, 266] on img at bounding box center [122, 299] width 247 height 247
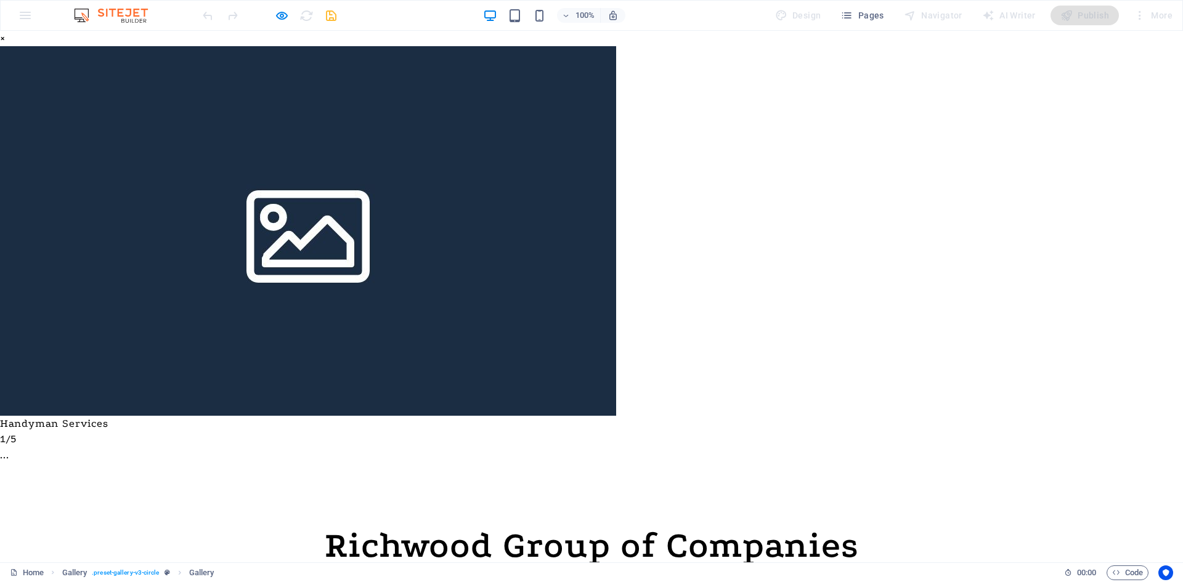
click at [951, 112] on div "× Handyman Services 1/5 ..." at bounding box center [591, 254] width 1183 height 447
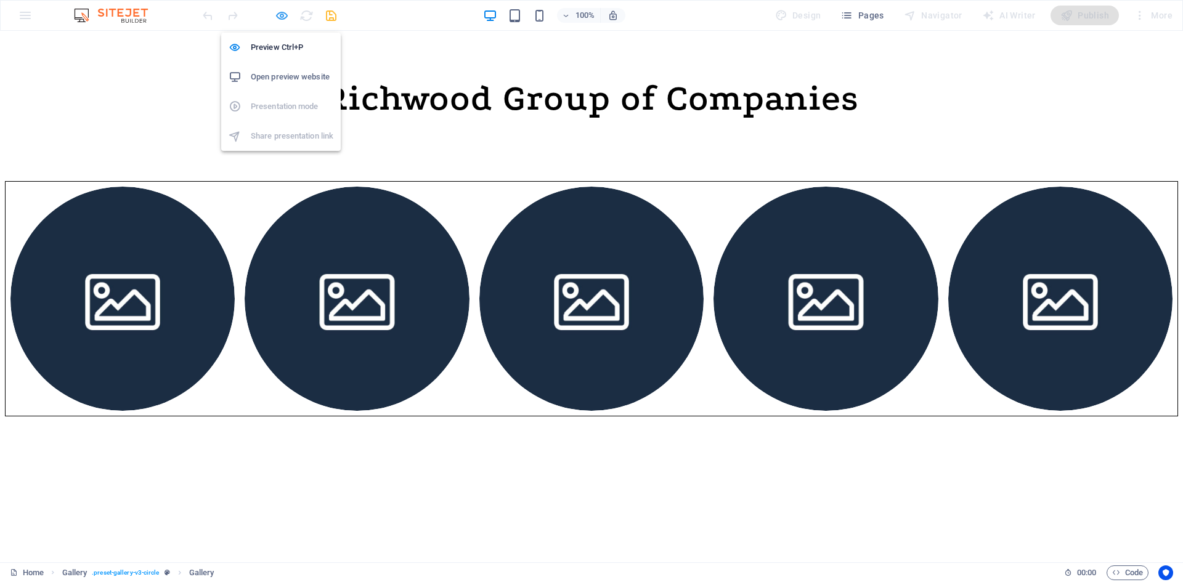
click at [285, 18] on icon "button" at bounding box center [282, 16] width 14 height 14
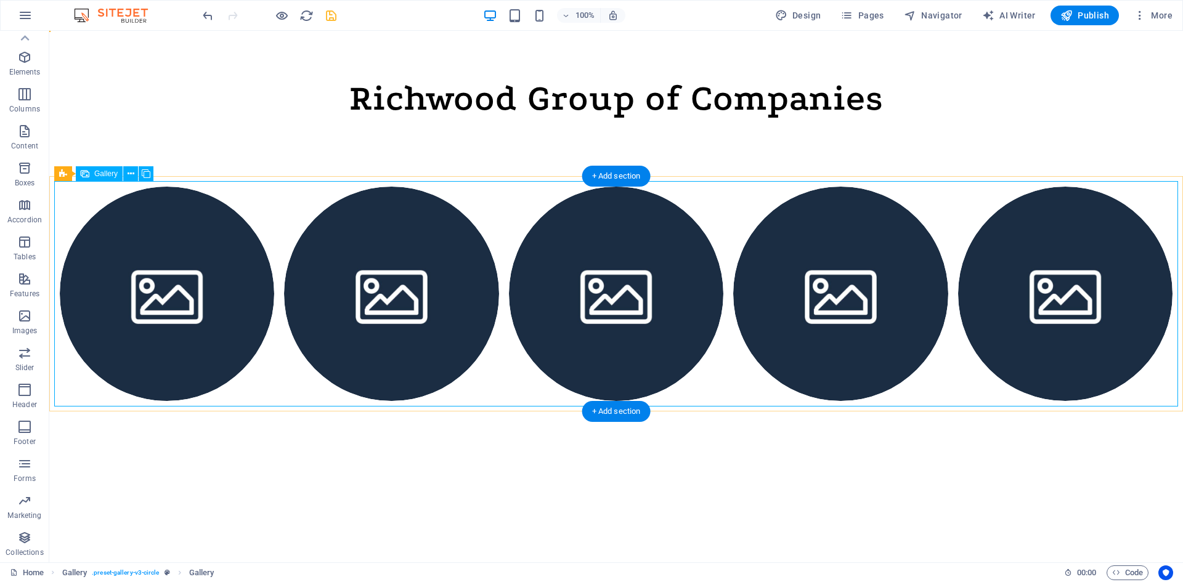
click at [154, 258] on li at bounding box center [167, 294] width 214 height 214
click at [191, 233] on li at bounding box center [167, 294] width 214 height 214
select select "px"
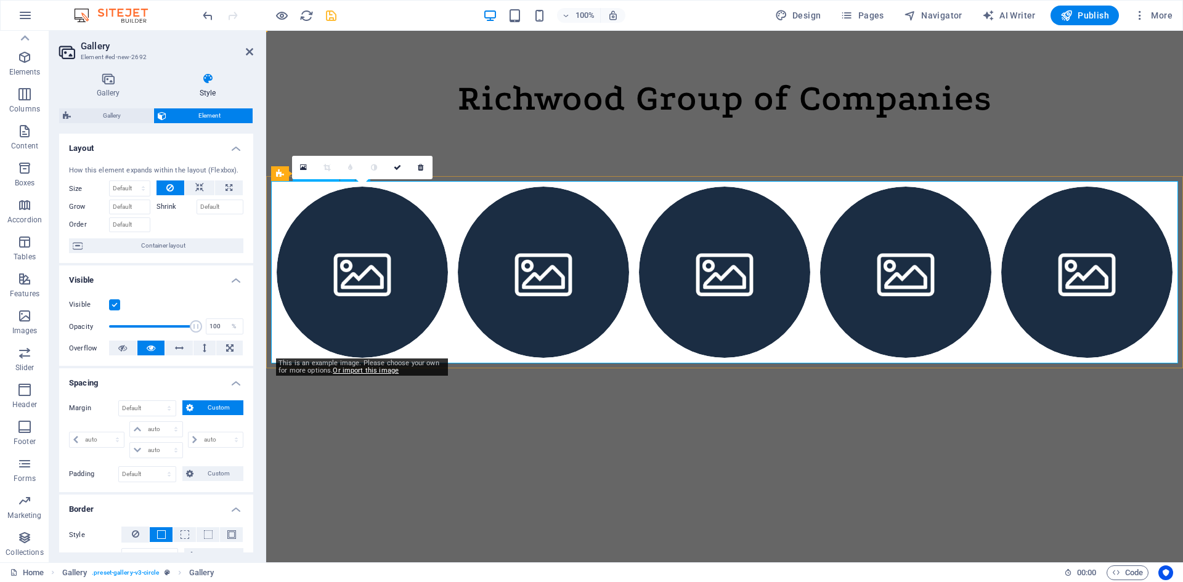
click at [312, 240] on li at bounding box center [362, 272] width 171 height 171
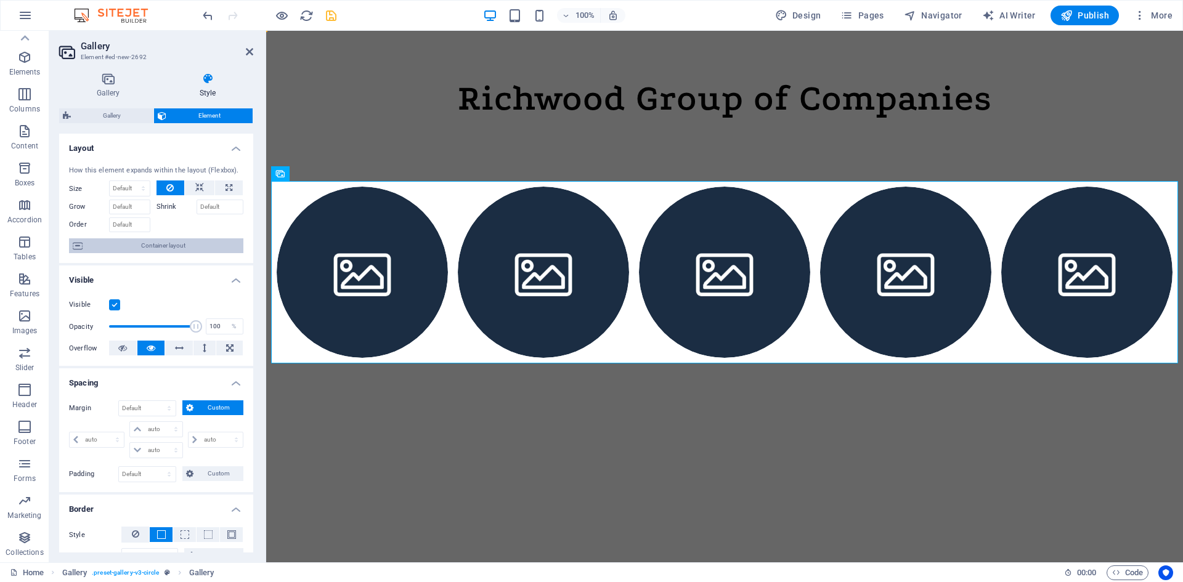
click at [177, 242] on span "Container layout" at bounding box center [162, 245] width 153 height 15
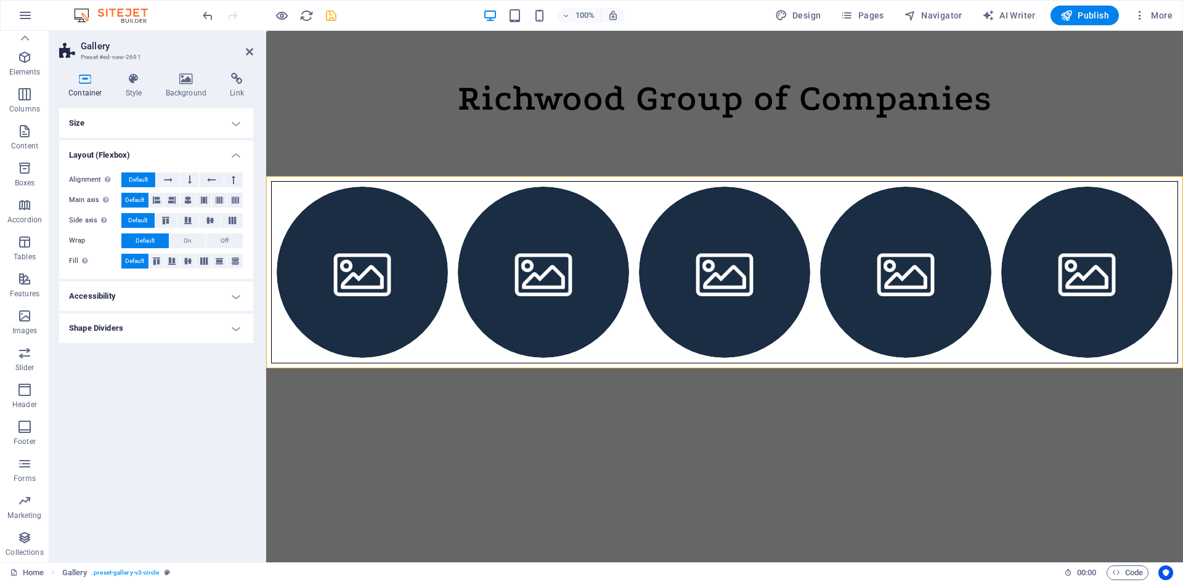
click at [237, 124] on h4 "Size" at bounding box center [156, 123] width 194 height 30
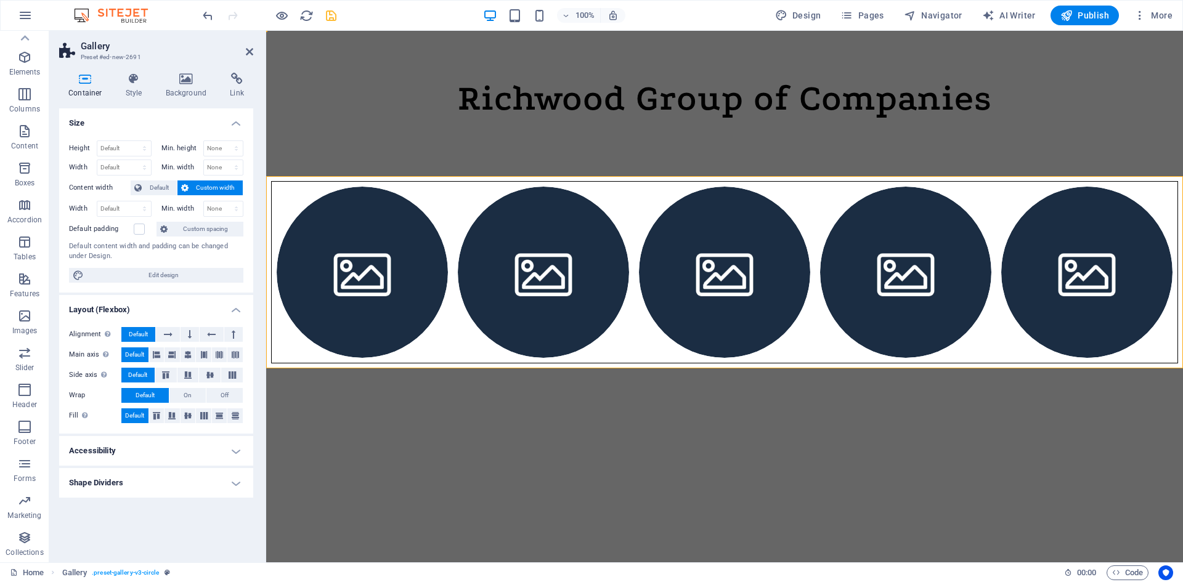
click at [237, 124] on h4 "Size" at bounding box center [156, 119] width 194 height 22
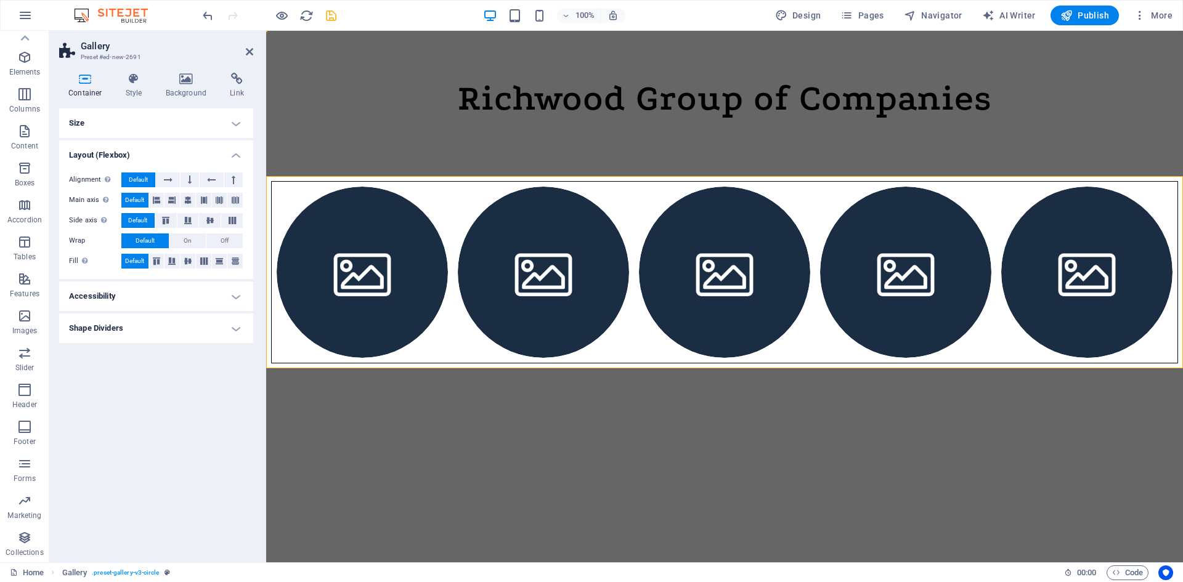
click at [237, 299] on h4 "Accessibility" at bounding box center [156, 297] width 194 height 30
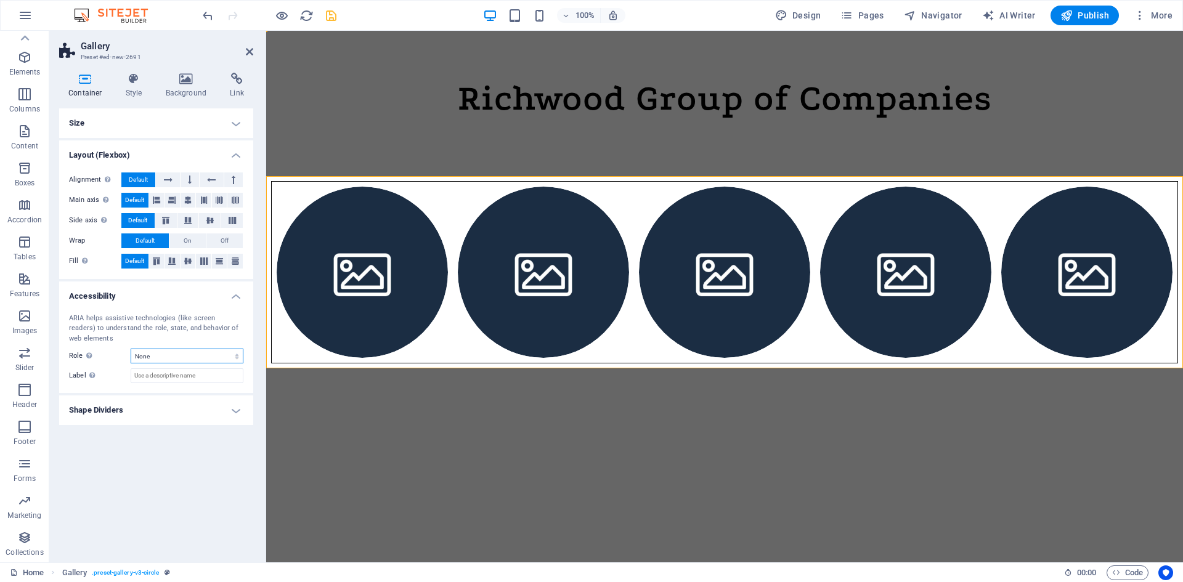
click at [170, 353] on select "None Alert Article Banner Comment Complementary Dialog Footer Header Marquee Pr…" at bounding box center [187, 356] width 113 height 15
click at [113, 376] on label "Label Use the ARIA label to provide a clear and descriptive name for elements t…" at bounding box center [100, 375] width 62 height 15
click at [131, 376] on input "Label Use the ARIA label to provide a clear and descriptive name for elements t…" at bounding box center [187, 375] width 113 height 15
click at [148, 407] on h4 "Shape Dividers" at bounding box center [156, 411] width 194 height 30
click at [131, 83] on icon at bounding box center [133, 79] width 35 height 12
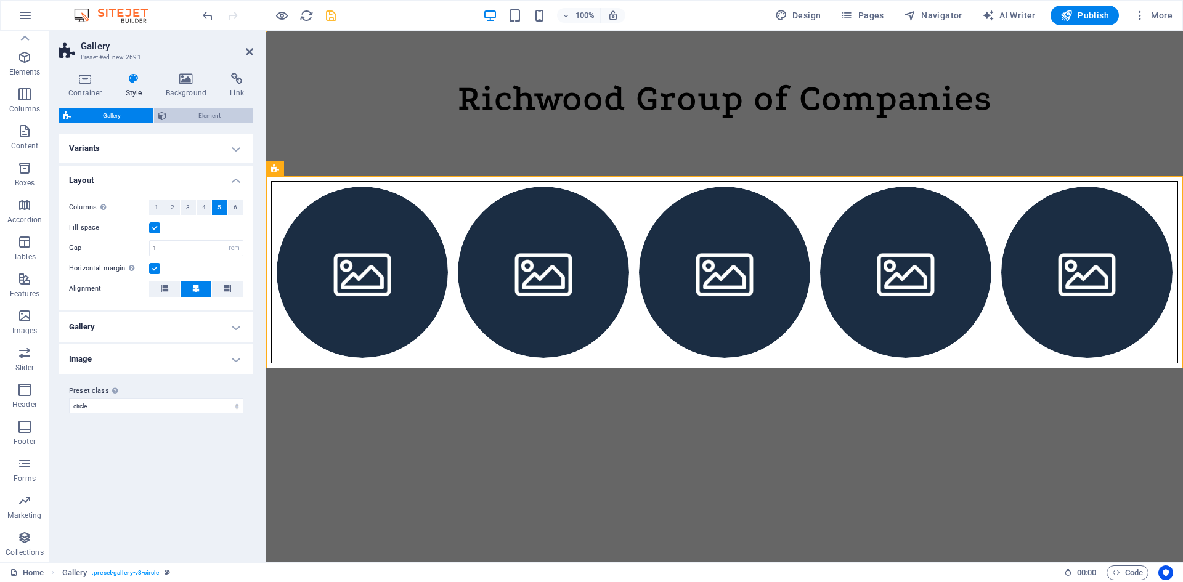
click at [203, 114] on span "Element" at bounding box center [209, 115] width 79 height 15
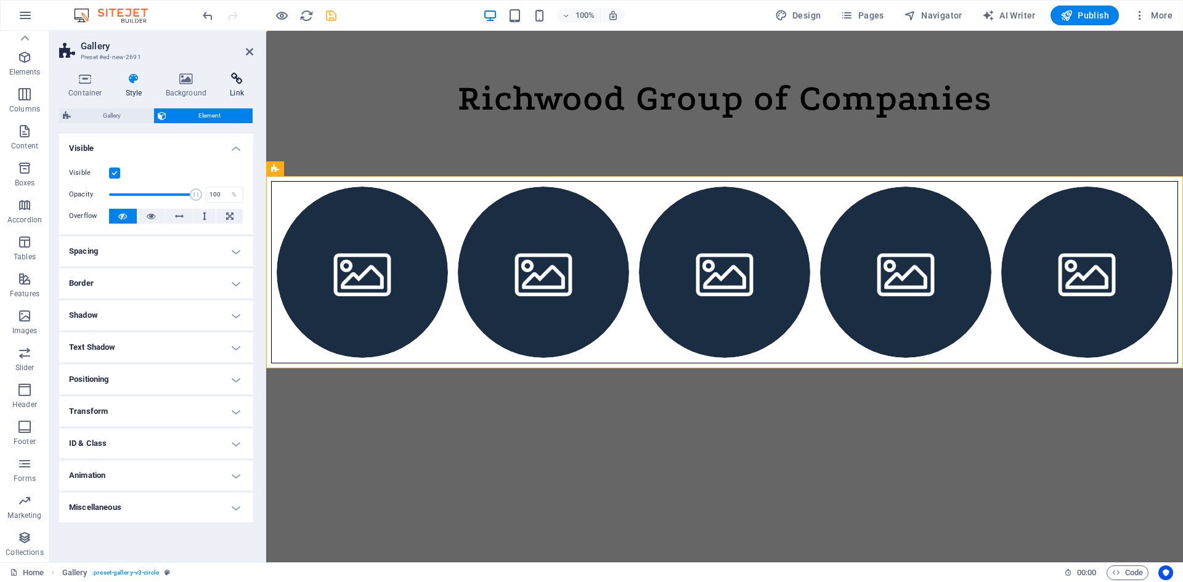
click at [239, 79] on icon at bounding box center [237, 79] width 33 height 12
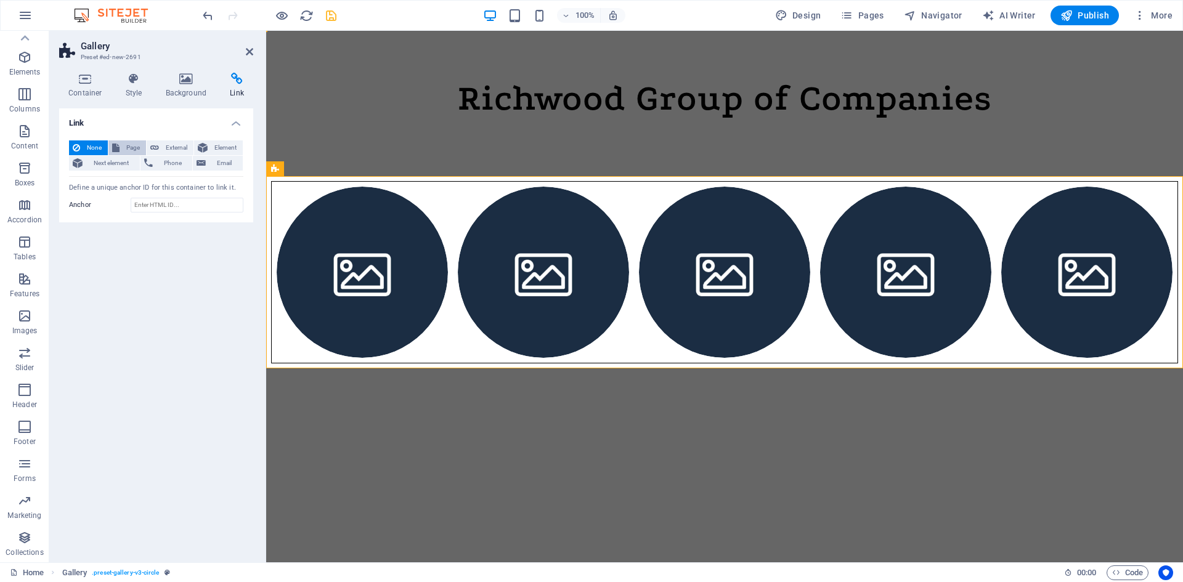
click at [132, 147] on span "Page" at bounding box center [132, 147] width 19 height 15
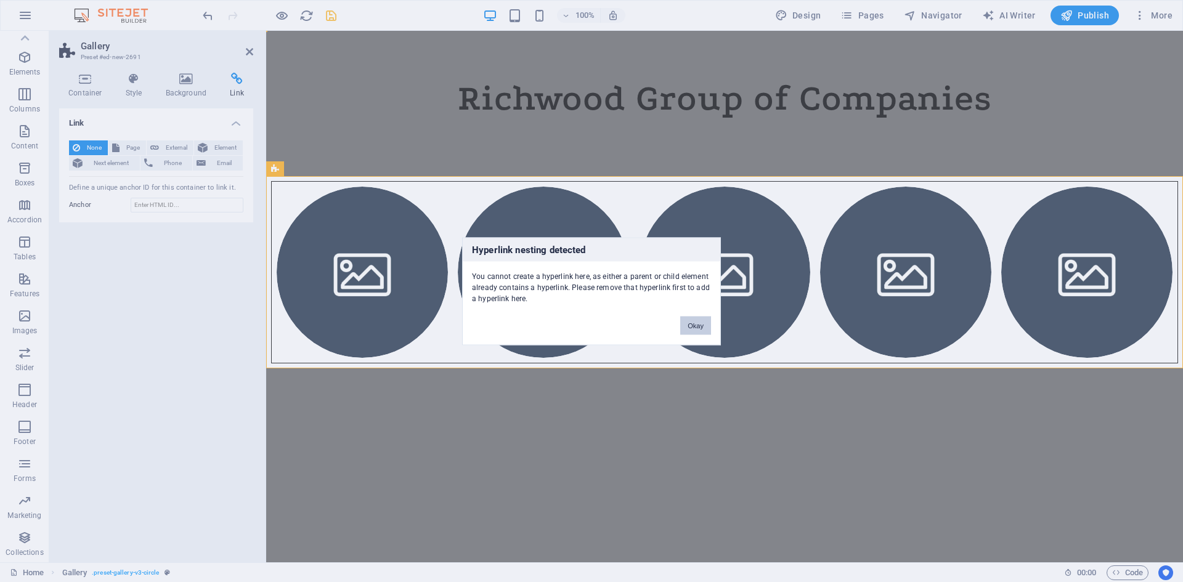
click at [686, 323] on button "Okay" at bounding box center [695, 325] width 31 height 18
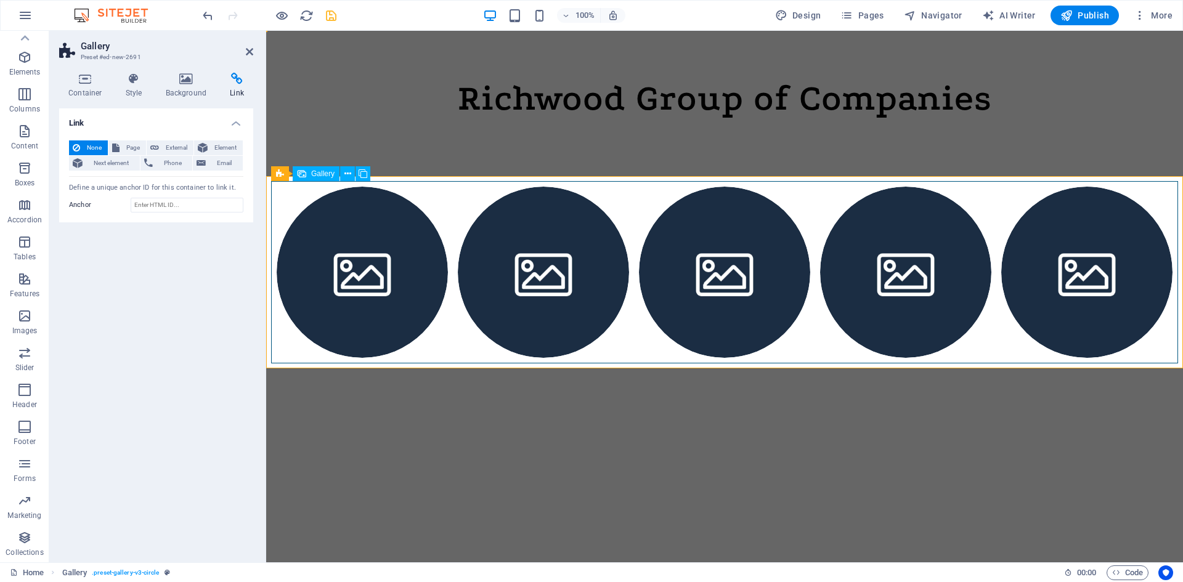
click at [458, 198] on div at bounding box center [724, 272] width 907 height 182
click at [95, 82] on icon at bounding box center [85, 79] width 52 height 12
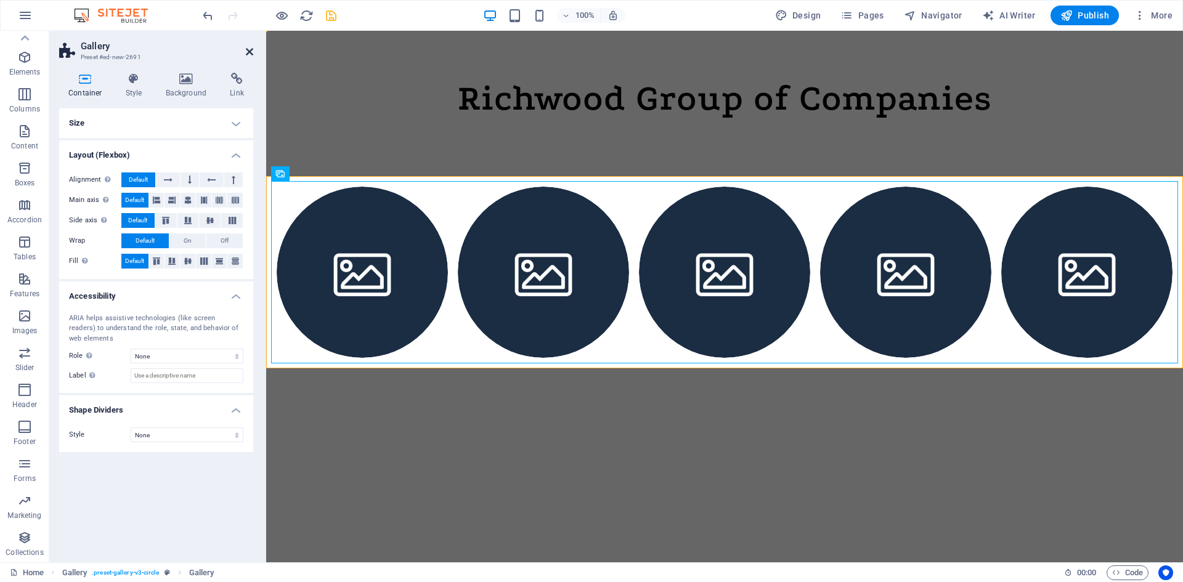
click at [249, 52] on icon at bounding box center [249, 52] width 7 height 10
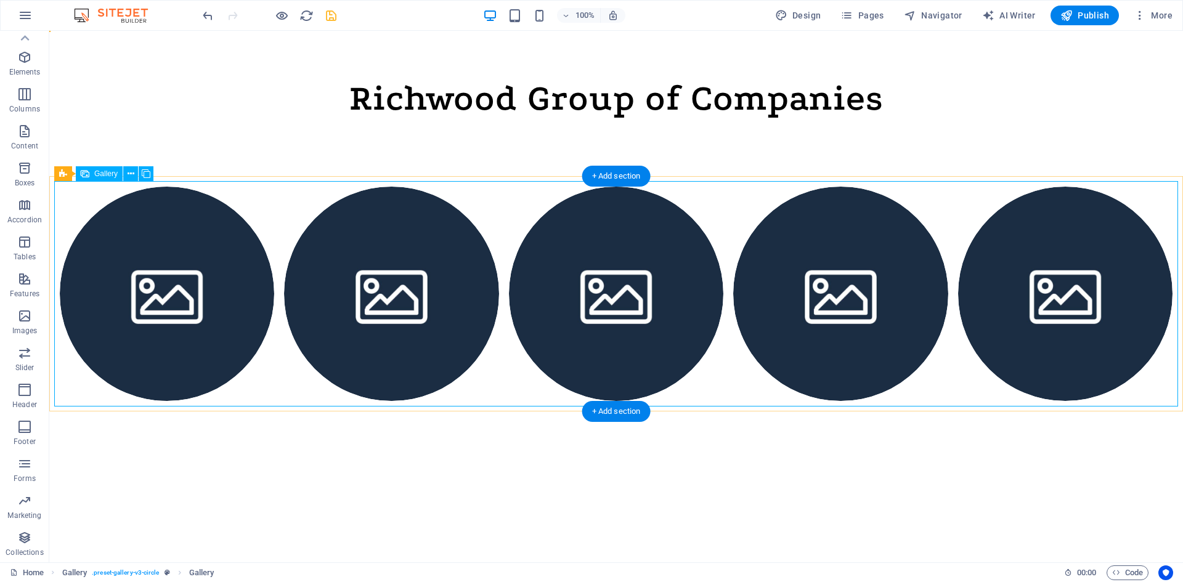
click at [297, 214] on div at bounding box center [616, 293] width 1124 height 225
click at [282, 208] on div at bounding box center [616, 293] width 1124 height 225
select select "px"
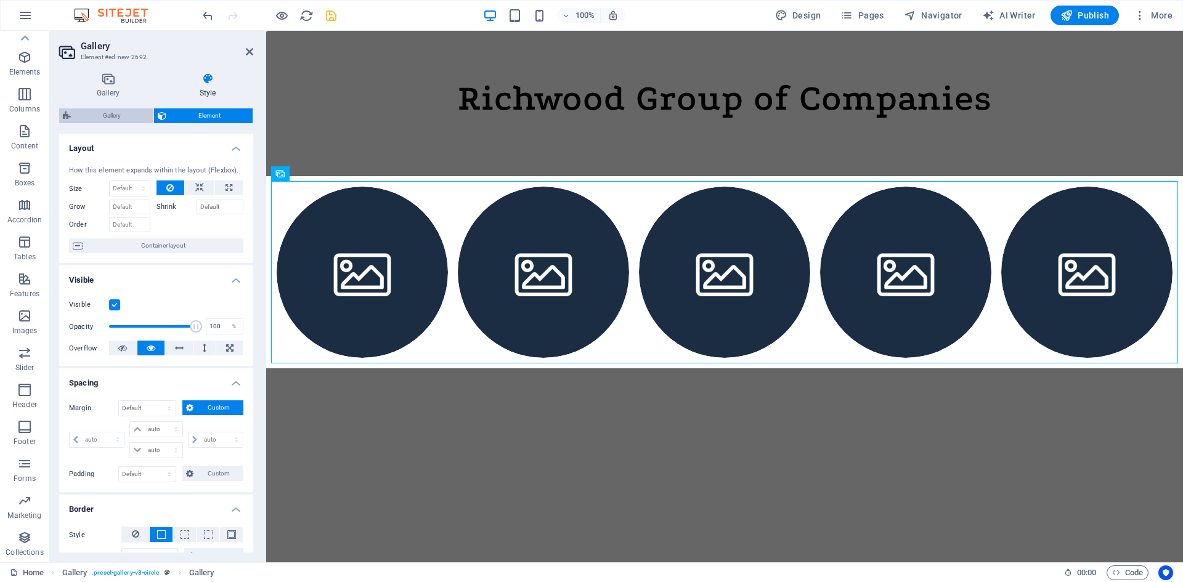
click at [117, 112] on span "Gallery" at bounding box center [112, 115] width 75 height 15
select select "rem"
select select "preset-gallery-v3-circle"
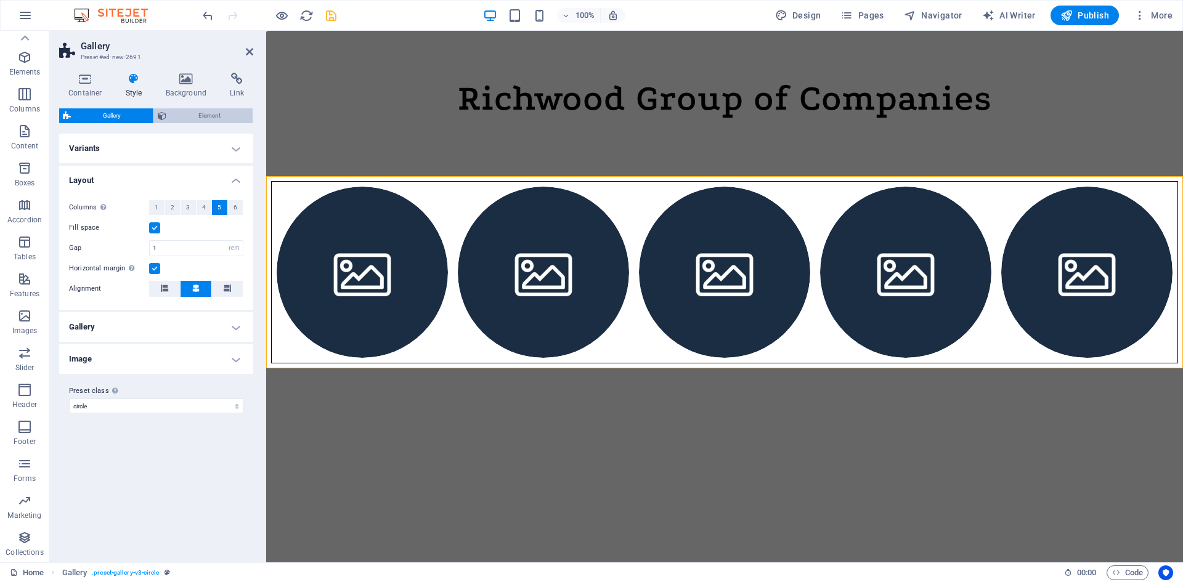
click at [197, 116] on span "Element" at bounding box center [209, 115] width 79 height 15
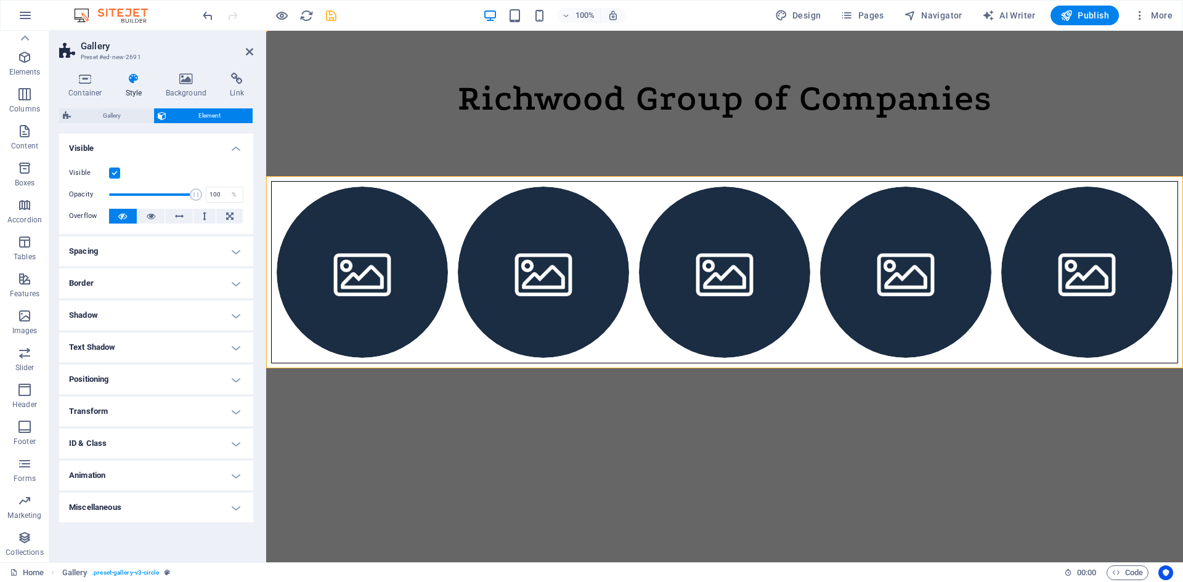
click at [193, 471] on h4 "Animation" at bounding box center [156, 476] width 194 height 30
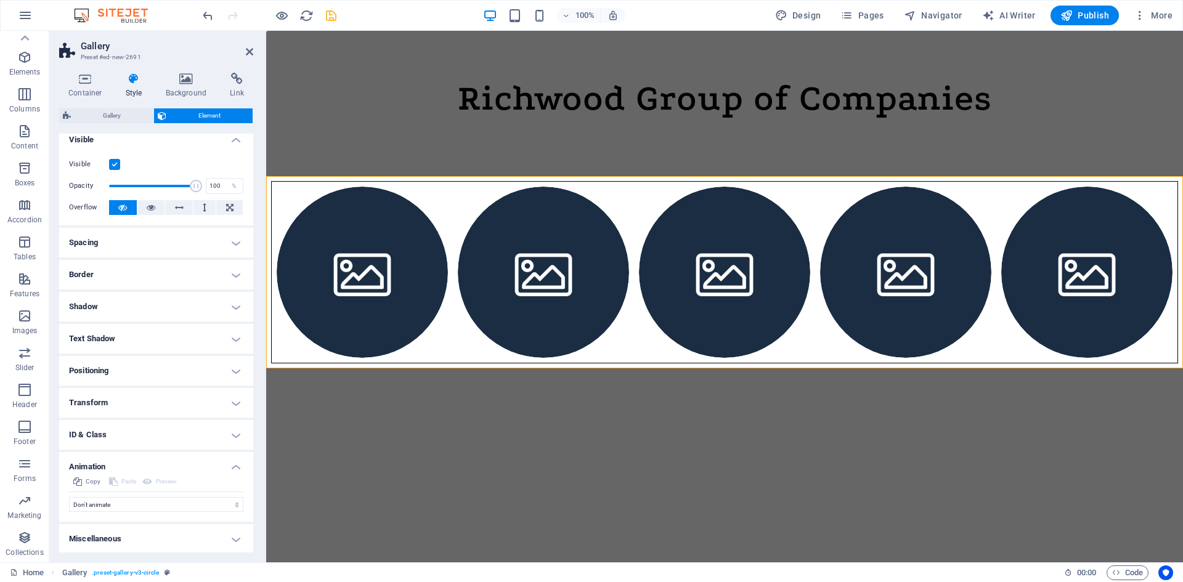
scroll to position [10, 0]
click at [166, 501] on select "Don't animate Show / Hide Slide up/down Zoom in/out Slide left to right Slide r…" at bounding box center [156, 503] width 174 height 15
select select "shrink"
click at [69, 496] on select "Don't animate Show / Hide Slide up/down Zoom in/out Slide left to right Slide r…" at bounding box center [156, 503] width 174 height 15
select select "scroll"
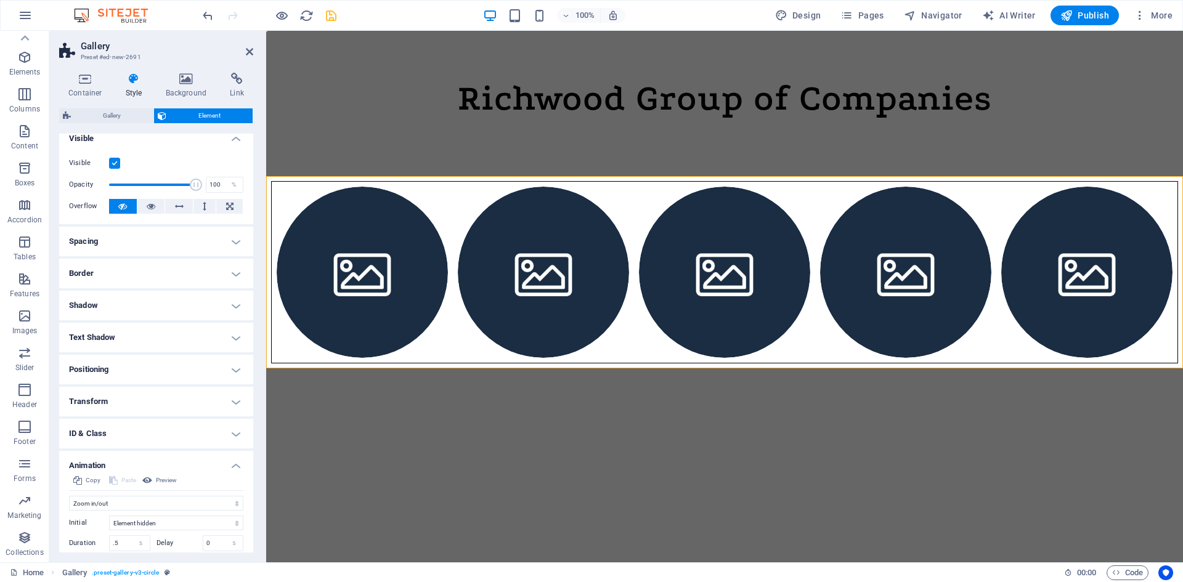
click at [375, 368] on html "Skip to main content Richwood Group of Companies" at bounding box center [724, 200] width 917 height 338
click at [229, 79] on icon at bounding box center [237, 79] width 33 height 12
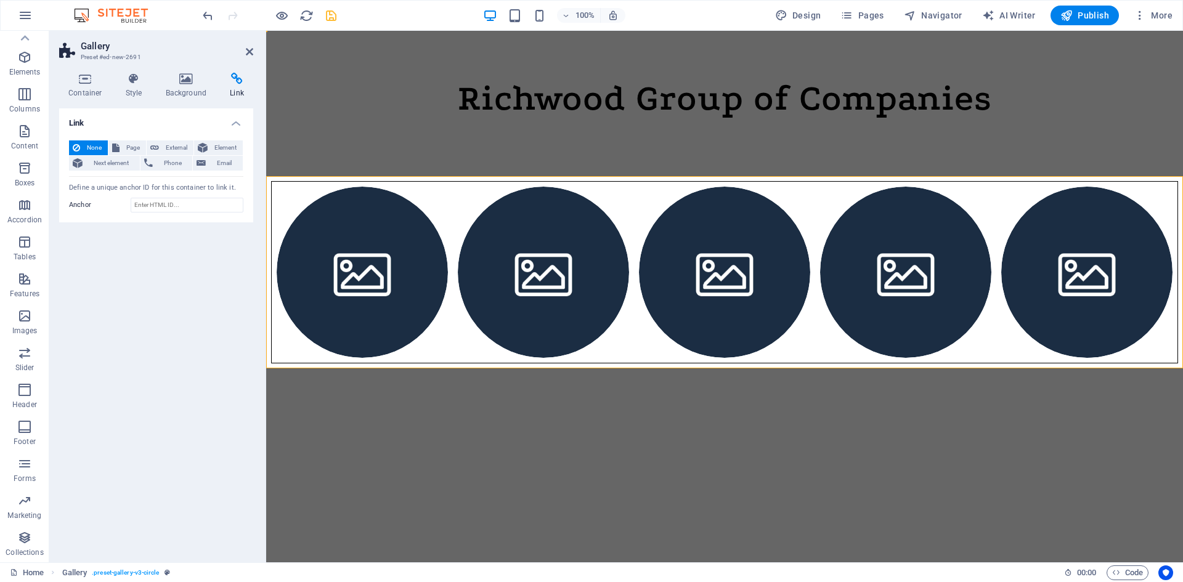
click at [135, 117] on h4 "Link" at bounding box center [156, 119] width 194 height 22
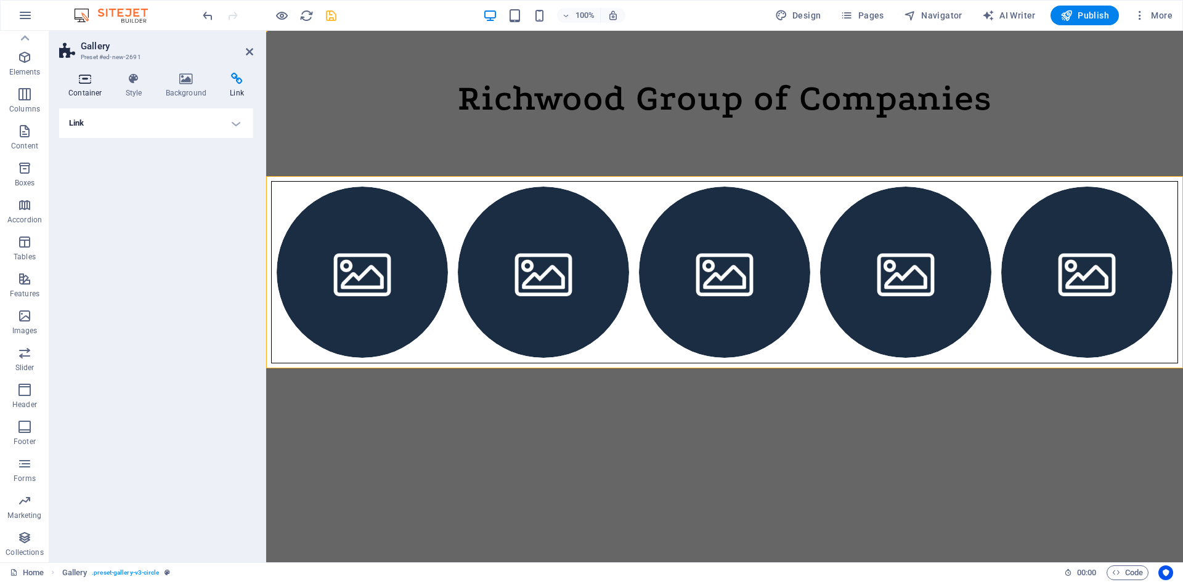
click at [90, 87] on h4 "Container" at bounding box center [87, 86] width 57 height 26
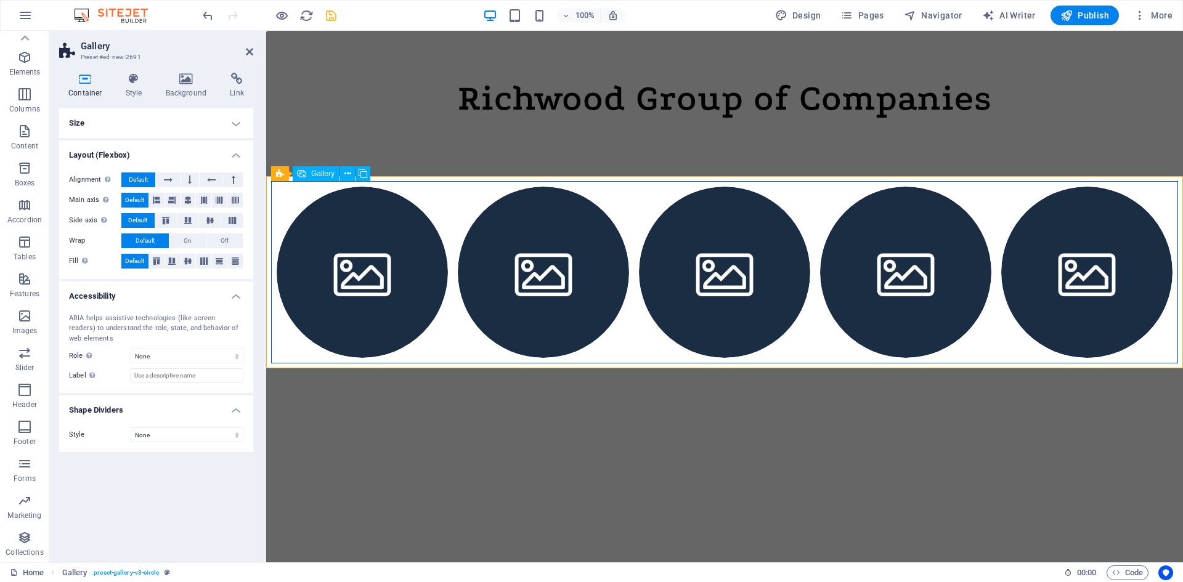
click at [328, 229] on li at bounding box center [362, 272] width 171 height 171
select select "px"
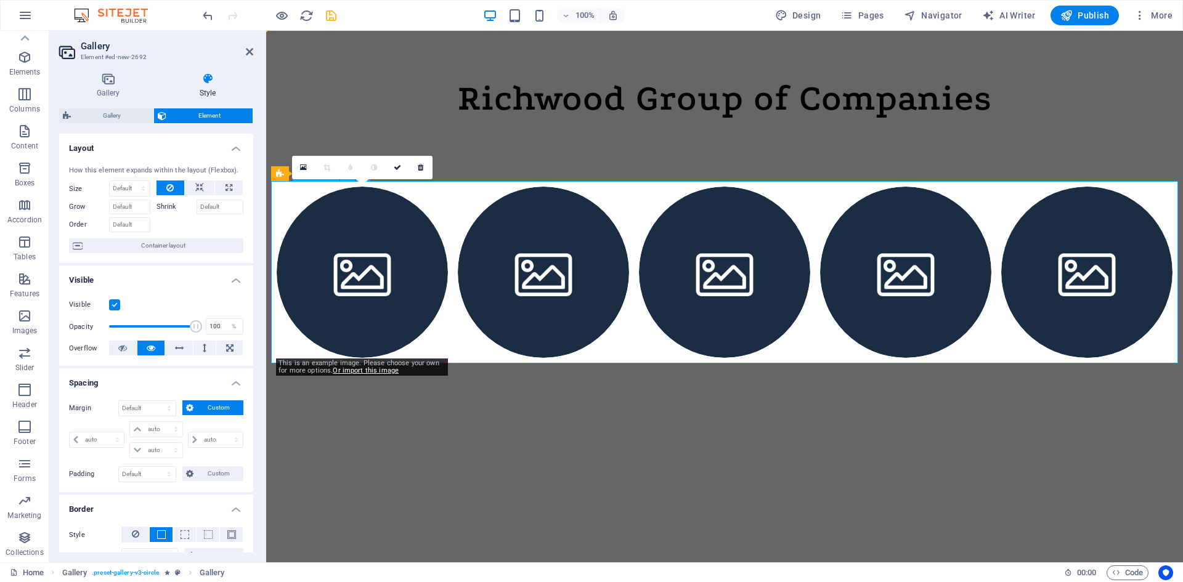
click at [384, 215] on li at bounding box center [362, 272] width 171 height 171
click at [342, 262] on li at bounding box center [362, 272] width 171 height 171
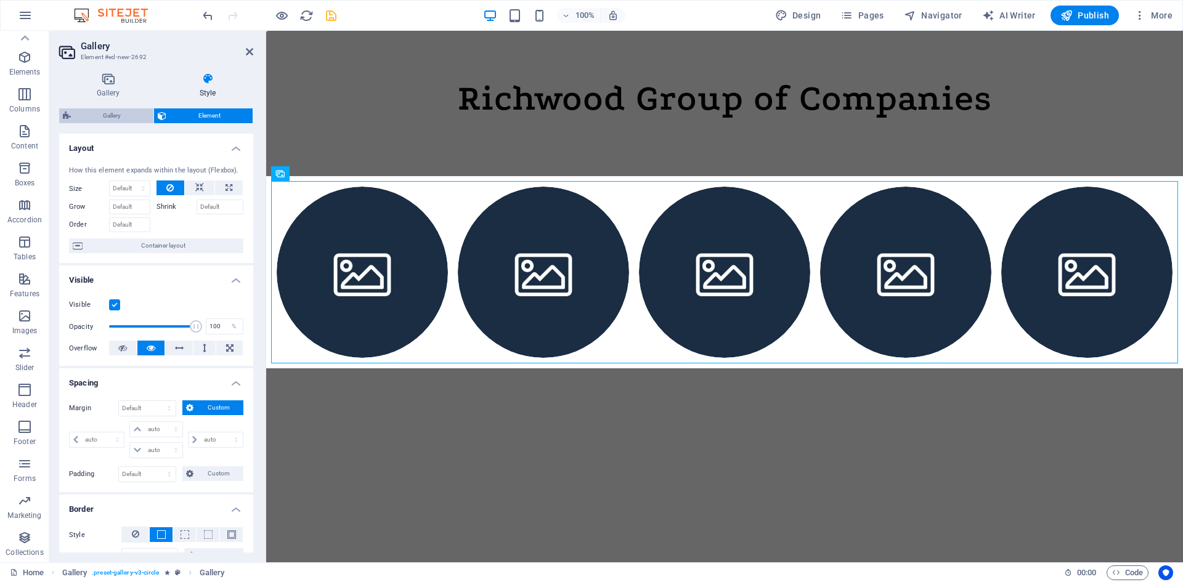
click at [111, 119] on span "Gallery" at bounding box center [112, 115] width 75 height 15
select select "rem"
select select "preset-gallery-v3-circle"
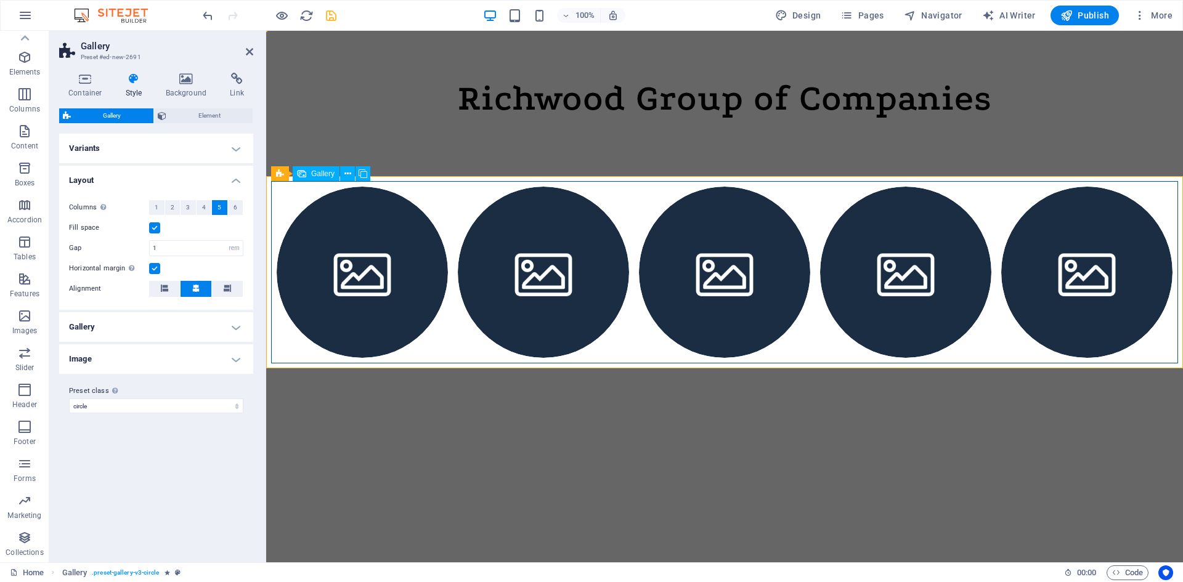
click at [330, 233] on li at bounding box center [362, 272] width 171 height 171
select select "px"
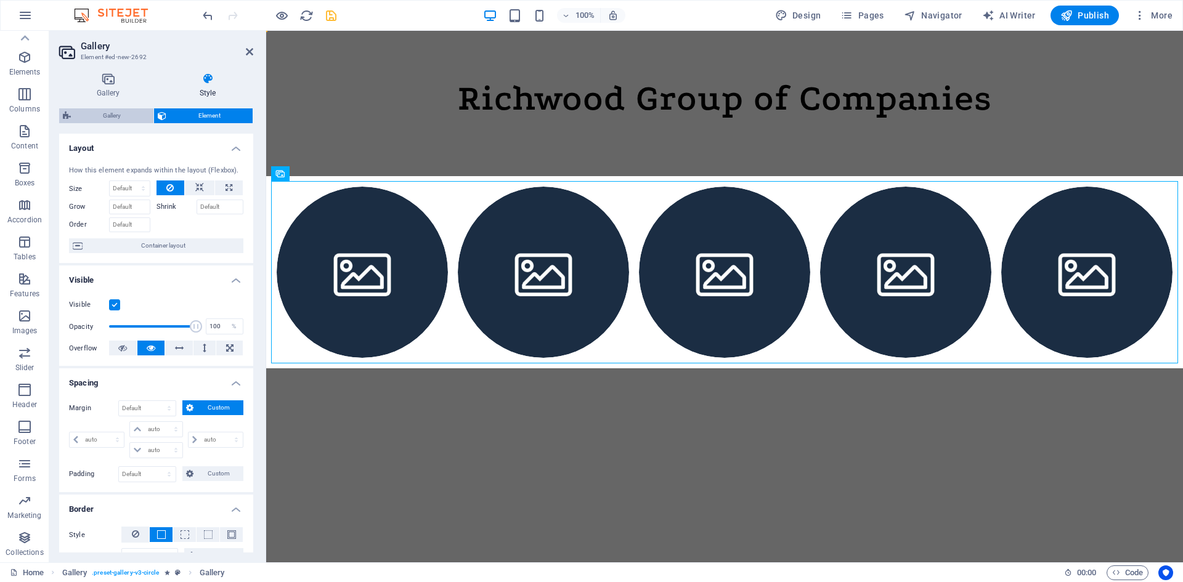
click at [126, 113] on span "Gallery" at bounding box center [112, 115] width 75 height 15
select select "rem"
select select "preset-gallery-v3-circle"
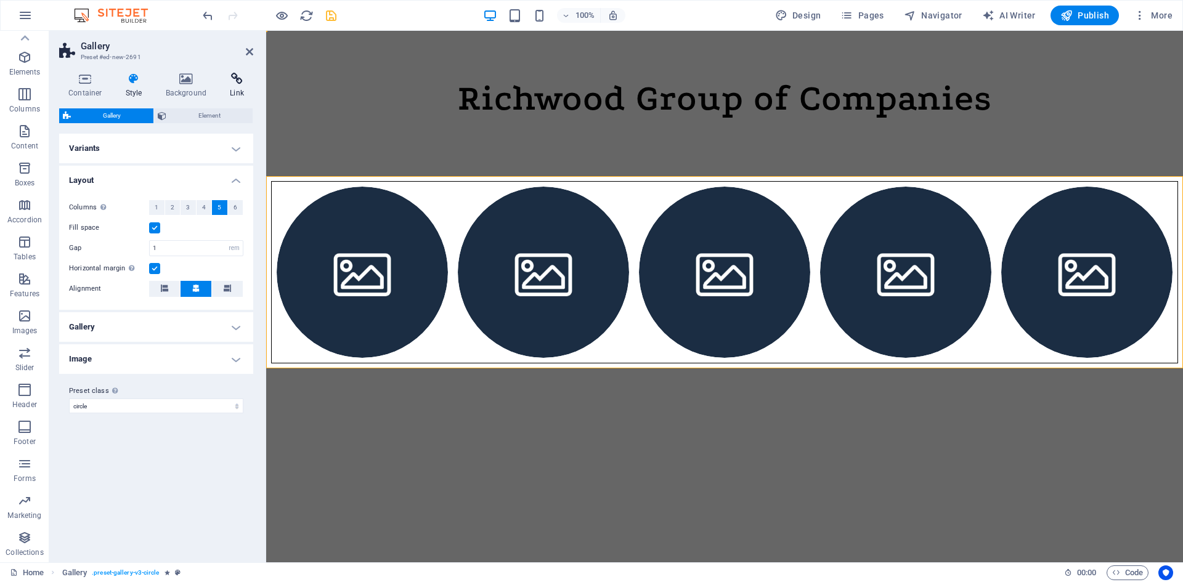
click at [246, 79] on icon at bounding box center [237, 79] width 33 height 12
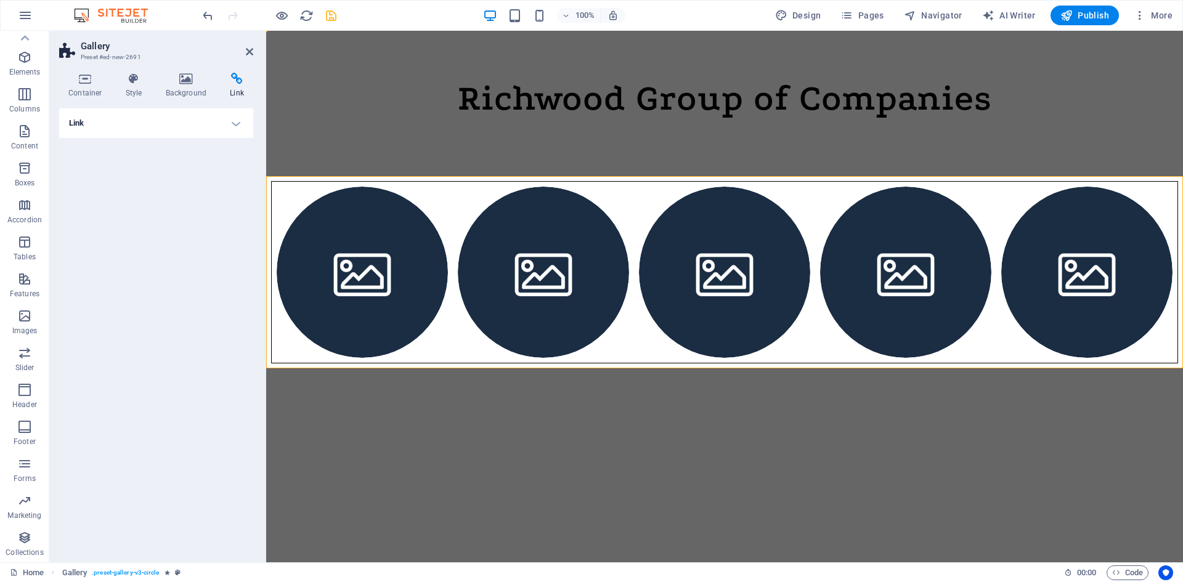
click at [224, 120] on h4 "Link" at bounding box center [156, 123] width 194 height 30
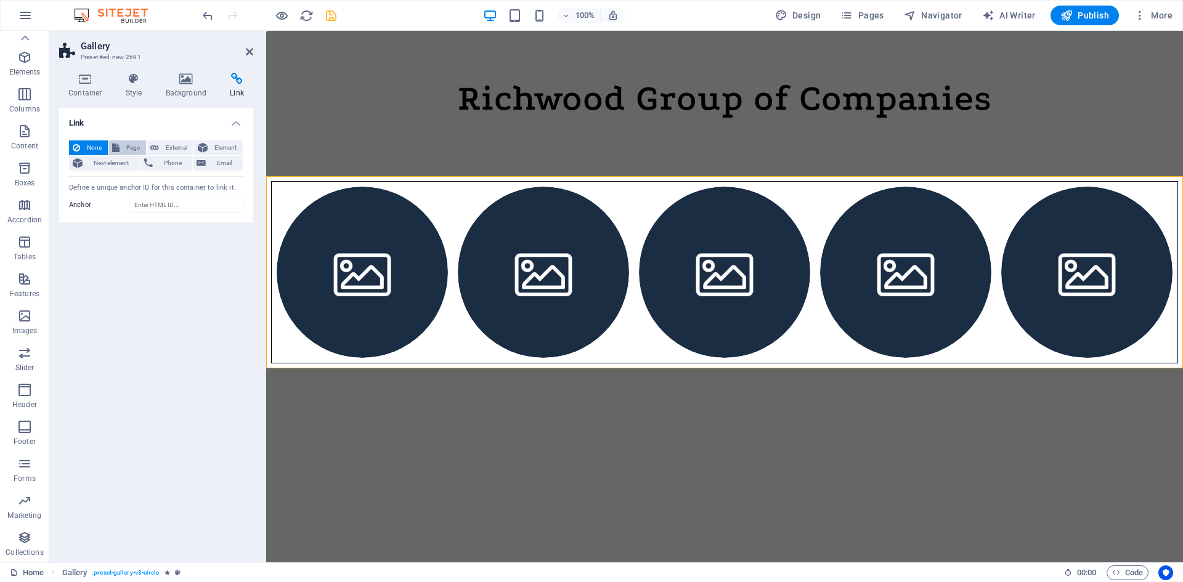
click at [123, 145] on span "Page" at bounding box center [132, 147] width 19 height 15
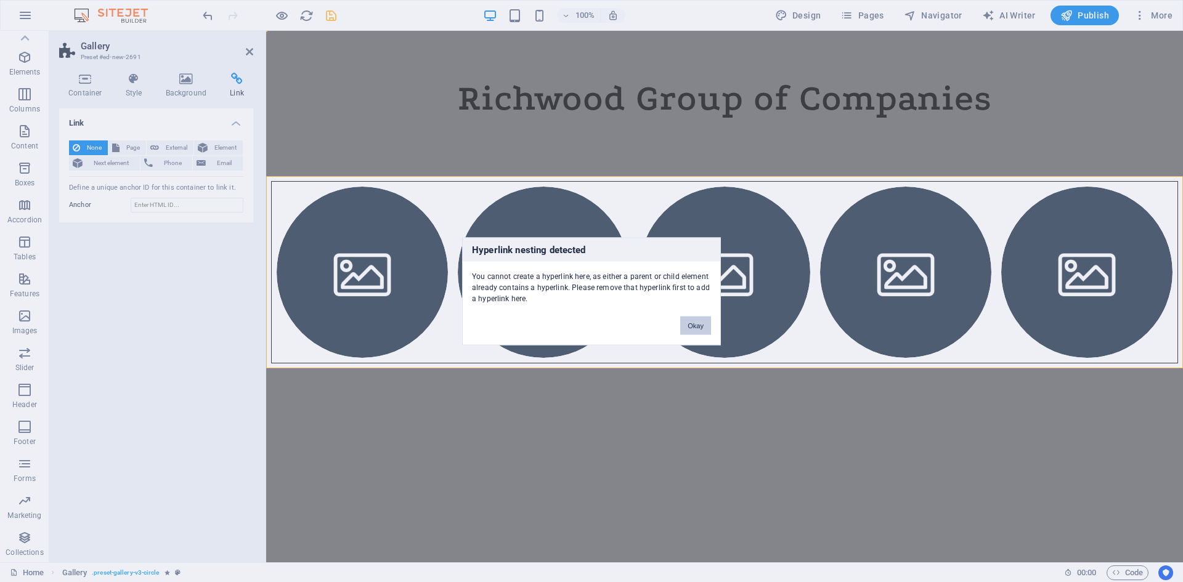
click at [703, 331] on button "Okay" at bounding box center [695, 325] width 31 height 18
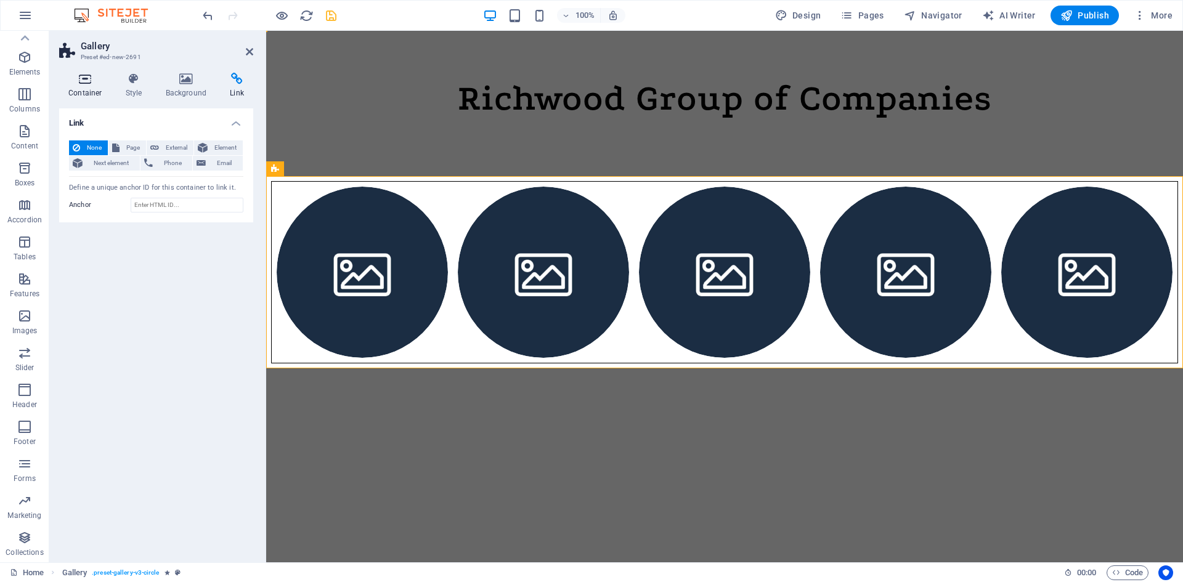
click at [89, 90] on h4 "Container" at bounding box center [87, 86] width 57 height 26
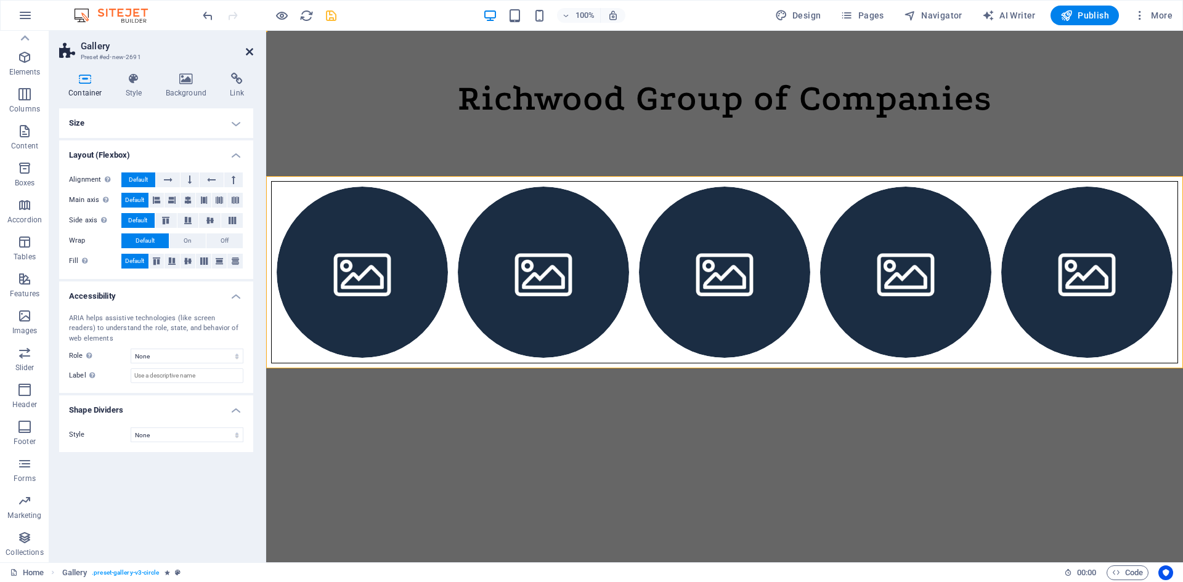
click at [248, 54] on icon at bounding box center [249, 52] width 7 height 10
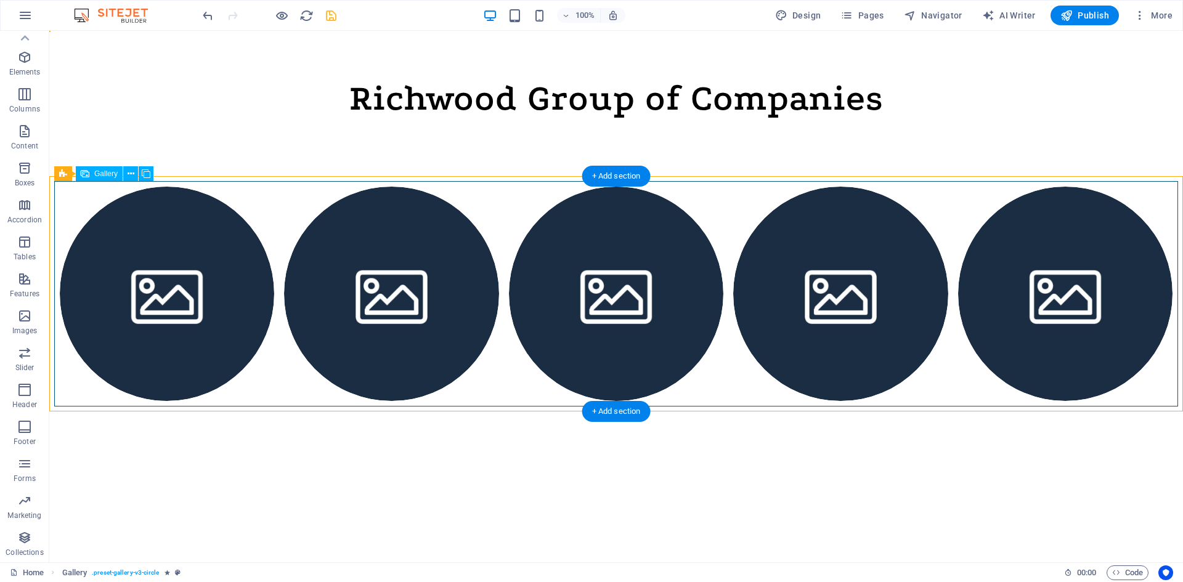
click at [339, 236] on li at bounding box center [391, 294] width 214 height 214
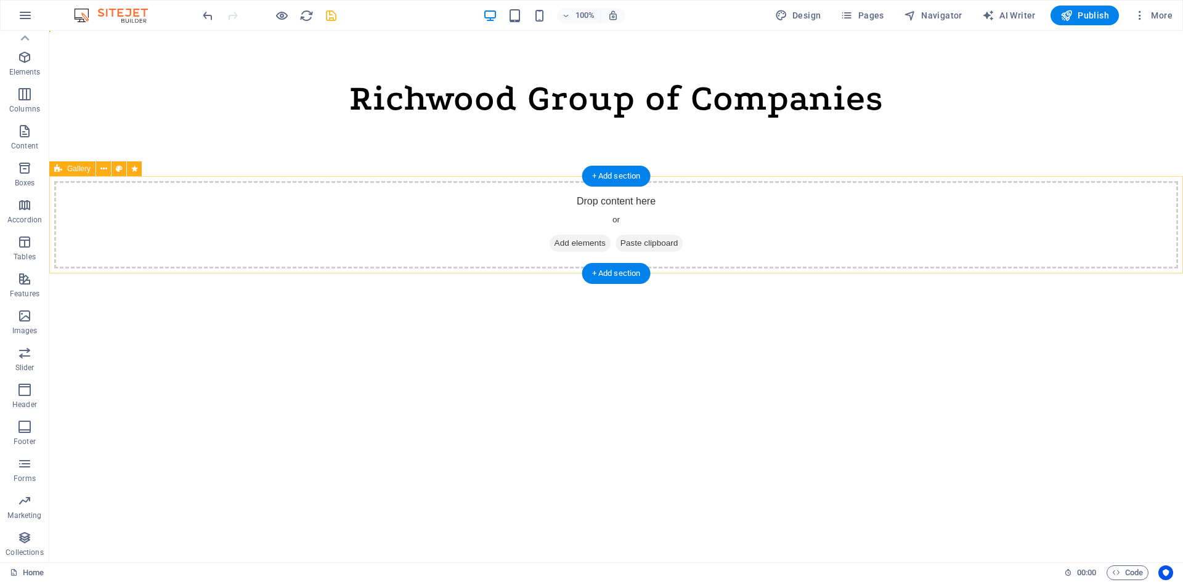
click at [391, 199] on div "Drop content here or Add elements Paste clipboard" at bounding box center [616, 224] width 1124 height 87
click at [118, 225] on div "Drop content here or Add elements Paste clipboard" at bounding box center [616, 224] width 1124 height 87
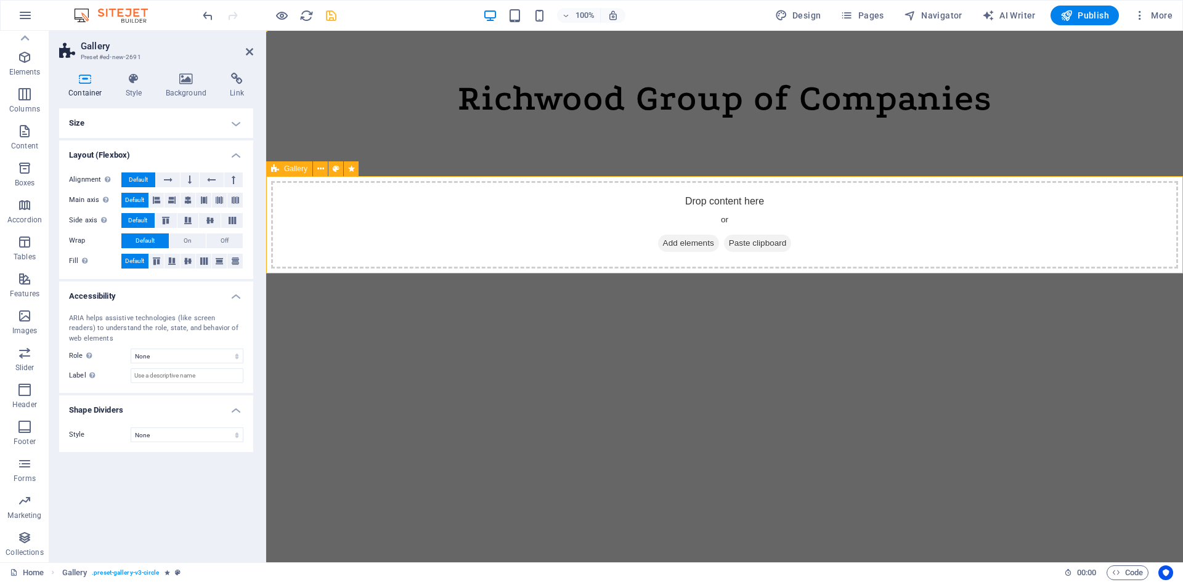
click at [343, 219] on div "Drop content here or Add elements Paste clipboard" at bounding box center [724, 224] width 907 height 87
click at [251, 50] on icon at bounding box center [249, 52] width 7 height 10
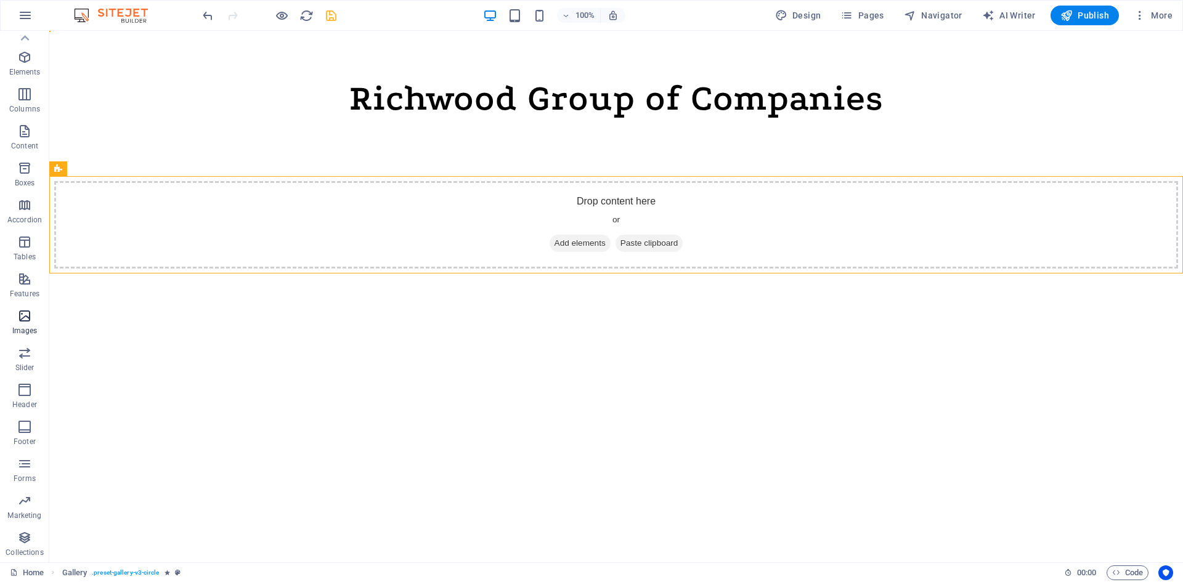
click at [27, 317] on icon "button" at bounding box center [24, 316] width 15 height 15
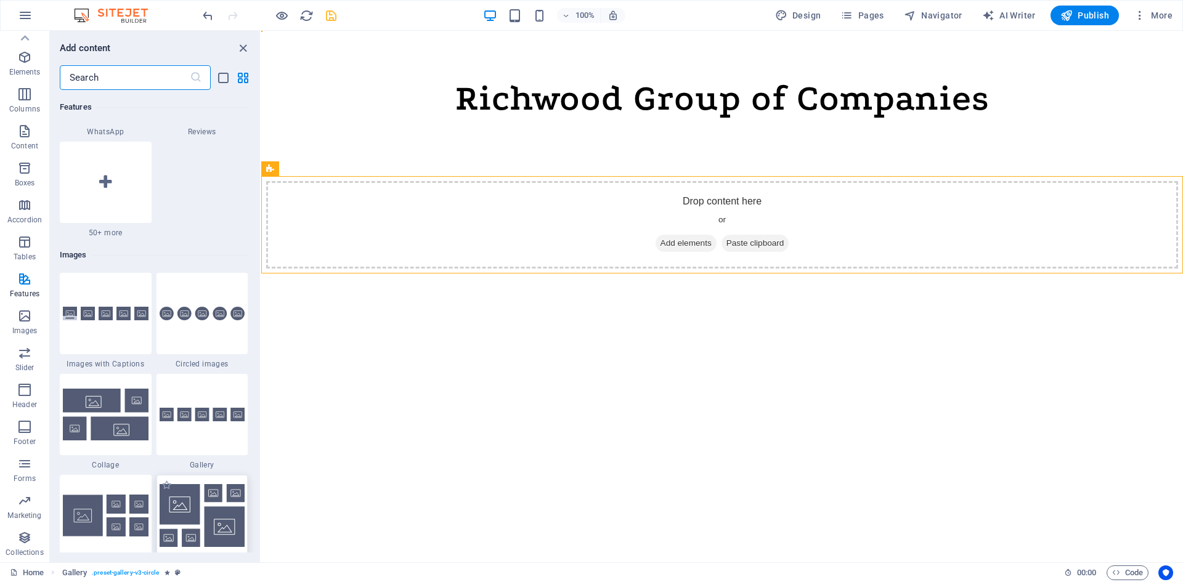
scroll to position [6062, 0]
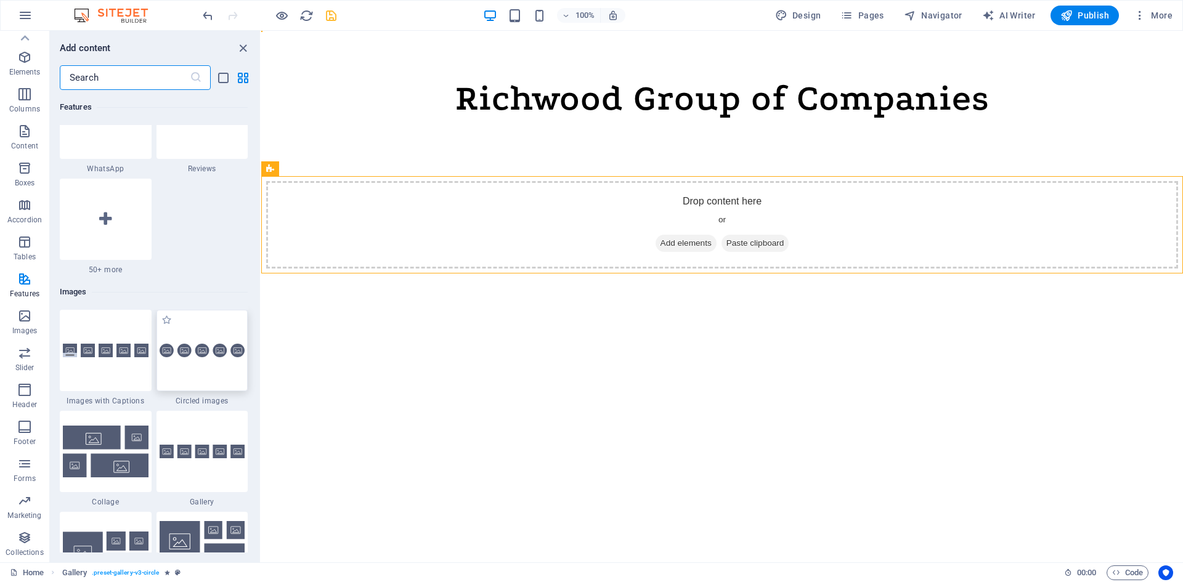
click at [209, 335] on div at bounding box center [202, 350] width 92 height 81
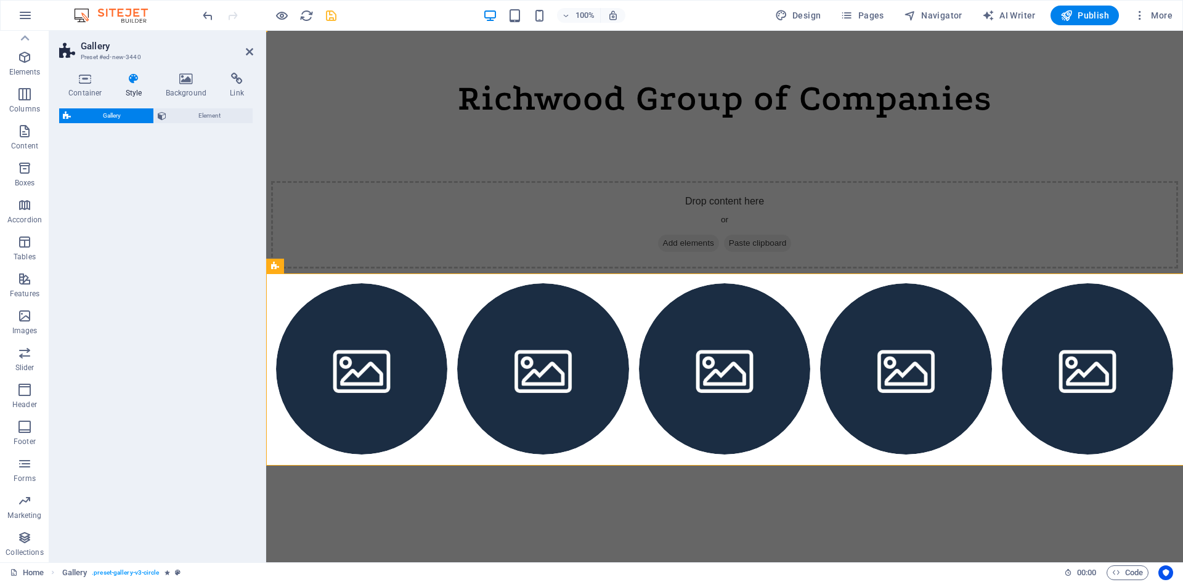
select select "rem"
select select "preset-gallery-v3-circle"
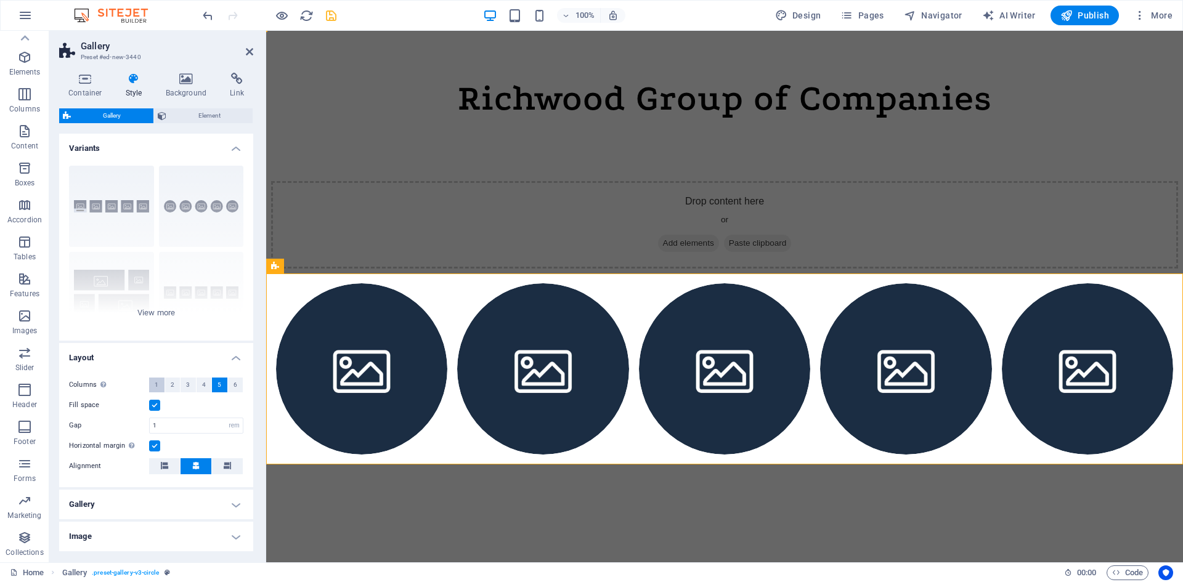
click at [158, 381] on button "1" at bounding box center [156, 385] width 15 height 15
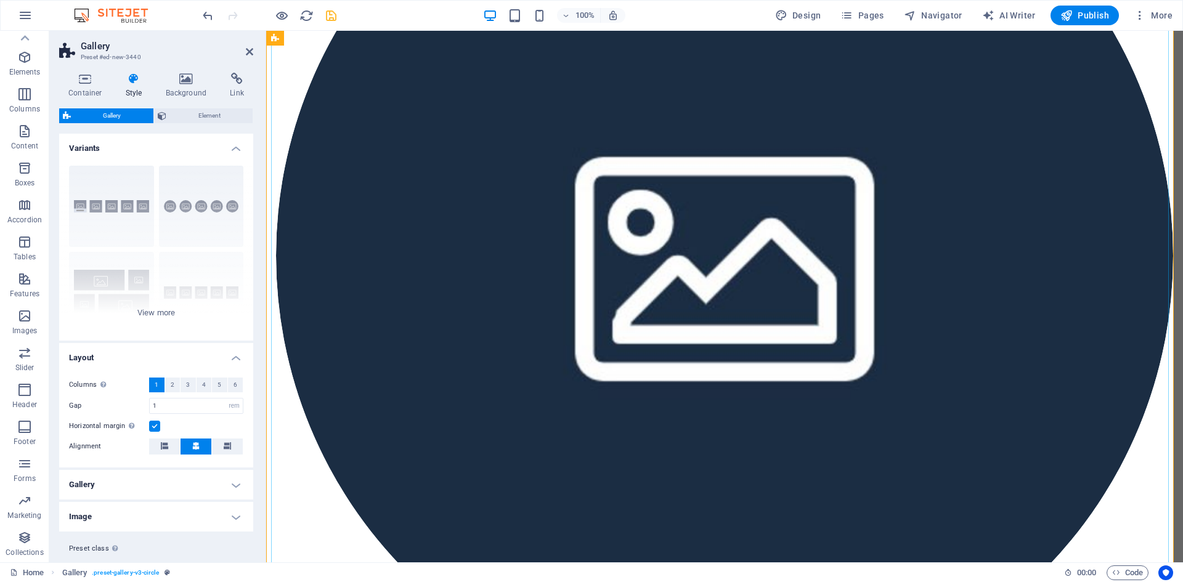
scroll to position [493, 0]
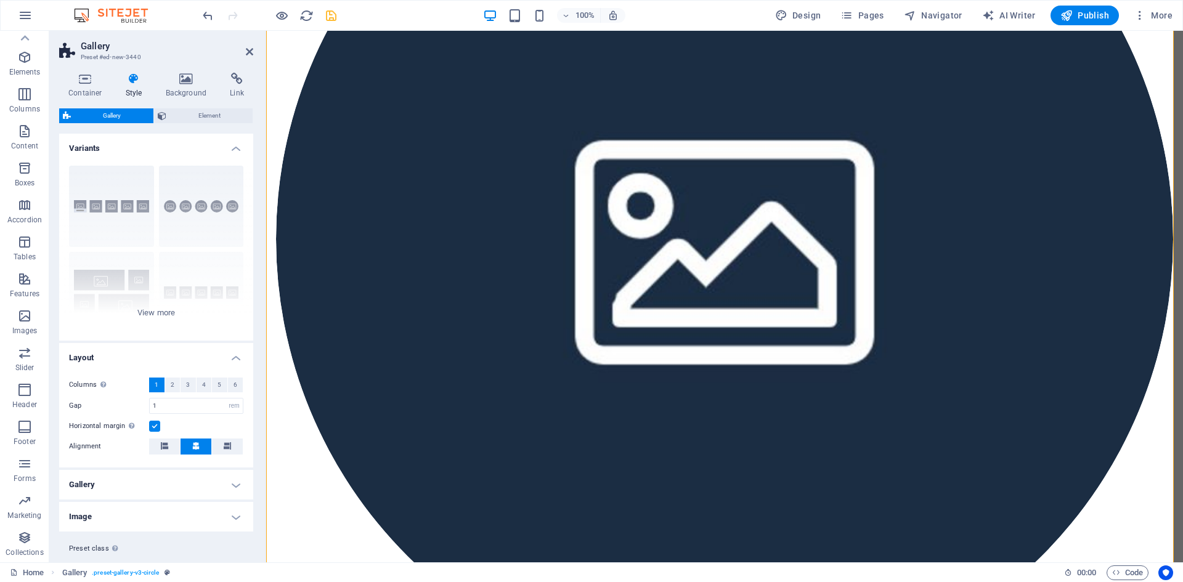
click at [222, 509] on h4 "Image" at bounding box center [156, 517] width 194 height 30
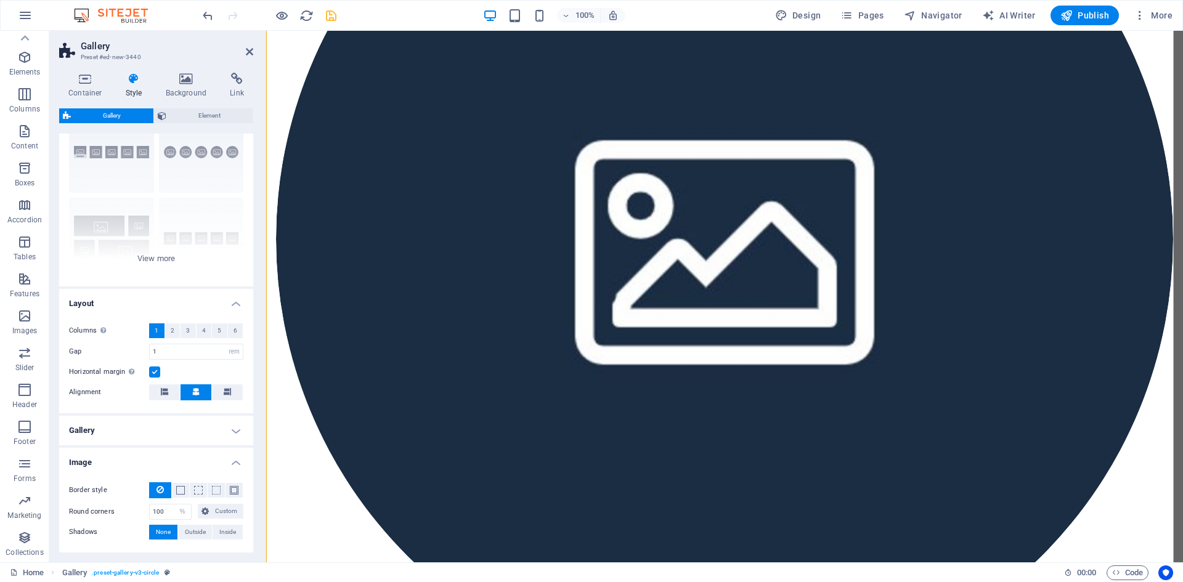
scroll to position [0, 0]
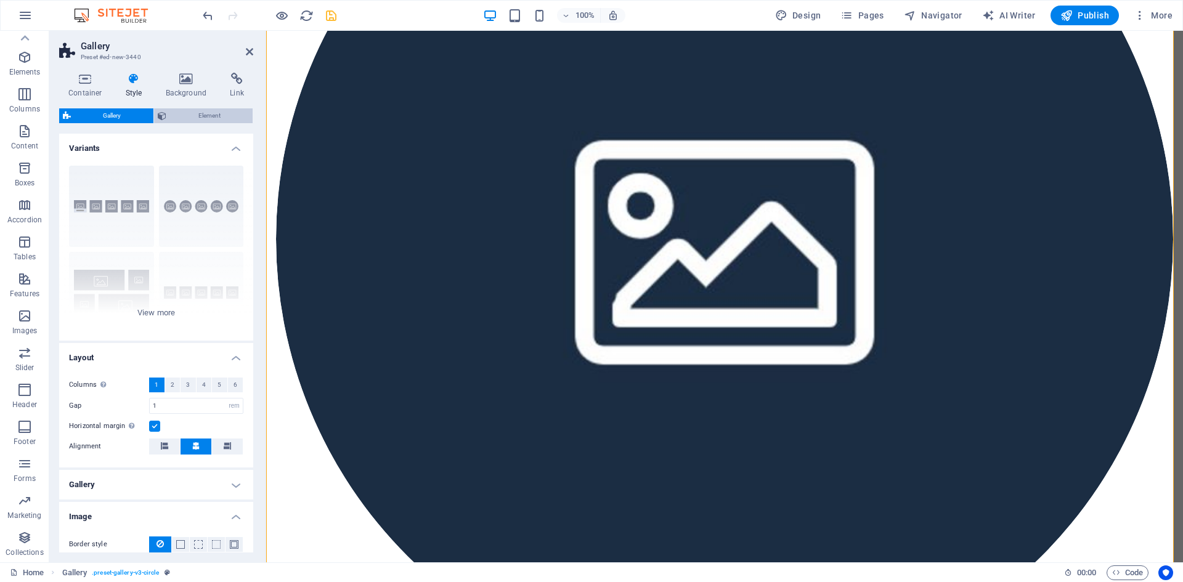
click at [209, 112] on span "Element" at bounding box center [209, 115] width 79 height 15
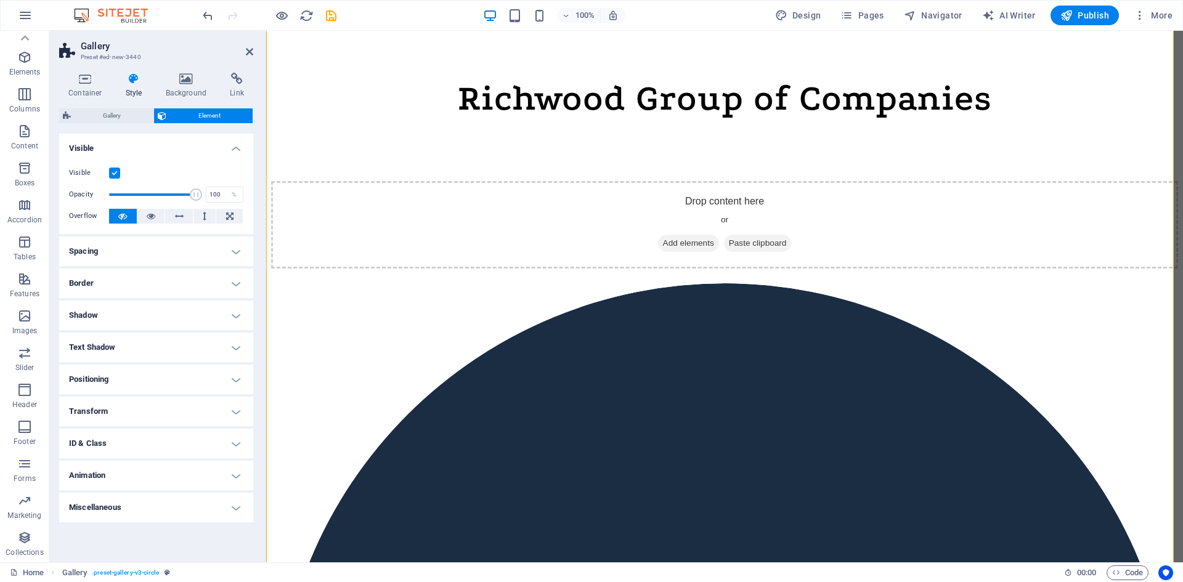
scroll to position [493, 0]
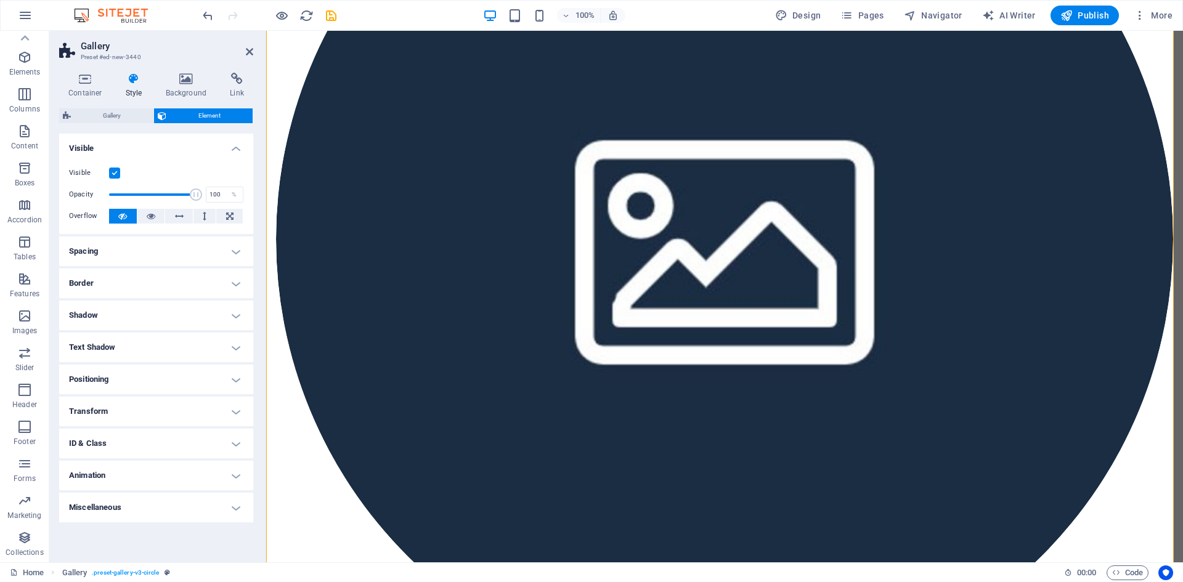
click at [237, 378] on h4 "Positioning" at bounding box center [156, 380] width 194 height 30
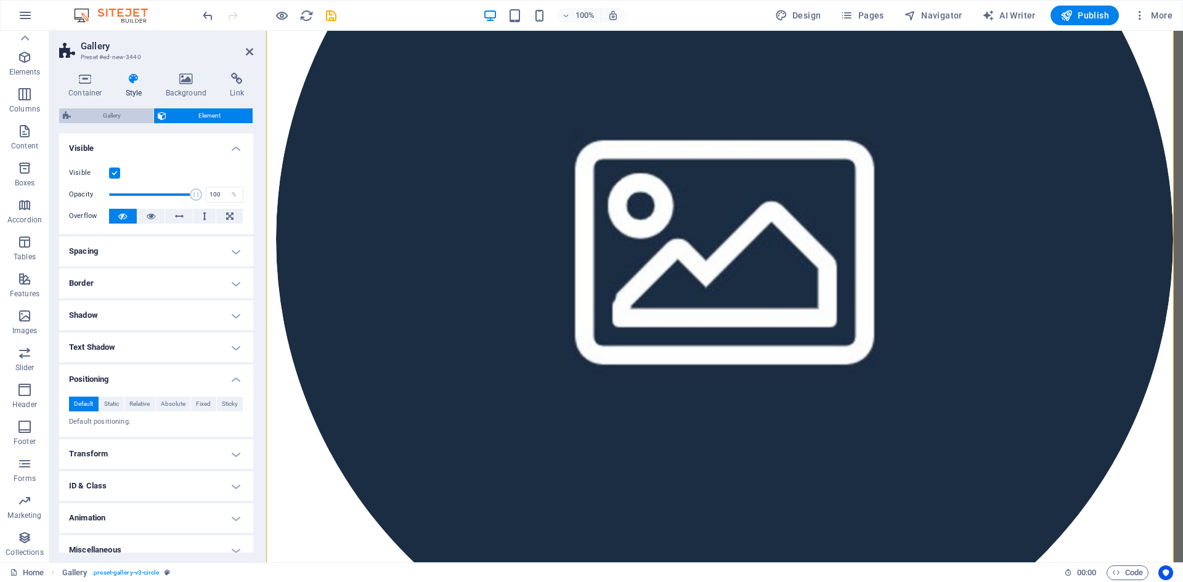
click at [113, 113] on span "Gallery" at bounding box center [112, 115] width 75 height 15
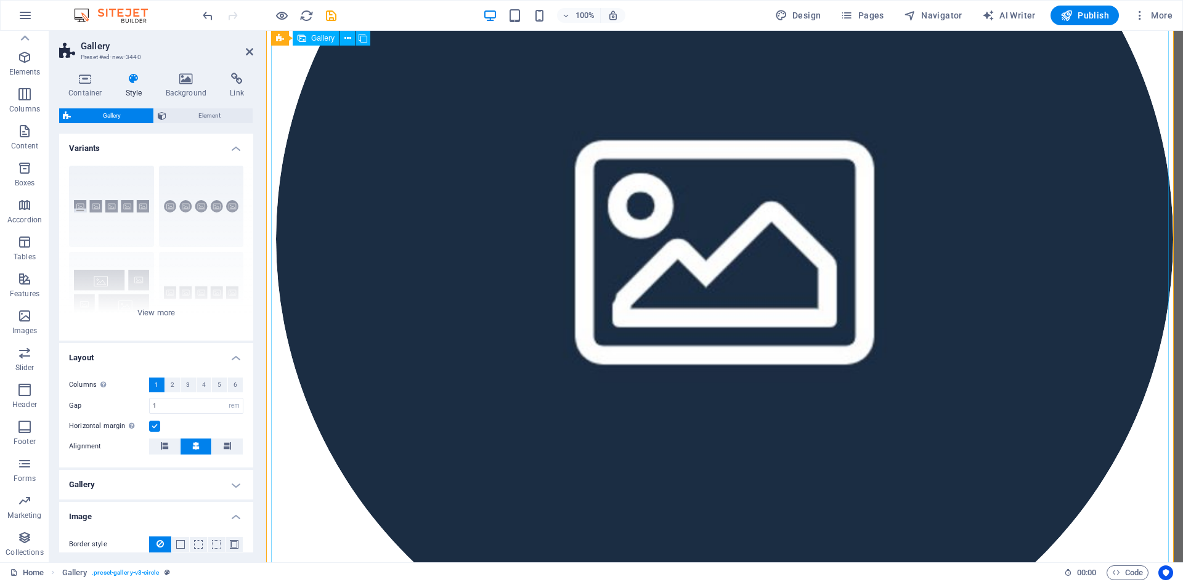
click at [320, 337] on li at bounding box center [724, 239] width 897 height 897
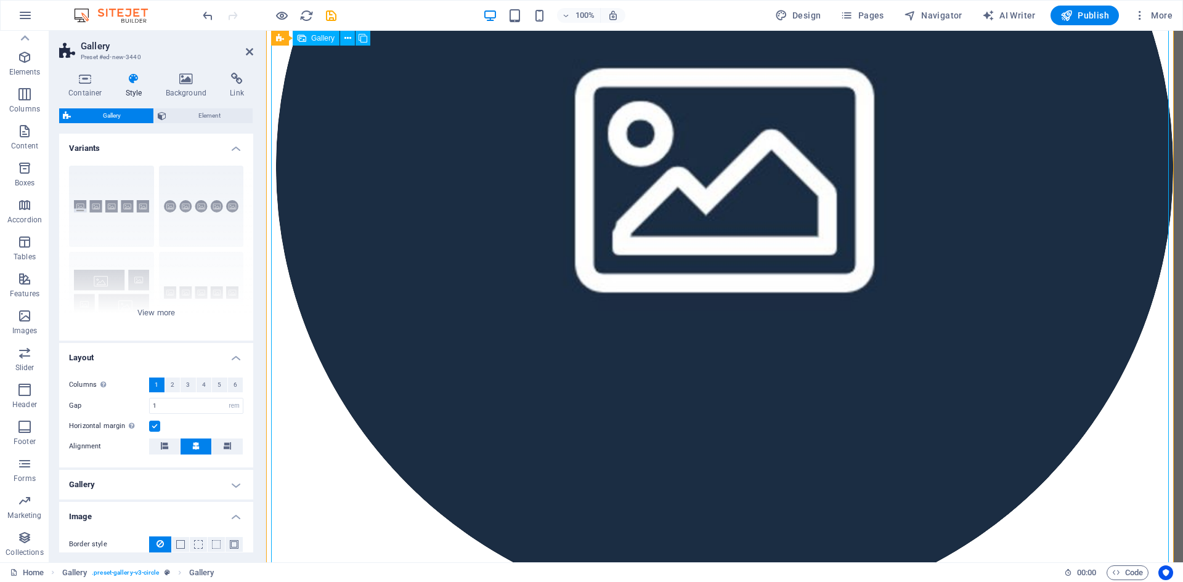
scroll to position [4209, 0]
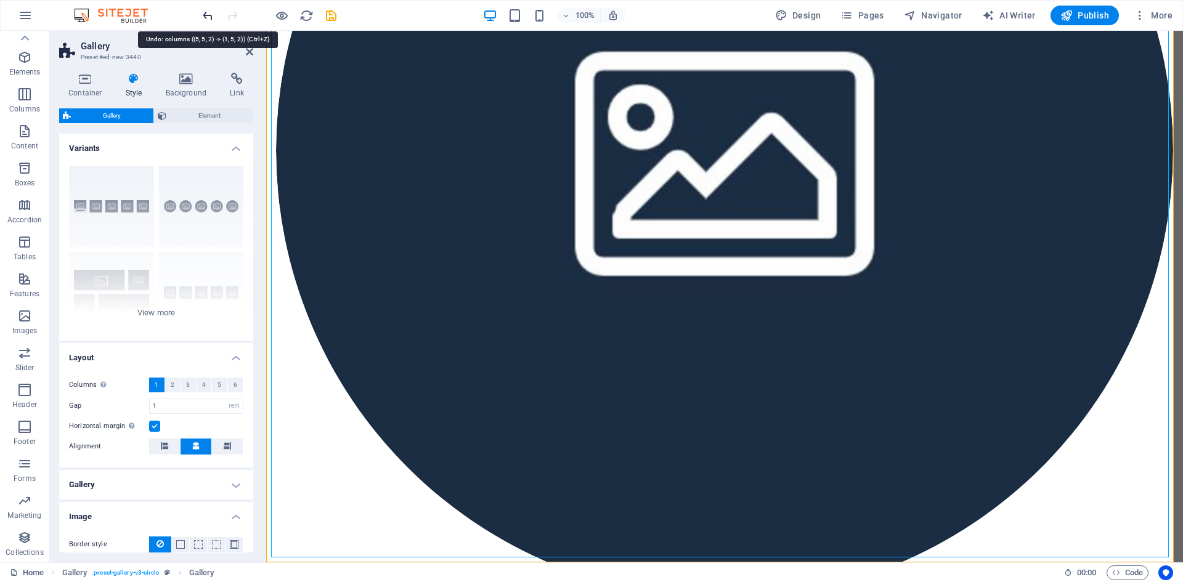
click at [203, 14] on icon "undo" at bounding box center [208, 16] width 14 height 14
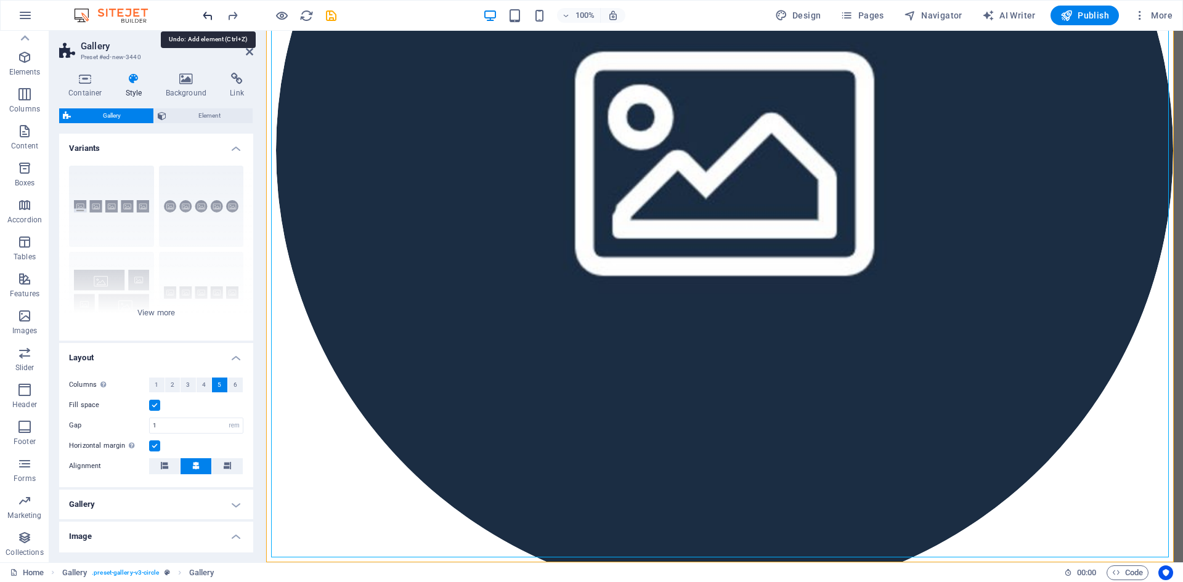
click at [203, 14] on icon "undo" at bounding box center [208, 16] width 14 height 14
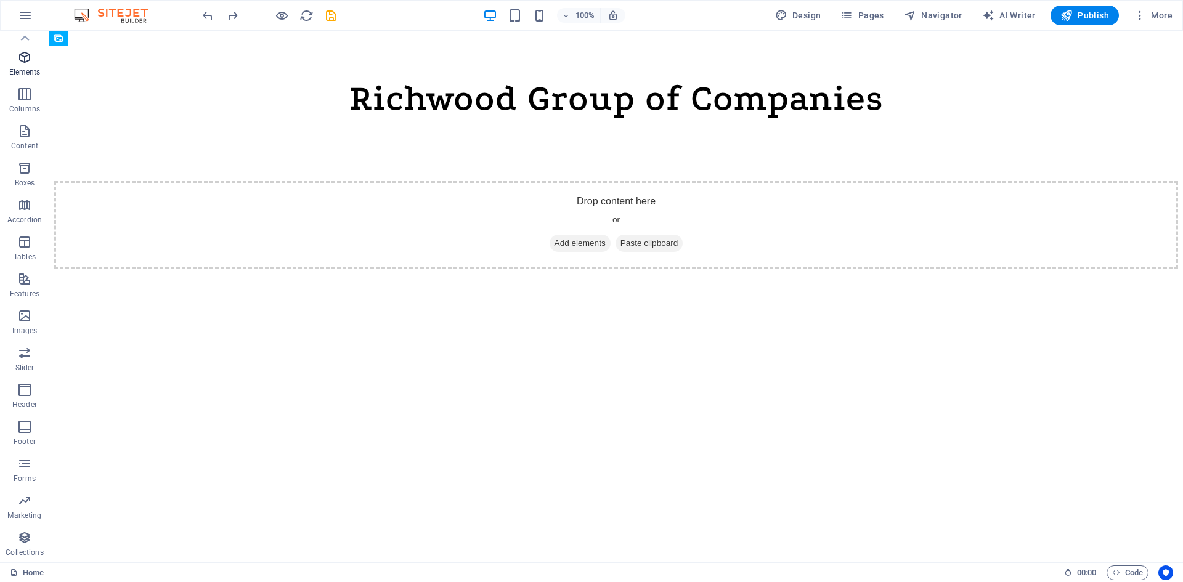
click at [31, 60] on icon "button" at bounding box center [24, 57] width 15 height 15
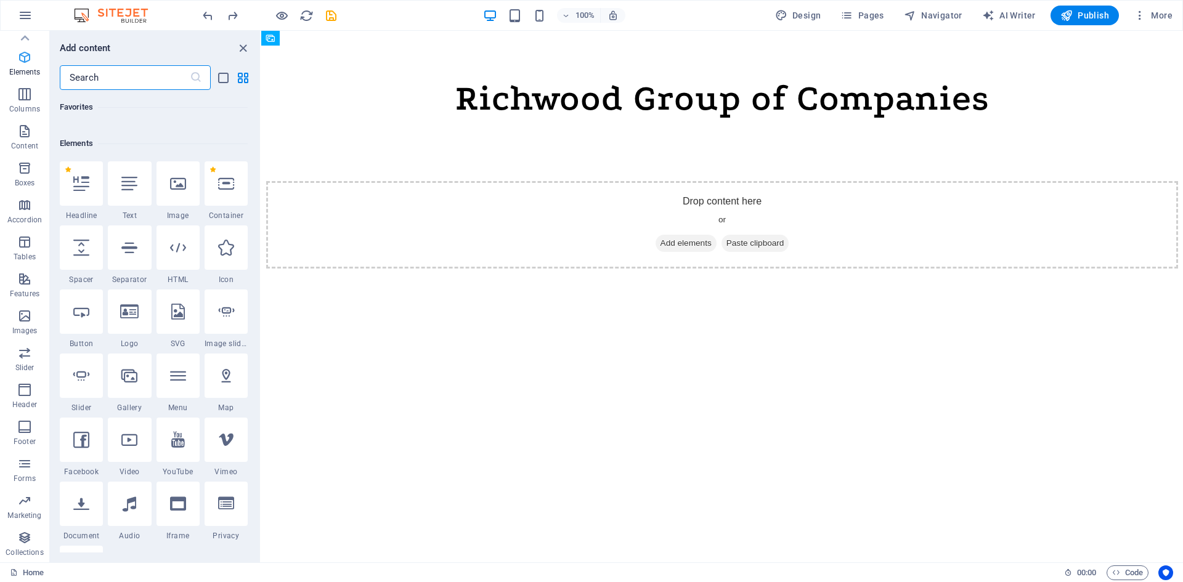
scroll to position [131, 0]
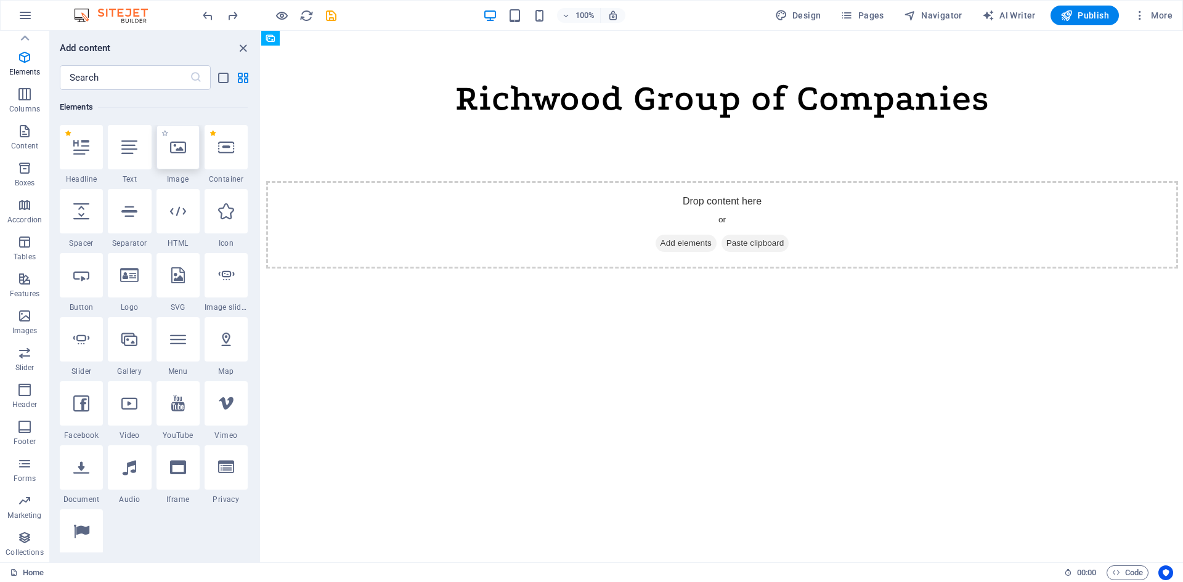
click at [179, 155] on icon at bounding box center [178, 147] width 16 height 16
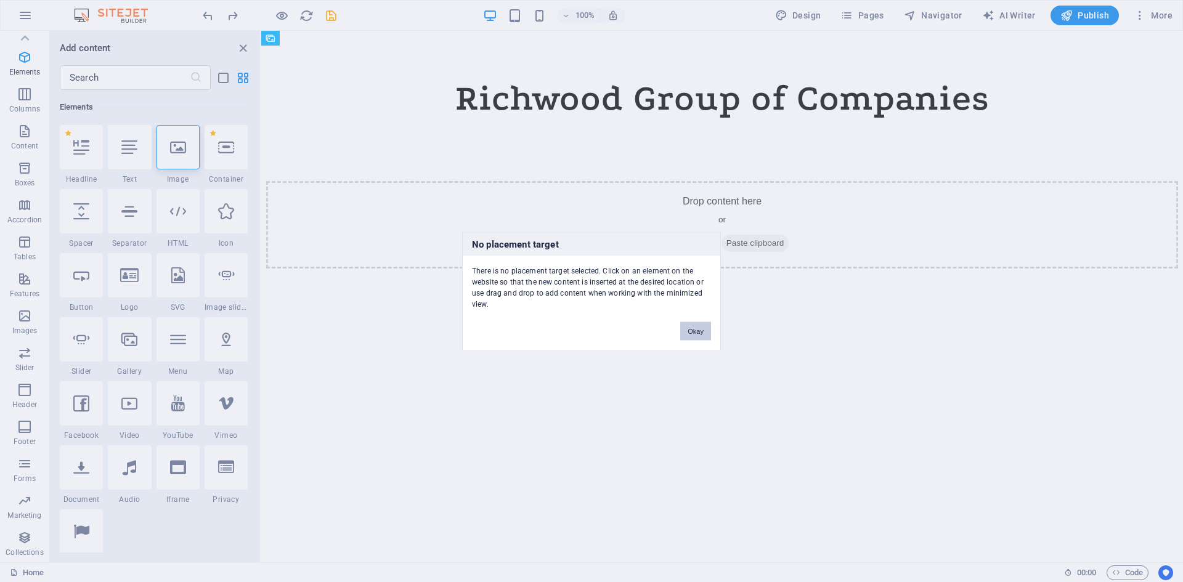
click at [696, 328] on button "Okay" at bounding box center [695, 331] width 31 height 18
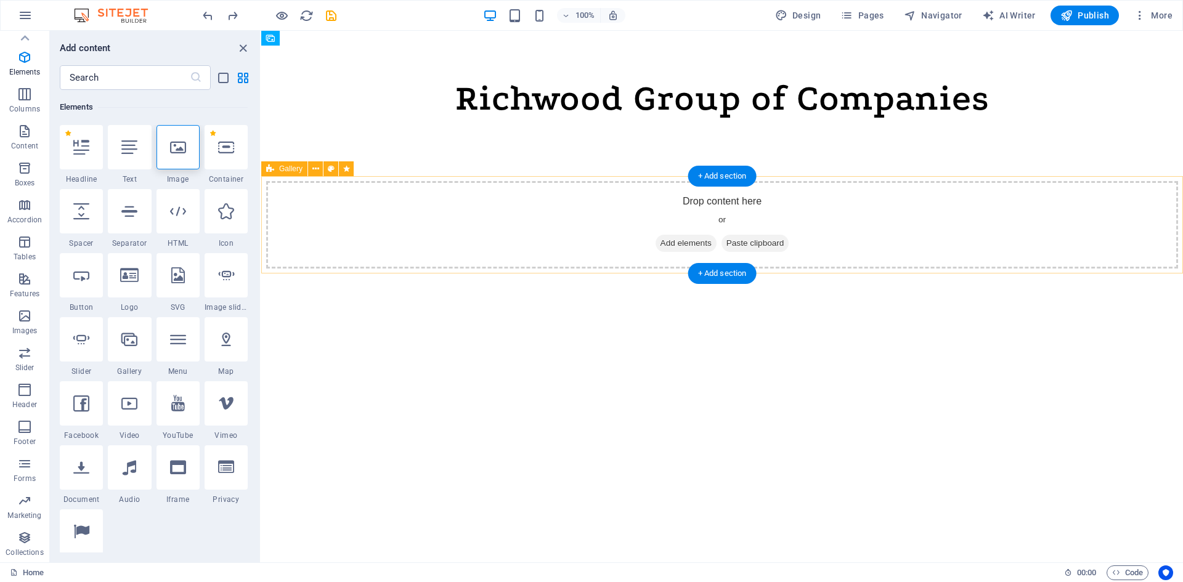
click at [499, 217] on div "Drop content here or Add elements Paste clipboard" at bounding box center [722, 224] width 912 height 87
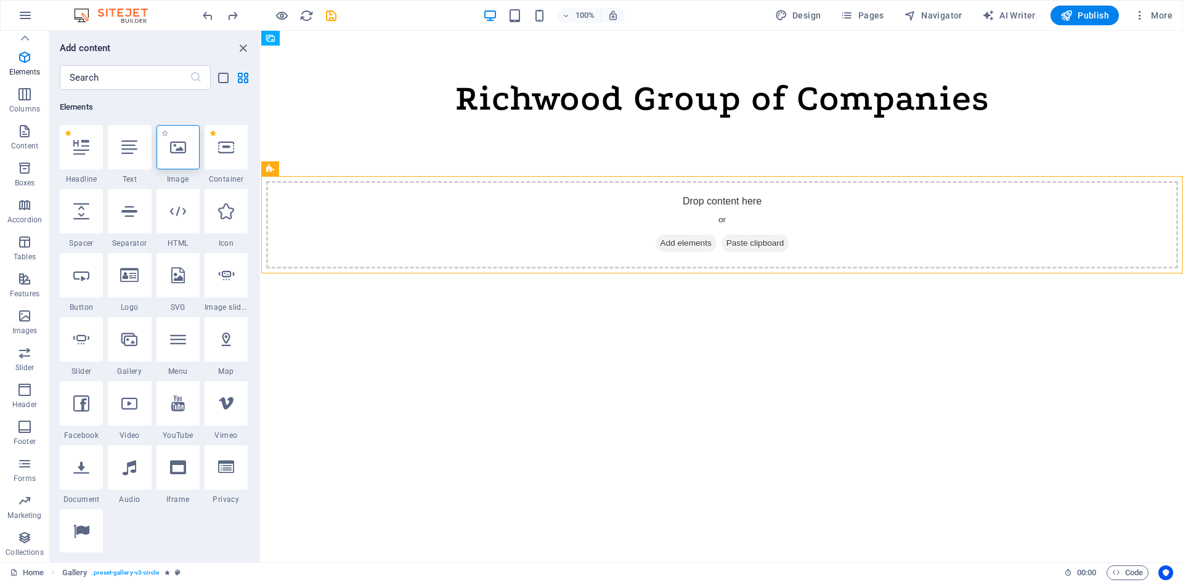
click at [177, 150] on icon at bounding box center [178, 147] width 16 height 16
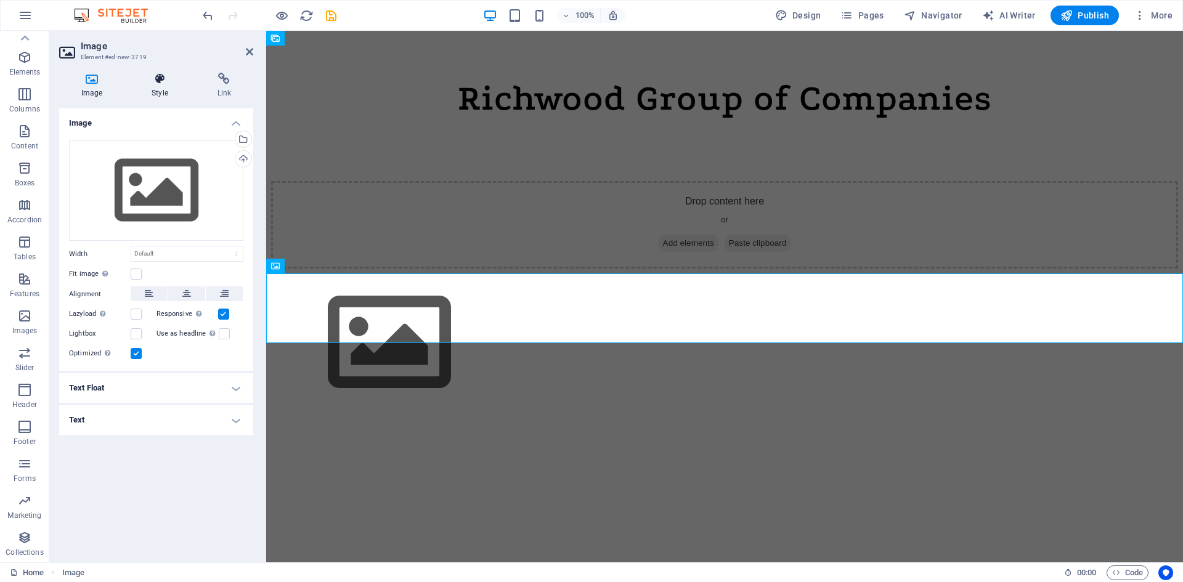
click at [167, 83] on icon at bounding box center [159, 79] width 60 height 12
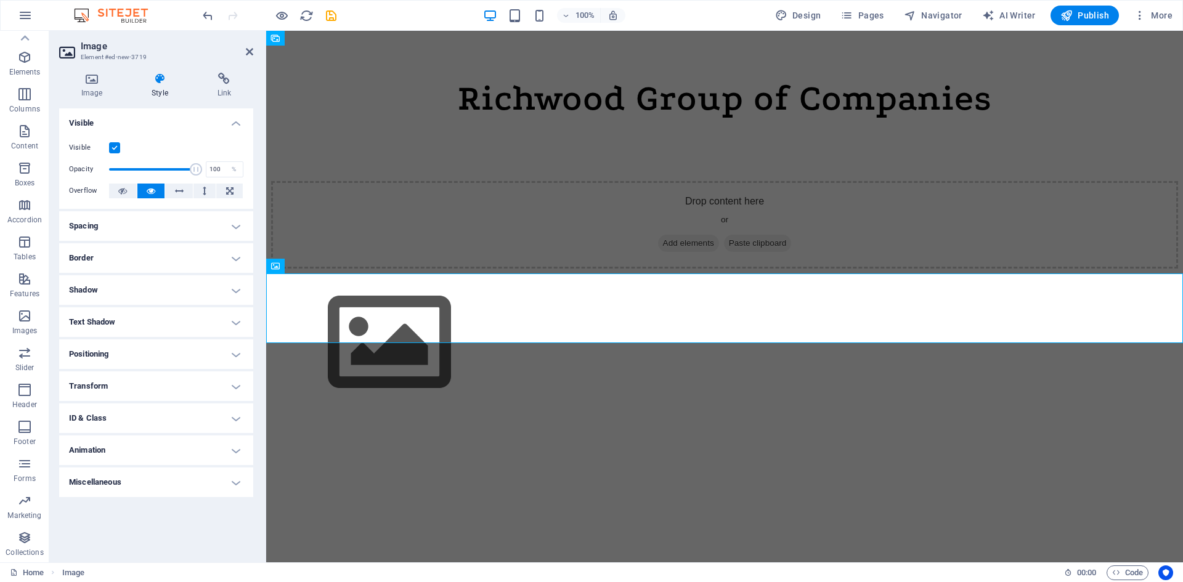
click at [241, 220] on h4 "Spacing" at bounding box center [156, 226] width 194 height 30
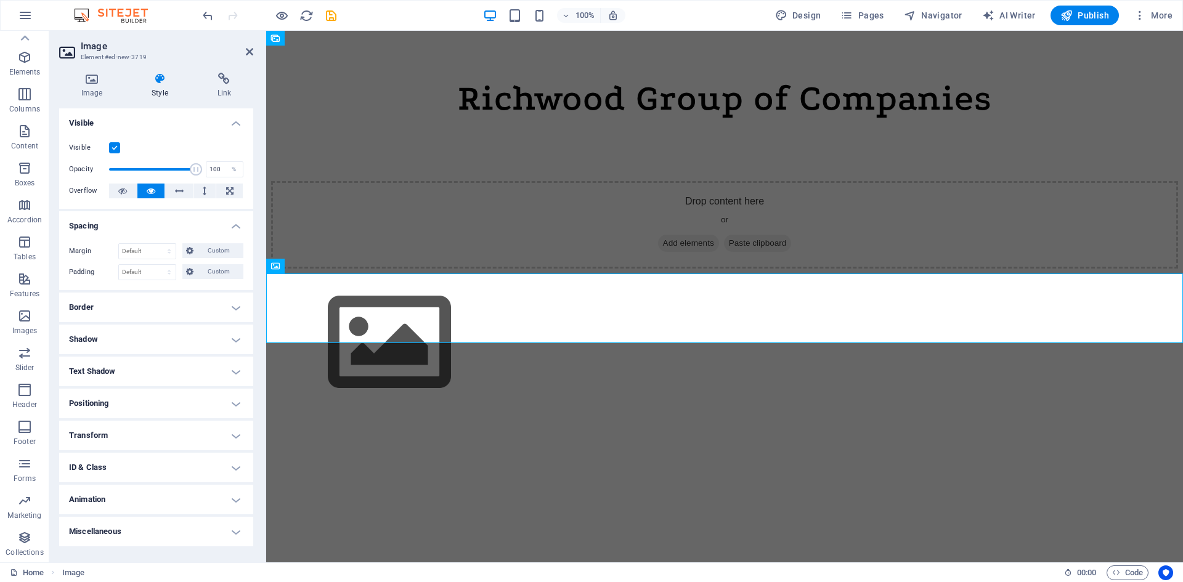
click at [241, 220] on h4 "Spacing" at bounding box center [156, 222] width 194 height 22
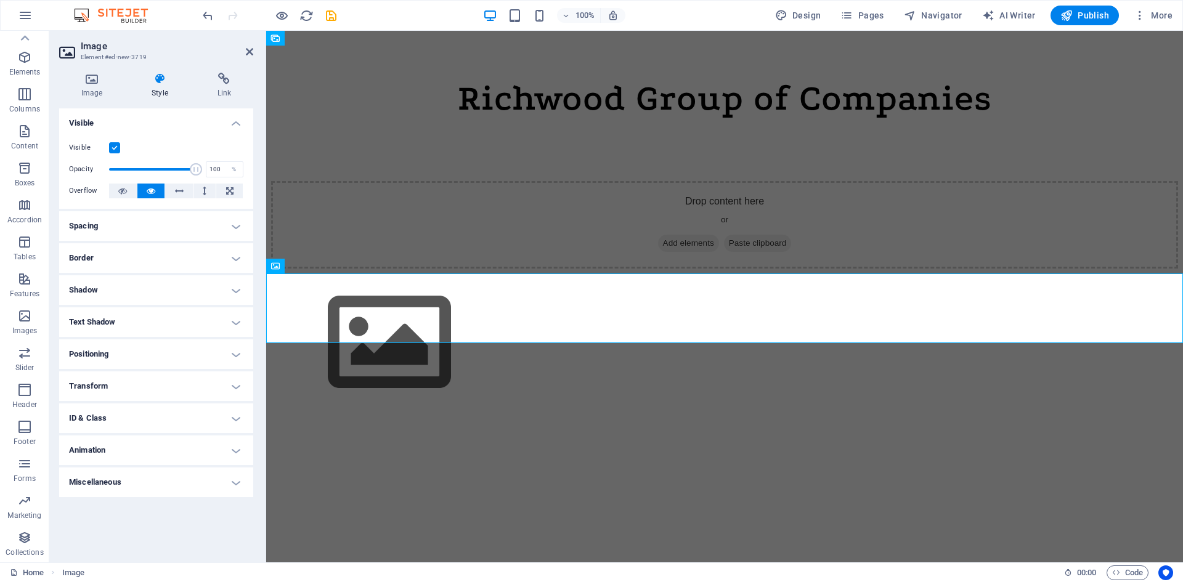
click at [239, 260] on h4 "Border" at bounding box center [156, 258] width 194 height 30
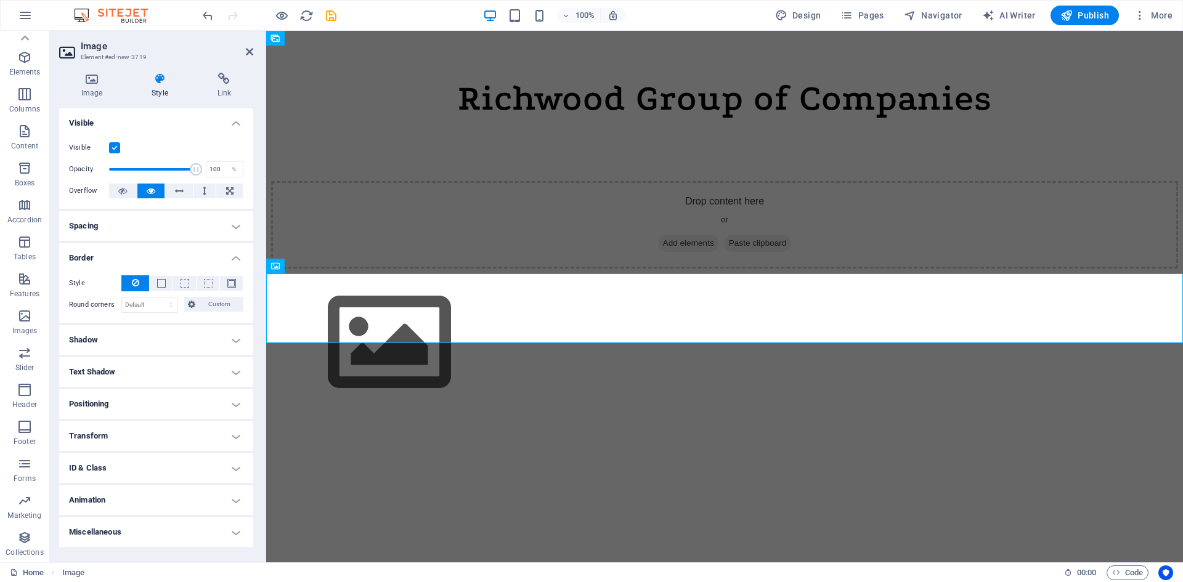
click at [239, 256] on h4 "Border" at bounding box center [156, 254] width 194 height 22
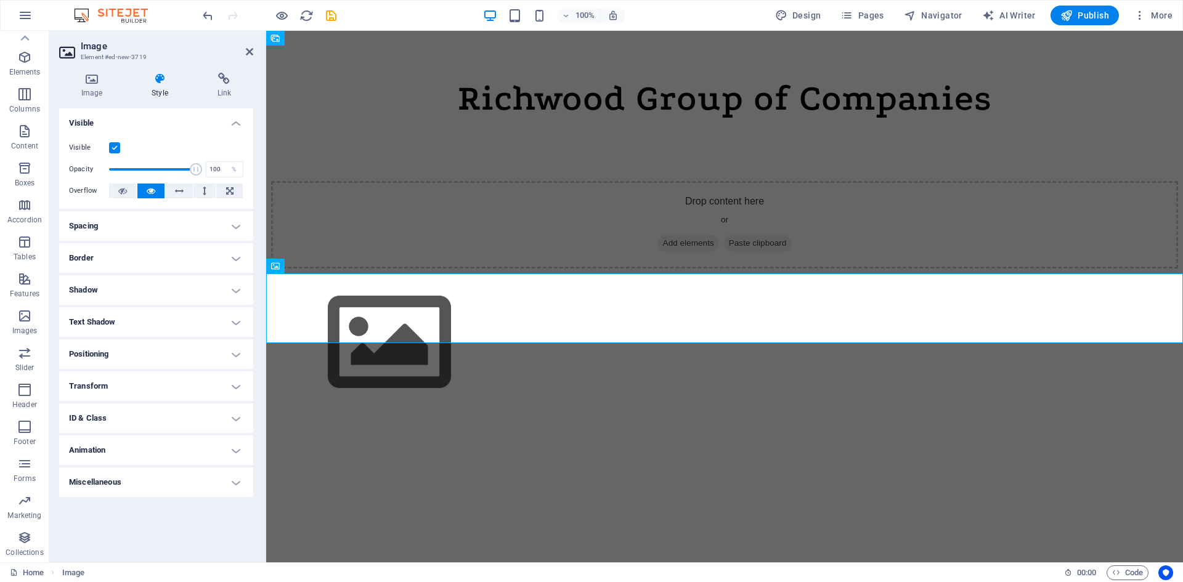
click at [233, 349] on h4 "Positioning" at bounding box center [156, 354] width 194 height 30
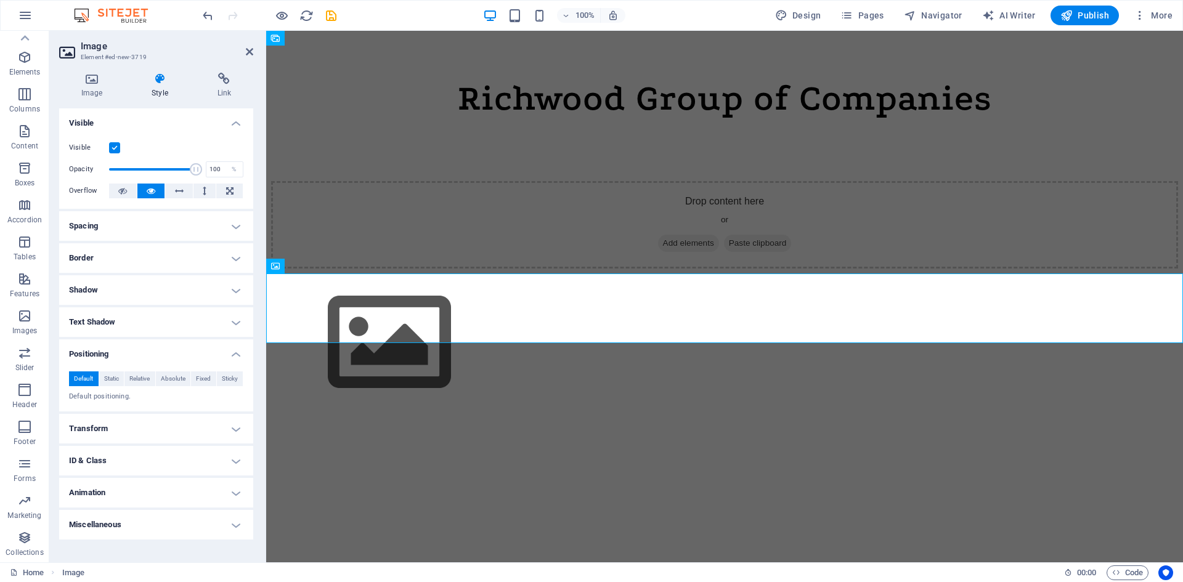
click at [237, 431] on h4 "Transform" at bounding box center [156, 429] width 194 height 30
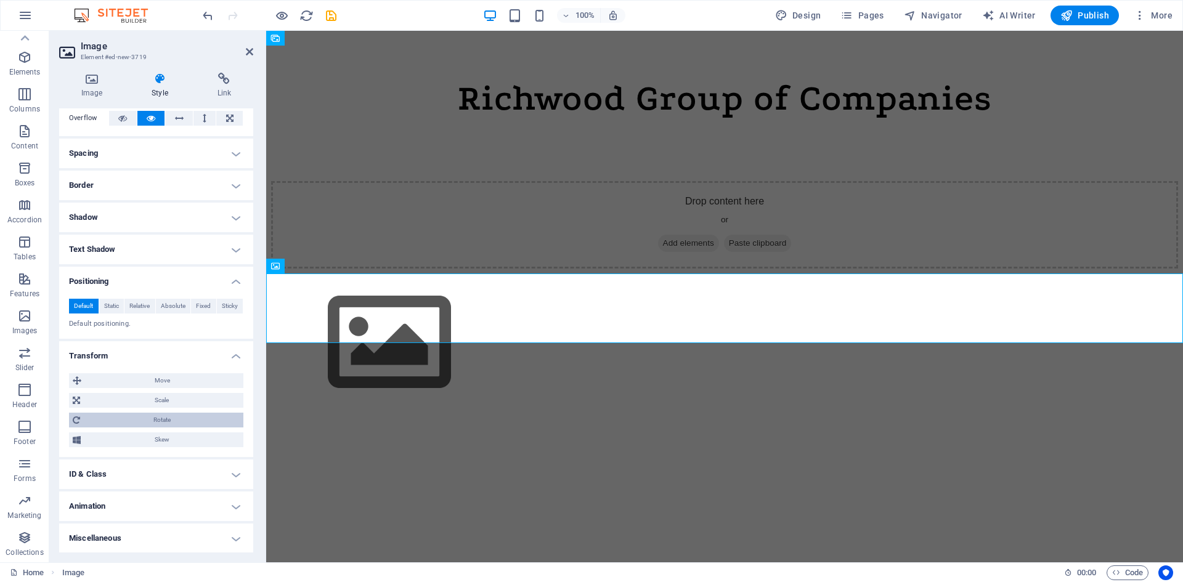
scroll to position [73, 0]
click at [224, 471] on h4 "ID & Class" at bounding box center [156, 474] width 194 height 30
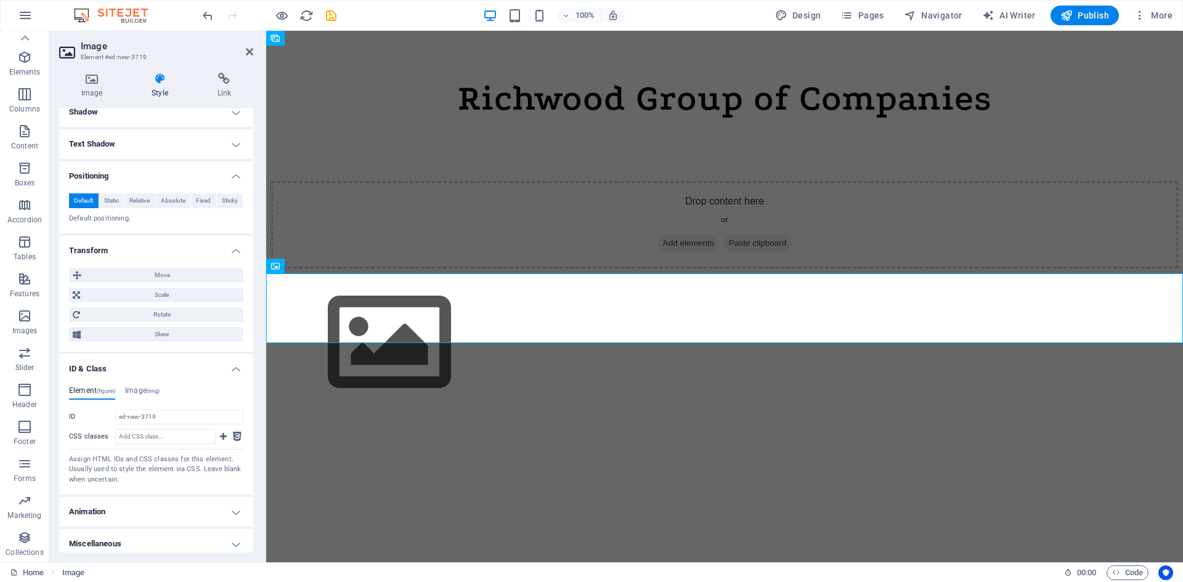
scroll to position [184, 0]
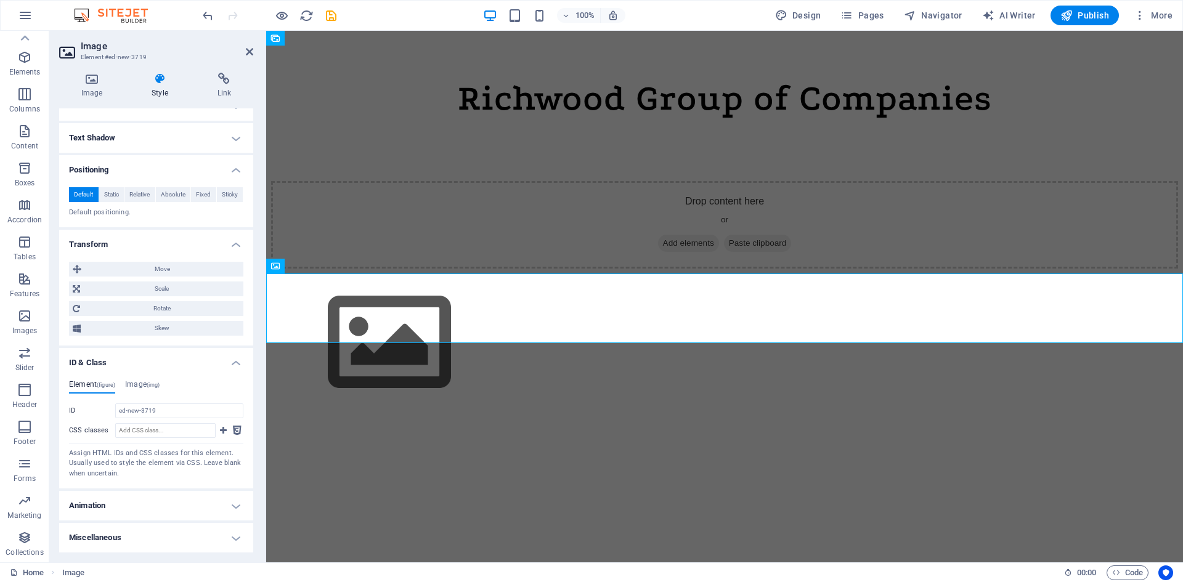
click at [231, 537] on h4 "Miscellaneous" at bounding box center [156, 538] width 194 height 30
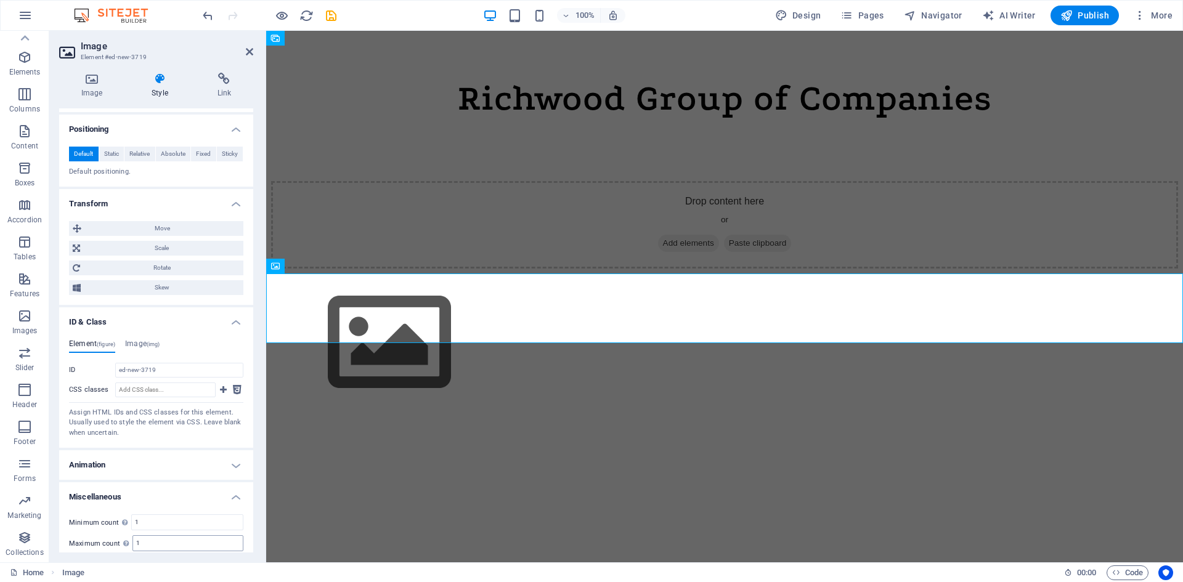
scroll to position [261, 0]
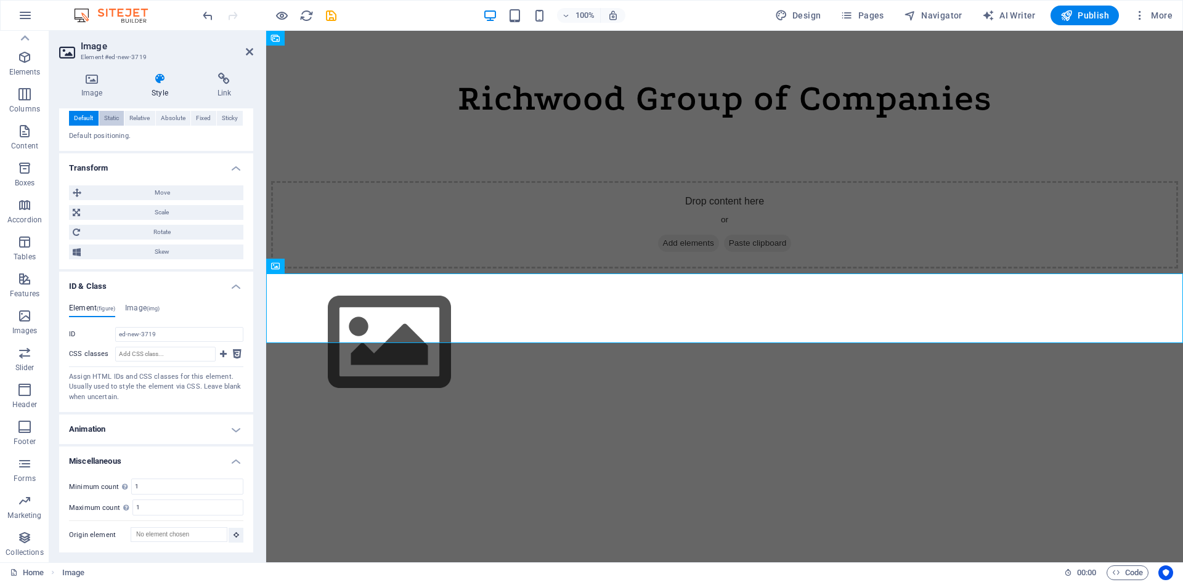
click at [114, 120] on span "Static" at bounding box center [111, 118] width 15 height 15
click at [137, 118] on span "Relative" at bounding box center [139, 118] width 20 height 15
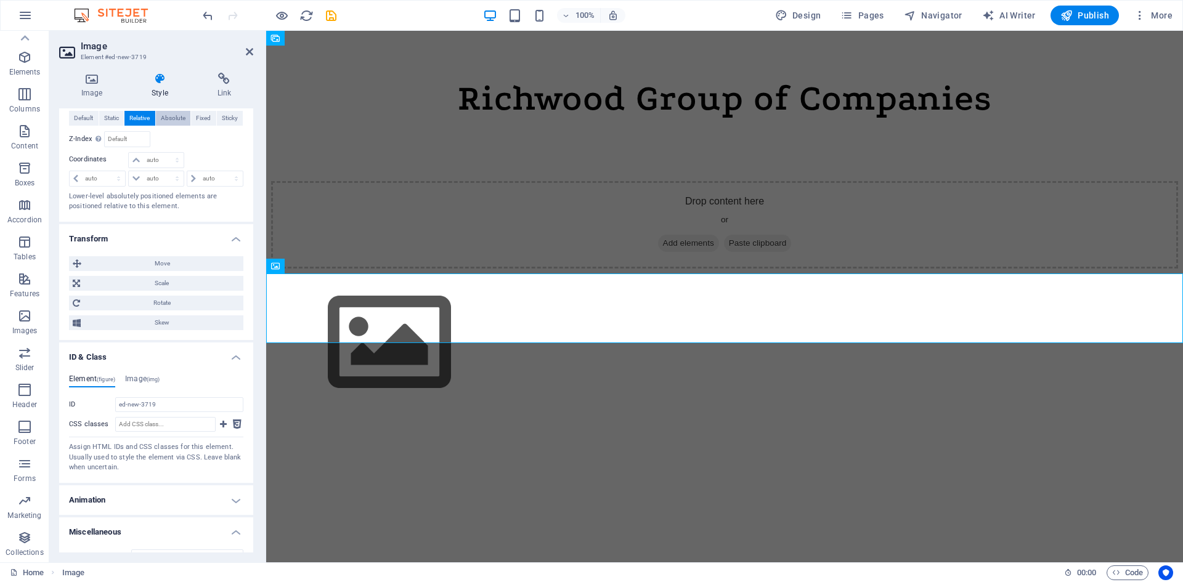
click at [165, 115] on span "Absolute" at bounding box center [173, 118] width 25 height 15
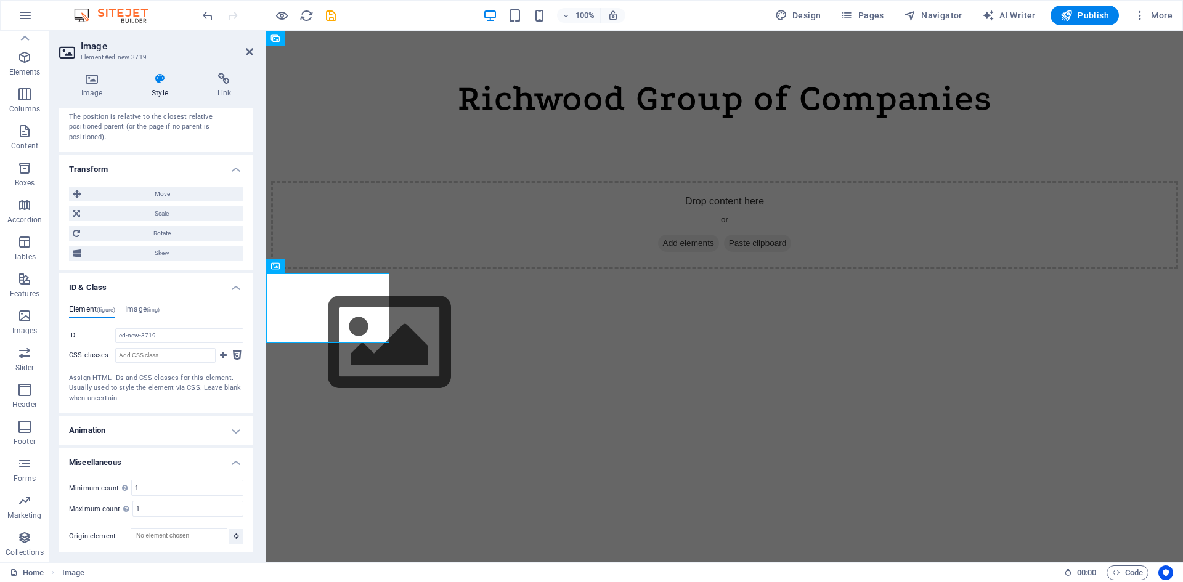
scroll to position [341, 0]
click at [235, 286] on h4 "ID & Class" at bounding box center [156, 283] width 194 height 22
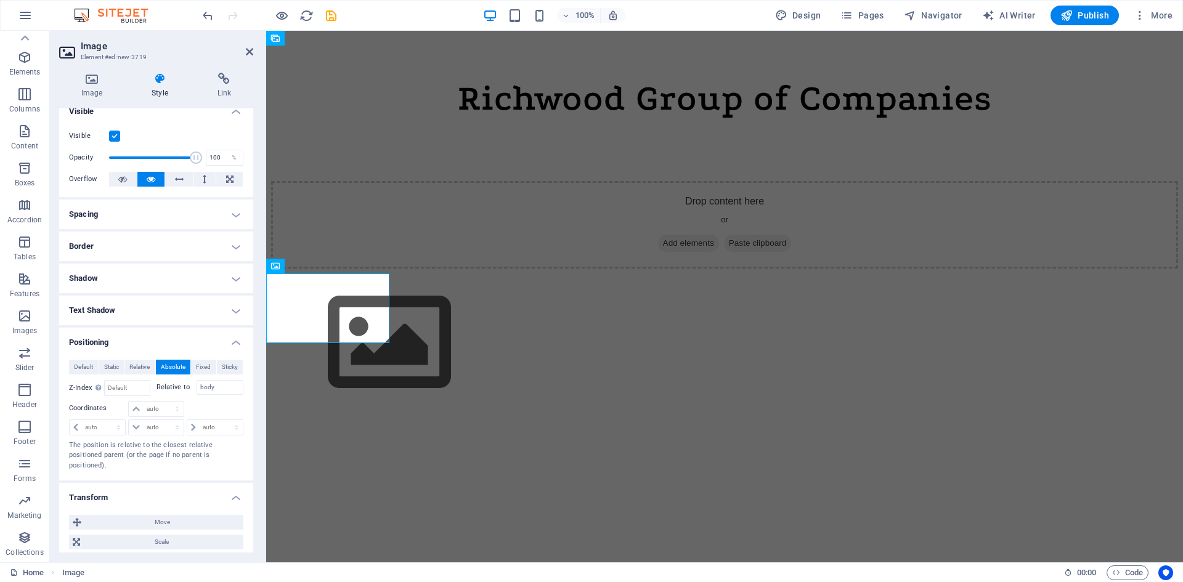
scroll to position [0, 0]
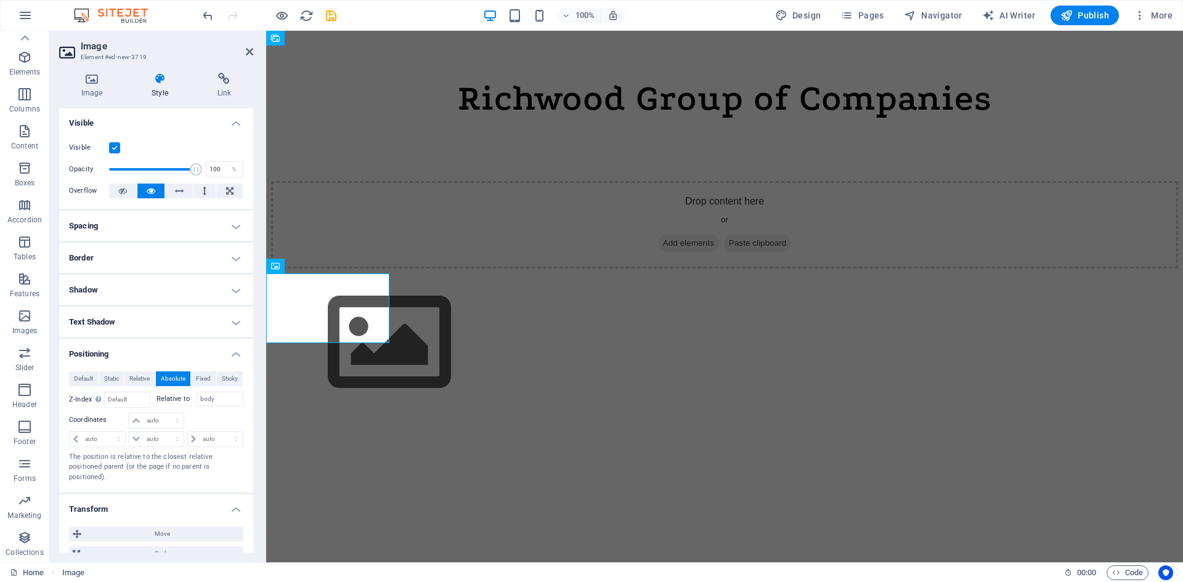
click at [233, 223] on h4 "Spacing" at bounding box center [156, 226] width 194 height 30
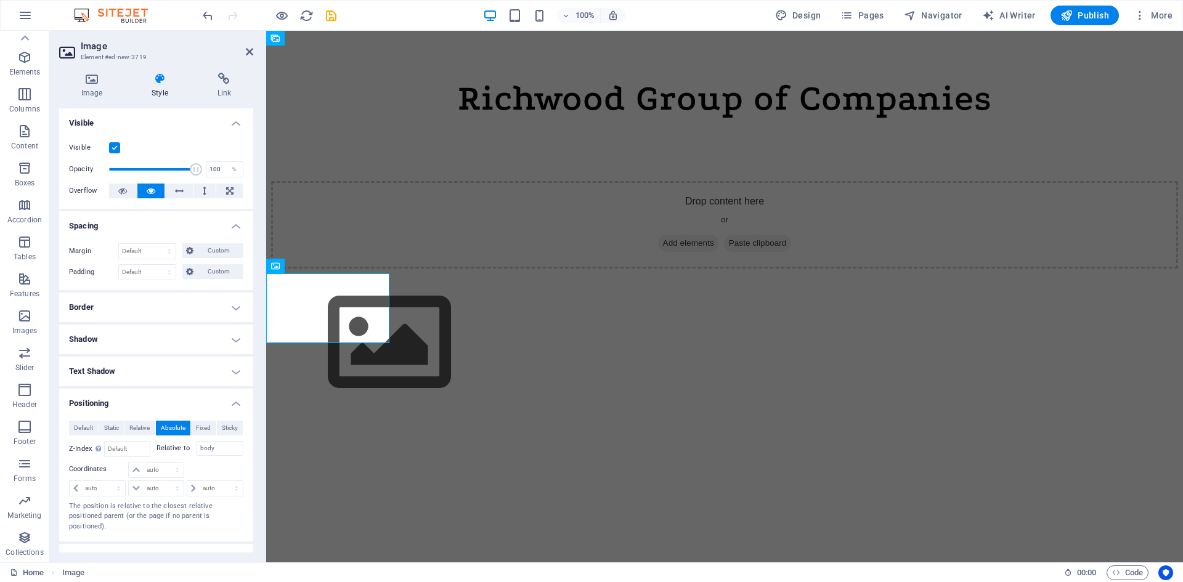
click at [233, 223] on h4 "Spacing" at bounding box center [156, 222] width 194 height 22
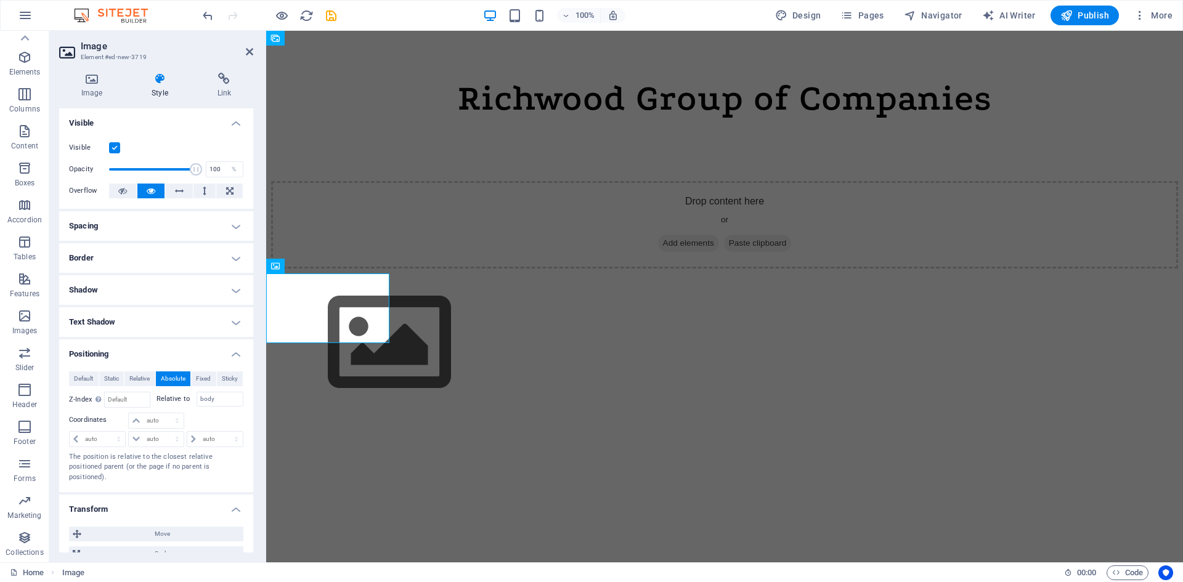
click at [235, 261] on h4 "Border" at bounding box center [156, 258] width 194 height 30
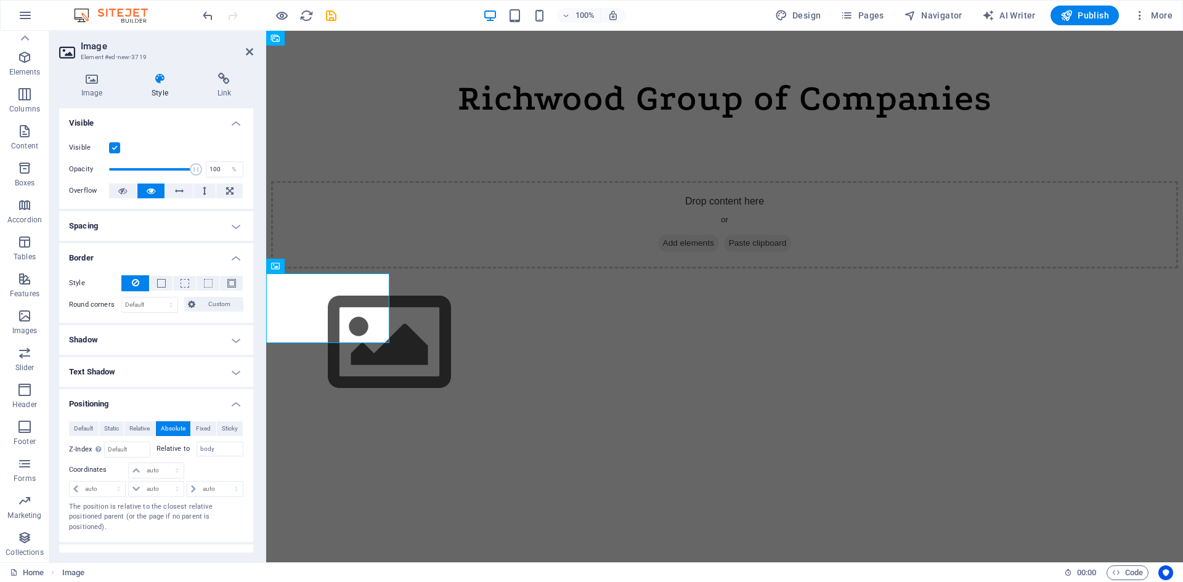
click at [235, 261] on h4 "Border" at bounding box center [156, 254] width 194 height 22
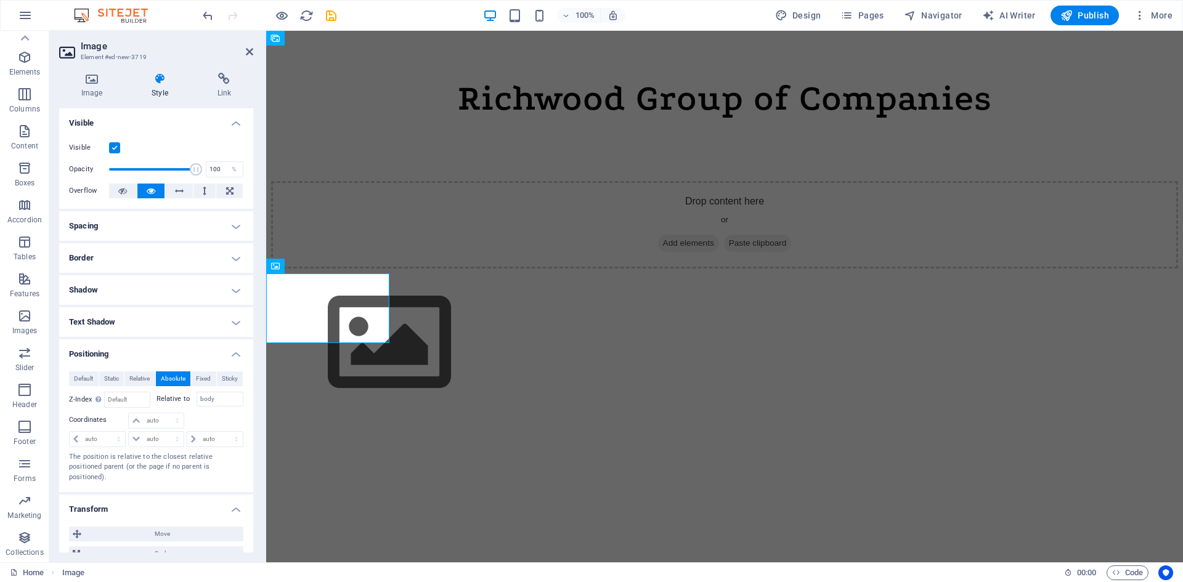
click at [235, 261] on h4 "Border" at bounding box center [156, 258] width 194 height 30
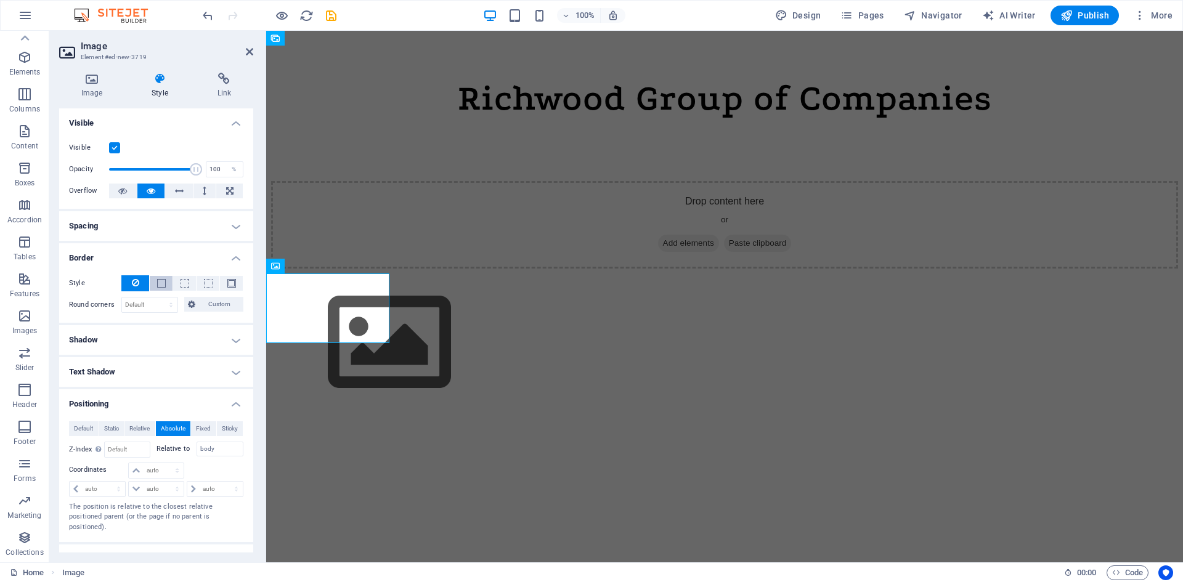
click at [157, 282] on span at bounding box center [161, 283] width 9 height 9
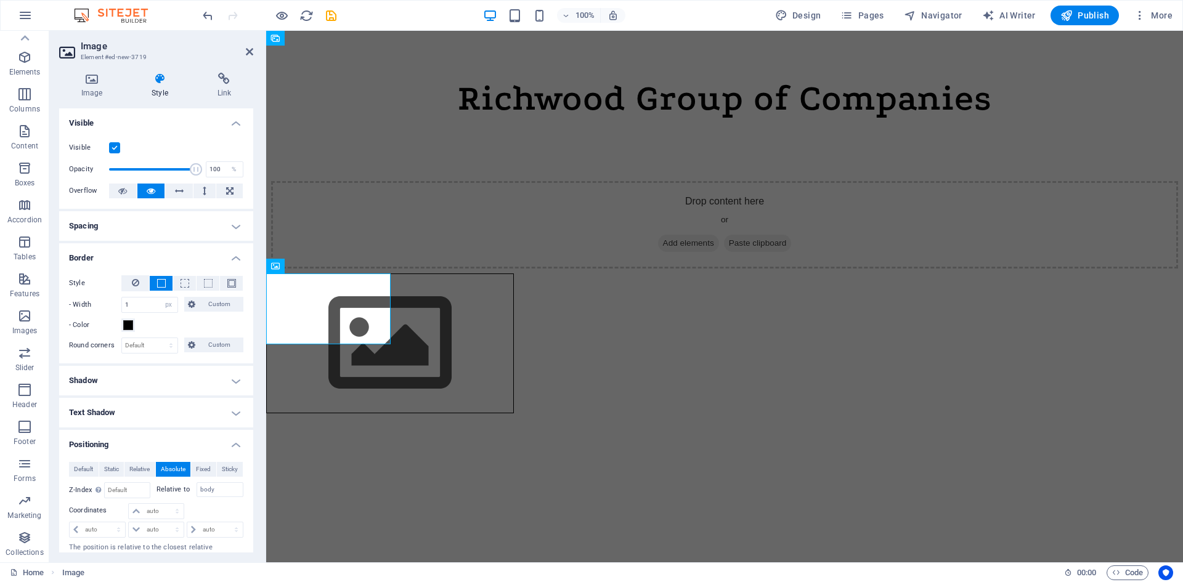
click at [231, 259] on h4 "Border" at bounding box center [156, 254] width 194 height 22
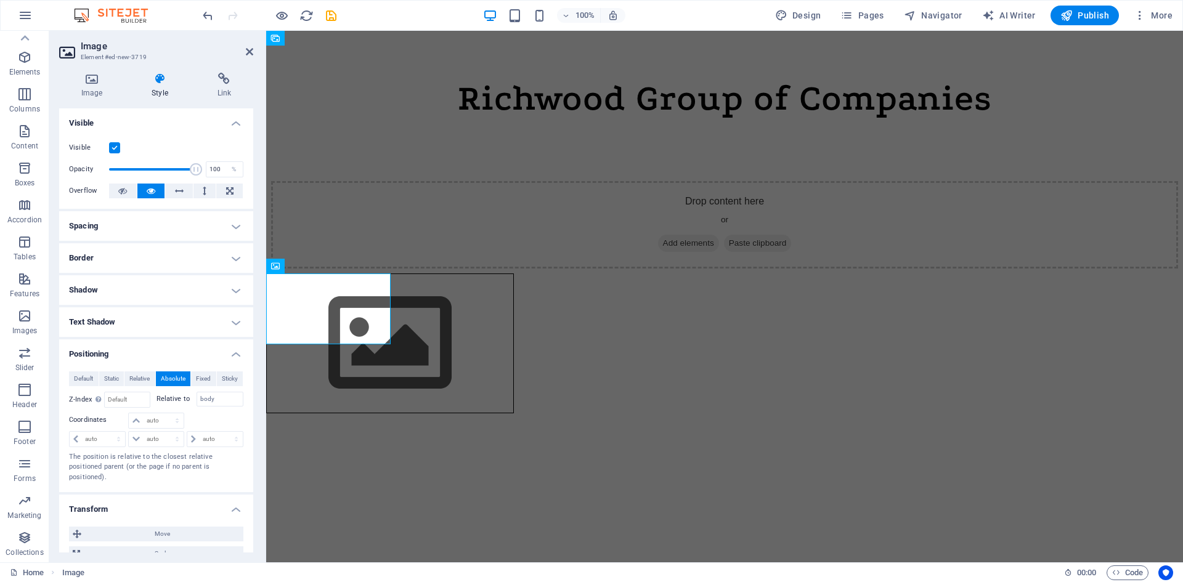
click at [233, 288] on h4 "Shadow" at bounding box center [156, 290] width 194 height 30
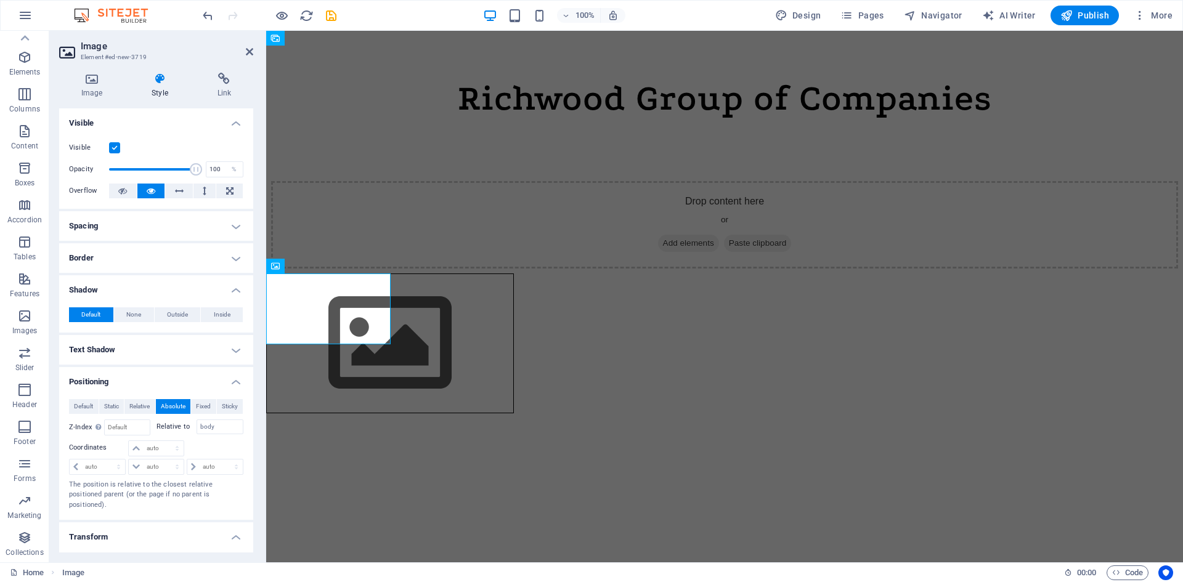
click at [233, 288] on h4 "Shadow" at bounding box center [156, 286] width 194 height 22
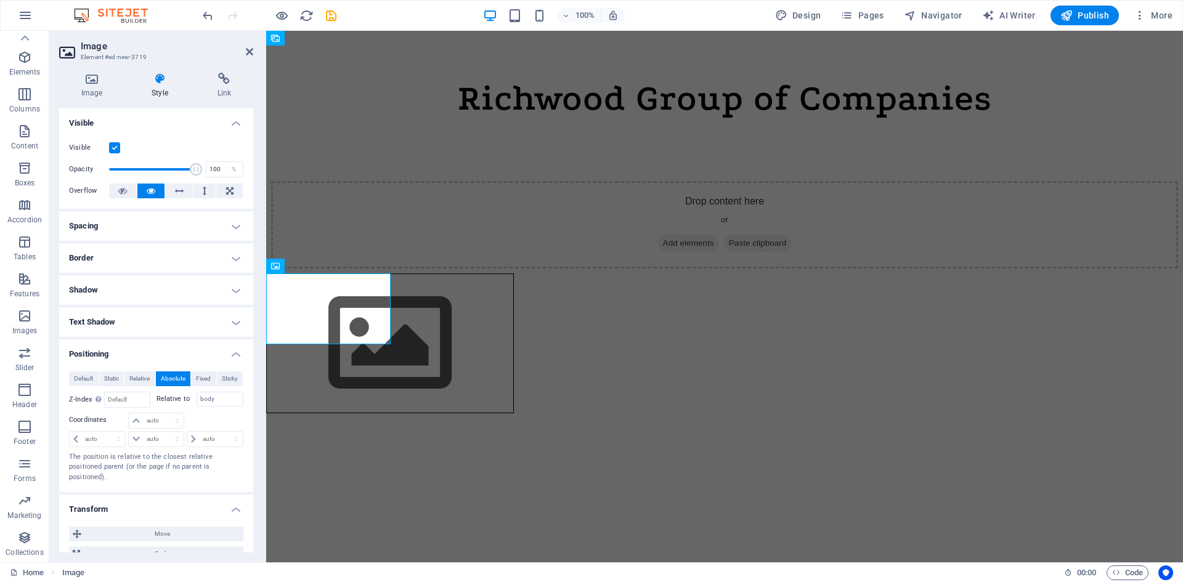
click at [229, 323] on h4 "Text Shadow" at bounding box center [156, 322] width 194 height 30
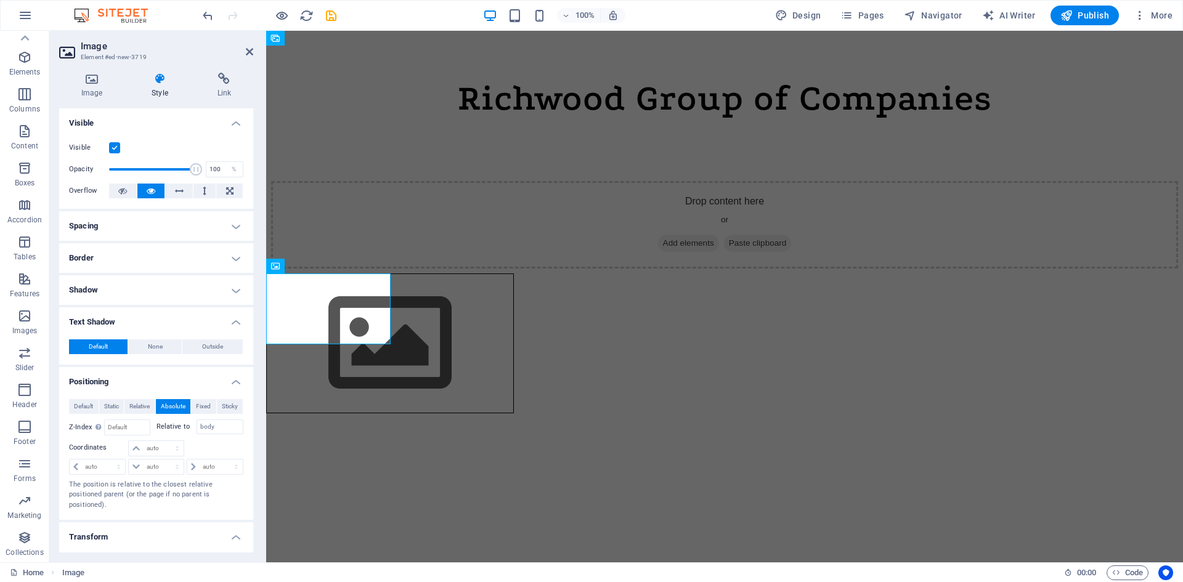
click at [229, 323] on h4 "Text Shadow" at bounding box center [156, 318] width 194 height 22
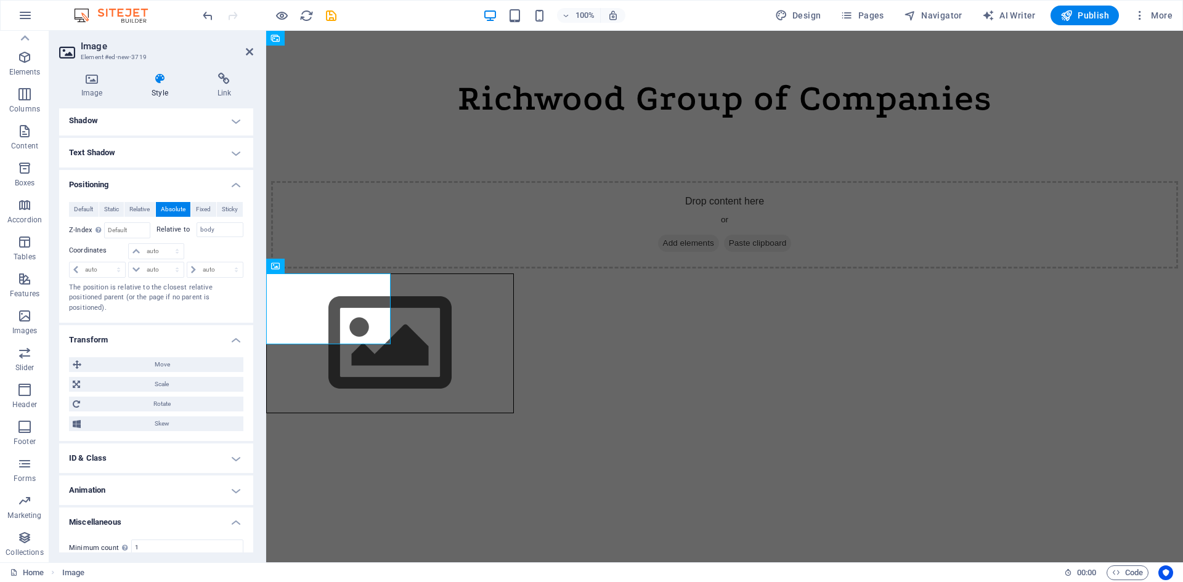
scroll to position [230, 0]
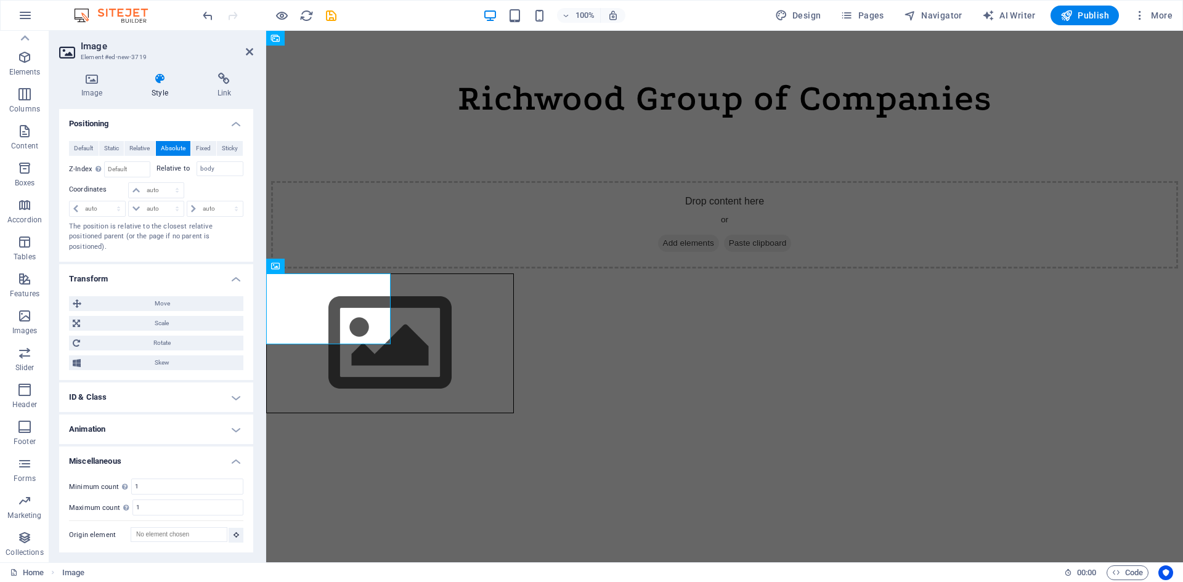
click at [190, 430] on h4 "Animation" at bounding box center [156, 430] width 194 height 30
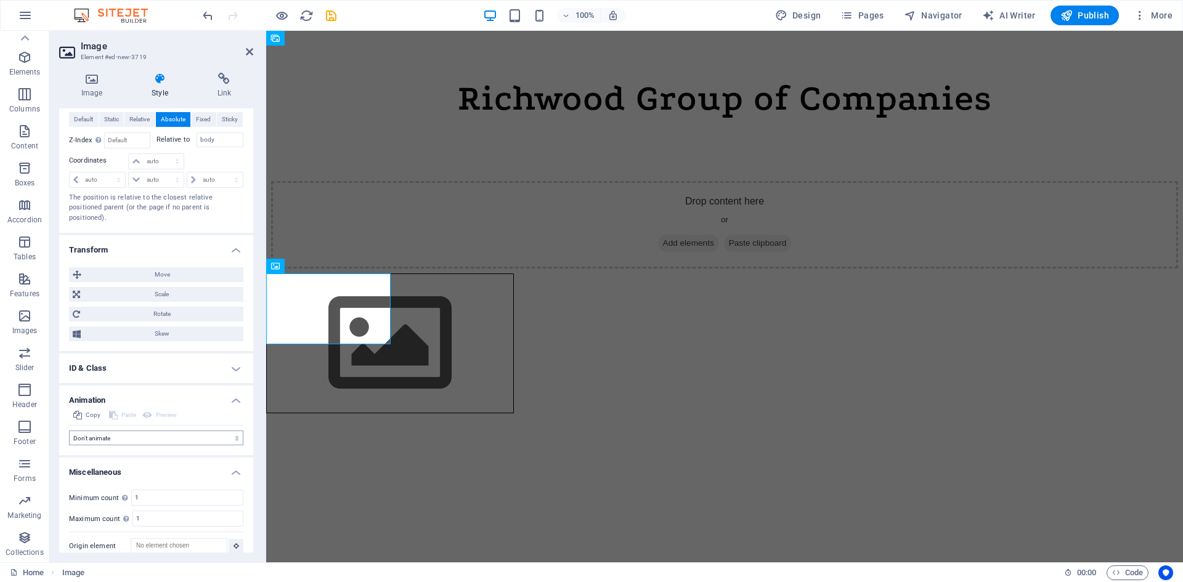
scroll to position [270, 0]
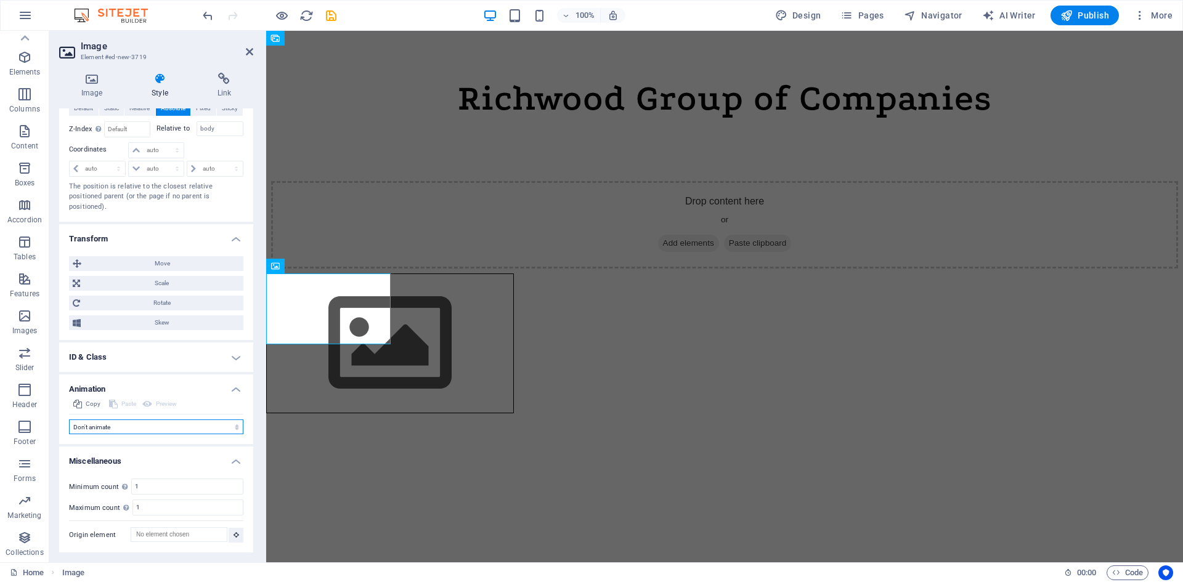
click at [209, 425] on select "Don't animate Show / Hide Slide up/down Zoom in/out Slide left to right Slide r…" at bounding box center [156, 427] width 174 height 15
select select "shrink"
click at [69, 420] on select "Don't animate Show / Hide Slide up/down Zoom in/out Slide left to right Slide r…" at bounding box center [156, 427] width 174 height 15
select select "scroll"
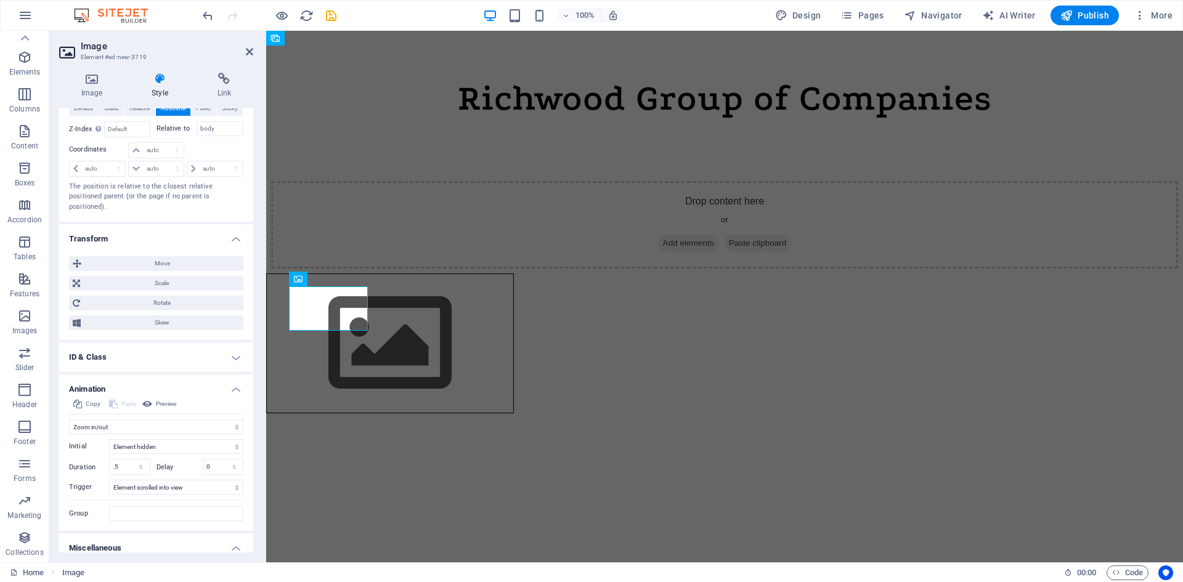
click at [325, 274] on html "Skip to main content Richwood Group of Companies Drop content here or Add eleme…" at bounding box center [724, 152] width 917 height 243
click at [227, 83] on icon at bounding box center [224, 79] width 58 height 12
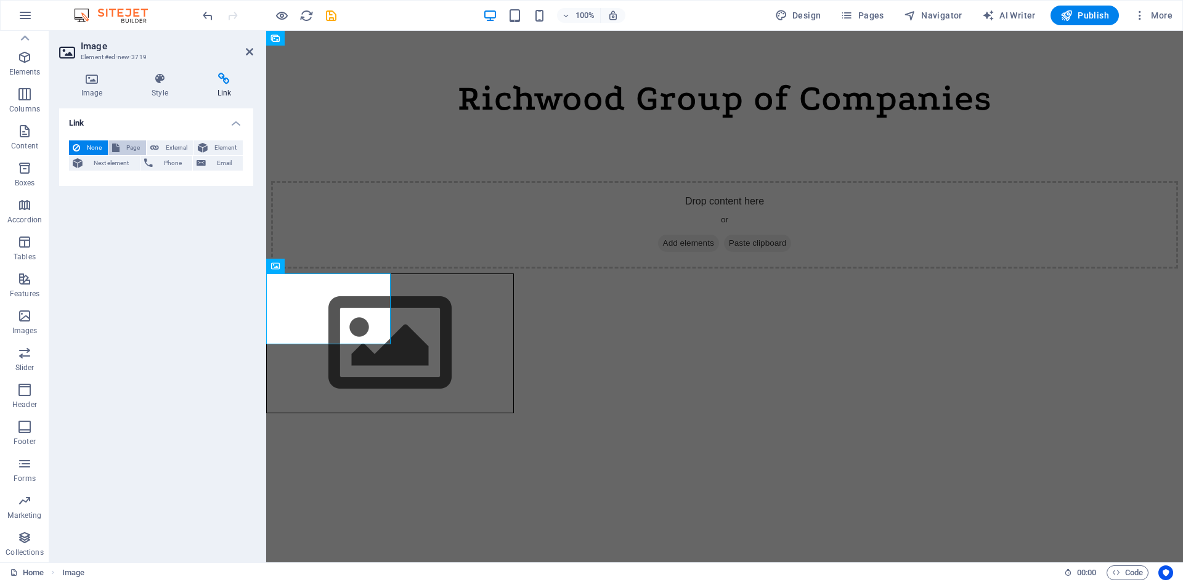
click at [132, 144] on span "Page" at bounding box center [132, 147] width 19 height 15
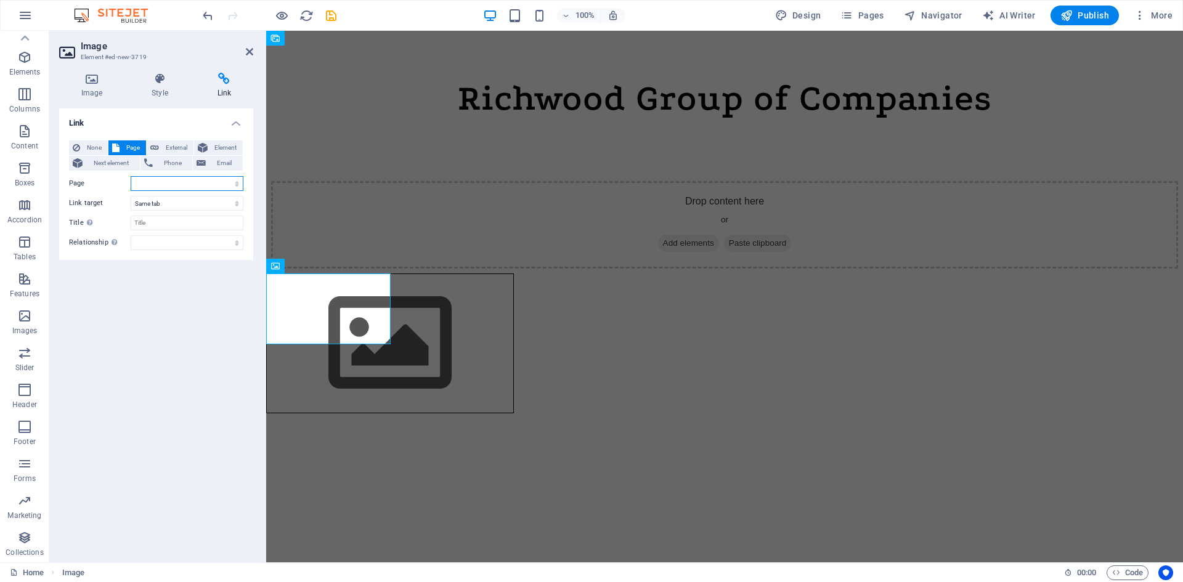
click at [192, 182] on select "Home About Us Exhibitions Events Contact Privacy Legal Notice" at bounding box center [187, 183] width 113 height 15
select select "1"
click at [131, 176] on select "Home About Us Exhibitions Events Contact Privacy Legal Notice" at bounding box center [187, 183] width 113 height 15
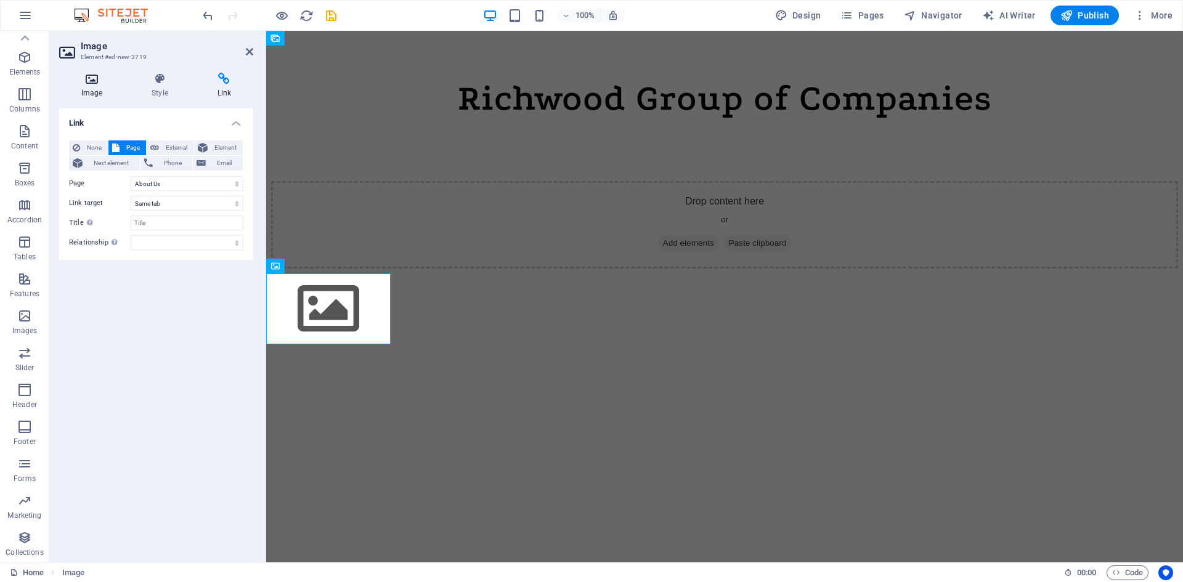
click at [92, 86] on h4 "Image" at bounding box center [94, 86] width 70 height 26
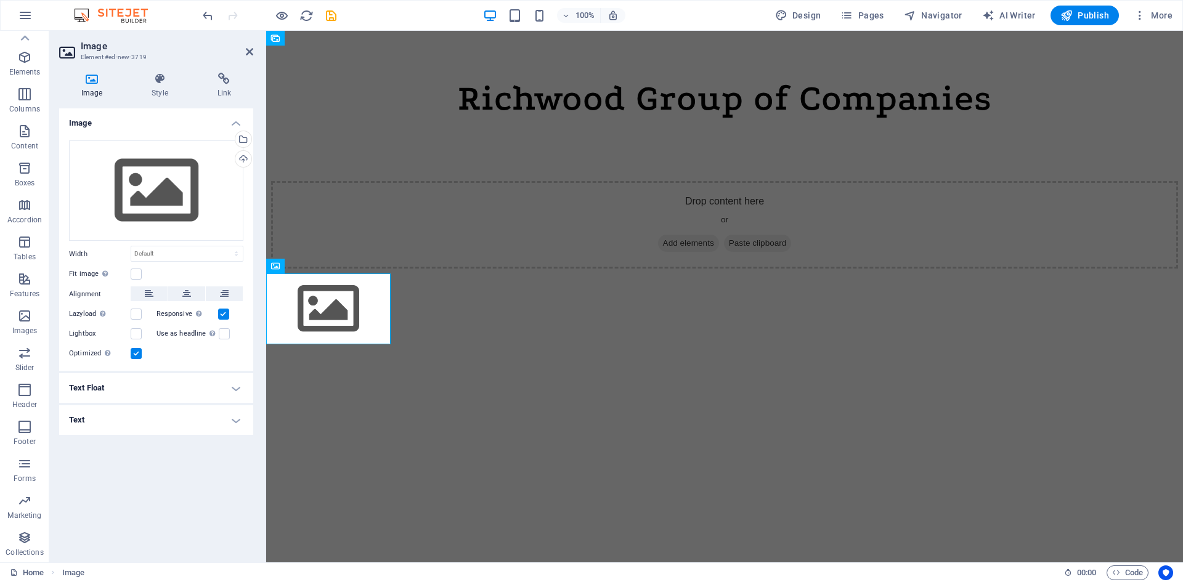
click at [173, 384] on h4 "Text Float" at bounding box center [156, 388] width 194 height 30
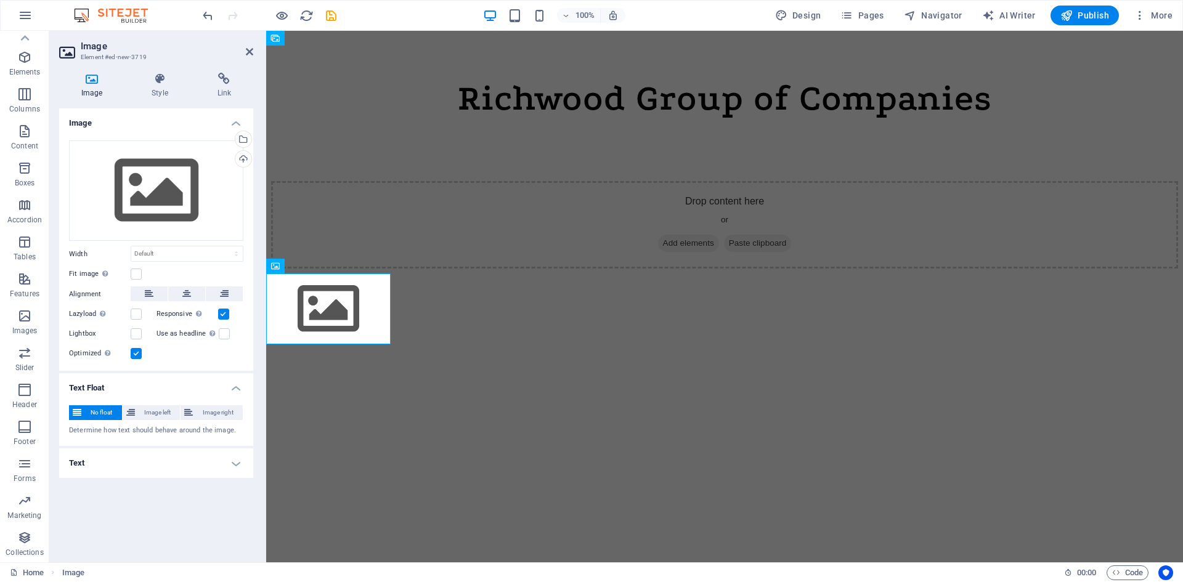
click at [130, 466] on h4 "Text" at bounding box center [156, 464] width 194 height 30
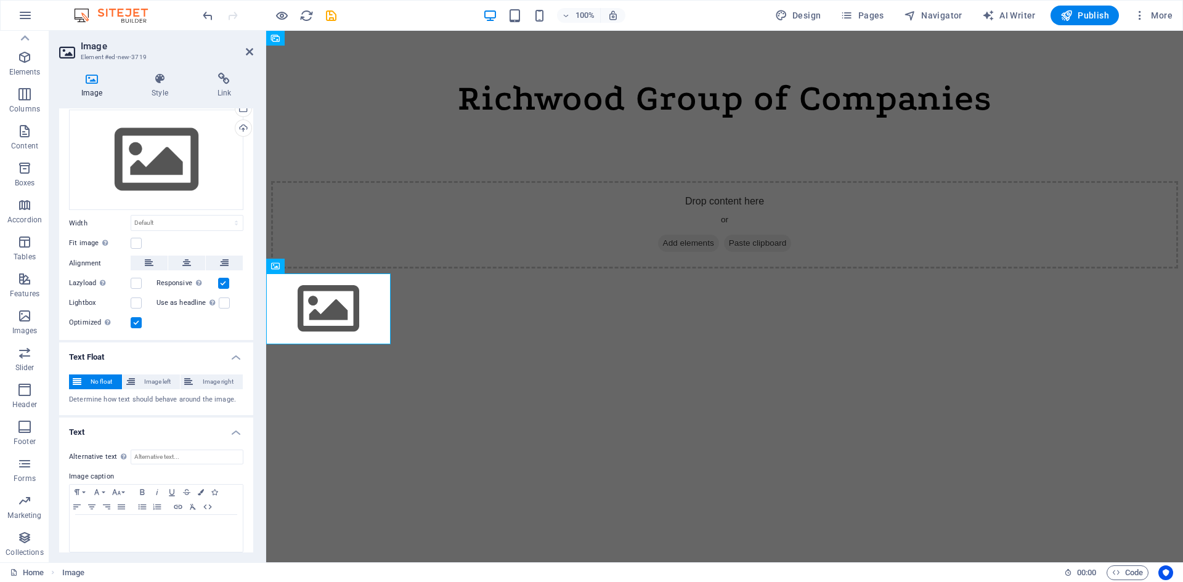
scroll to position [39, 0]
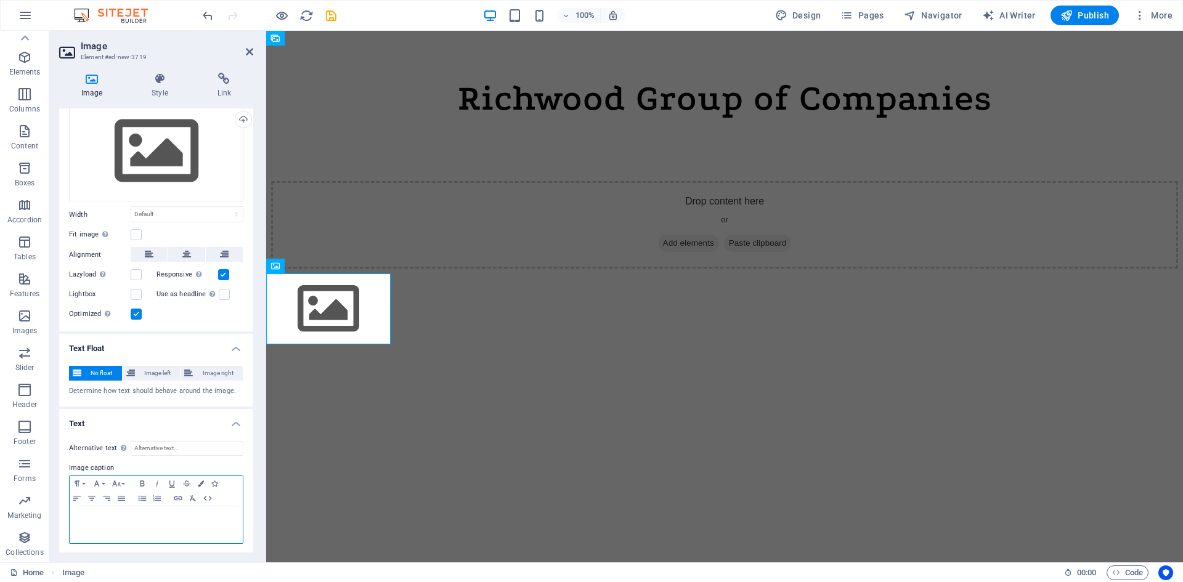
click at [129, 519] on p at bounding box center [156, 518] width 161 height 11
click at [91, 498] on icon "button" at bounding box center [91, 498] width 15 height 10
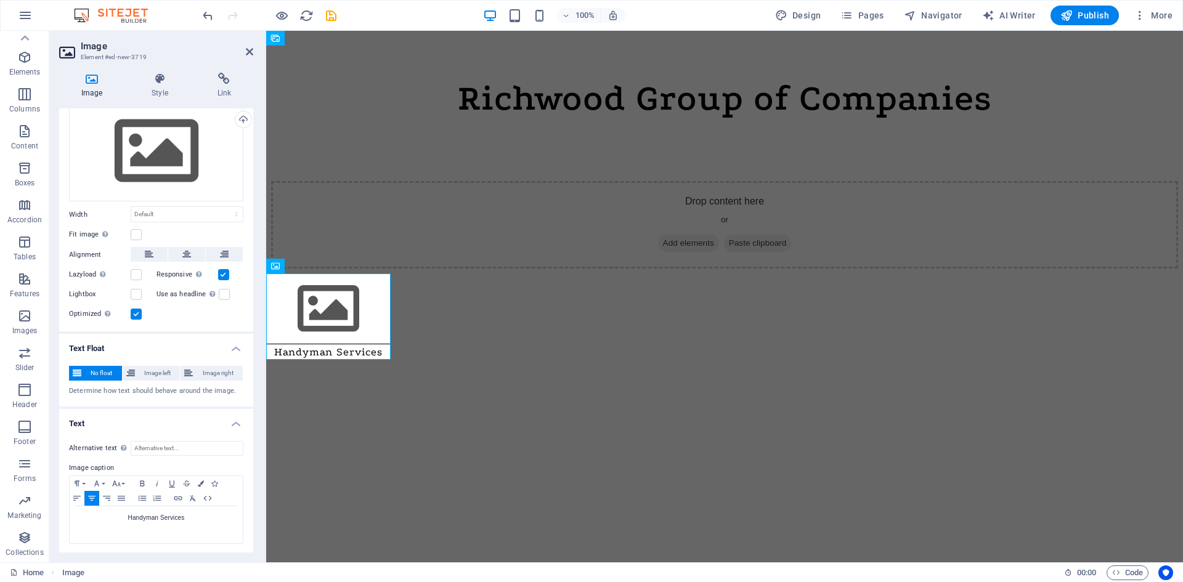
click at [356, 274] on html "Skip to main content Richwood Group of Companies Drop content here or Add eleme…" at bounding box center [724, 152] width 917 height 243
click at [357, 274] on html "Skip to main content Richwood Group of Companies Drop content here or Add eleme…" at bounding box center [724, 152] width 917 height 243
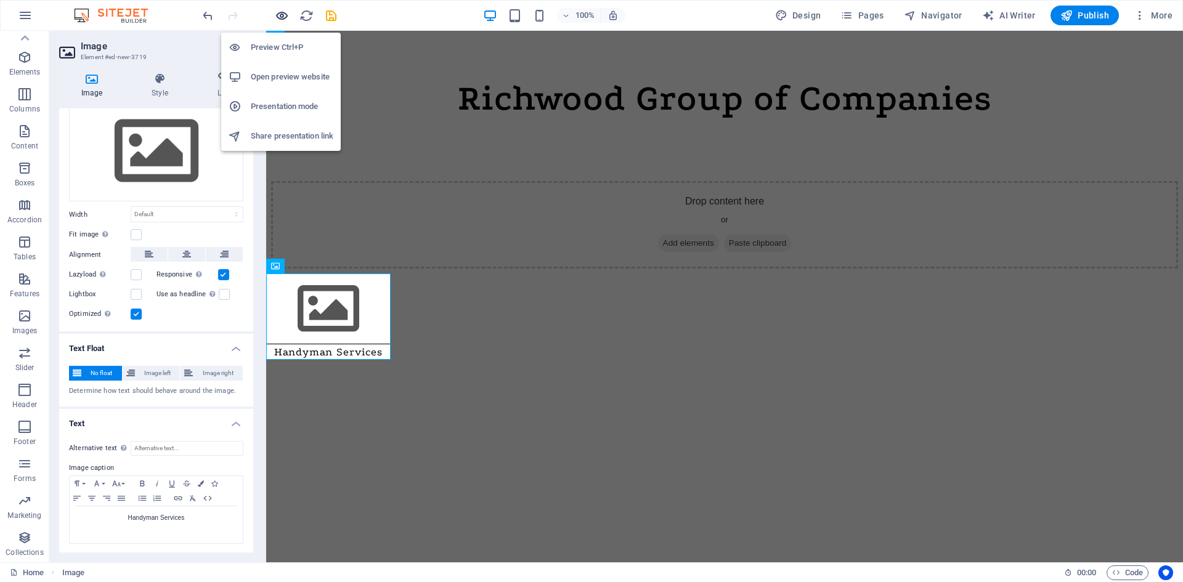
click at [278, 18] on icon "button" at bounding box center [282, 16] width 14 height 14
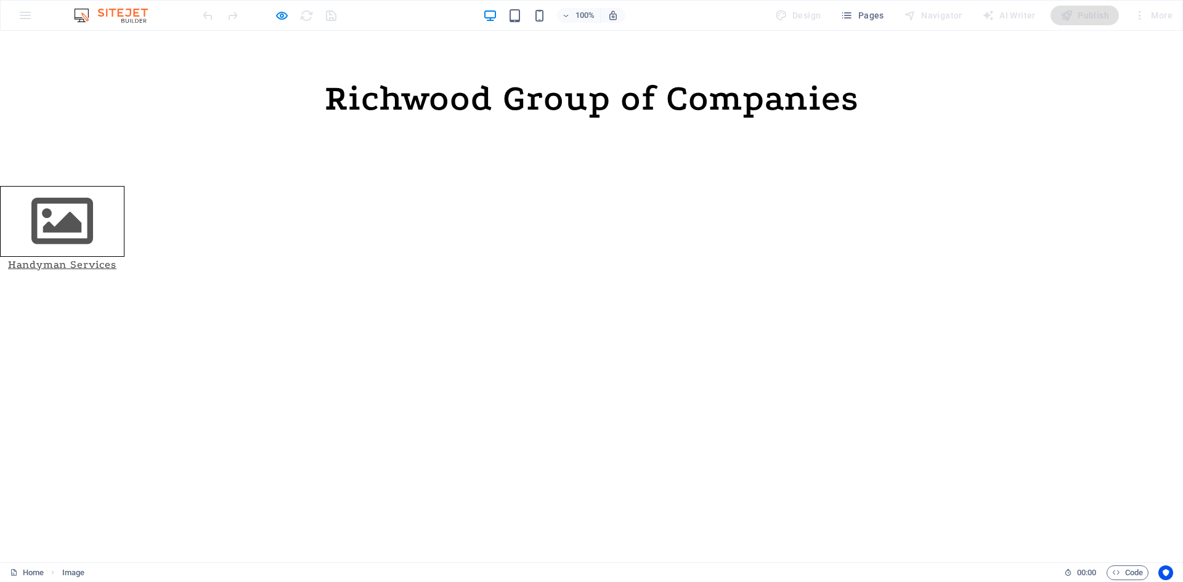
click at [89, 222] on img at bounding box center [62, 221] width 124 height 71
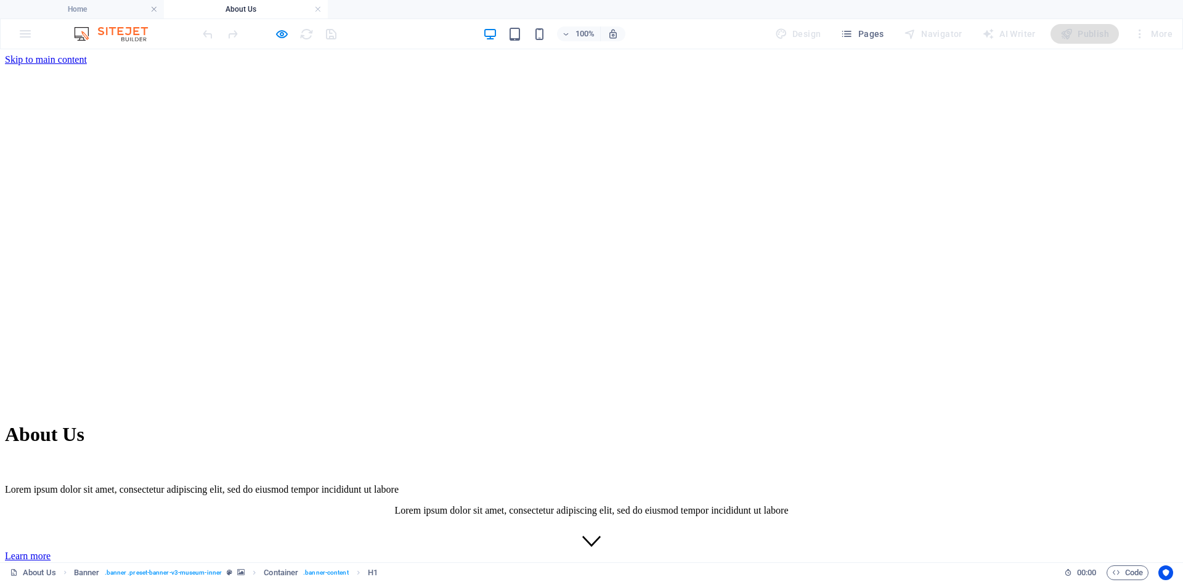
scroll to position [0, 0]
click at [283, 36] on icon "button" at bounding box center [282, 34] width 14 height 14
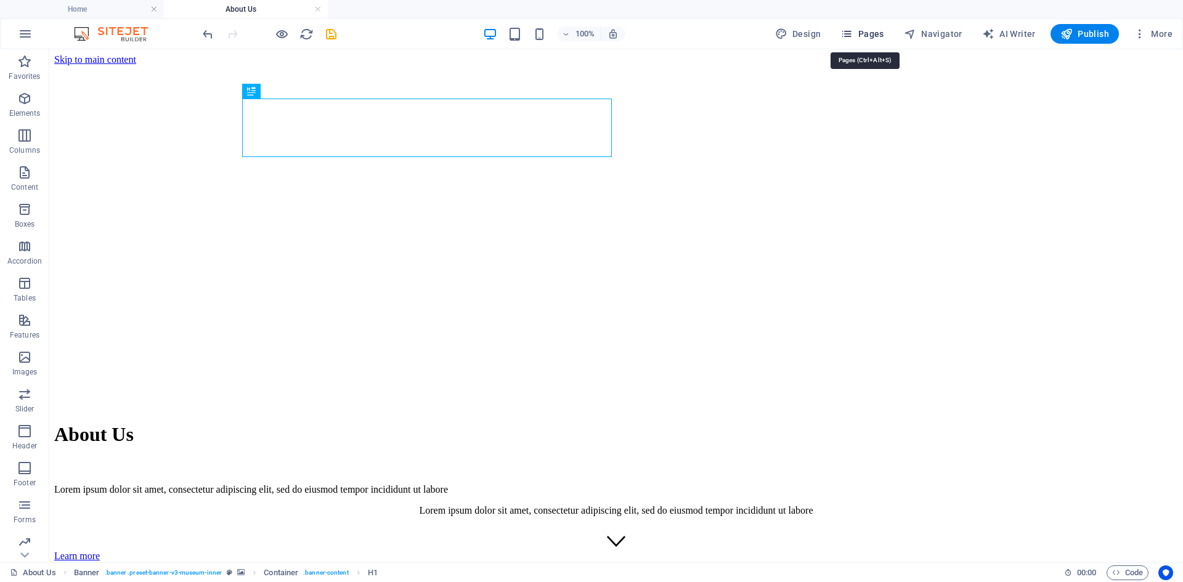
click at [867, 31] on span "Pages" at bounding box center [861, 34] width 43 height 12
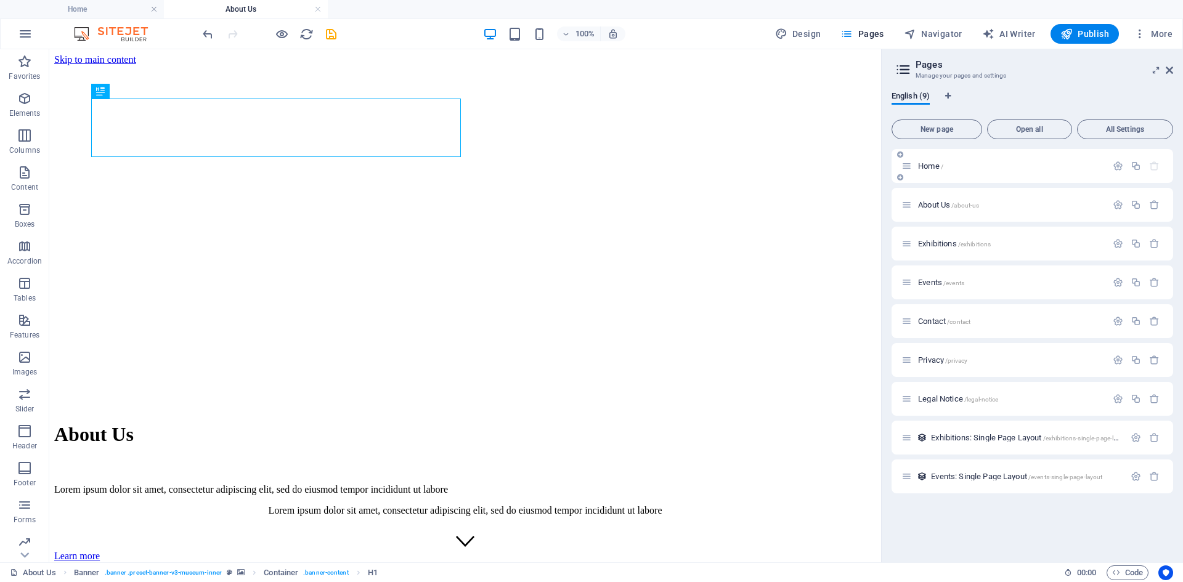
click at [944, 153] on div "Home /" at bounding box center [1032, 166] width 282 height 34
click at [930, 169] on span "Home /" at bounding box center [930, 165] width 25 height 9
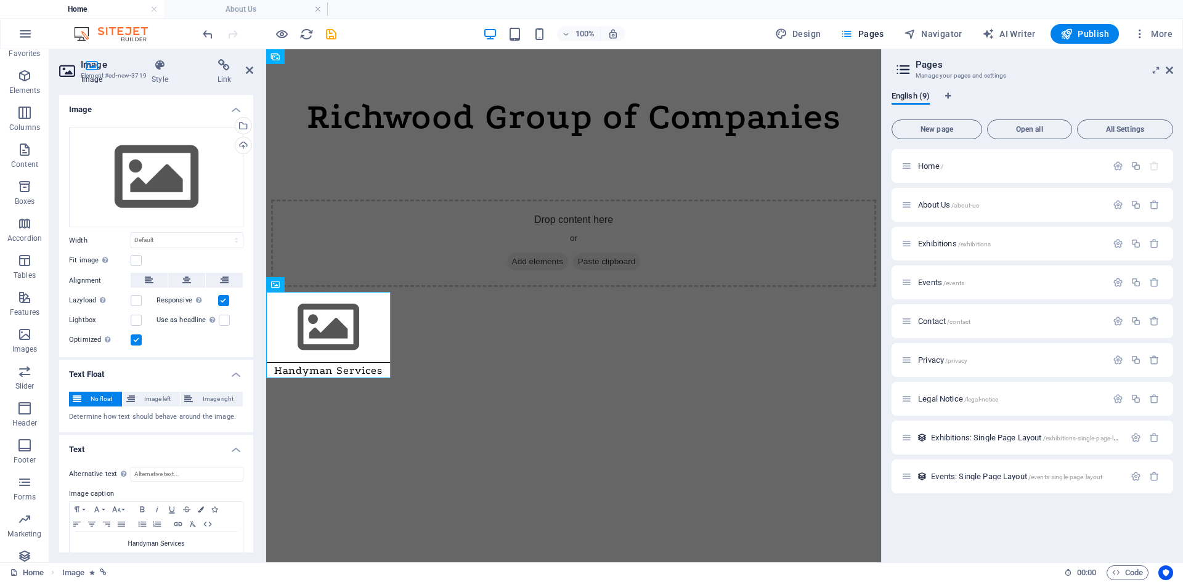
click at [487, 292] on html "Skip to main content Richwood Group of Companies Drop content here or Add eleme…" at bounding box center [573, 170] width 615 height 243
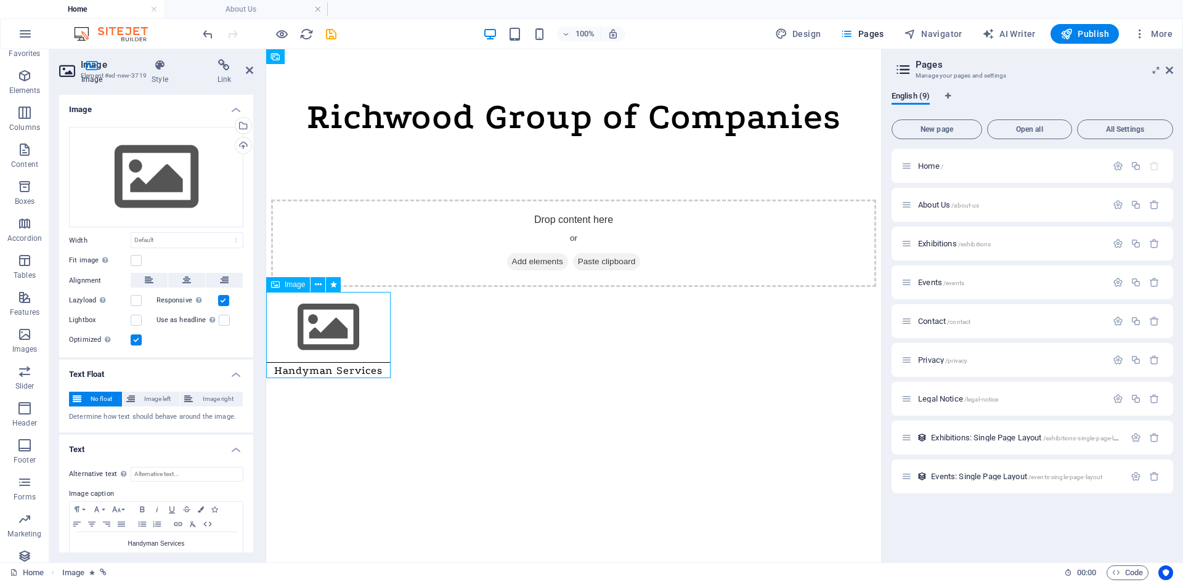
drag, startPoint x: 274, startPoint y: 335, endPoint x: 391, endPoint y: 337, distance: 116.5
click at [391, 292] on html "Skip to main content Richwood Group of Companies Drop content here or Add eleme…" at bounding box center [573, 170] width 615 height 243
drag, startPoint x: 353, startPoint y: 331, endPoint x: 404, endPoint y: 330, distance: 50.5
click at [402, 292] on html "Skip to main content Richwood Group of Companies Drop content here or Add eleme…" at bounding box center [573, 170] width 615 height 243
click at [182, 280] on icon at bounding box center [186, 280] width 9 height 15
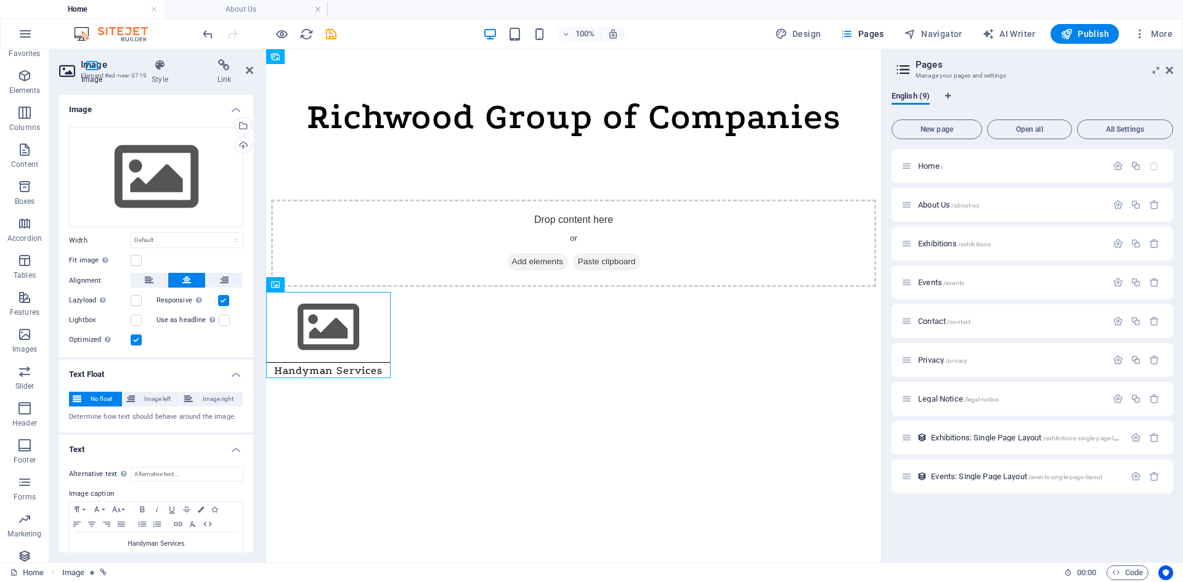
click at [428, 292] on html "Skip to main content Richwood Group of Companies Drop content here or Add eleme…" at bounding box center [573, 170] width 615 height 243
click at [136, 259] on label at bounding box center [136, 260] width 11 height 11
click at [0, 0] on input "Fit image Automatically fit image to a fixed width and height" at bounding box center [0, 0] width 0 height 0
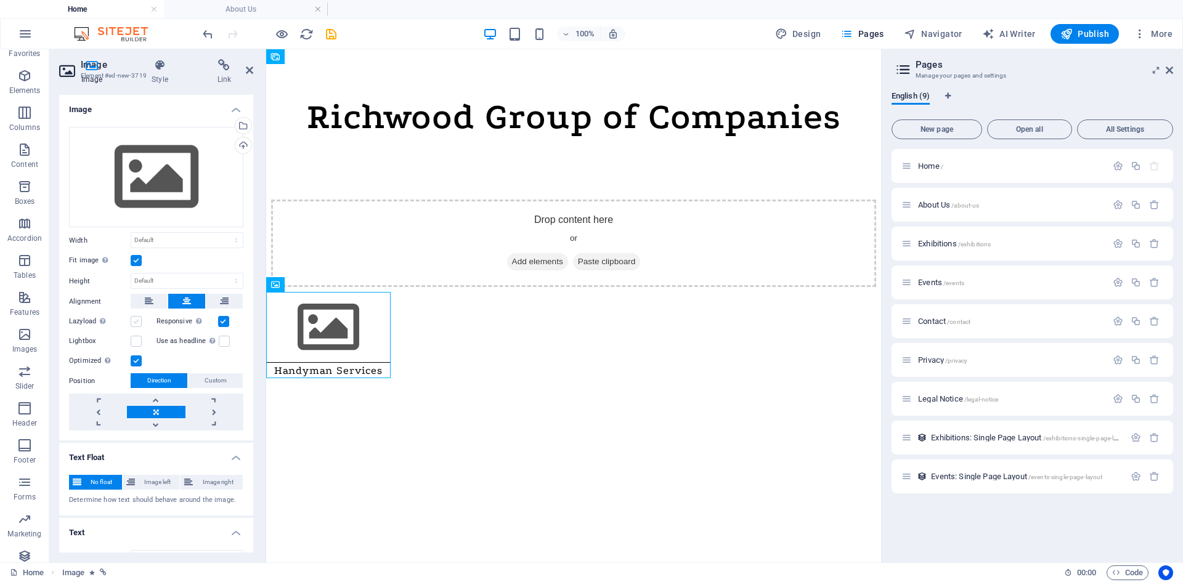
click at [136, 322] on label at bounding box center [136, 321] width 11 height 11
click at [0, 0] on input "Lazyload Loading images after the page loads improves page speed." at bounding box center [0, 0] width 0 height 0
click at [140, 341] on label at bounding box center [136, 341] width 11 height 11
click at [0, 0] on input "Lightbox" at bounding box center [0, 0] width 0 height 0
click at [211, 410] on link at bounding box center [214, 412] width 58 height 12
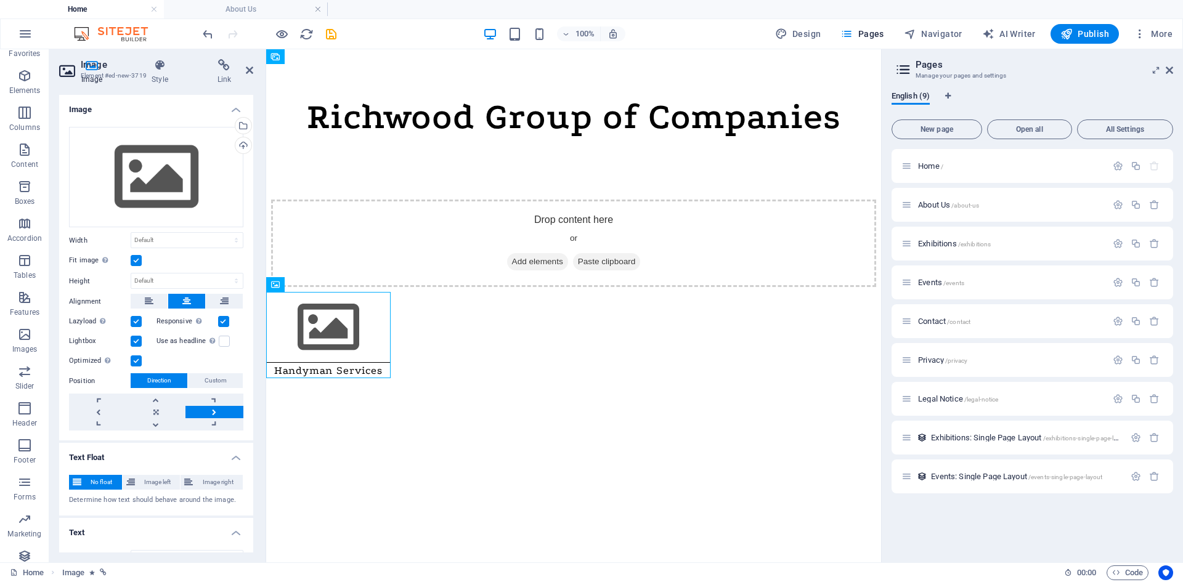
click at [211, 410] on link at bounding box center [214, 412] width 58 height 12
click at [159, 407] on link at bounding box center [156, 412] width 58 height 12
click at [532, 292] on html "Skip to main content Richwood Group of Companies Drop content here or Add eleme…" at bounding box center [573, 170] width 615 height 243
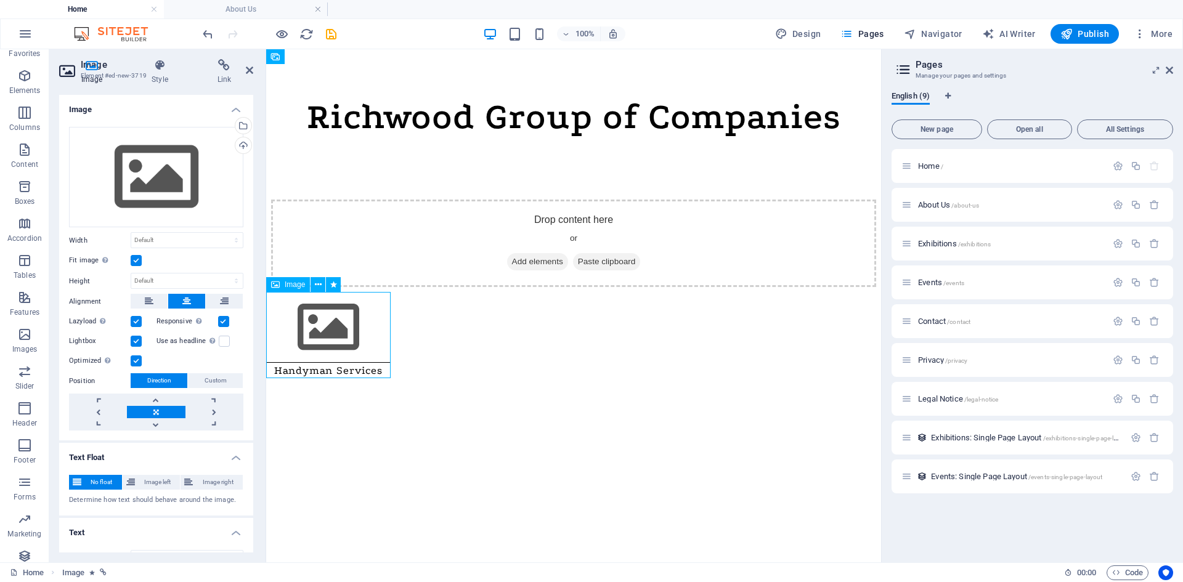
click at [336, 341] on figure "Handyman Services" at bounding box center [328, 335] width 124 height 86
drag, startPoint x: 565, startPoint y: 333, endPoint x: 430, endPoint y: 310, distance: 136.9
click at [144, 482] on span "Image left" at bounding box center [158, 482] width 38 height 15
click at [94, 484] on span "No float" at bounding box center [101, 482] width 33 height 15
click at [309, 327] on figure "Handyman Services" at bounding box center [328, 335] width 124 height 86
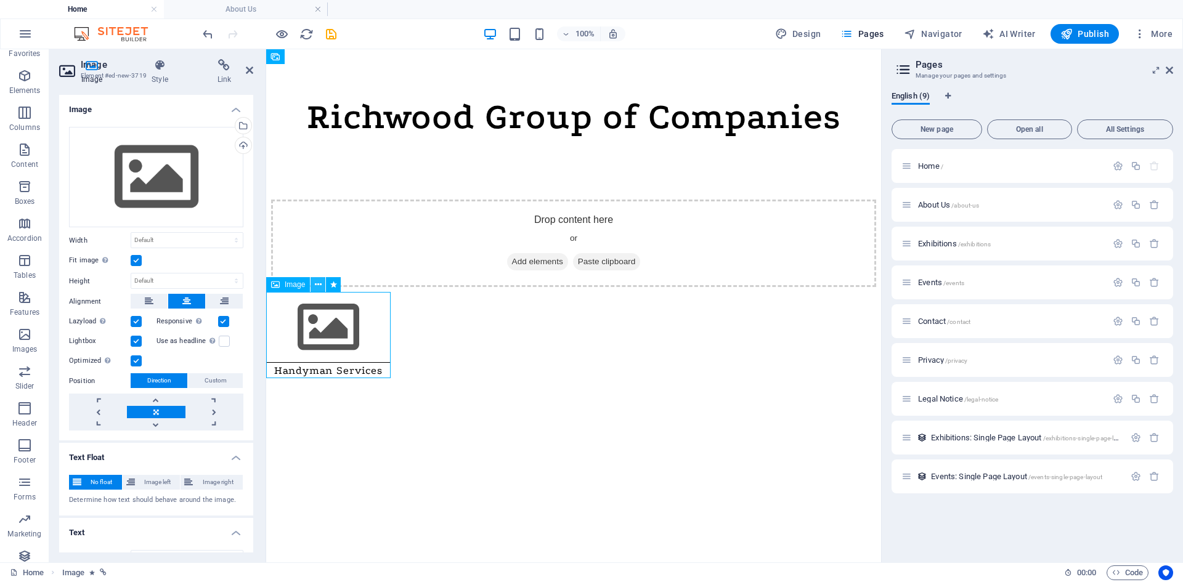
click at [313, 281] on button at bounding box center [318, 284] width 15 height 15
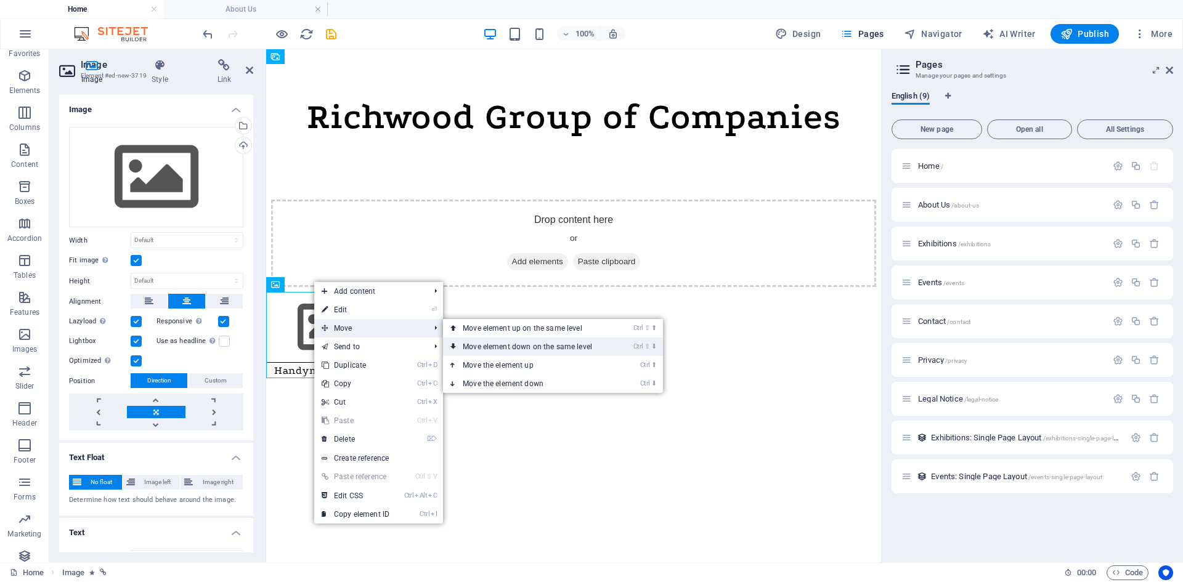
click at [510, 346] on link "Ctrl ⇧ ⬇ Move element down on the same level" at bounding box center [530, 347] width 174 height 18
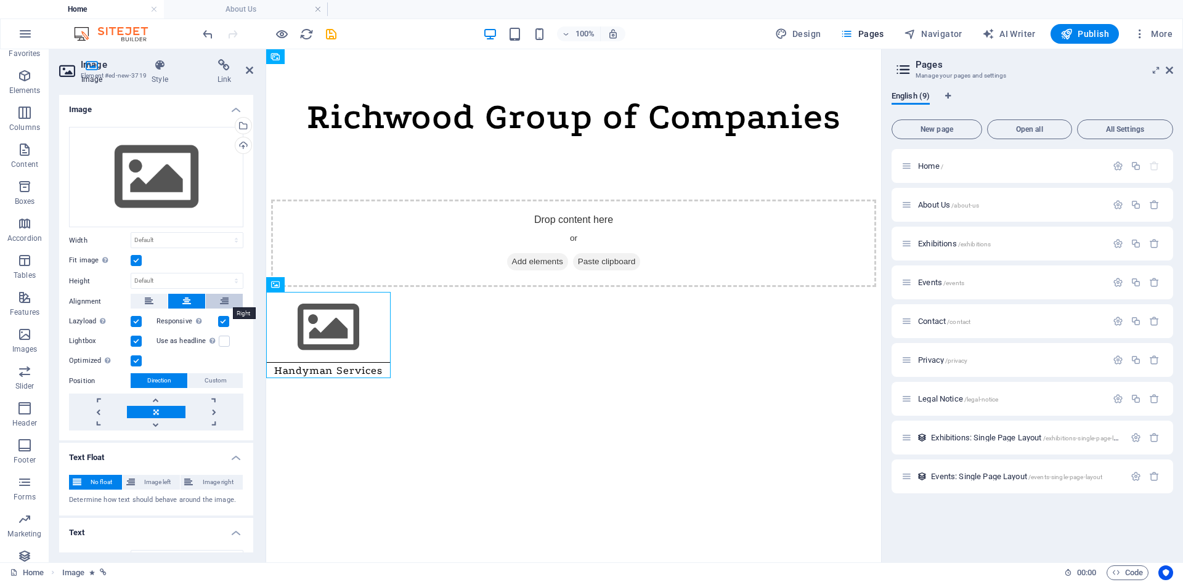
click at [226, 302] on icon at bounding box center [224, 301] width 9 height 15
click at [394, 292] on html "Skip to main content Richwood Group of Companies Drop content here or Add eleme…" at bounding box center [573, 170] width 615 height 243
click at [182, 300] on div "Automatically load retina image and smartphone optimized sizes." at bounding box center [162, 295] width 99 height 37
click at [0, 0] on input "Responsive Automatically load retina image and smartphone optimized sizes." at bounding box center [0, 0] width 0 height 0
click at [139, 321] on label at bounding box center [136, 321] width 11 height 11
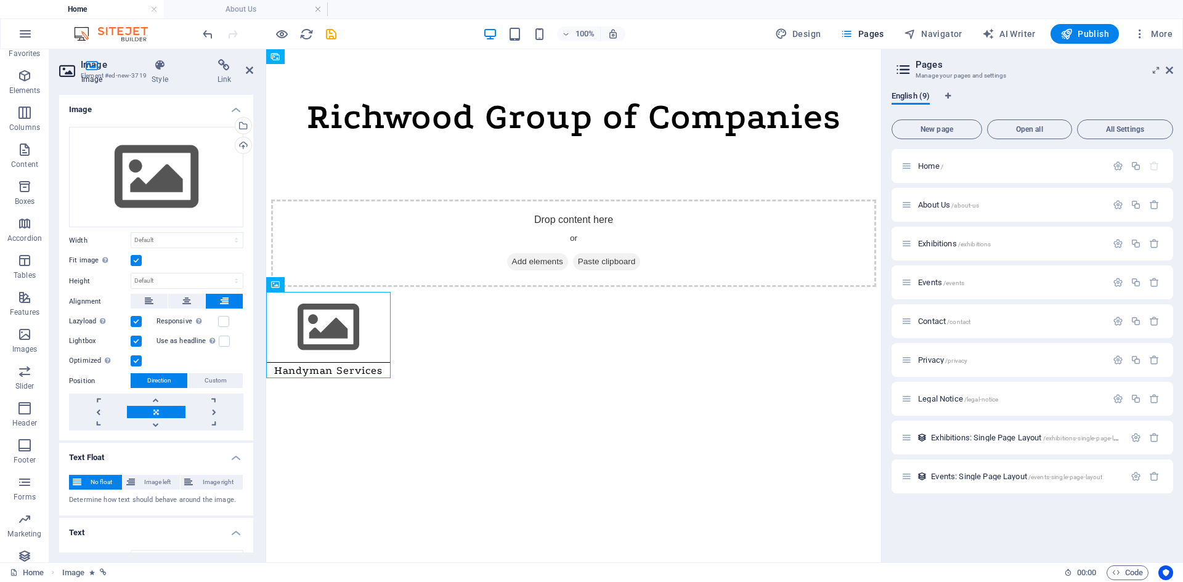
click at [0, 0] on input "Lazyload Loading images after the page loads improves page speed." at bounding box center [0, 0] width 0 height 0
click at [134, 339] on label at bounding box center [136, 341] width 11 height 11
click at [0, 0] on input "Lightbox" at bounding box center [0, 0] width 0 height 0
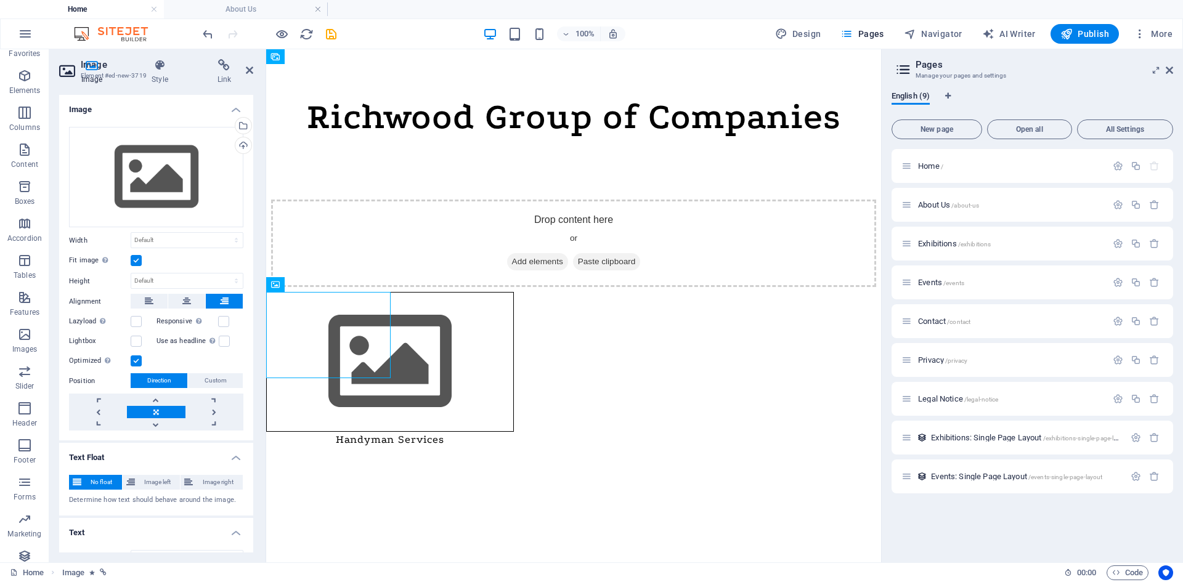
click at [139, 363] on label at bounding box center [136, 360] width 11 height 11
click at [0, 0] on input "Optimized Images are compressed to improve page speed." at bounding box center [0, 0] width 0 height 0
click at [211, 356] on div "Optimized Images are compressed to improve page speed." at bounding box center [156, 361] width 174 height 15
click at [215, 376] on span "Custom" at bounding box center [216, 380] width 22 height 15
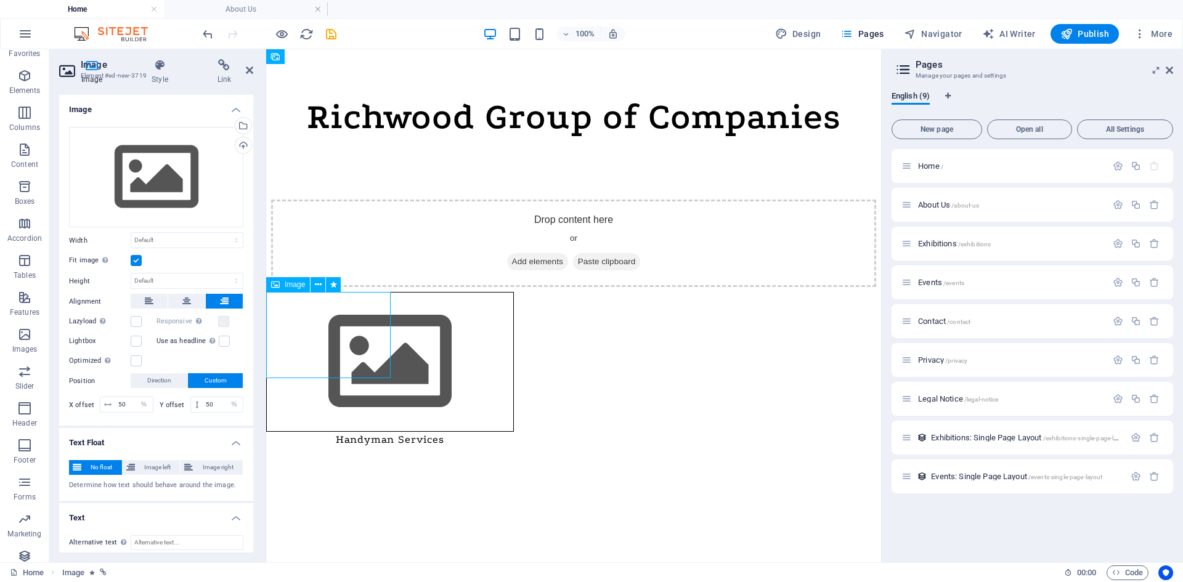
drag, startPoint x: 317, startPoint y: 341, endPoint x: 365, endPoint y: 346, distance: 48.4
click at [365, 346] on figure "Handyman Services" at bounding box center [390, 369] width 248 height 155
click at [136, 407] on select "px rem % vh vw" at bounding box center [144, 404] width 17 height 15
click at [121, 402] on input "50" at bounding box center [134, 404] width 38 height 15
type input "500"
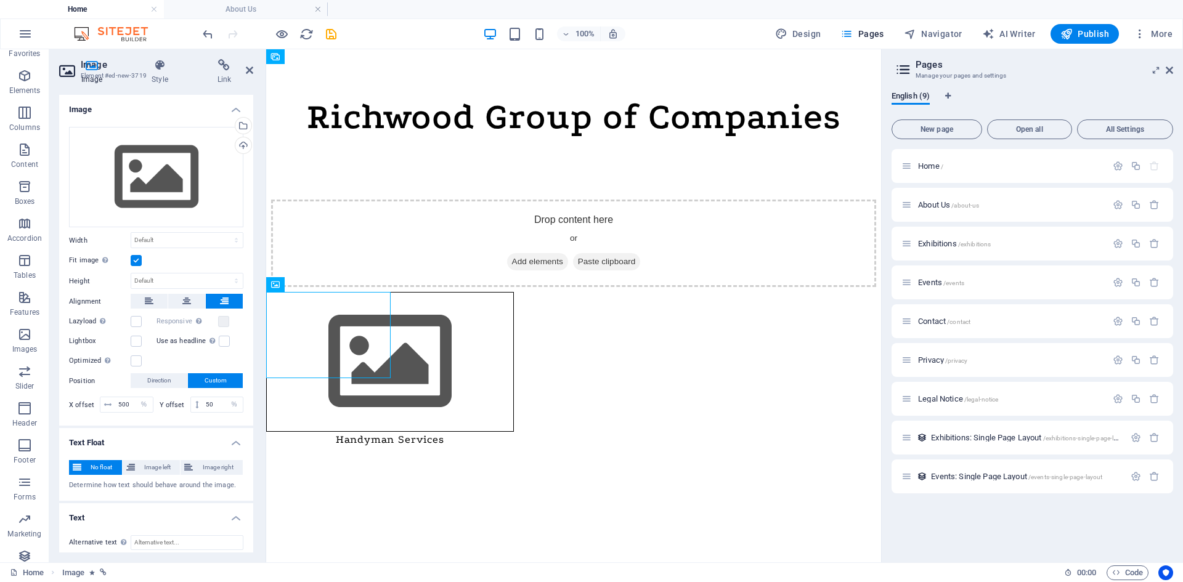
click at [184, 431] on h4 "Text Float" at bounding box center [156, 439] width 194 height 22
click at [161, 74] on h4 "Style" at bounding box center [161, 72] width 65 height 26
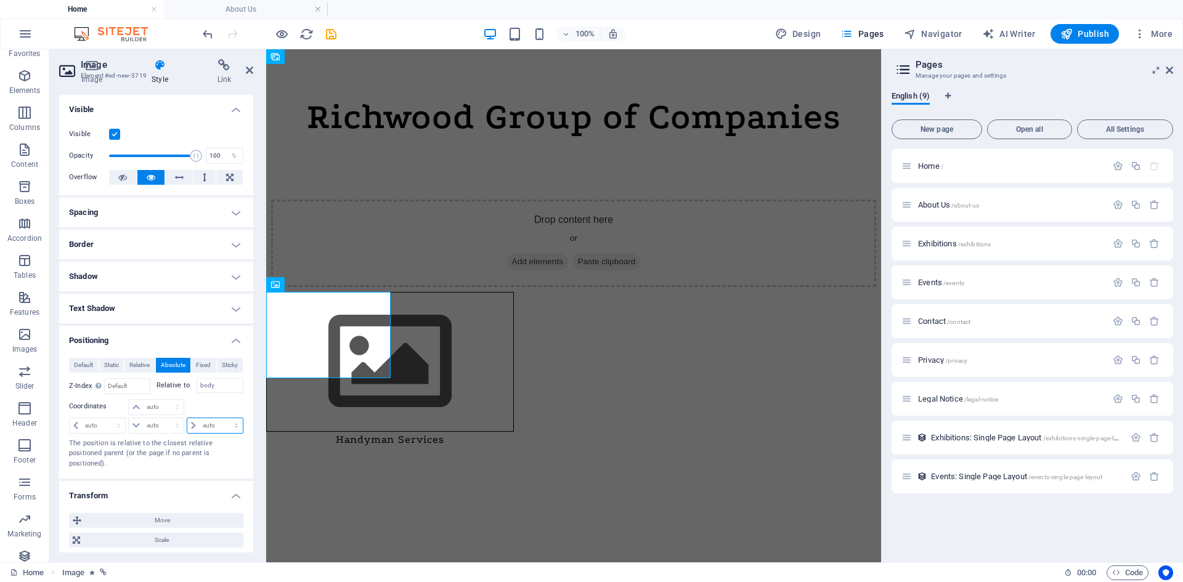
click at [230, 425] on select "auto px rem % em" at bounding box center [214, 425] width 55 height 15
click at [211, 425] on select "auto px rem % em" at bounding box center [214, 425] width 55 height 15
click at [200, 425] on select "auto px rem % em" at bounding box center [214, 425] width 55 height 15
click at [230, 424] on select "auto px rem % em" at bounding box center [214, 425] width 55 height 15
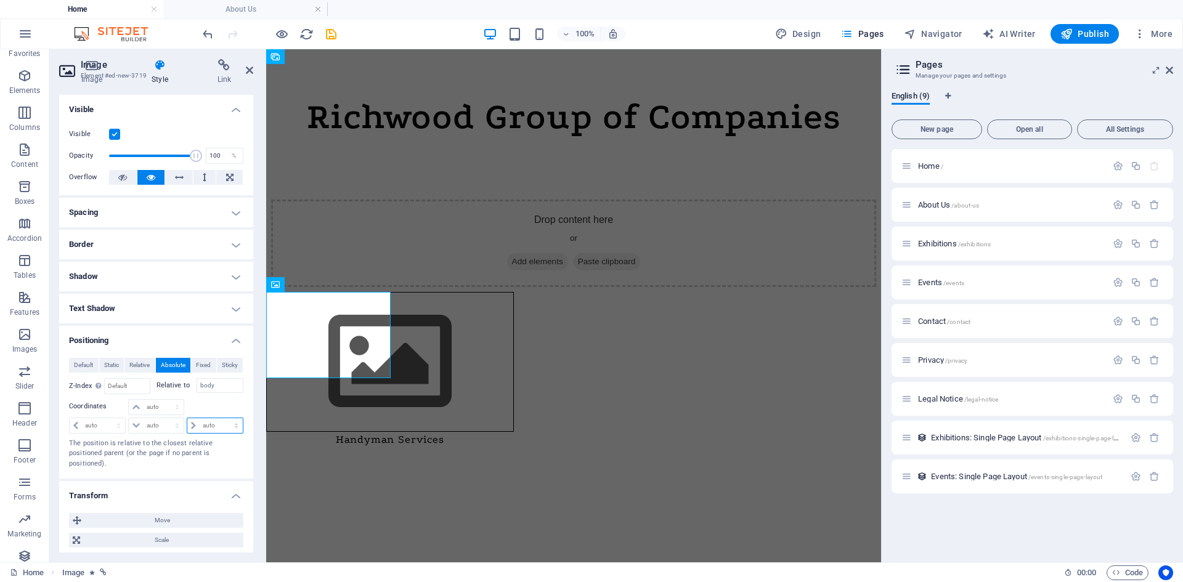
select select "rem"
click at [223, 418] on select "auto px rem % em" at bounding box center [214, 425] width 55 height 15
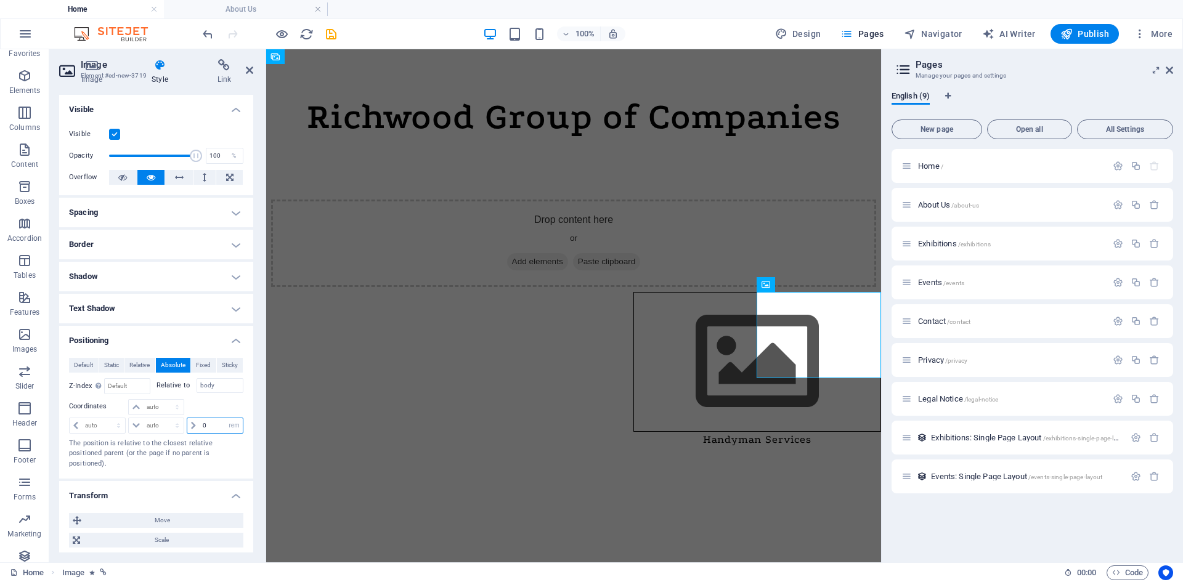
click at [209, 428] on input "0" at bounding box center [221, 425] width 43 height 15
click at [221, 425] on input "0" at bounding box center [221, 425] width 43 height 15
click at [221, 424] on input "0" at bounding box center [221, 425] width 43 height 15
type input "200"
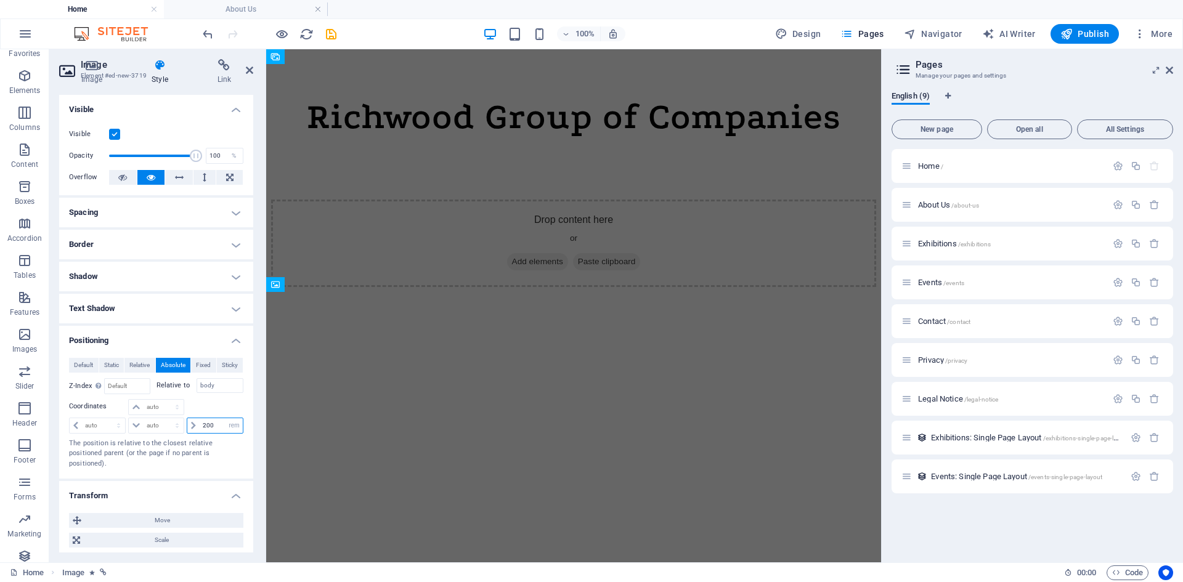
click at [219, 426] on input "200" at bounding box center [221, 425] width 43 height 15
click at [226, 456] on p "The position is relative to the closest relative positioned parent (or the page…" at bounding box center [156, 454] width 174 height 31
click at [334, 292] on html "Skip to main content Richwood Group of Companies Drop content here or Add eleme…" at bounding box center [573, 170] width 615 height 243
click at [337, 292] on html "Skip to main content Richwood Group of Companies Drop content here or Add eleme…" at bounding box center [573, 170] width 615 height 243
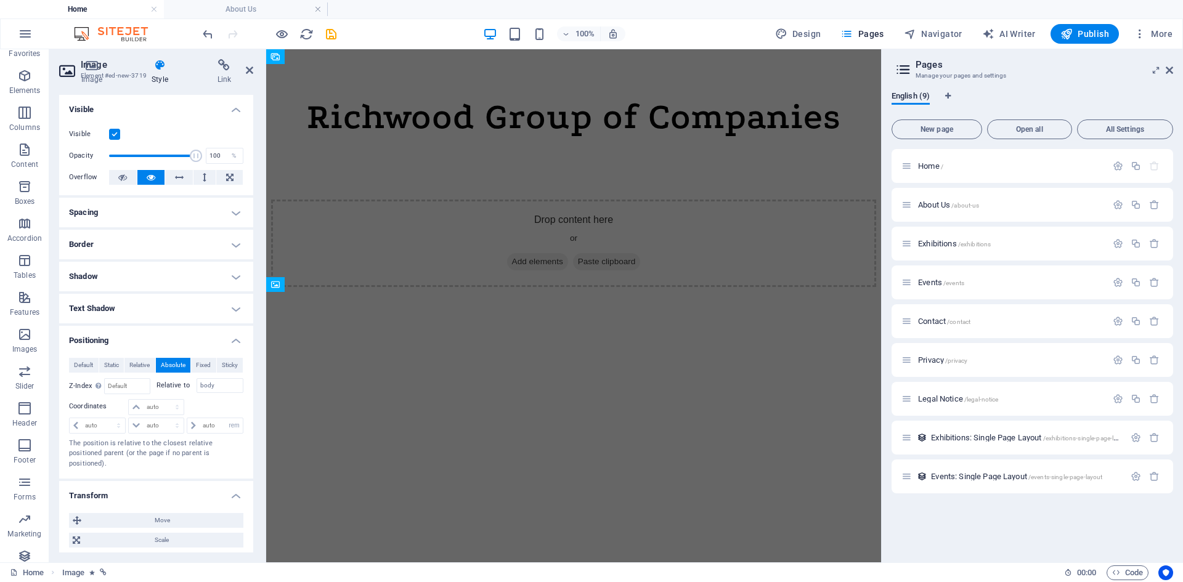
click at [337, 292] on html "Skip to main content Richwood Group of Companies Drop content here or Add eleme…" at bounding box center [573, 170] width 615 height 243
drag, startPoint x: 82, startPoint y: 305, endPoint x: 214, endPoint y: 34, distance: 301.4
click at [214, 34] on icon "undo" at bounding box center [208, 34] width 14 height 14
type input "0"
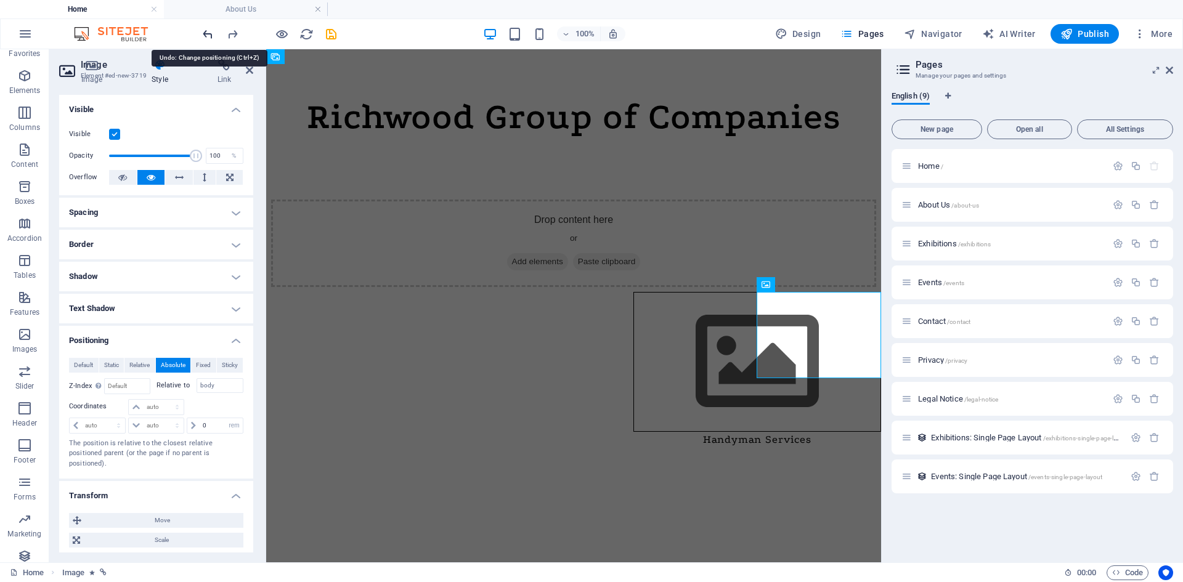
click at [213, 34] on icon "undo" at bounding box center [208, 34] width 14 height 14
select select "DISABLED_OPTION_VALUE"
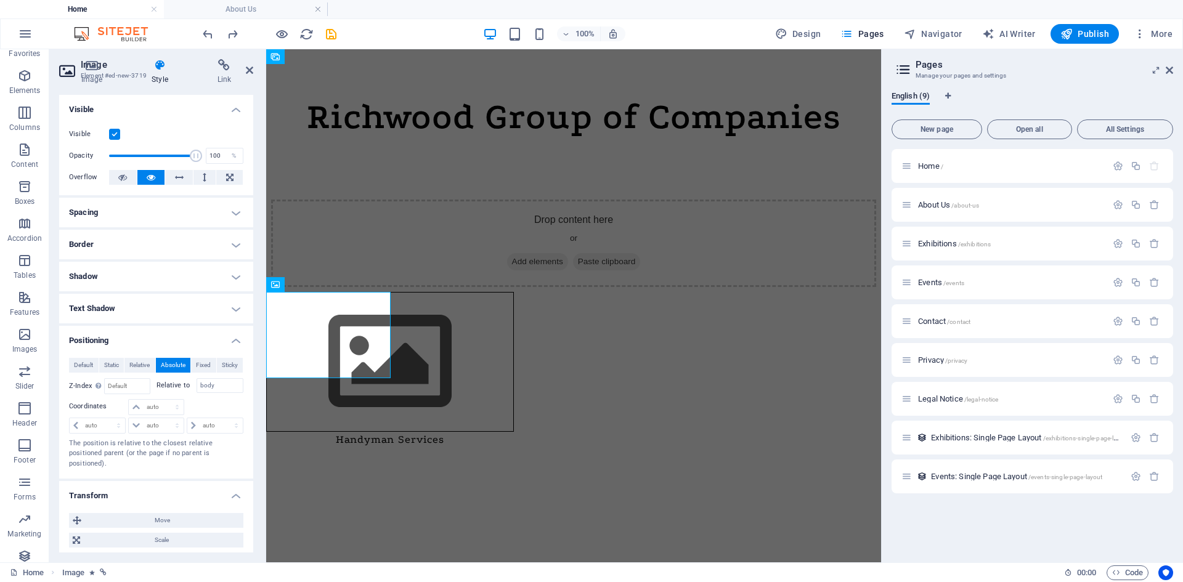
click at [364, 292] on html "Skip to main content Richwood Group of Companies Drop content here or Add eleme…" at bounding box center [573, 170] width 615 height 243
click at [201, 367] on span "Fixed" at bounding box center [203, 365] width 15 height 15
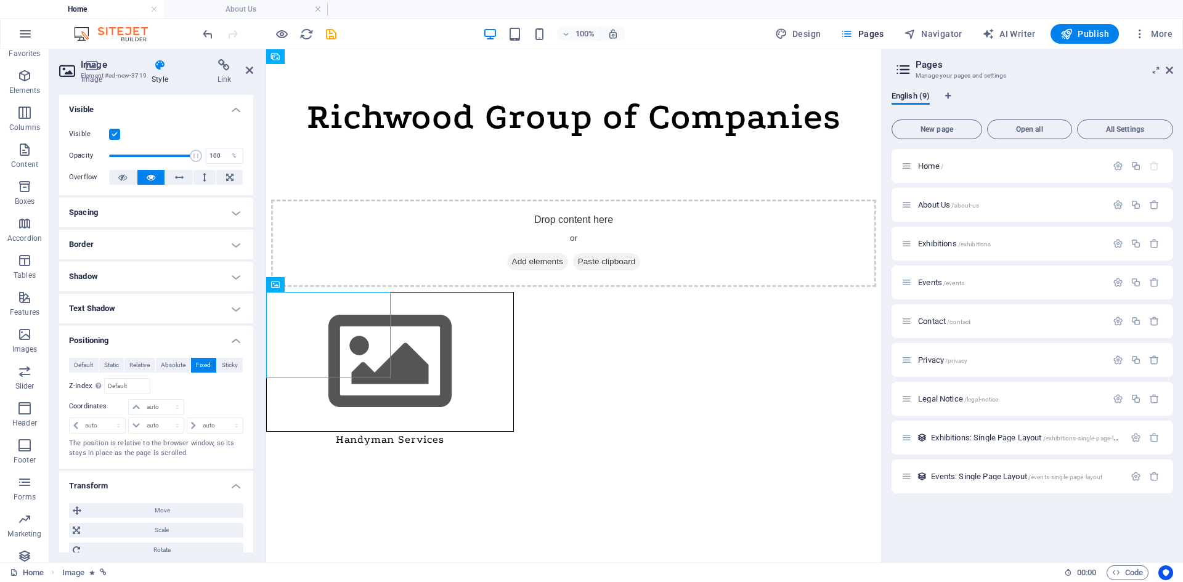
drag, startPoint x: 312, startPoint y: 341, endPoint x: 425, endPoint y: 360, distance: 114.2
click at [425, 292] on html "Skip to main content Richwood Group of Companies Drop content here or Add eleme…" at bounding box center [573, 170] width 615 height 243
click at [370, 349] on figure "Handyman Services" at bounding box center [390, 369] width 248 height 155
click at [372, 364] on figure "Handyman Services" at bounding box center [390, 369] width 248 height 155
drag, startPoint x: 368, startPoint y: 321, endPoint x: 424, endPoint y: 329, distance: 56.6
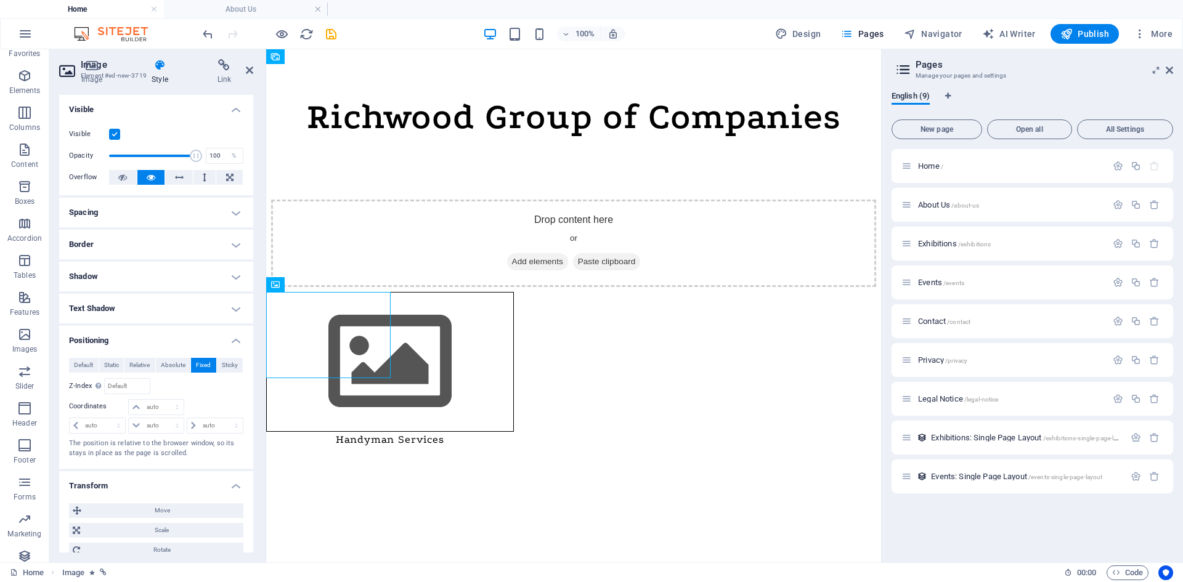
click at [368, 320] on figure "Handyman Services" at bounding box center [390, 369] width 248 height 155
click at [425, 292] on html "Skip to main content Richwood Group of Companies Drop content here or Add eleme…" at bounding box center [573, 170] width 615 height 243
click at [404, 245] on div "Drop content here or Add elements Paste clipboard" at bounding box center [573, 243] width 605 height 87
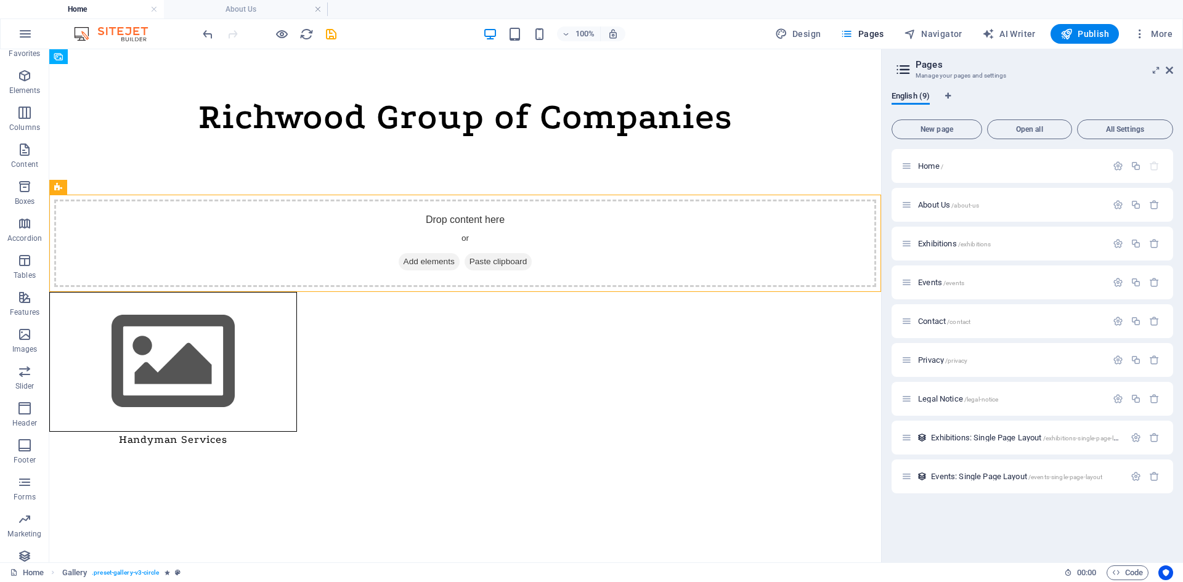
click at [372, 292] on html "Skip to main content Richwood Group of Companies Drop content here or Add eleme…" at bounding box center [465, 170] width 832 height 243
click at [156, 314] on figure "Handyman Services" at bounding box center [173, 369] width 248 height 155
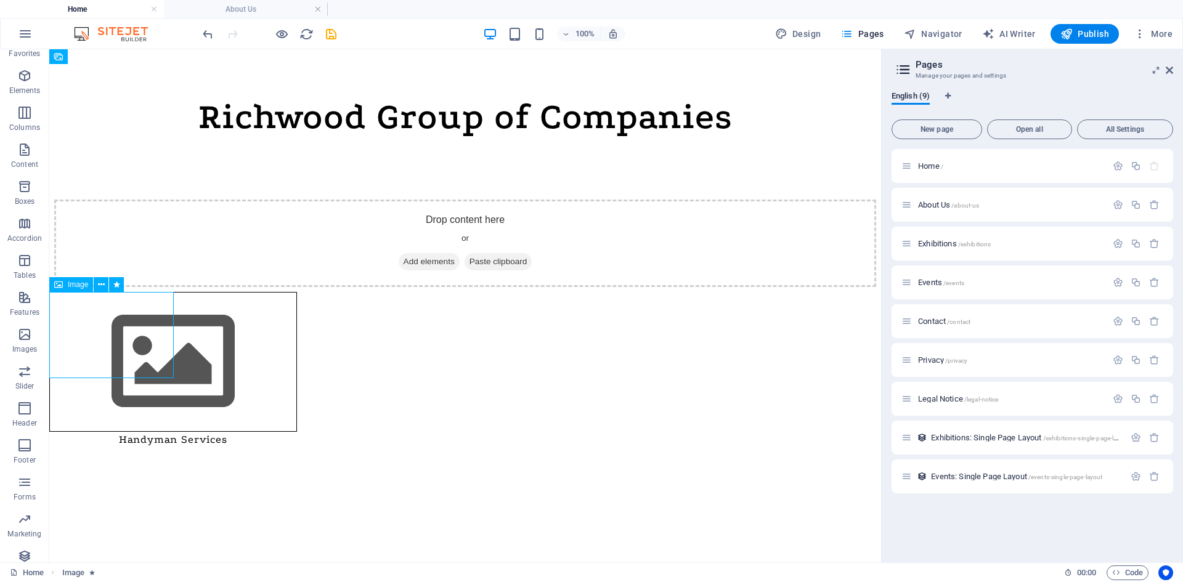
click at [156, 314] on figure "Handyman Services" at bounding box center [173, 369] width 248 height 155
select select "shrink"
select select "s"
select select "scroll"
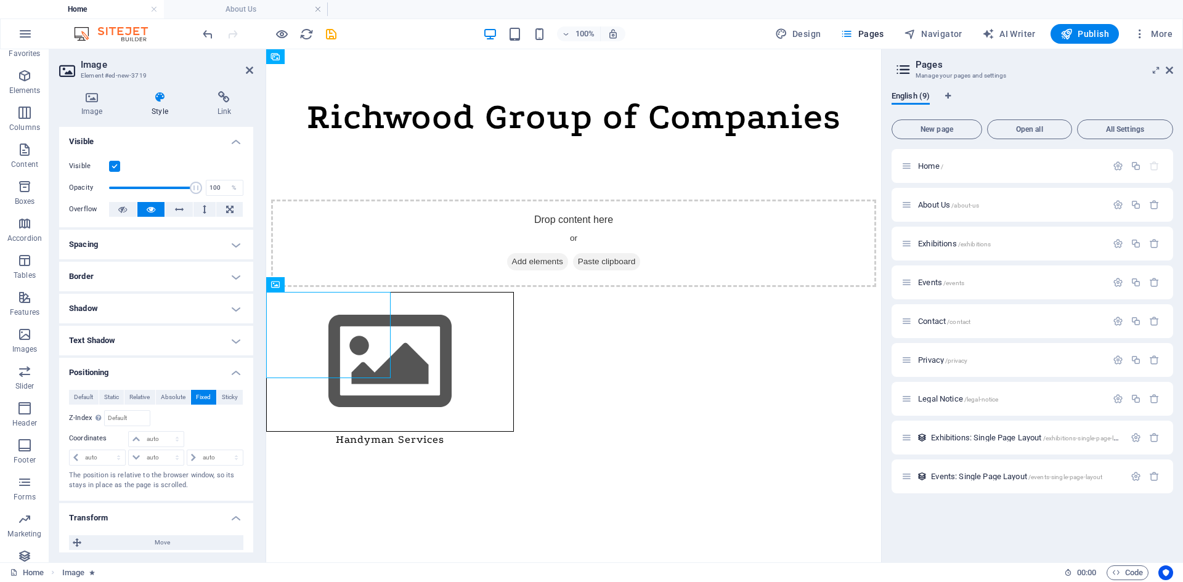
drag, startPoint x: 555, startPoint y: 333, endPoint x: 452, endPoint y: 318, distance: 104.6
click at [225, 400] on span "Sticky" at bounding box center [230, 397] width 16 height 15
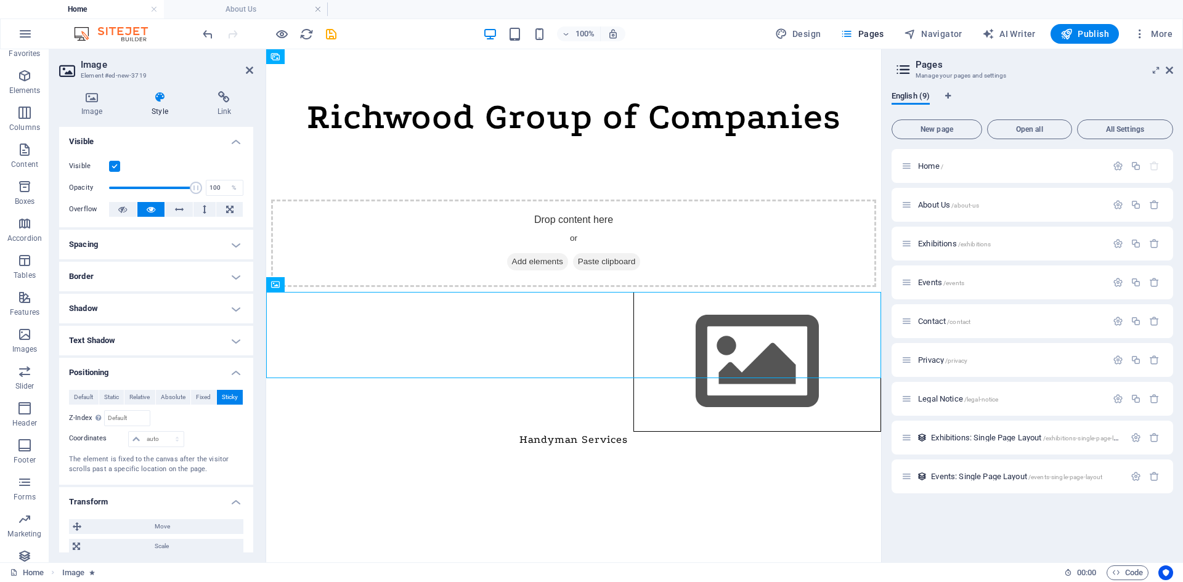
click at [687, 447] on html "Skip to main content Richwood Group of Companies Drop content here or Add eleme…" at bounding box center [573, 248] width 615 height 398
click at [197, 394] on span "Fixed" at bounding box center [203, 397] width 15 height 15
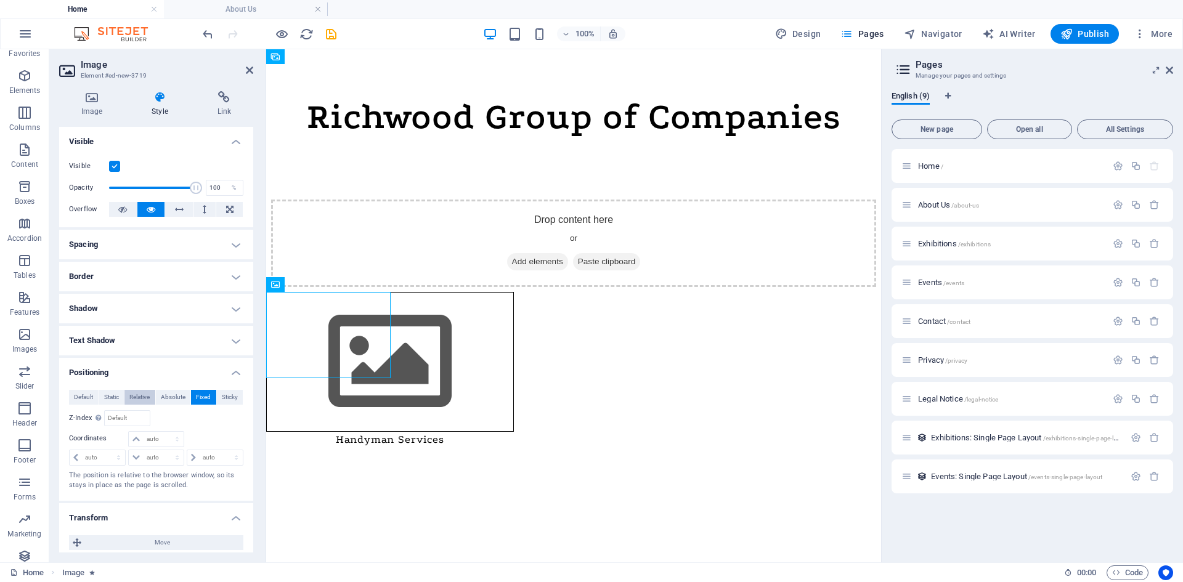
click at [142, 397] on span "Relative" at bounding box center [139, 397] width 20 height 15
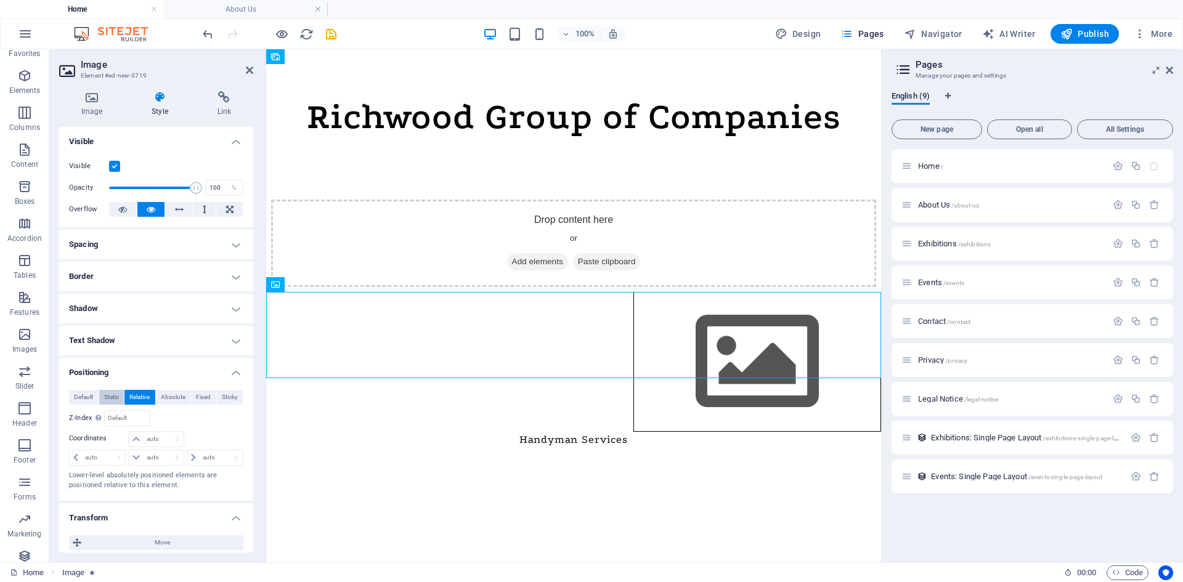
click at [114, 396] on span "Static" at bounding box center [111, 397] width 15 height 15
click at [452, 447] on html "Skip to main content Richwood Group of Companies Drop content here or Add eleme…" at bounding box center [573, 248] width 615 height 398
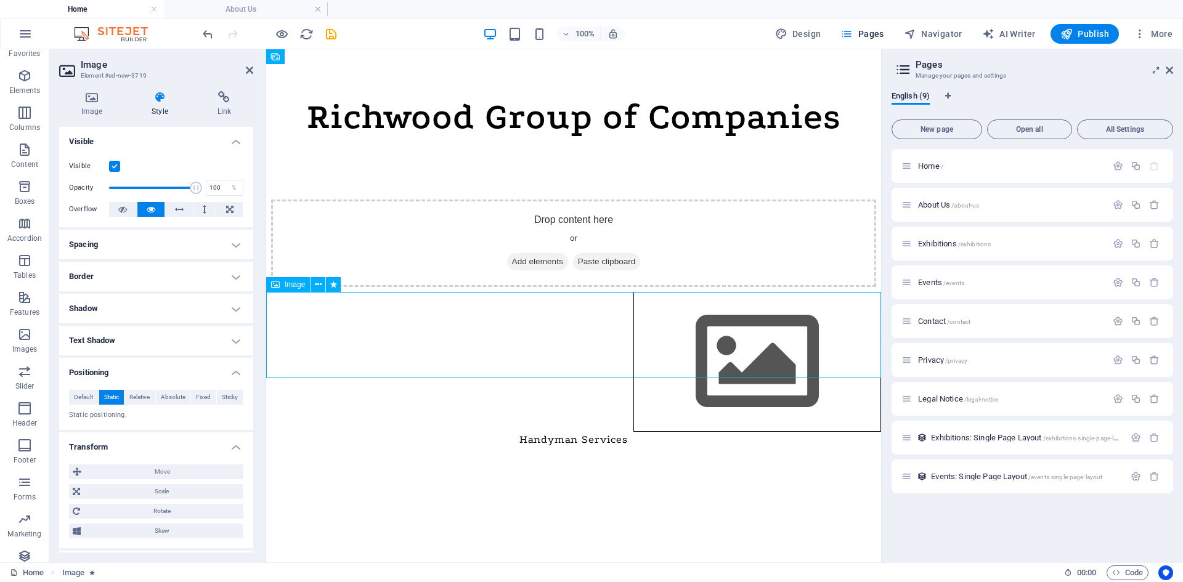
click at [434, 360] on figure "Handyman Services" at bounding box center [573, 369] width 615 height 155
click at [81, 398] on span "Default" at bounding box center [83, 397] width 19 height 15
click at [452, 447] on html "Skip to main content Richwood Group of Companies Drop content here or Add eleme…" at bounding box center [573, 248] width 615 height 398
click at [413, 357] on figure "Handyman Services" at bounding box center [573, 369] width 615 height 155
click at [206, 399] on span "Fixed" at bounding box center [203, 397] width 15 height 15
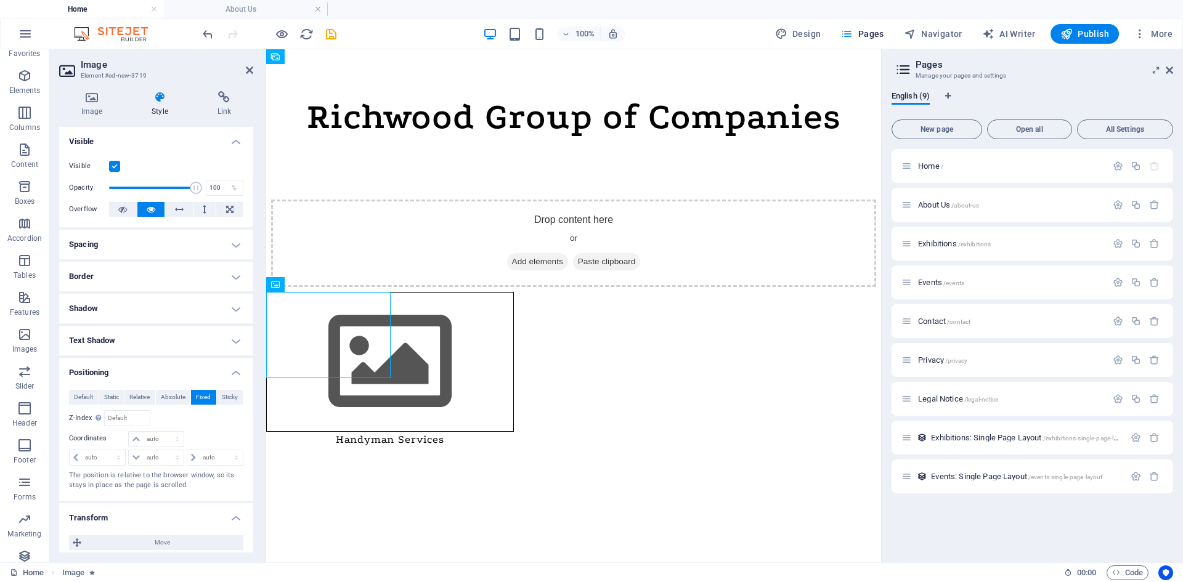
click at [404, 292] on html "Skip to main content Richwood Group of Companies Drop content here or Add eleme…" at bounding box center [573, 170] width 615 height 243
click at [344, 354] on figure "Handyman Services" at bounding box center [390, 369] width 248 height 155
